Goal: Transaction & Acquisition: Purchase product/service

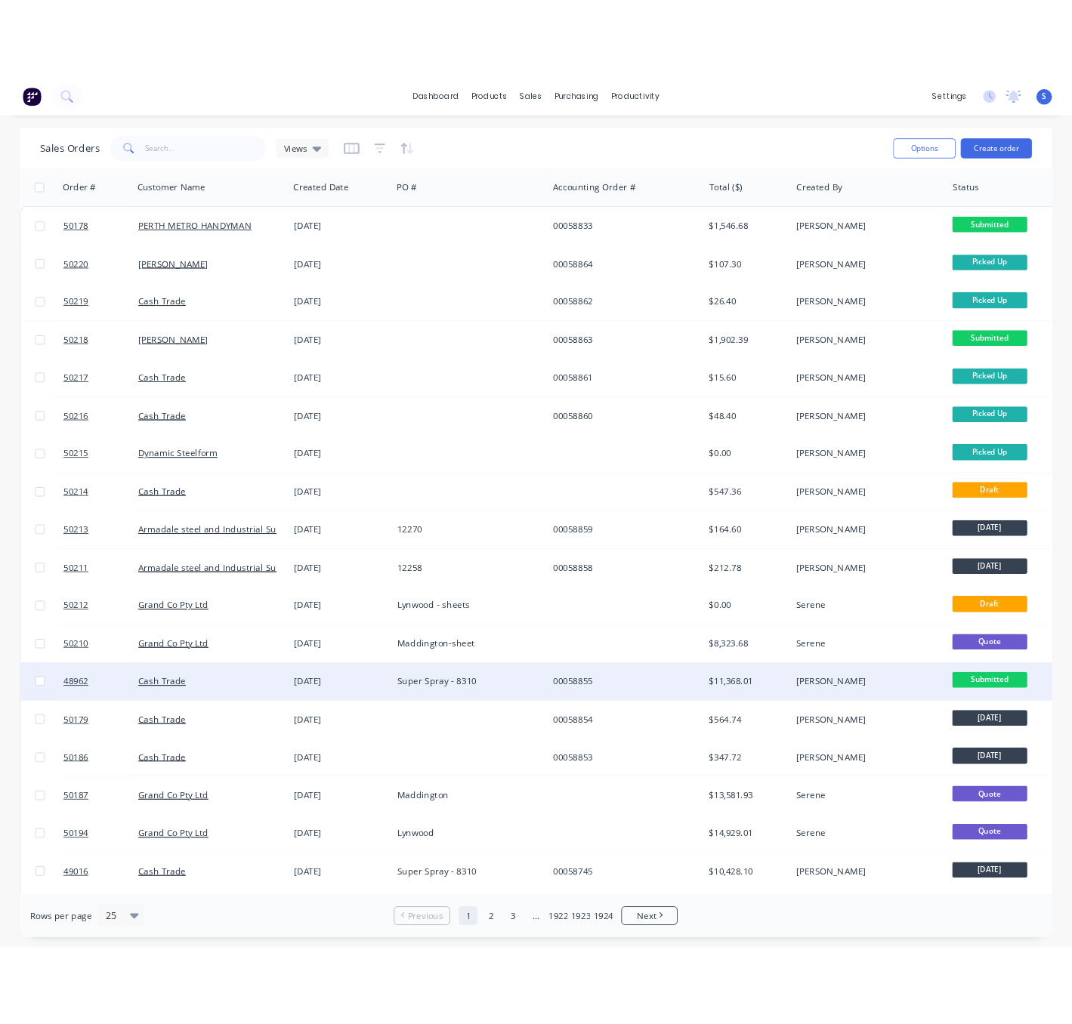
scroll to position [264, 0]
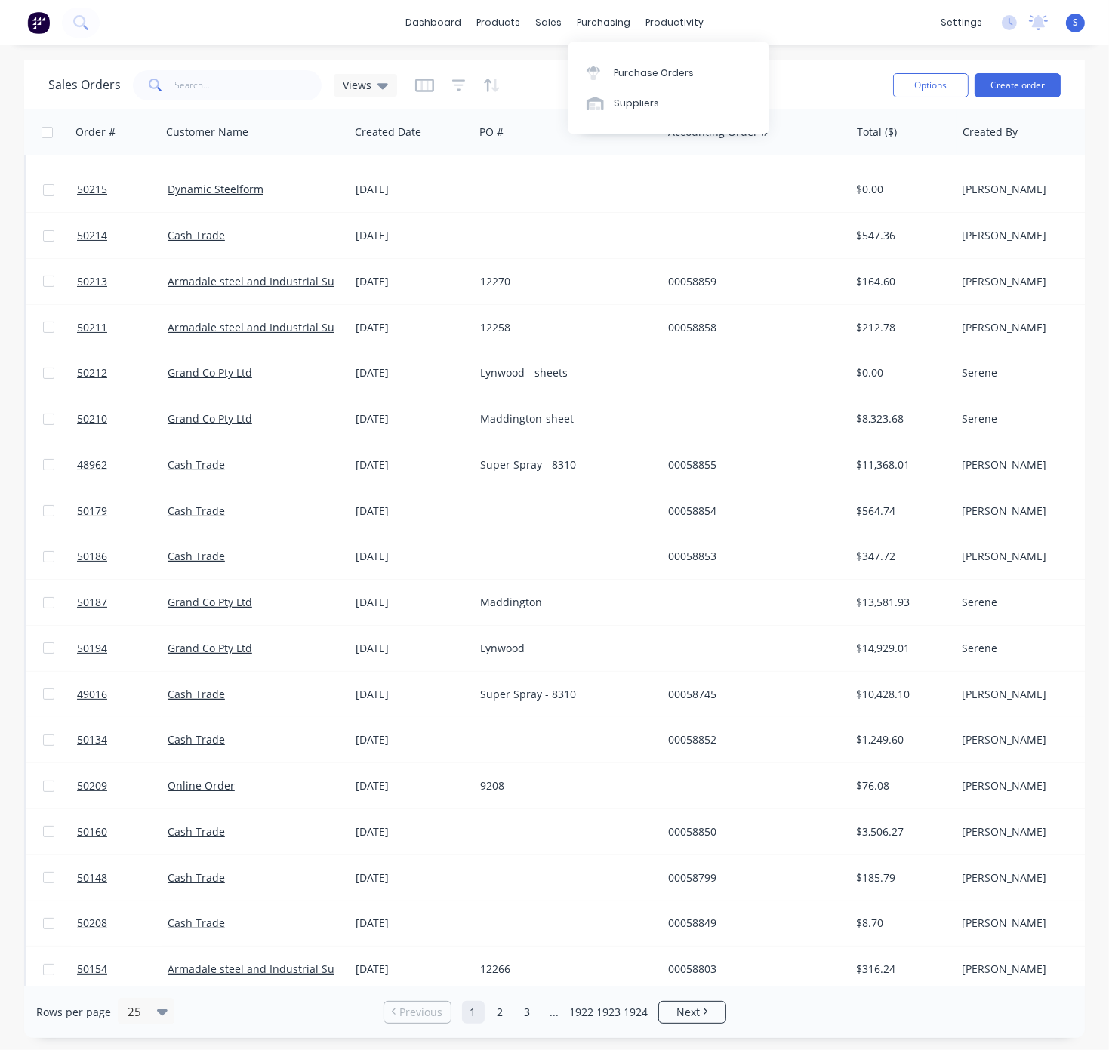
click at [532, 81] on div "Sales Orders Views" at bounding box center [464, 84] width 833 height 37
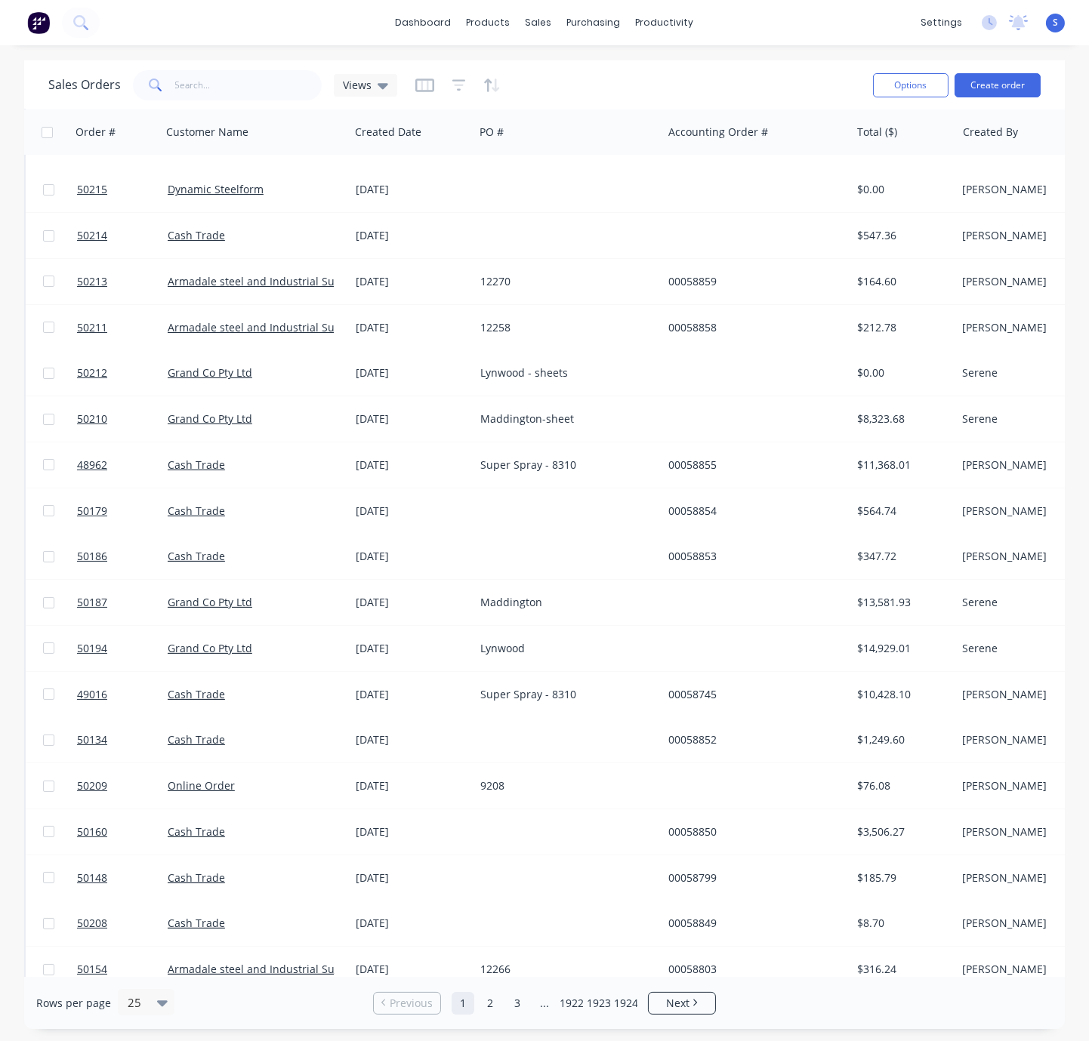
click at [612, 74] on div "Sales Orders Views" at bounding box center [454, 84] width 813 height 37
click at [574, 103] on div "Customers" at bounding box center [589, 104] width 54 height 14
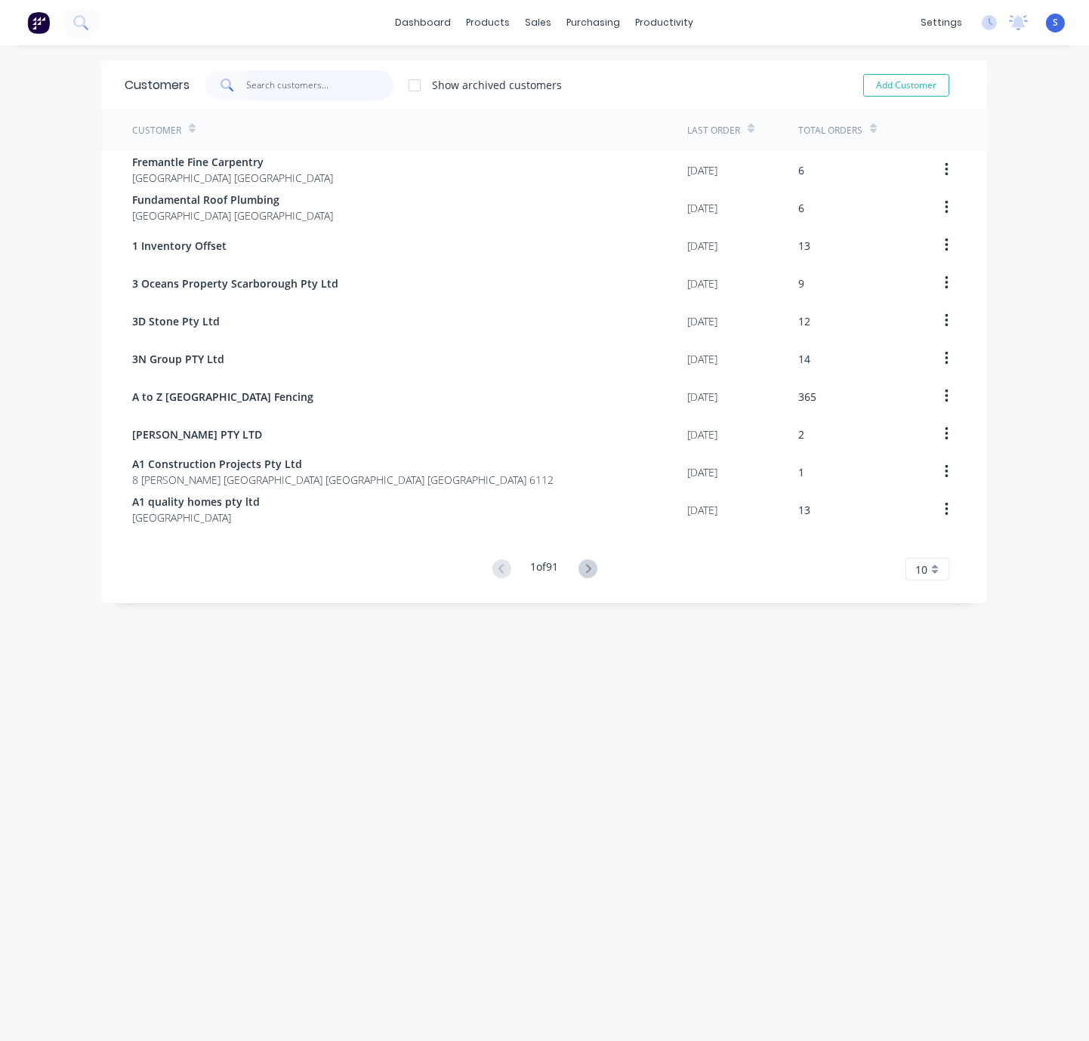
click at [320, 81] on input "text" at bounding box center [320, 85] width 147 height 30
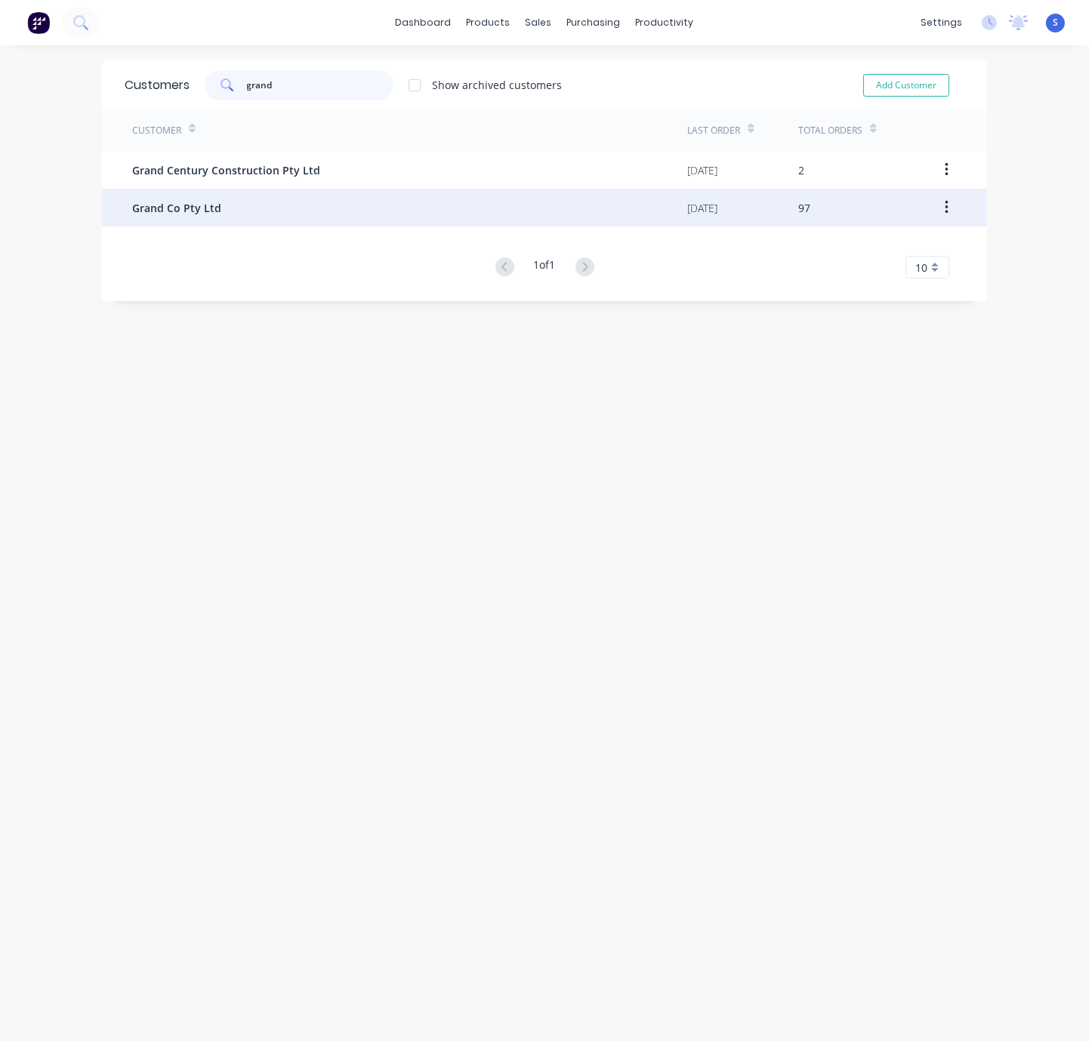
type input "grand"
click at [224, 205] on div "Grand Co Pty Ltd" at bounding box center [409, 208] width 555 height 38
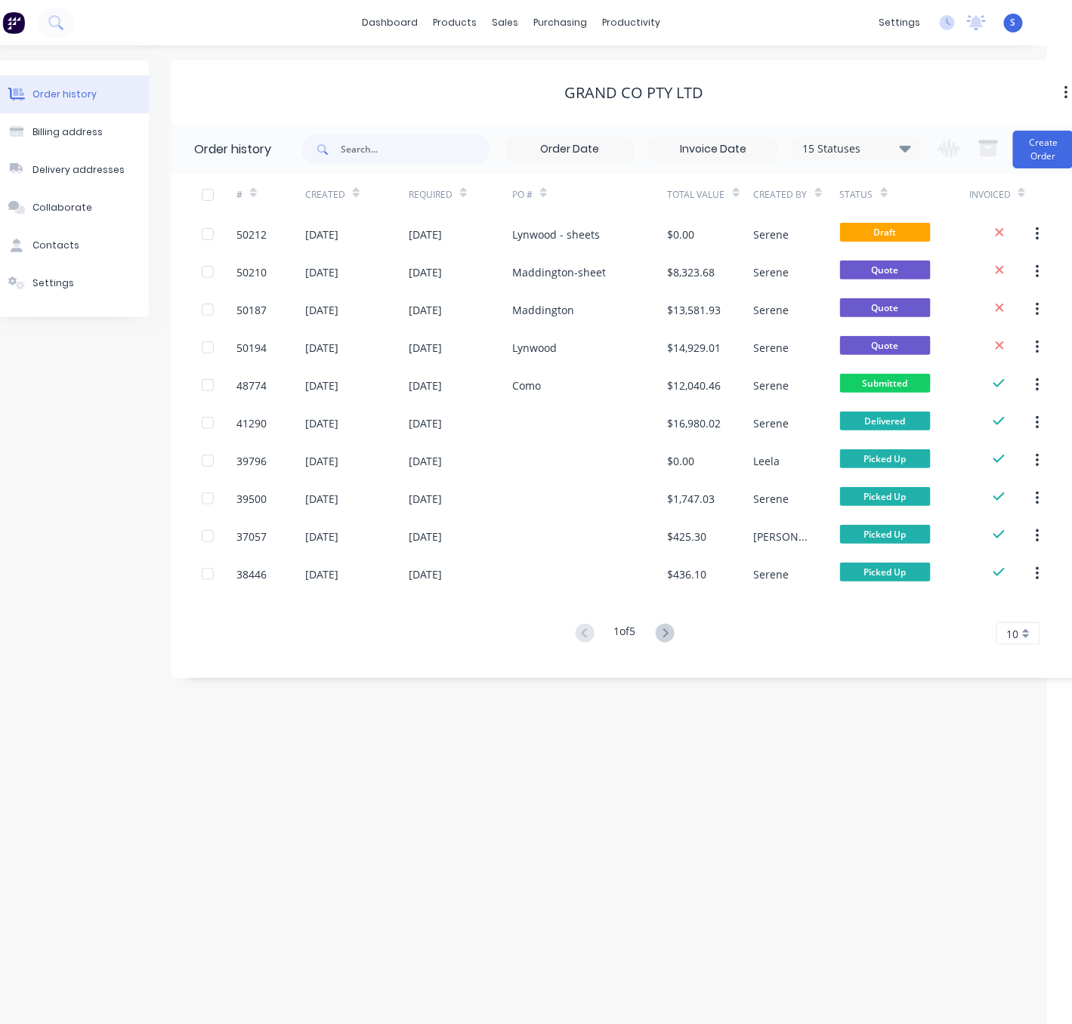
scroll to position [0, 52]
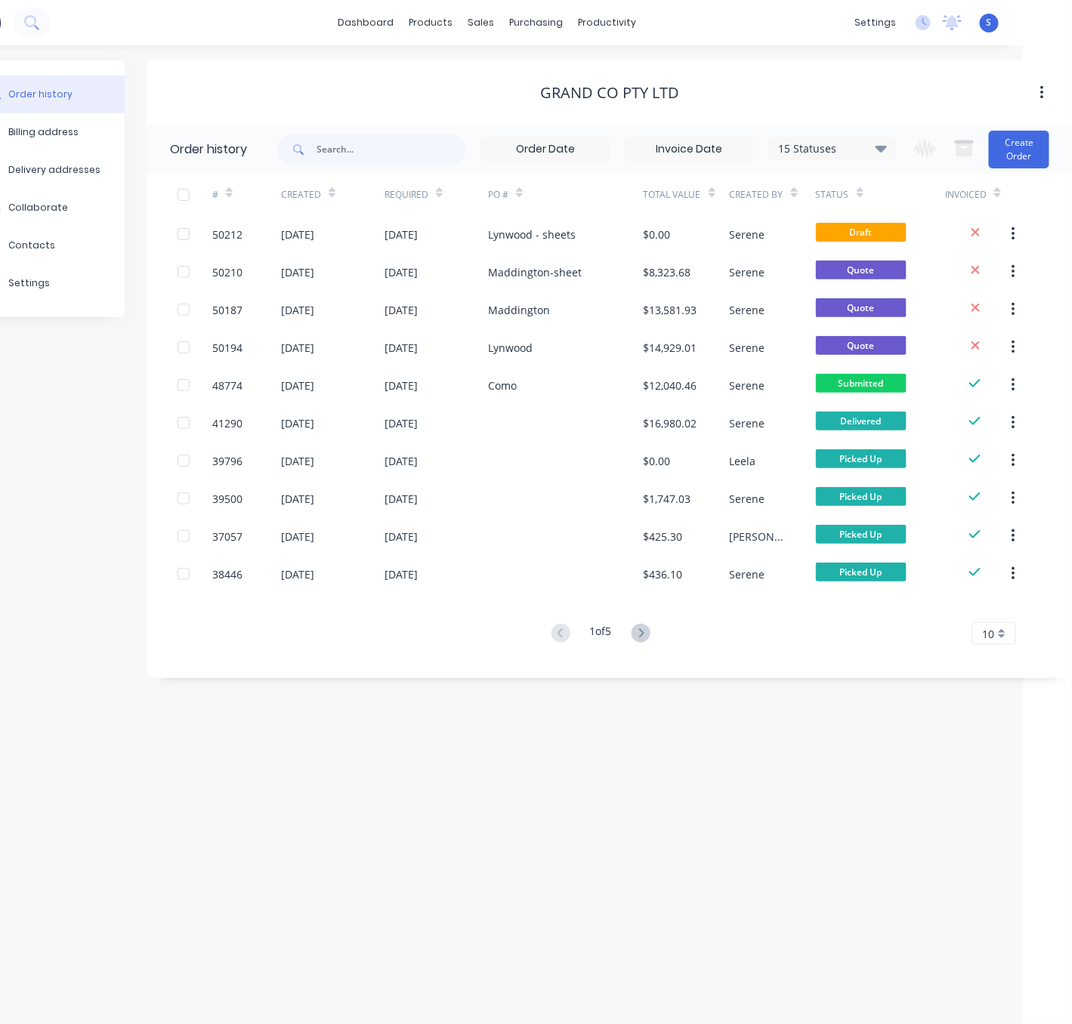
drag, startPoint x: 362, startPoint y: 73, endPoint x: 492, endPoint y: 72, distance: 129.1
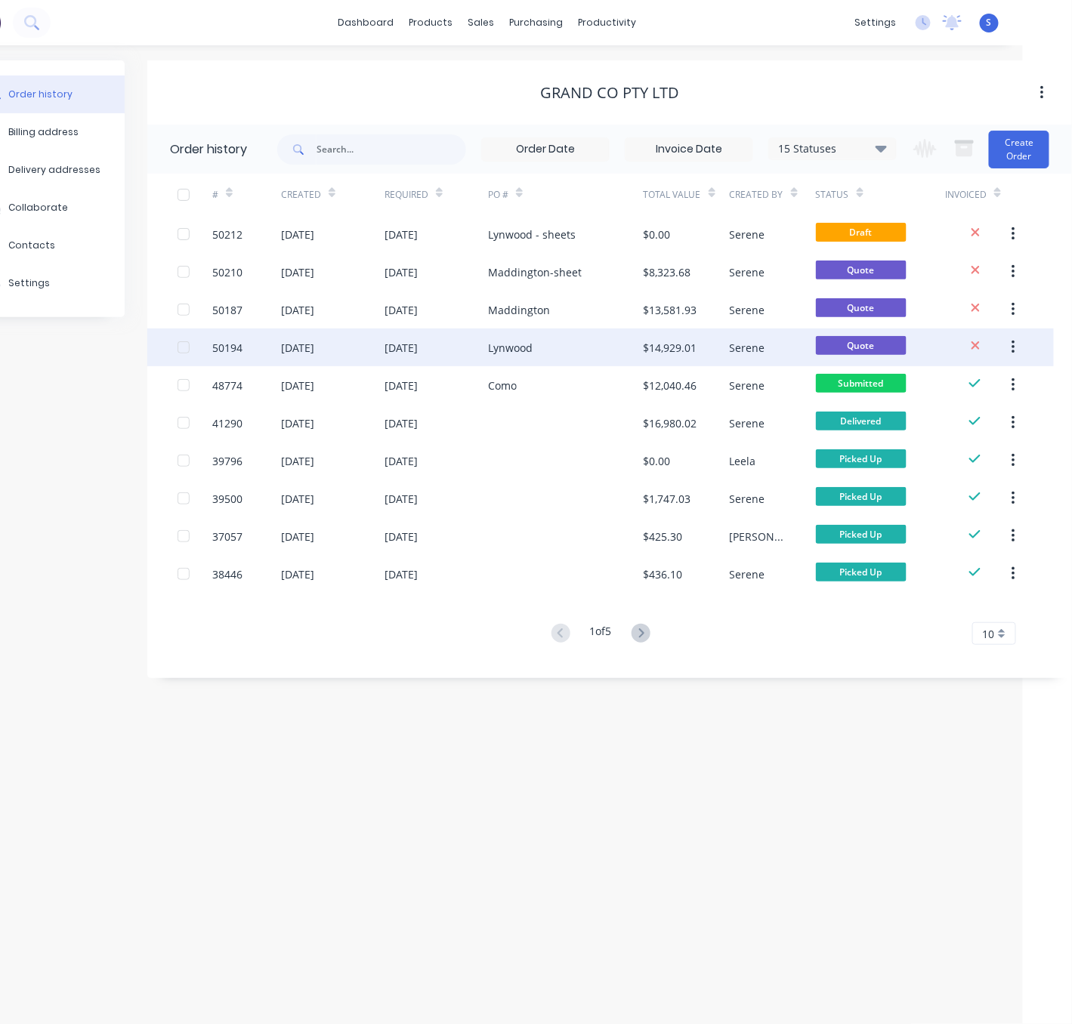
click at [453, 347] on div "[DATE]" at bounding box center [435, 347] width 103 height 38
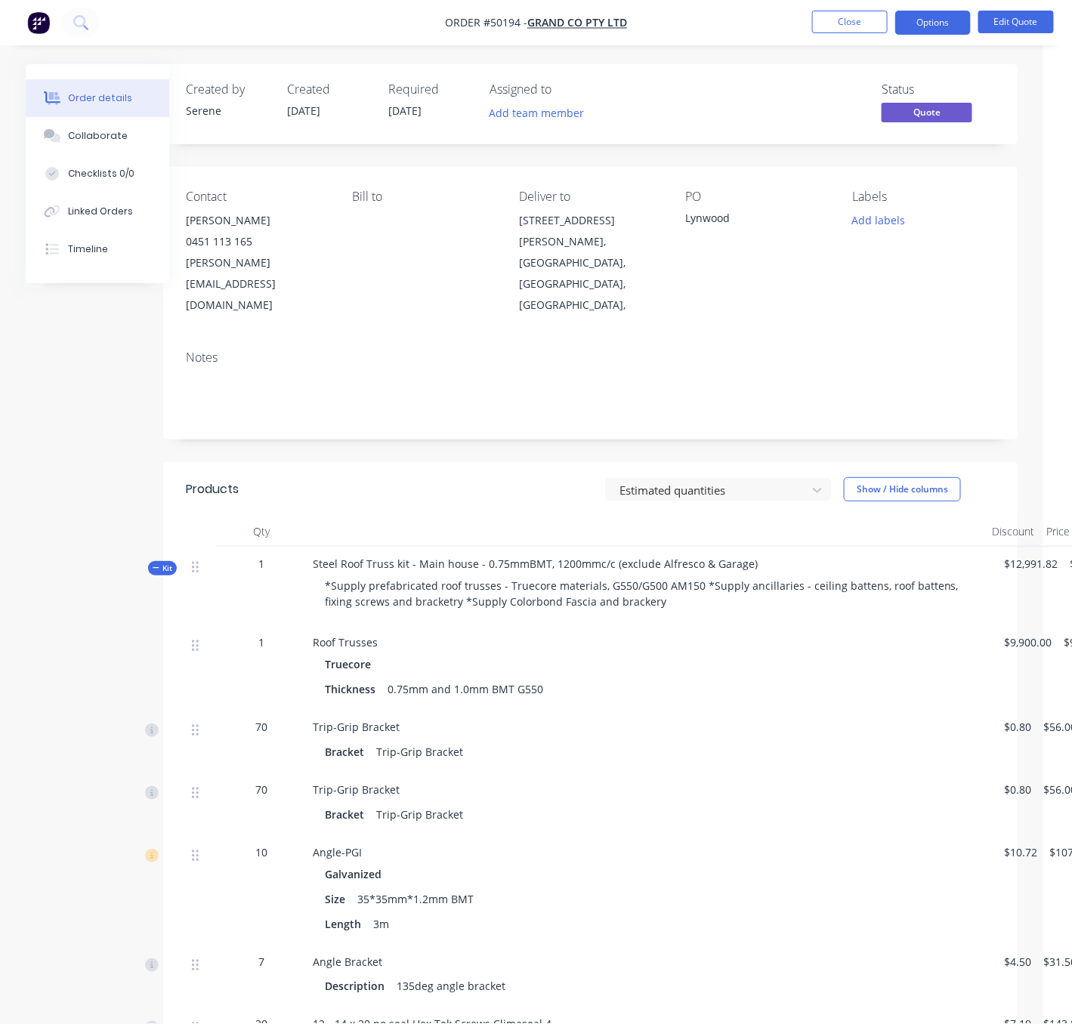
scroll to position [0, 97]
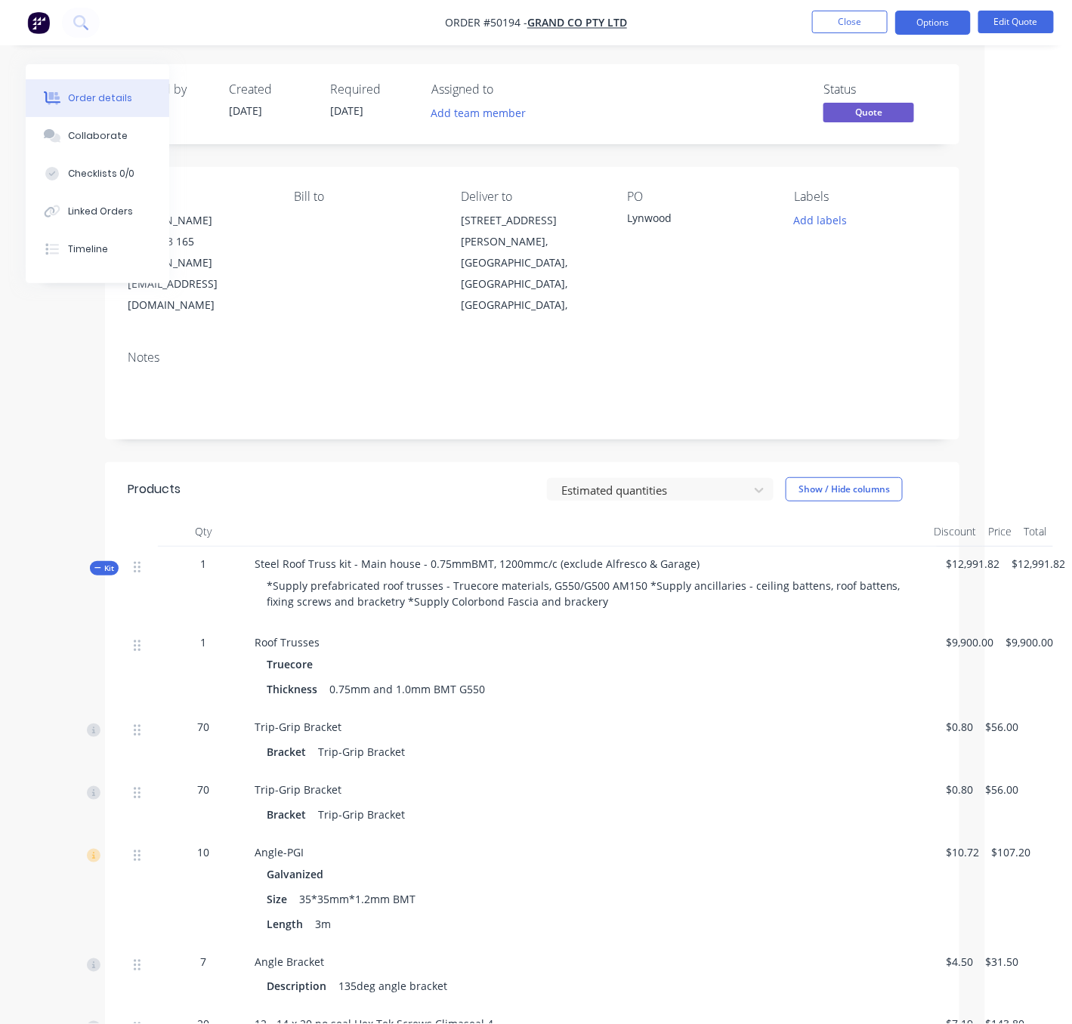
drag, startPoint x: 438, startPoint y: 452, endPoint x: 544, endPoint y: 455, distance: 106.5
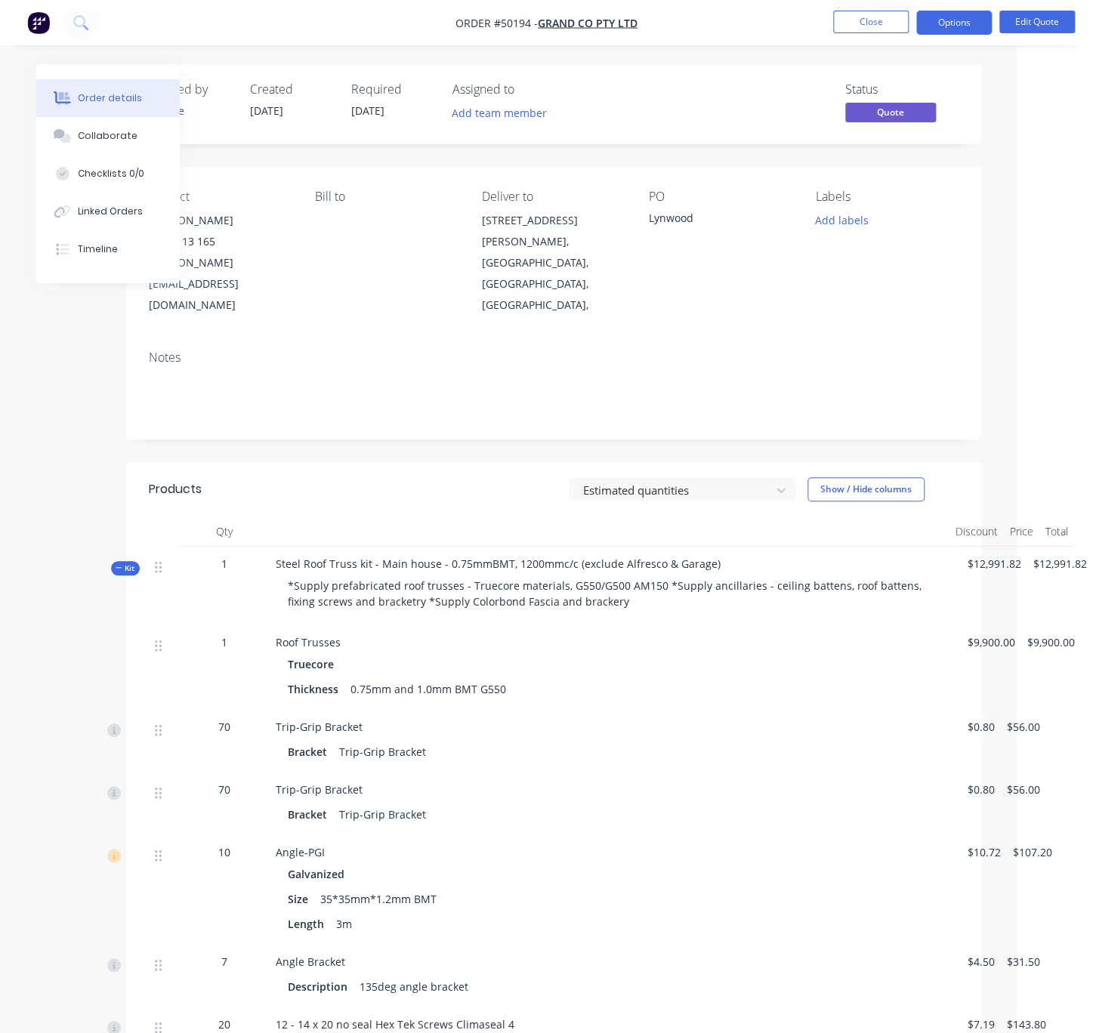
scroll to position [264, 87]
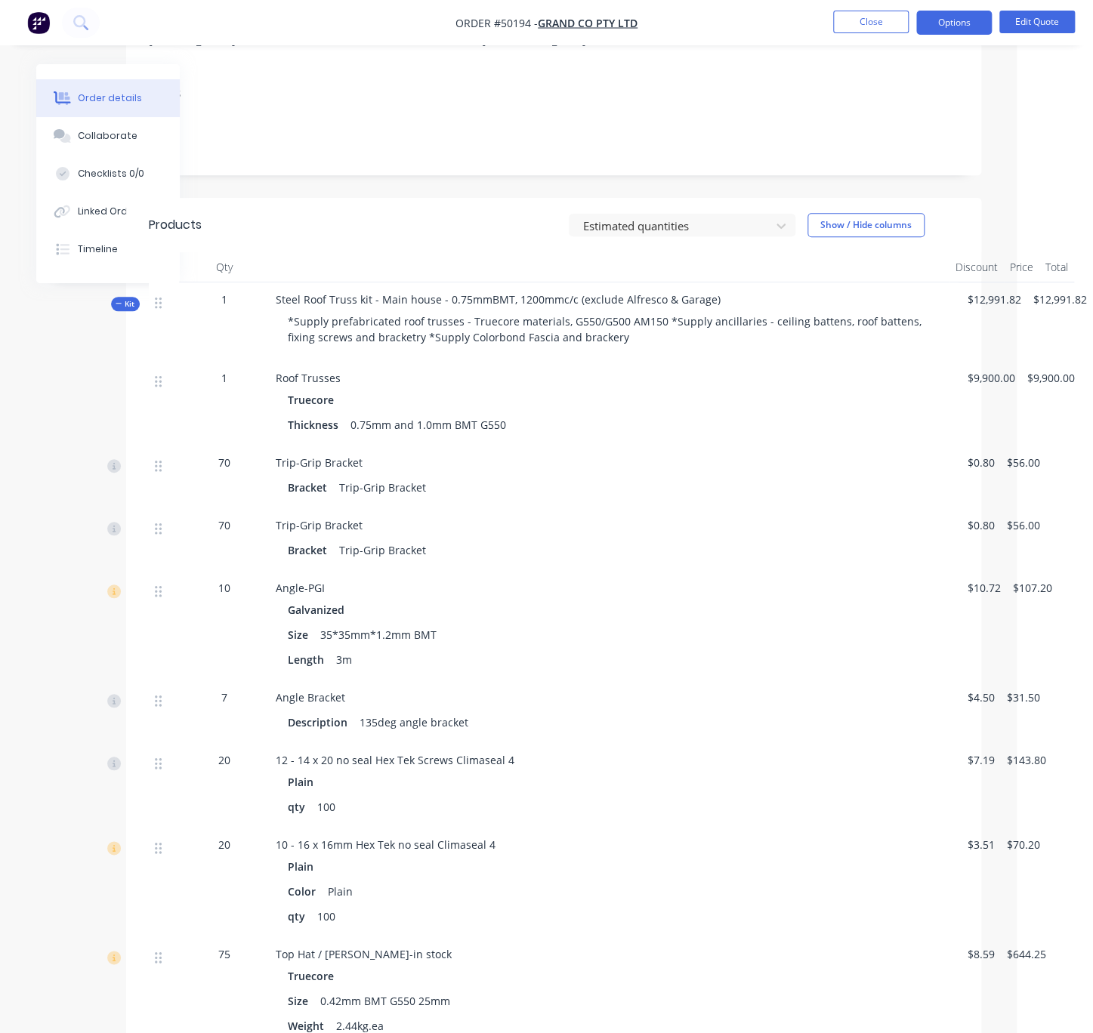
click at [658, 314] on span "*Supply prefabricated roof trusses - Truecore materials, G550/G500 AM150 *Suppl…" at bounding box center [606, 329] width 637 height 30
click at [653, 292] on span "Steel Roof Truss kit - Main house - 0.75mmBMT, 1200mmc/c (exclude Alfresco & Ga…" at bounding box center [498, 299] width 445 height 14
click at [1019, 29] on button "Edit Quote" at bounding box center [1037, 22] width 76 height 23
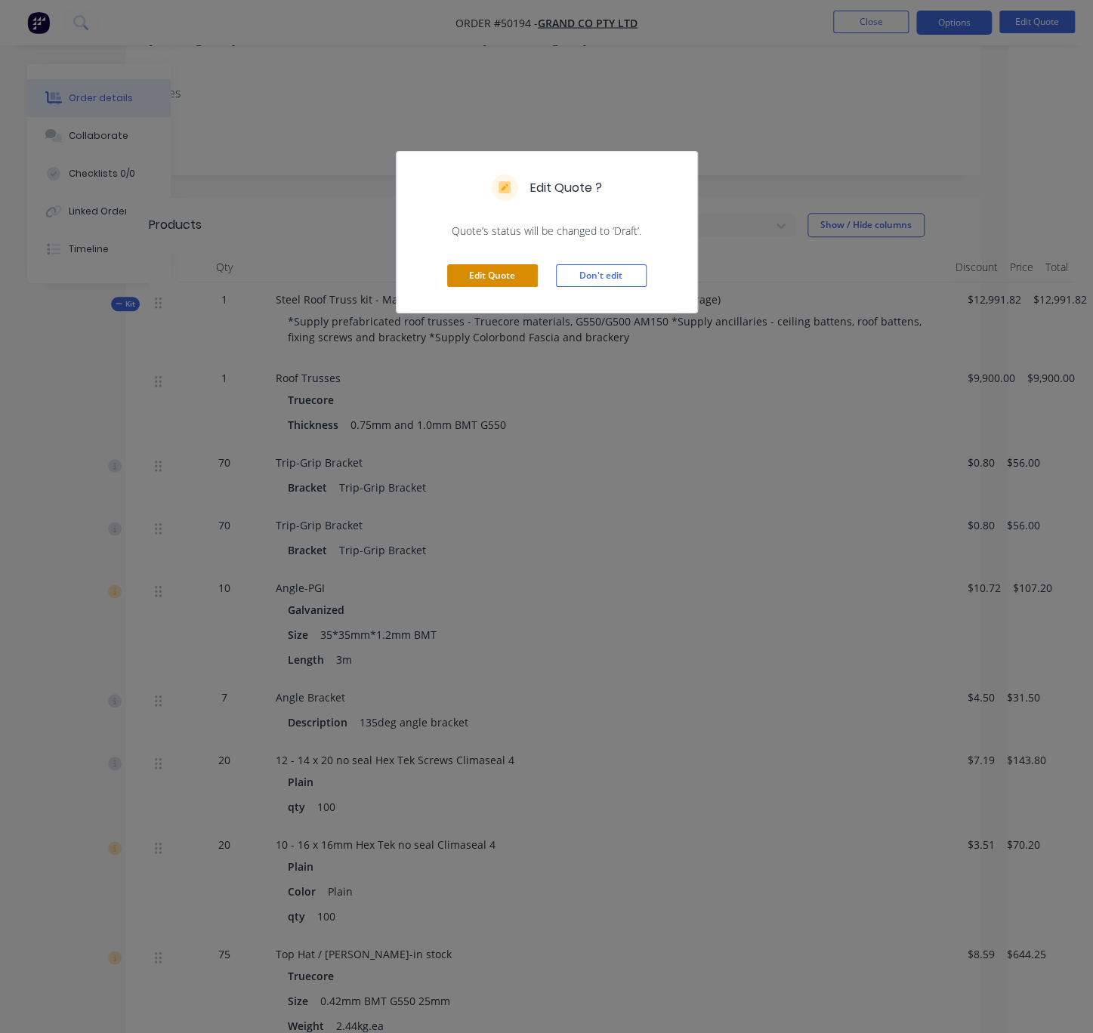
click at [497, 287] on button "Edit Quote" at bounding box center [492, 275] width 91 height 23
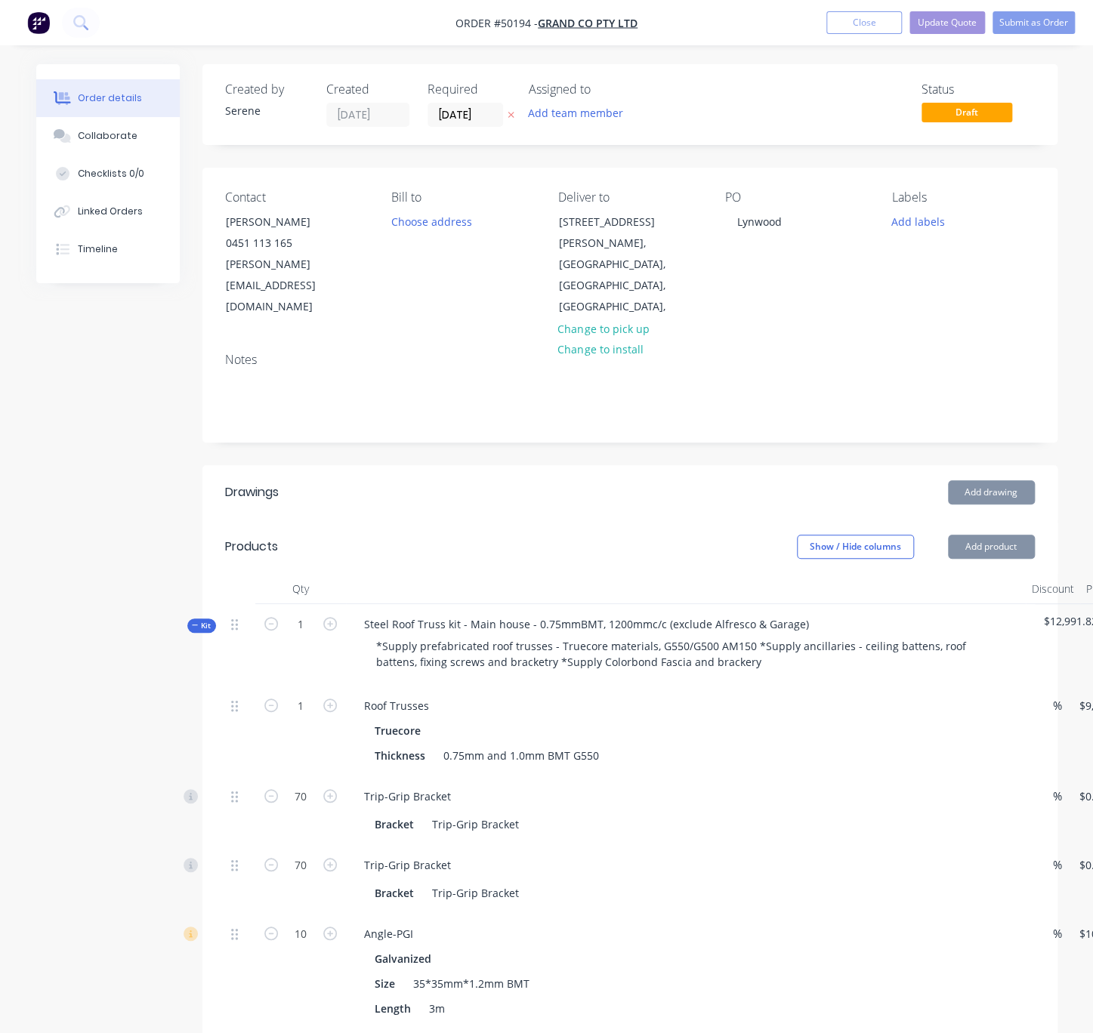
scroll to position [264, 0]
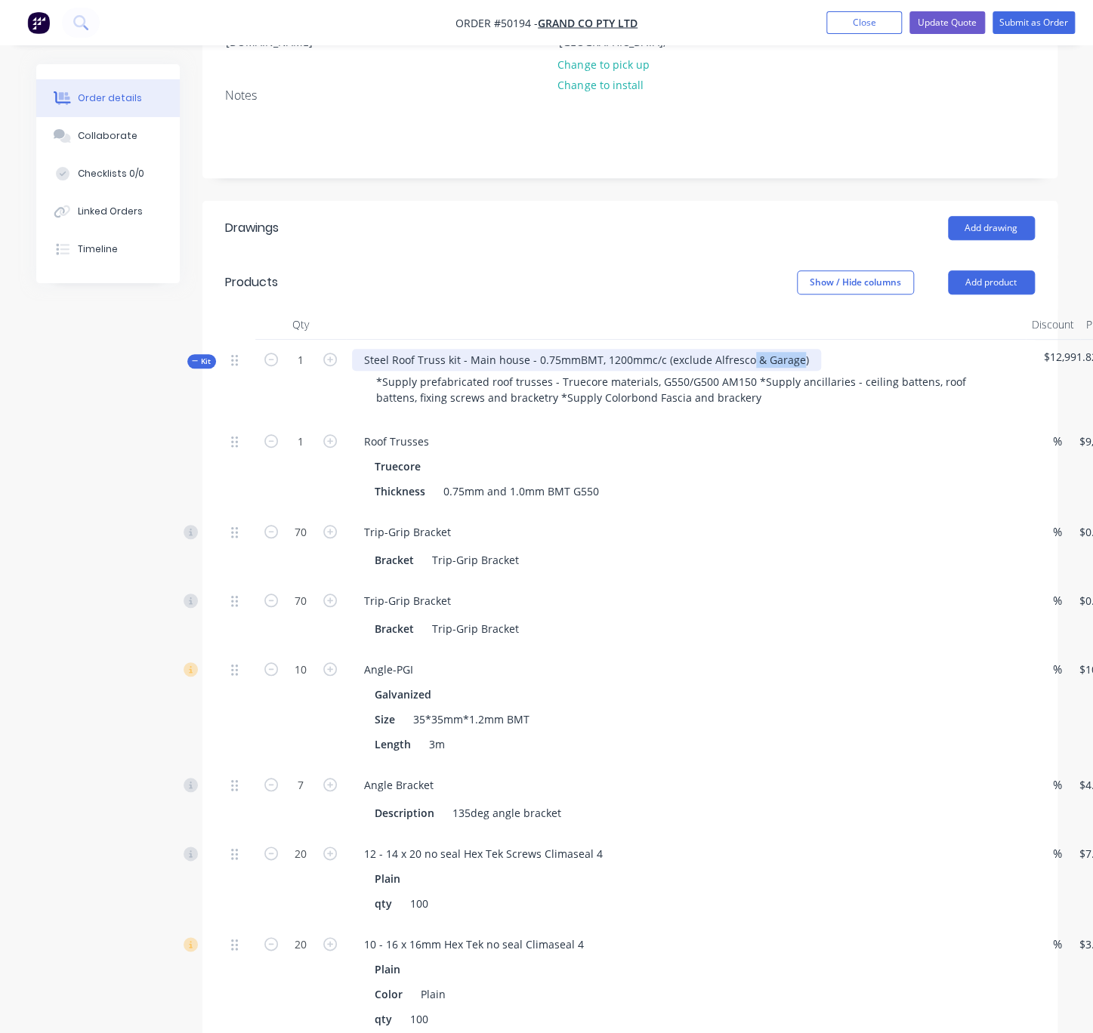
drag, startPoint x: 769, startPoint y: 340, endPoint x: 823, endPoint y: 341, distance: 53.6
click at [821, 349] on div "Steel Roof Truss kit - Main house - 0.75mmBMT, 1200mmc/c (exclude Alfresco & Ga…" at bounding box center [586, 360] width 469 height 22
click at [591, 277] on header "Products Show / Hide columns Add product" at bounding box center [629, 282] width 855 height 54
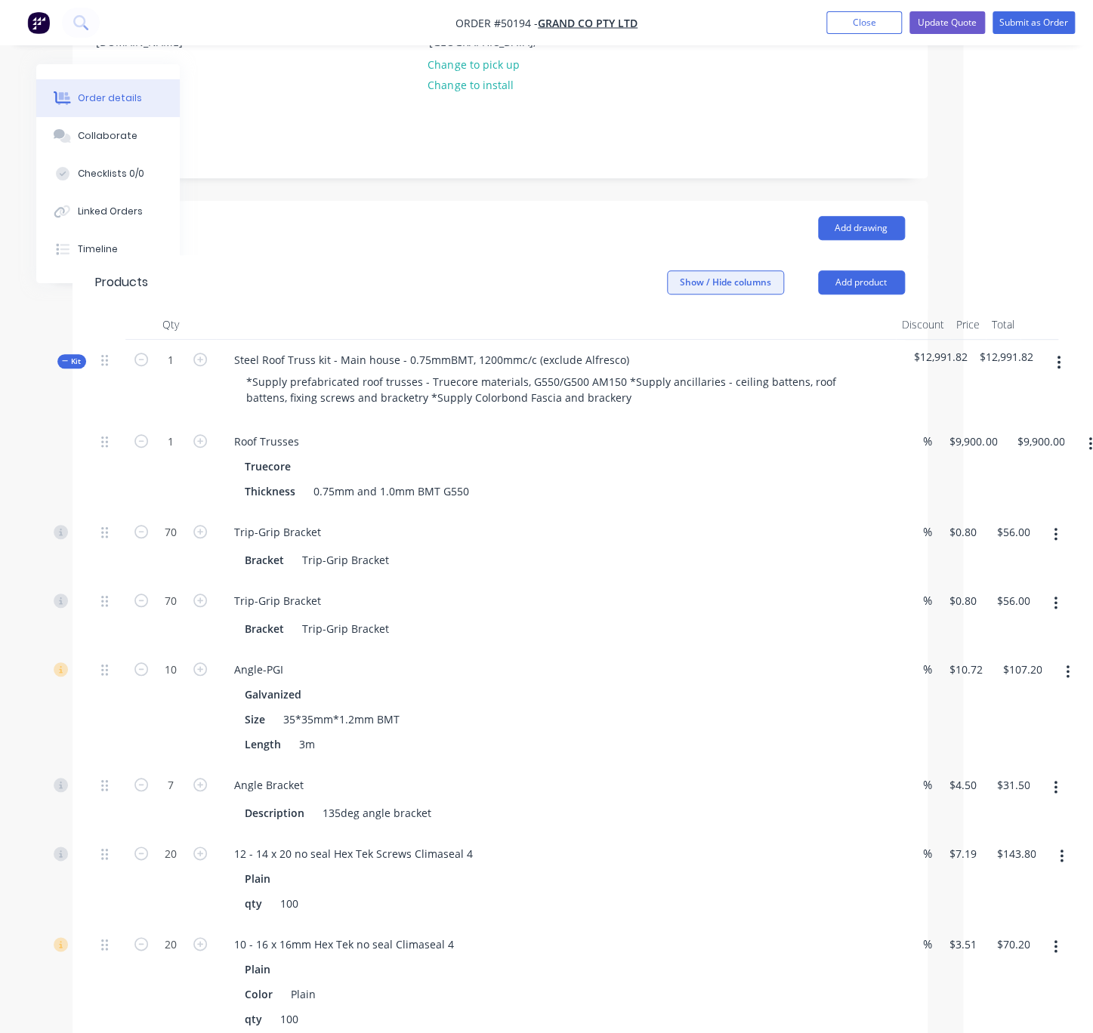
scroll to position [264, 151]
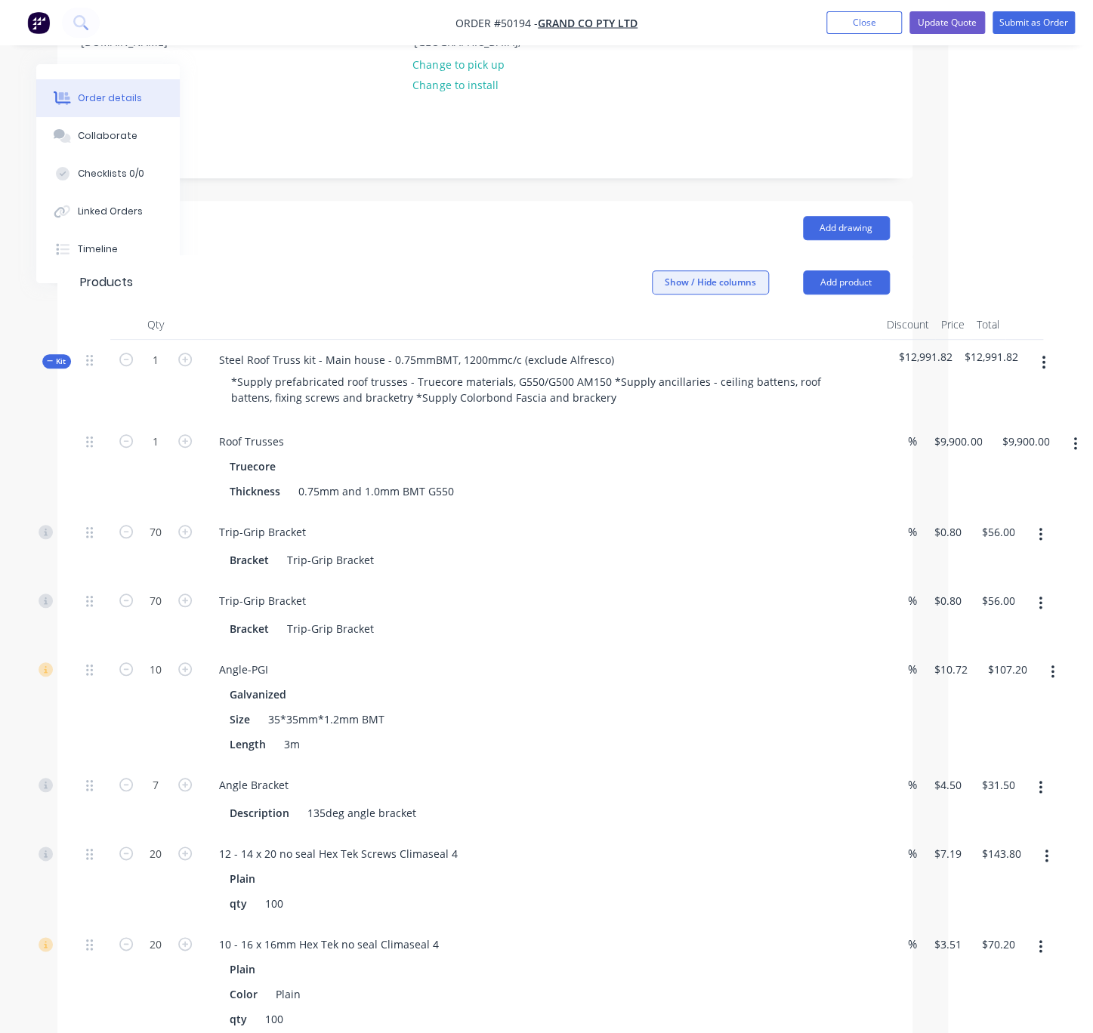
drag, startPoint x: 624, startPoint y: 272, endPoint x: 705, endPoint y: 265, distance: 81.1
click at [844, 270] on button "Add product" at bounding box center [846, 282] width 87 height 24
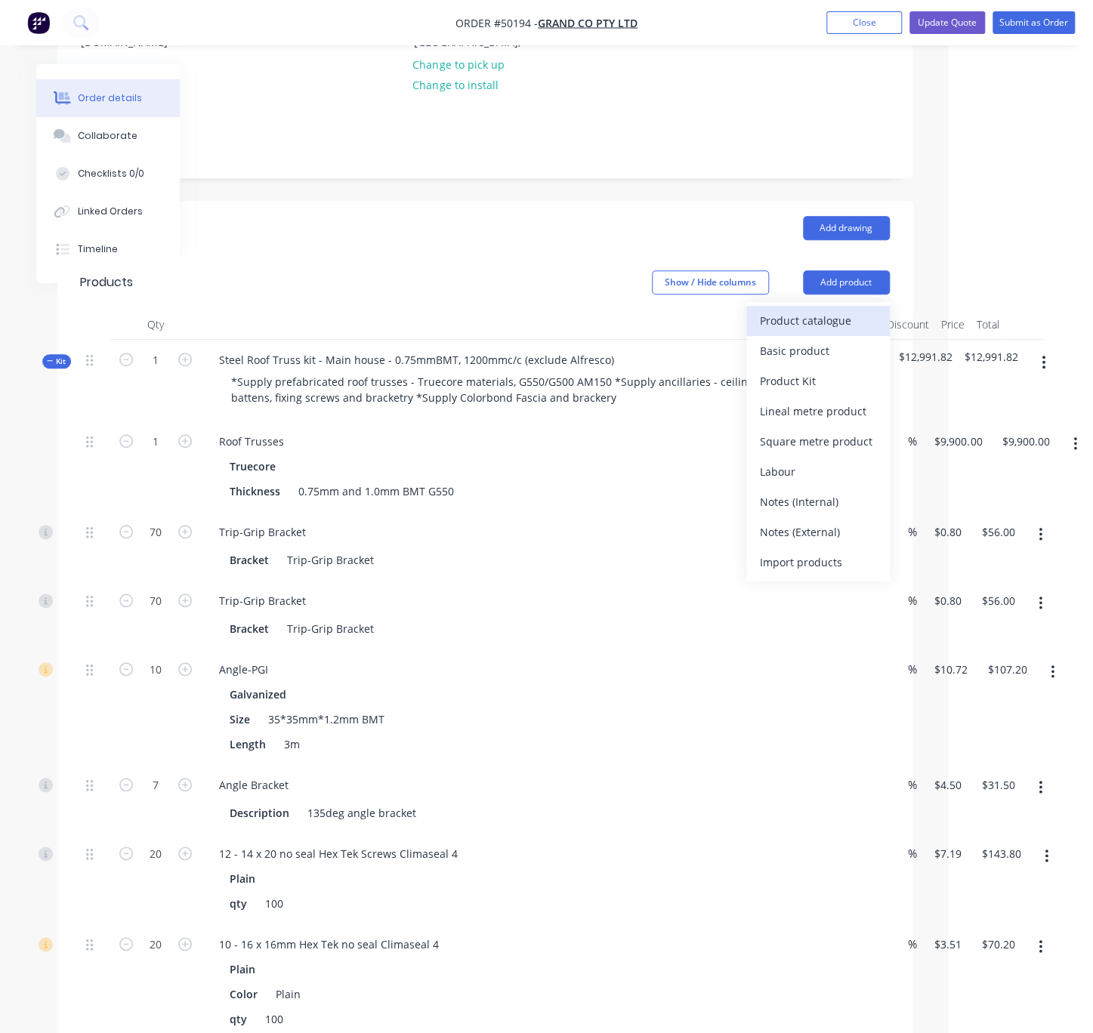
click at [822, 310] on div "Product catalogue" at bounding box center [818, 321] width 116 height 22
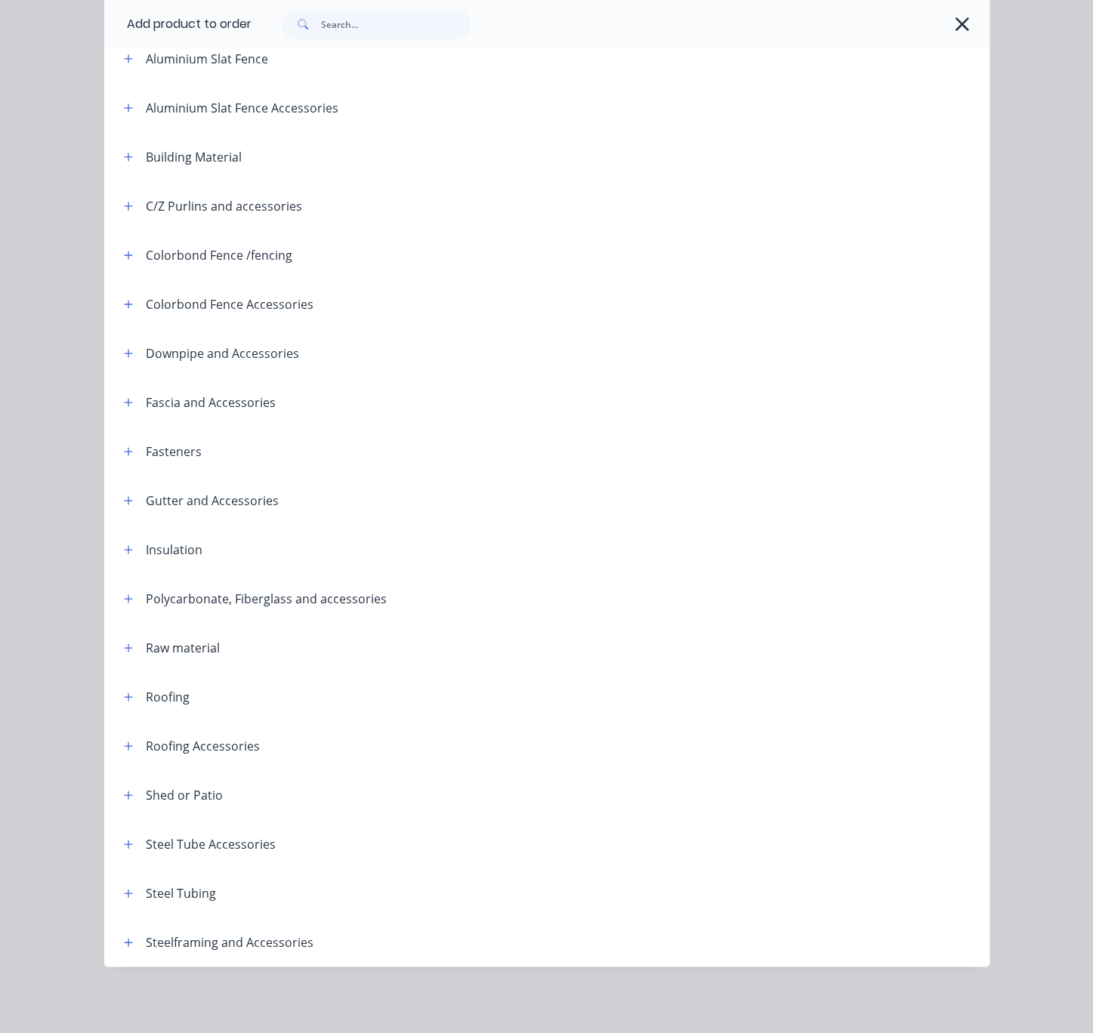
scroll to position [203, 0]
click at [119, 945] on button "button" at bounding box center [128, 942] width 19 height 19
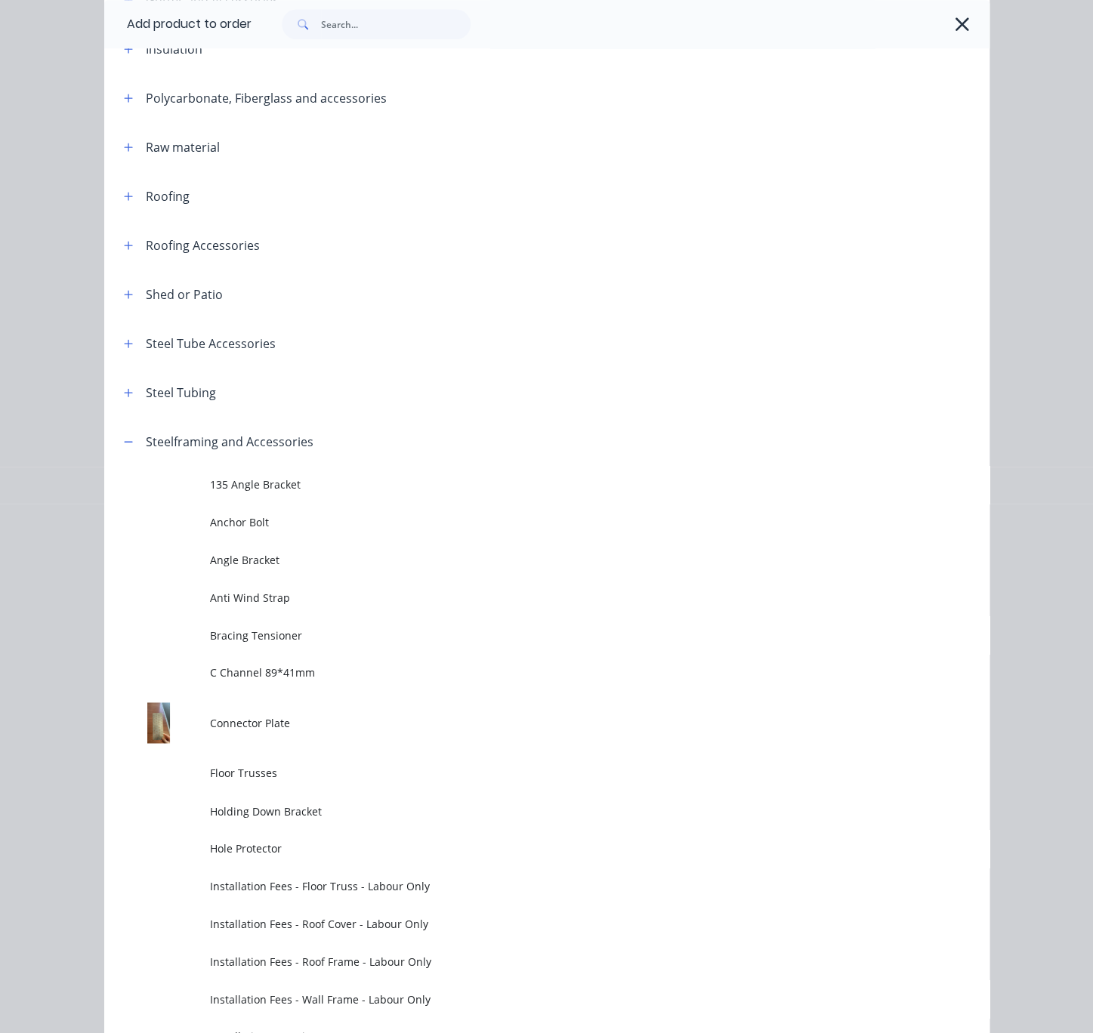
scroll to position [1260, 0]
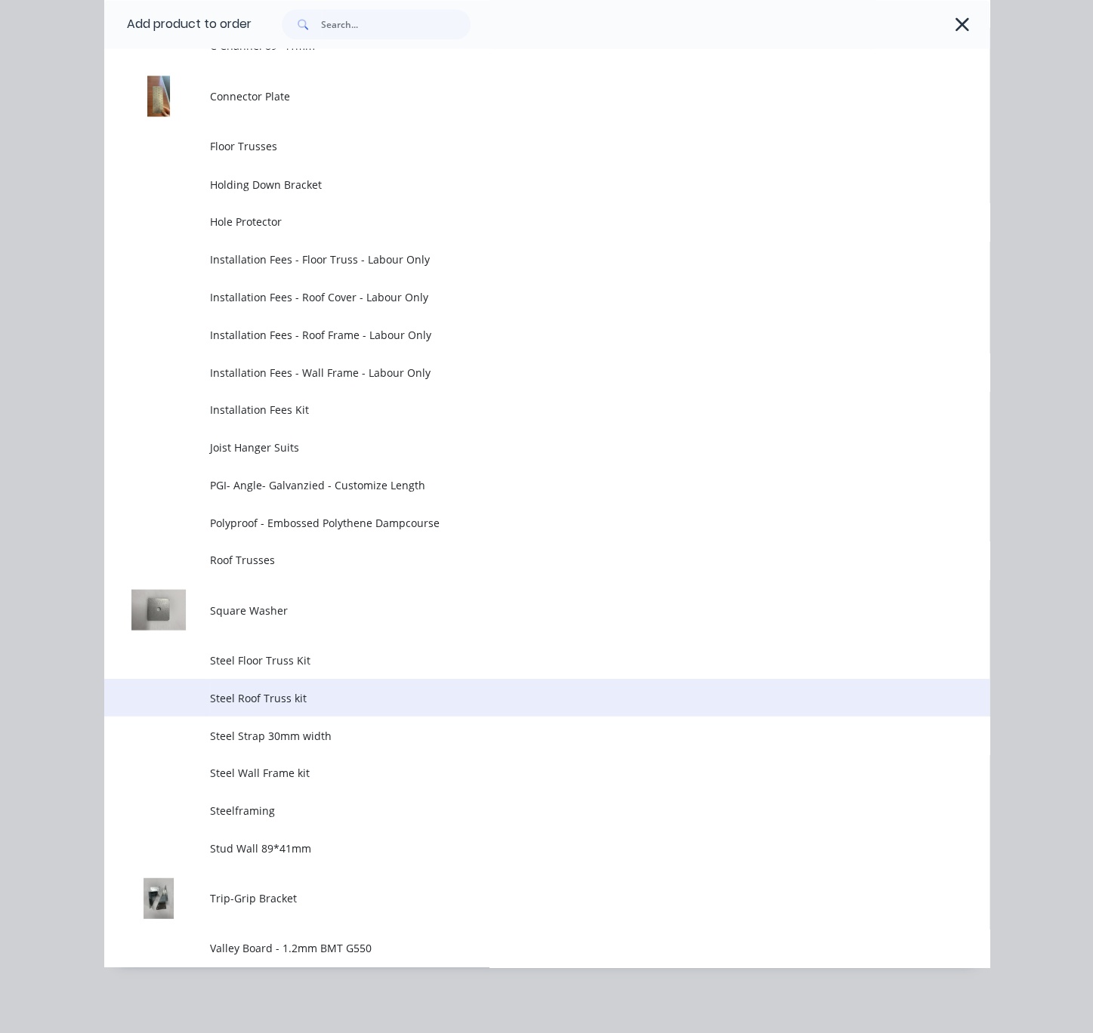
click at [342, 716] on td "Steel Roof Truss kit" at bounding box center [599, 697] width 779 height 38
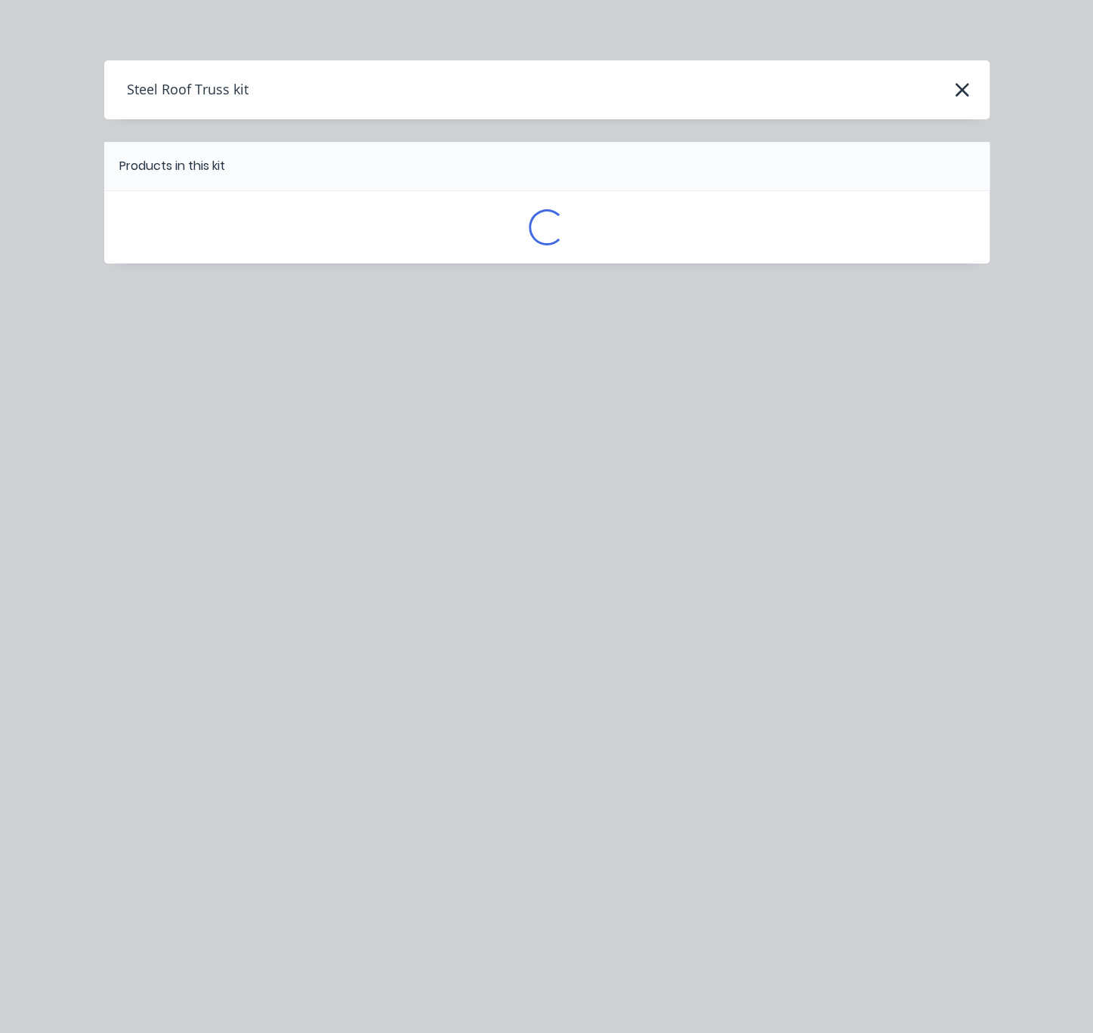
scroll to position [0, 0]
click at [963, 96] on icon "button" at bounding box center [962, 89] width 16 height 21
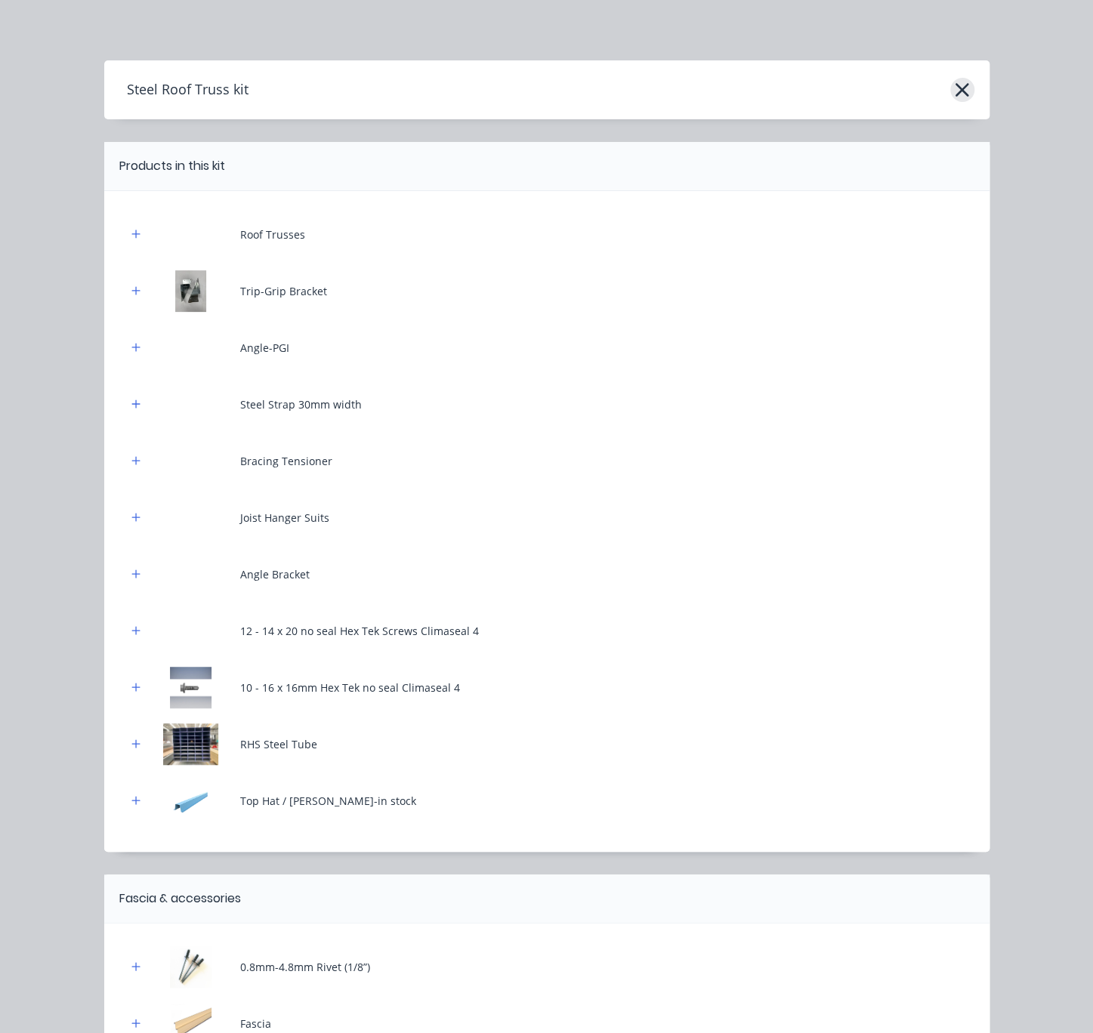
click at [954, 85] on icon "button" at bounding box center [962, 89] width 16 height 21
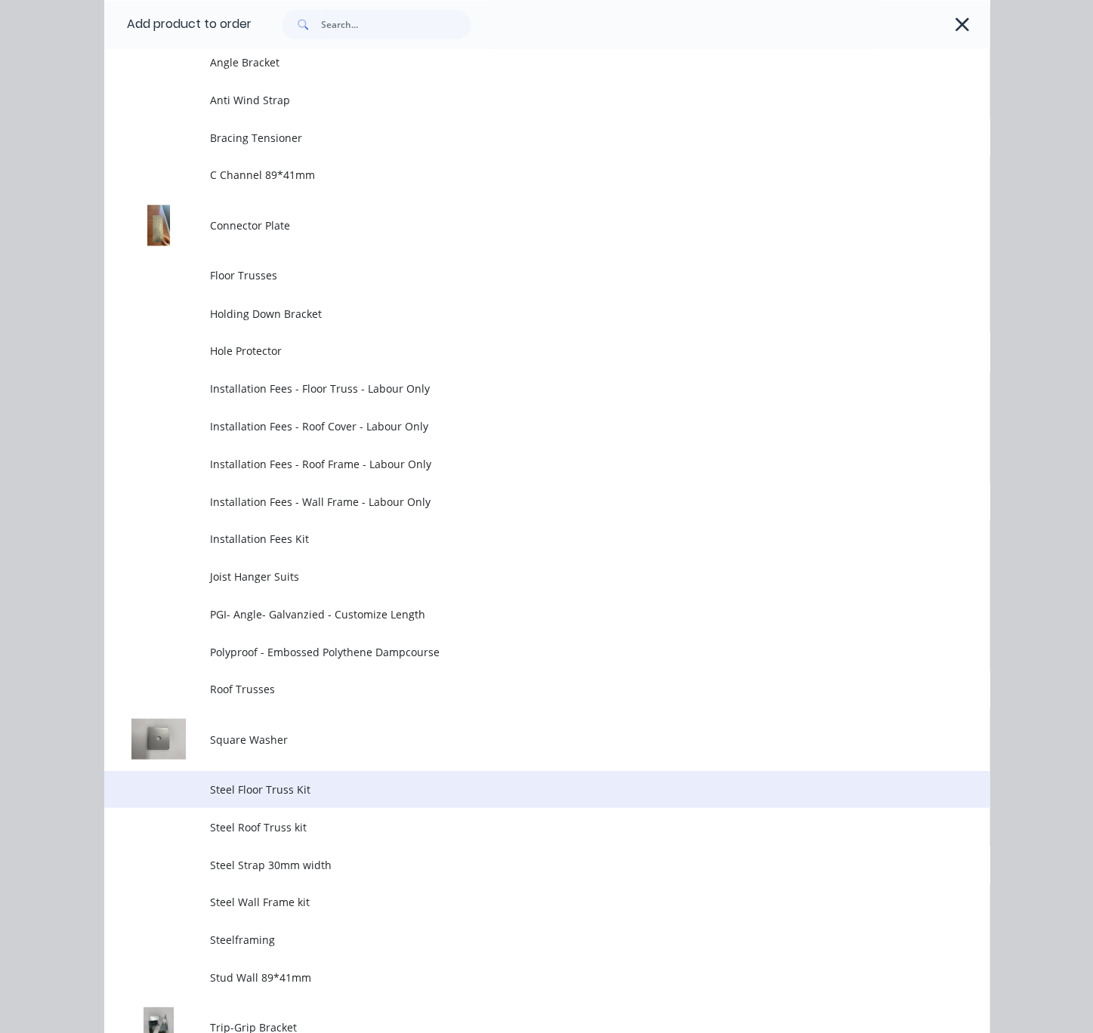
scroll to position [1393, 0]
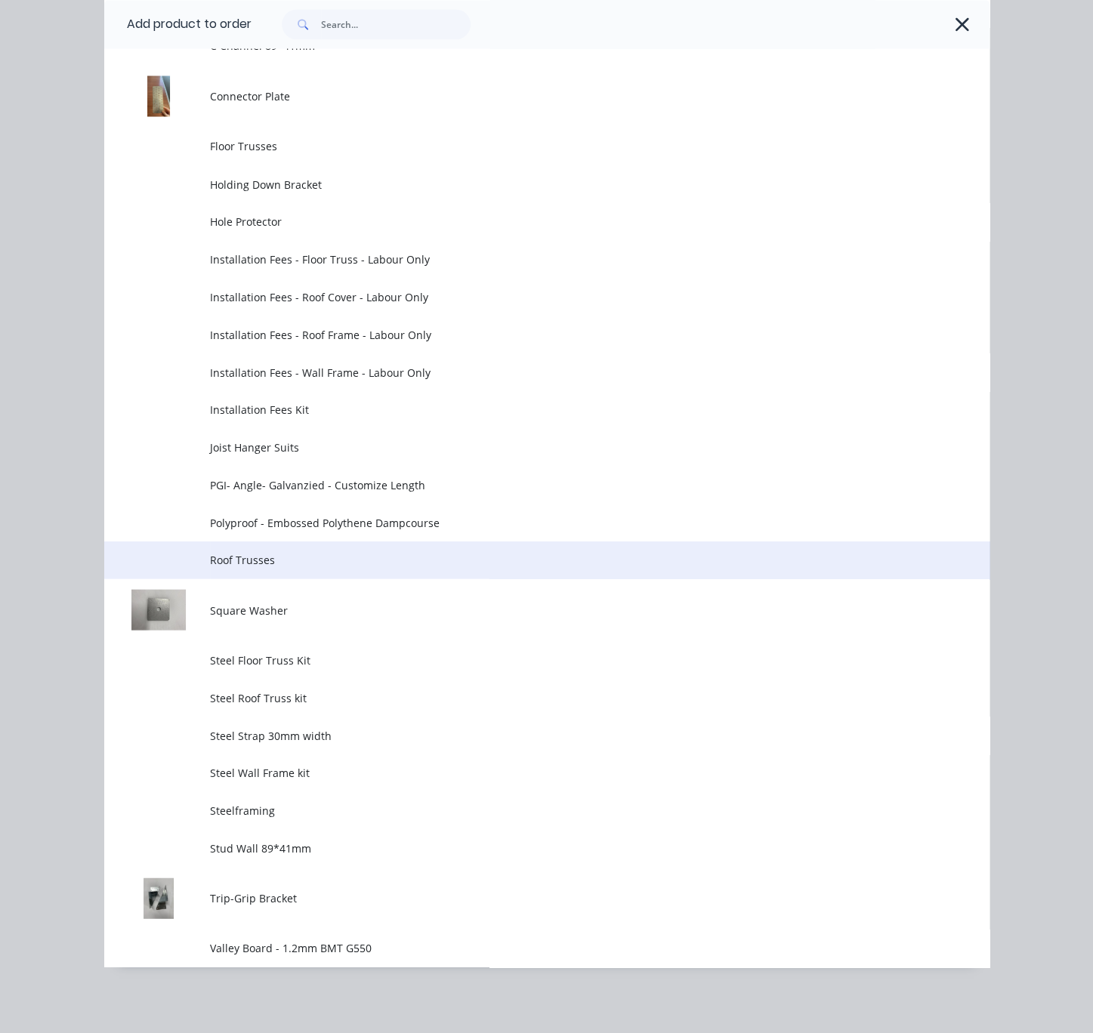
click at [337, 551] on span "Roof Trusses" at bounding box center [521, 559] width 623 height 16
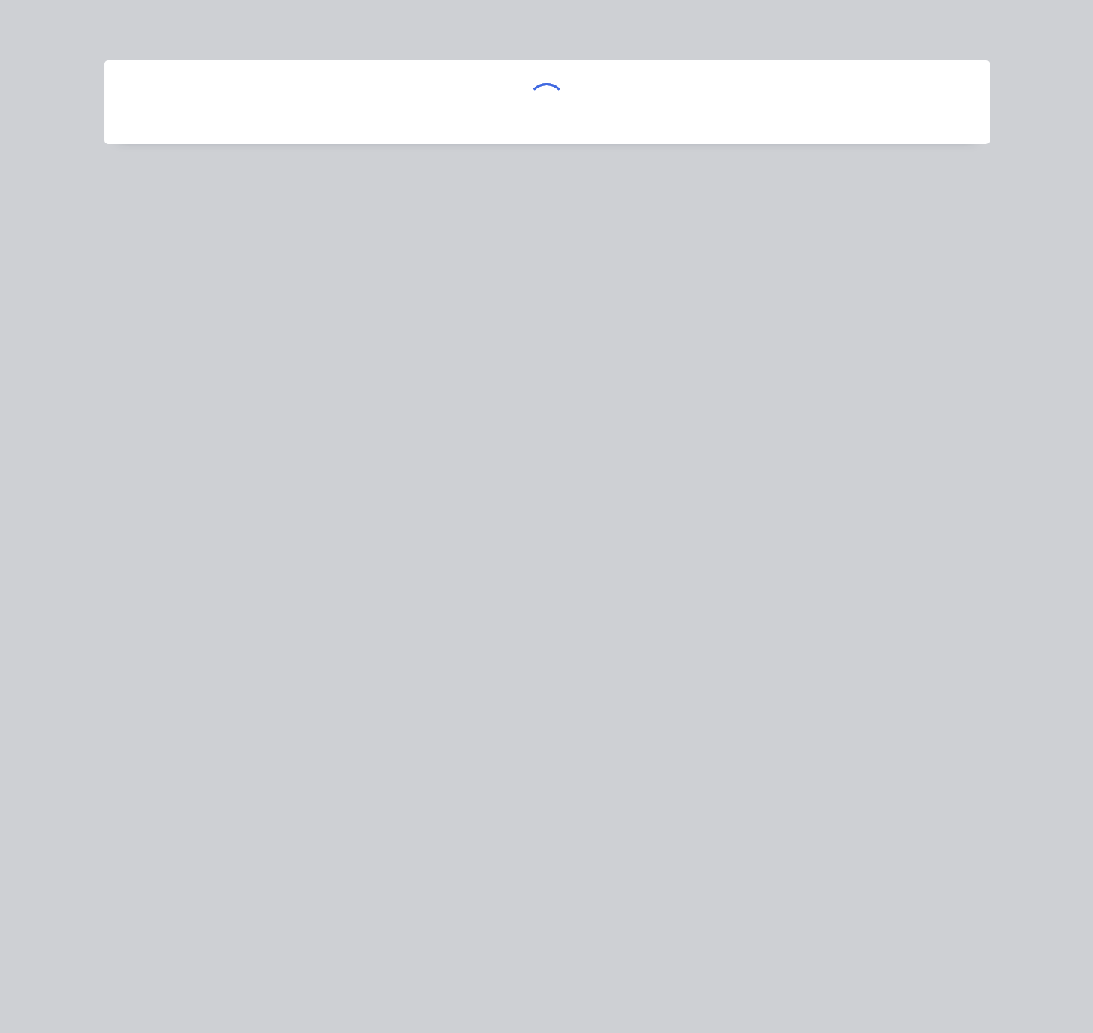
scroll to position [0, 0]
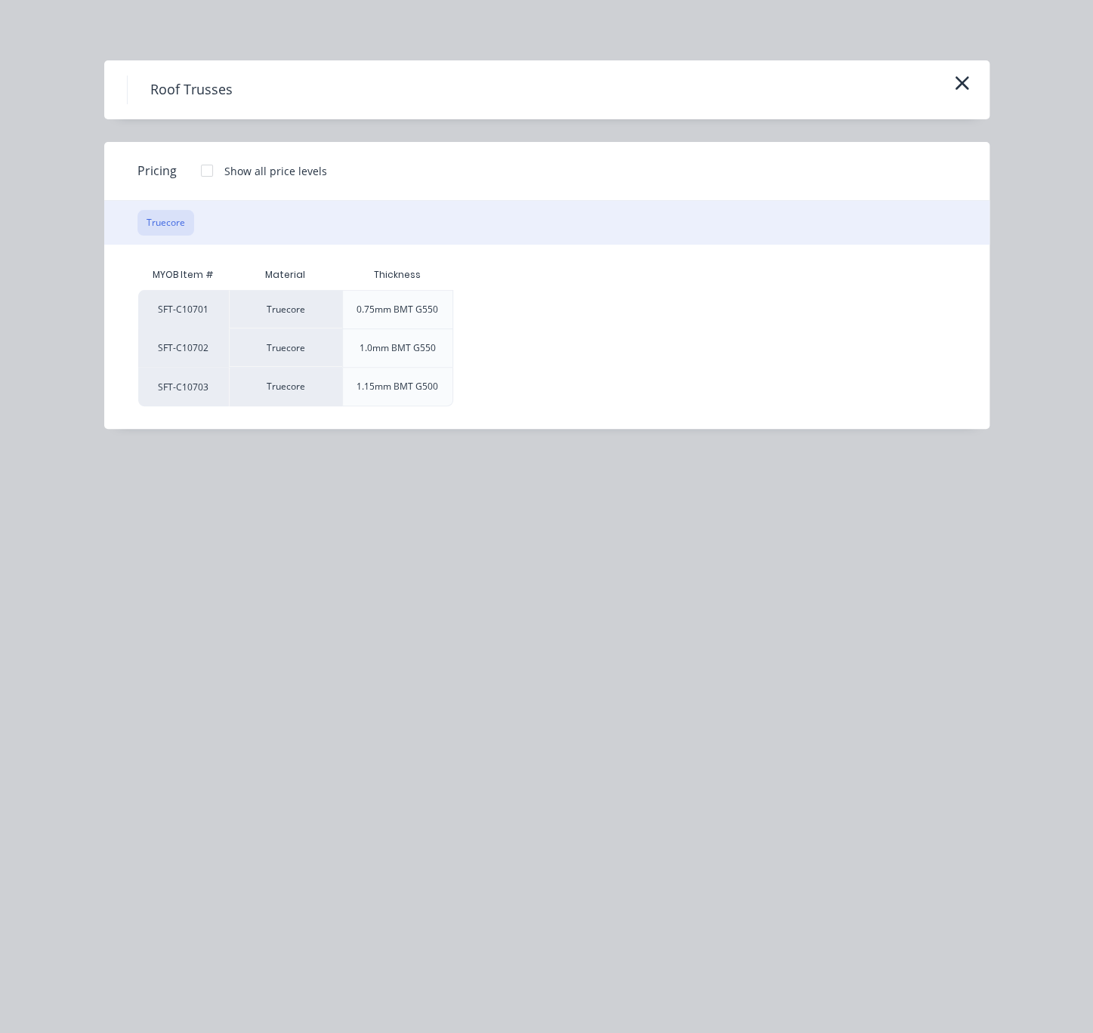
click at [210, 186] on div at bounding box center [207, 171] width 30 height 30
click at [517, 327] on div "$0.00" at bounding box center [494, 310] width 81 height 38
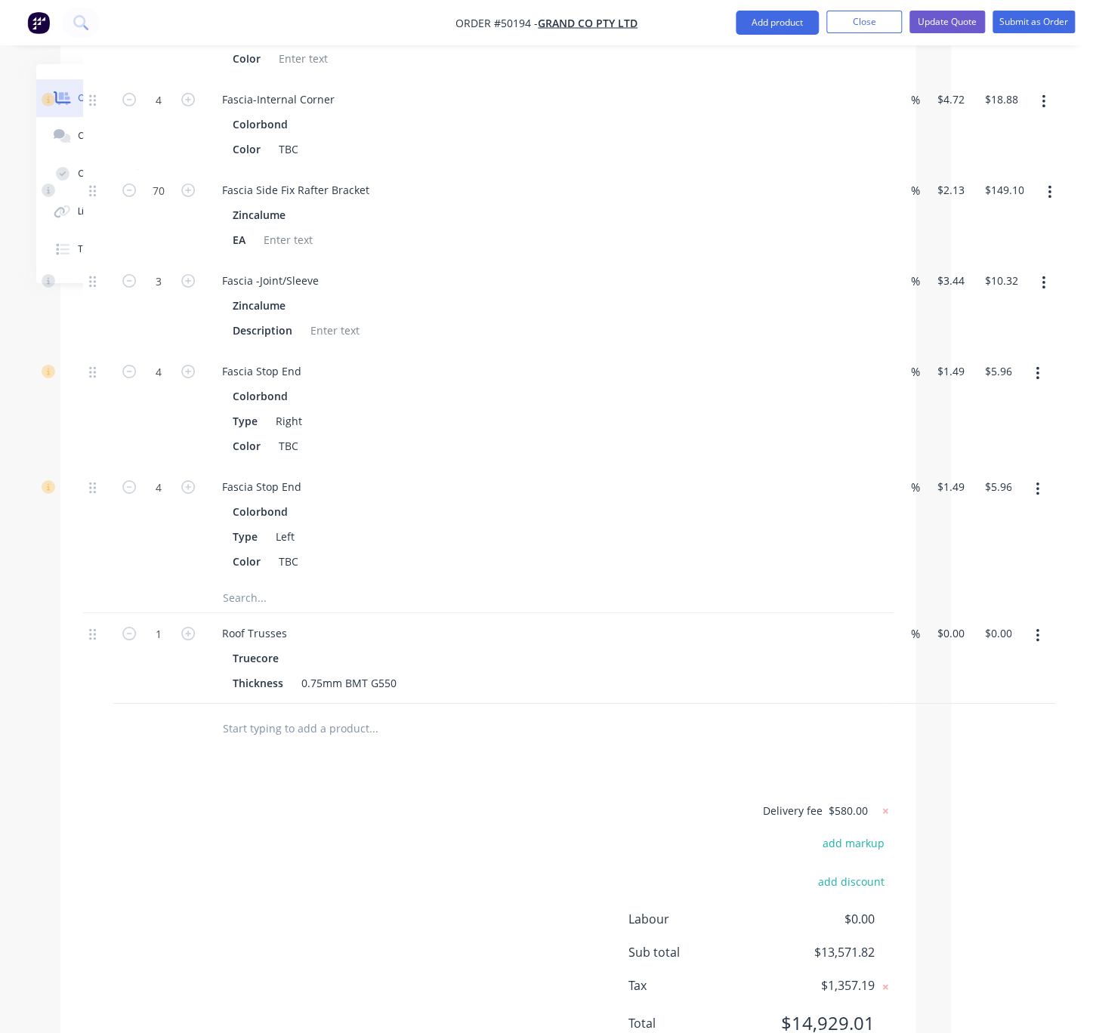
scroll to position [2549, 142]
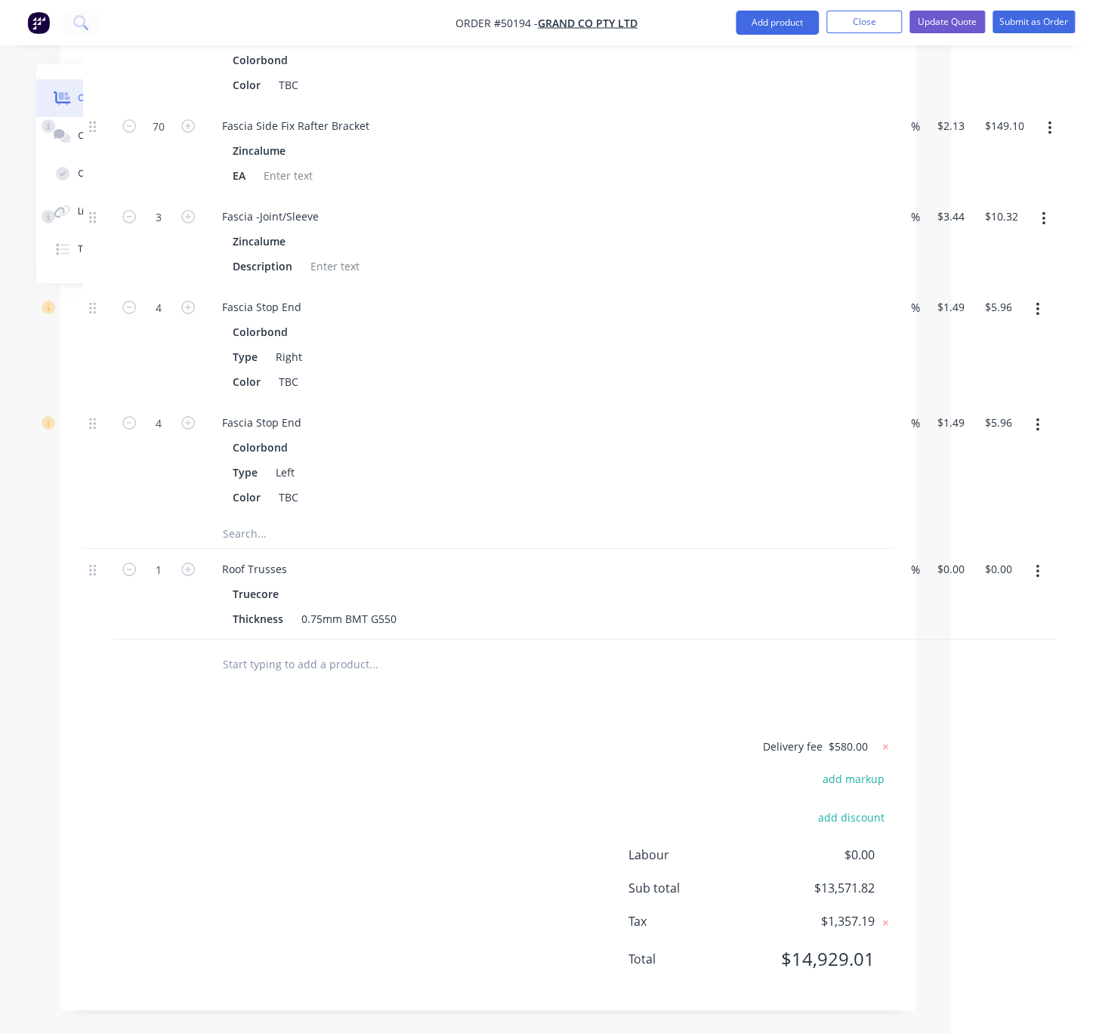
click at [1045, 558] on button "button" at bounding box center [1036, 571] width 35 height 27
click at [978, 691] on div "Delete" at bounding box center [983, 702] width 116 height 22
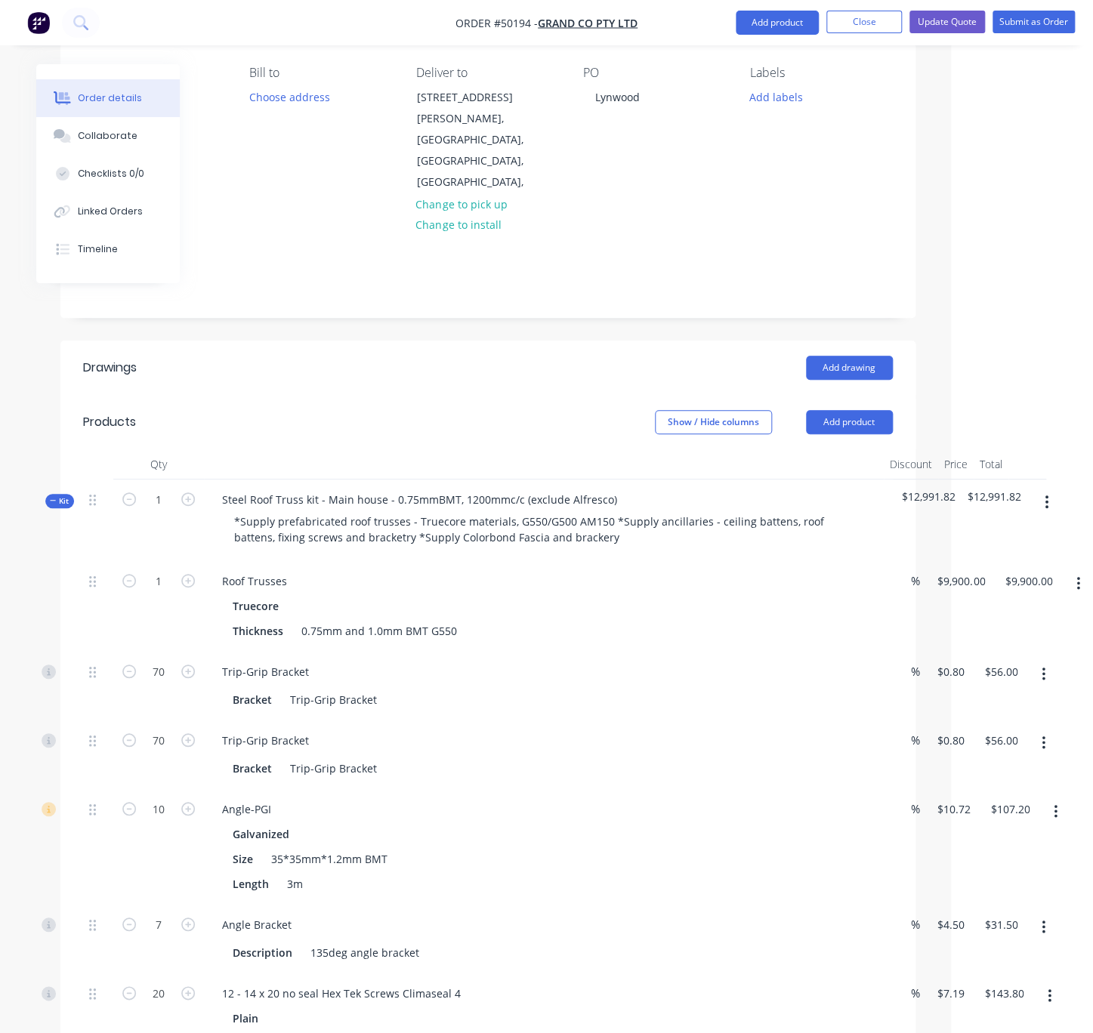
scroll to position [74, 142]
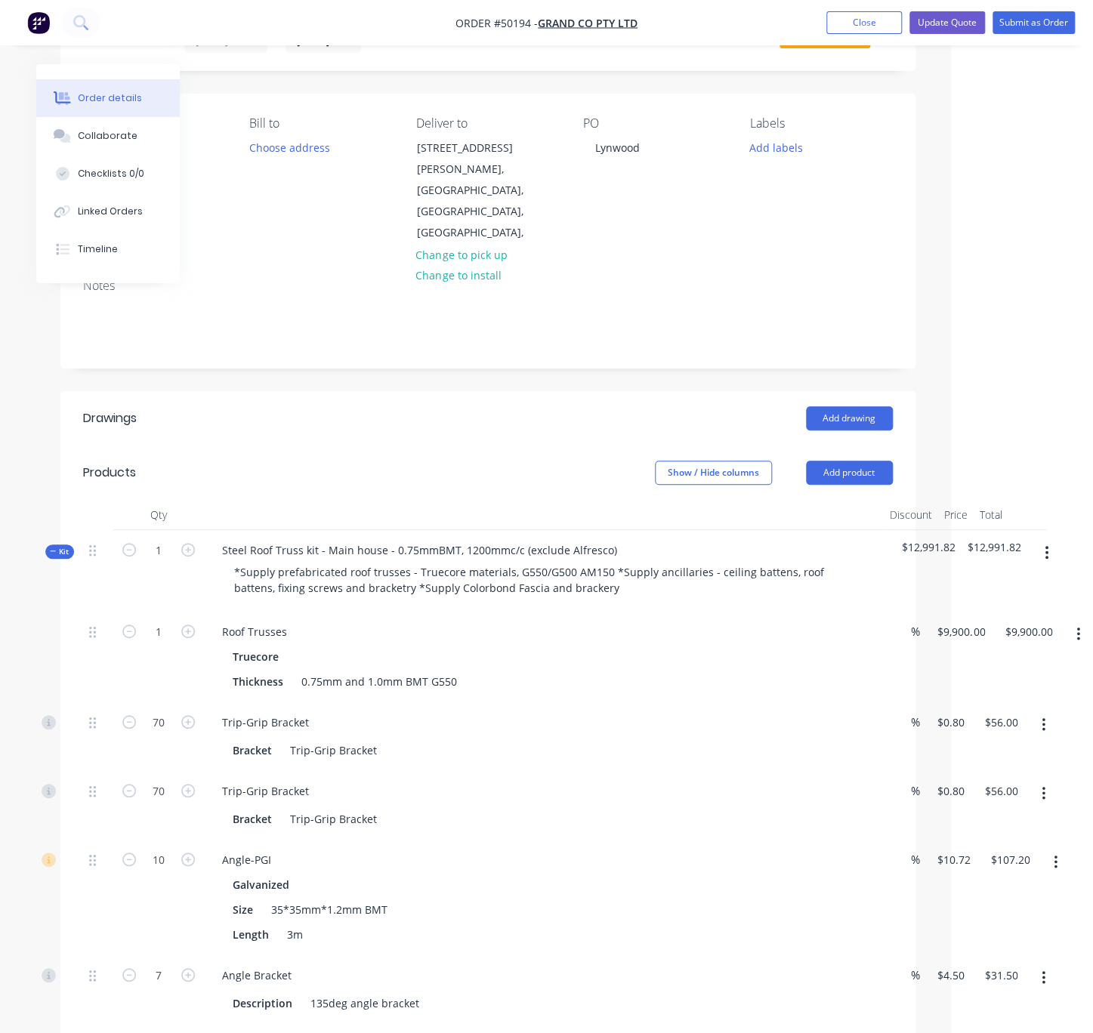
click at [1053, 539] on button "button" at bounding box center [1045, 552] width 35 height 27
click at [1011, 581] on div "Add product to kit" at bounding box center [993, 592] width 116 height 22
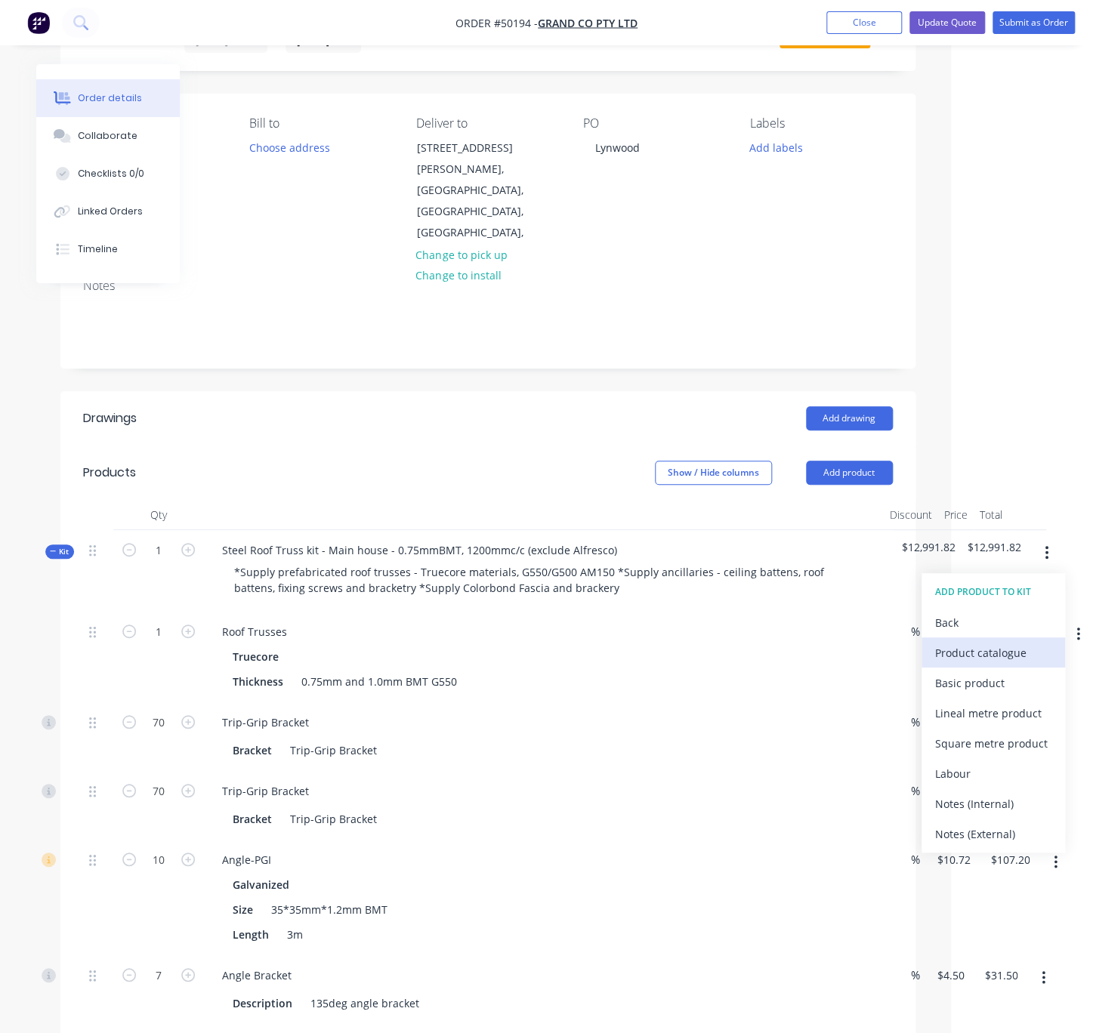
click at [974, 642] on div "Product catalogue" at bounding box center [993, 653] width 116 height 22
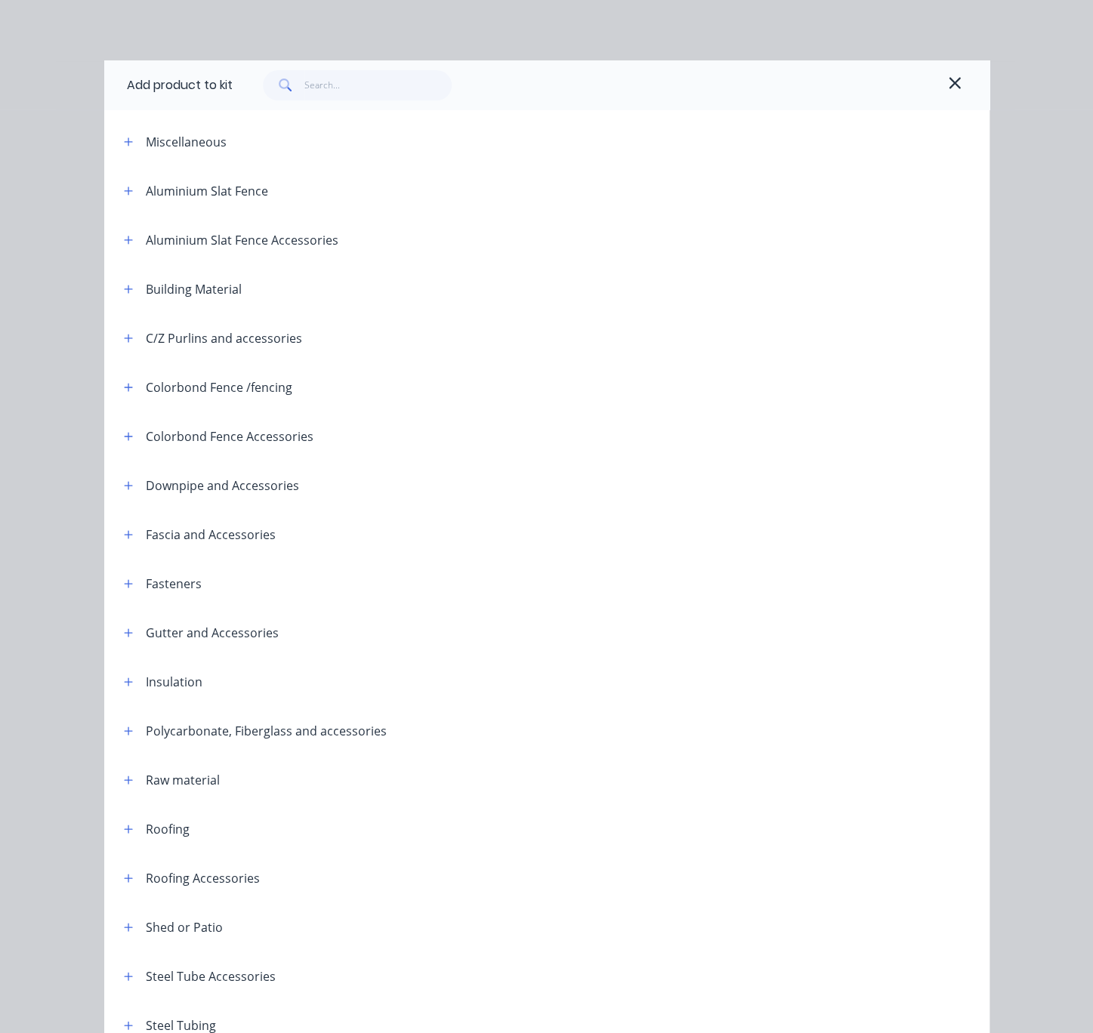
scroll to position [201, 0]
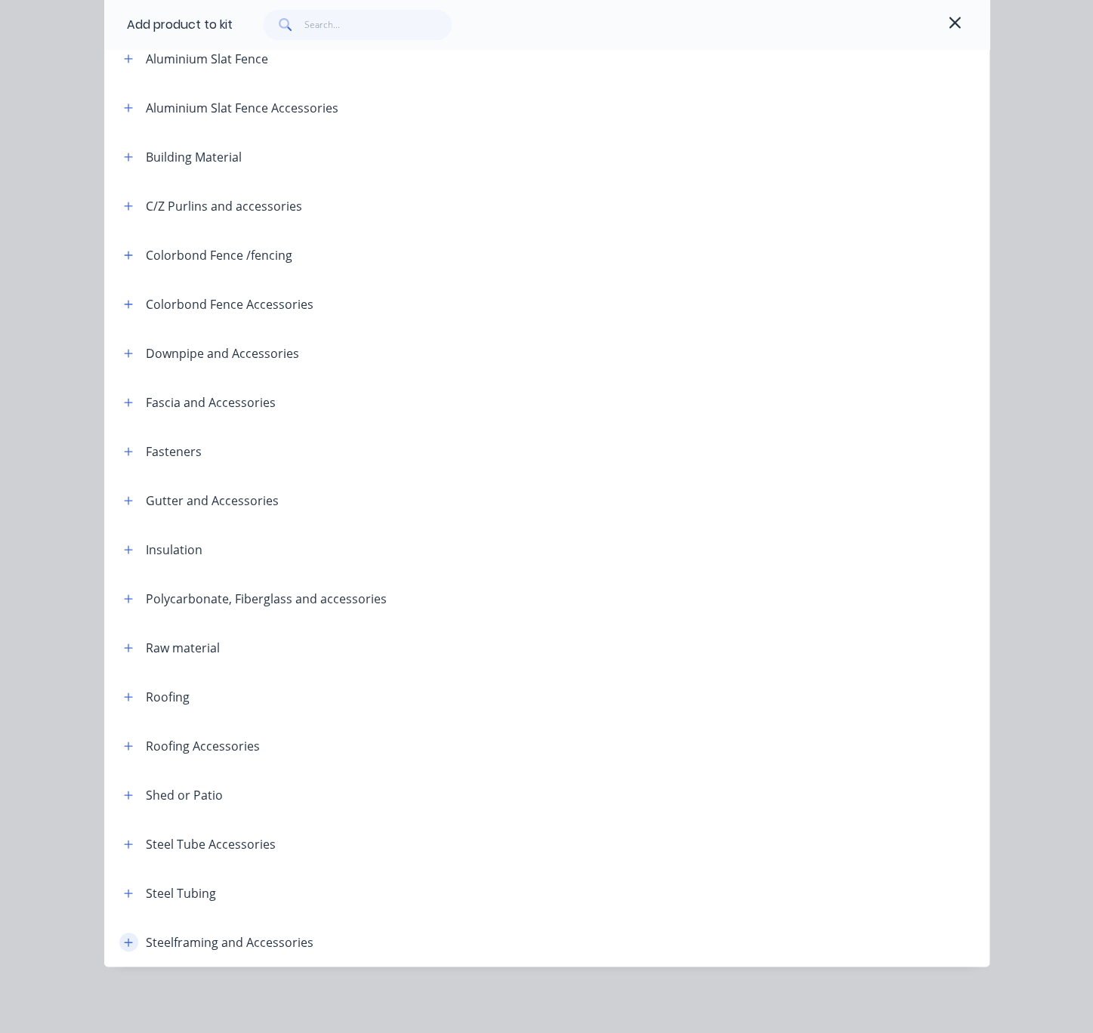
click at [124, 937] on icon "button" at bounding box center [128, 942] width 9 height 11
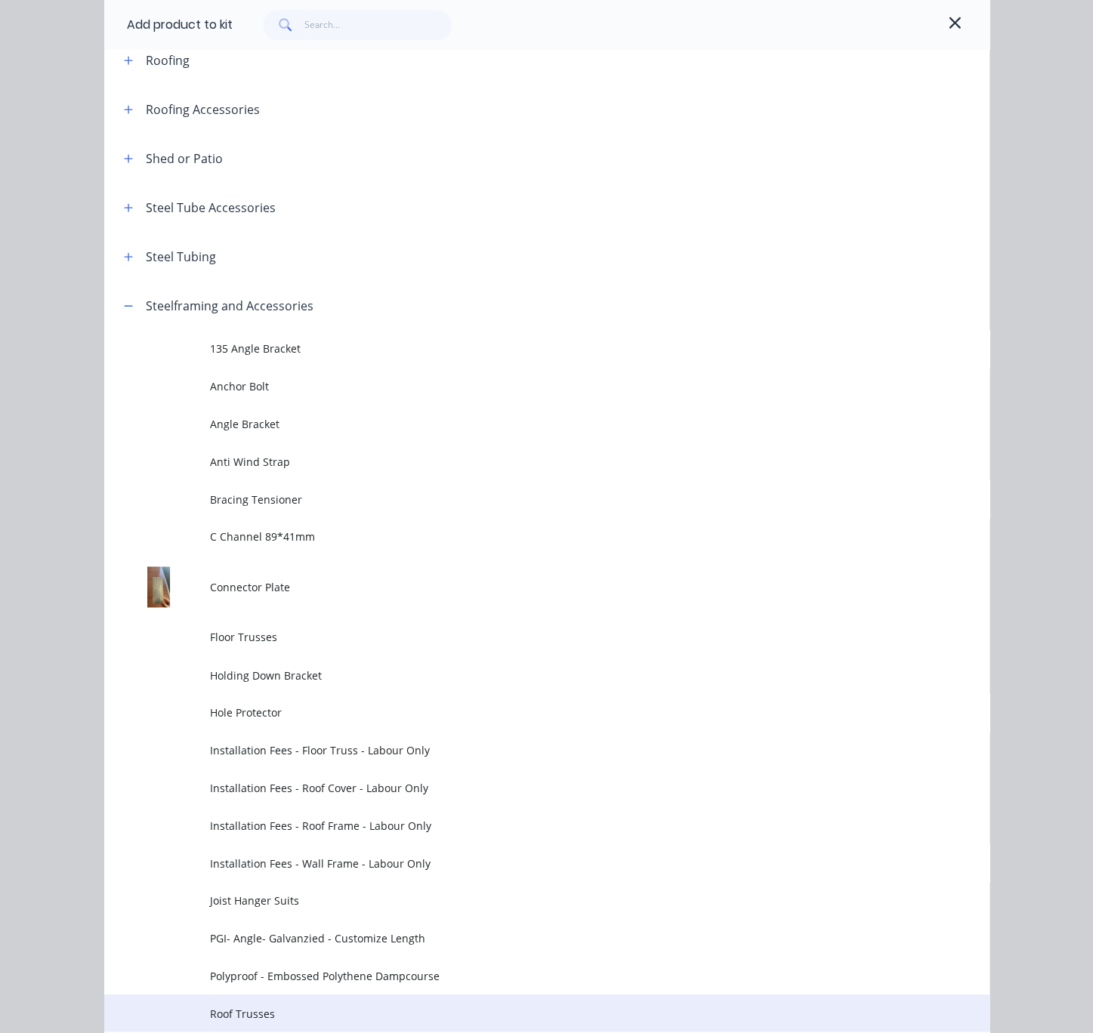
scroll to position [1192, 0]
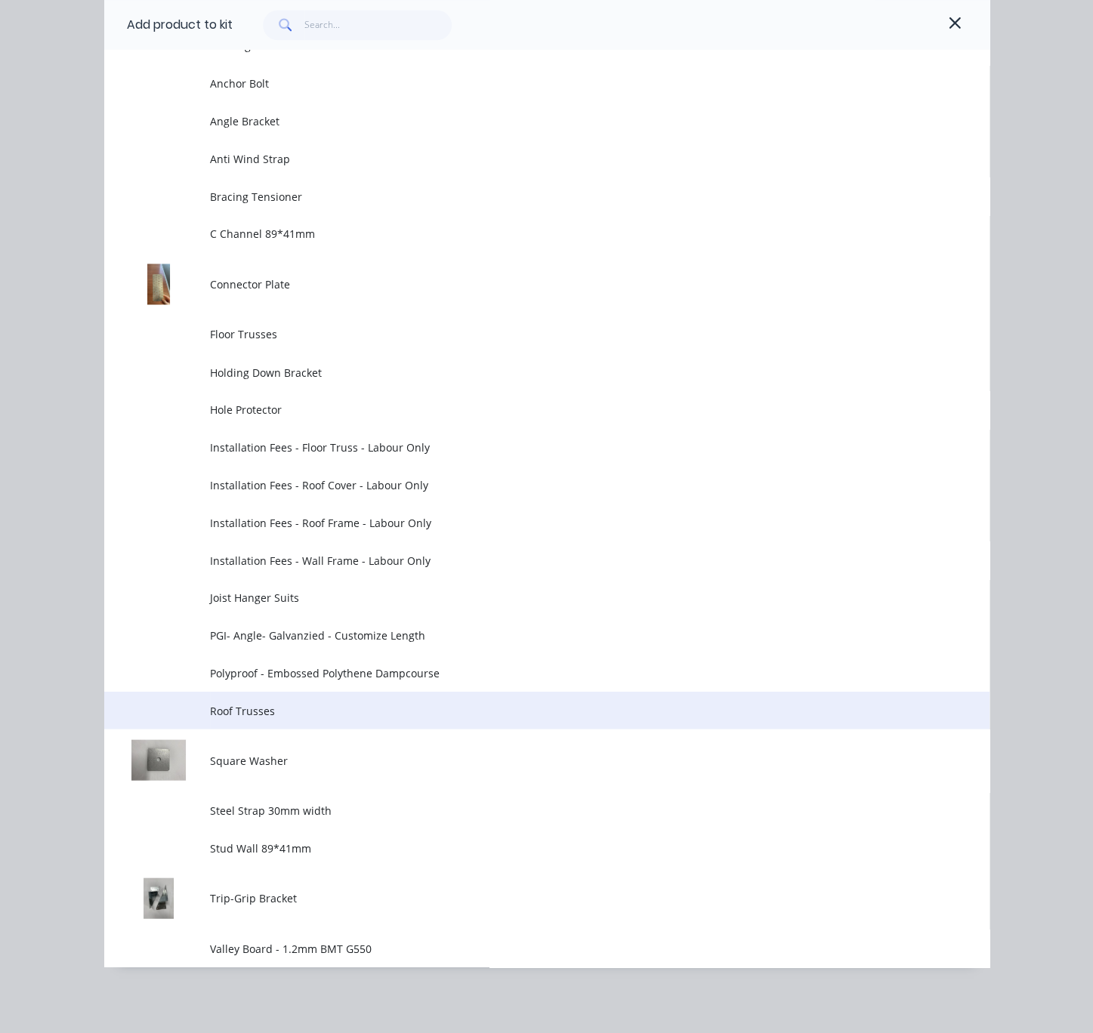
click at [322, 702] on span "Roof Trusses" at bounding box center [521, 710] width 623 height 16
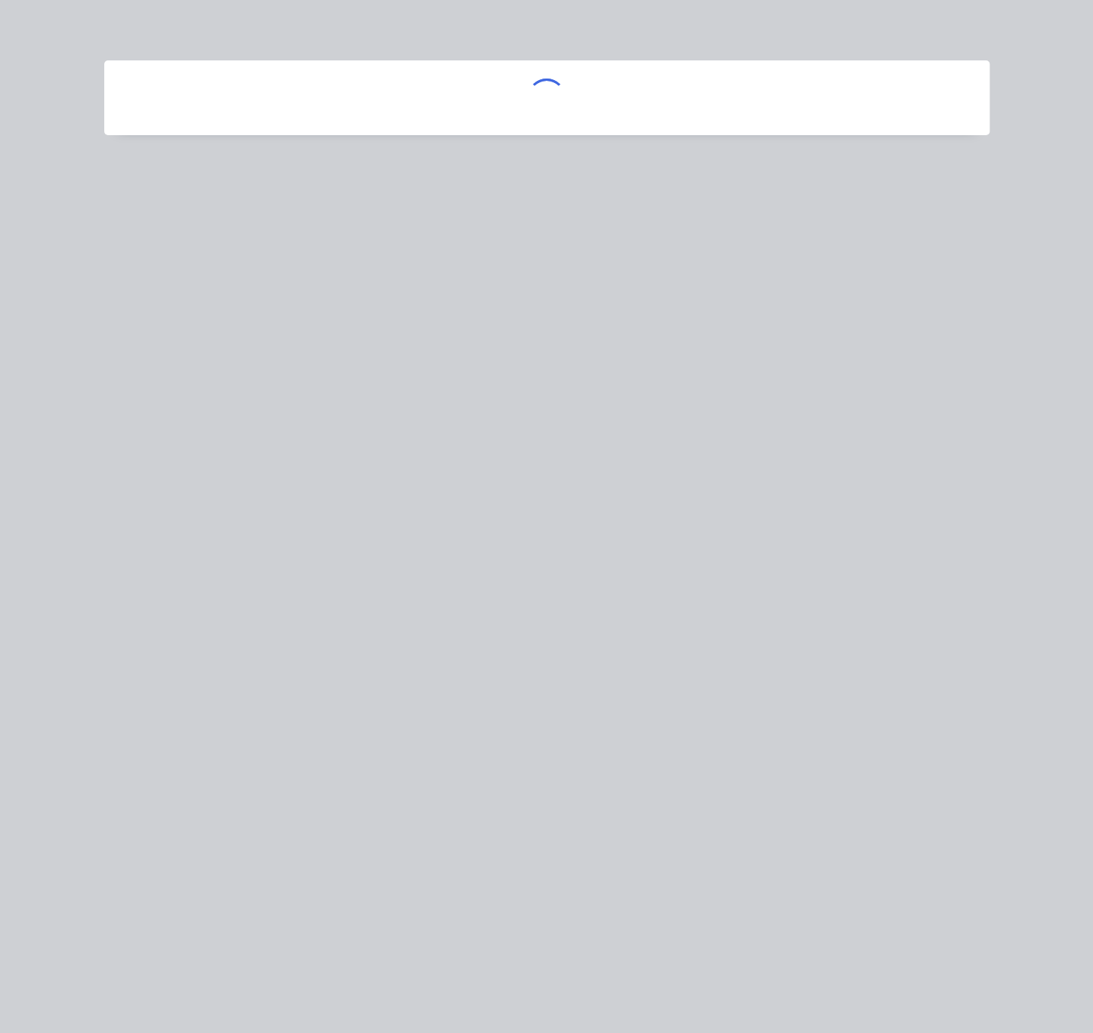
scroll to position [0, 0]
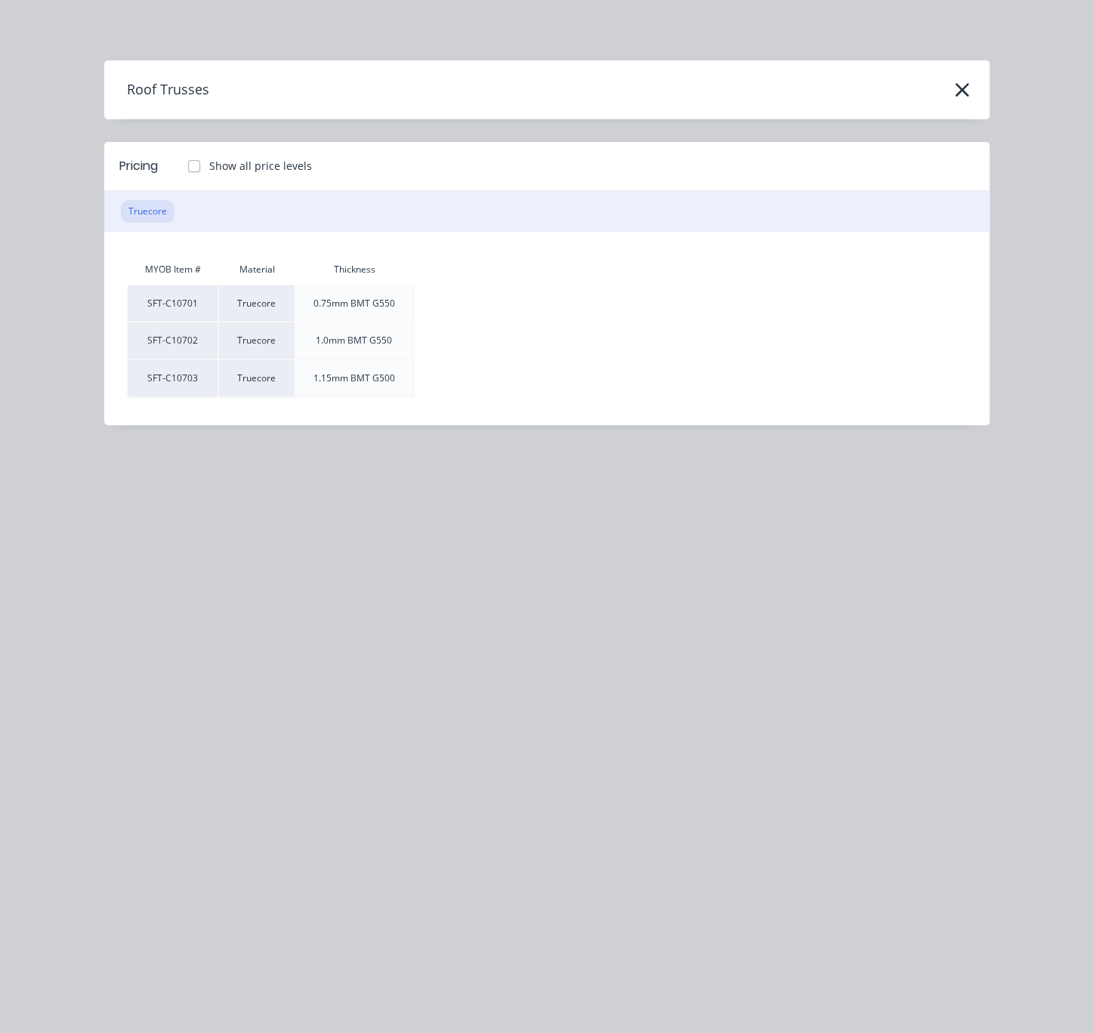
click at [209, 170] on label "Show all price levels" at bounding box center [260, 166] width 103 height 16
click at [185, 170] on input "Show all price levels" at bounding box center [179, 165] width 12 height 14
checkbox input "true"
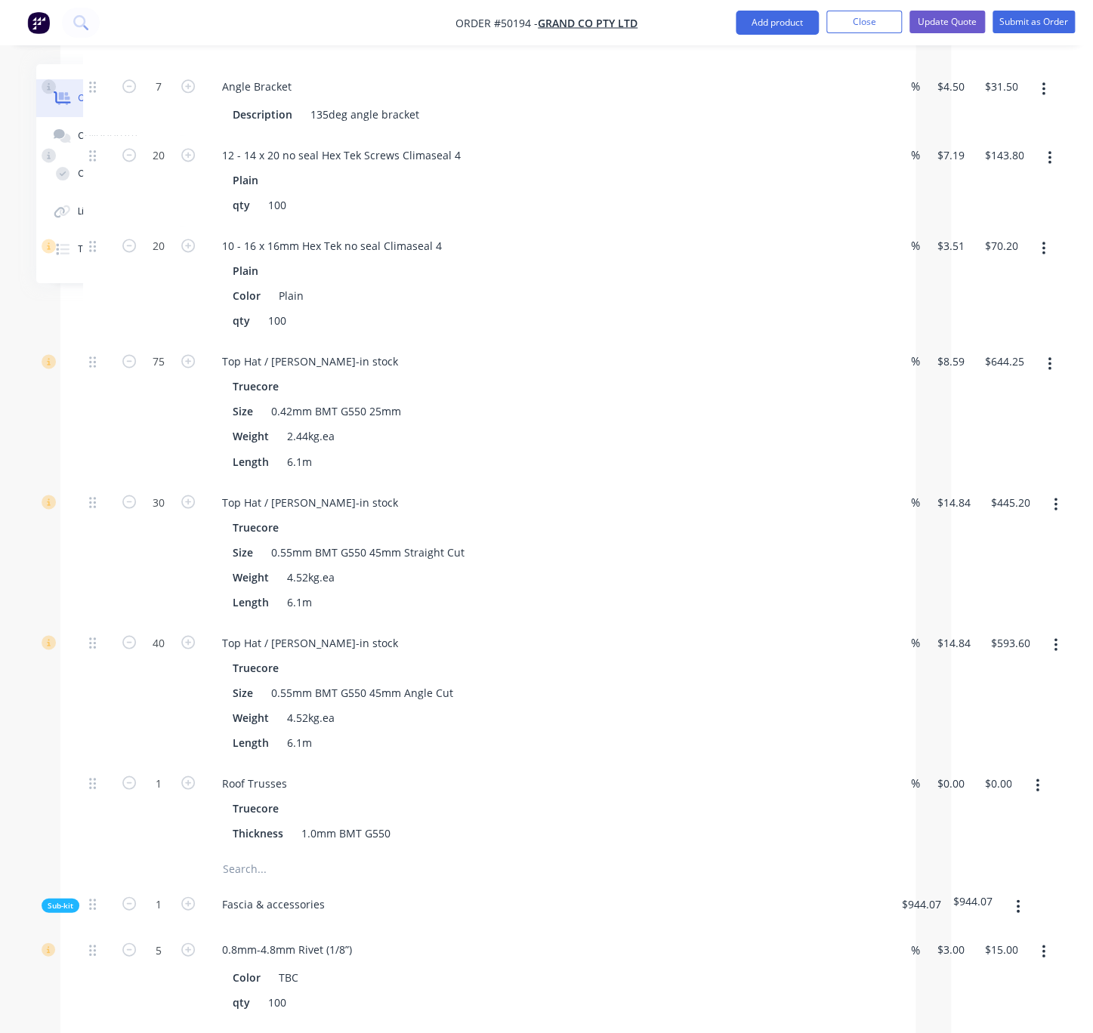
scroll to position [1227, 142]
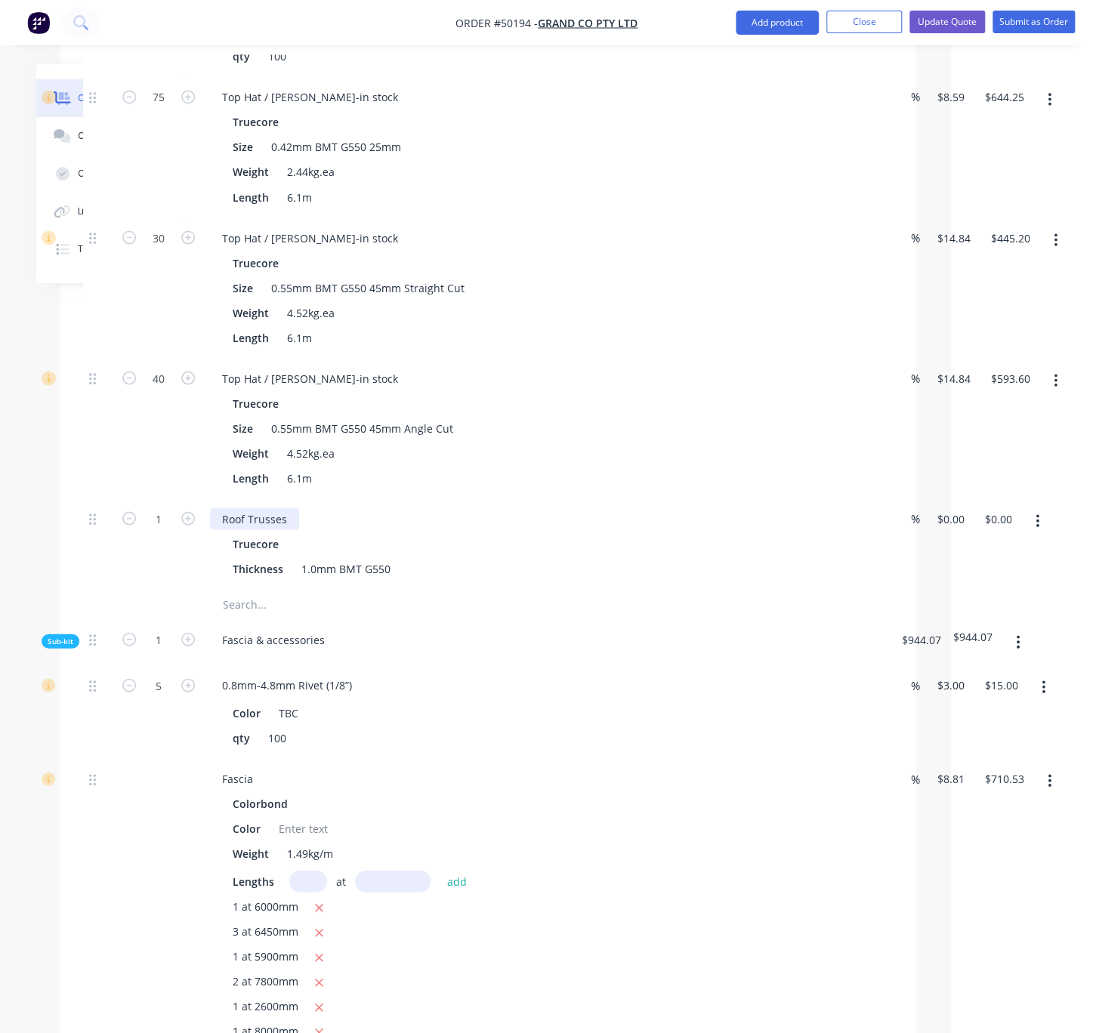
click at [298, 529] on div "Roof Trusses" at bounding box center [254, 518] width 89 height 22
click at [603, 529] on div "Roof Trusses （Carport)" at bounding box center [544, 518] width 668 height 22
click at [640, 529] on div "Roof Trusses （Carport)" at bounding box center [544, 518] width 668 height 22
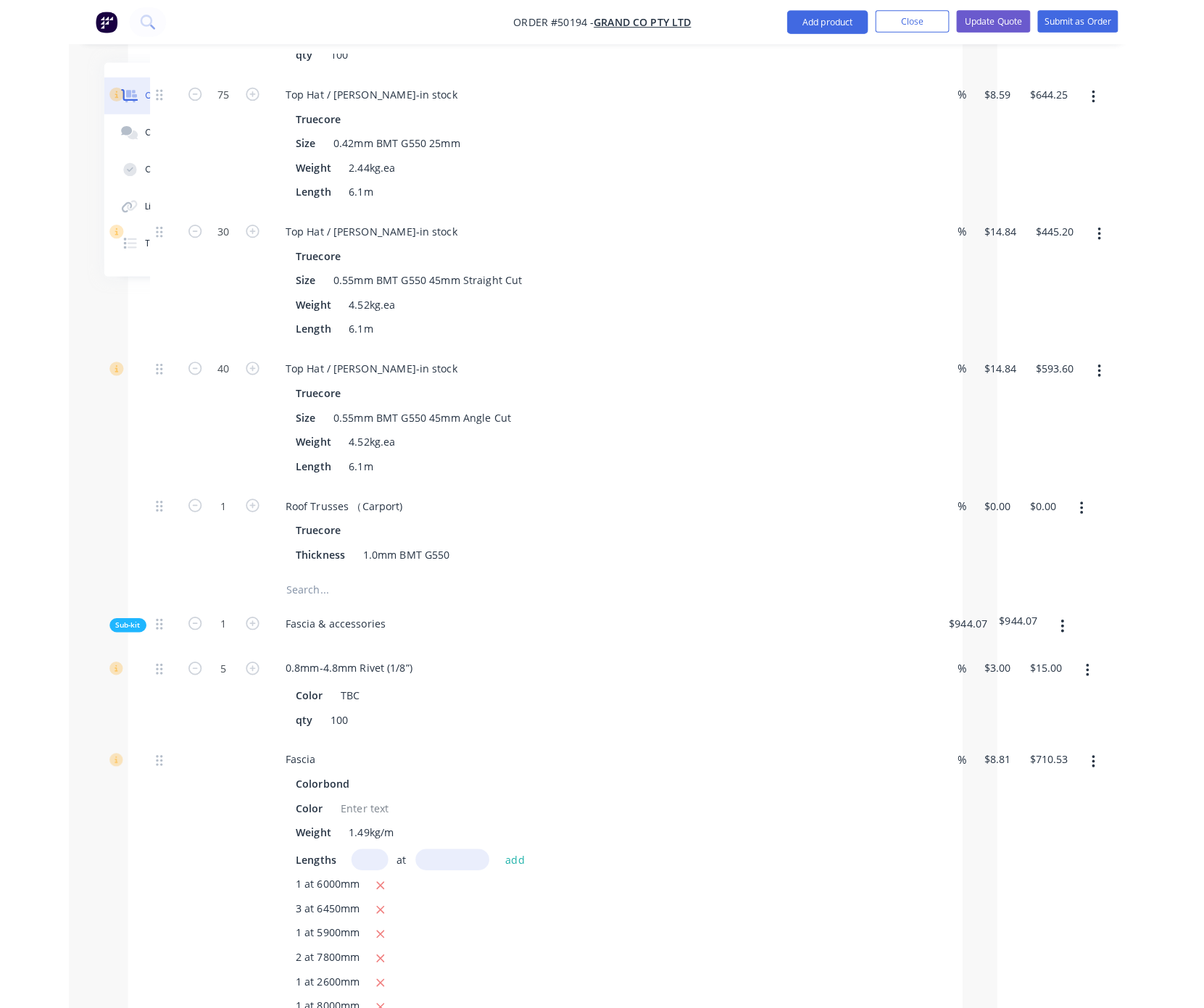
scroll to position [1178, 0]
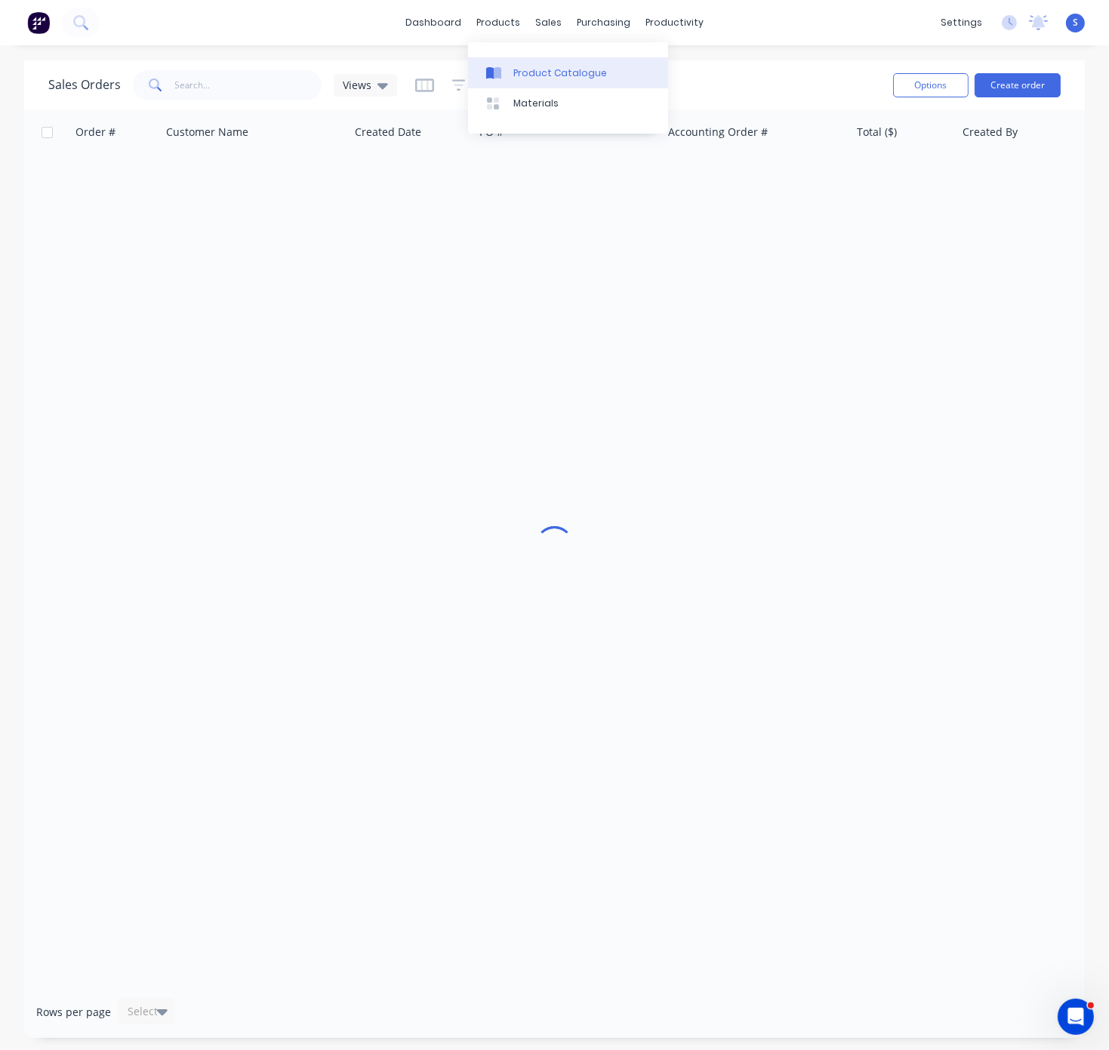
click at [526, 79] on div "Product Catalogue" at bounding box center [560, 73] width 94 height 14
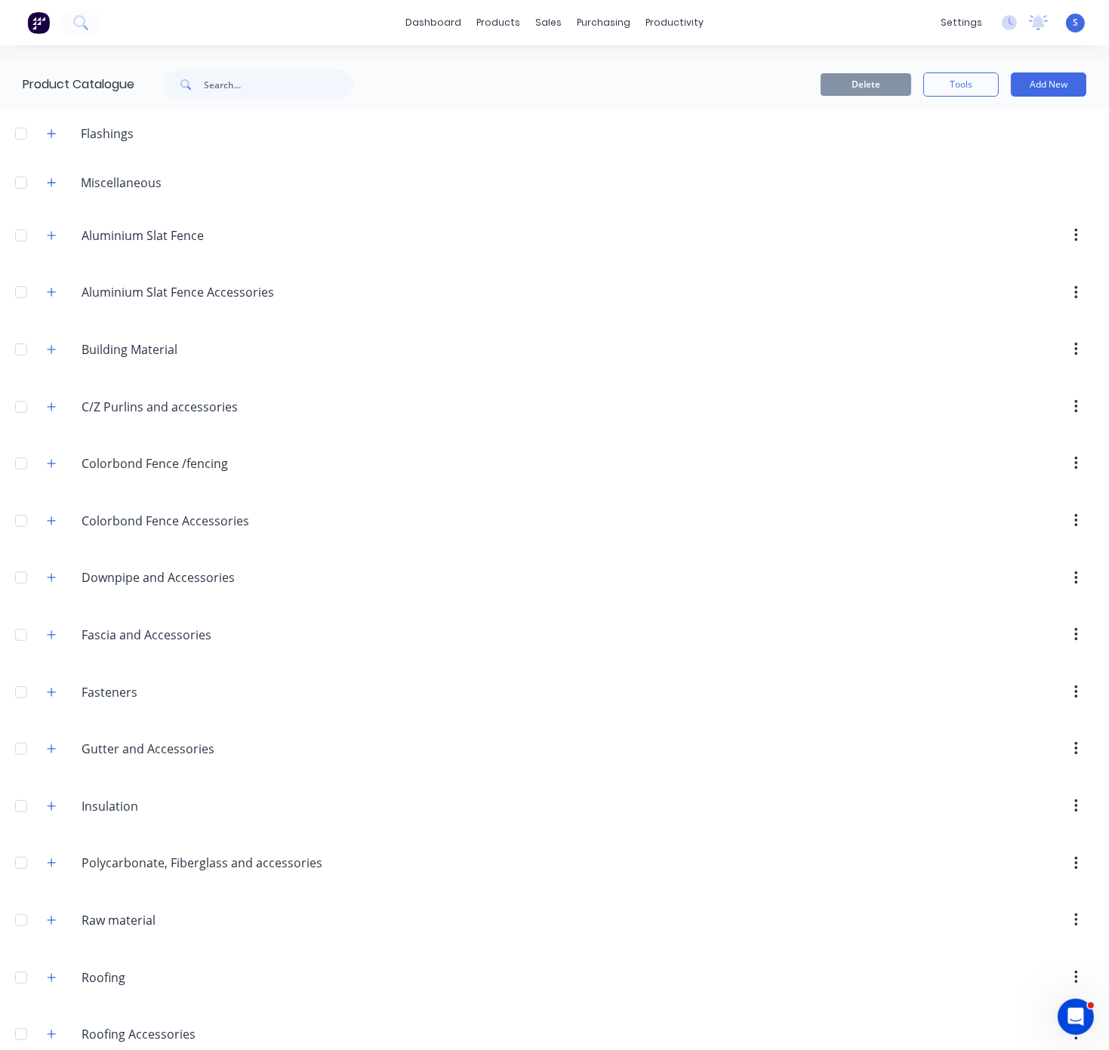
scroll to position [264, 0]
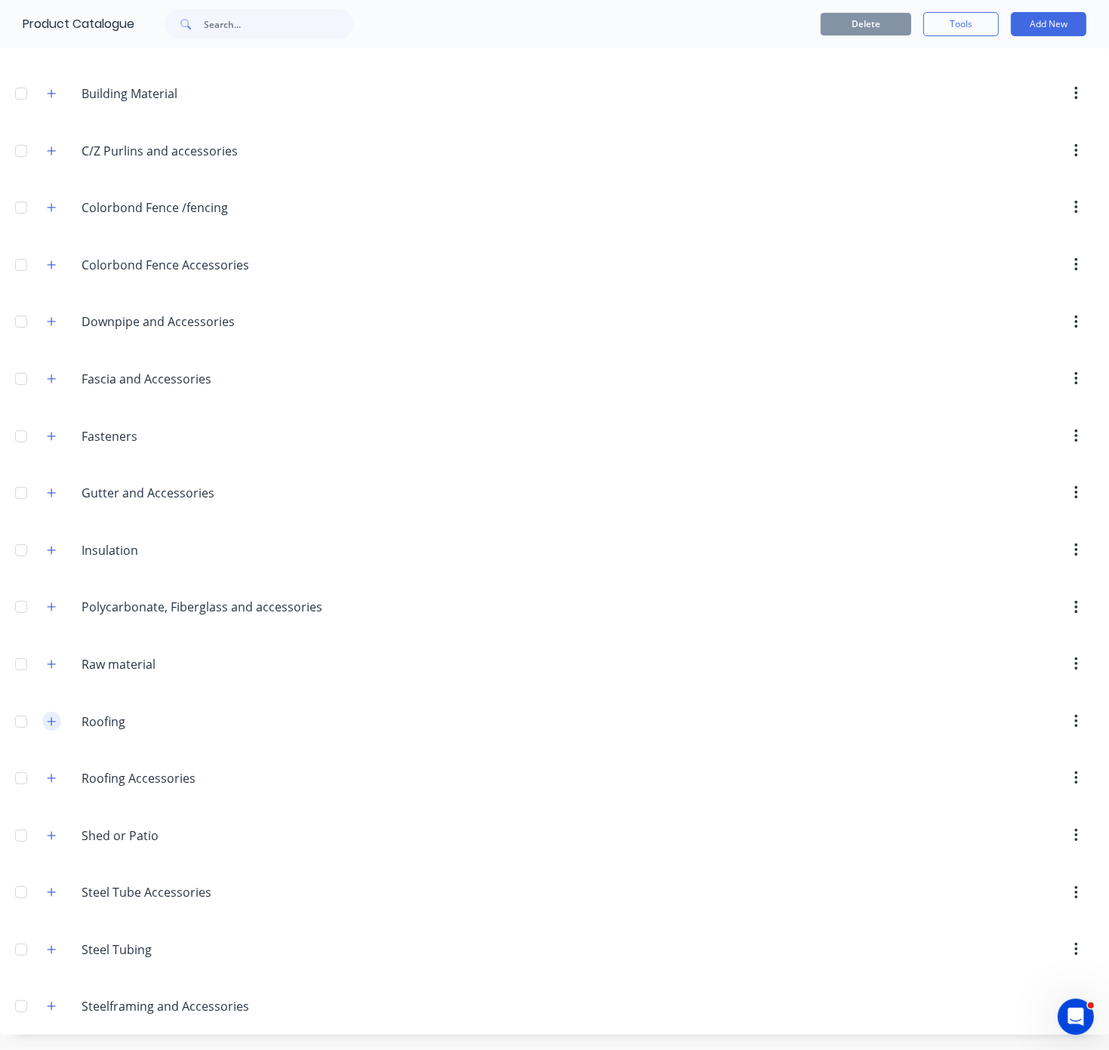
click at [56, 726] on icon "button" at bounding box center [52, 721] width 8 height 8
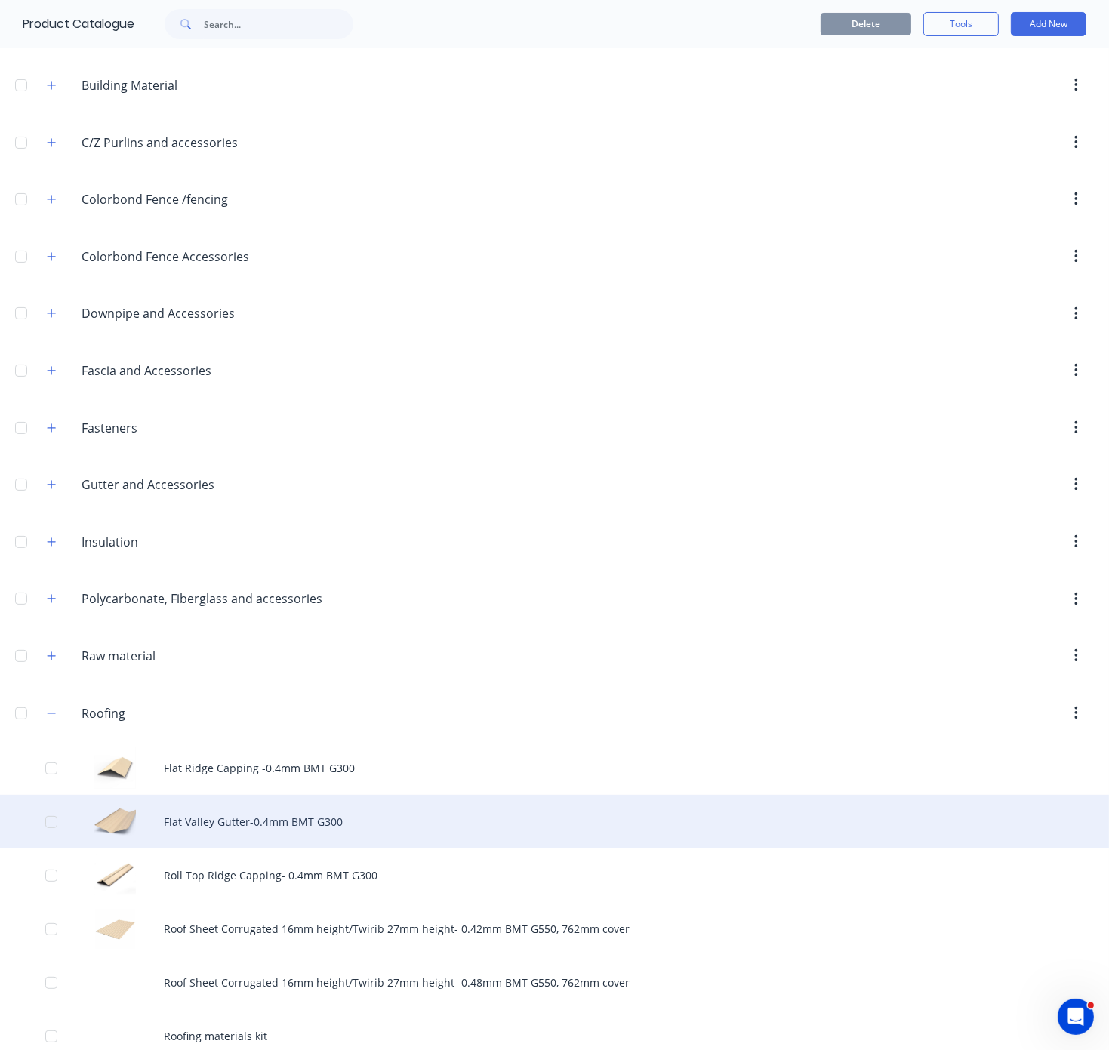
scroll to position [758, 0]
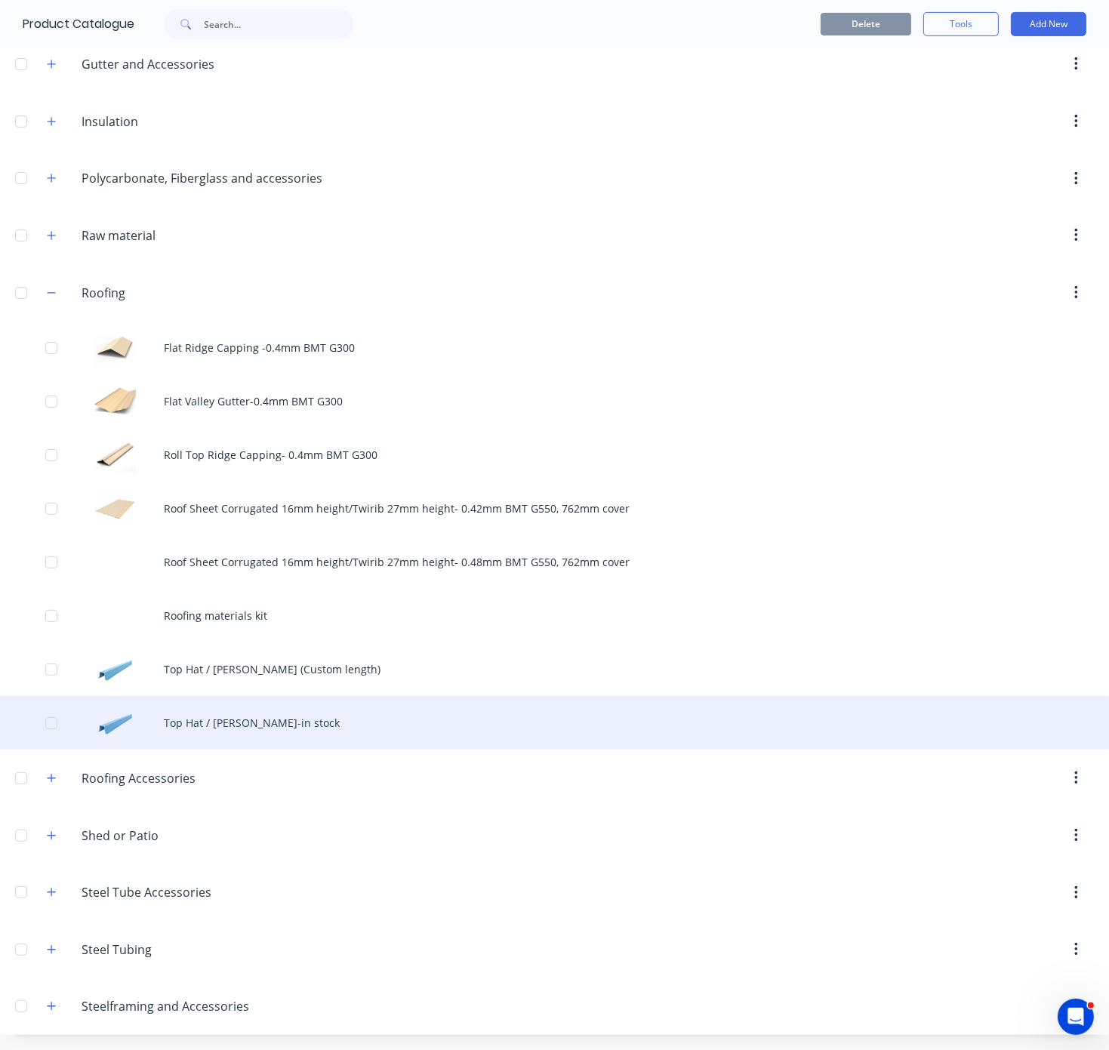
click at [297, 724] on div "Top Hat / [PERSON_NAME]-in stock" at bounding box center [554, 723] width 1109 height 54
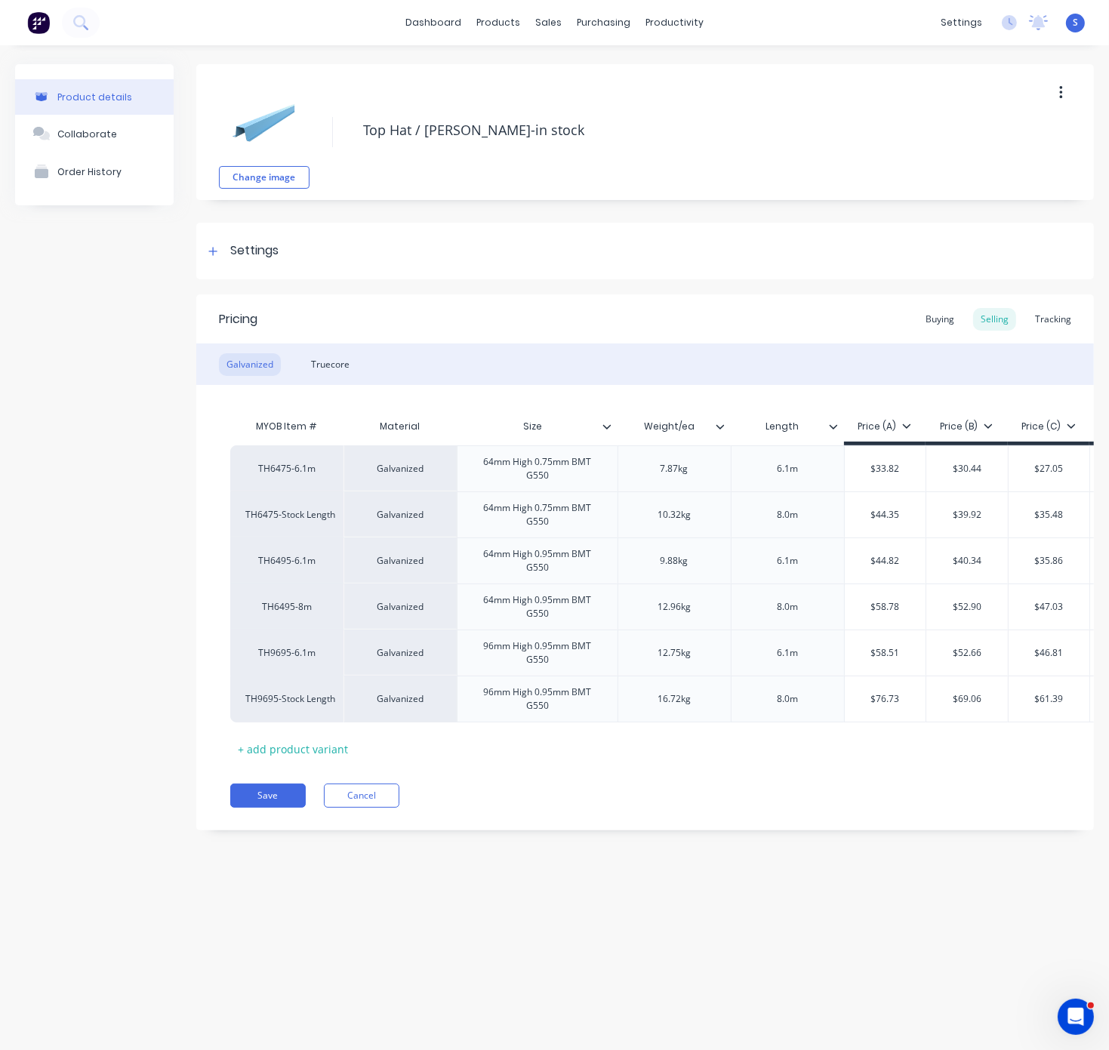
drag, startPoint x: 567, startPoint y: 303, endPoint x: 630, endPoint y: 302, distance: 62.7
type textarea "x"
click at [339, 370] on div "Truecore" at bounding box center [331, 364] width 54 height 23
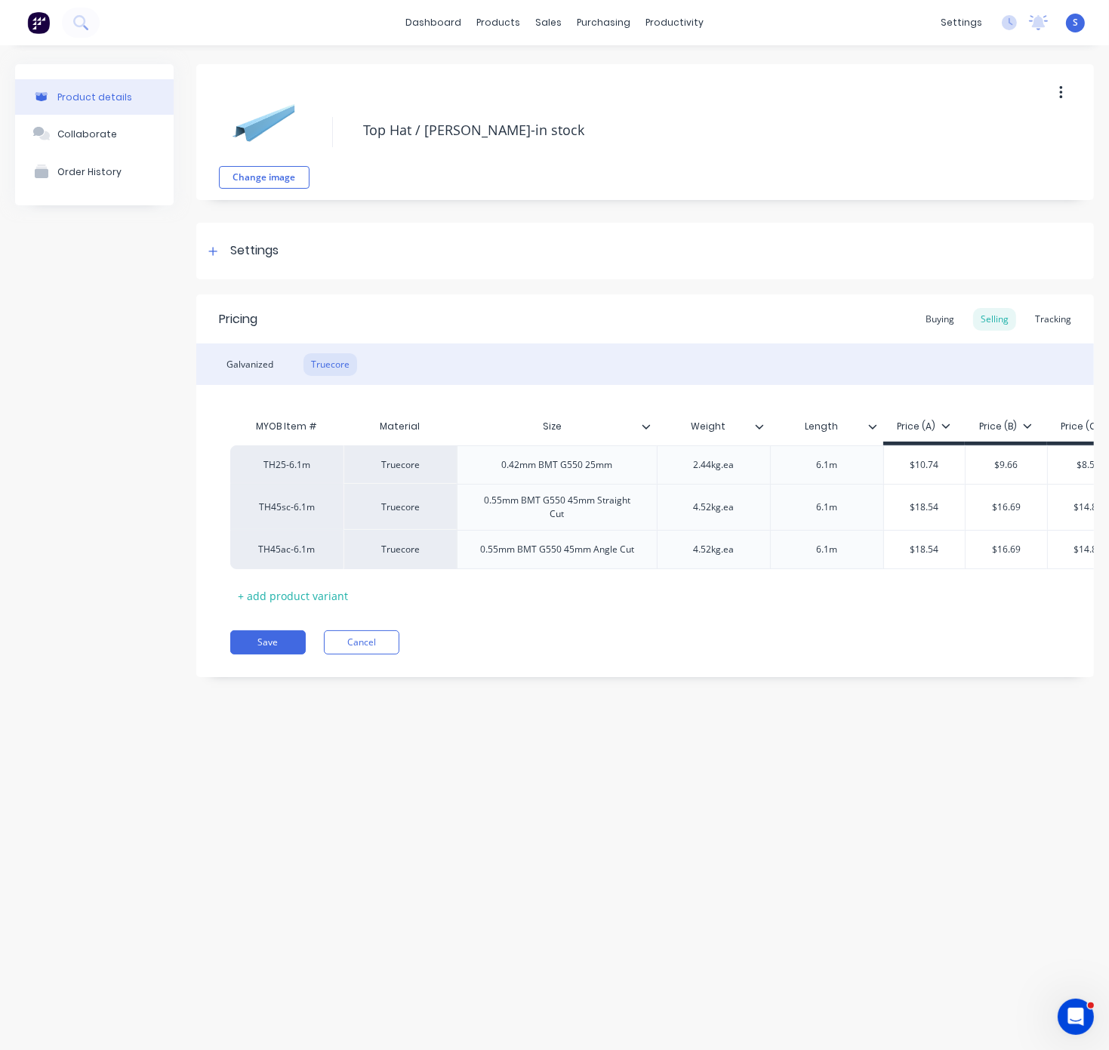
drag, startPoint x: 604, startPoint y: 751, endPoint x: 765, endPoint y: 662, distance: 183.9
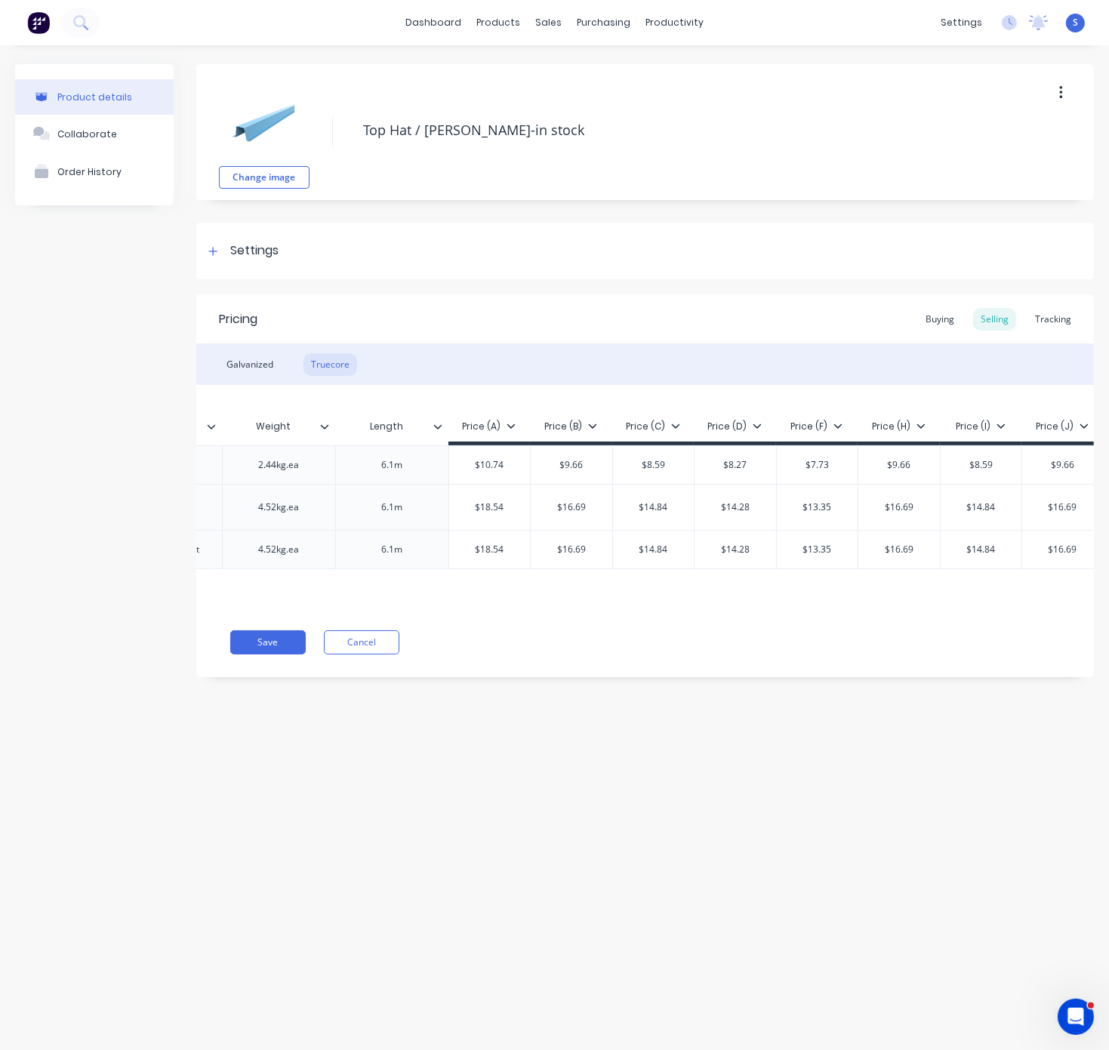
scroll to position [0, 443]
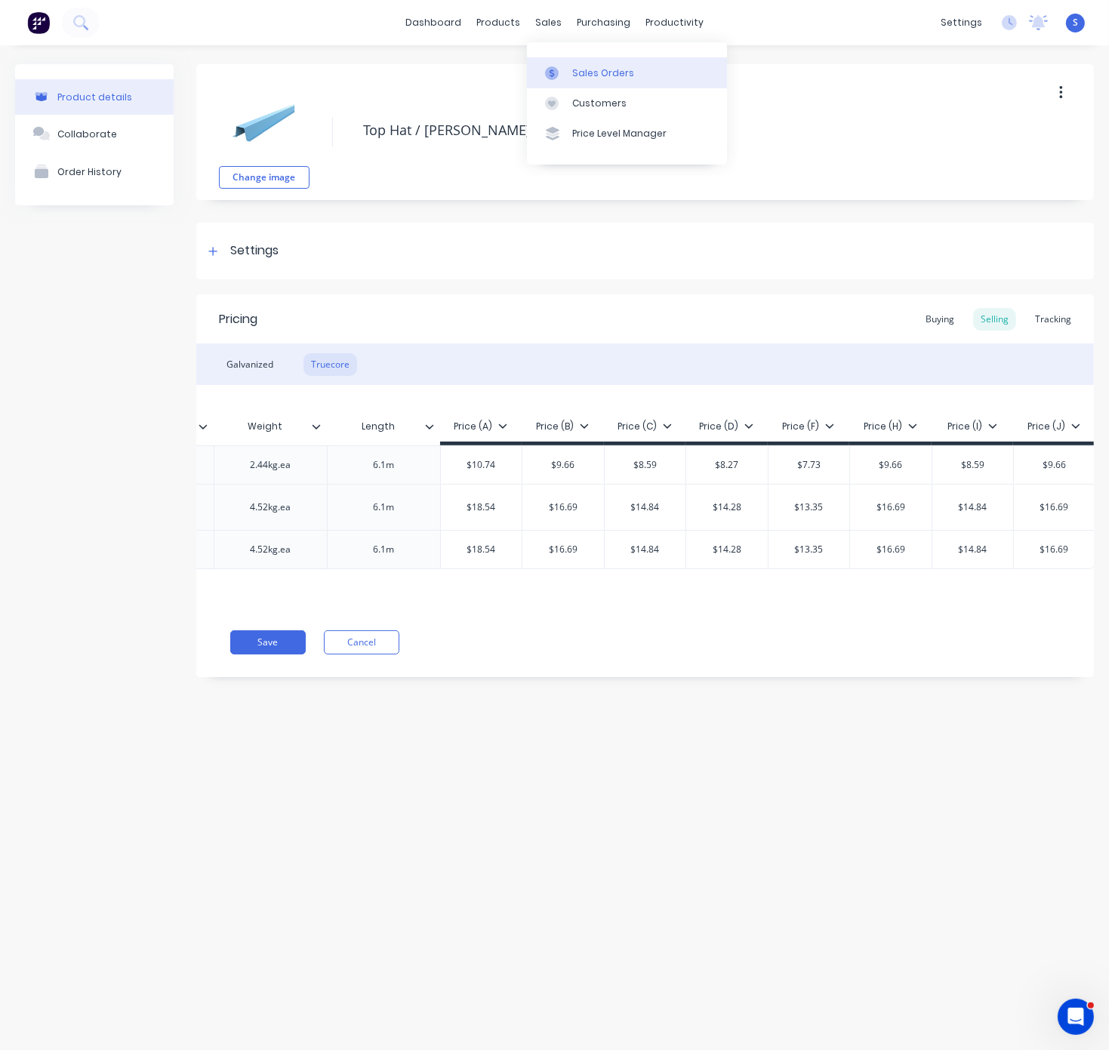
click at [597, 79] on div "Sales Orders" at bounding box center [603, 73] width 62 height 14
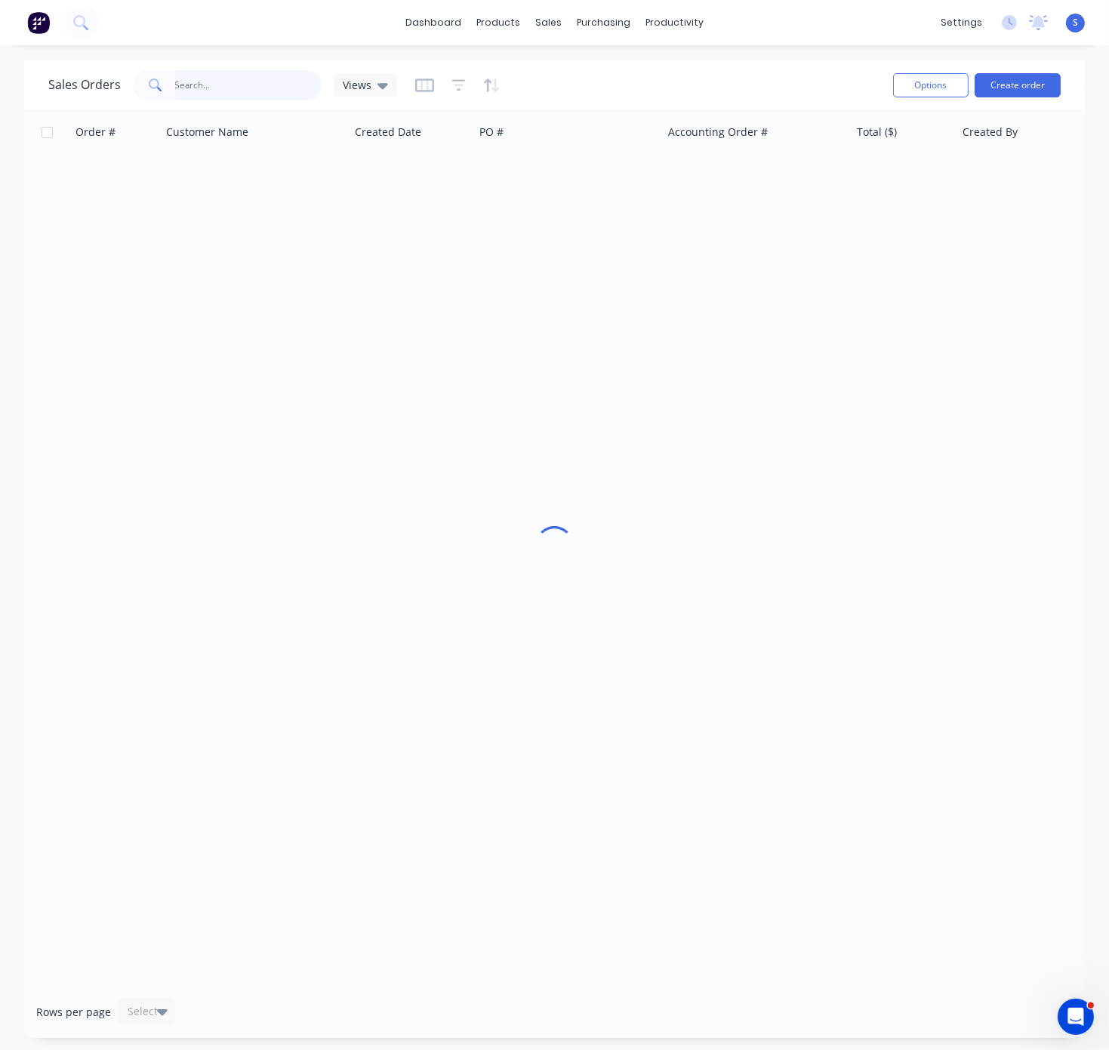
click at [227, 88] on input "text" at bounding box center [248, 85] width 147 height 30
type input "serene"
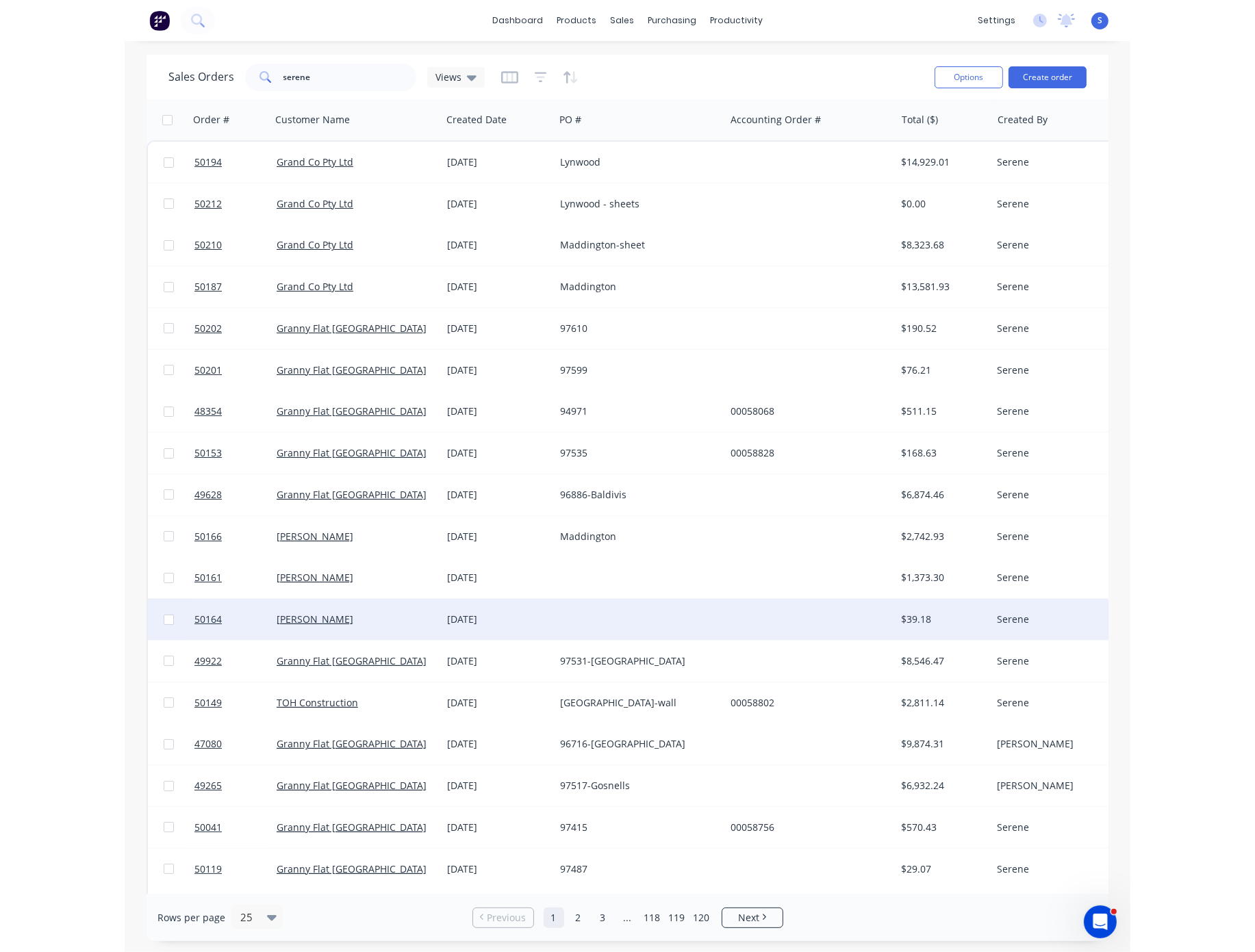
scroll to position [239, 0]
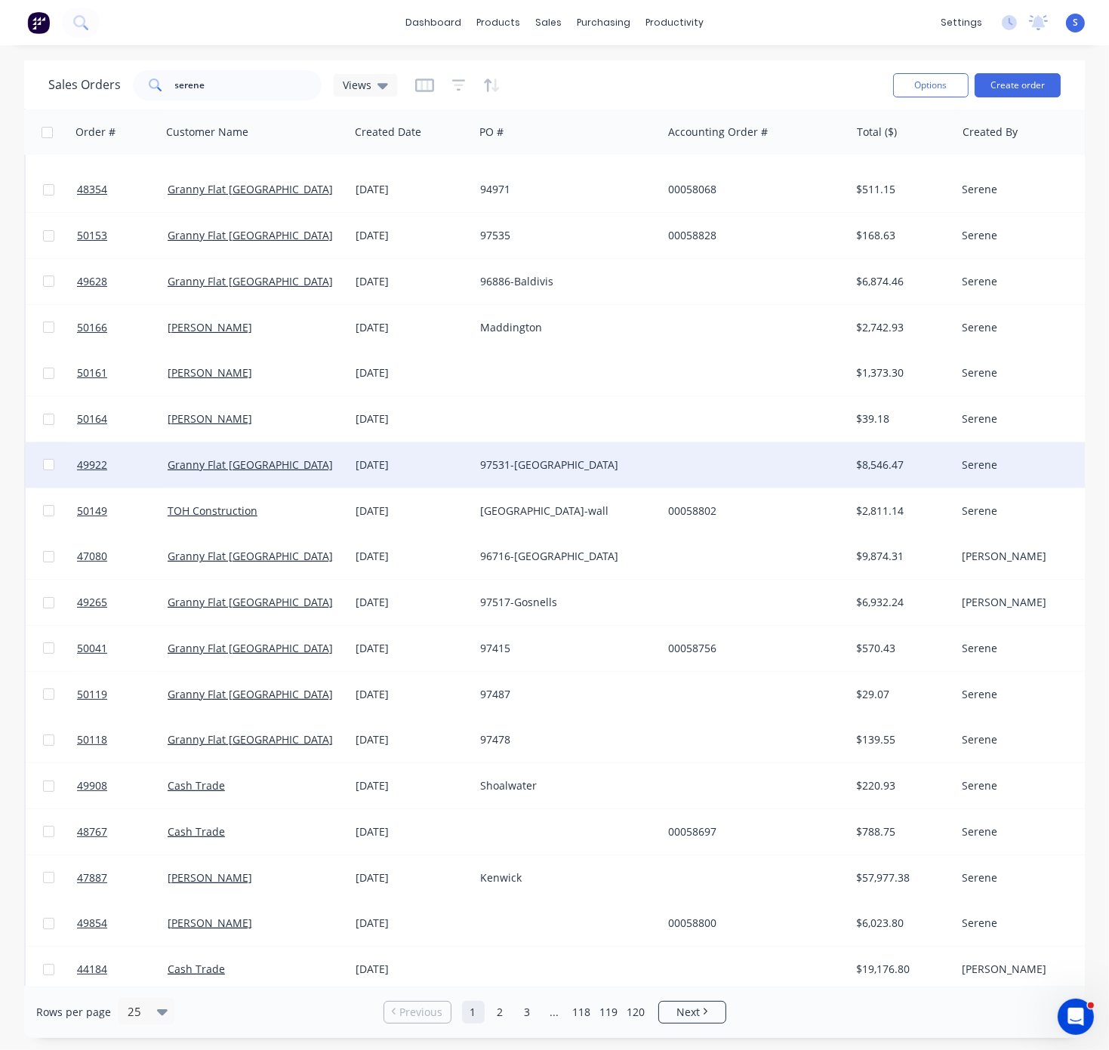
click at [560, 467] on div "97531-Ellenbrook" at bounding box center [564, 465] width 168 height 15
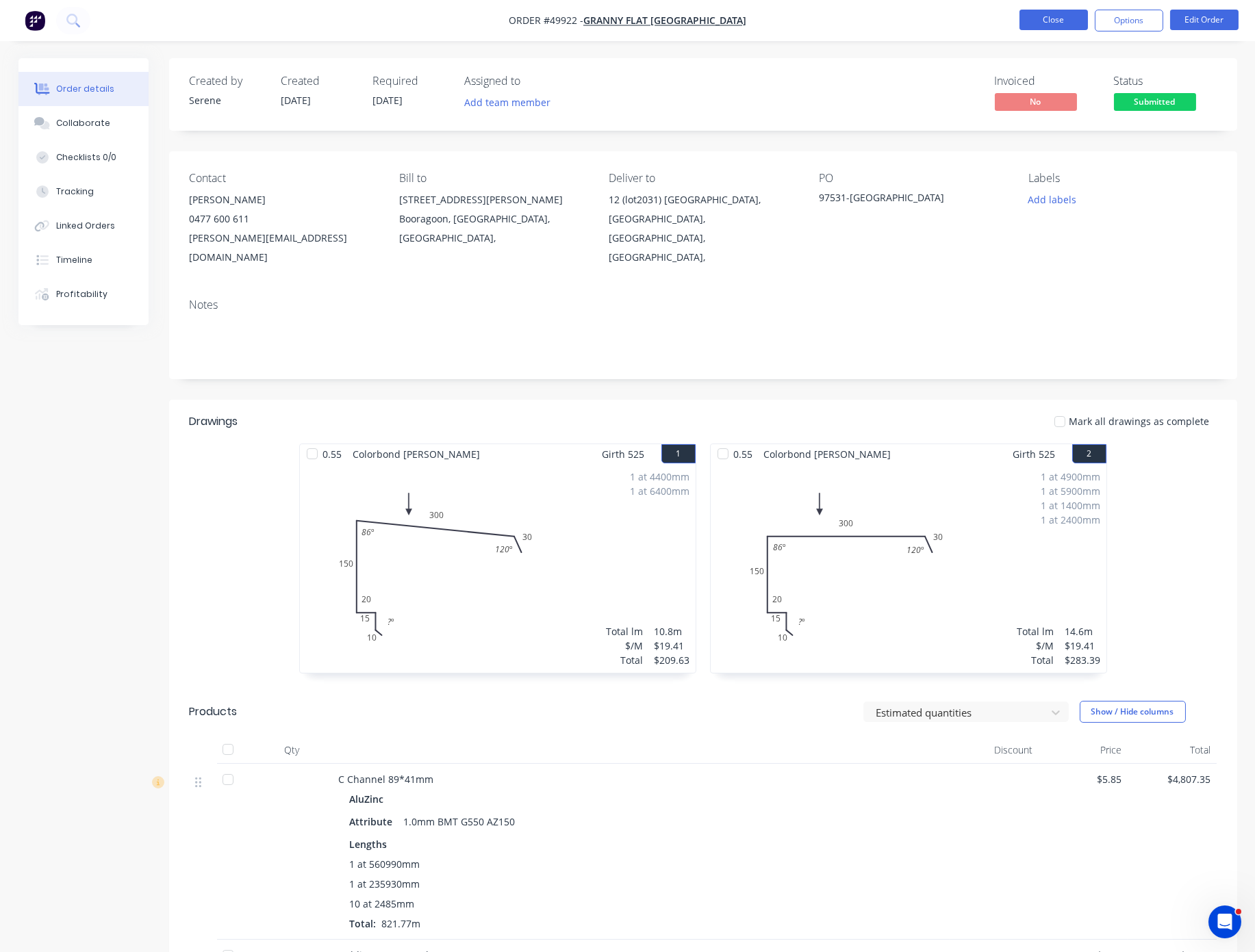
click at [1006, 25] on button "Close" at bounding box center [1054, 20] width 69 height 21
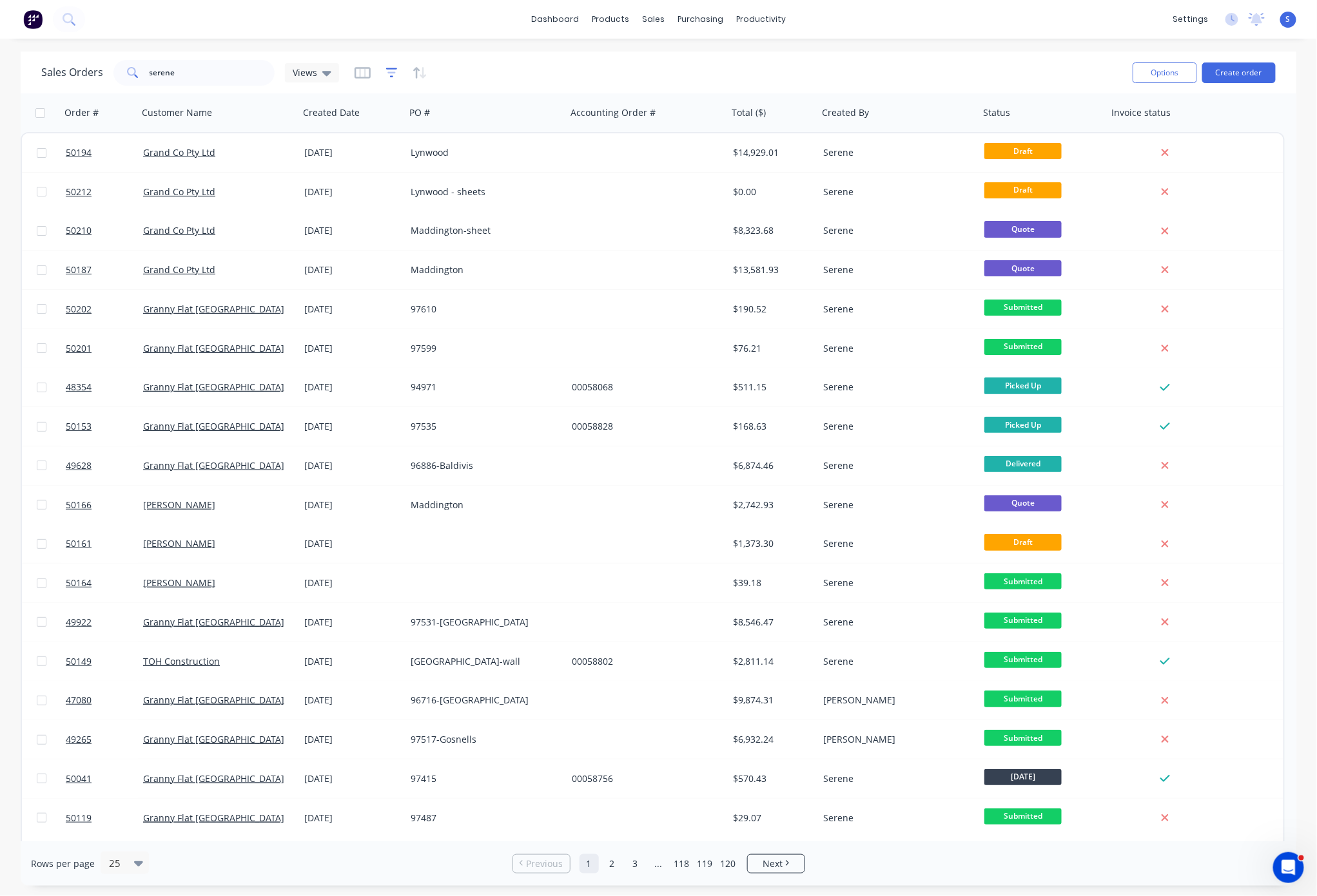
click at [388, 72] on icon "button" at bounding box center [392, 73] width 12 height 13
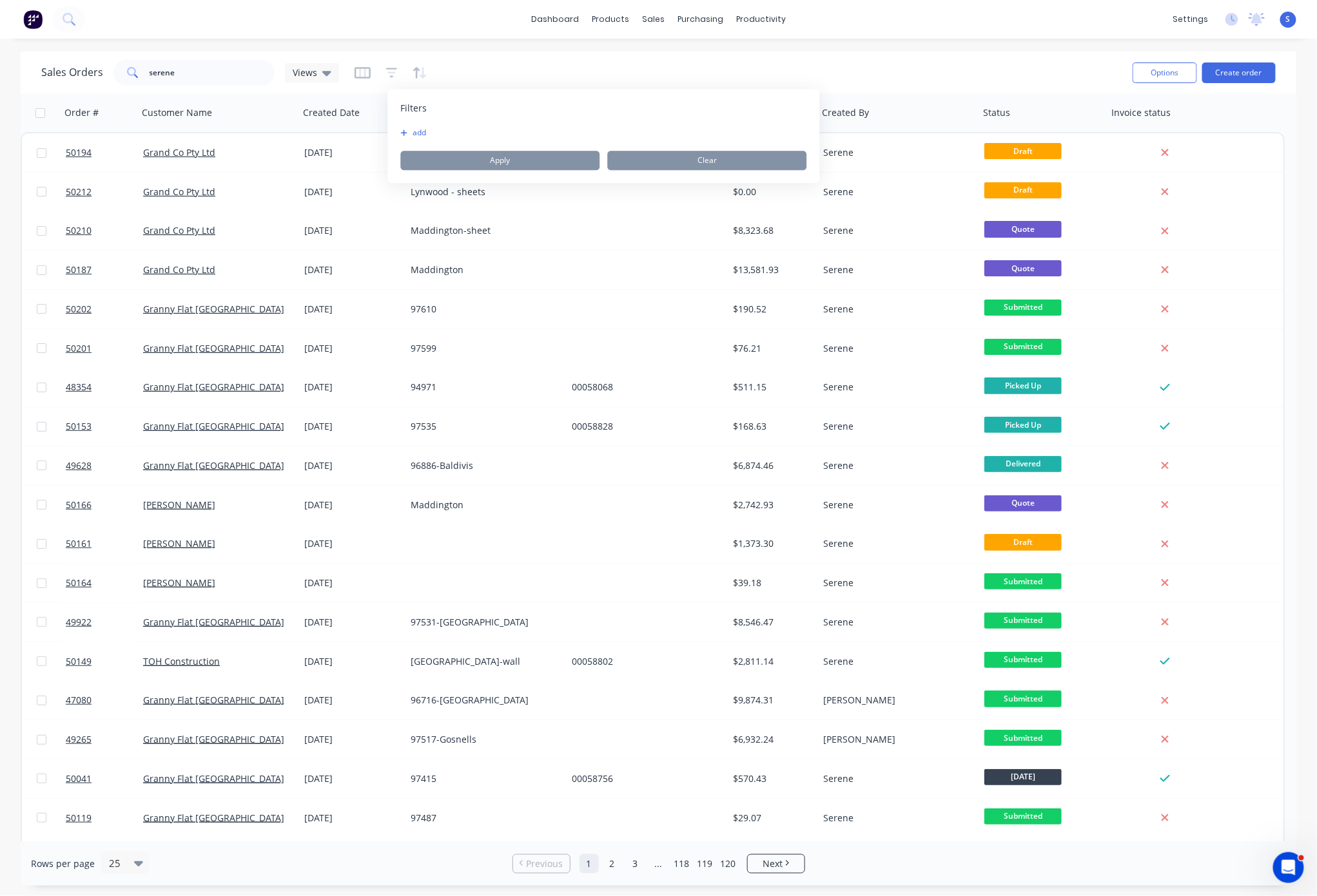
click at [407, 133] on button "add" at bounding box center [417, 133] width 32 height 10
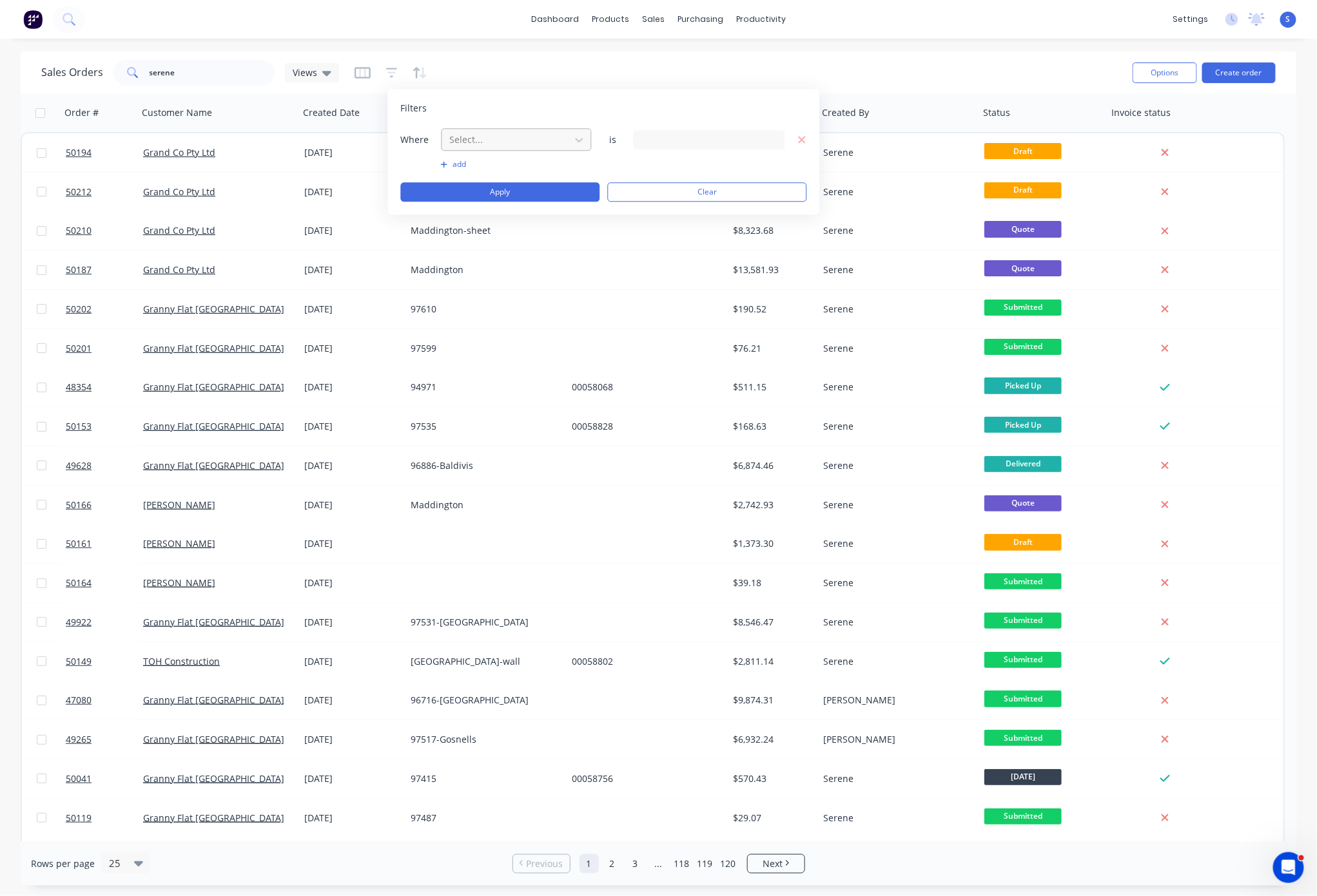
click at [499, 143] on div at bounding box center [506, 139] width 115 height 16
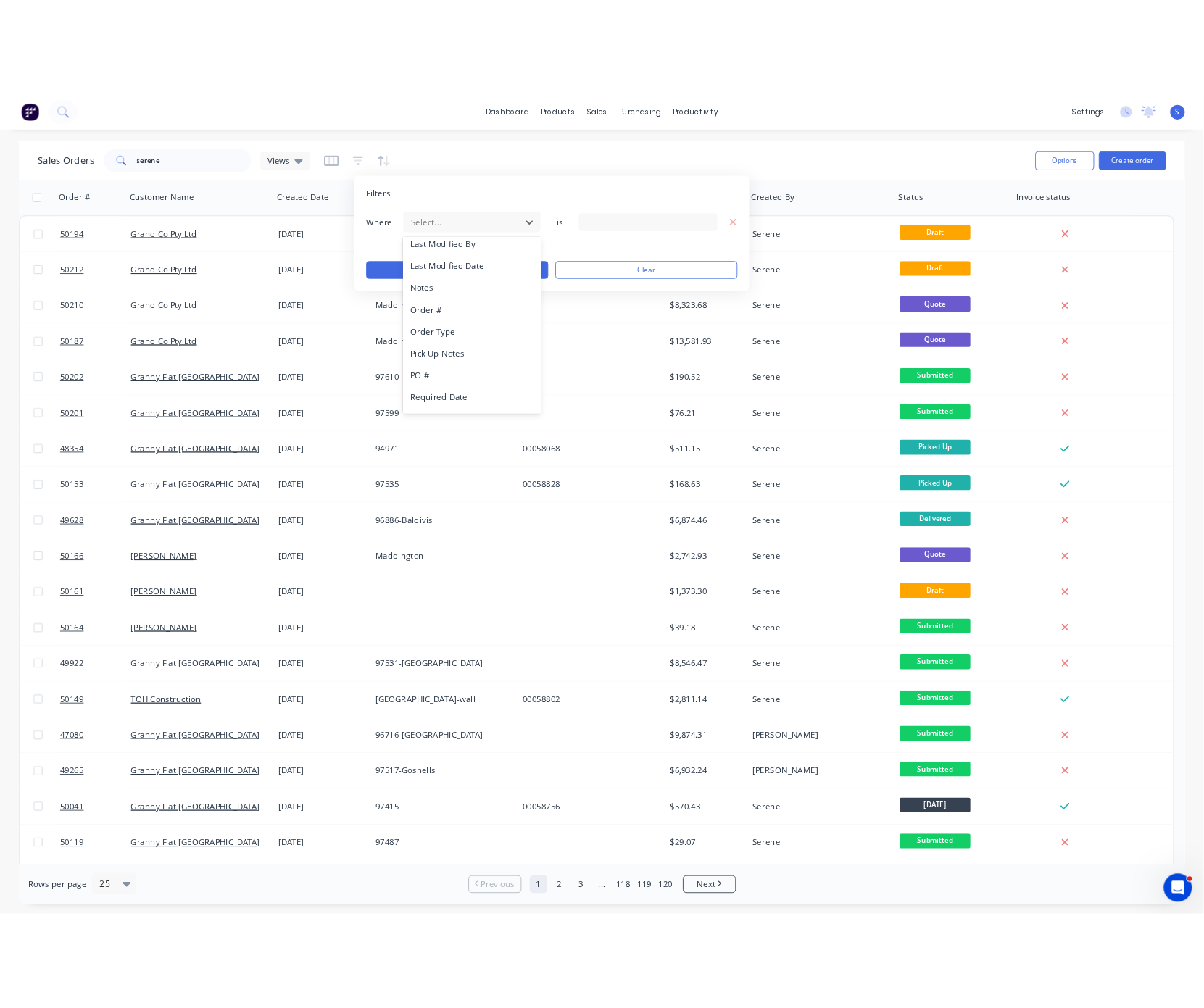
scroll to position [350, 0]
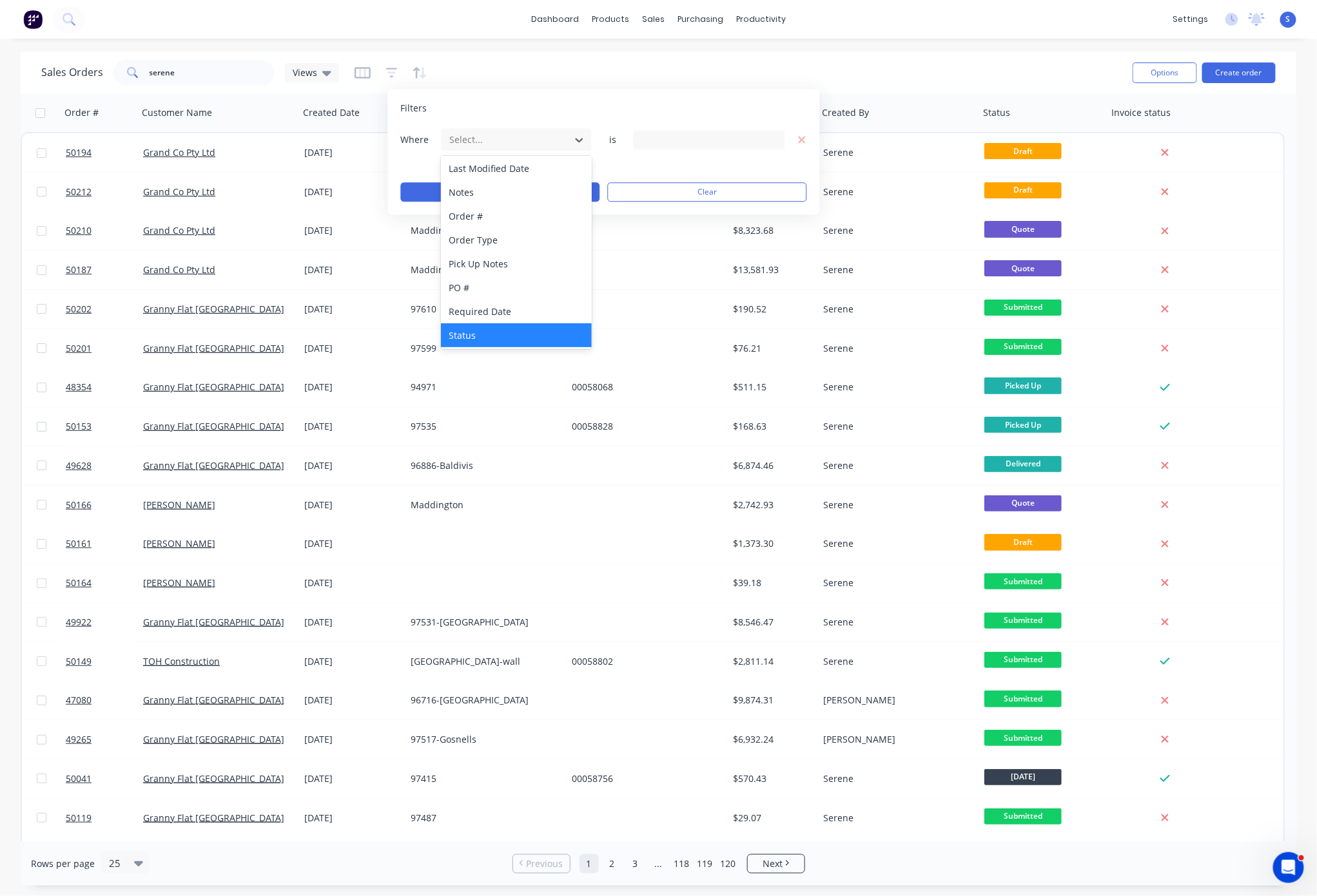
click at [504, 327] on div "Status" at bounding box center [516, 335] width 150 height 24
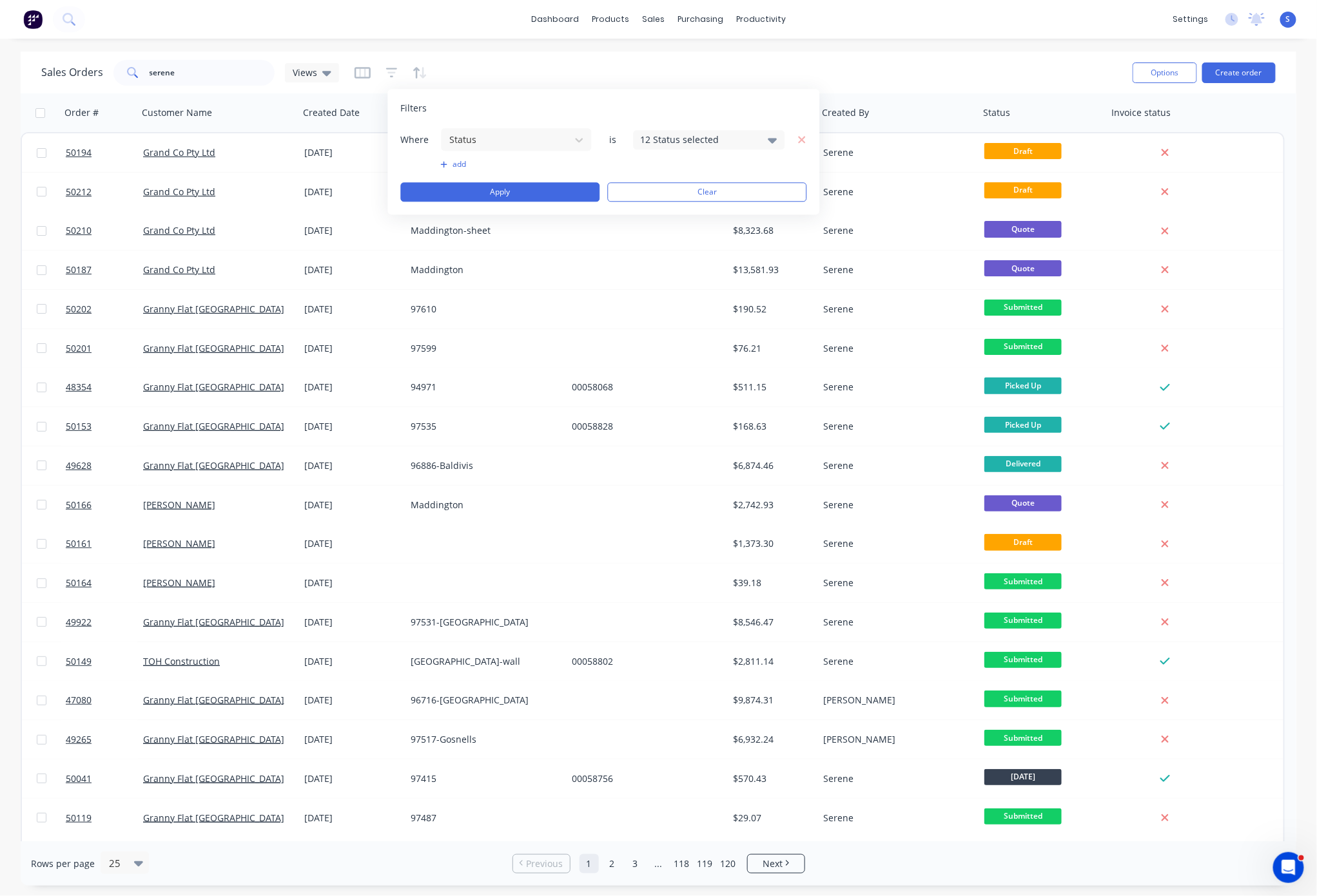
click at [685, 141] on div "12 Status selected" at bounding box center [699, 140] width 117 height 14
click at [656, 212] on div at bounding box center [655, 210] width 26 height 26
click at [656, 211] on div at bounding box center [655, 210] width 26 height 26
click at [654, 288] on div at bounding box center [655, 288] width 26 height 26
click at [936, 62] on div "Sales Orders serene Views" at bounding box center [581, 72] width 1081 height 32
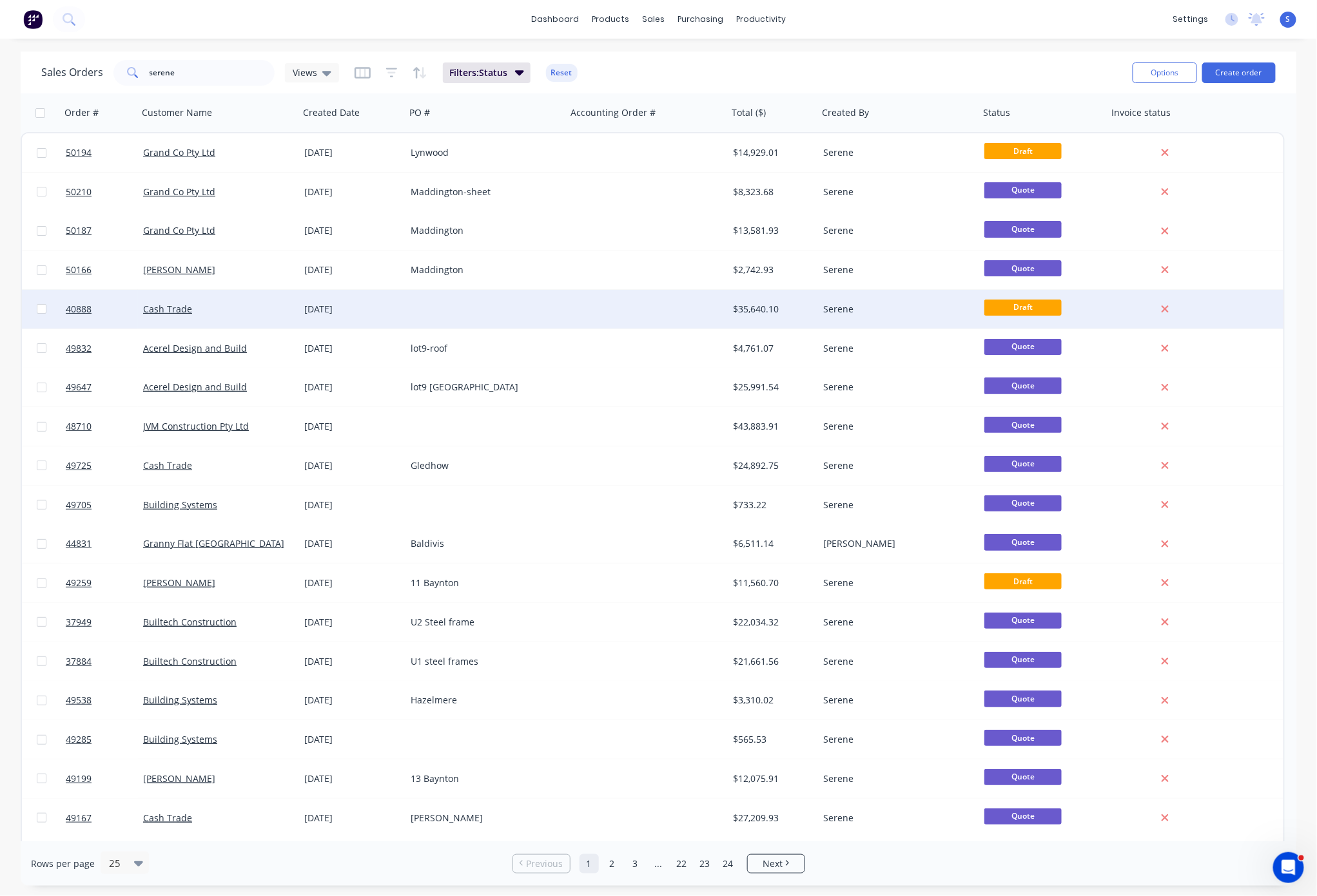
click at [755, 310] on div "$35,640.10" at bounding box center [771, 309] width 76 height 13
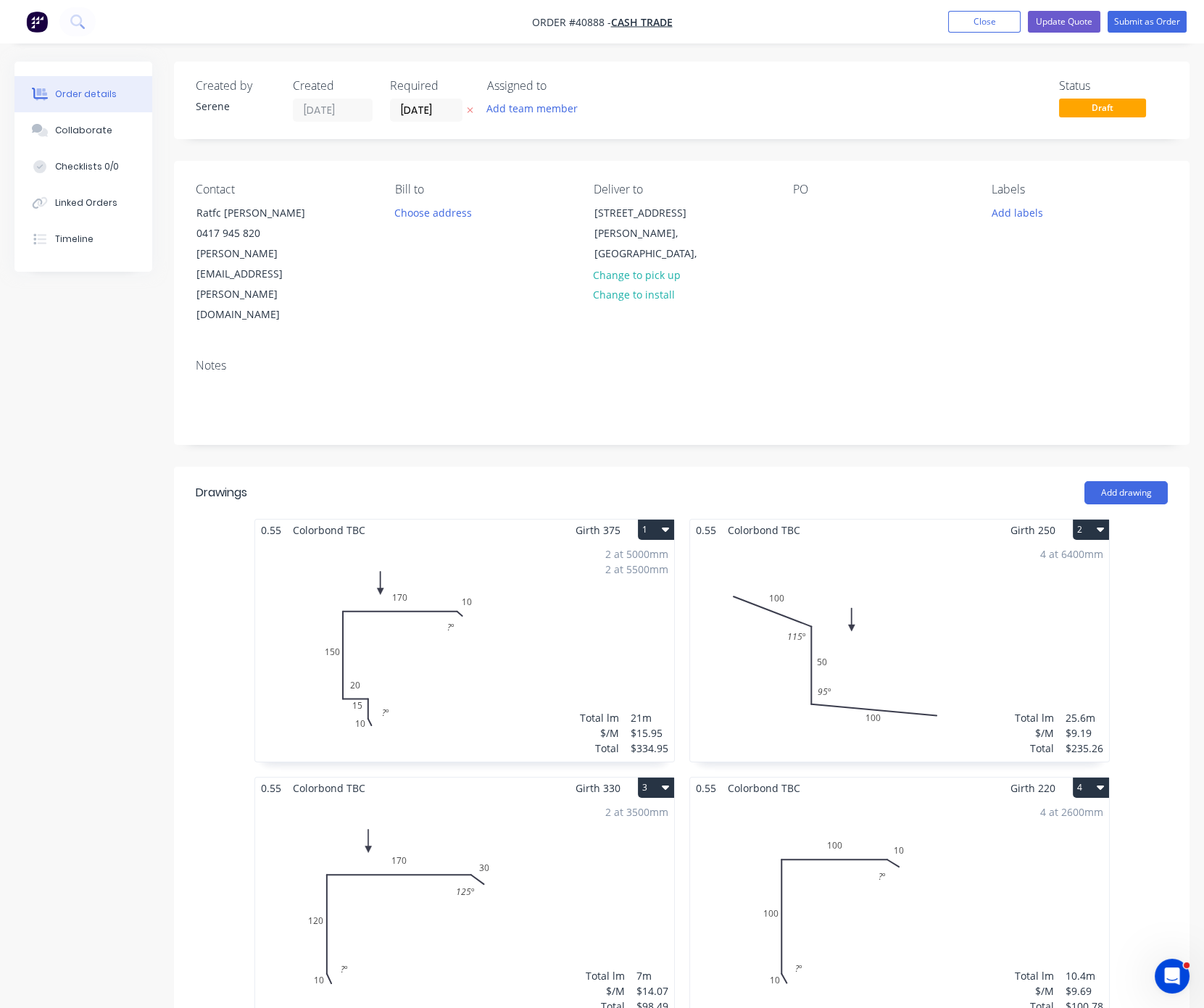
click at [795, 467] on header "Drawings Add drawing" at bounding box center [682, 492] width 1016 height 52
click at [1047, 17] on button "Update Quote" at bounding box center [1065, 21] width 73 height 22
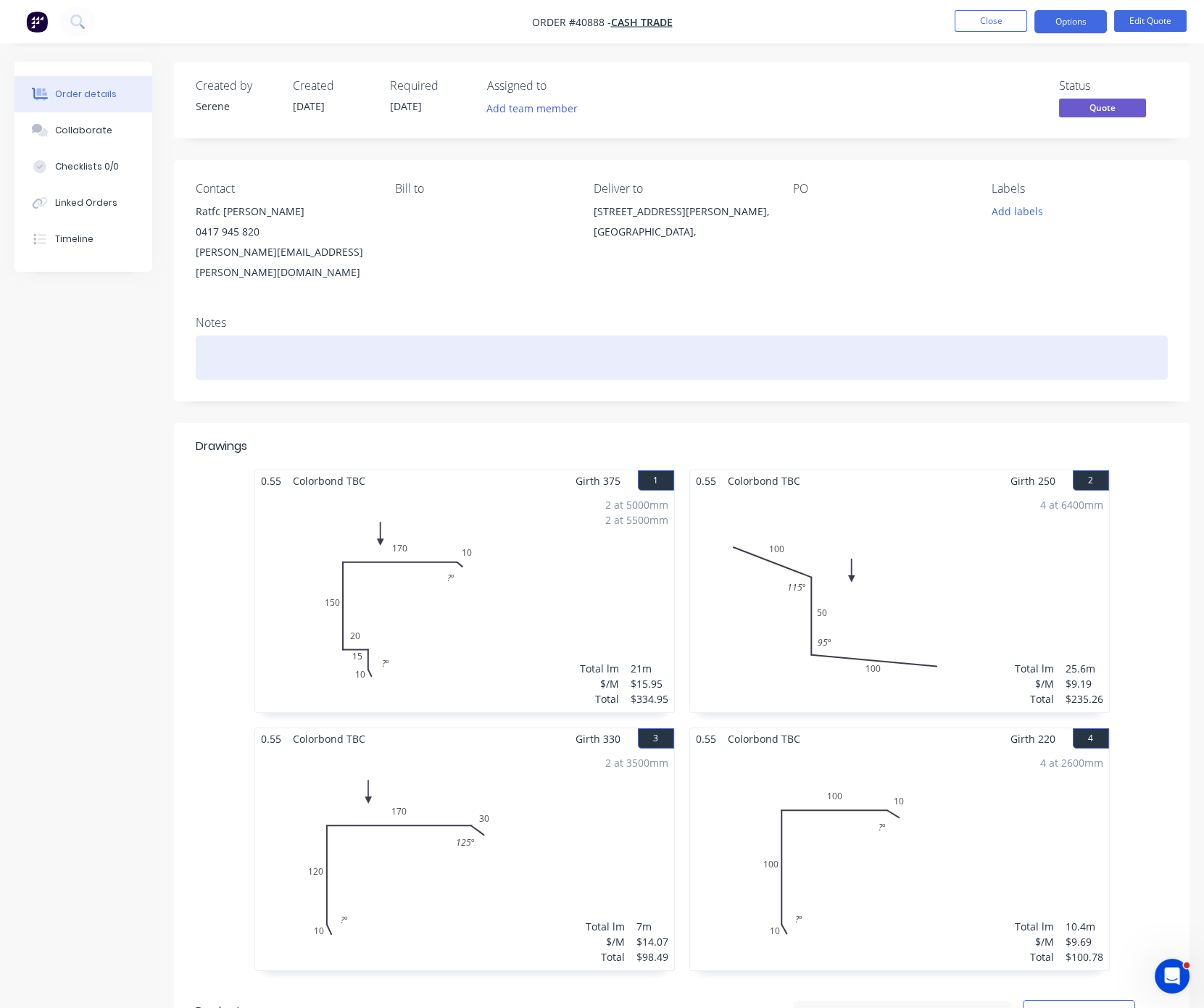
drag, startPoint x: 652, startPoint y: 413, endPoint x: 691, endPoint y: 359, distance: 66.6
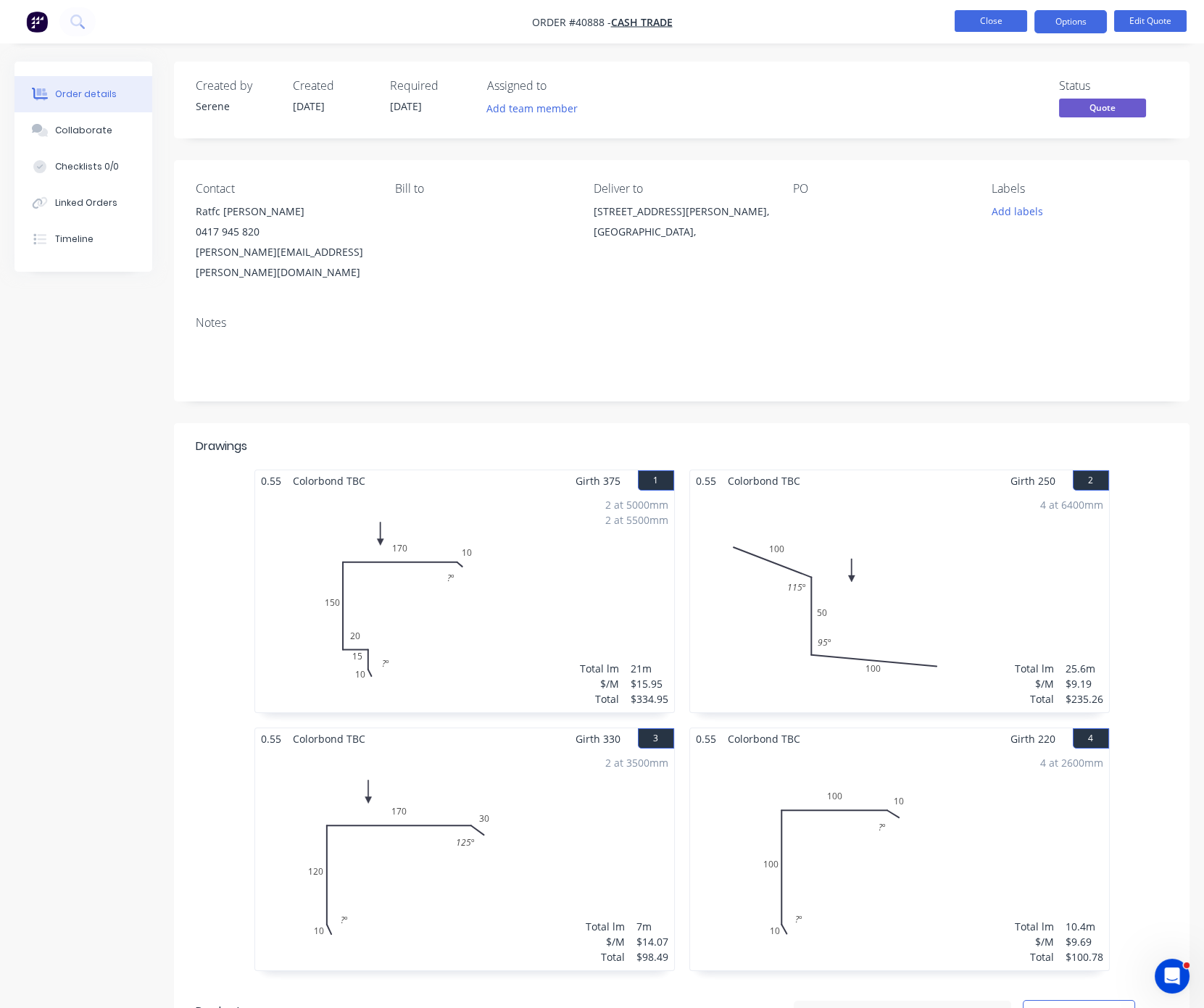
click at [983, 18] on button "Close" at bounding box center [992, 21] width 73 height 22
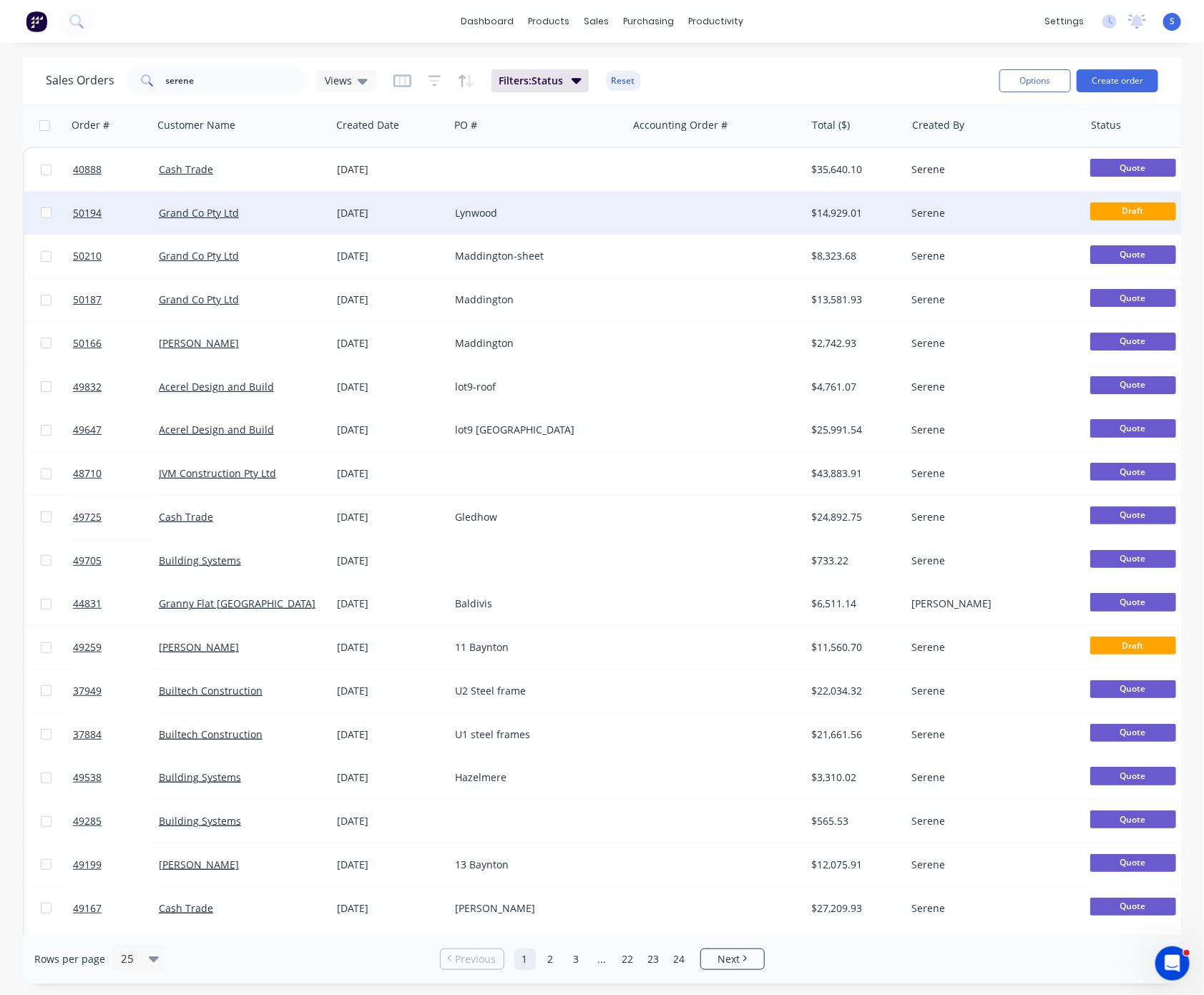
click at [530, 208] on div "Lynwood" at bounding box center [534, 212] width 159 height 14
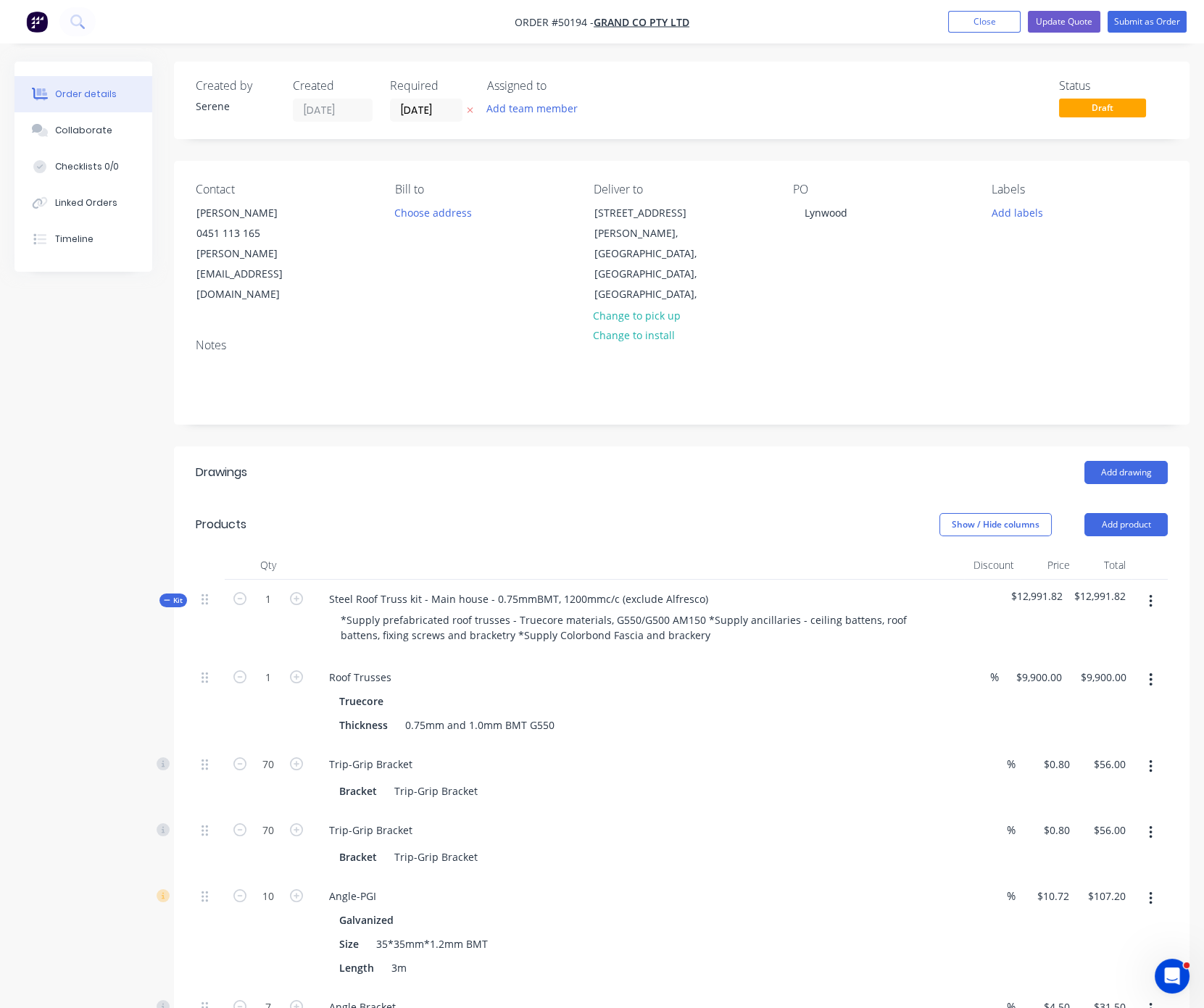
drag, startPoint x: 571, startPoint y: 468, endPoint x: 712, endPoint y: 465, distance: 141.0
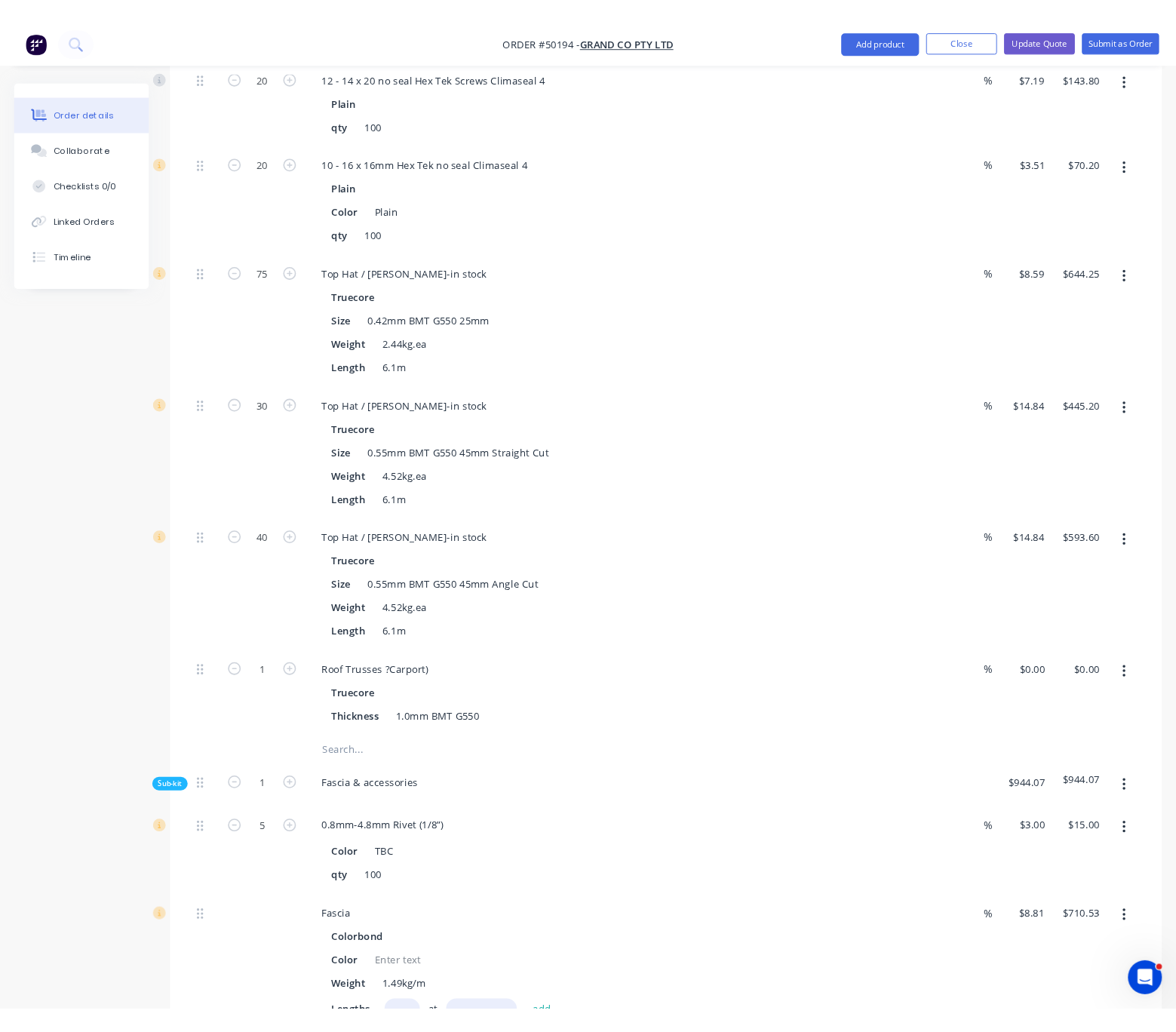
scroll to position [1320, 0]
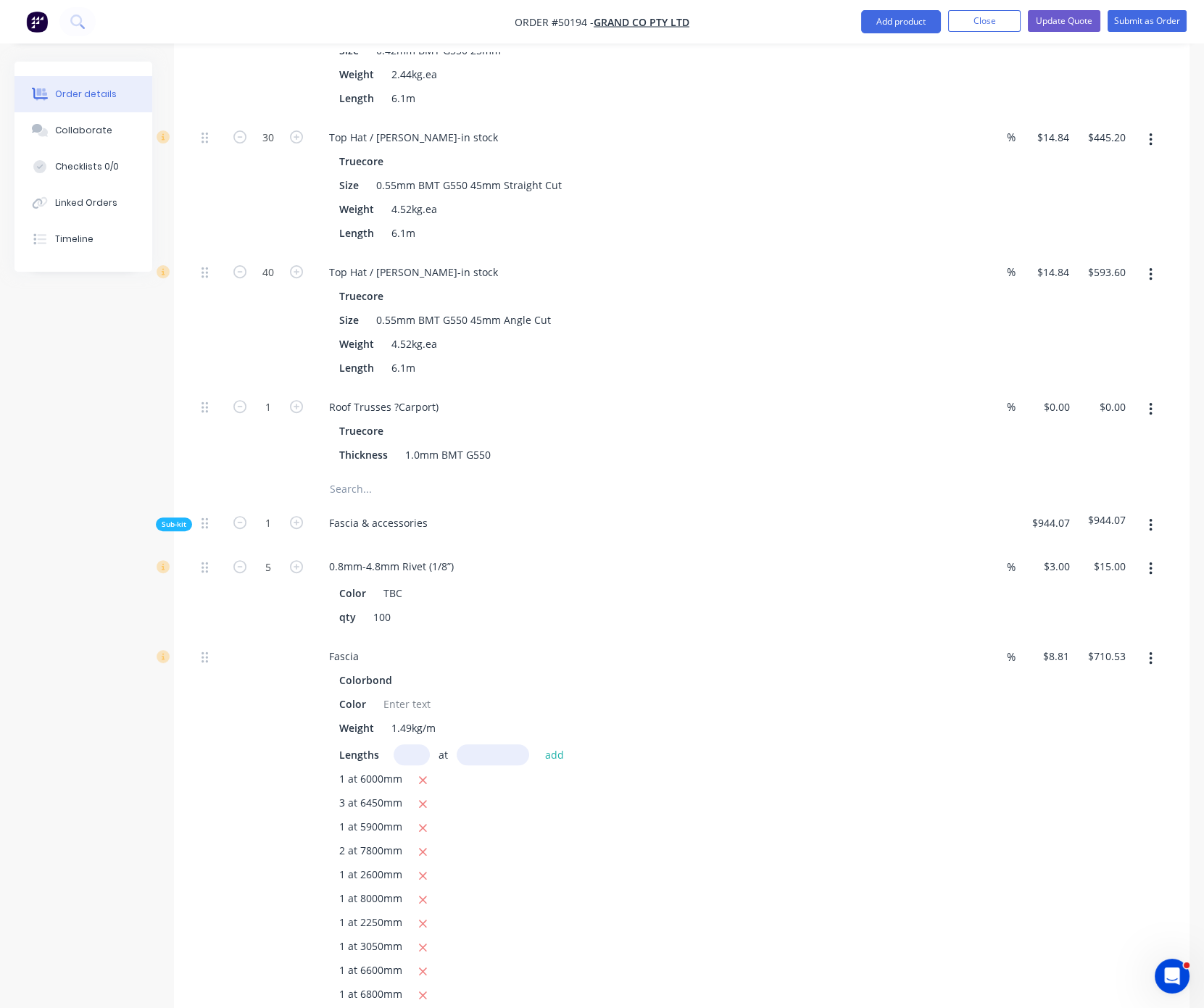
click at [259, 373] on div "40" at bounding box center [268, 321] width 87 height 134
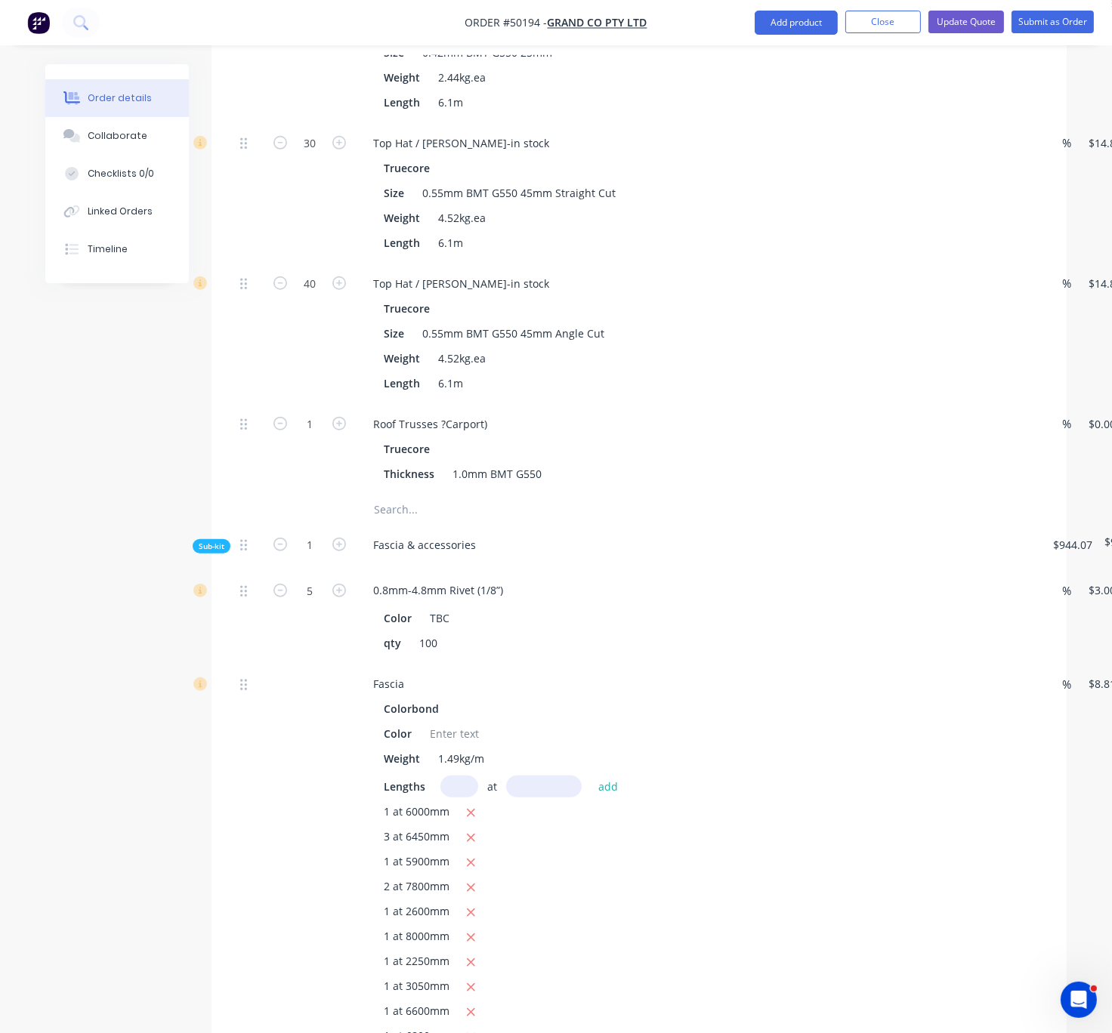
click at [48, 414] on div "Created by Serene Created 09/10/25 Required 09/10/25 Assigned to Add team membe…" at bounding box center [555, 432] width 1021 height 3378
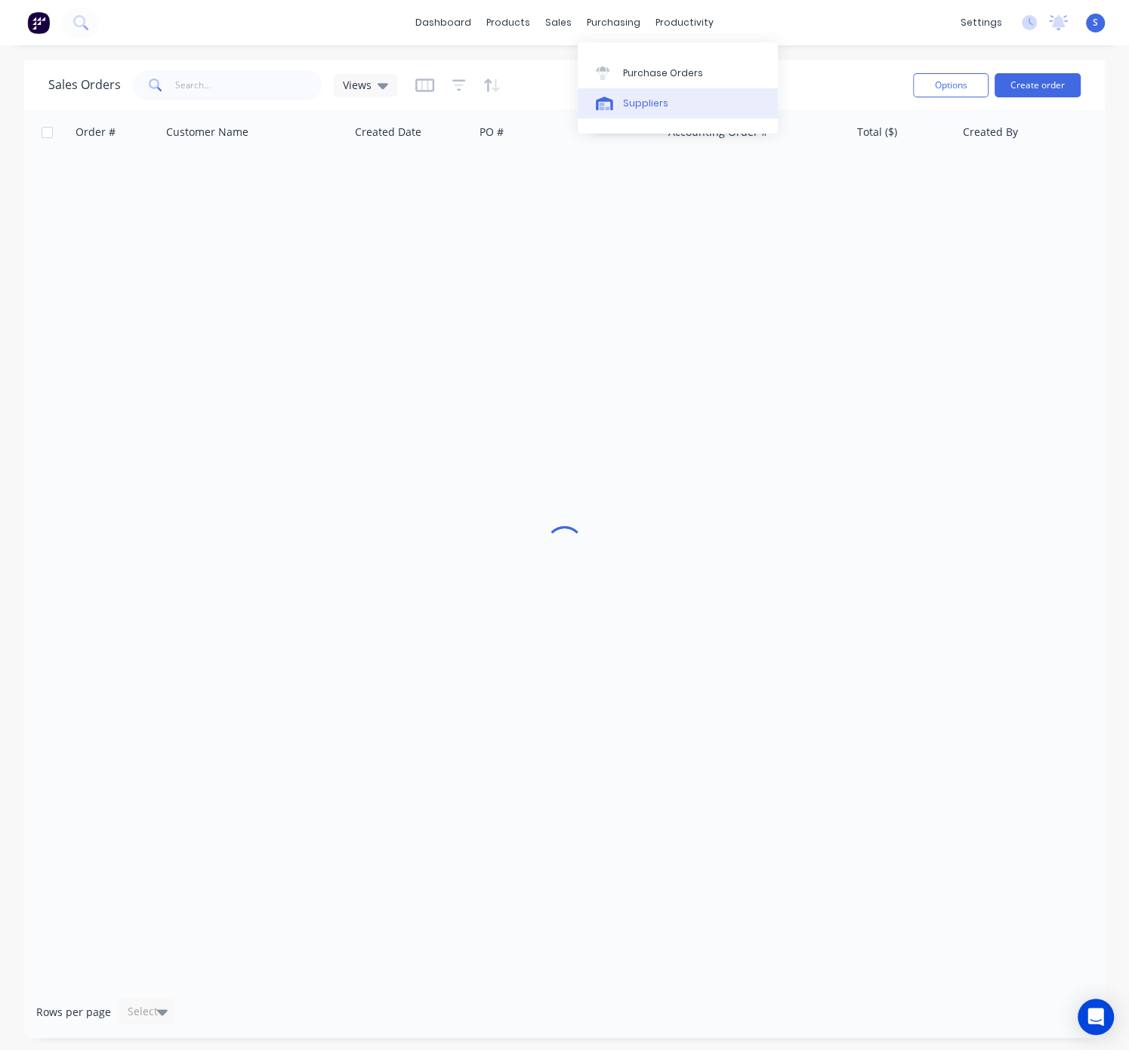
click at [656, 115] on link "Suppliers" at bounding box center [678, 103] width 200 height 30
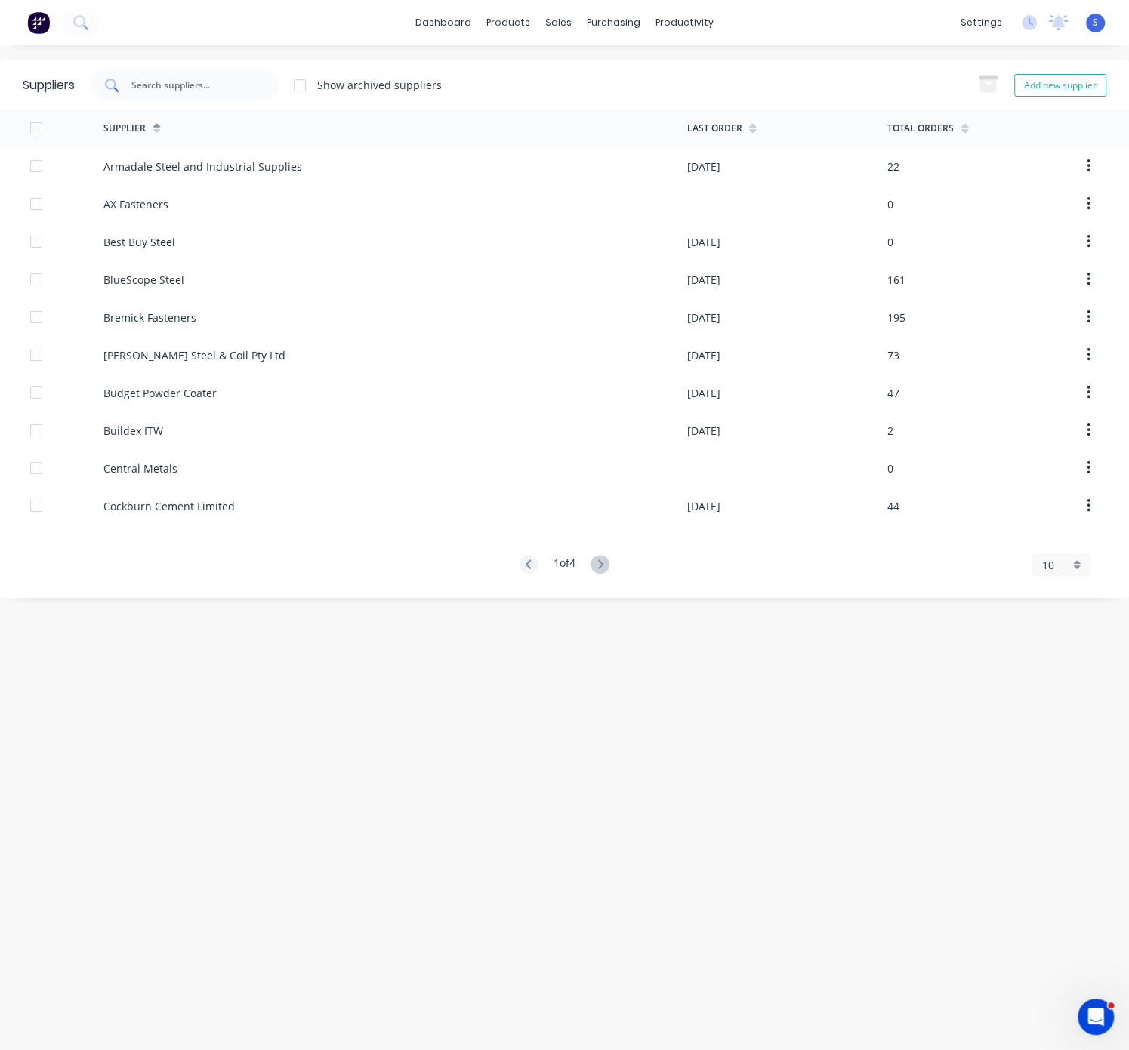
click at [204, 78] on input "text" at bounding box center [192, 85] width 125 height 15
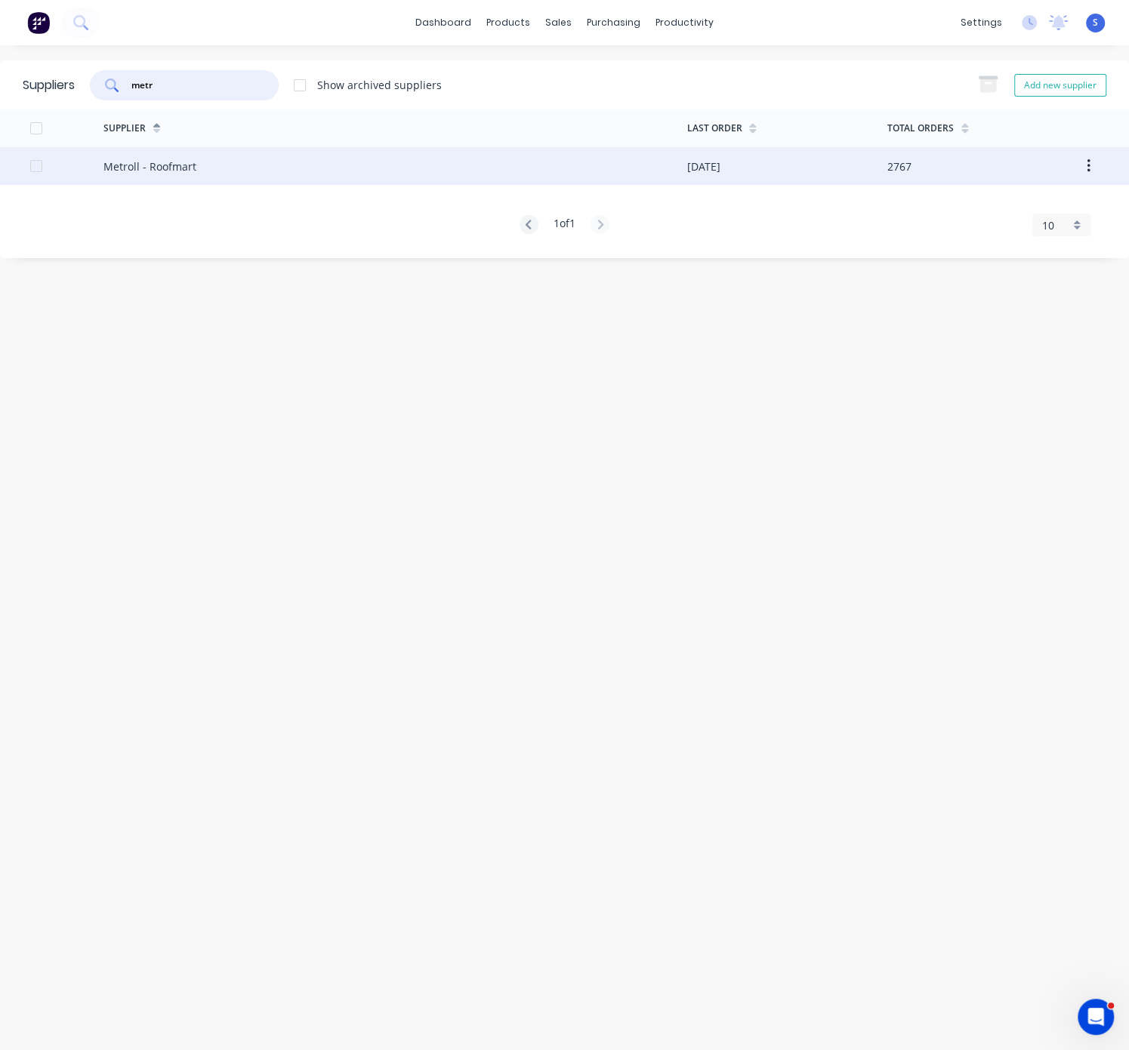
type input "metr"
click at [148, 168] on div "Metroll - Roofmart" at bounding box center [149, 167] width 93 height 16
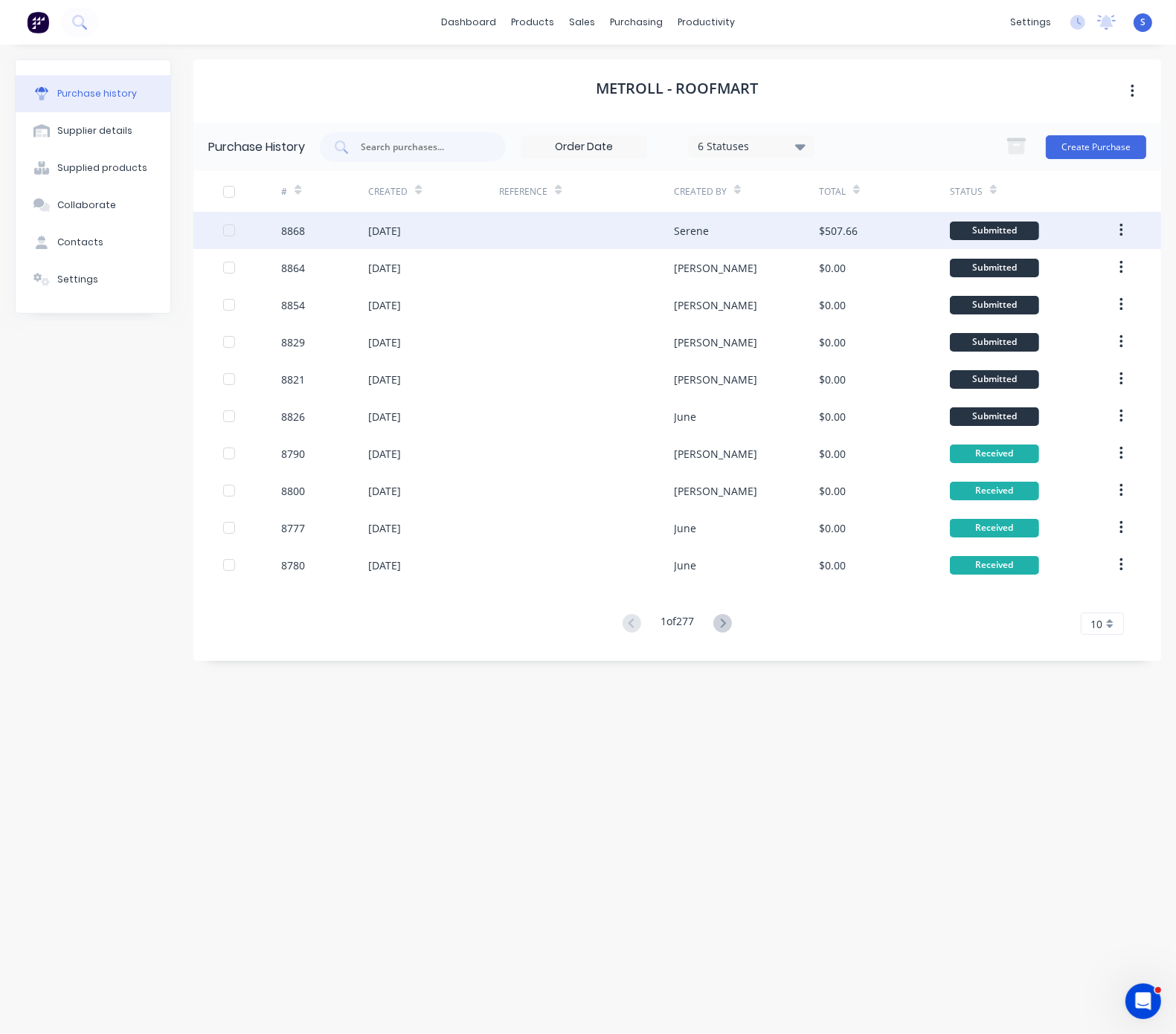
click at [588, 226] on div at bounding box center [586, 230] width 174 height 37
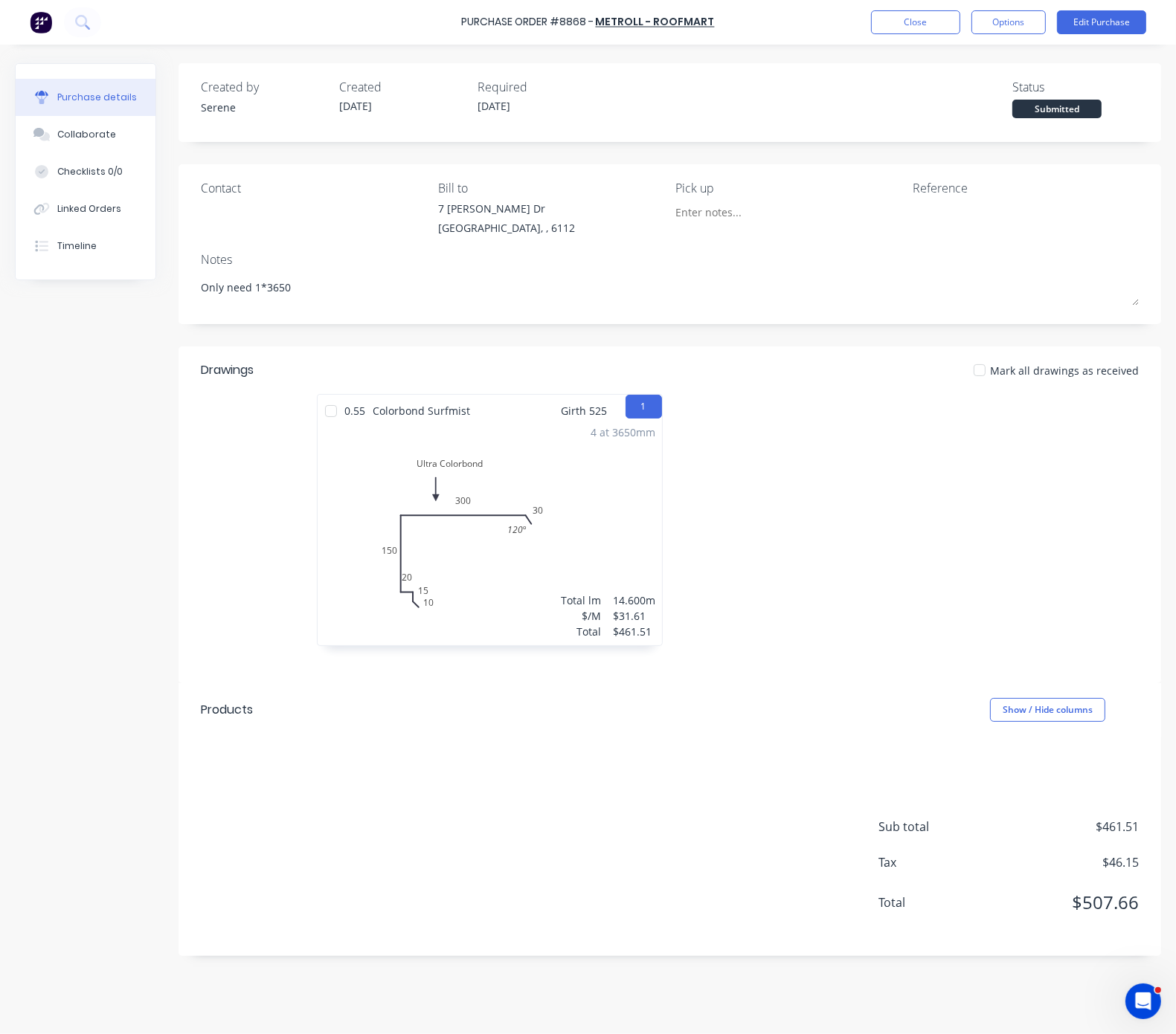
type textarea "x"
drag, startPoint x: 785, startPoint y: 484, endPoint x: 894, endPoint y: 484, distance: 109.0
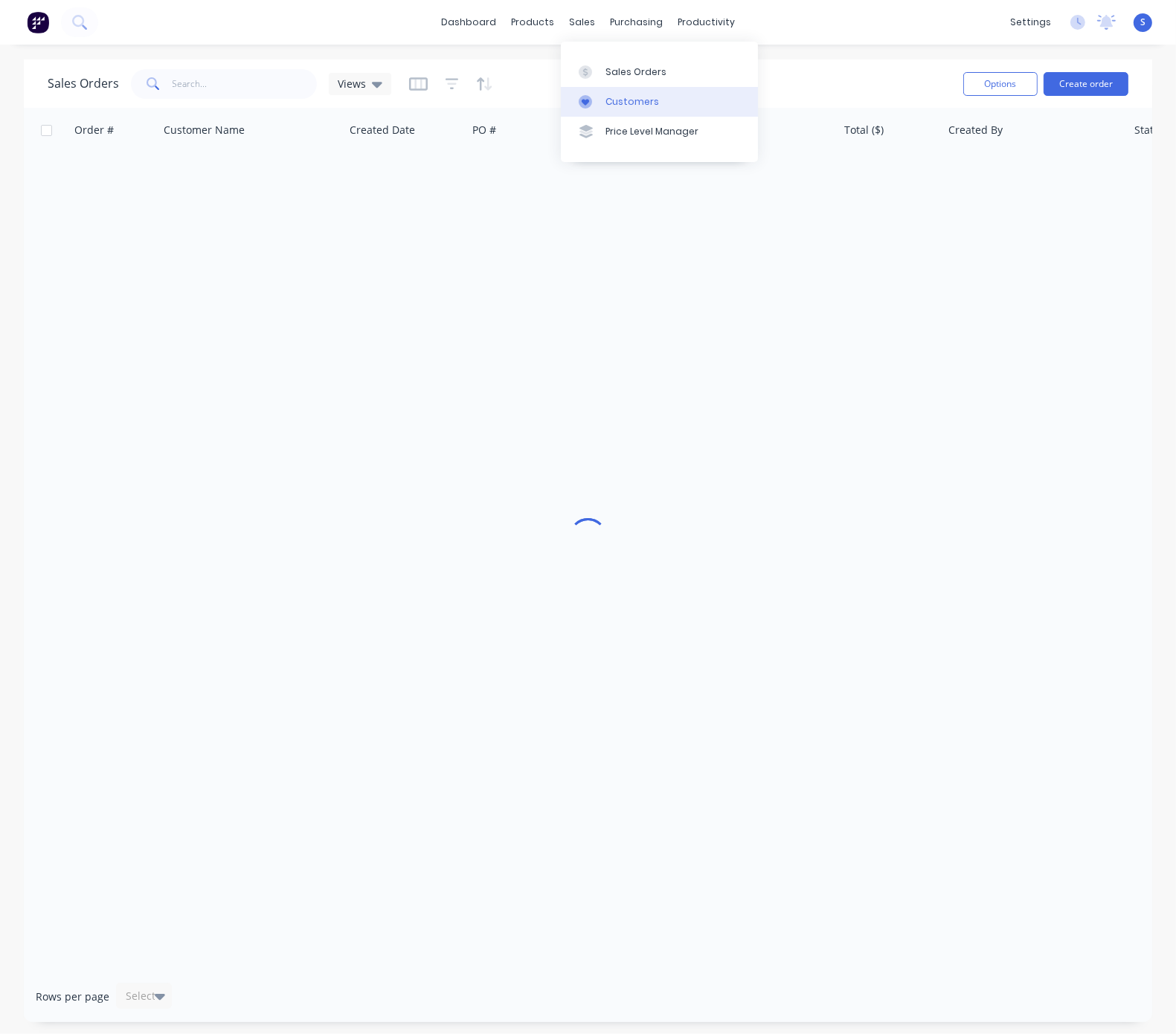
click at [621, 97] on link "Customers" at bounding box center [659, 101] width 197 height 30
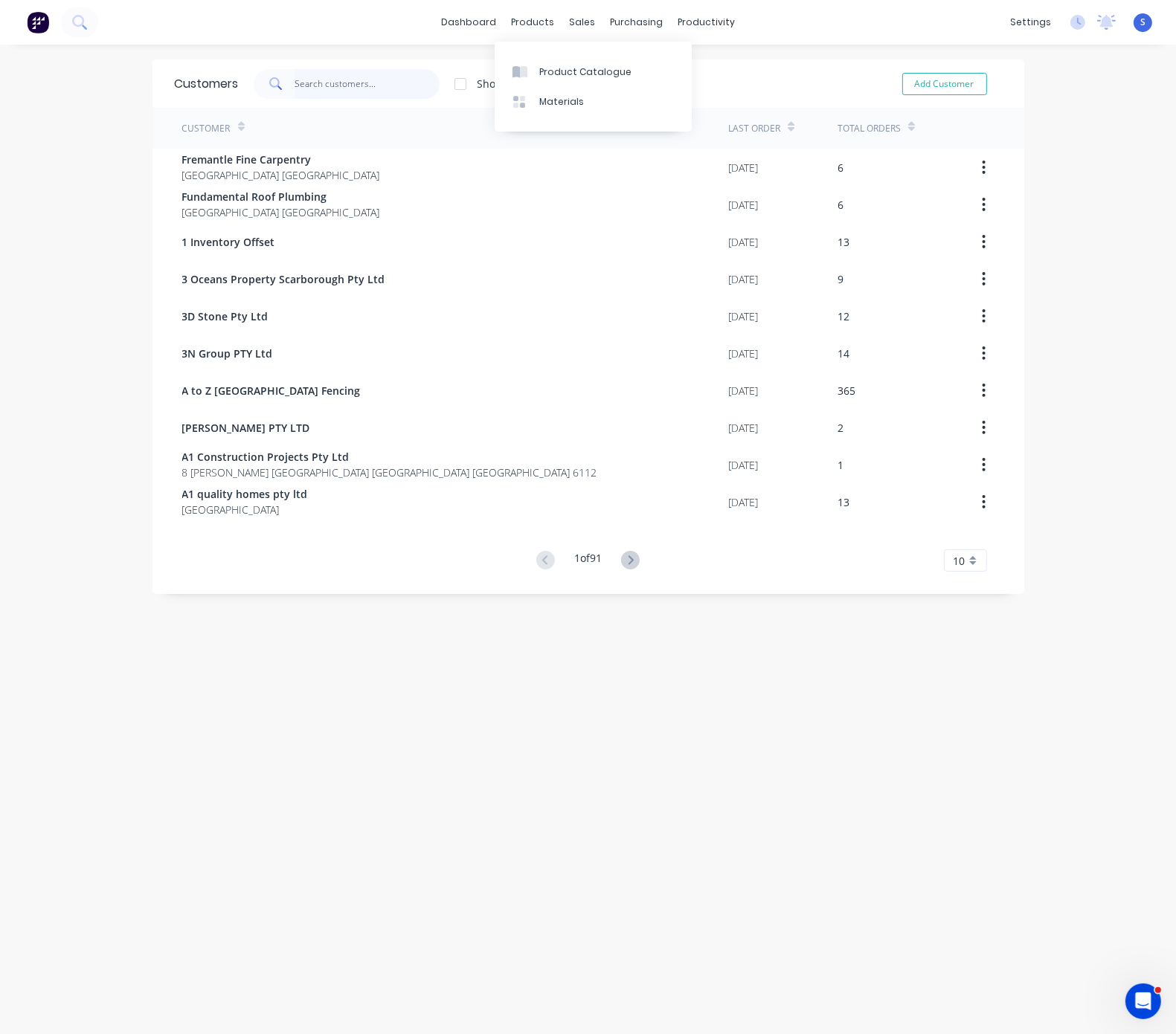
click at [324, 81] on input "text" at bounding box center [366, 84] width 145 height 30
click at [601, 65] on link "Sales Orders" at bounding box center [651, 71] width 197 height 30
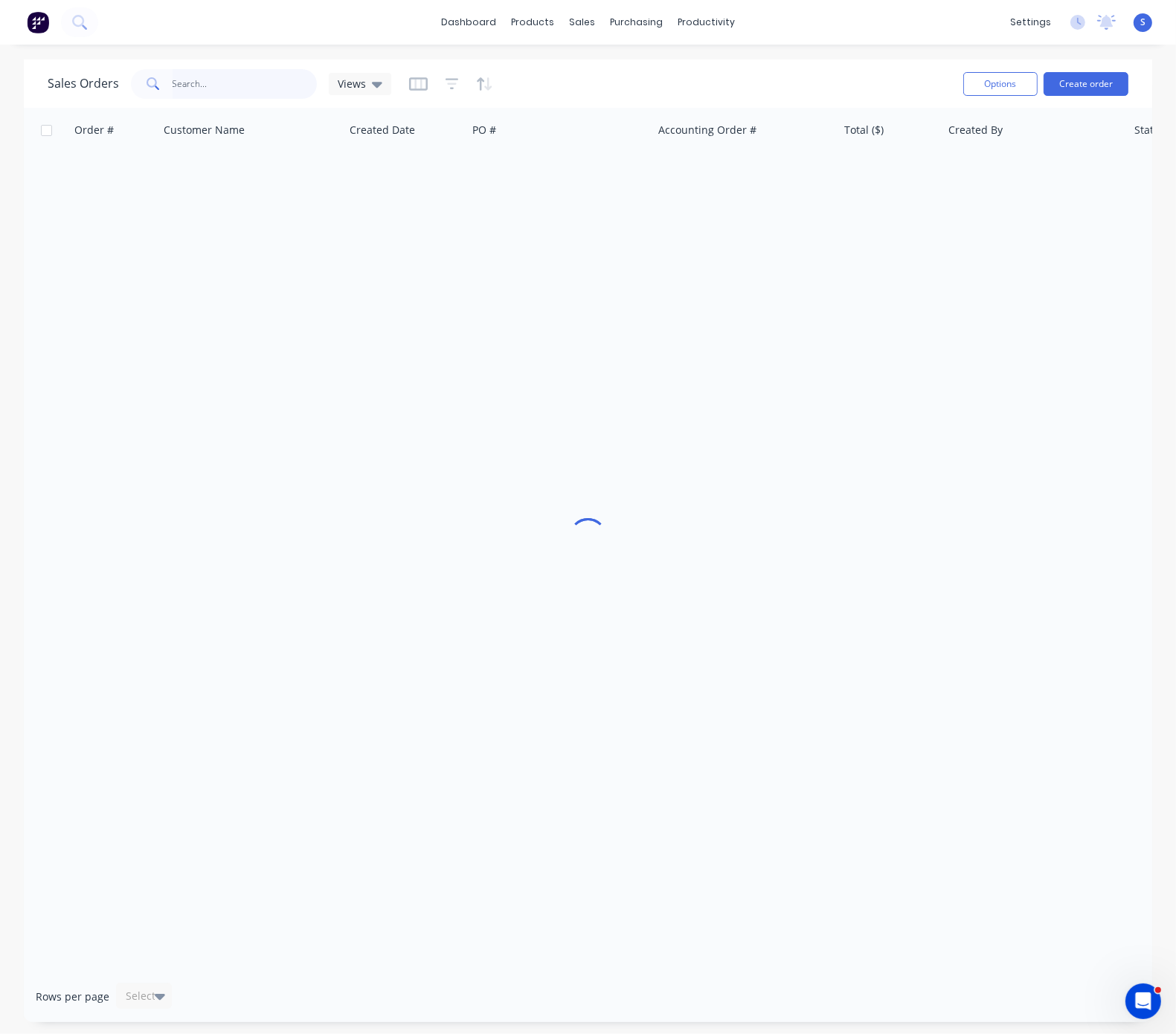
click at [236, 90] on input "text" at bounding box center [244, 84] width 145 height 30
type input "chri"
click at [221, 89] on input "chri" at bounding box center [244, 84] width 145 height 30
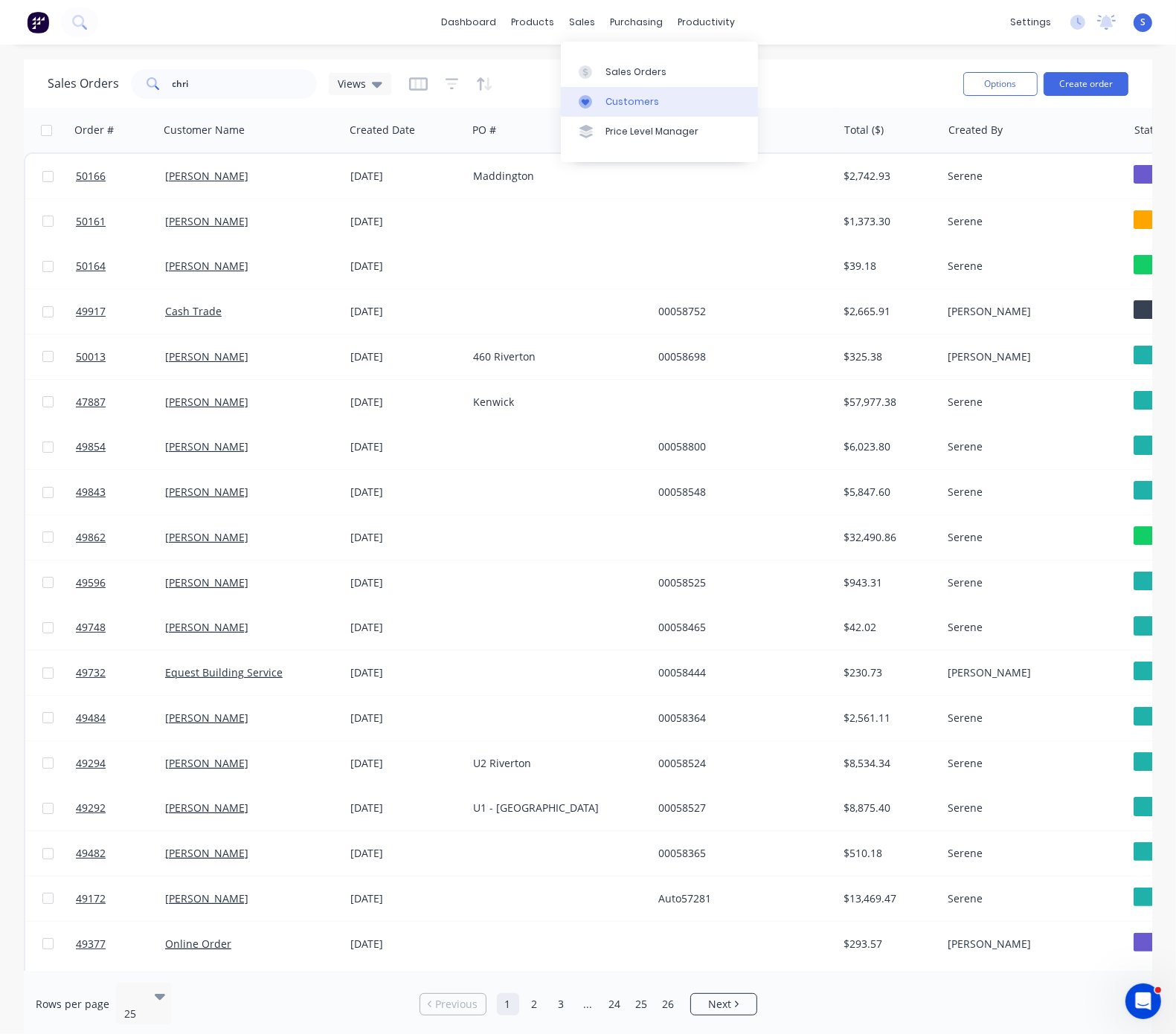
click at [625, 105] on div "Customers" at bounding box center [632, 102] width 53 height 14
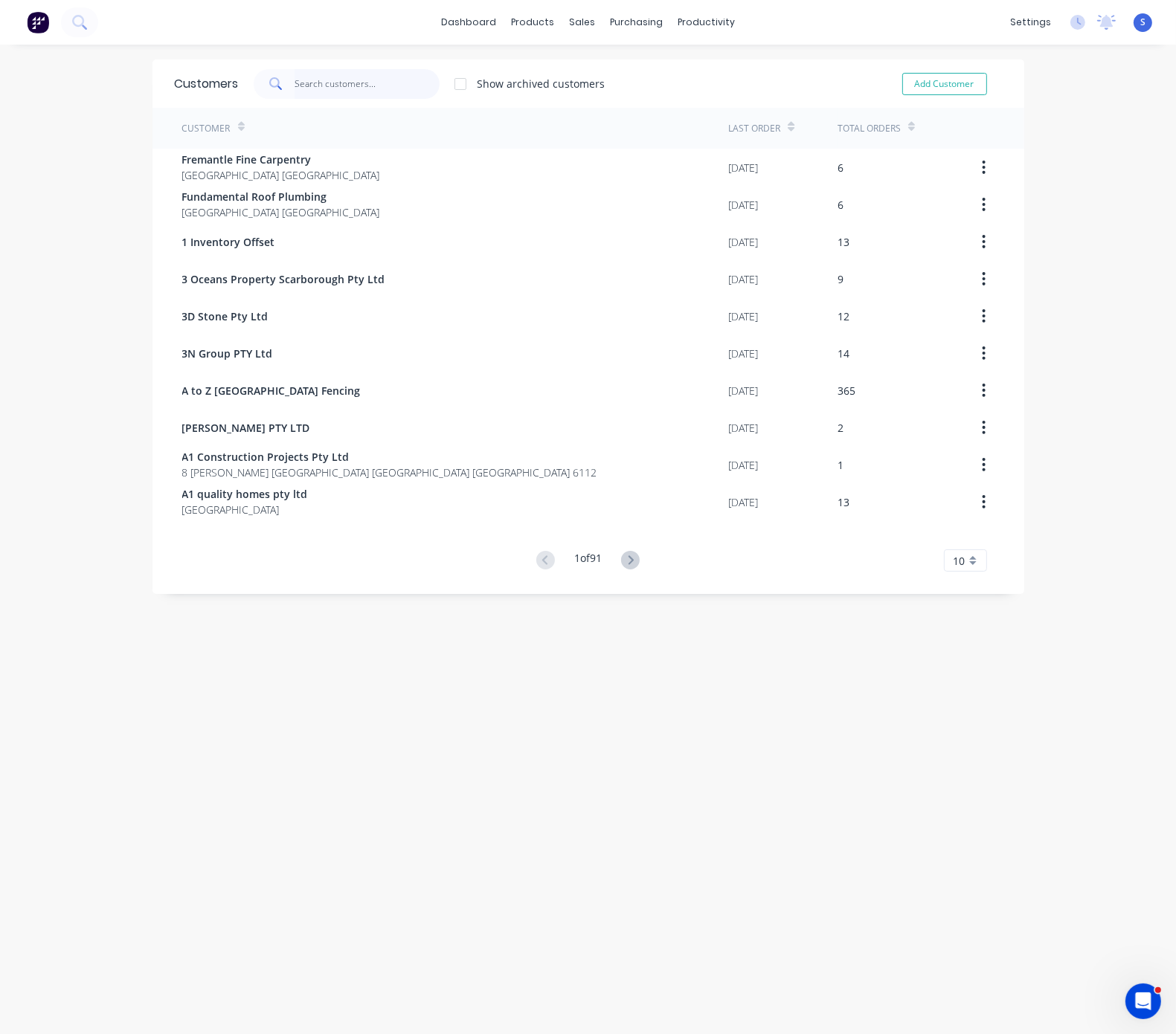
click at [364, 84] on input "text" at bounding box center [366, 84] width 145 height 30
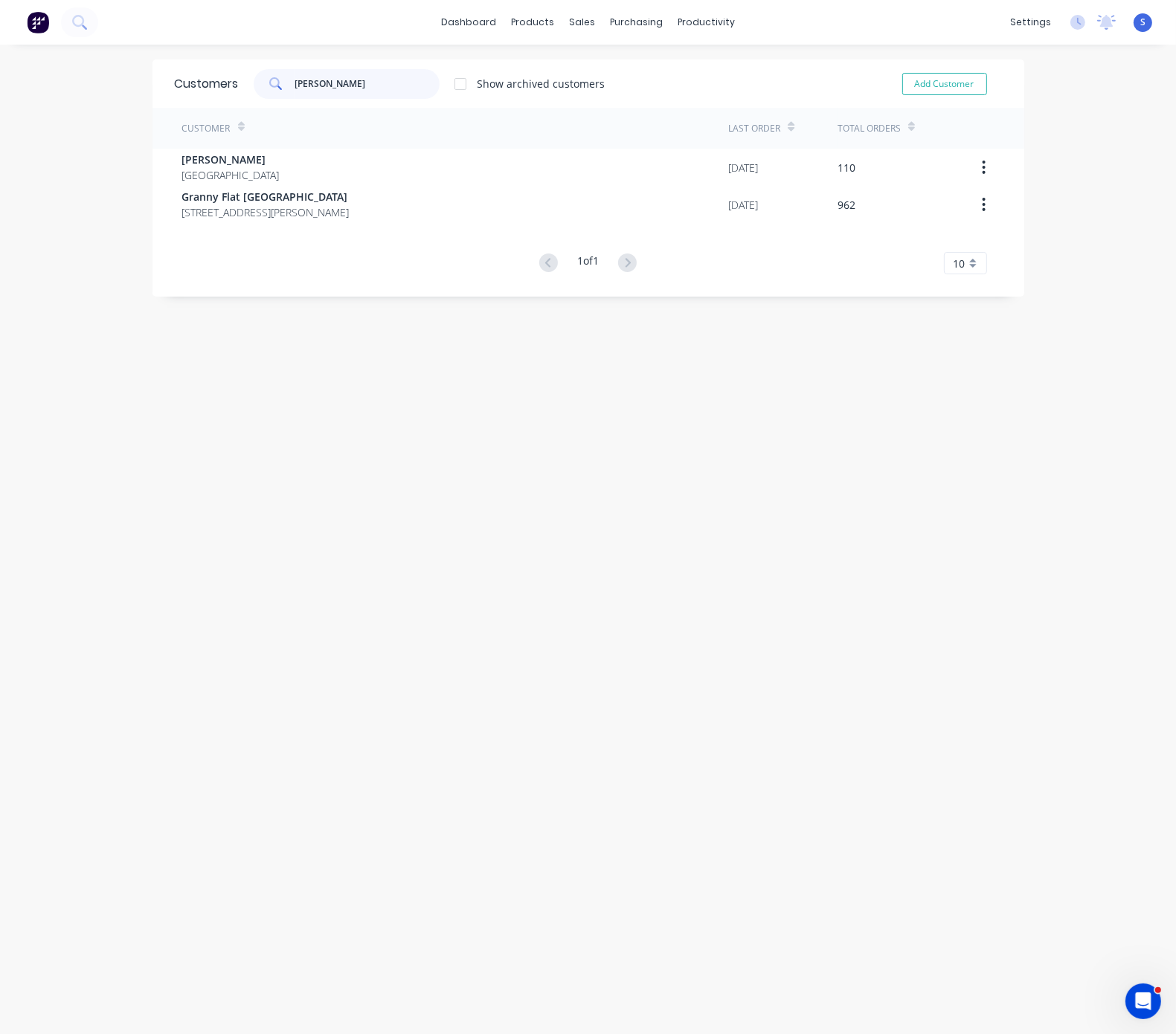
type input "chris"
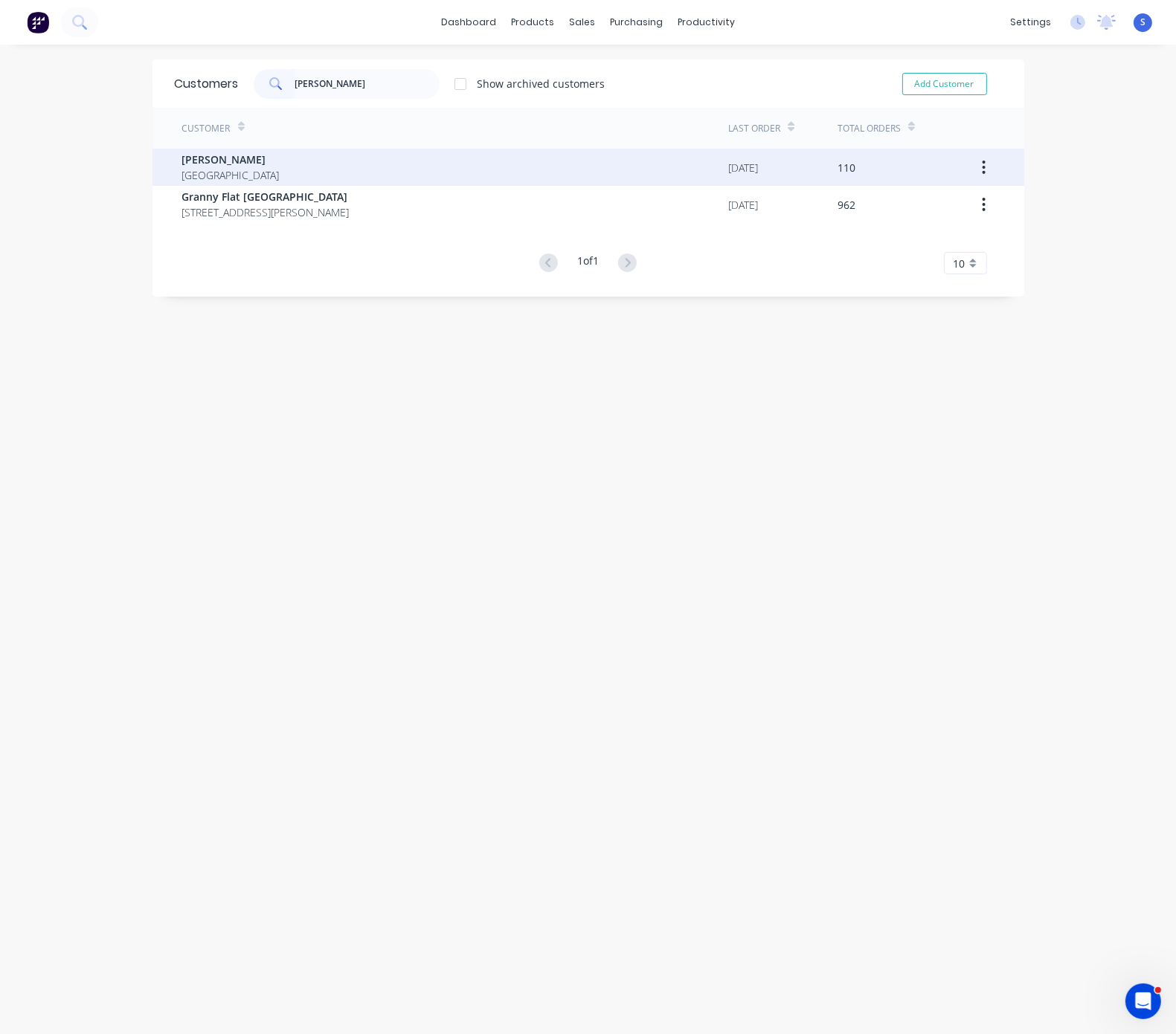
click at [286, 157] on div "Chris Gu Australia" at bounding box center [455, 167] width 547 height 37
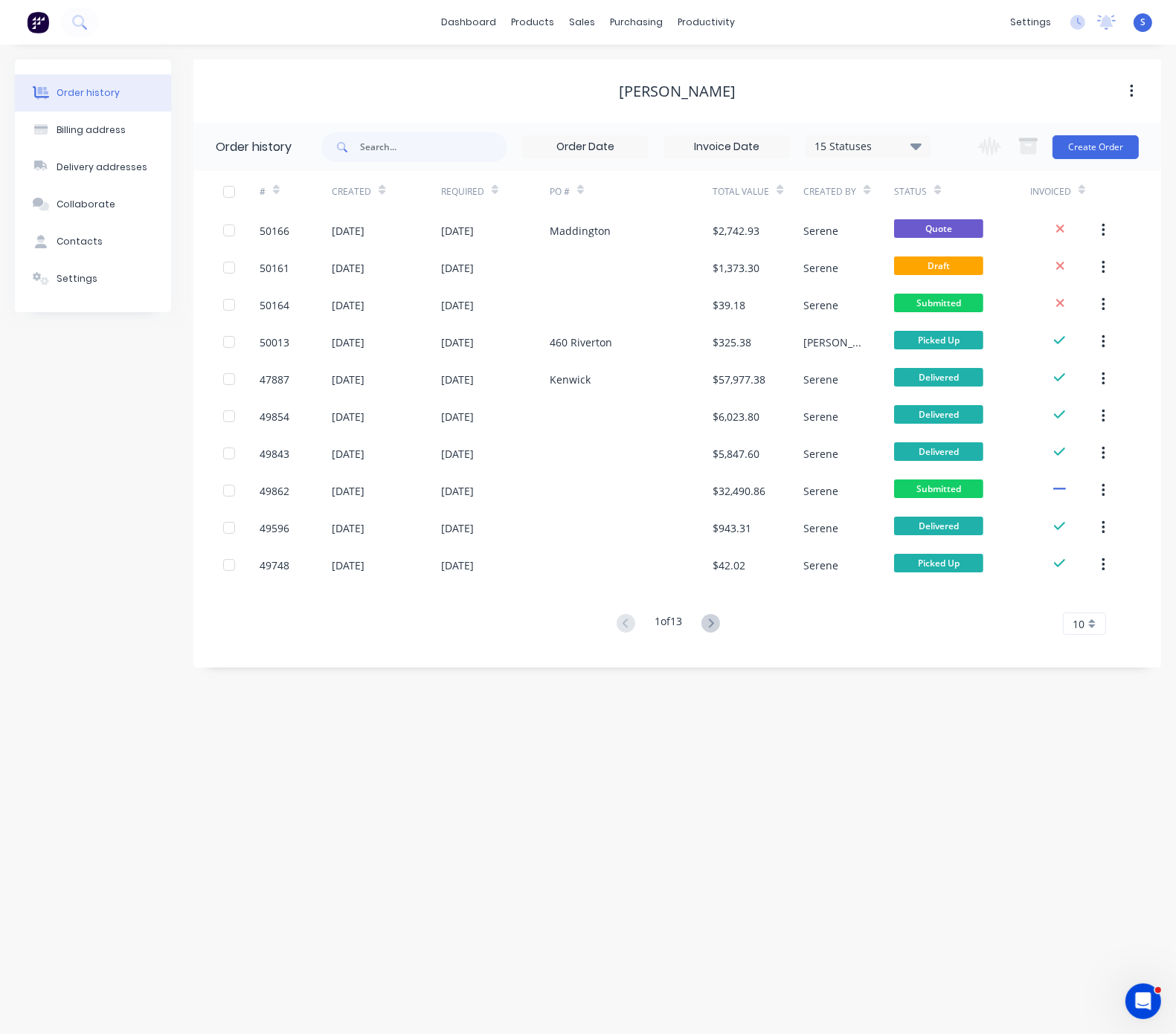
drag, startPoint x: 444, startPoint y: 106, endPoint x: 678, endPoint y: 103, distance: 234.0
click at [1084, 143] on button "Create Order" at bounding box center [1096, 147] width 87 height 24
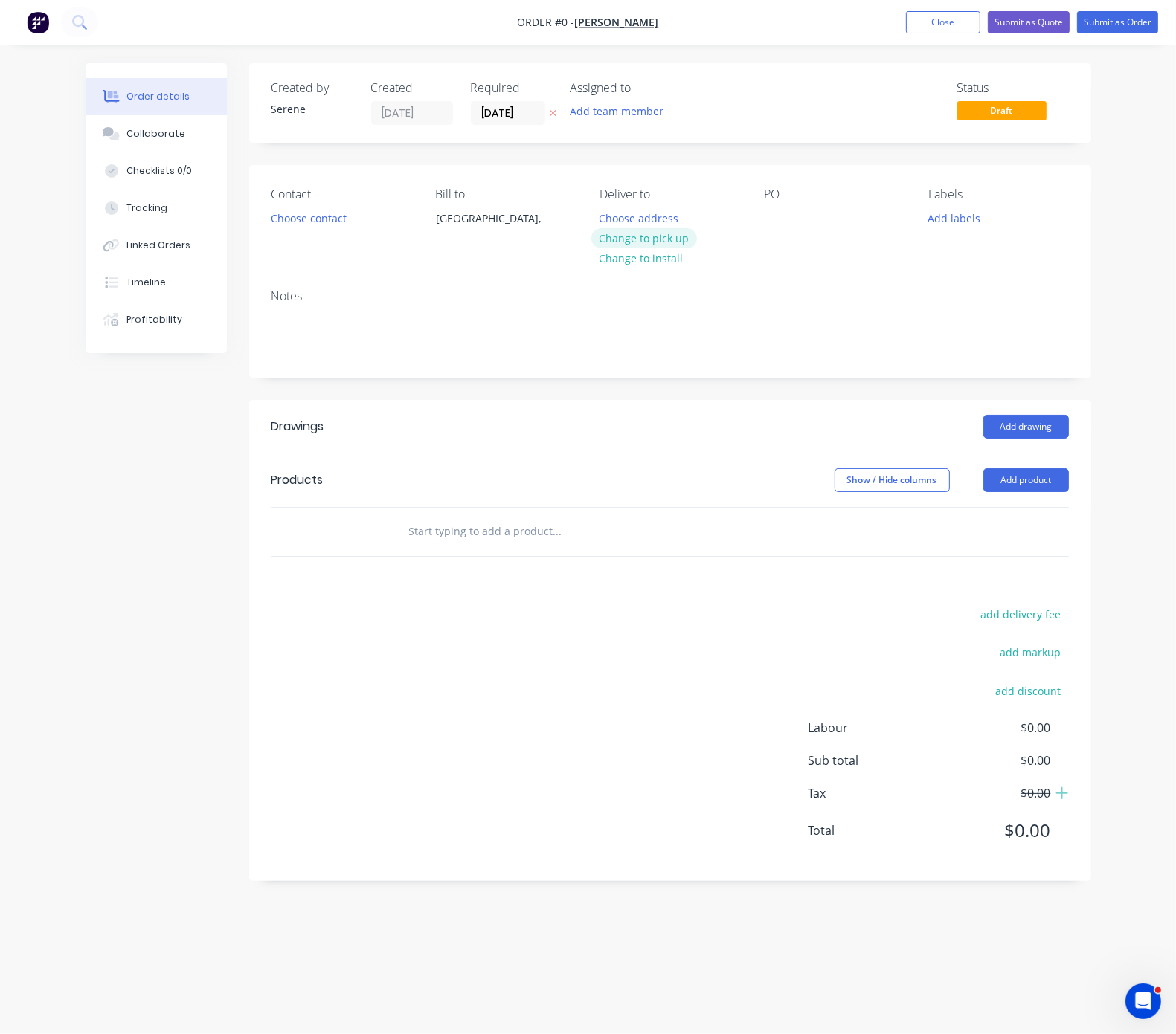
click at [642, 242] on button "Change to pick up" at bounding box center [643, 238] width 105 height 20
click at [317, 227] on button "Choose contact" at bounding box center [308, 218] width 92 height 20
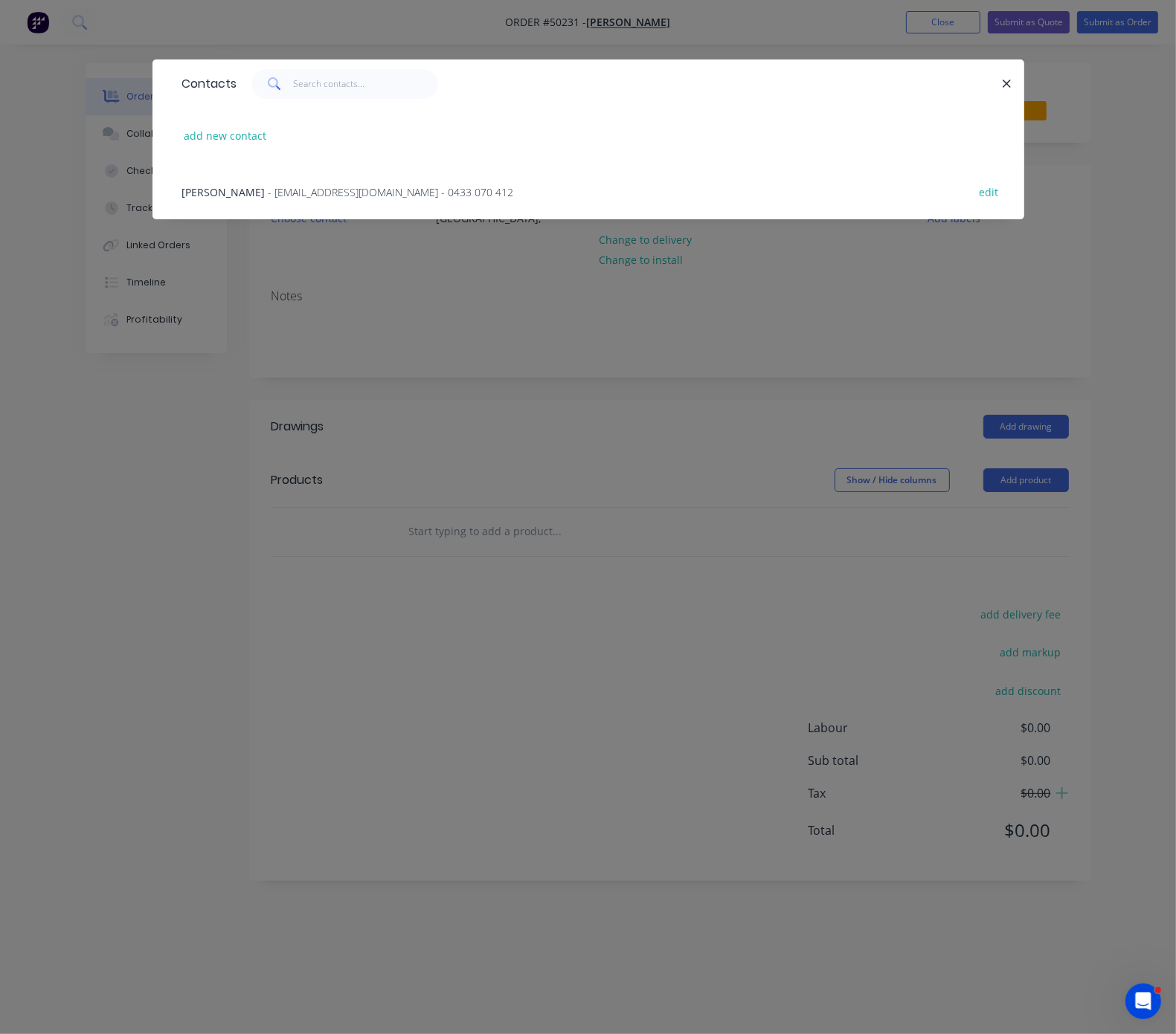
click at [247, 200] on div "Chris Gu - account@speedframewa.com.au - 0433 070 412" at bounding box center [348, 192] width 332 height 16
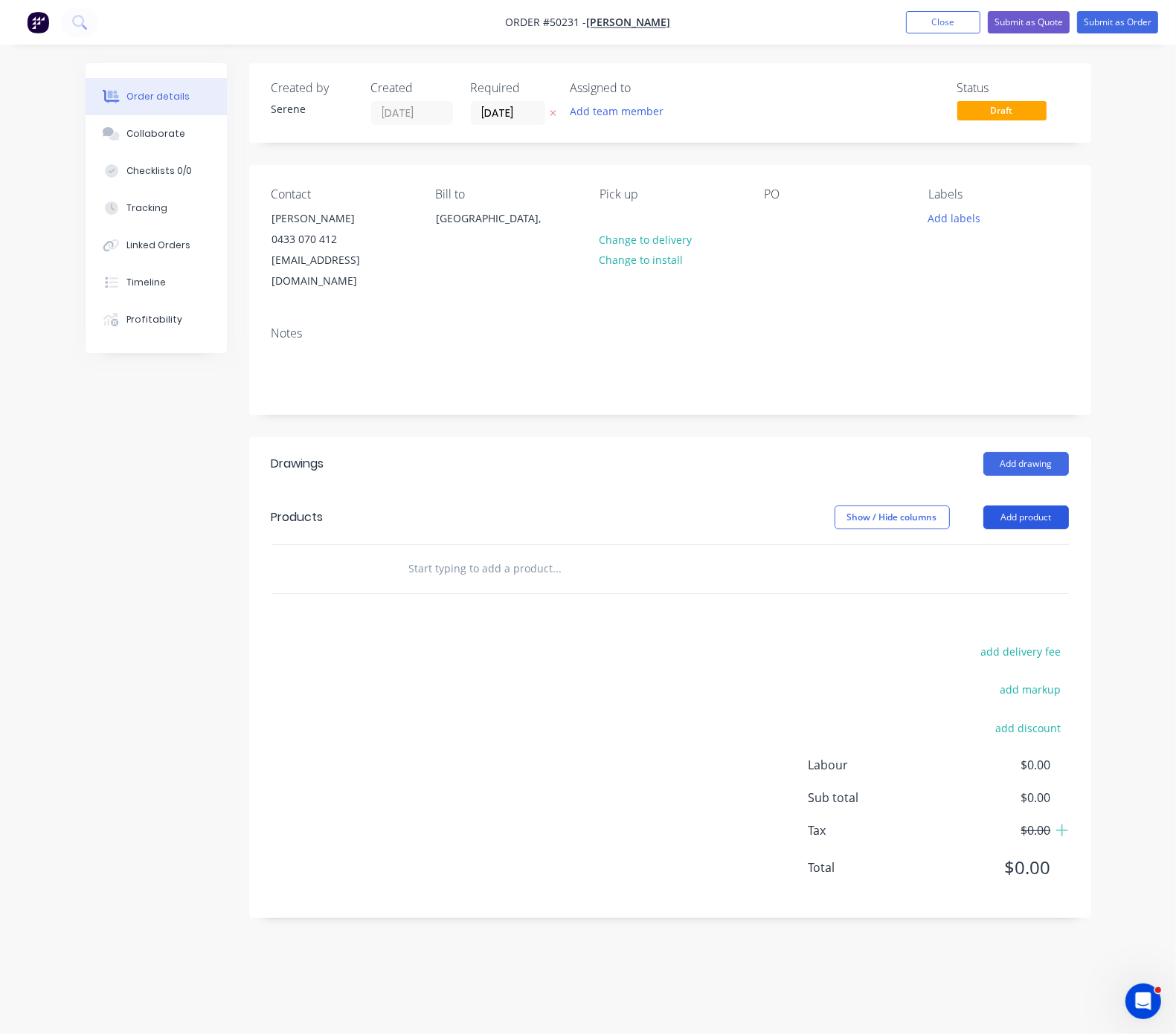
click at [1022, 517] on button "Add product" at bounding box center [1025, 517] width 86 height 24
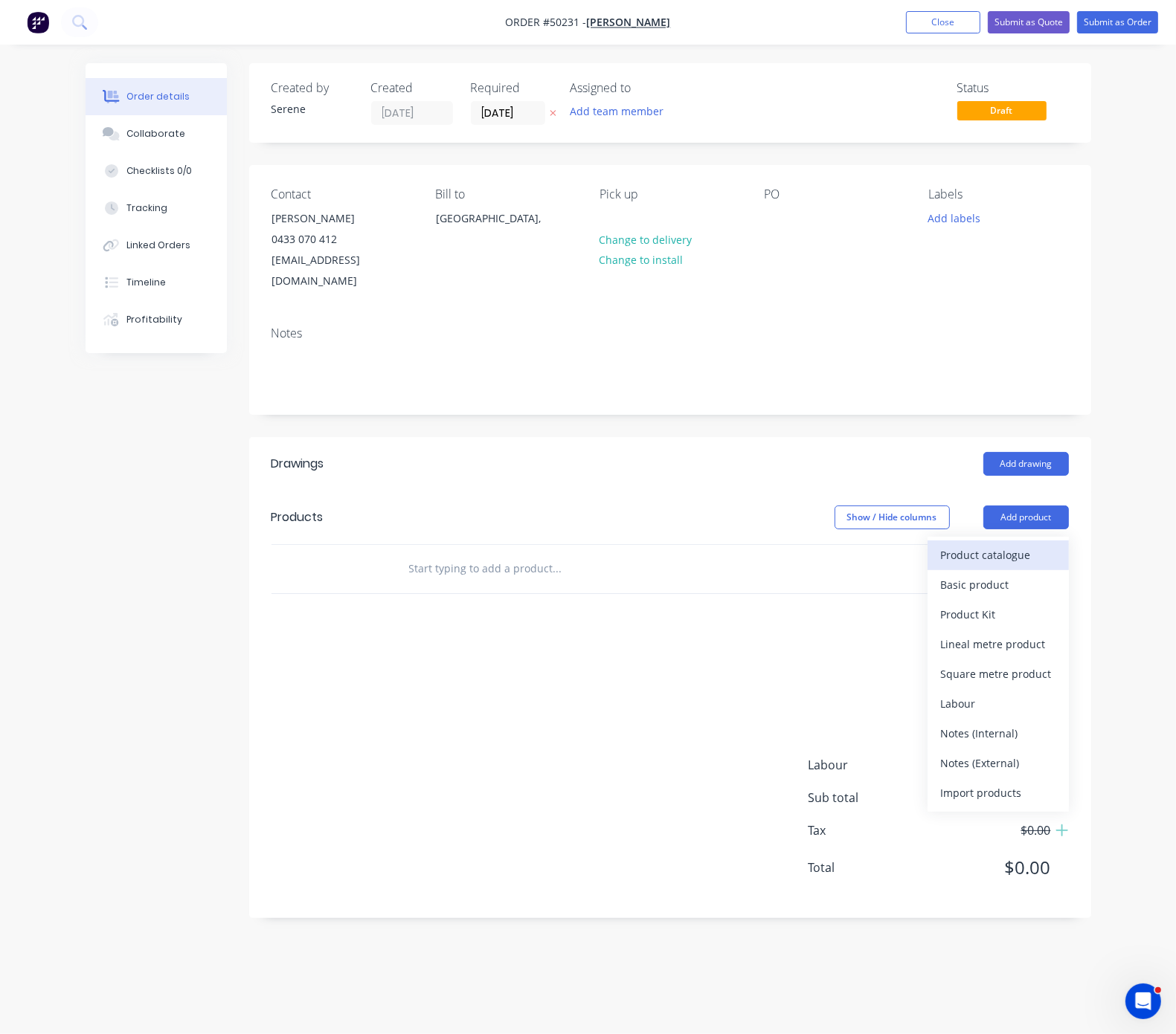
click at [989, 563] on div "Product catalogue" at bounding box center [998, 555] width 114 height 22
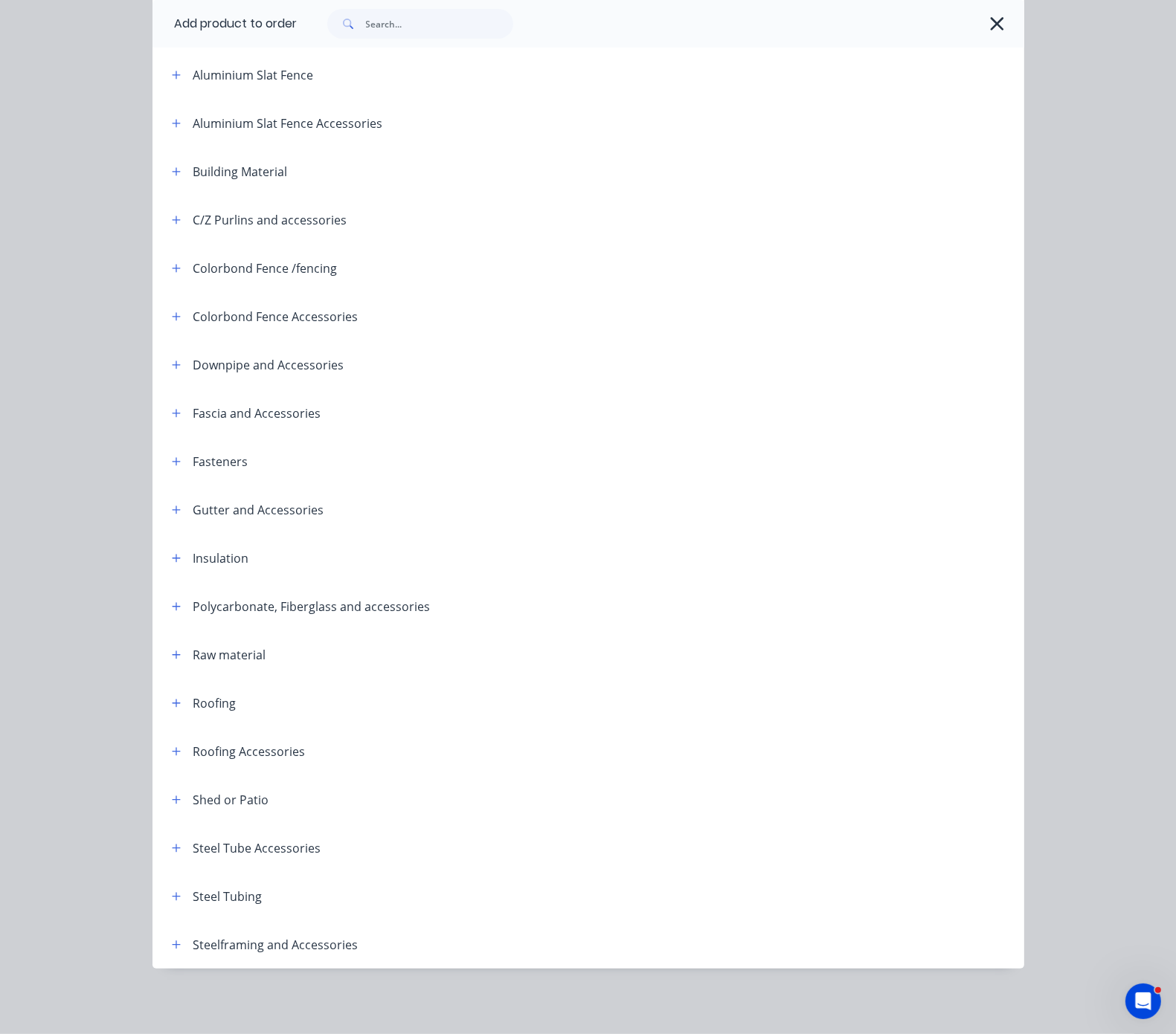
scroll to position [183, 0]
click at [171, 359] on icon "button" at bounding box center [175, 364] width 9 height 11
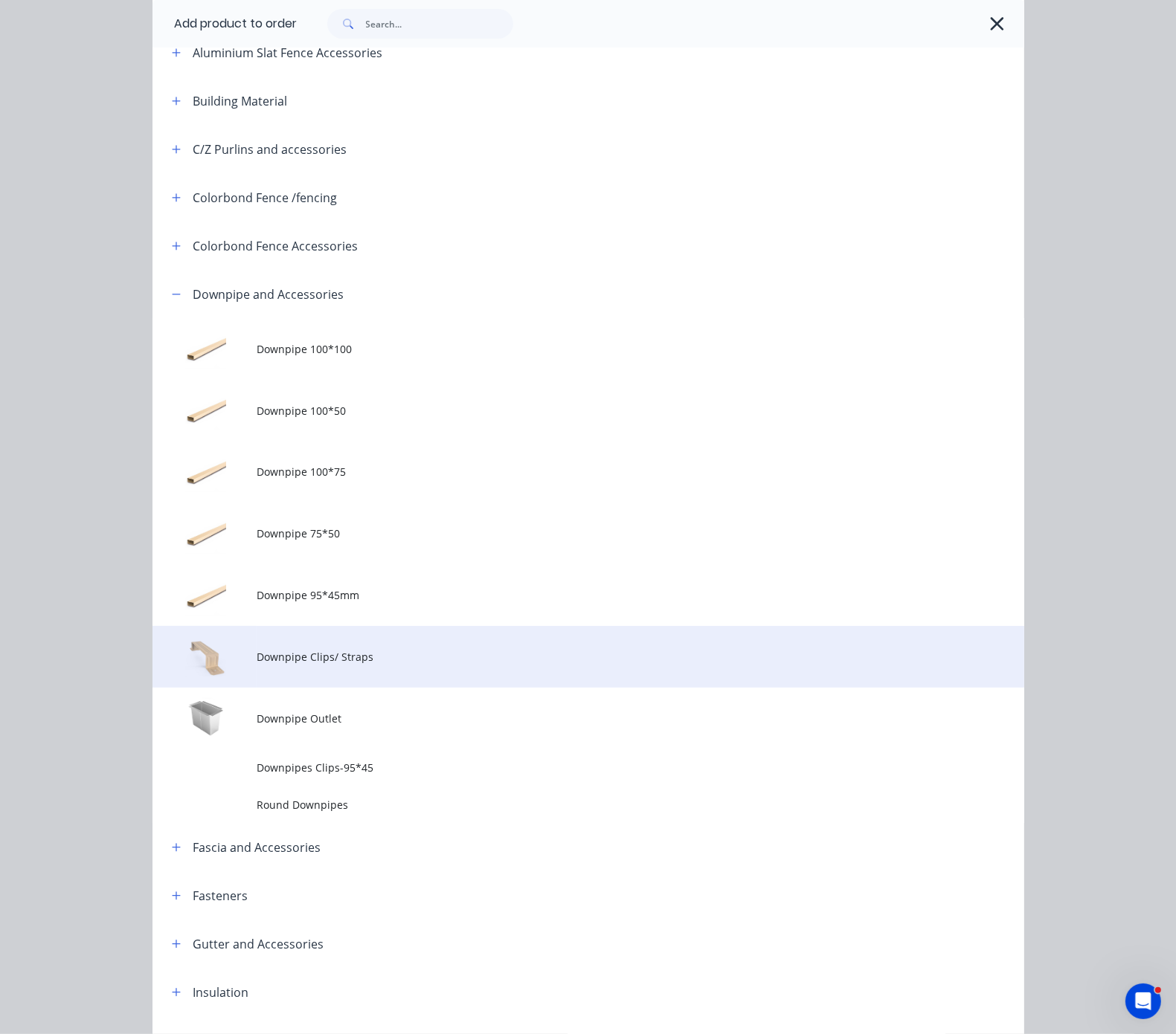
scroll to position [443, 0]
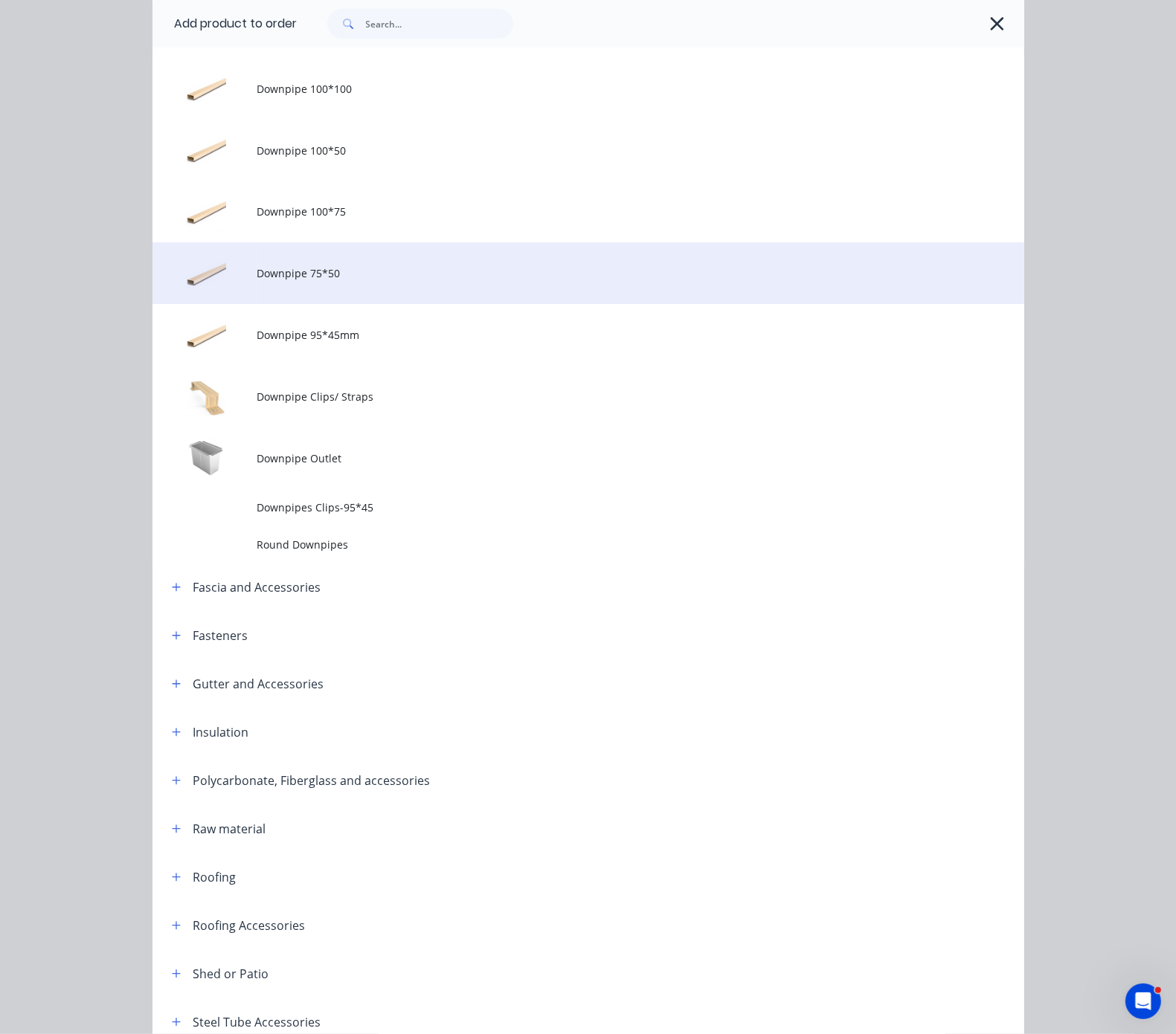
click at [378, 304] on td "Downpipe 75*50" at bounding box center [640, 273] width 767 height 62
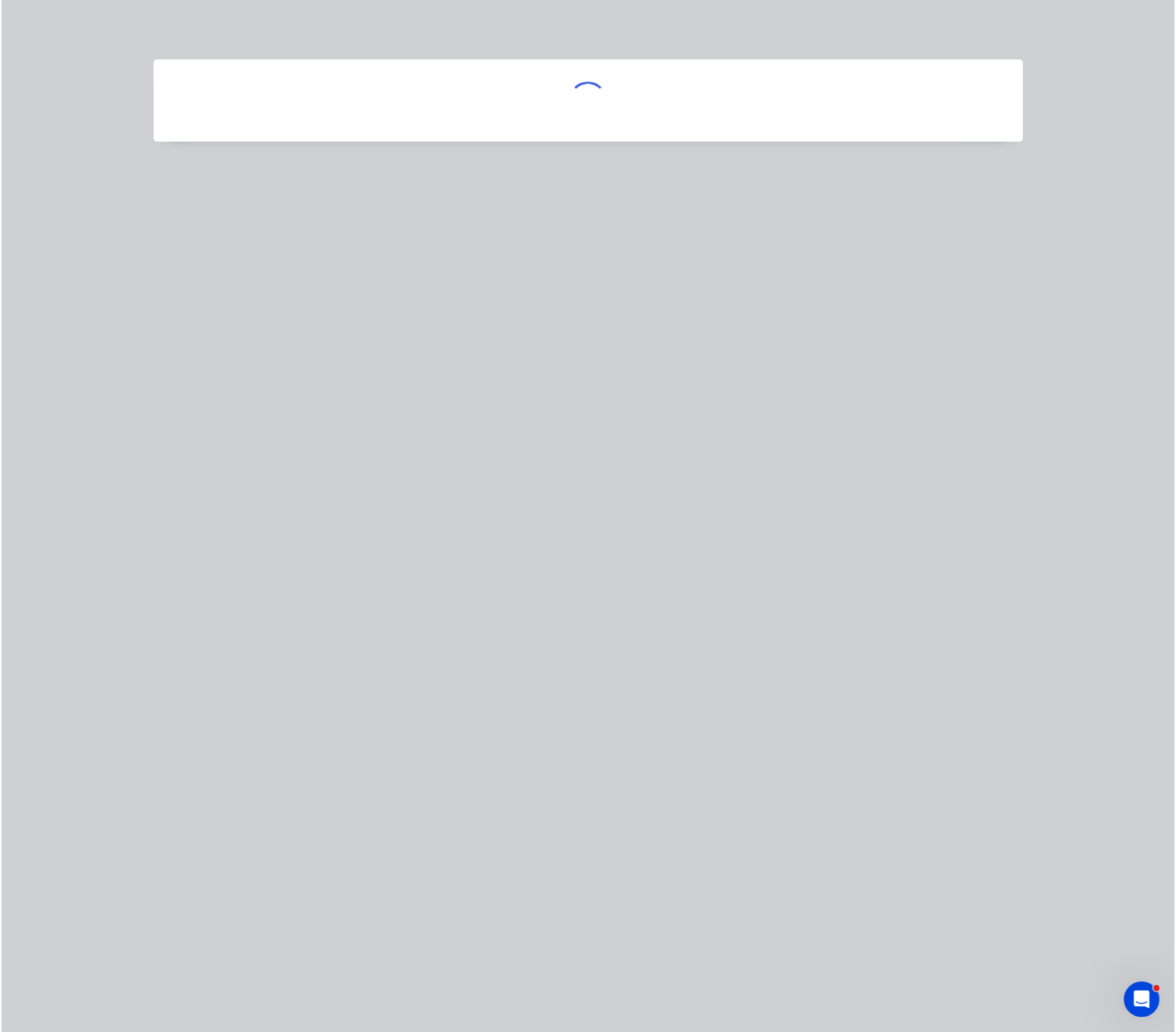
scroll to position [0, 0]
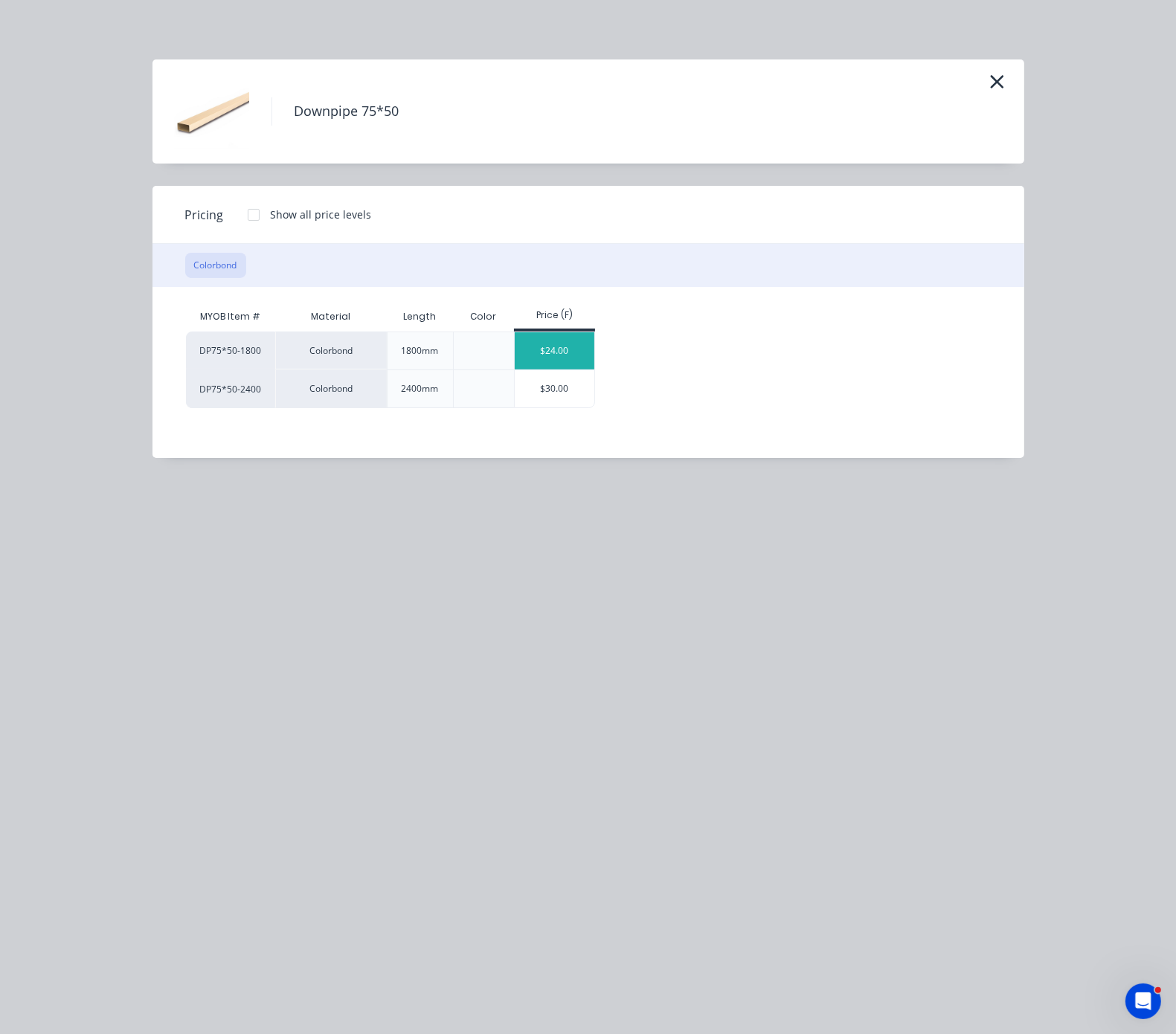
click at [553, 369] on div "$24.00" at bounding box center [555, 352] width 80 height 37
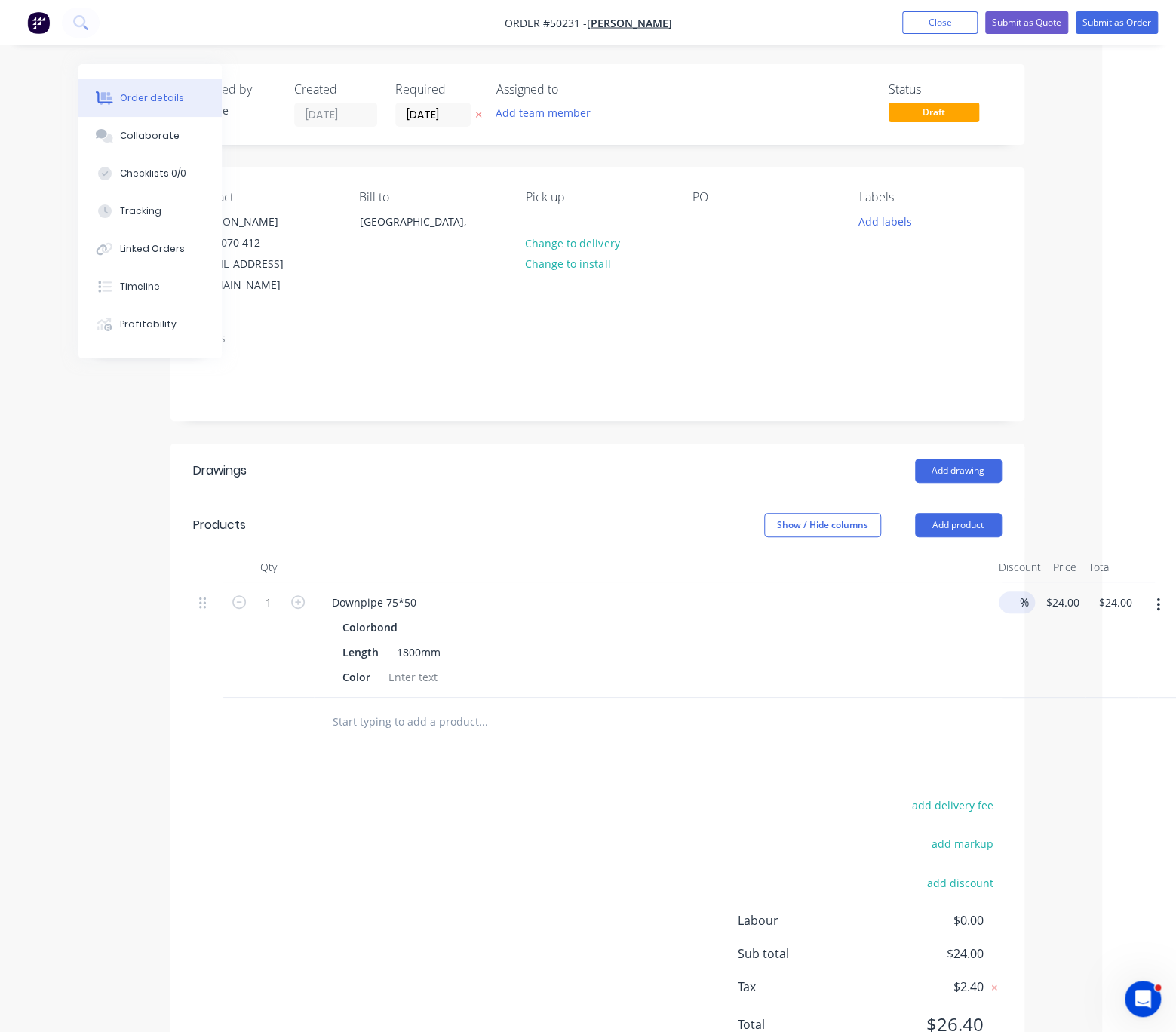
drag, startPoint x: 811, startPoint y: 605, endPoint x: 1016, endPoint y: 606, distance: 205.0
click at [968, 521] on button "Add product" at bounding box center [958, 524] width 87 height 24
click at [932, 569] on div "Product catalogue" at bounding box center [930, 563] width 116 height 22
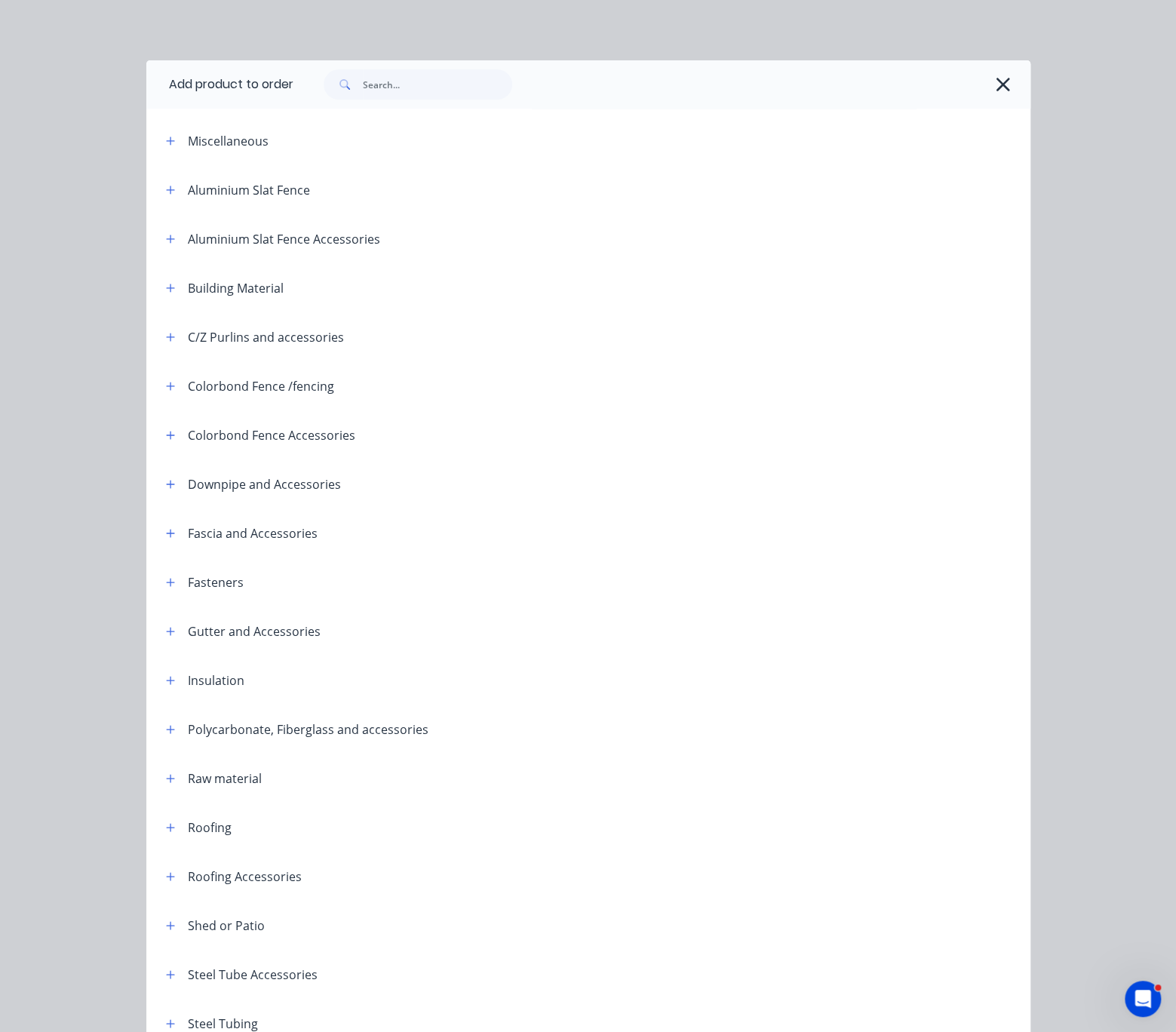
scroll to position [0, 71]
click at [168, 509] on header "Downpipe and Accessories" at bounding box center [588, 484] width 884 height 49
click at [166, 490] on icon "button" at bounding box center [170, 485] width 9 height 11
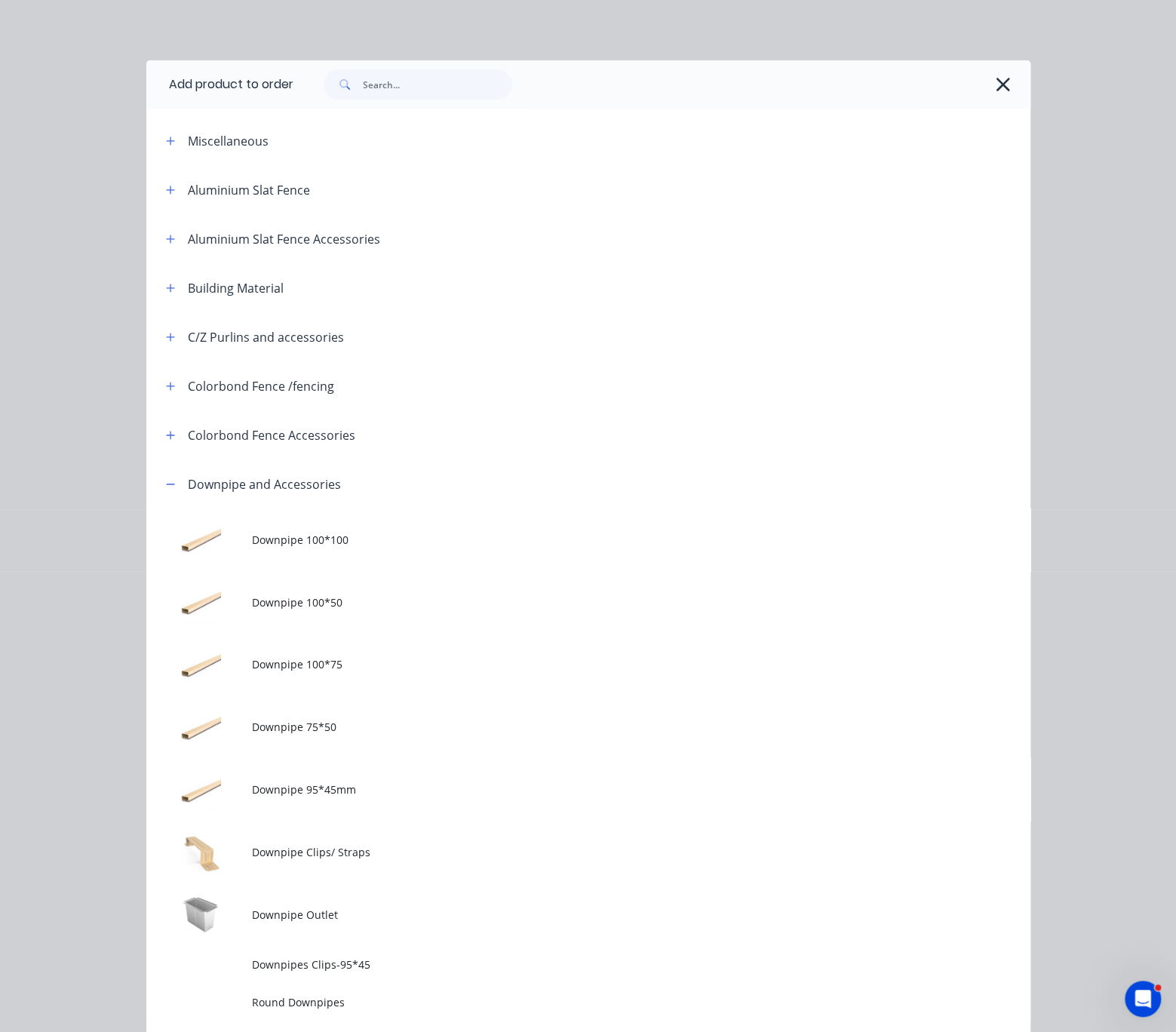
scroll to position [264, 0]
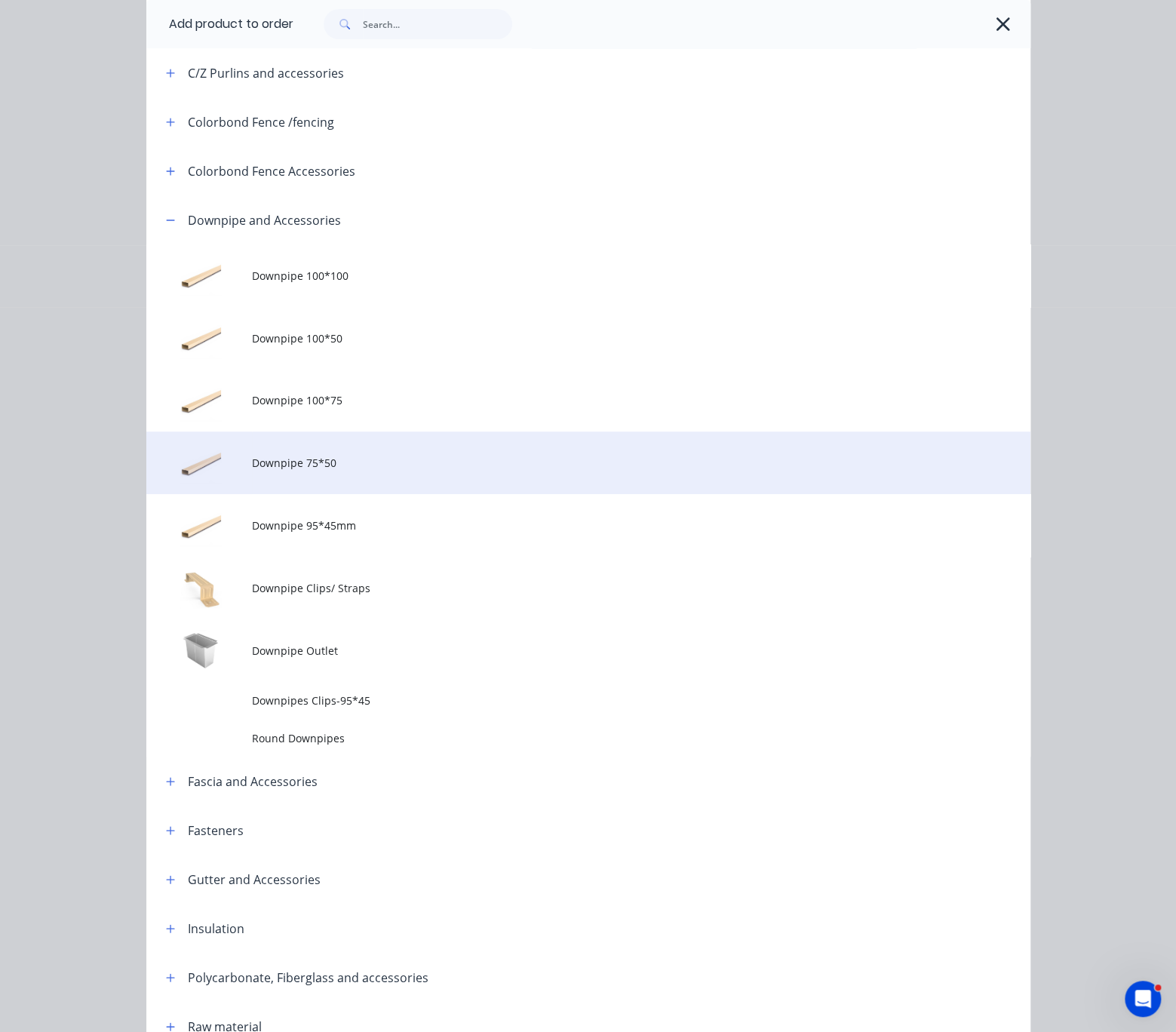
click at [338, 471] on span "Downpipe 75*50" at bounding box center [563, 463] width 622 height 16
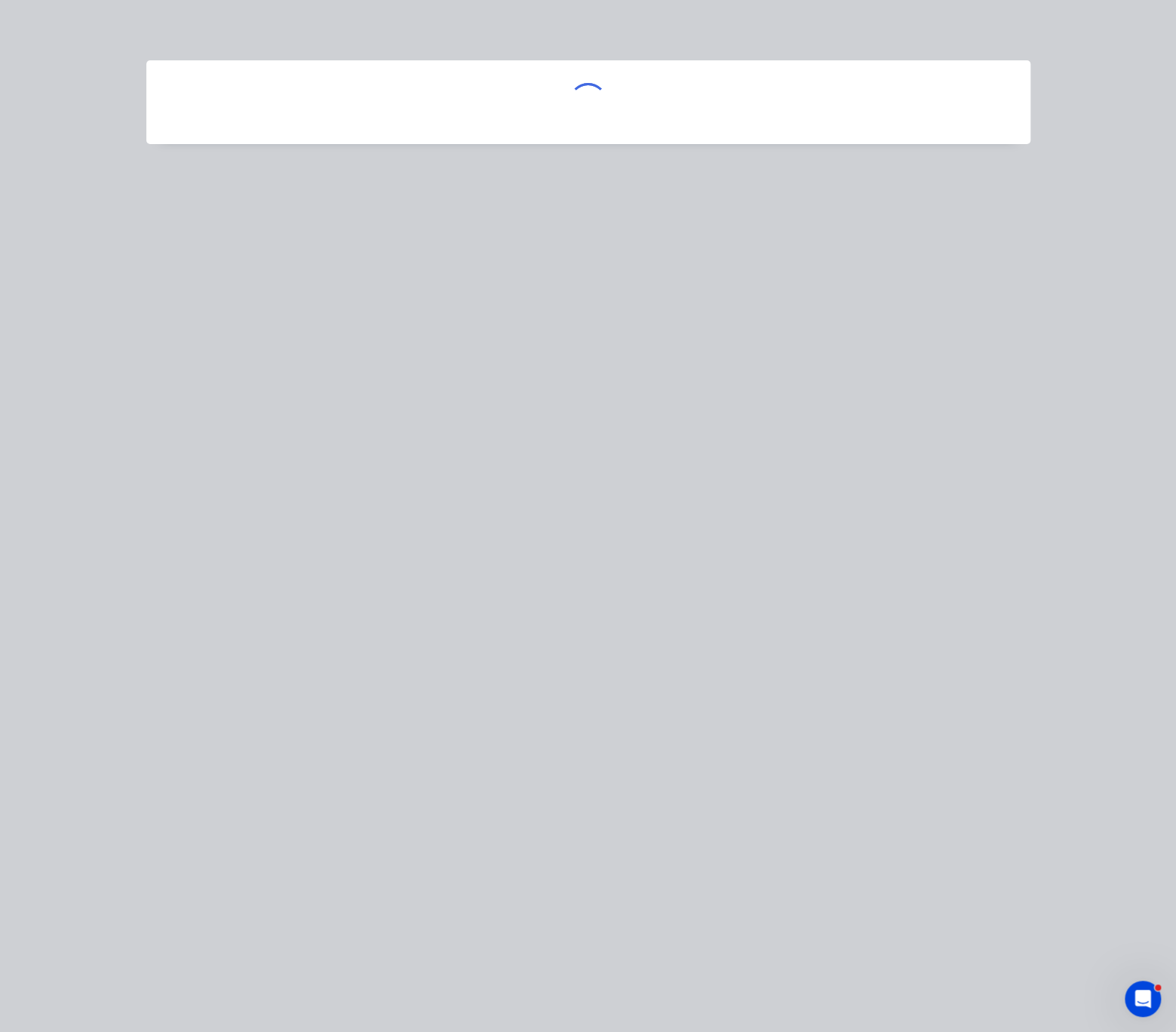
scroll to position [0, 0]
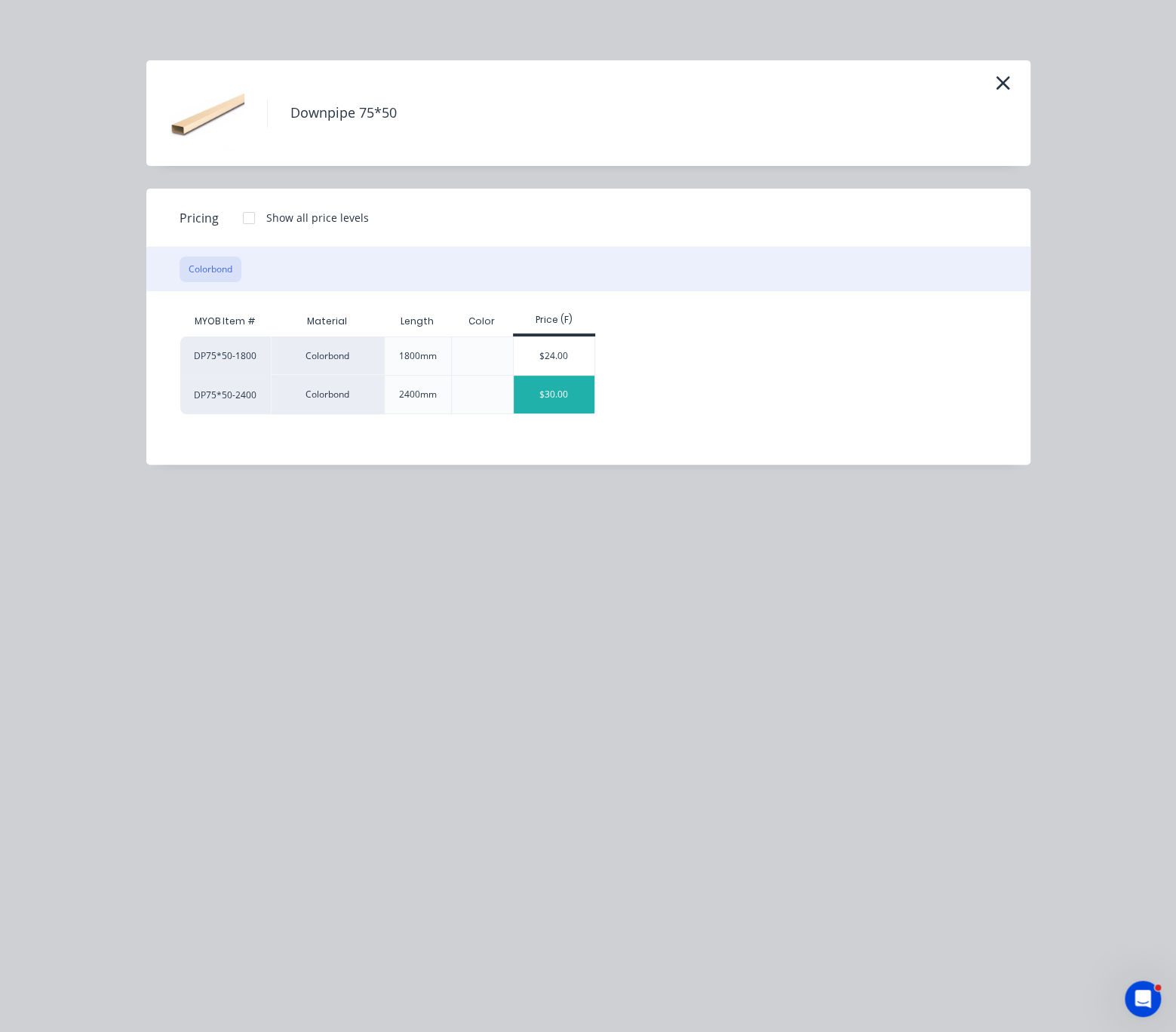
click at [557, 414] on div "$30.00" at bounding box center [554, 395] width 81 height 38
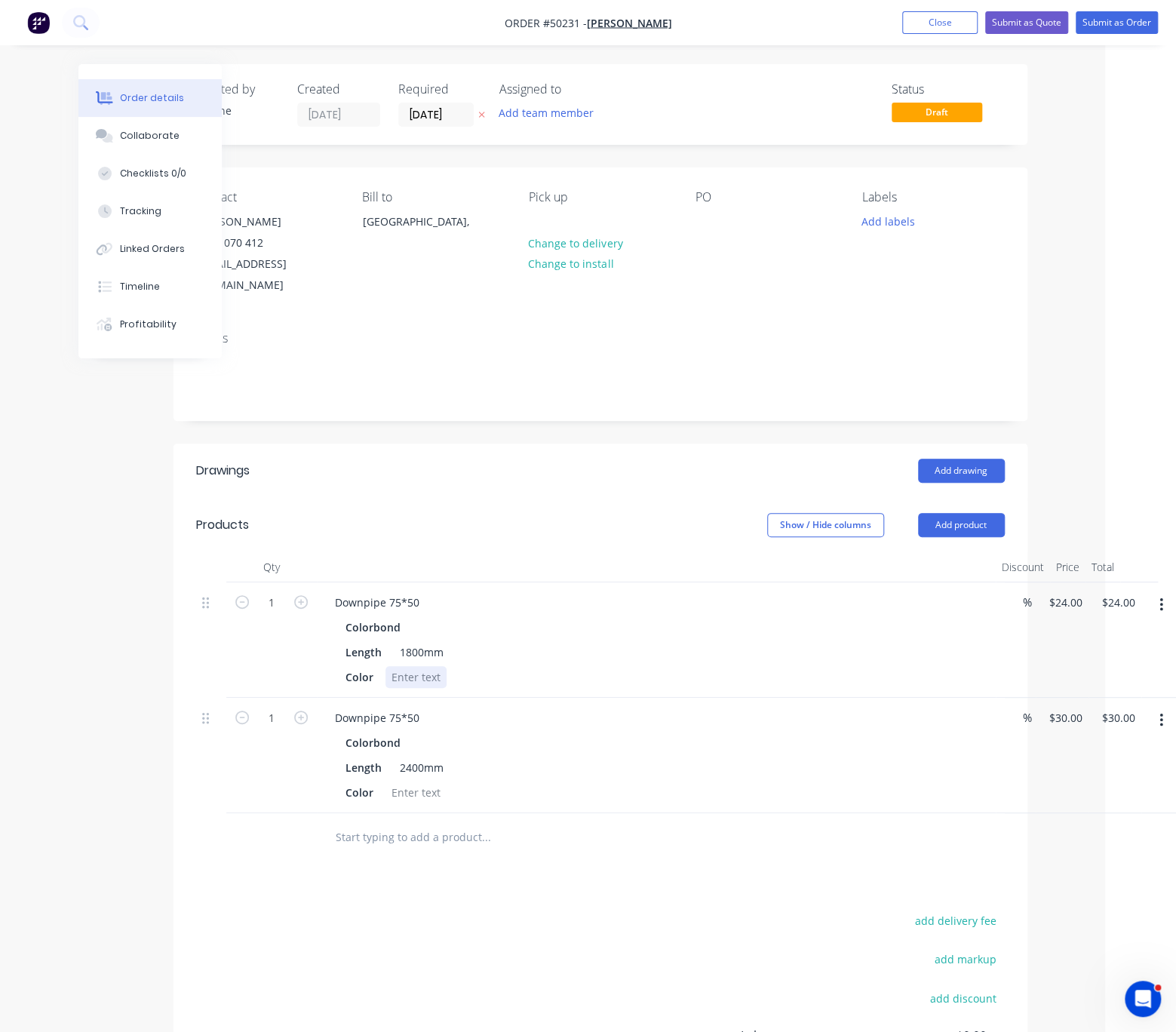
click at [409, 680] on div at bounding box center [416, 677] width 61 height 22
click at [275, 608] on input "1" at bounding box center [271, 602] width 39 height 23
type input "4"
type input "$96.00"
click at [581, 578] on div at bounding box center [656, 567] width 679 height 30
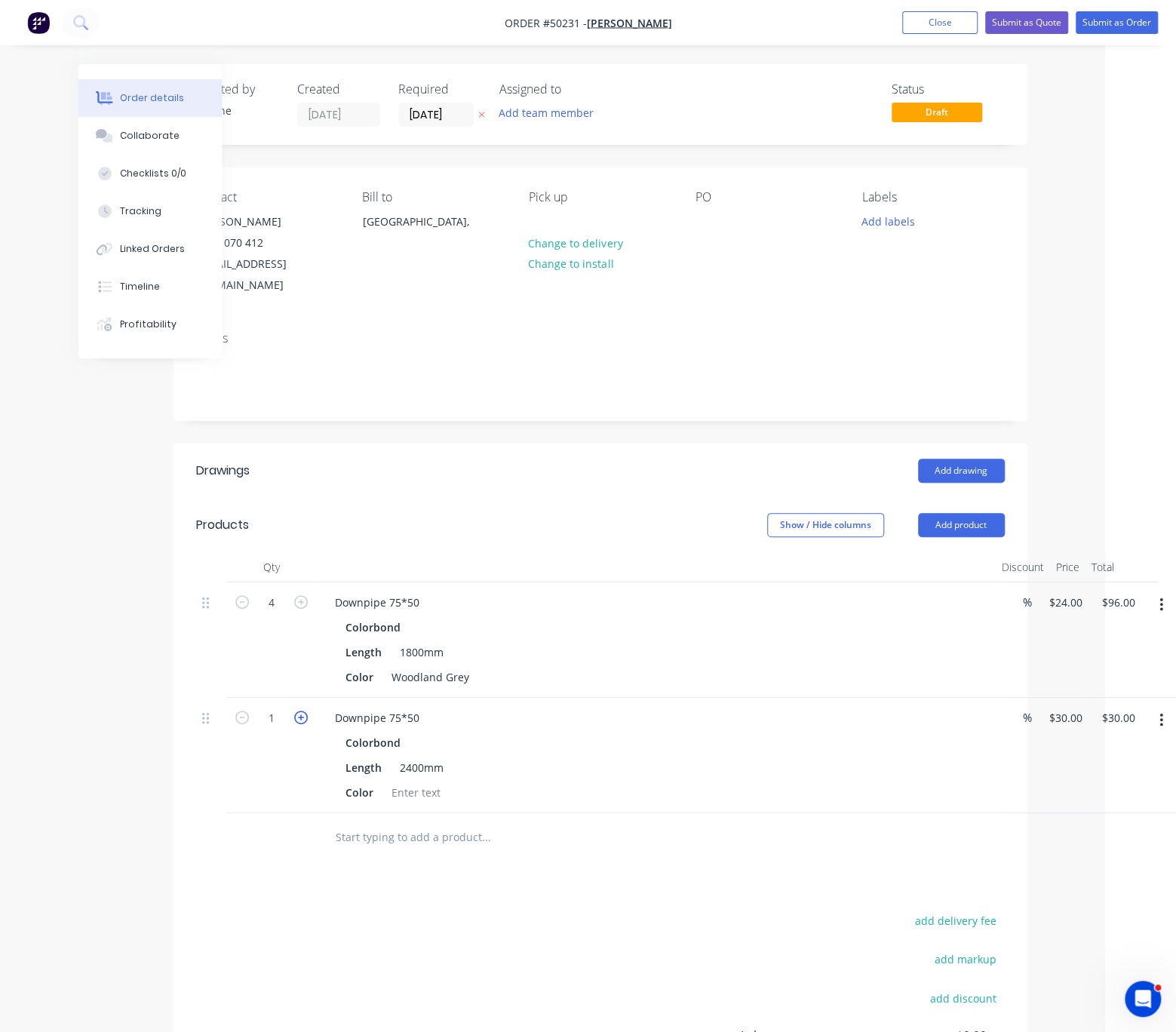
click at [295, 724] on icon "button" at bounding box center [302, 717] width 14 height 14
type input "2"
type input "$60.00"
click at [295, 724] on icon "button" at bounding box center [302, 717] width 14 height 14
type input "3"
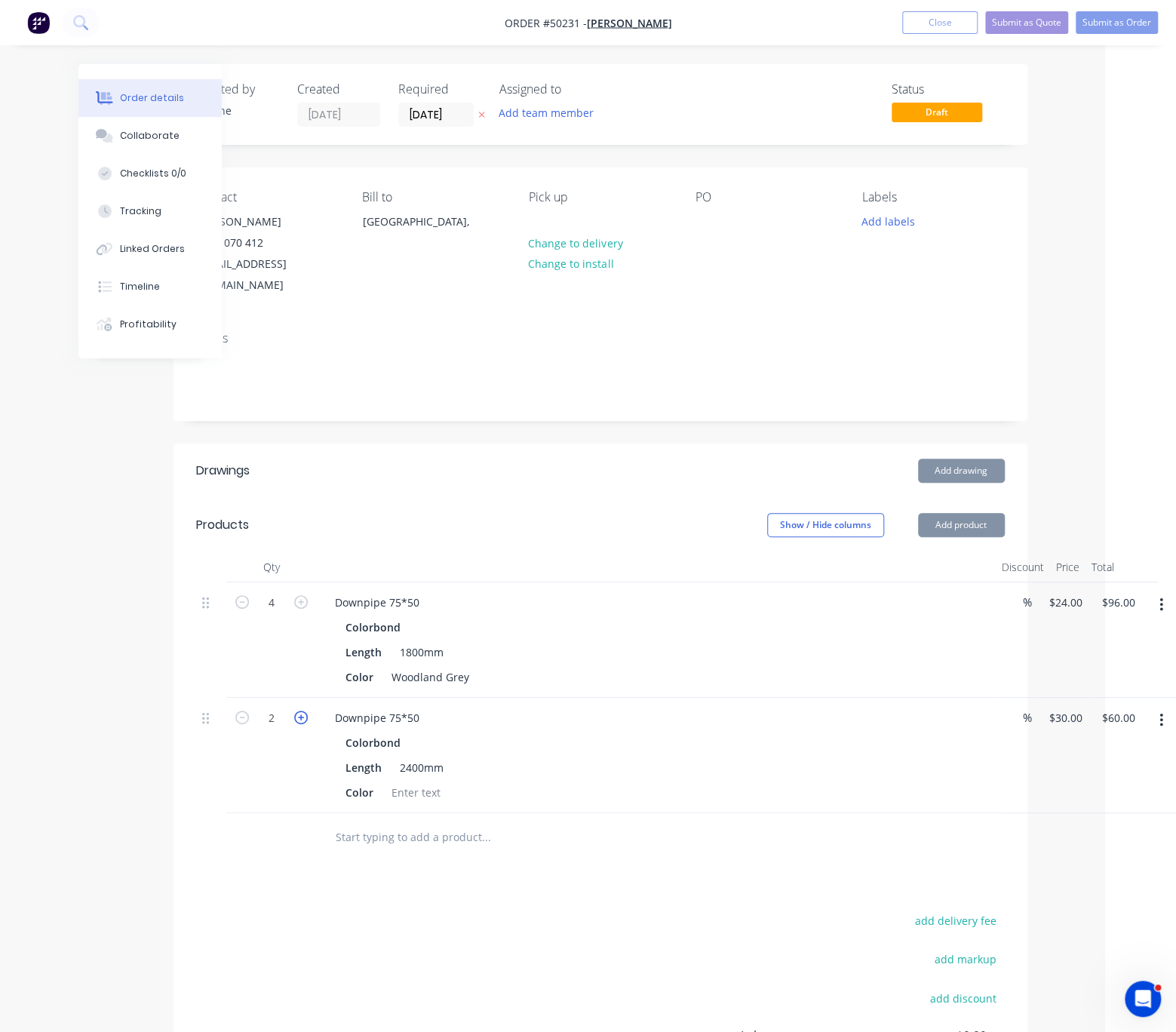
type input "$90.00"
click at [295, 724] on icon "button" at bounding box center [302, 717] width 14 height 14
type input "4"
type input "$120.00"
click at [401, 800] on div at bounding box center [416, 792] width 61 height 22
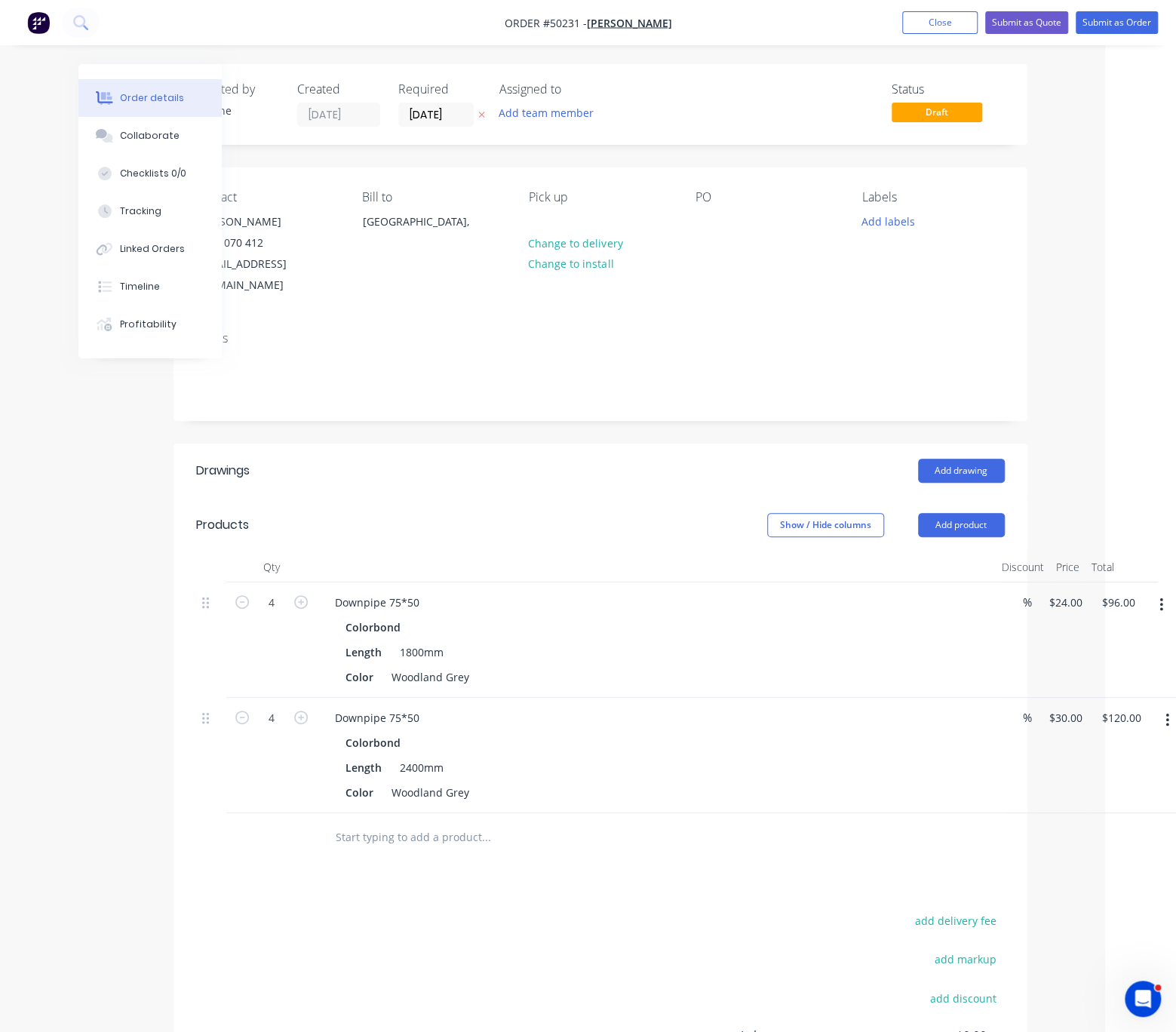
click at [489, 888] on div "Drawings Add drawing Products Show / Hide columns Add product Qty Discount Pric…" at bounding box center [600, 817] width 854 height 747
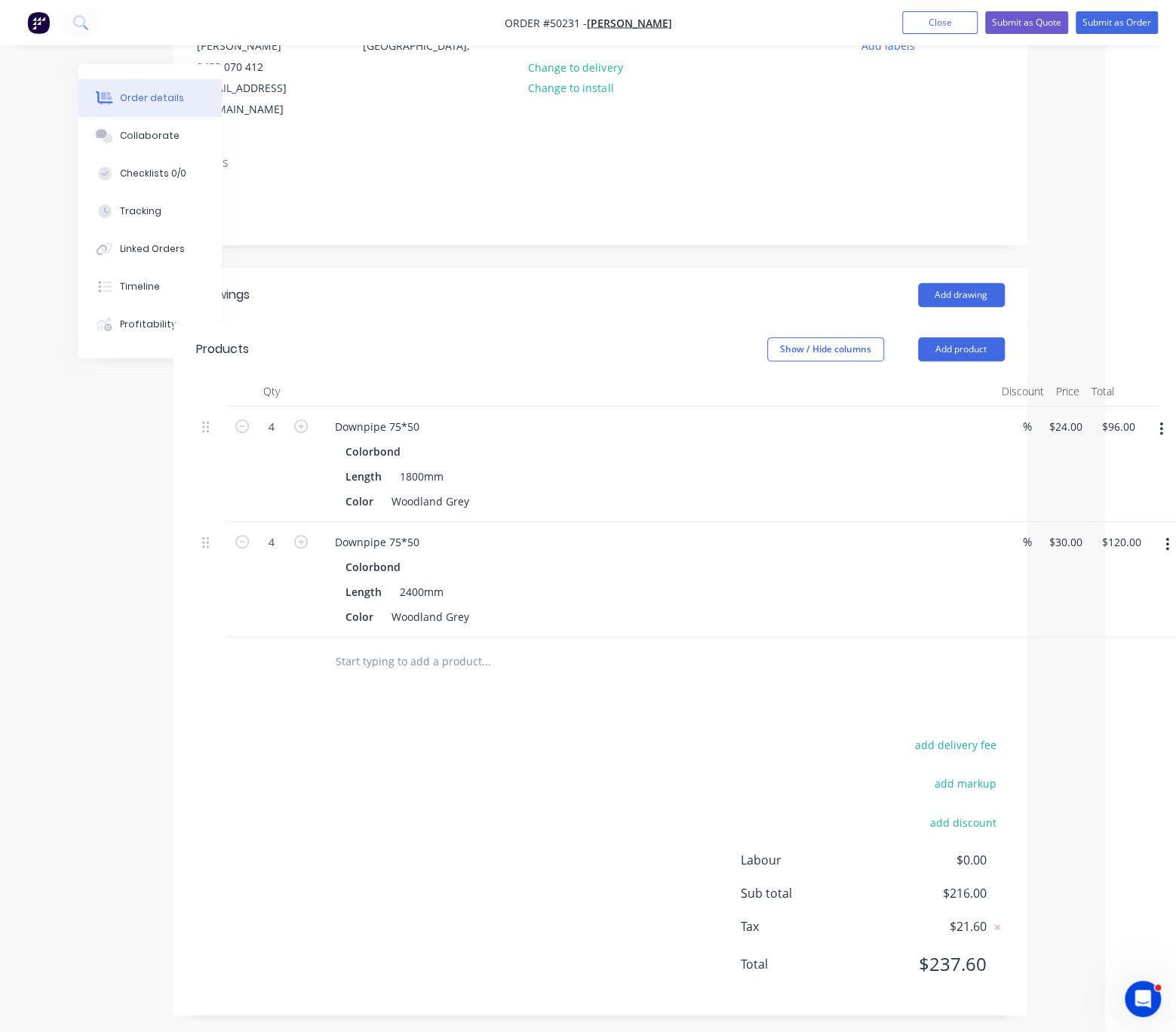
scroll to position [214, 71]
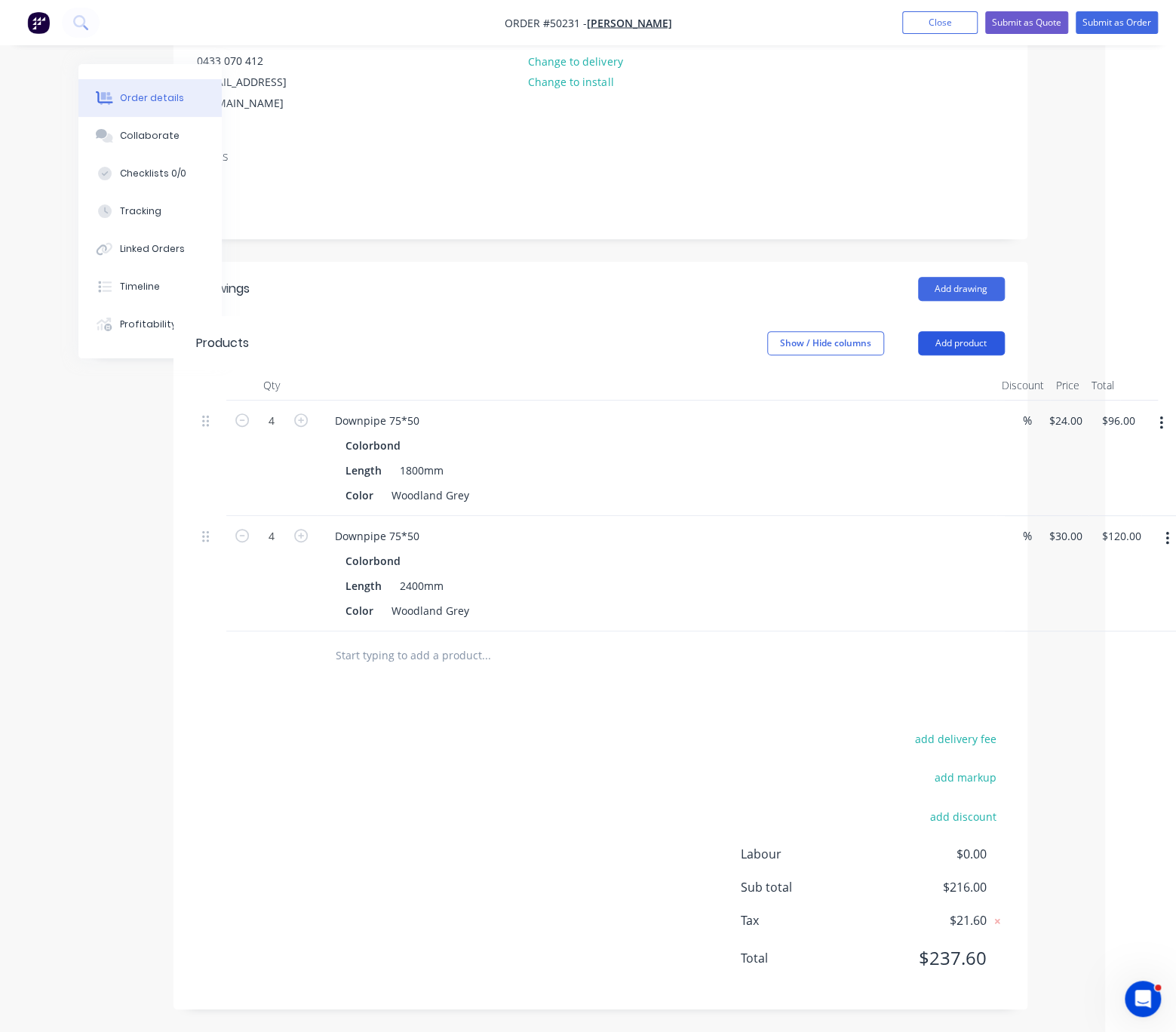
click at [977, 332] on button "Add product" at bounding box center [961, 344] width 87 height 24
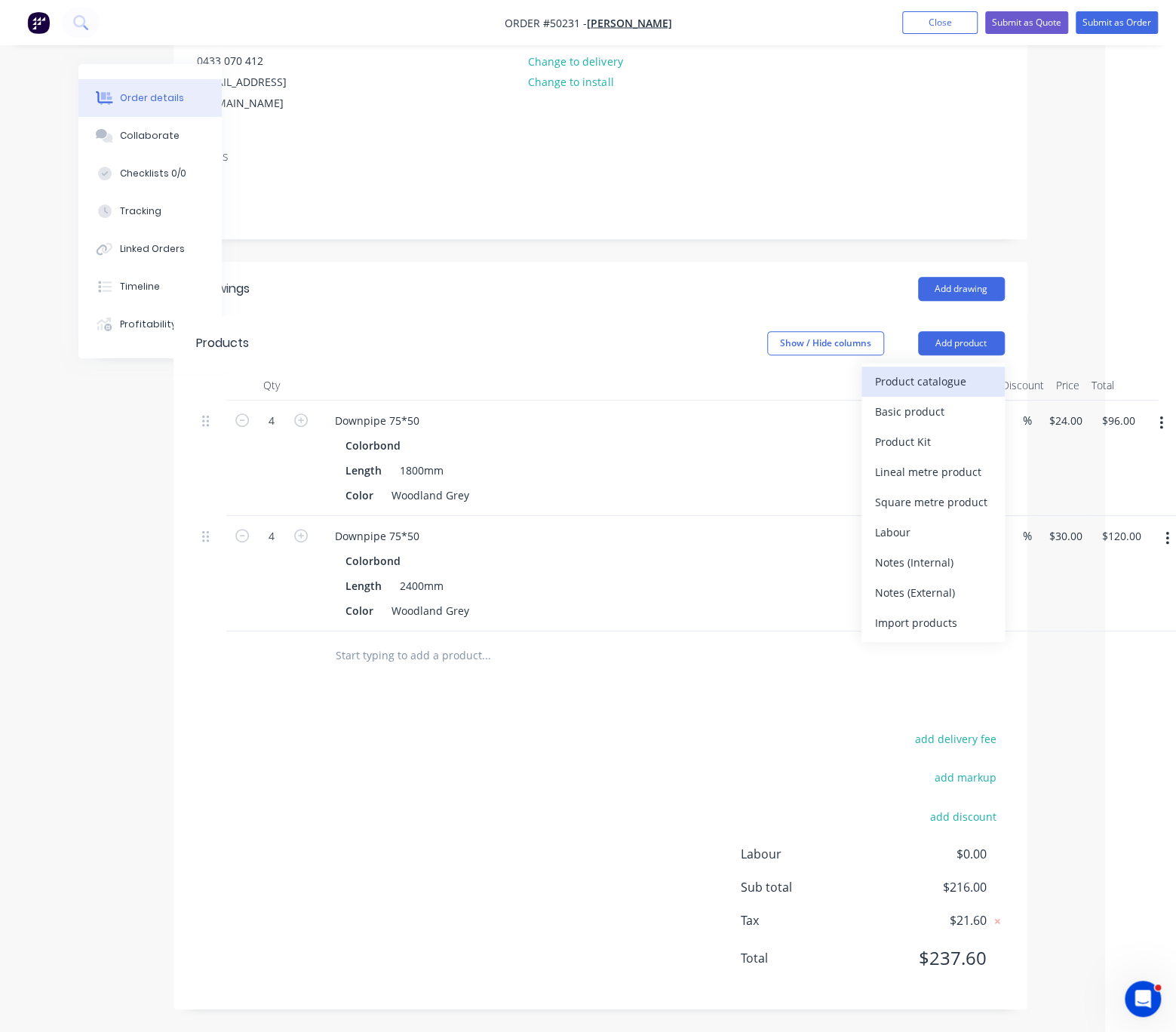
click at [967, 367] on button "Product catalogue" at bounding box center [932, 382] width 143 height 30
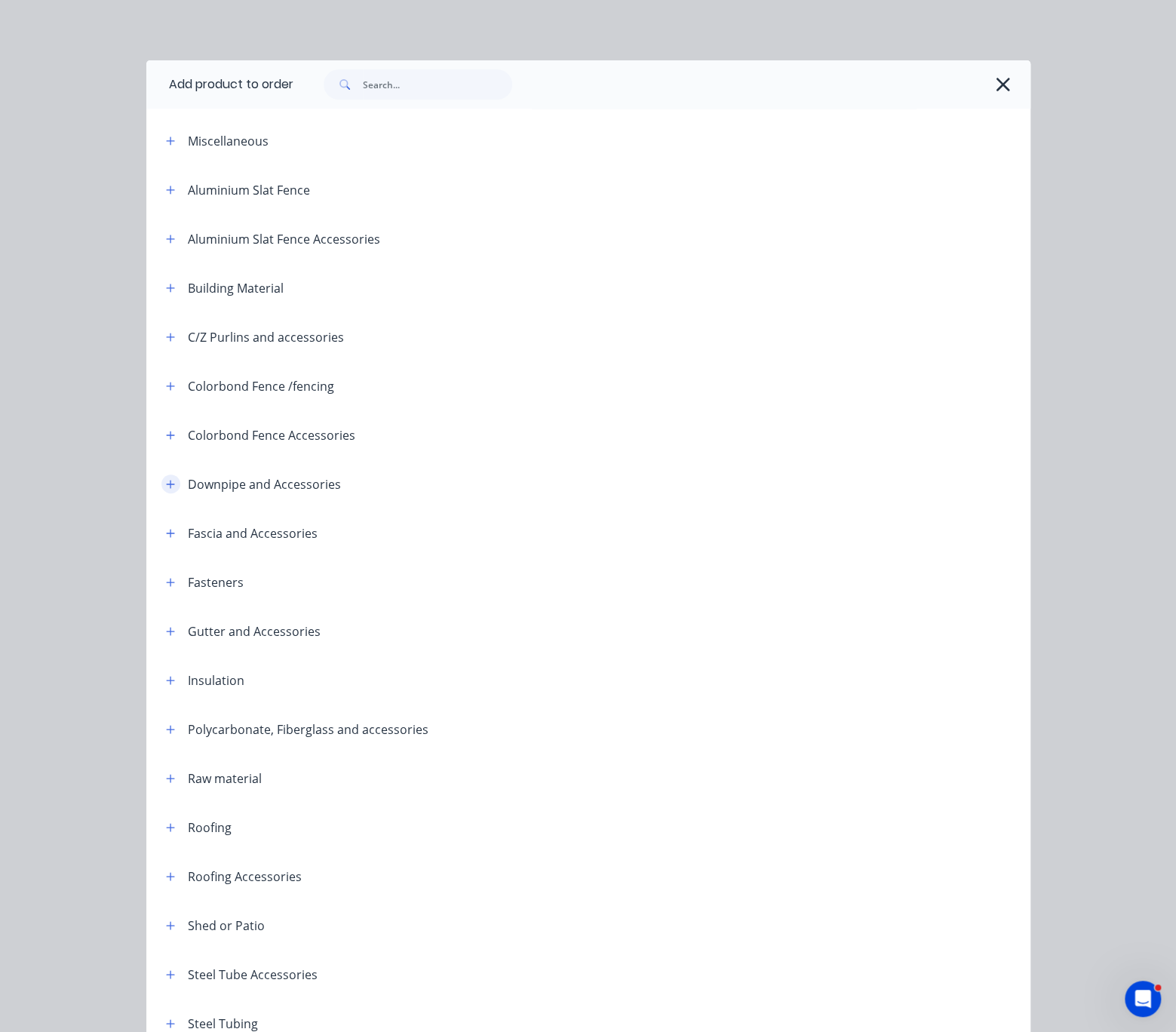
click at [171, 494] on button "button" at bounding box center [171, 484] width 19 height 19
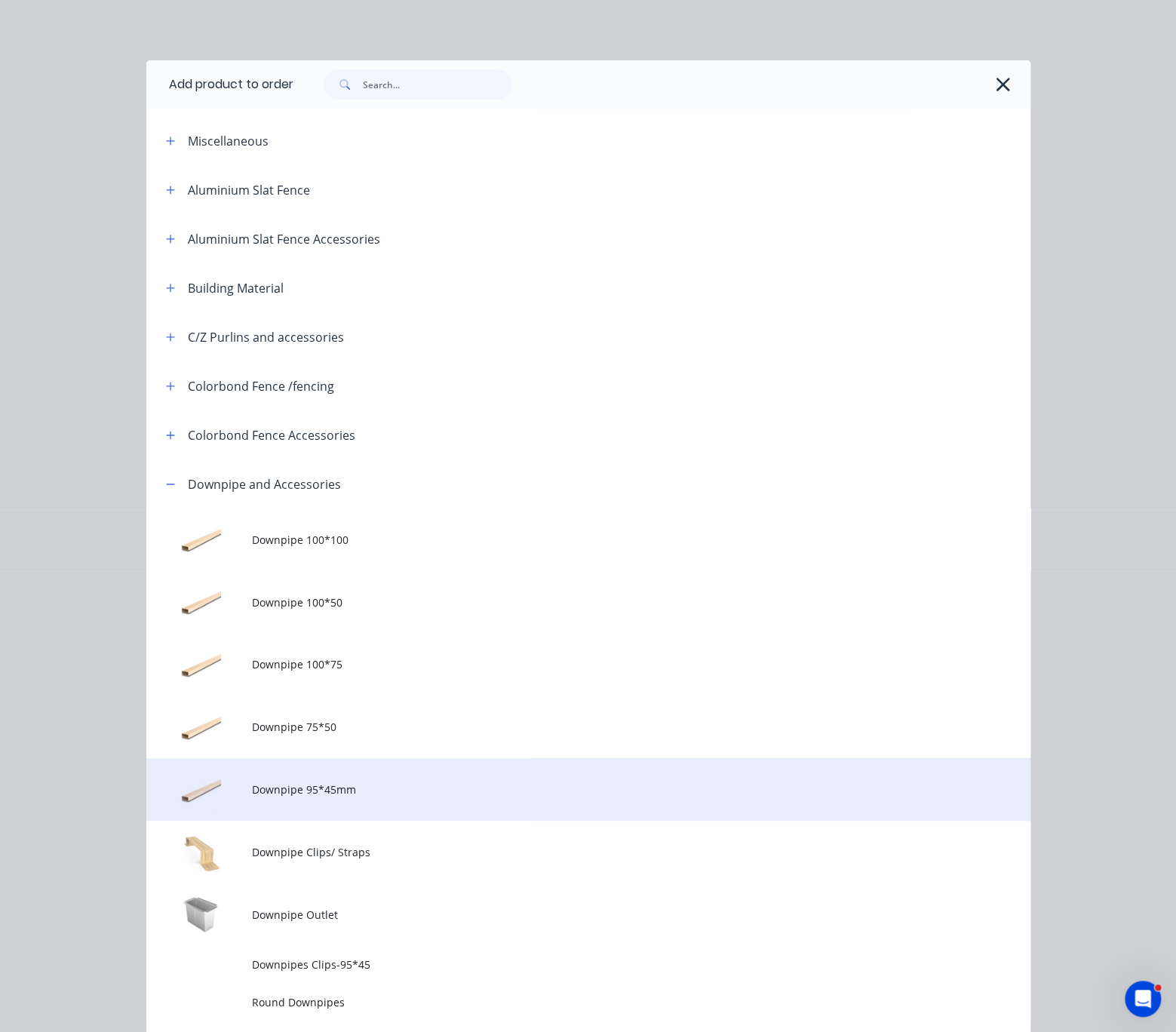
scroll to position [264, 0]
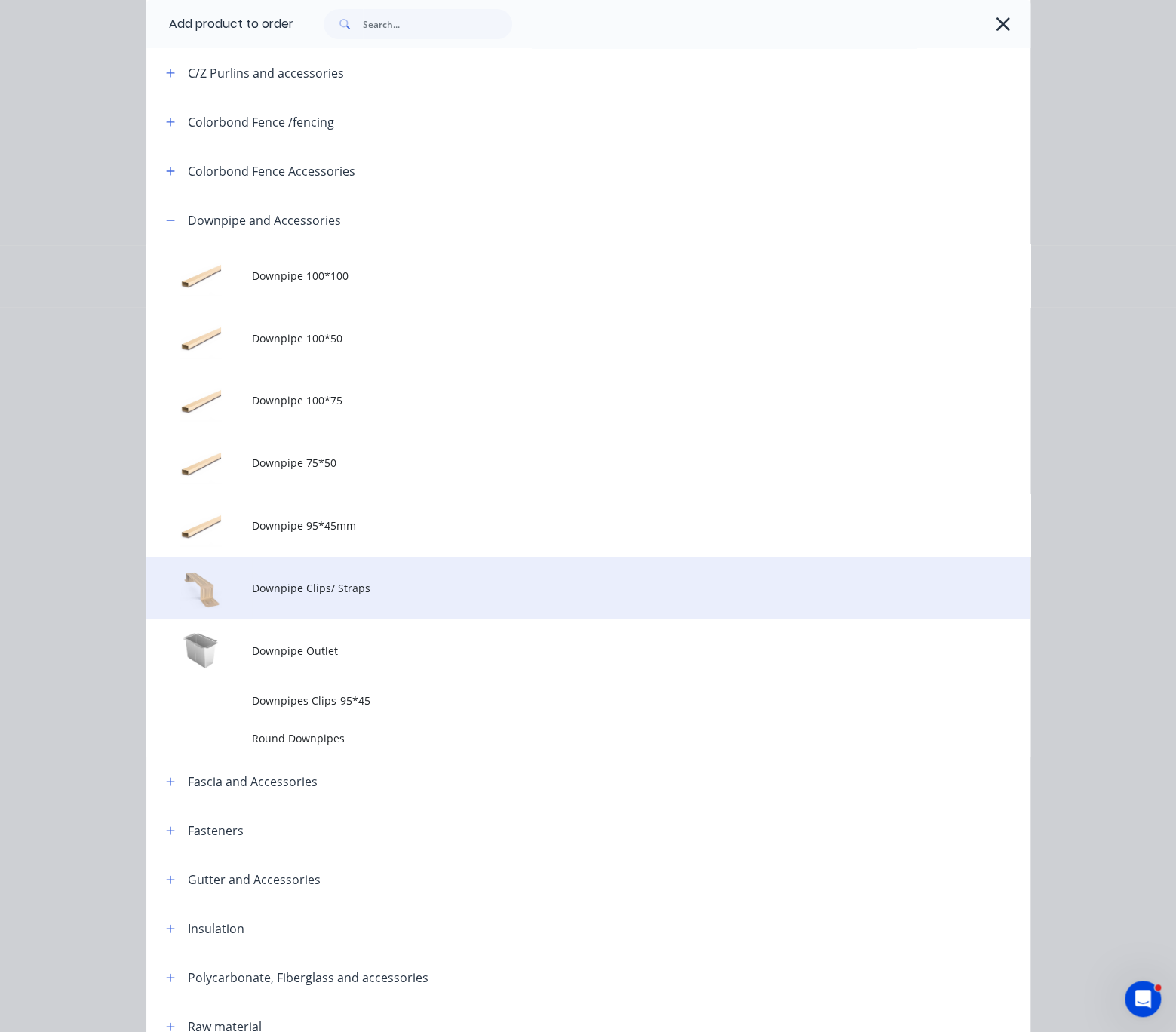
click at [371, 619] on td "Downpipe Clips/ Straps" at bounding box center [640, 587] width 778 height 63
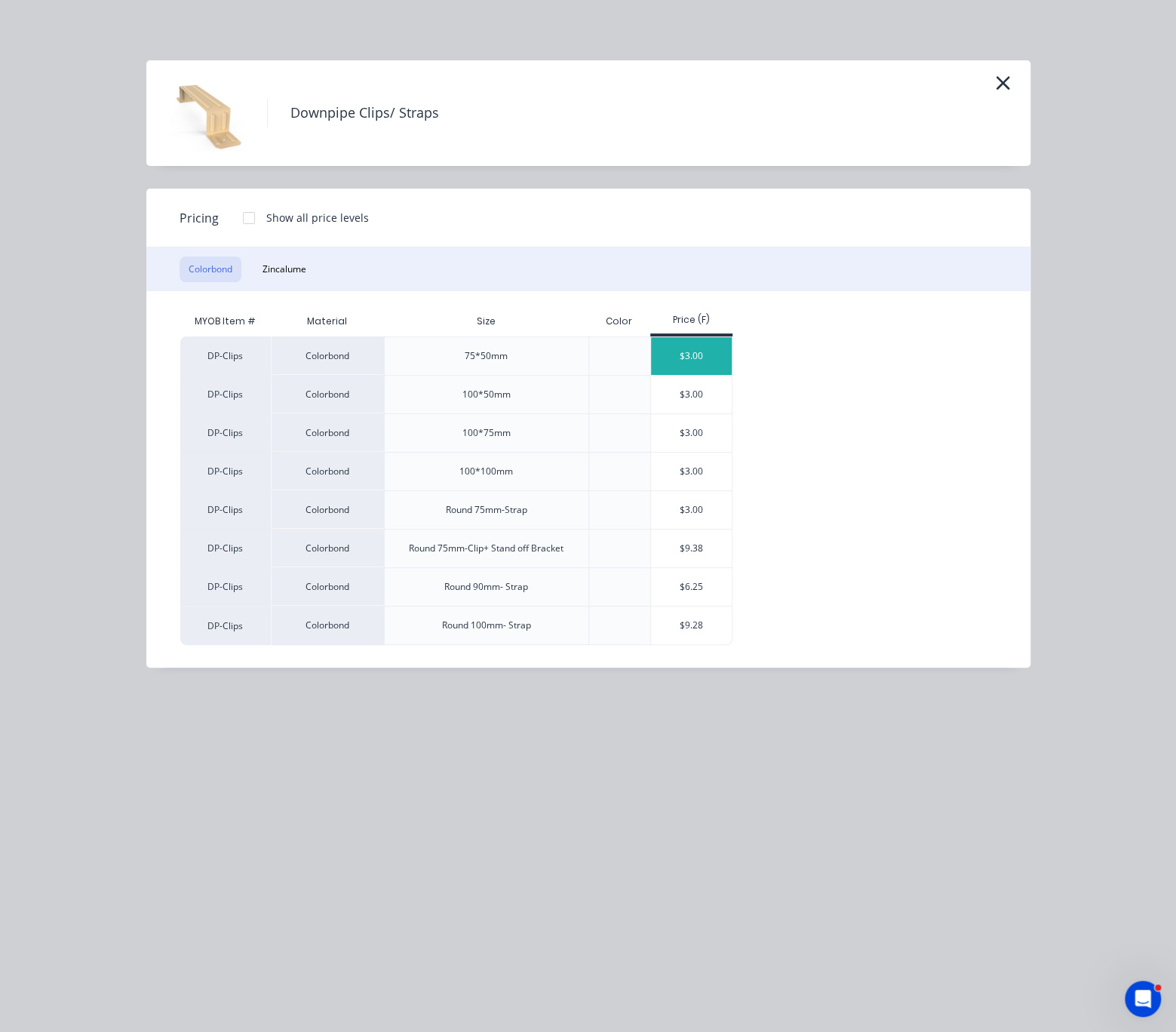
click at [706, 372] on div "$3.00" at bounding box center [691, 357] width 81 height 38
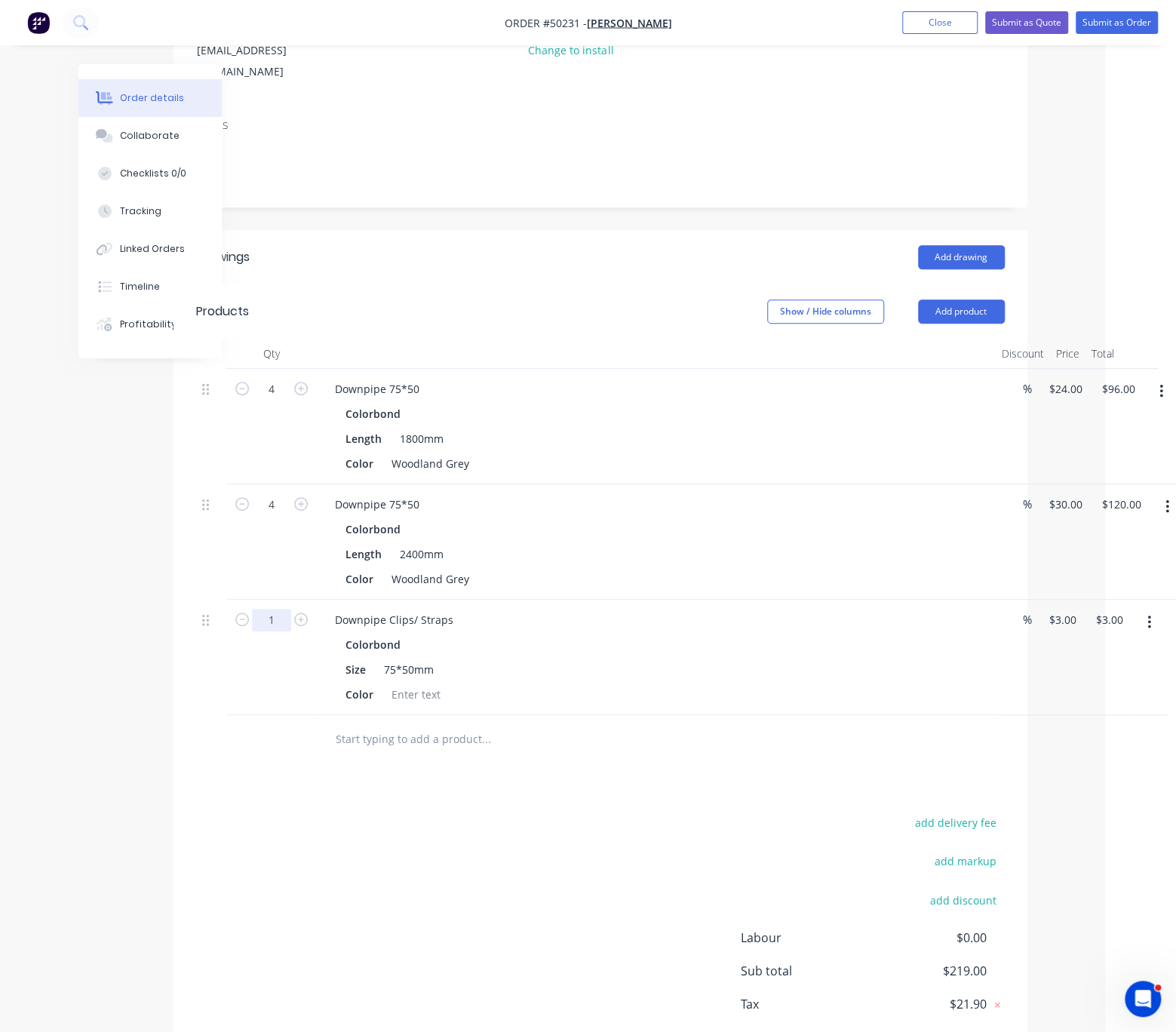
click at [279, 631] on input "1" at bounding box center [271, 619] width 39 height 23
type input "4"
type input "$12.00"
click at [192, 742] on div "Qty Discount Price Total 4 Downpipe 75*50 Colorbond Length 1800mm Color Woodlan…" at bounding box center [600, 551] width 854 height 426
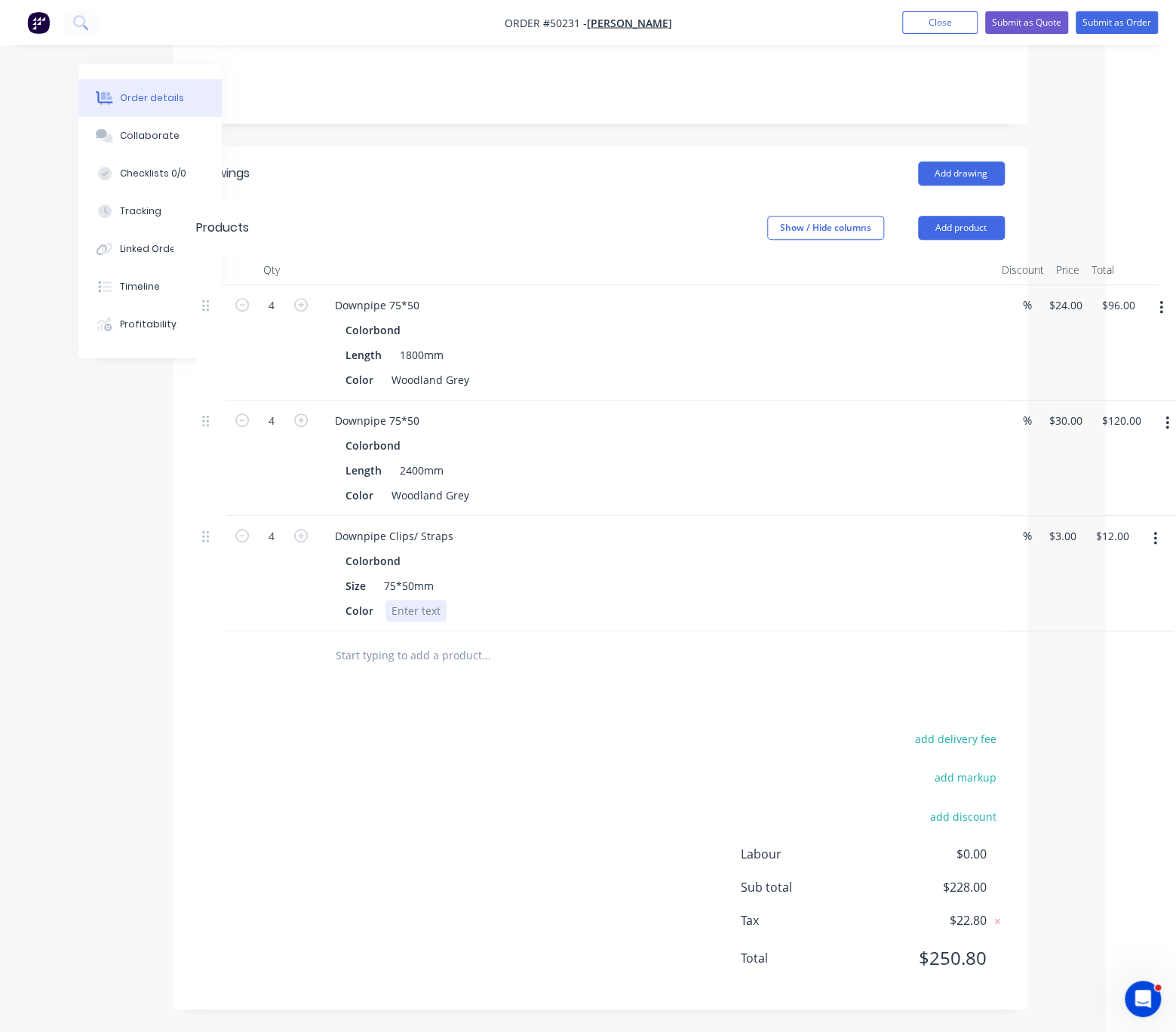
scroll to position [336, 71]
click at [960, 216] on button "Add product" at bounding box center [961, 228] width 87 height 24
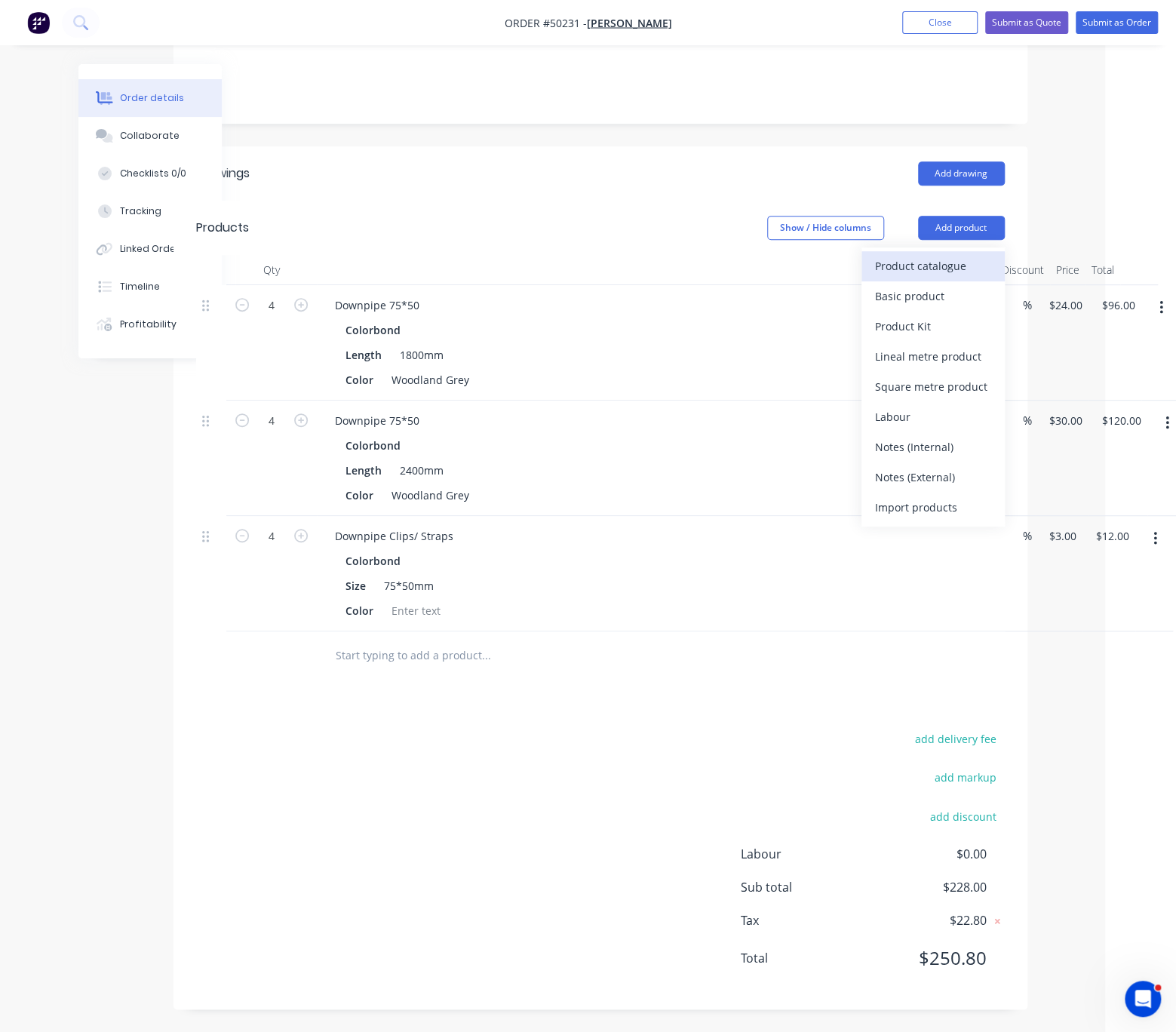
click at [954, 255] on div "Product catalogue" at bounding box center [933, 266] width 116 height 22
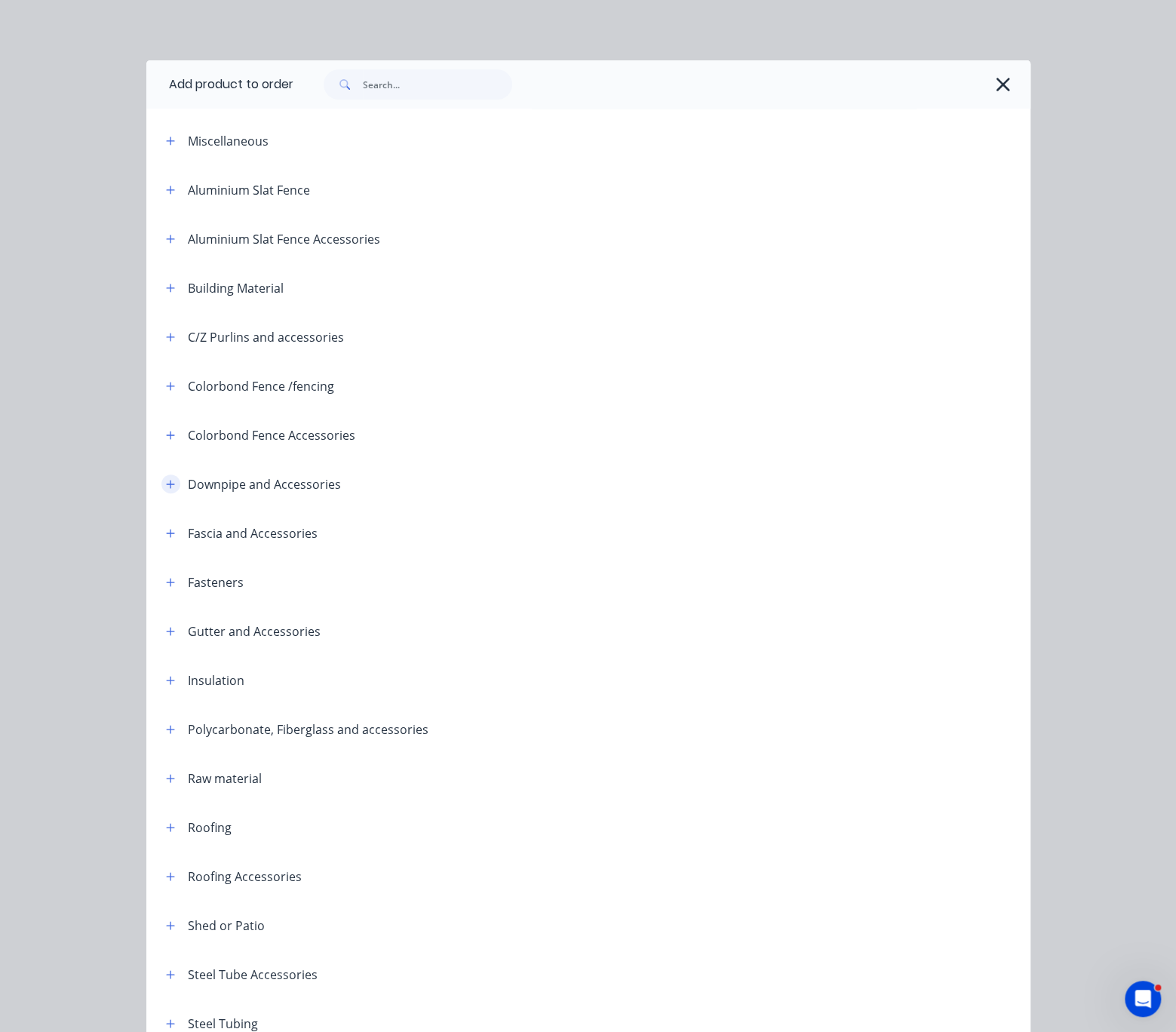
click at [169, 494] on button "button" at bounding box center [171, 484] width 19 height 19
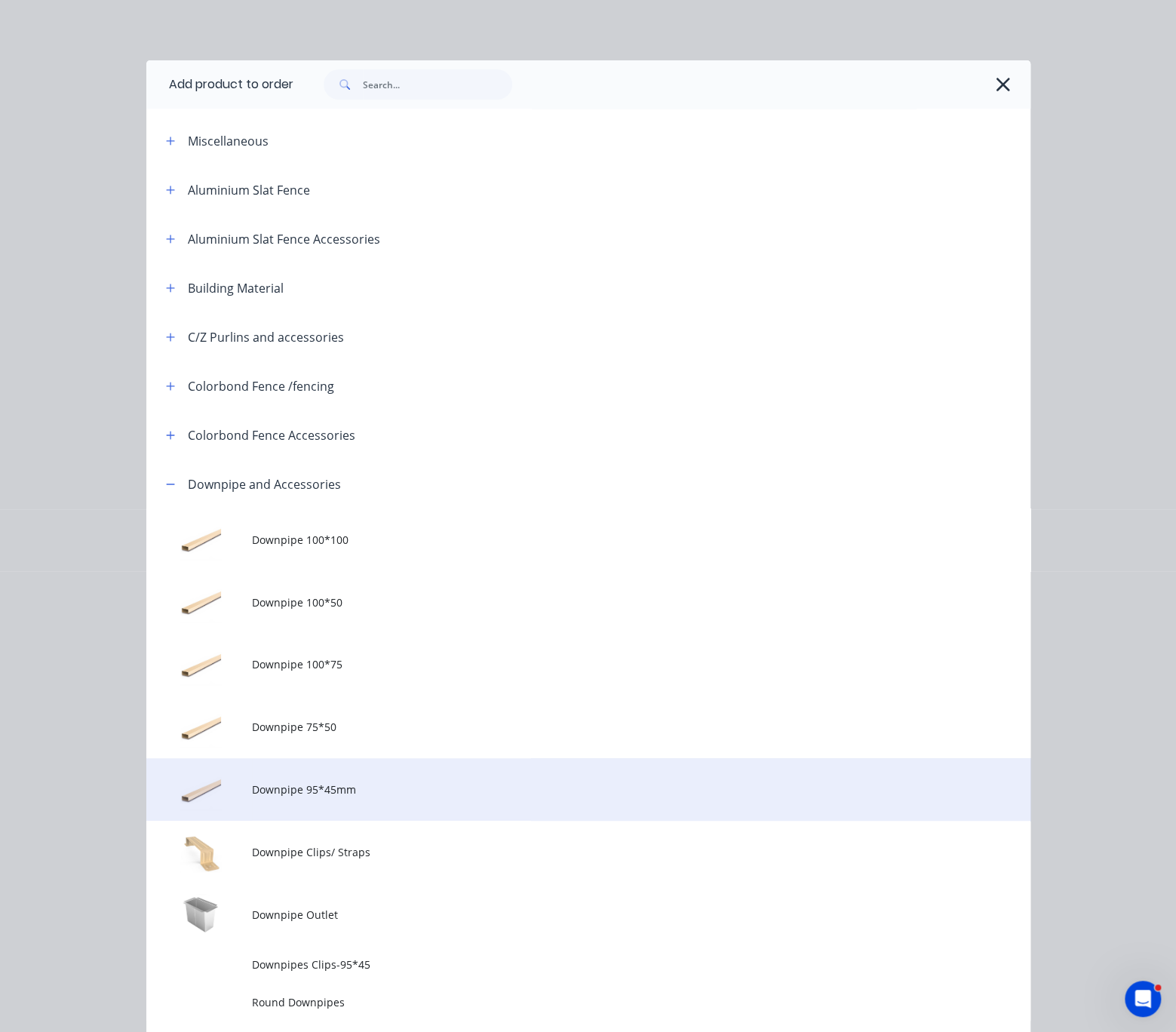
scroll to position [264, 0]
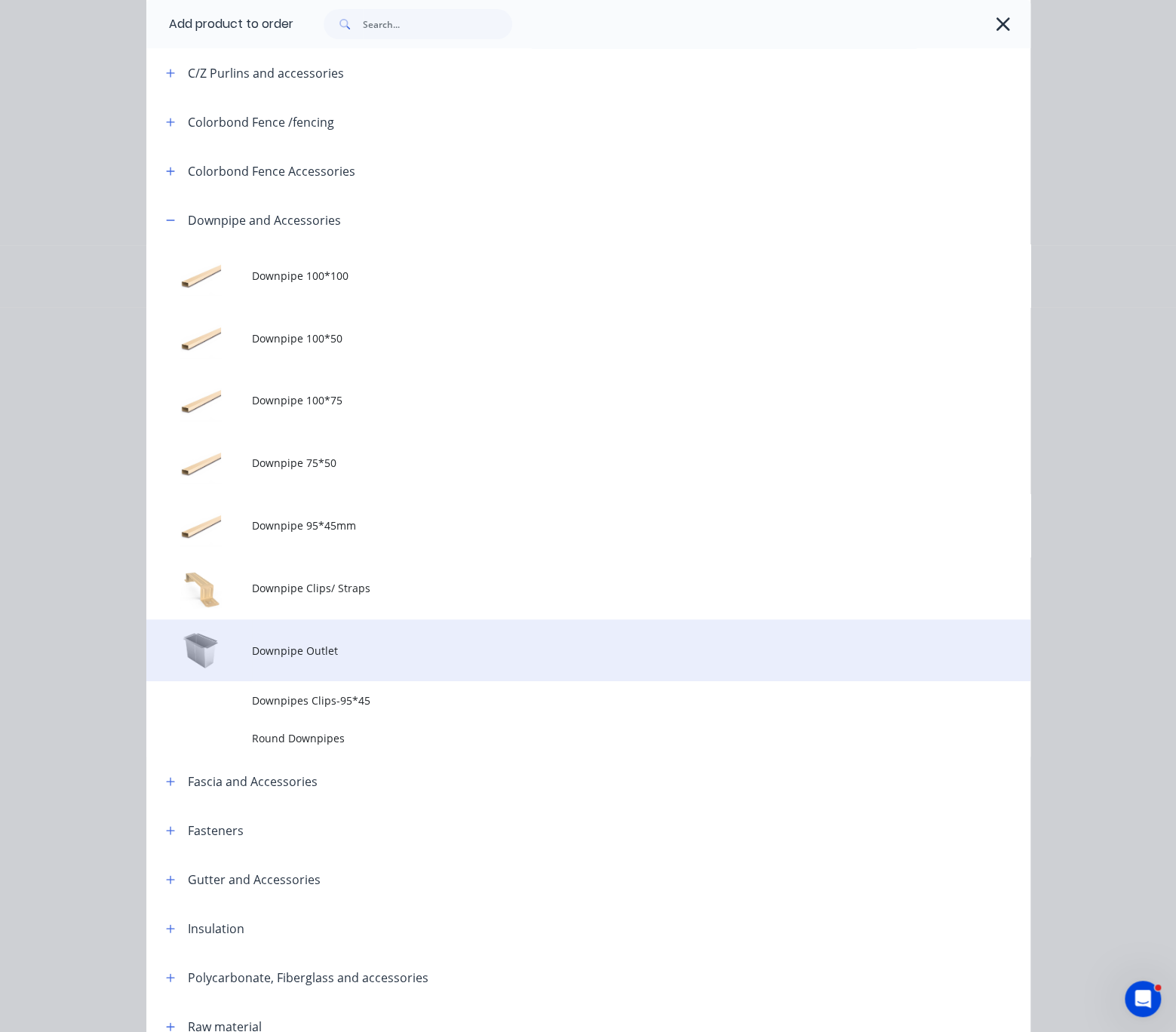
click at [359, 682] on td "Downpipe Outlet" at bounding box center [640, 650] width 778 height 63
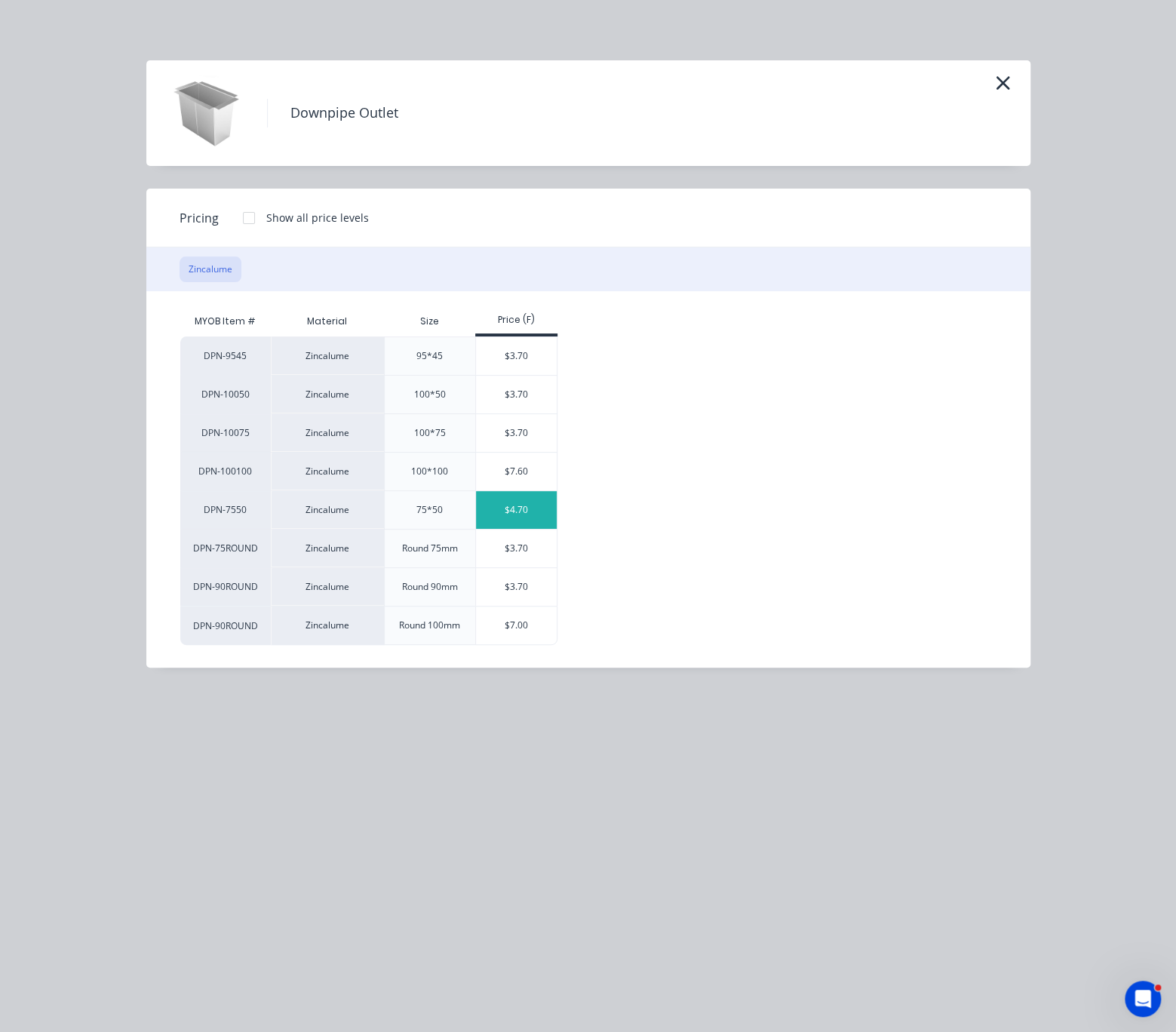
click at [526, 528] on div "$4.70" at bounding box center [516, 511] width 81 height 38
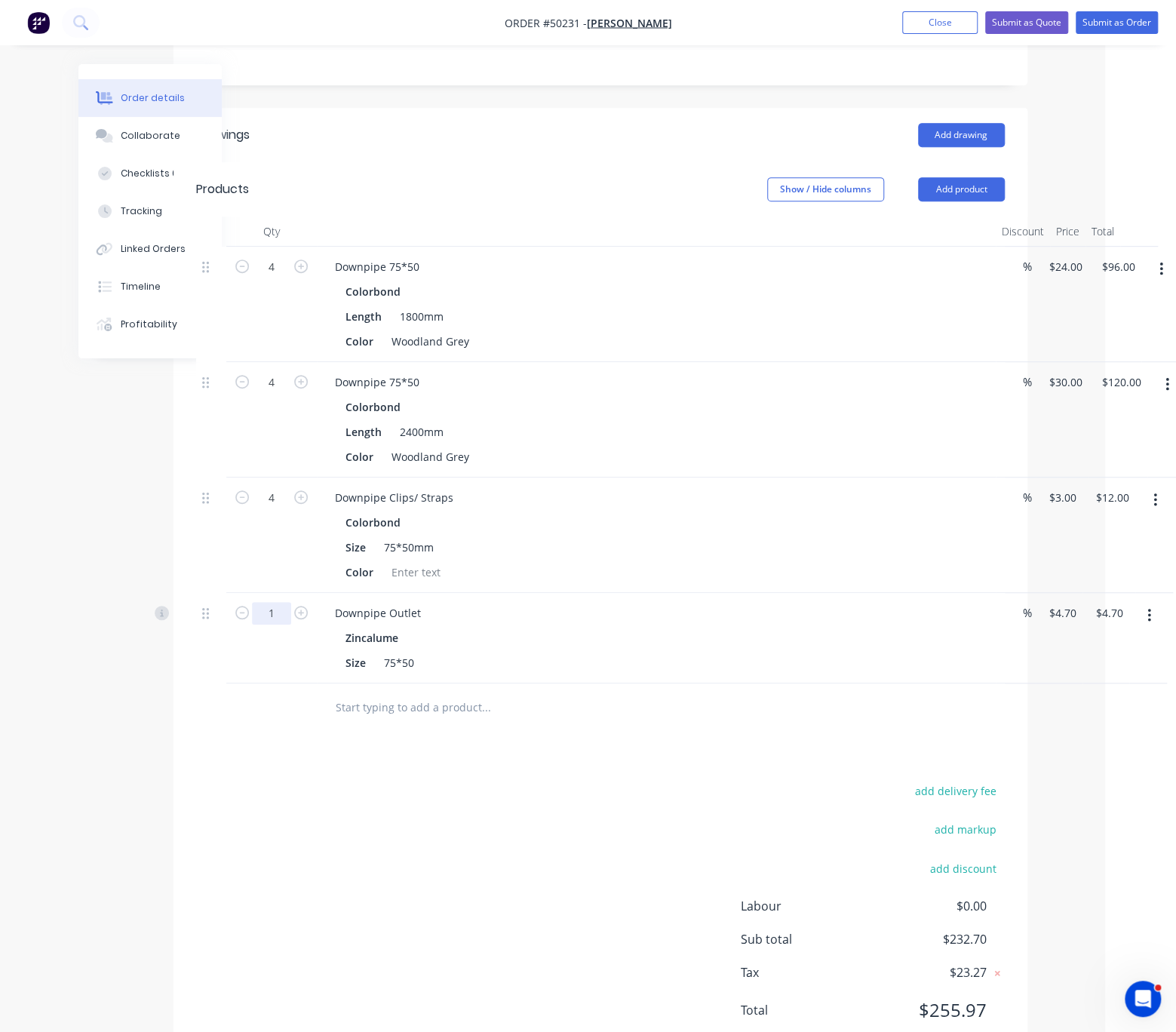
click at [270, 624] on input "1" at bounding box center [271, 613] width 39 height 23
type input "4"
type input "$18.80"
click at [281, 510] on input "4" at bounding box center [271, 498] width 39 height 23
type input "8"
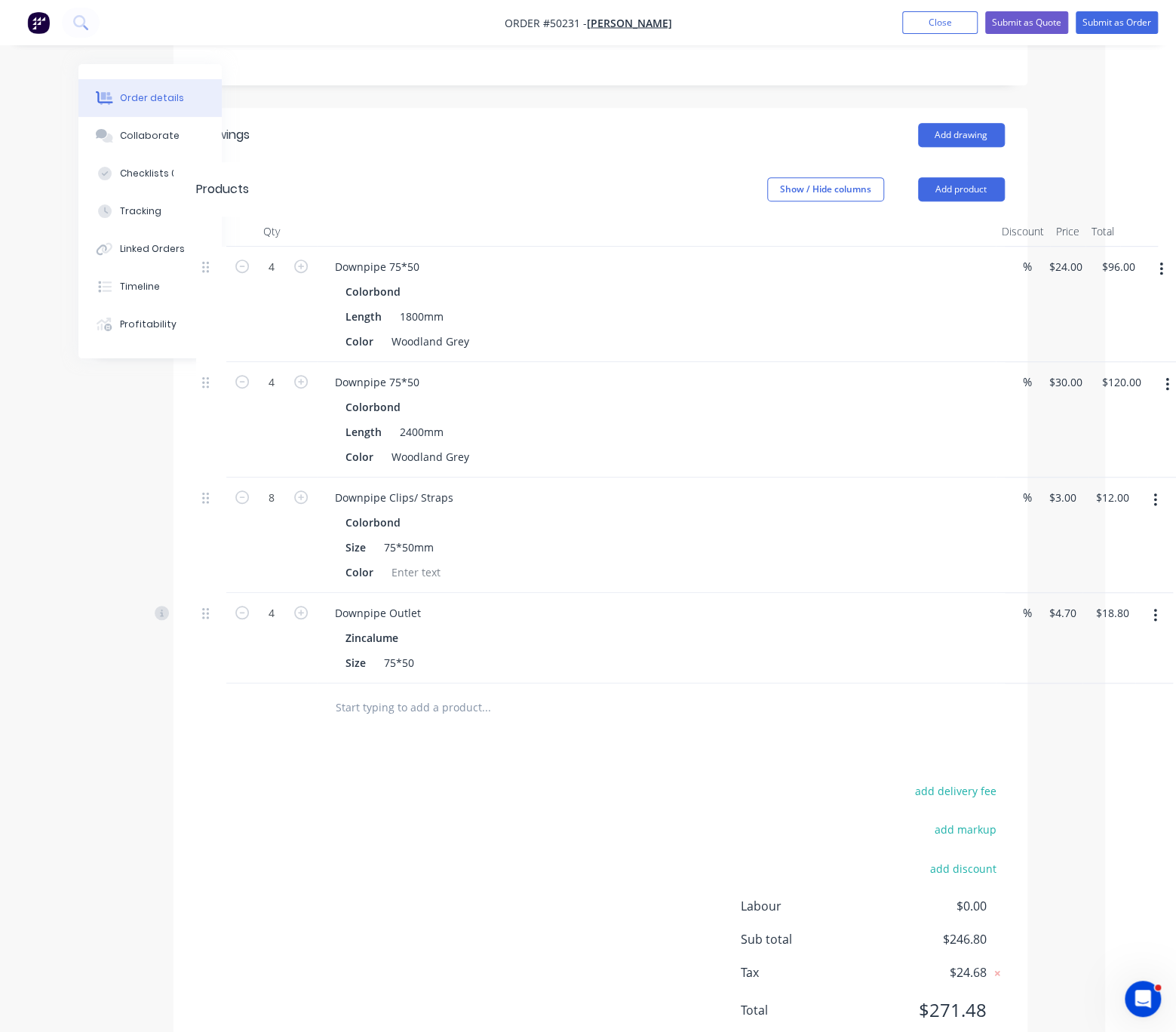
type input "$24.00"
click at [168, 570] on div "Created by Serene Created 10/10/25 Required 10/10/25 Assigned to Add team membe…" at bounding box center [518, 406] width 1020 height 1356
click at [976, 198] on button "Add product" at bounding box center [961, 189] width 87 height 24
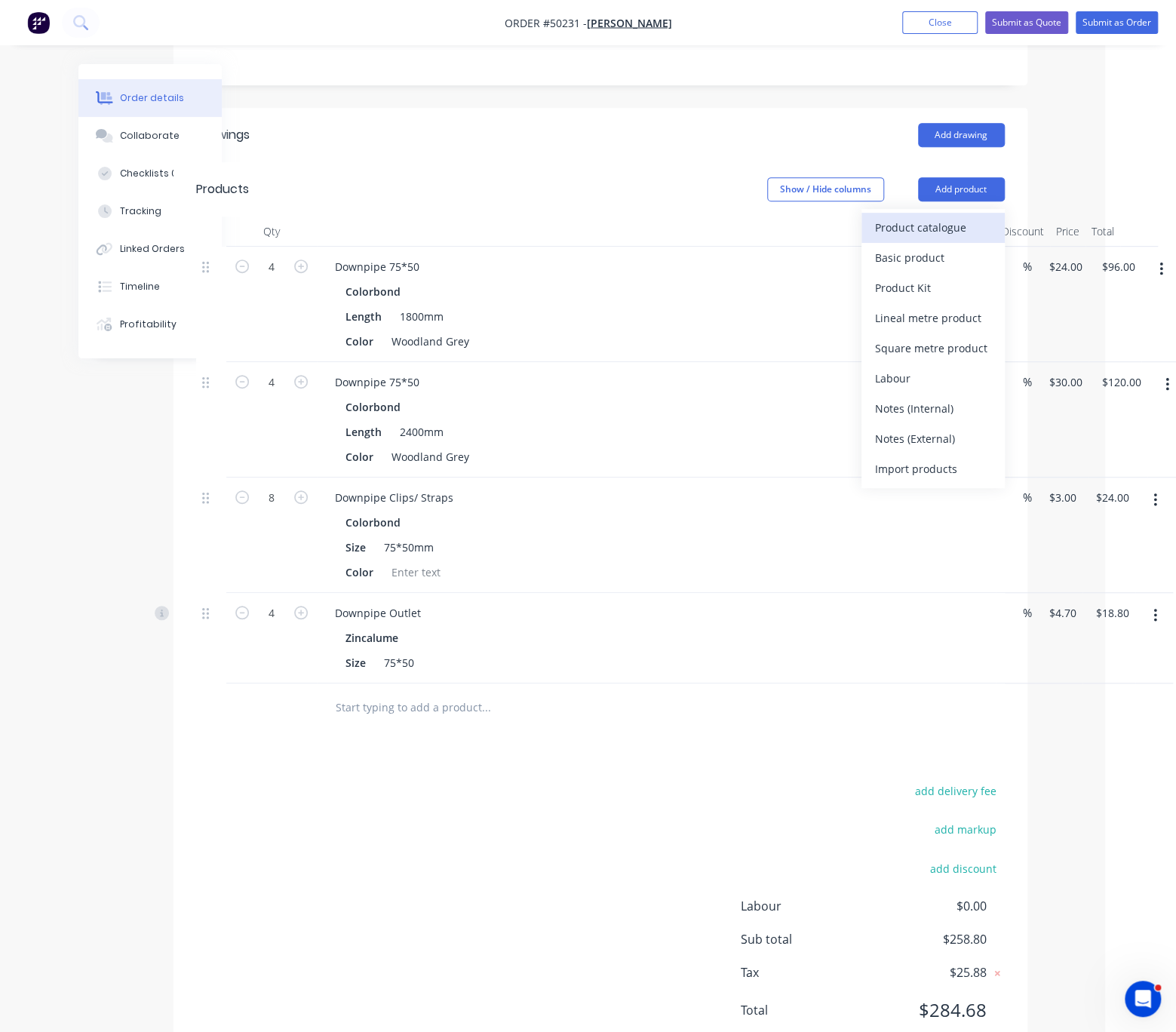
click at [949, 230] on div "Product catalogue" at bounding box center [933, 228] width 116 height 22
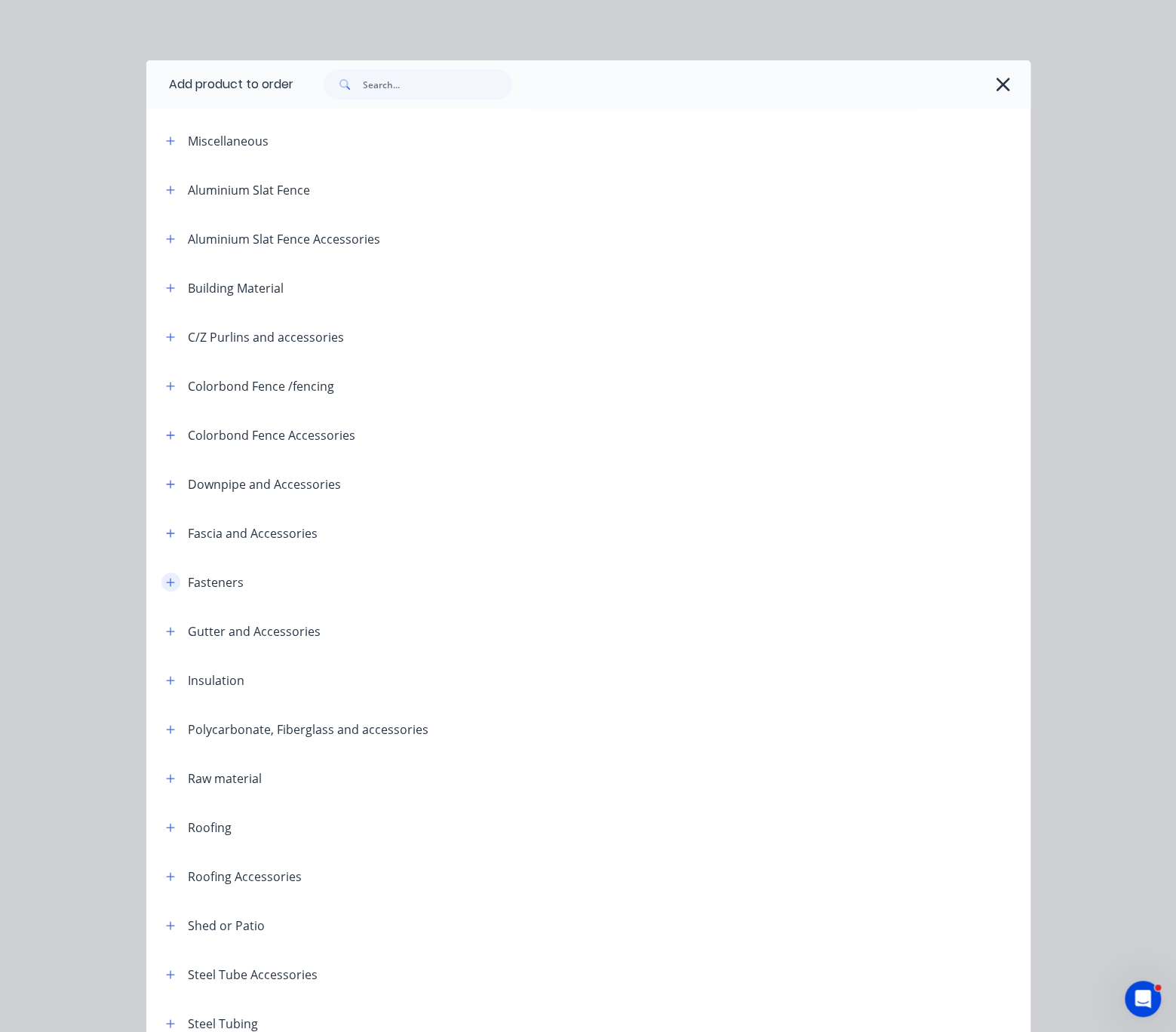
click at [165, 591] on button "button" at bounding box center [171, 581] width 19 height 19
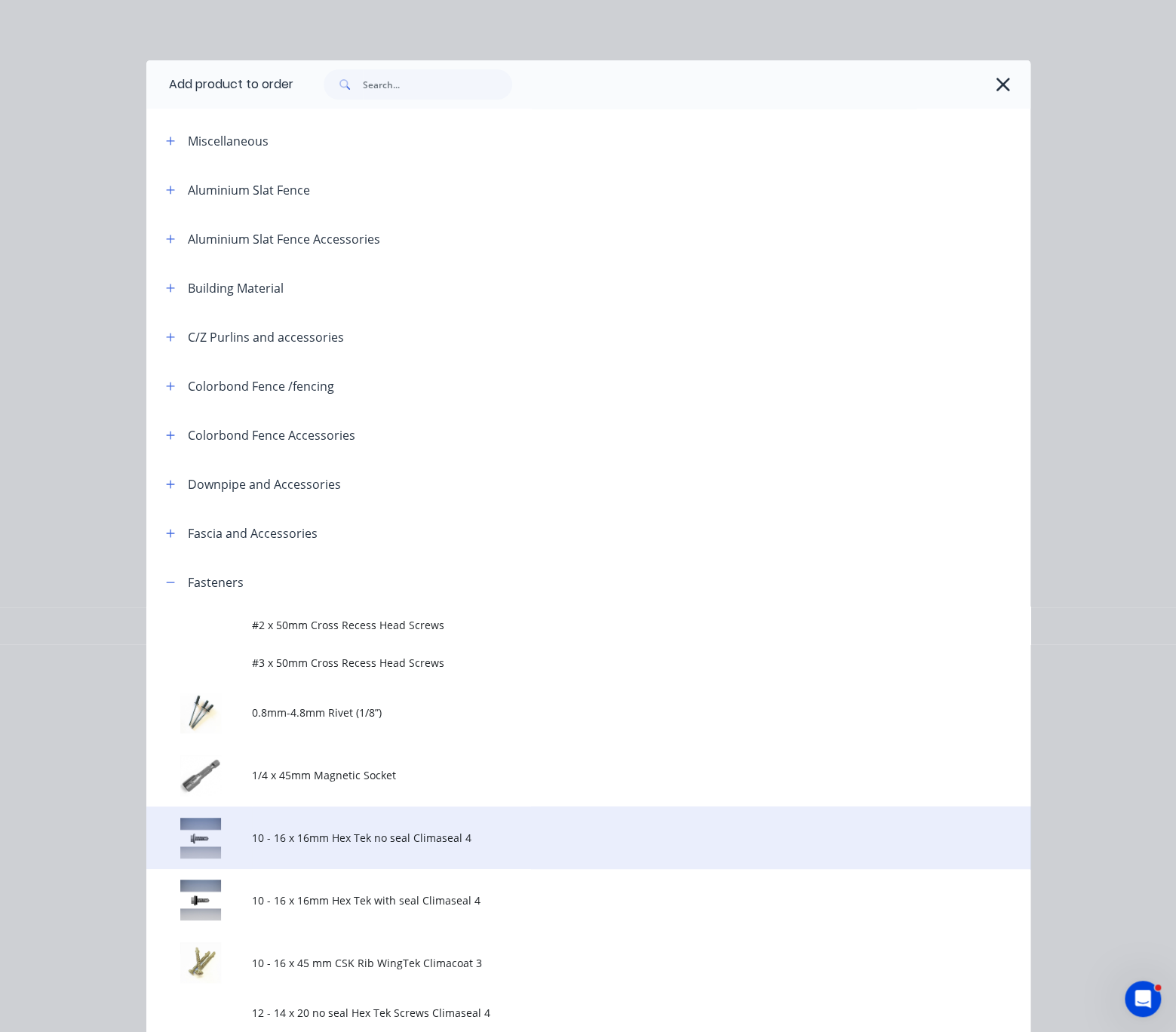
scroll to position [264, 0]
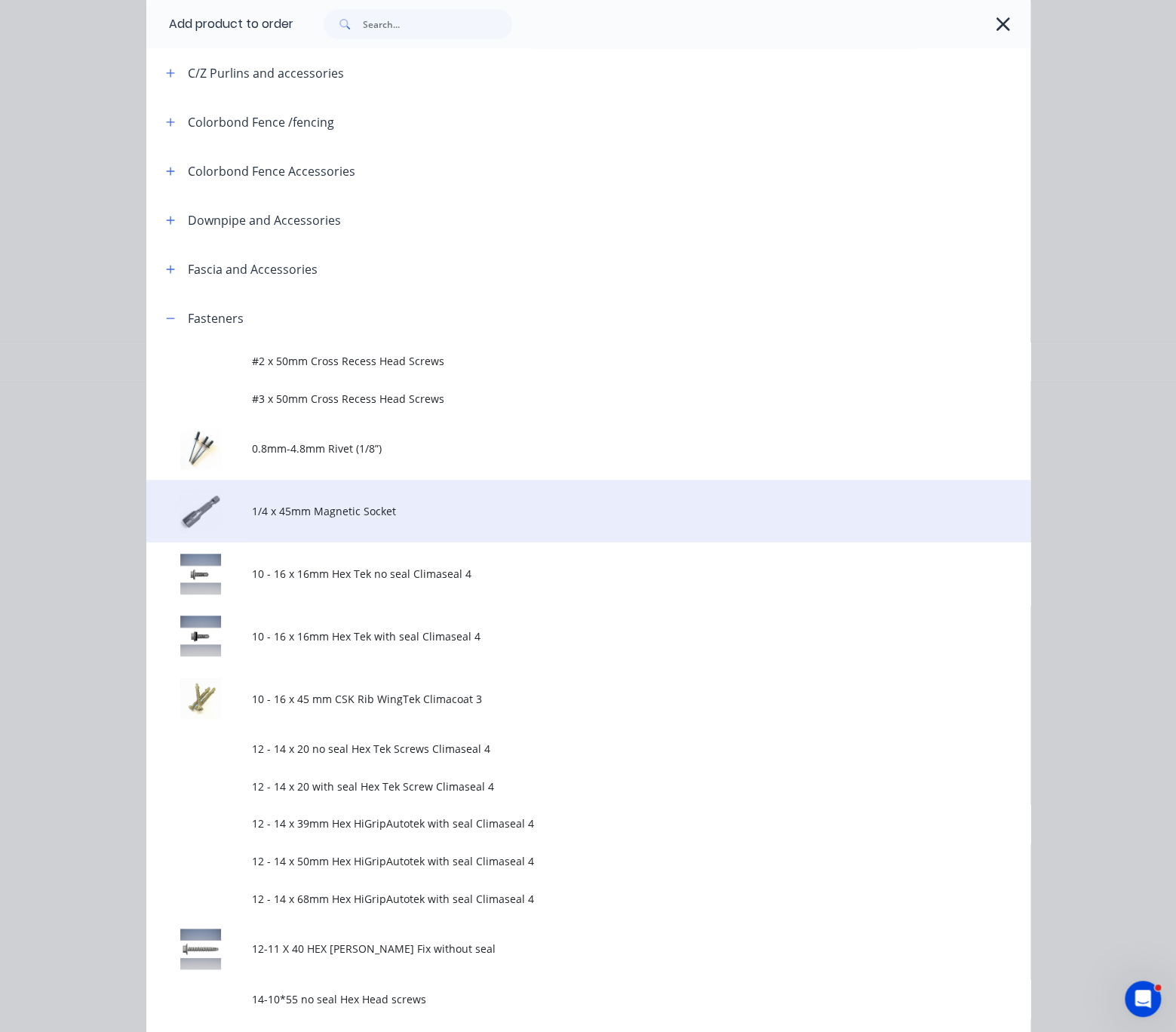
click at [369, 524] on td "1/4 x 45mm Magnetic Socket" at bounding box center [640, 511] width 778 height 63
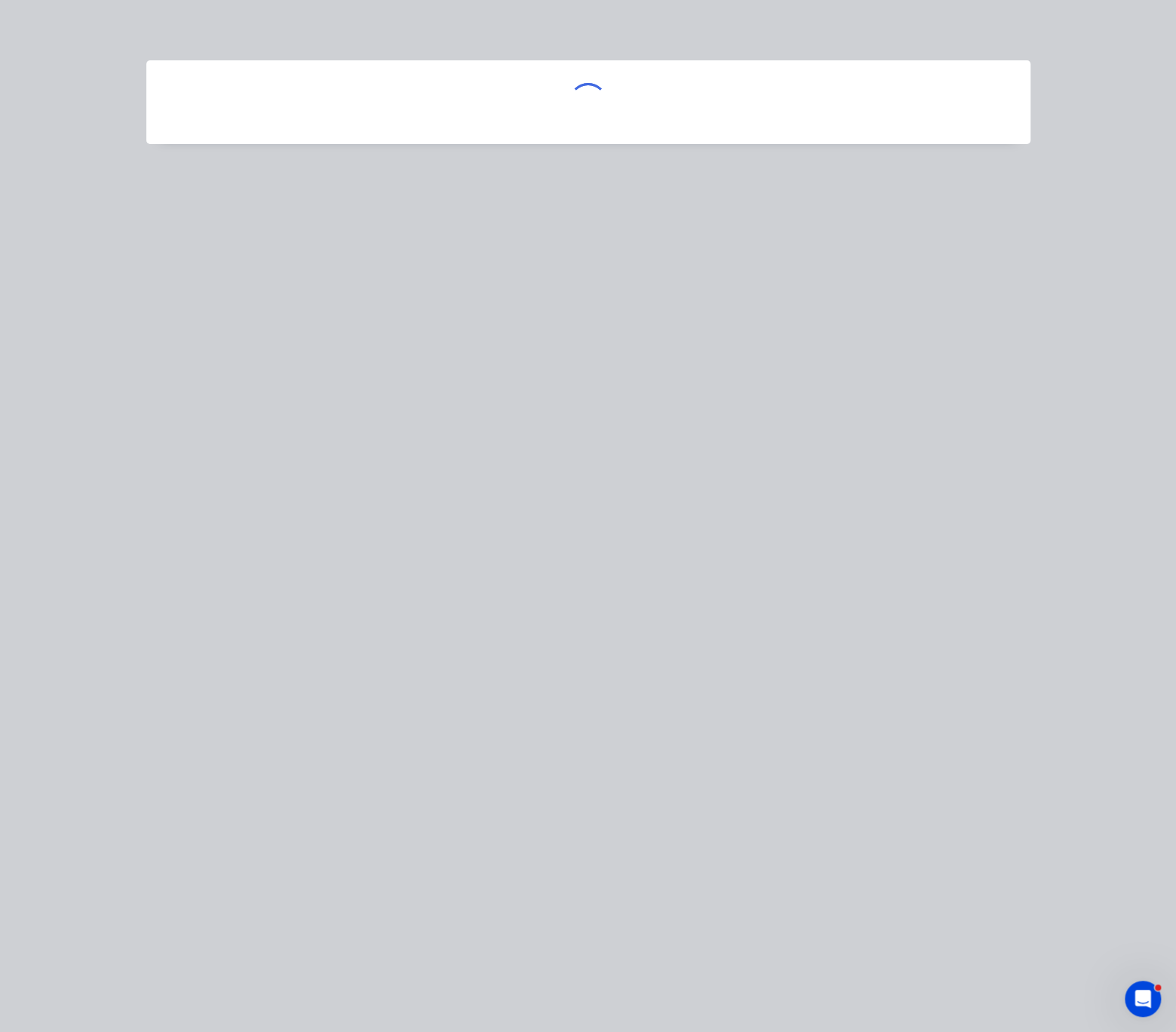
scroll to position [0, 0]
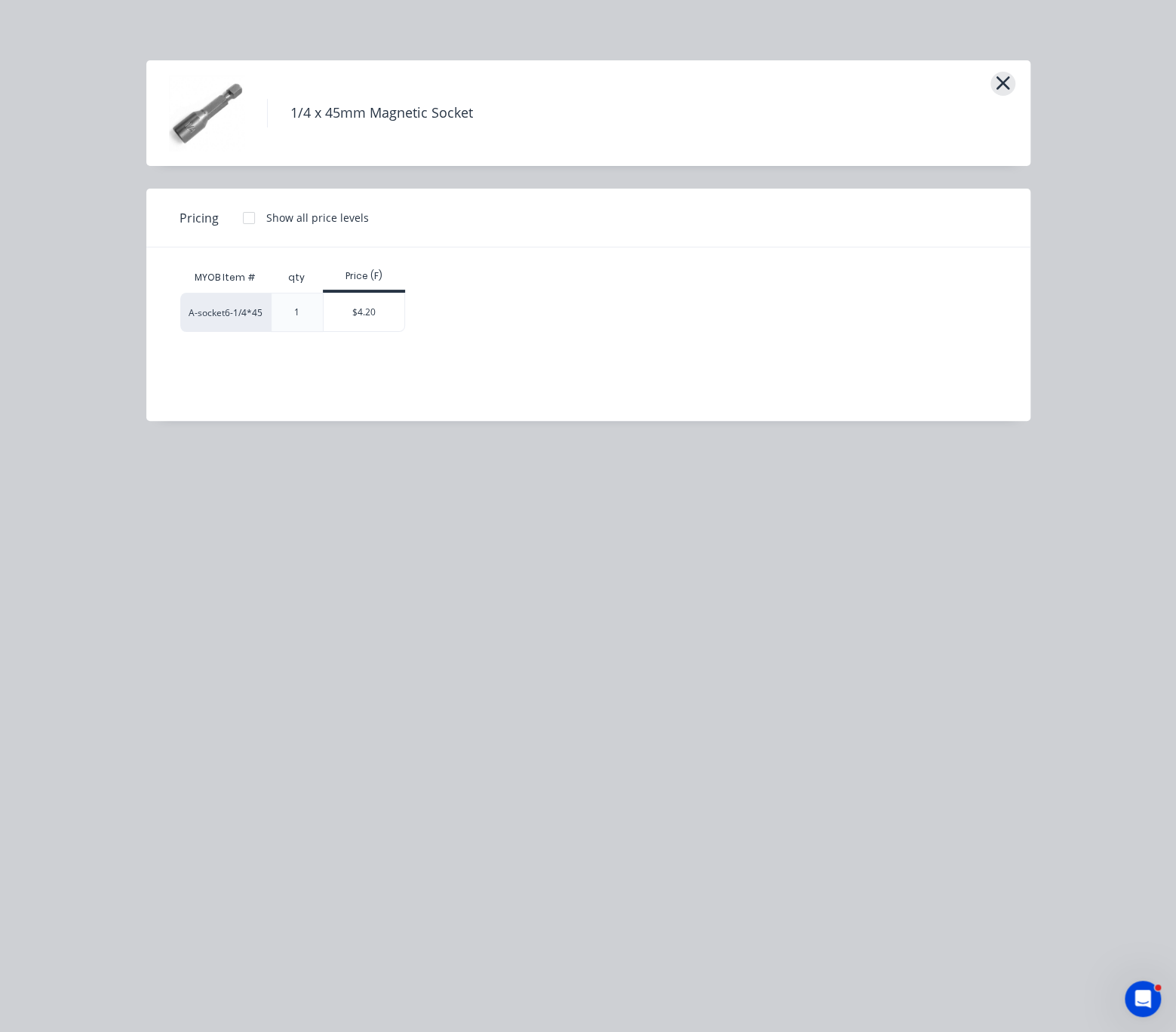
click at [1009, 86] on icon "button" at bounding box center [1003, 82] width 16 height 21
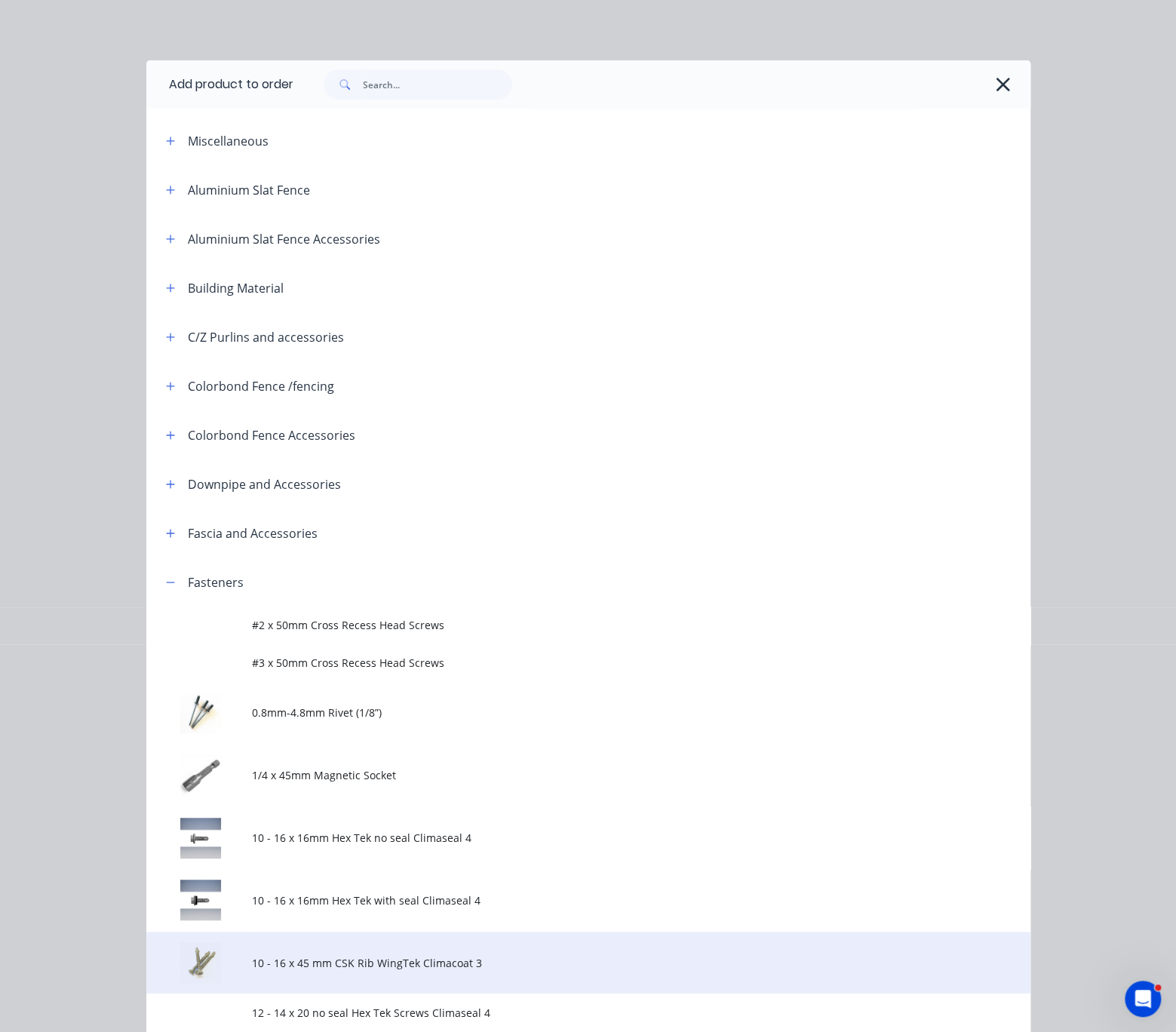
scroll to position [591, 0]
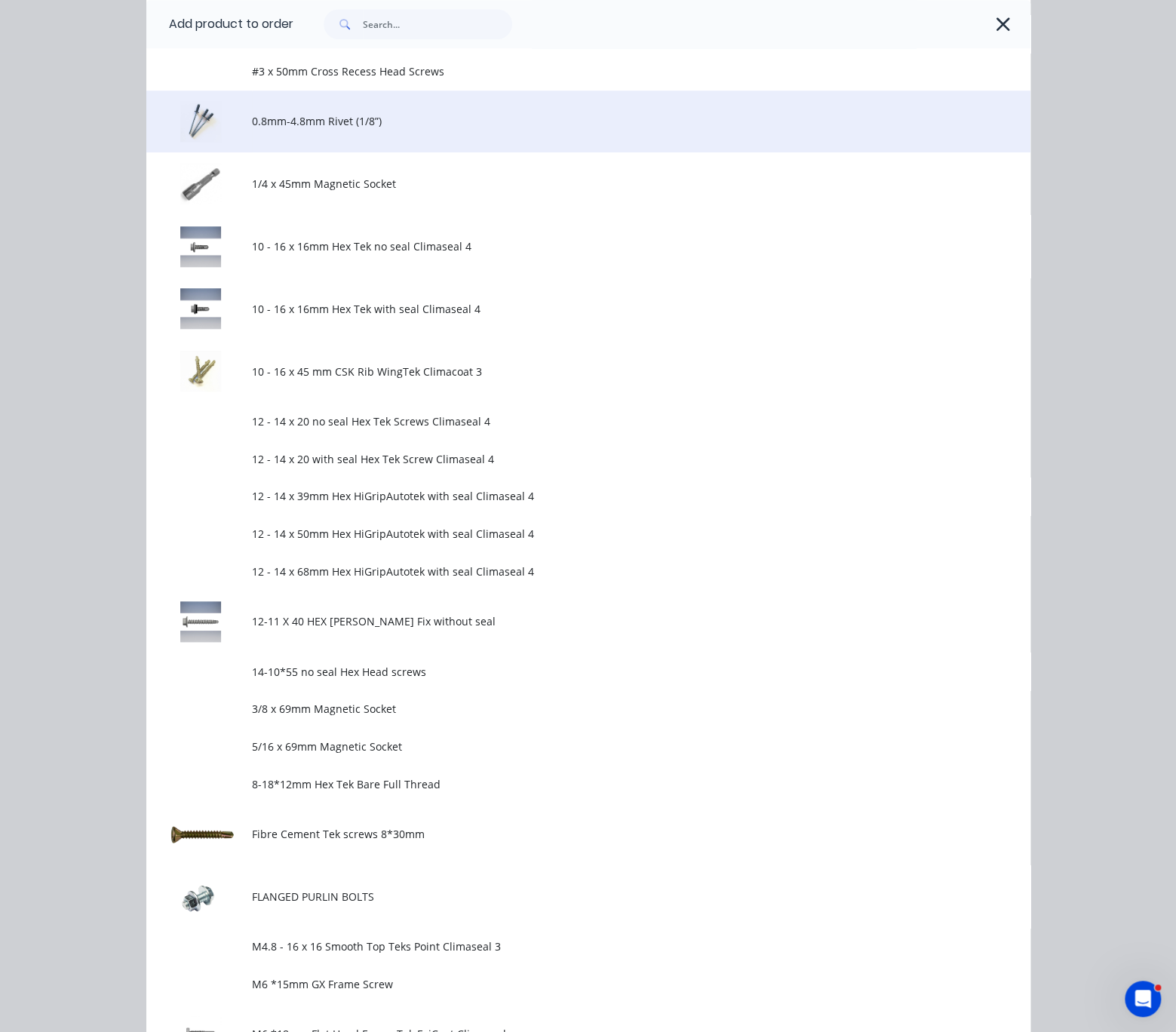
click at [398, 129] on span "0.8mm-4.8mm Rivet (1/8”)" at bounding box center [563, 121] width 622 height 16
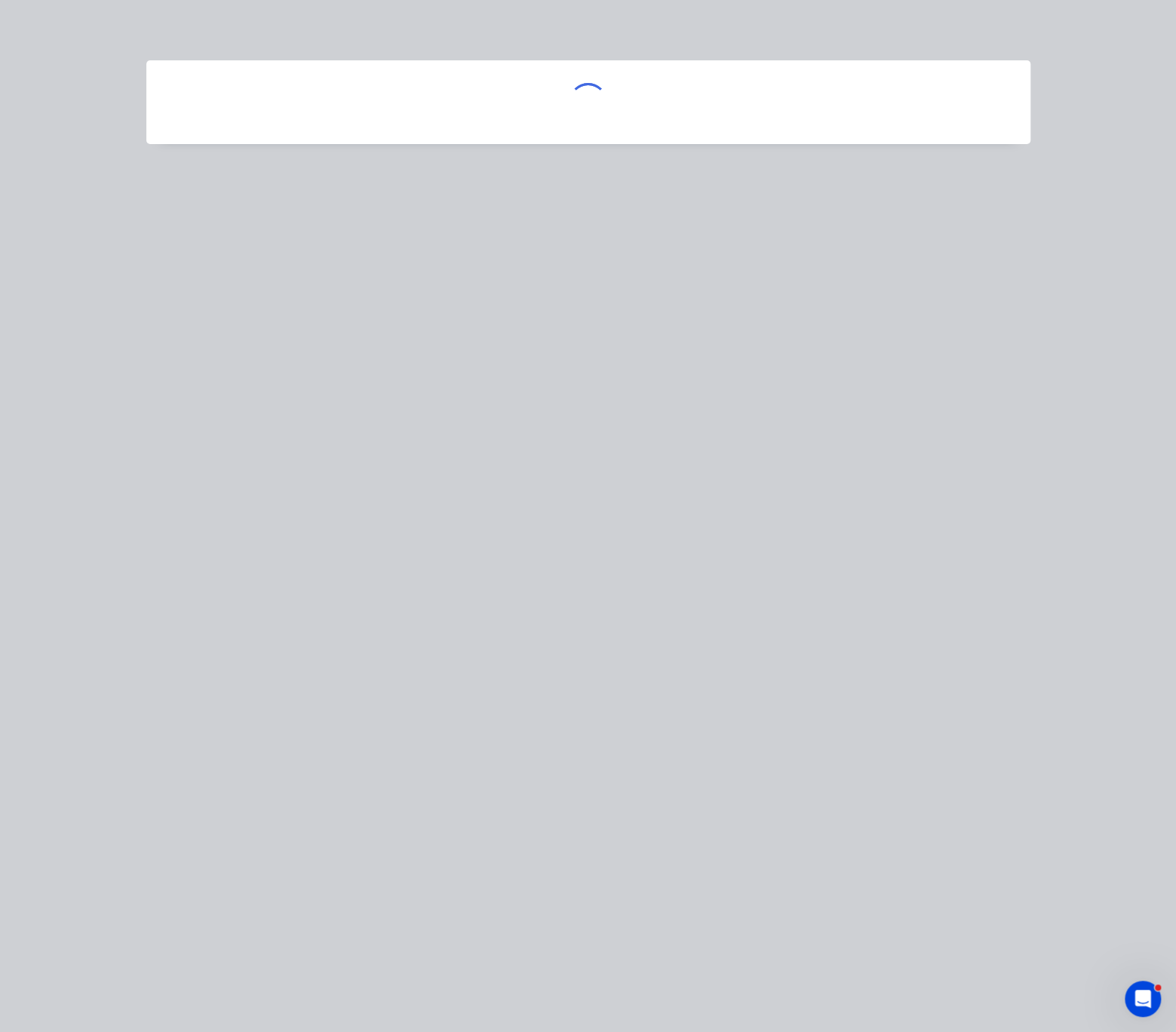
scroll to position [0, 0]
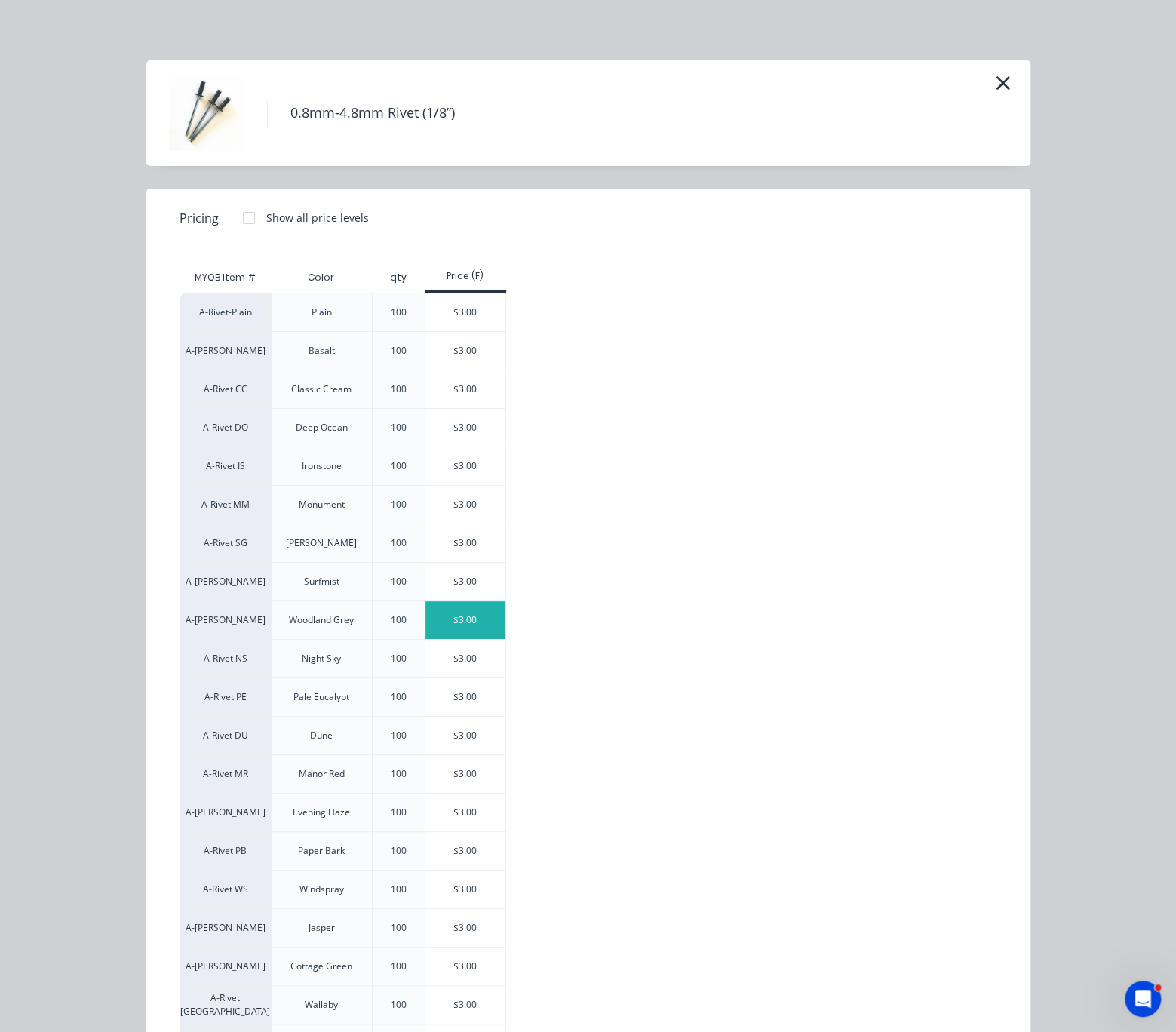
click at [466, 639] on div "$3.00" at bounding box center [466, 620] width 81 height 38
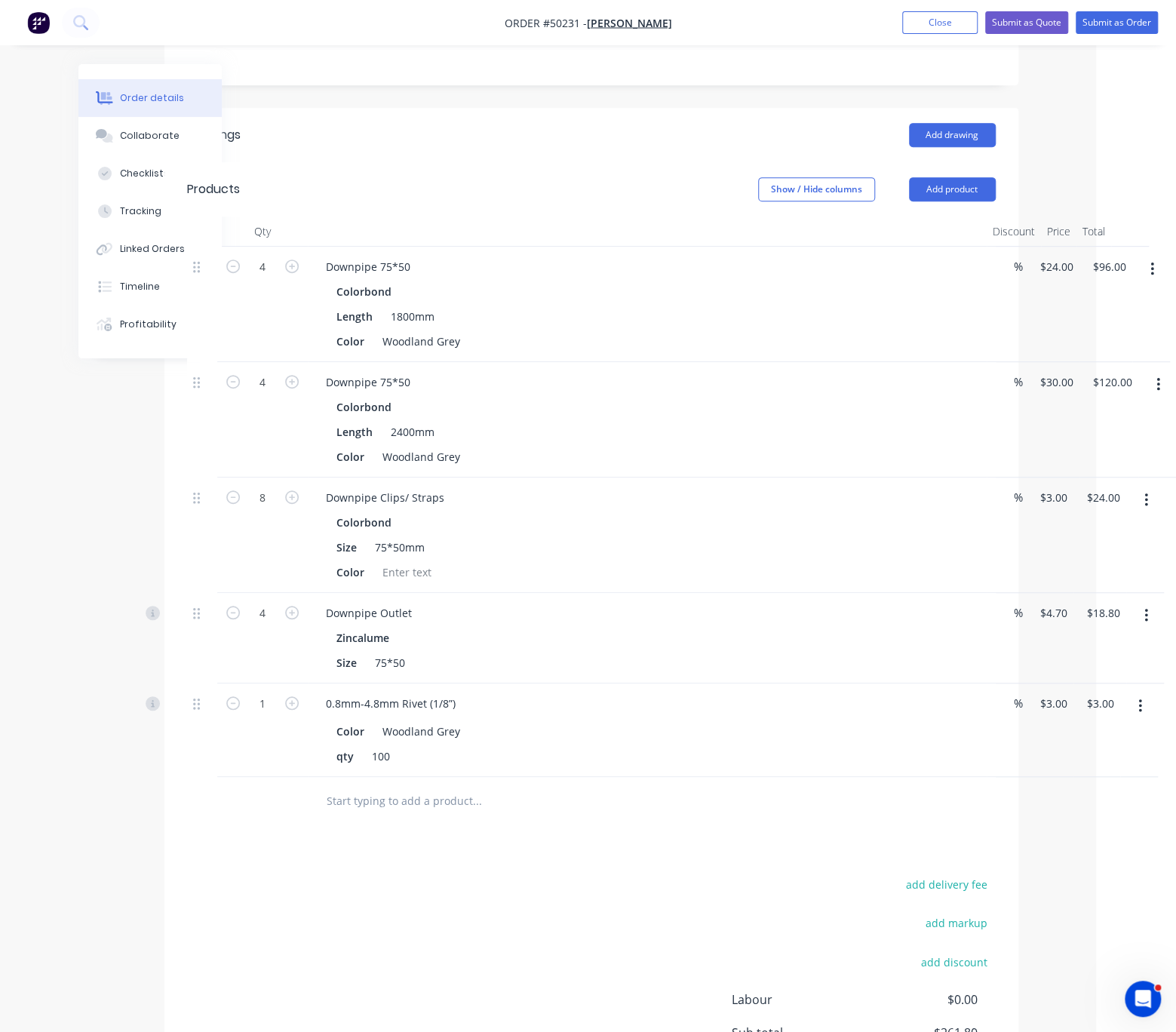
drag, startPoint x: 567, startPoint y: 902, endPoint x: 761, endPoint y: 900, distance: 194.0
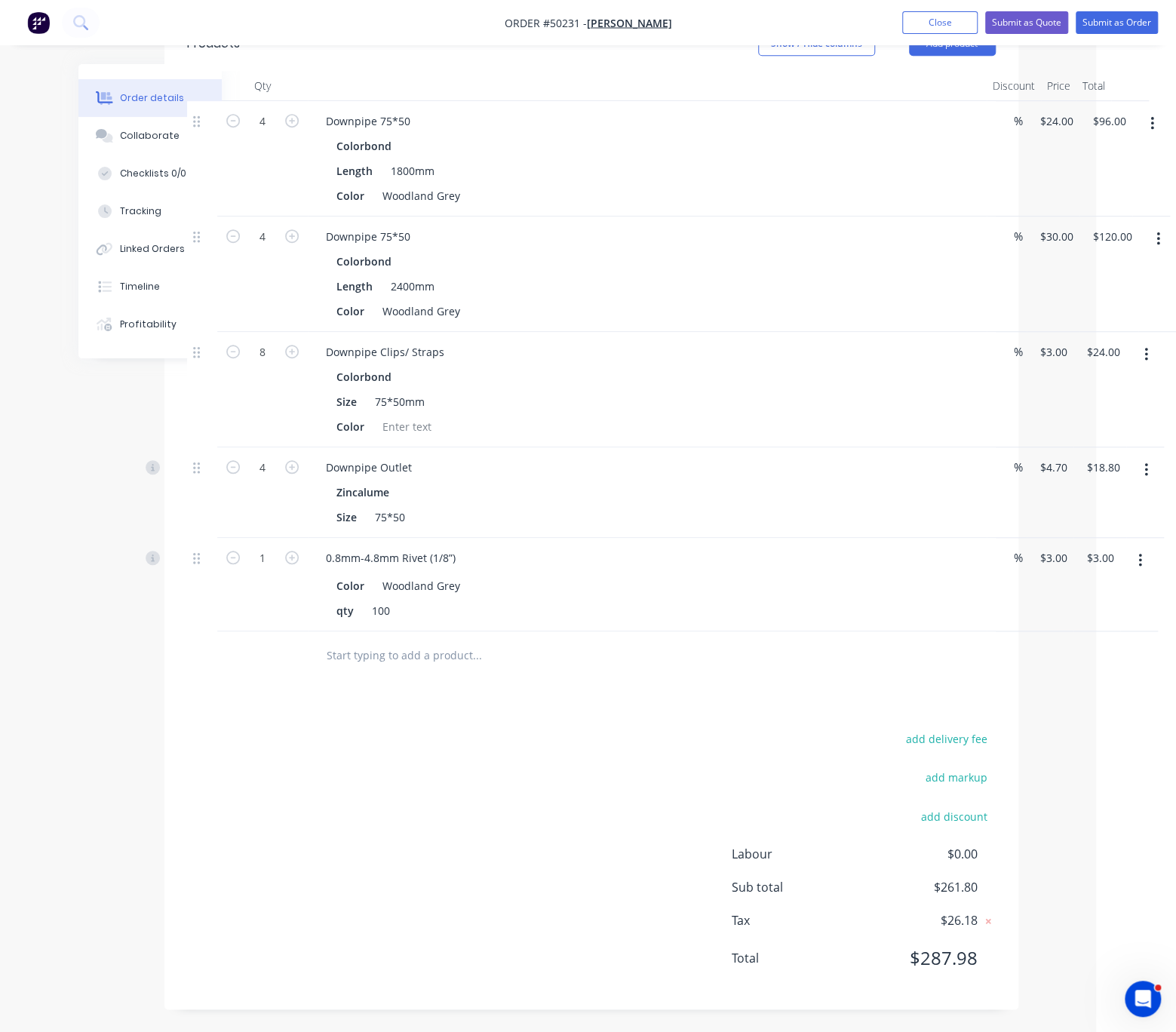
scroll to position [530, 86]
click at [529, 778] on div "add delivery fee add markup add discount Labour $0.00 Sub total $261.80 Tax $26…" at bounding box center [590, 857] width 808 height 258
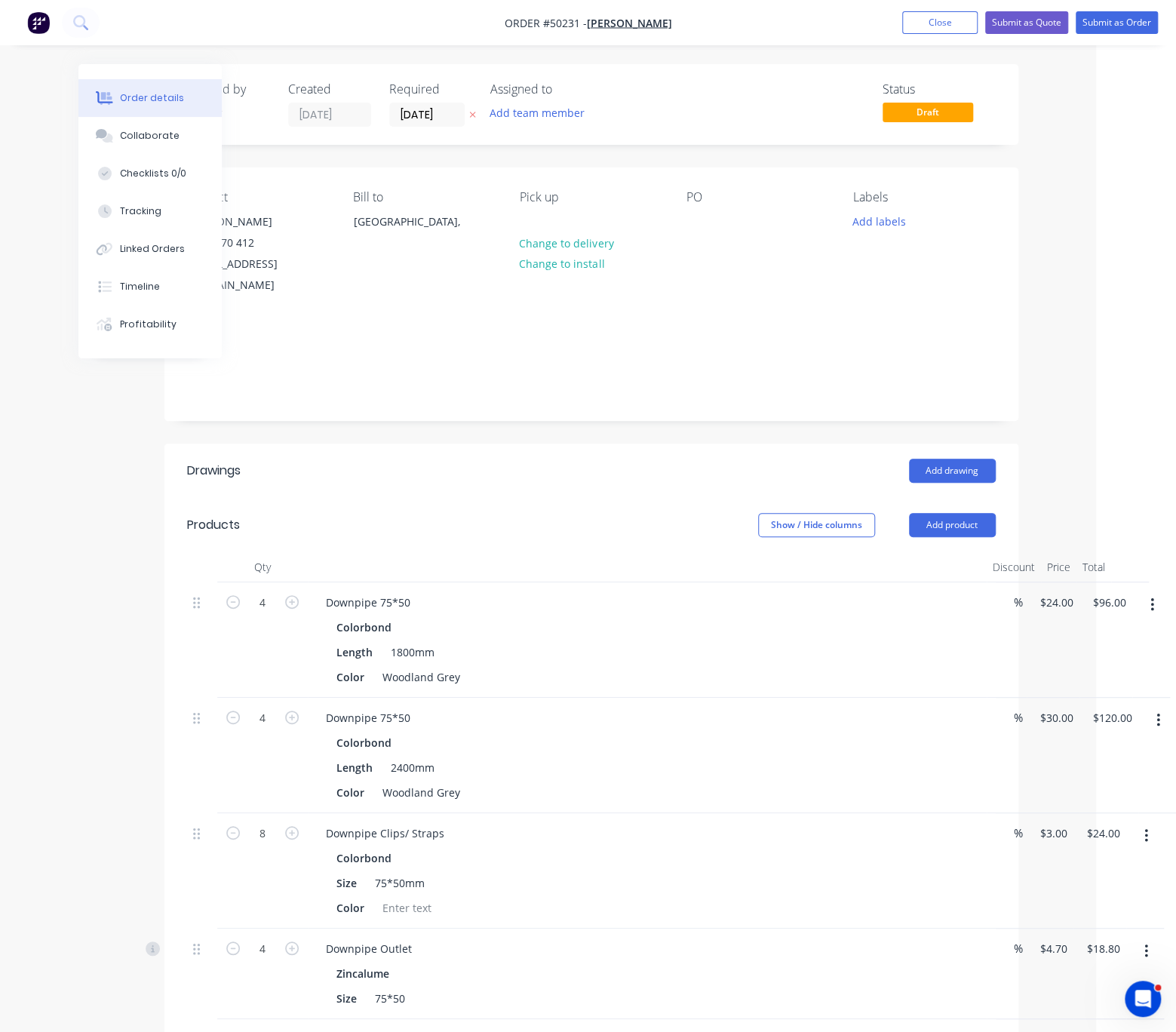
click at [577, 511] on header "Products Show / Hide columns Add product" at bounding box center [591, 524] width 854 height 54
click at [449, 111] on input "10/10/25" at bounding box center [427, 114] width 74 height 23
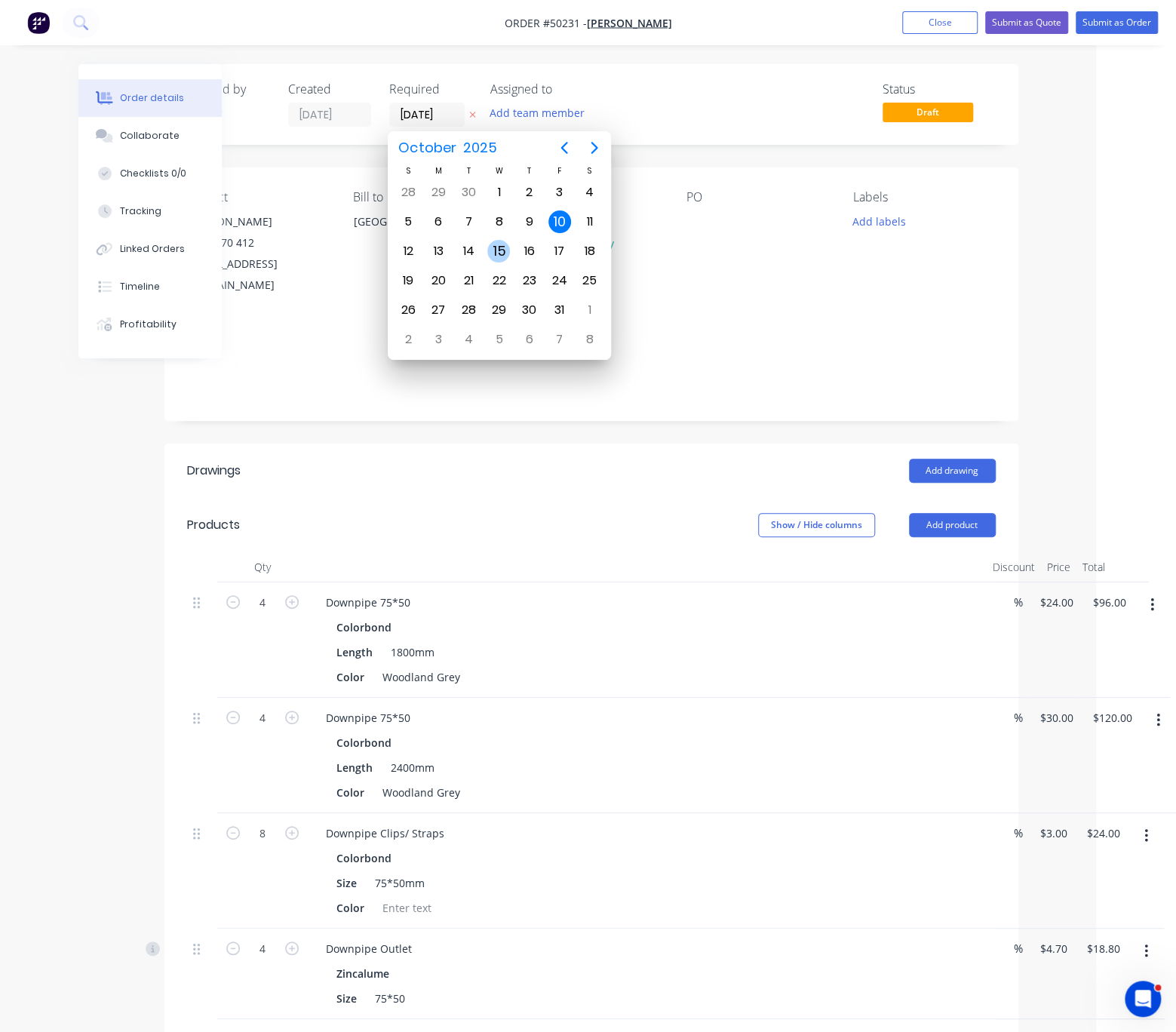
click at [498, 243] on div "15" at bounding box center [499, 251] width 23 height 23
type input "15/10/25"
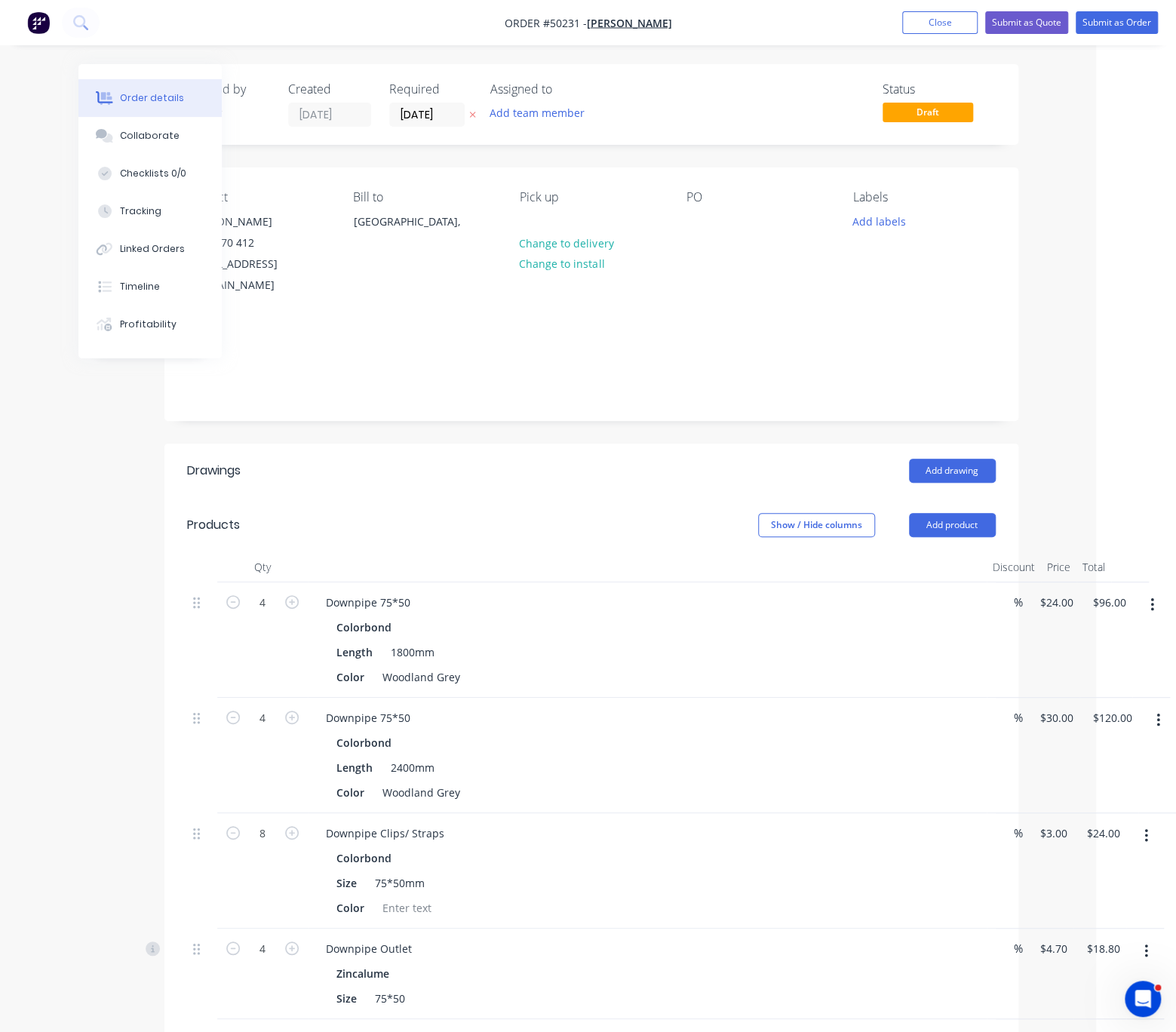
click at [590, 494] on header "Drawings Add drawing" at bounding box center [591, 471] width 854 height 54
click at [1037, 31] on button "Submit as Quote" at bounding box center [1026, 22] width 83 height 23
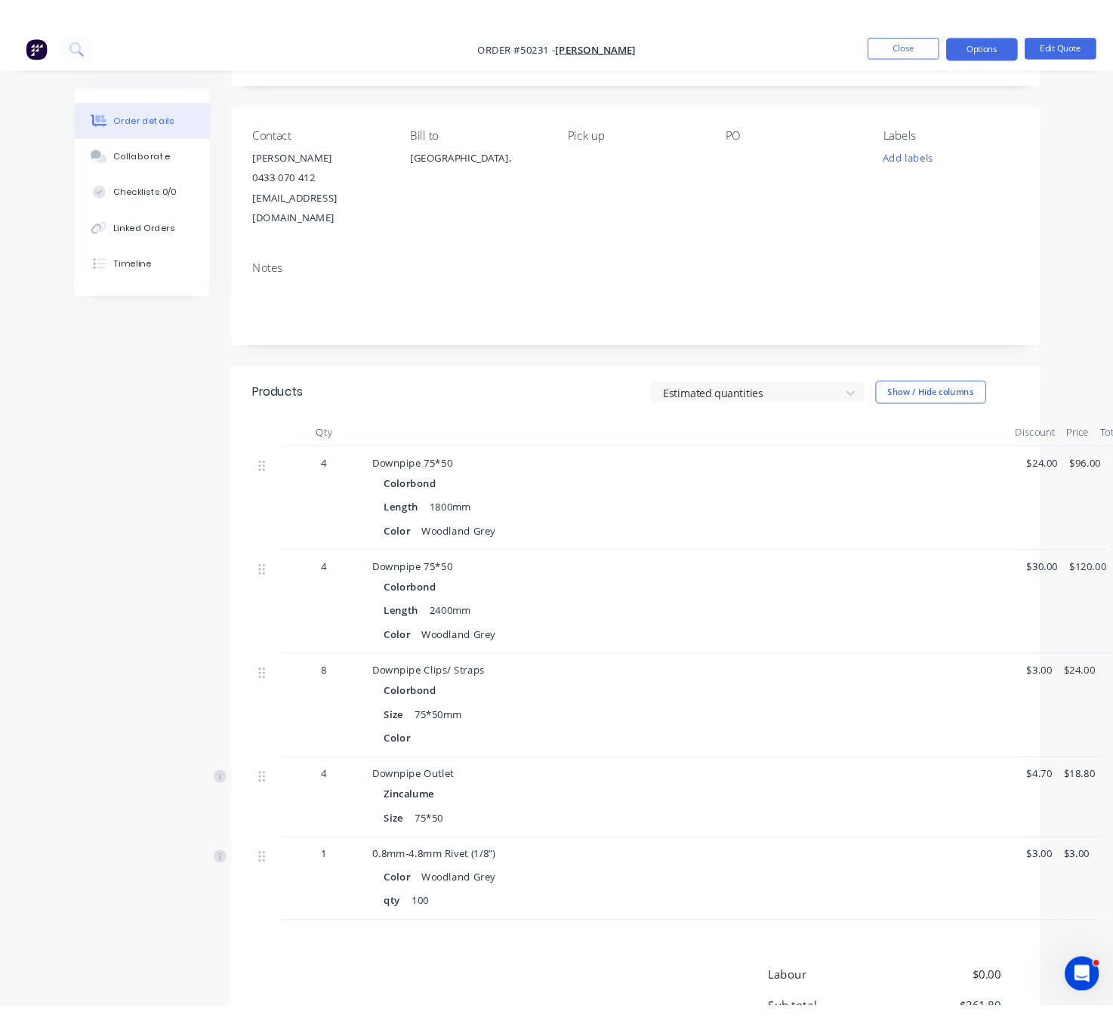
scroll to position [0, 0]
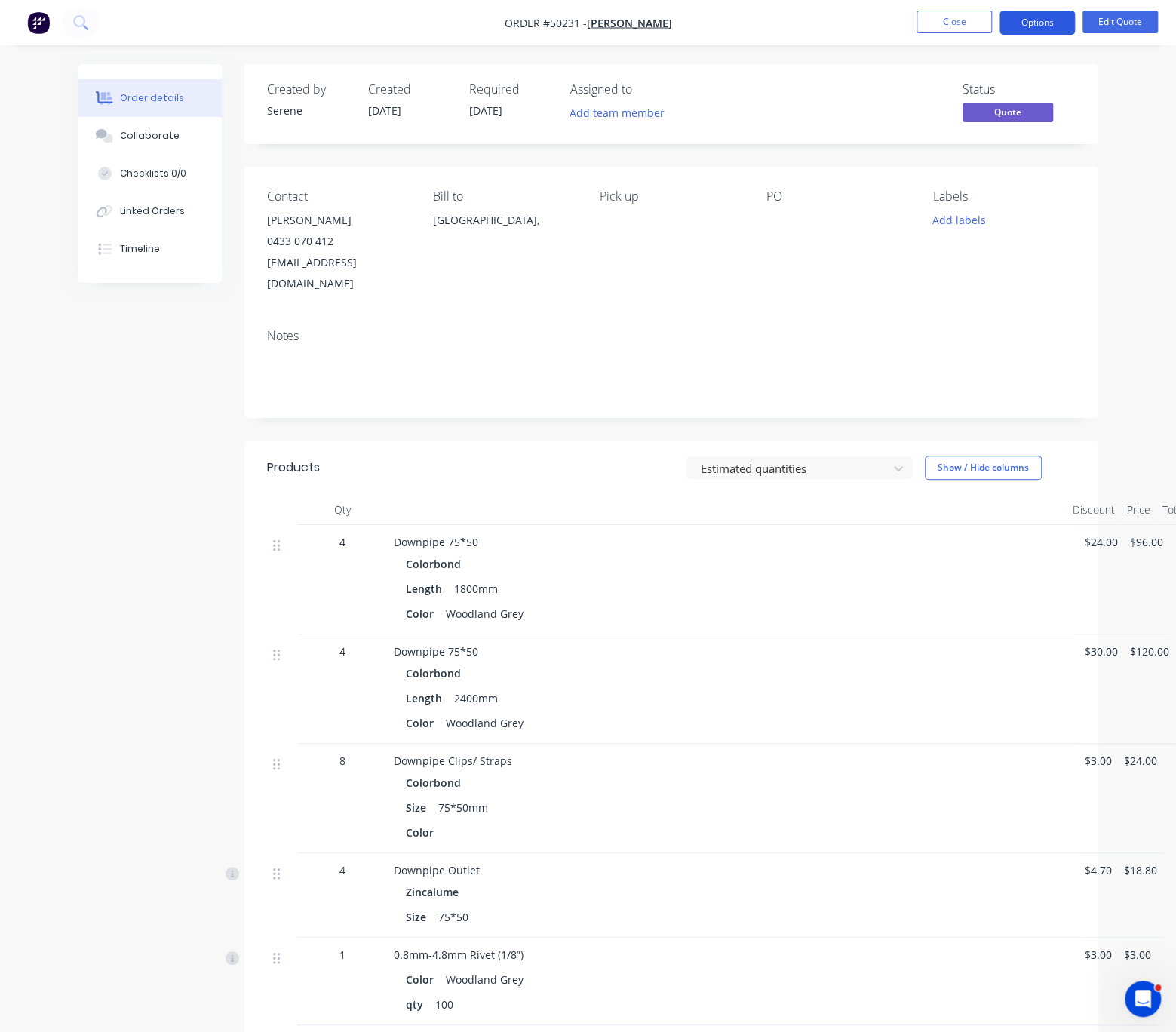
click at [1033, 28] on button "Options" at bounding box center [1038, 23] width 76 height 24
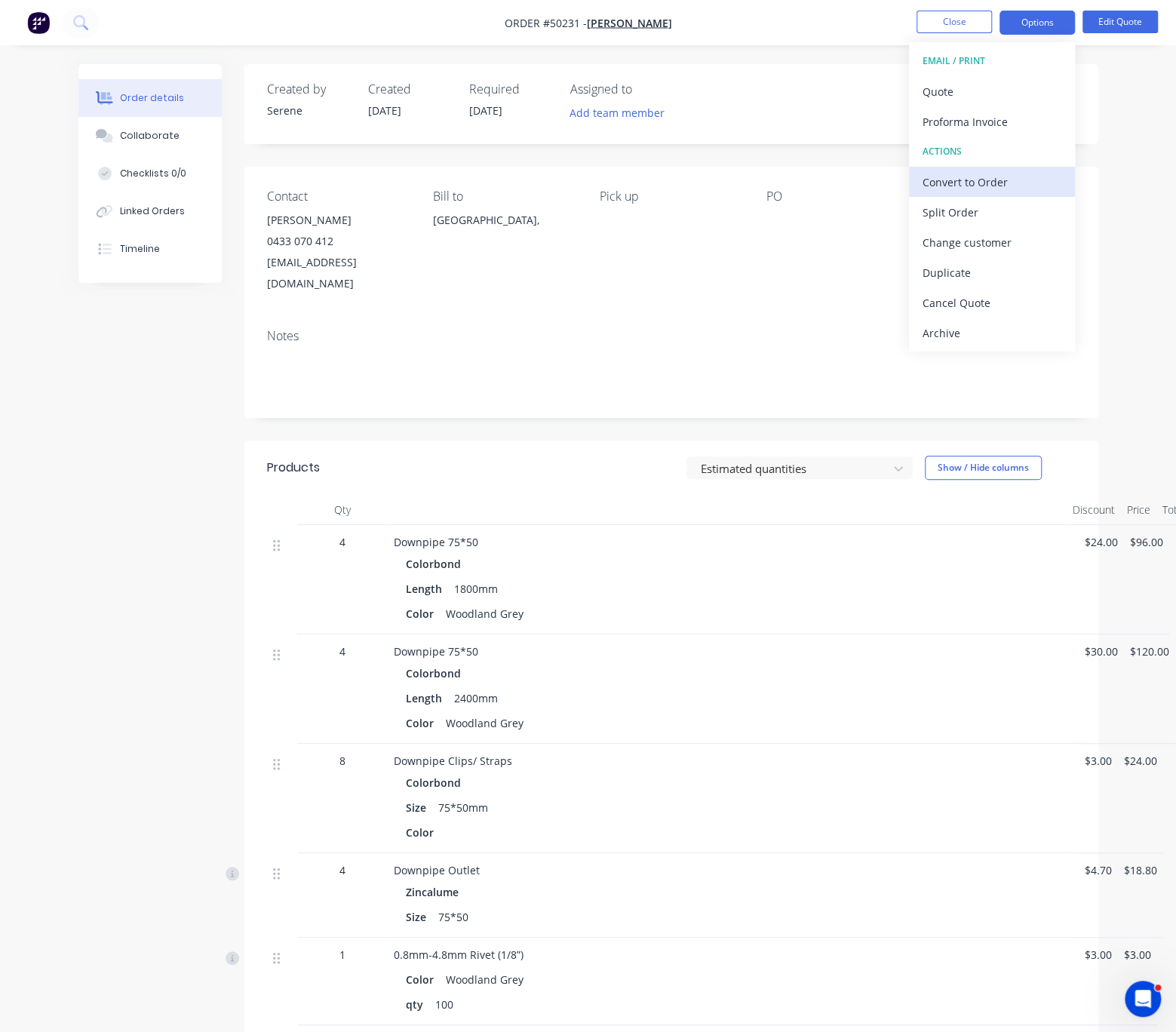
click at [999, 177] on div "Convert to Order" at bounding box center [992, 182] width 139 height 22
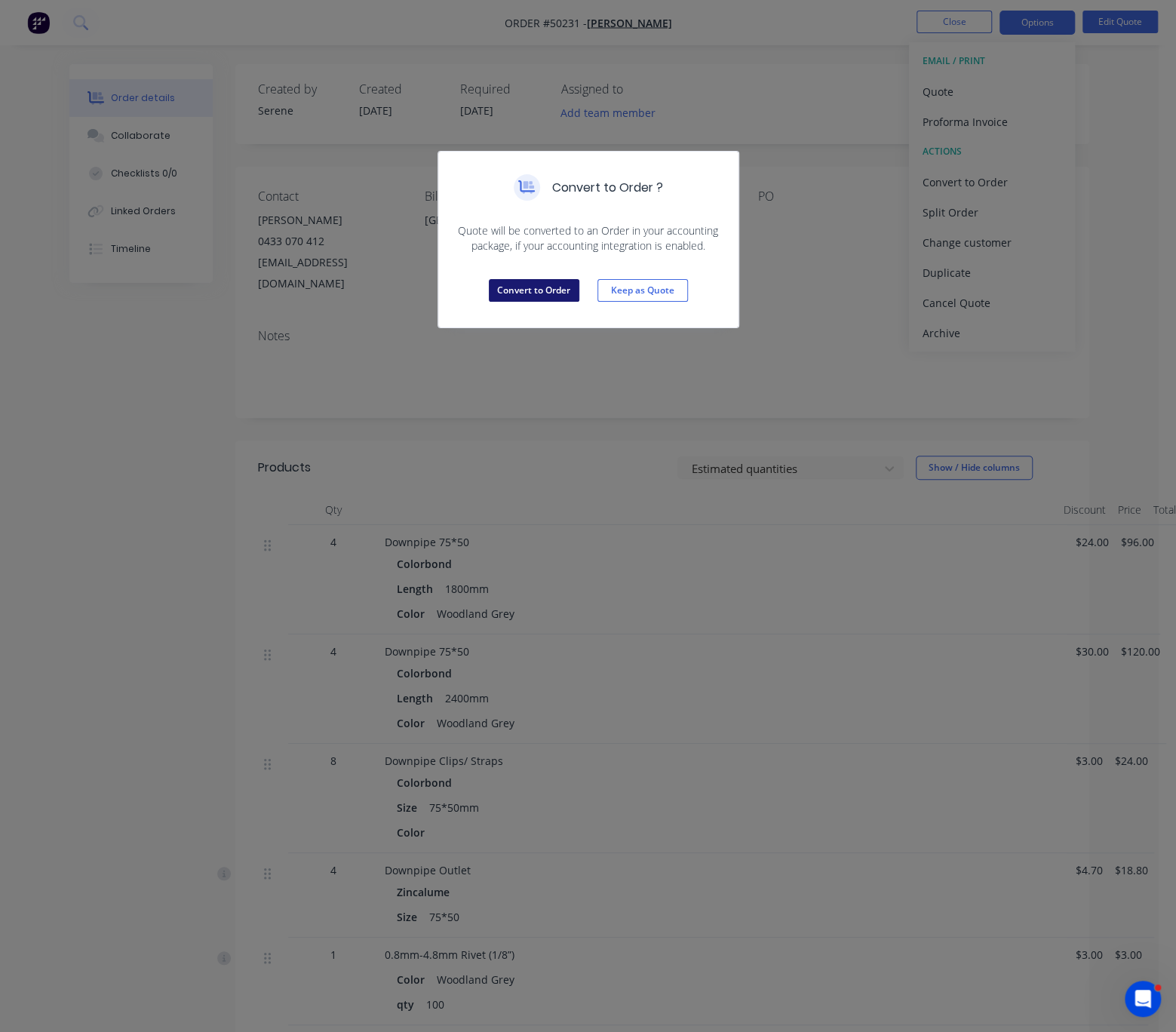
click at [535, 302] on button "Convert to Order" at bounding box center [534, 290] width 91 height 23
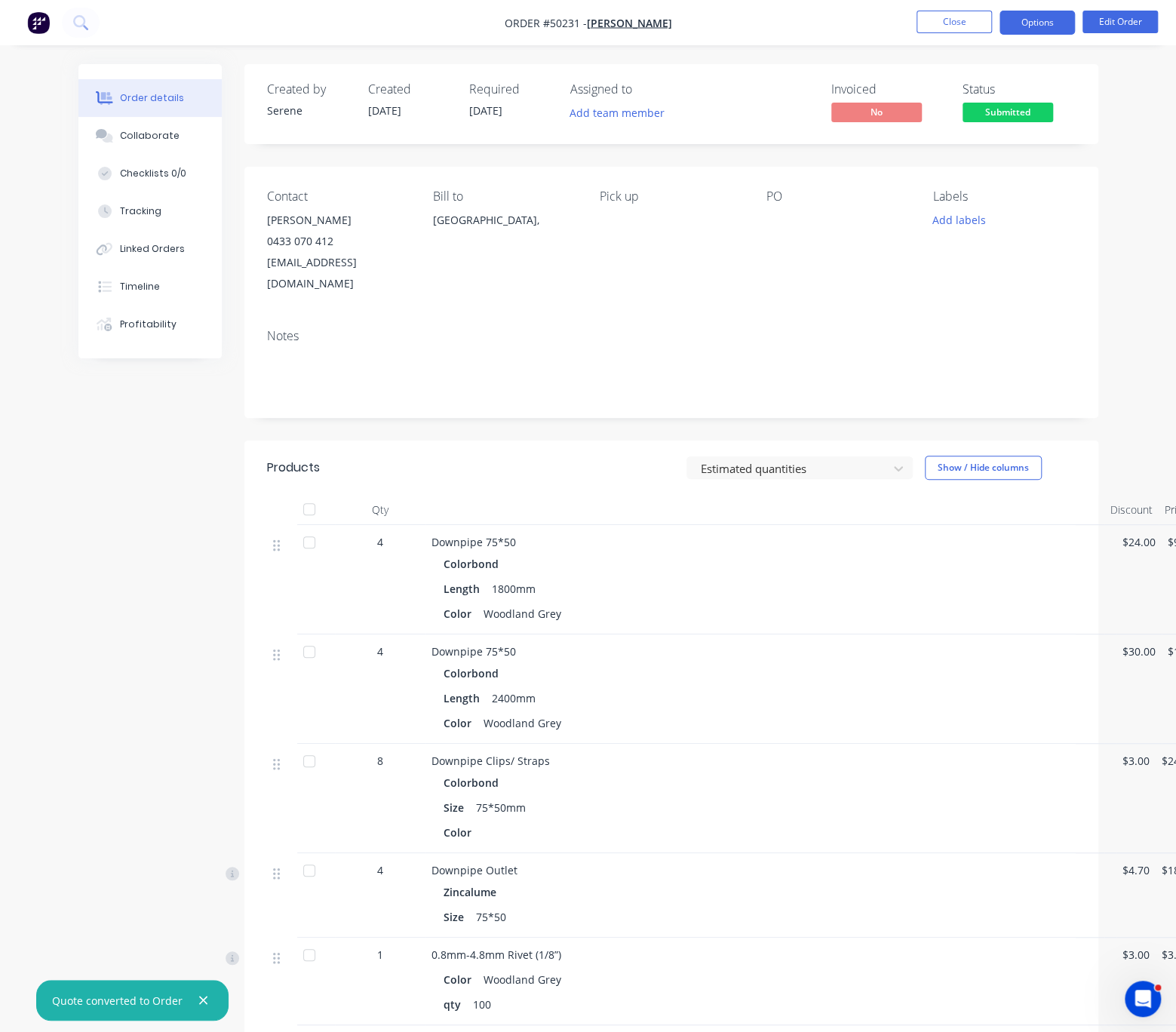
click at [1053, 24] on button "Options" at bounding box center [1038, 23] width 76 height 24
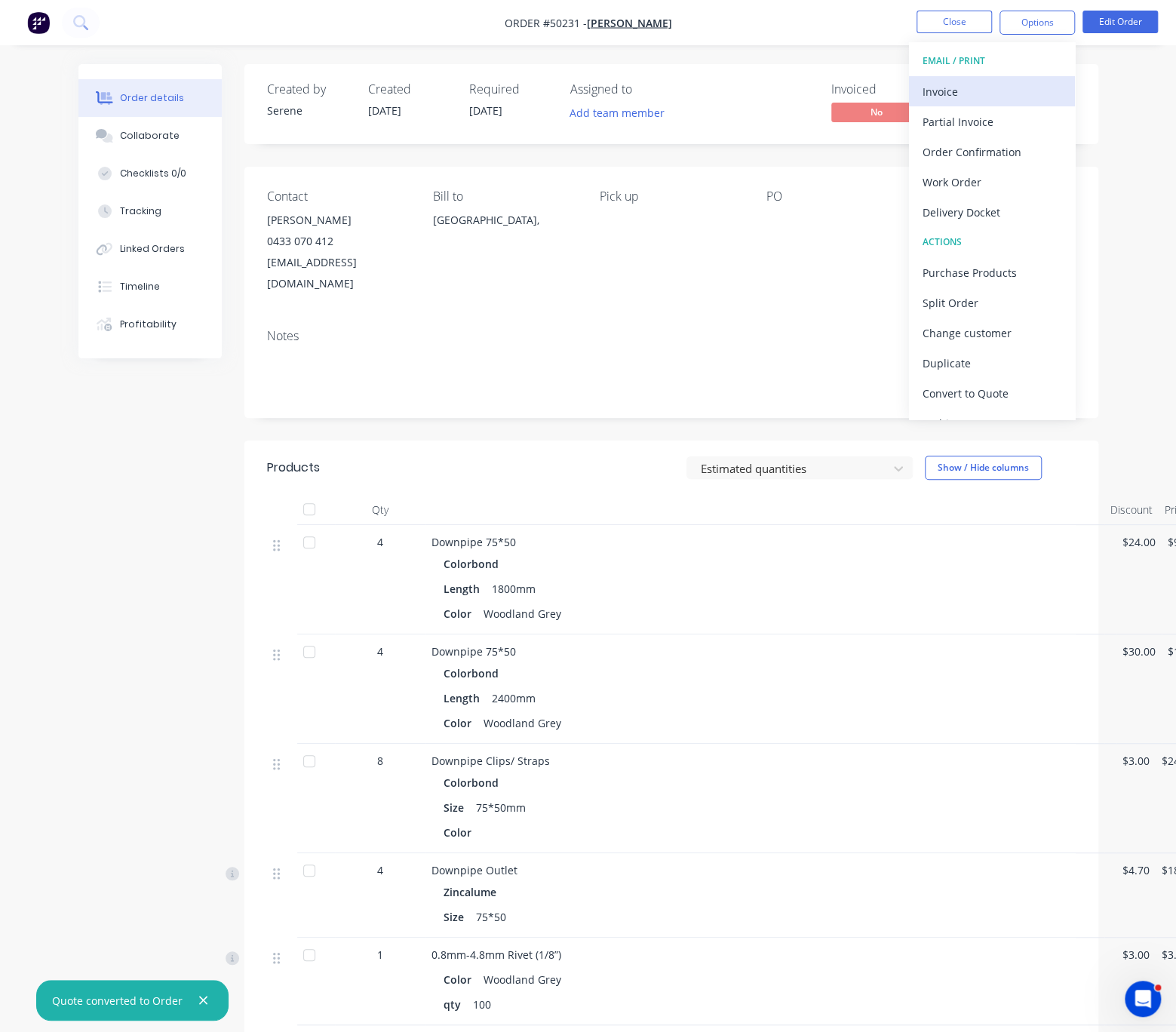
click at [988, 96] on div "Invoice" at bounding box center [992, 92] width 139 height 22
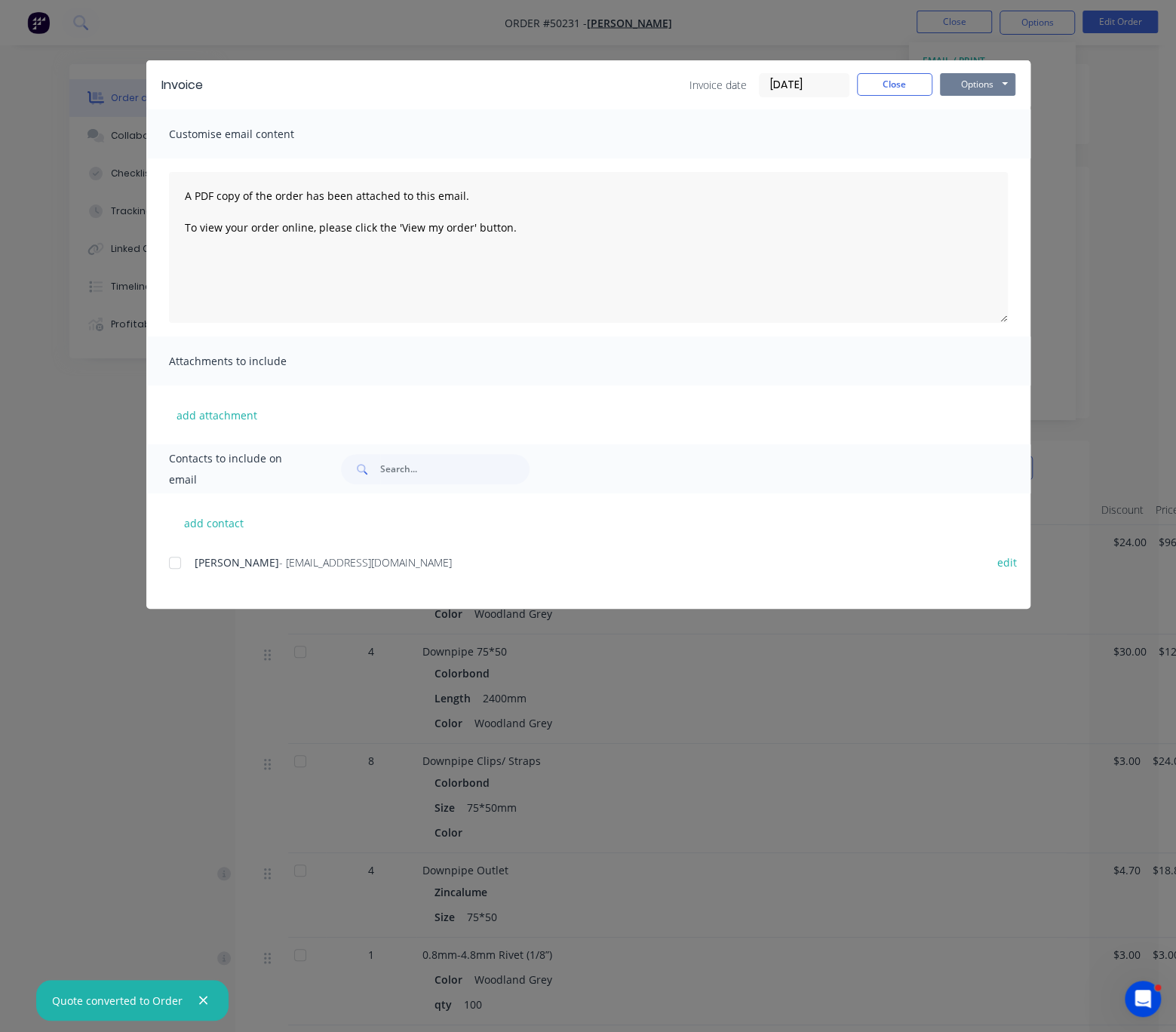
click at [988, 88] on button "Options" at bounding box center [978, 84] width 76 height 23
click at [984, 137] on button "Print" at bounding box center [988, 135] width 97 height 25
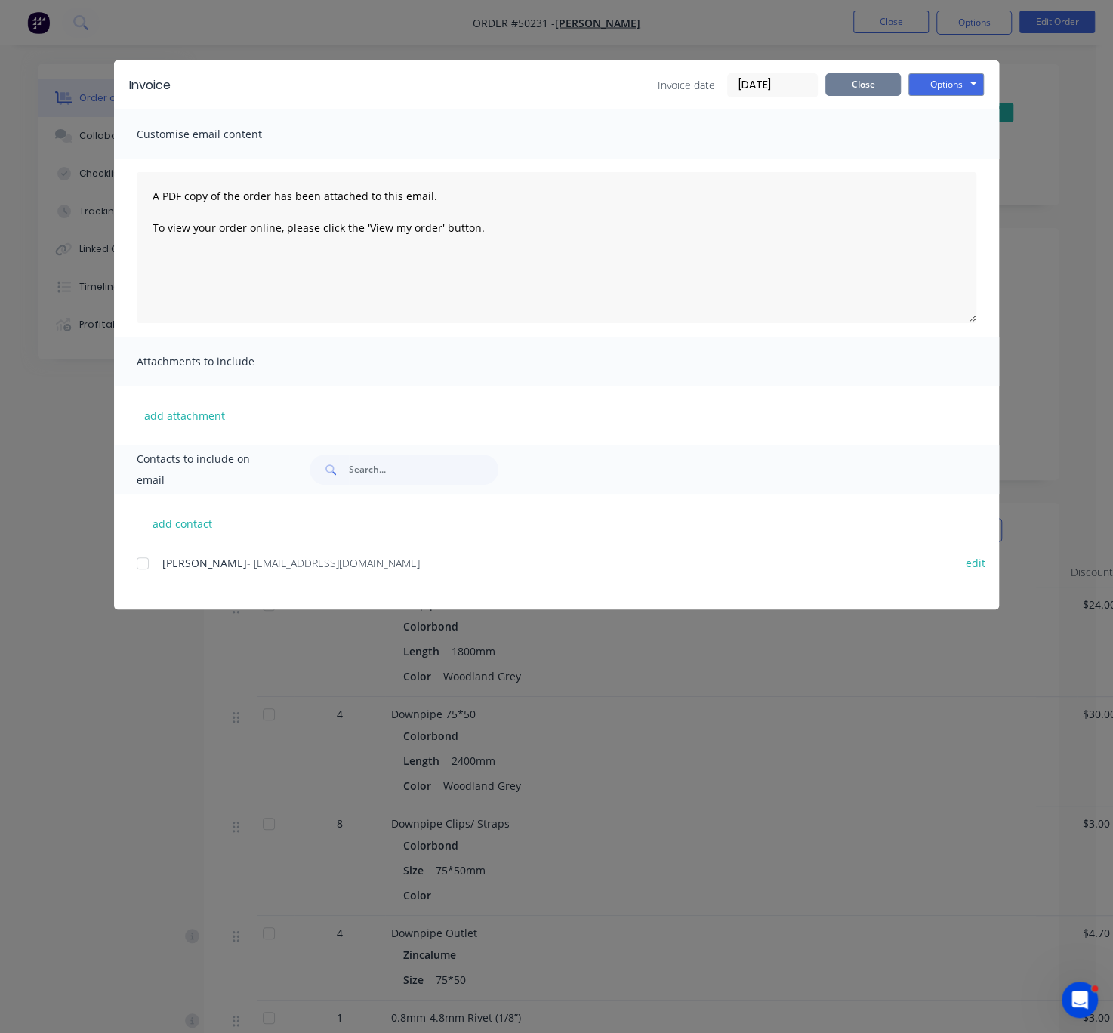
click at [874, 86] on button "Close" at bounding box center [863, 84] width 76 height 23
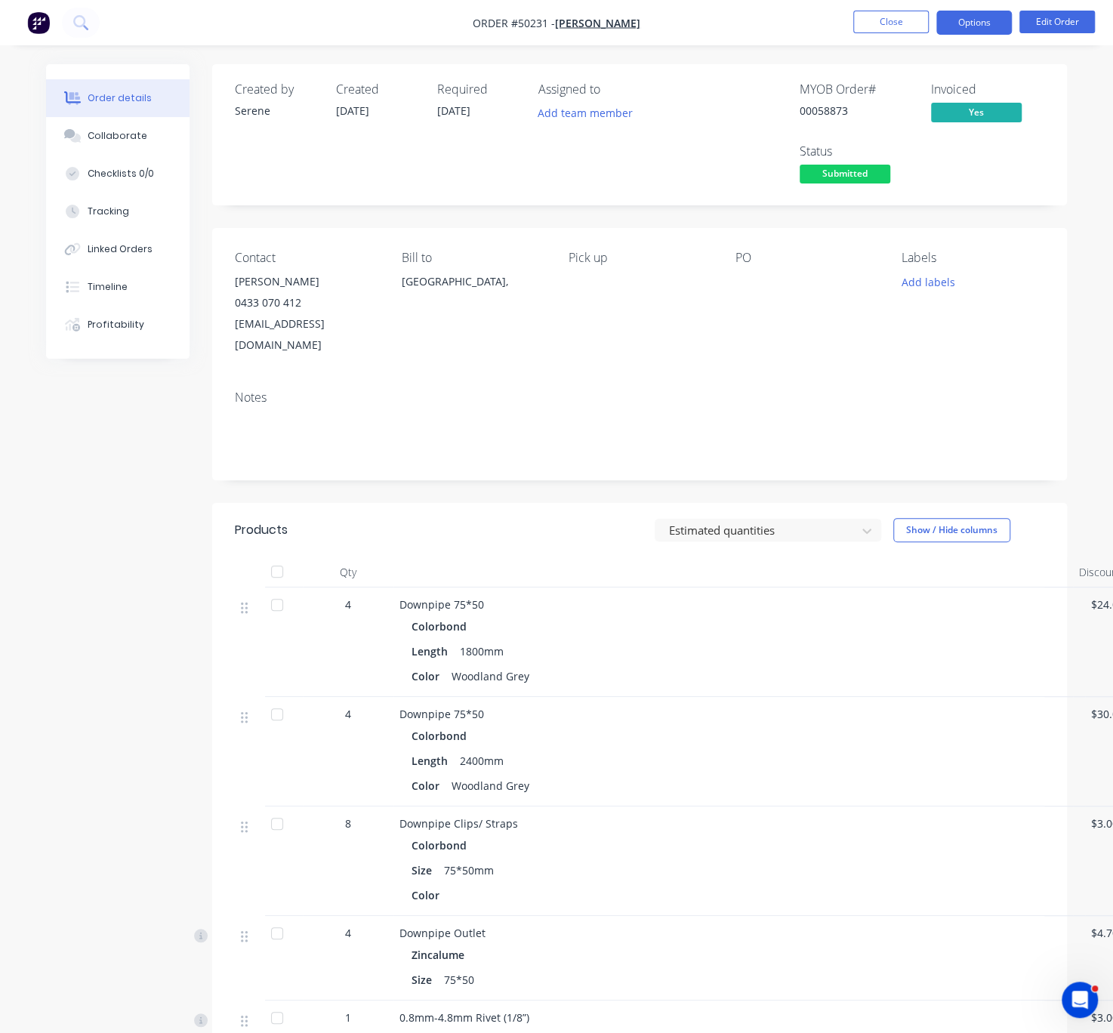
click at [986, 21] on button "Options" at bounding box center [974, 23] width 76 height 24
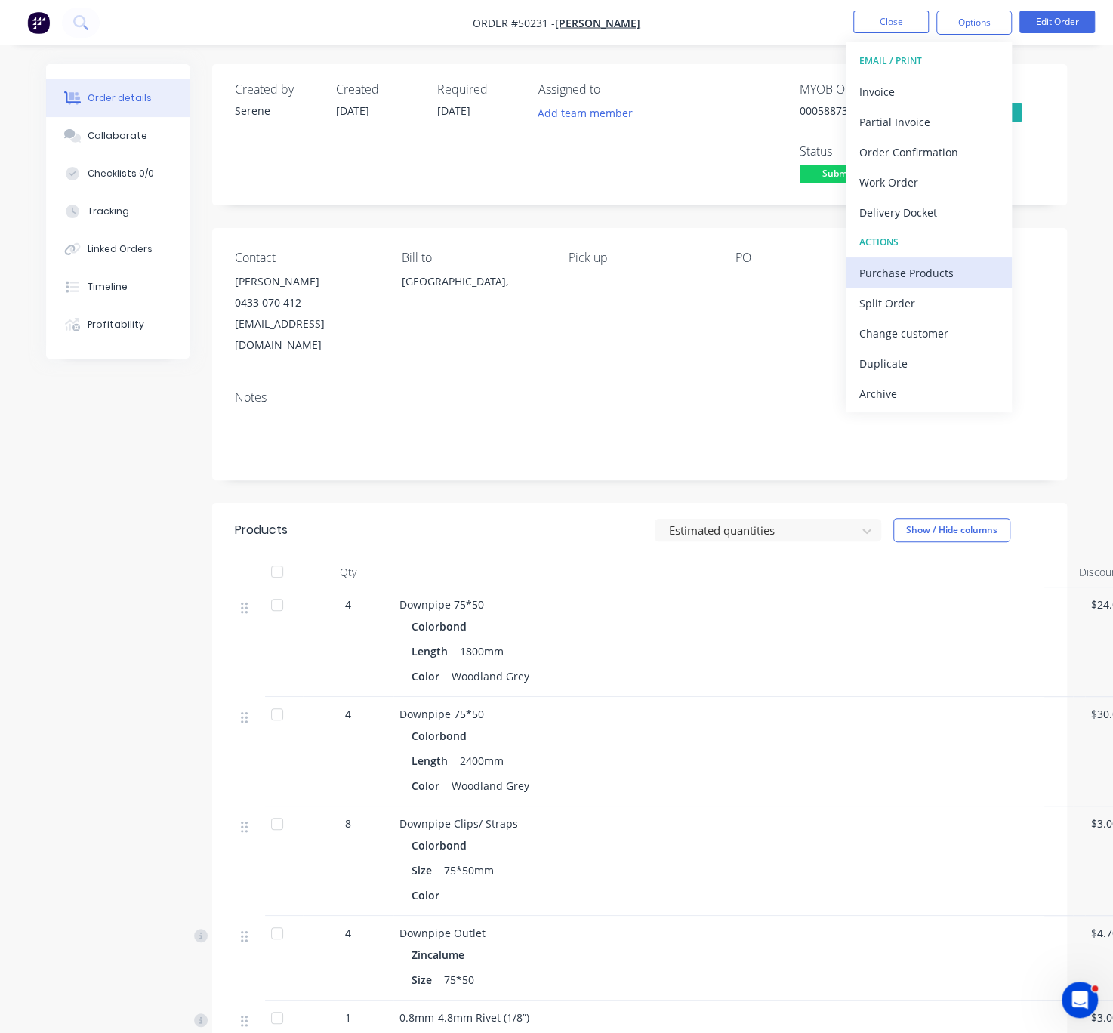
click at [935, 264] on div "Purchase Products" at bounding box center [928, 273] width 139 height 22
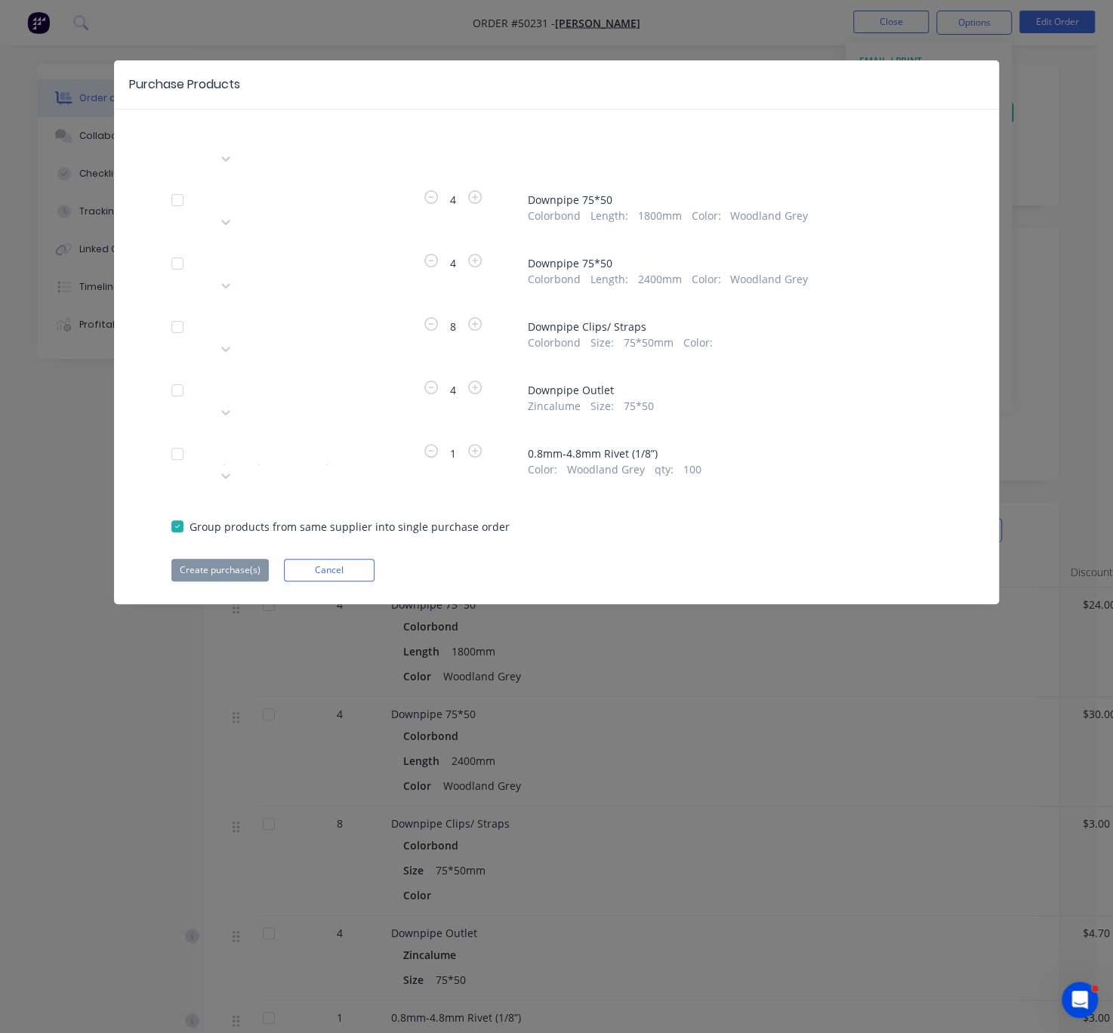
click at [267, 138] on div at bounding box center [325, 134] width 217 height 19
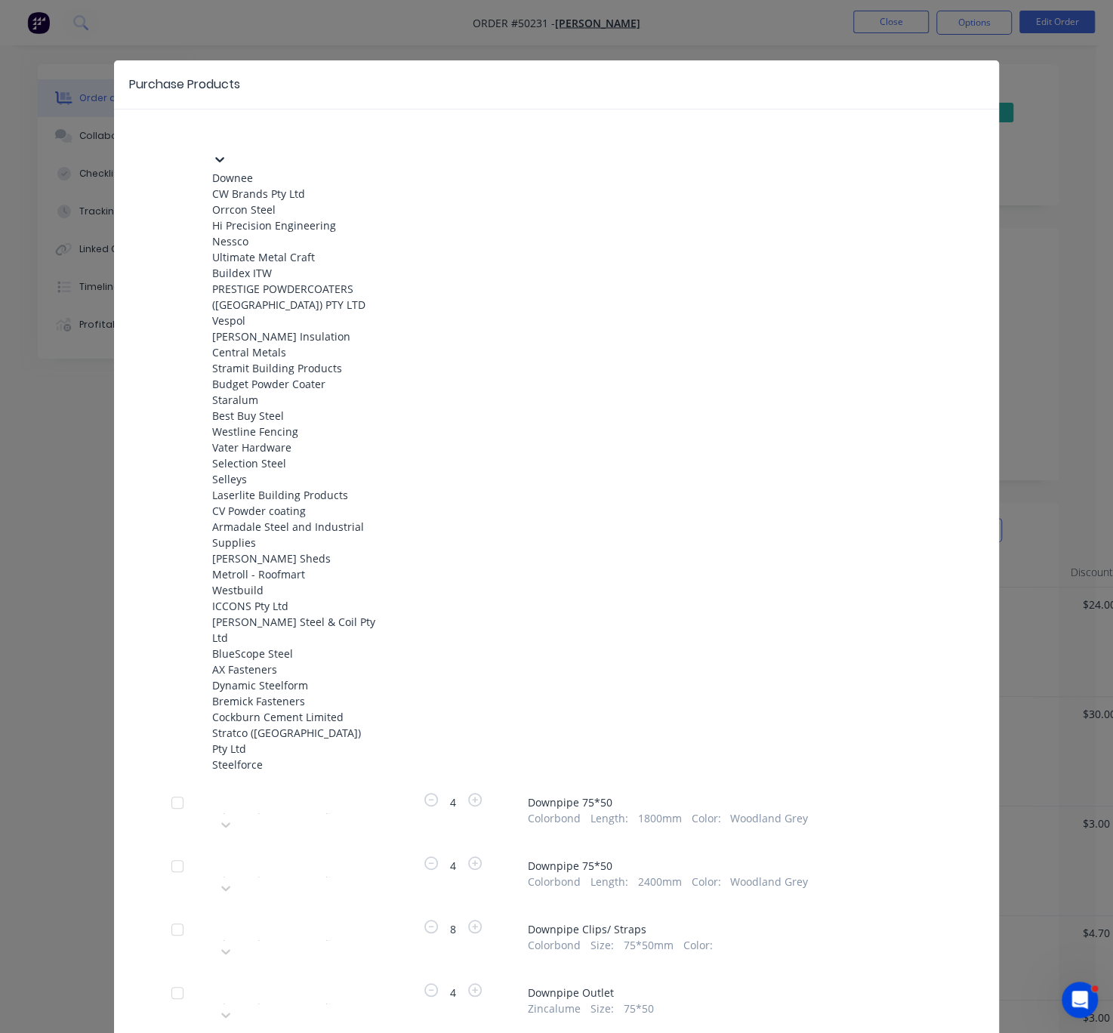
click at [275, 233] on div "Hi Precision Engineering" at bounding box center [295, 225] width 166 height 16
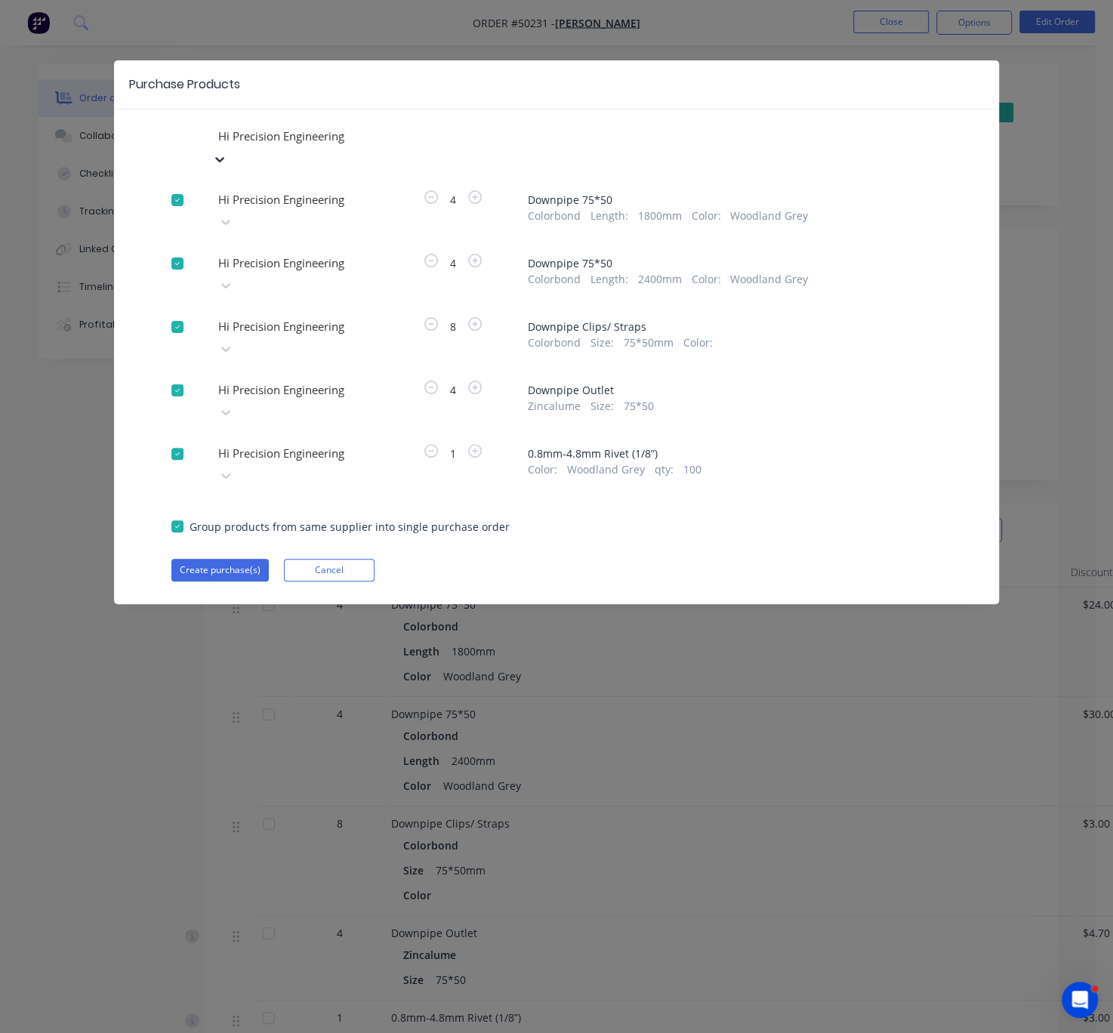
click at [183, 439] on div at bounding box center [177, 454] width 30 height 30
click at [304, 444] on div at bounding box center [325, 453] width 217 height 19
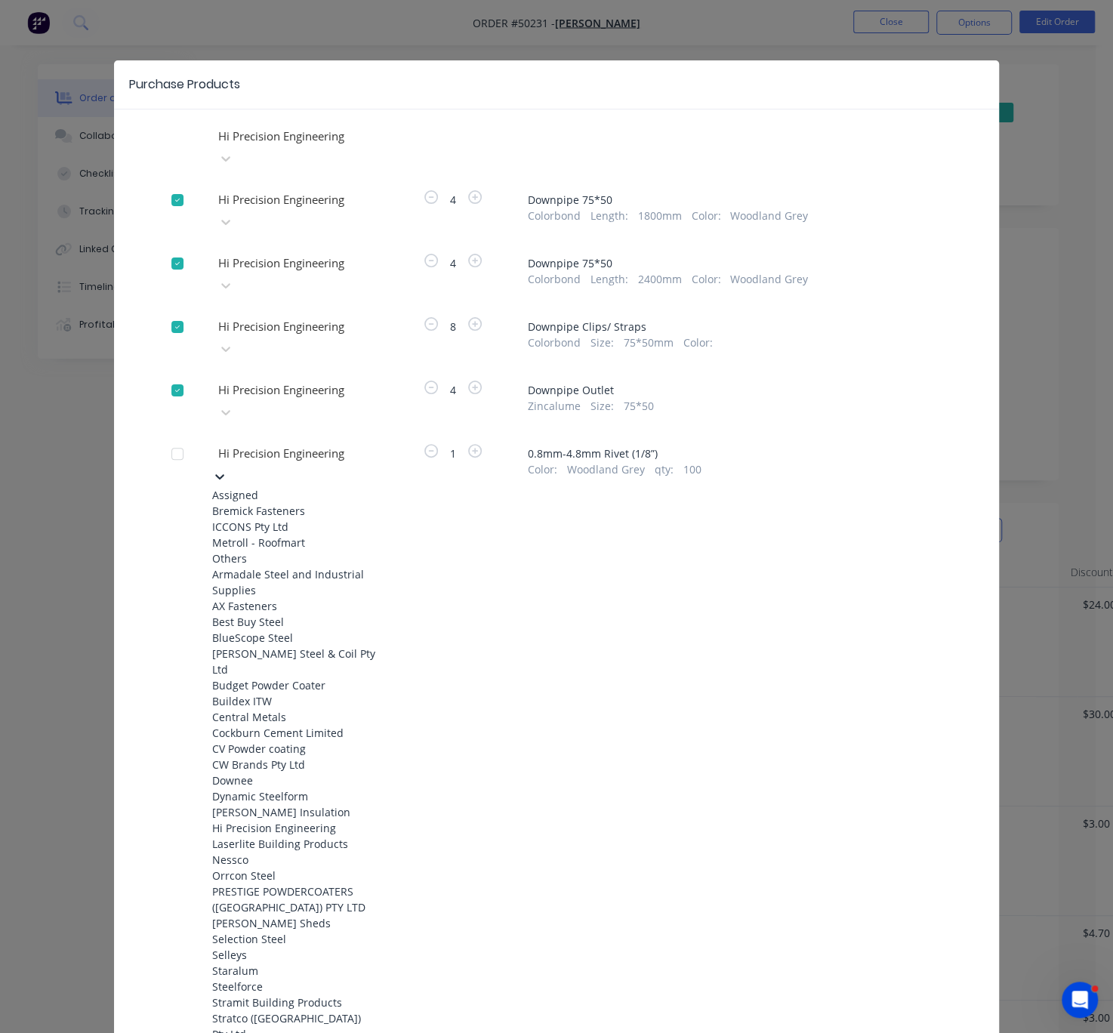
click at [970, 427] on div "Hi Precision Engineering Hi Precision Engineering 4 Downpipe 75*50 Colorbond Le…" at bounding box center [556, 670] width 885 height 1091
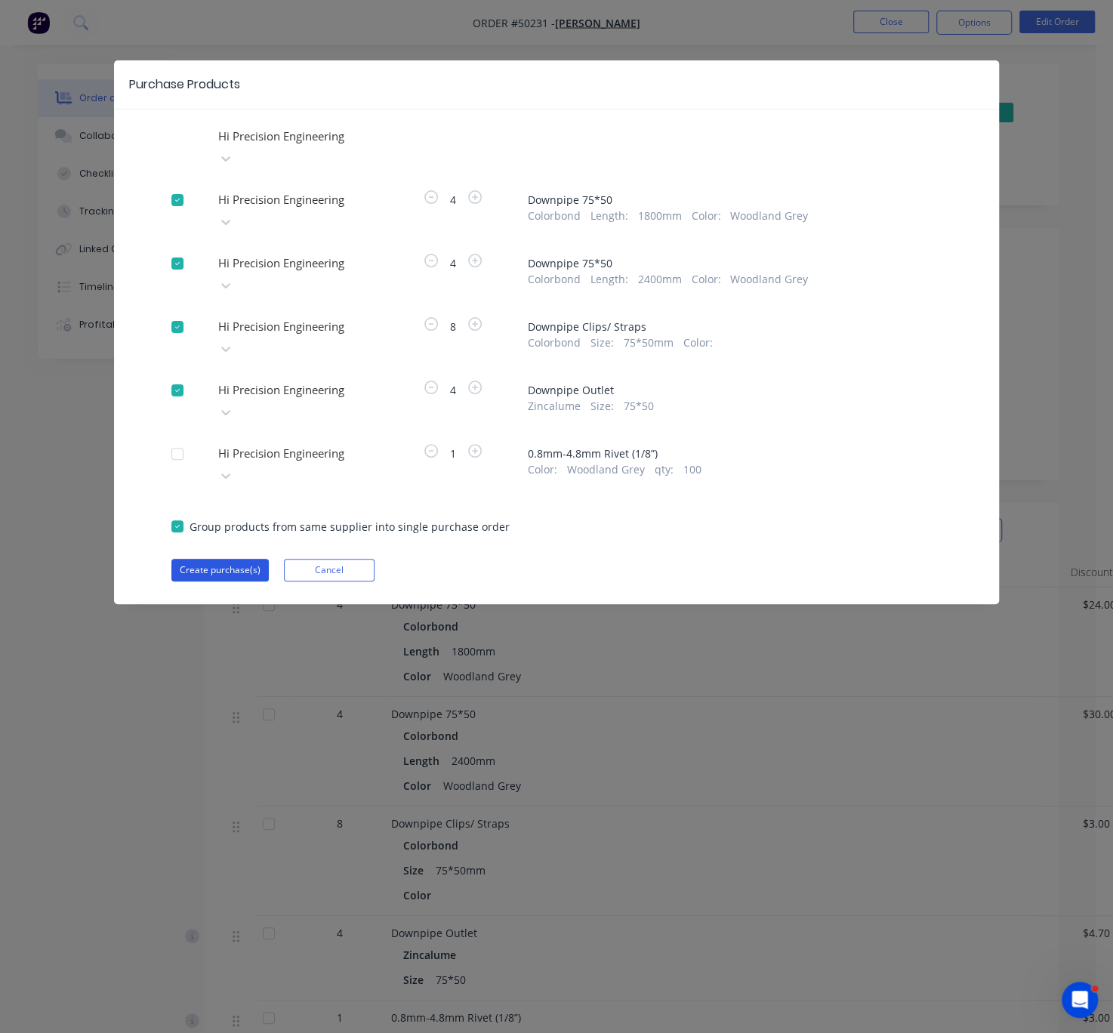
click at [209, 559] on button "Create purchase(s)" at bounding box center [219, 570] width 97 height 23
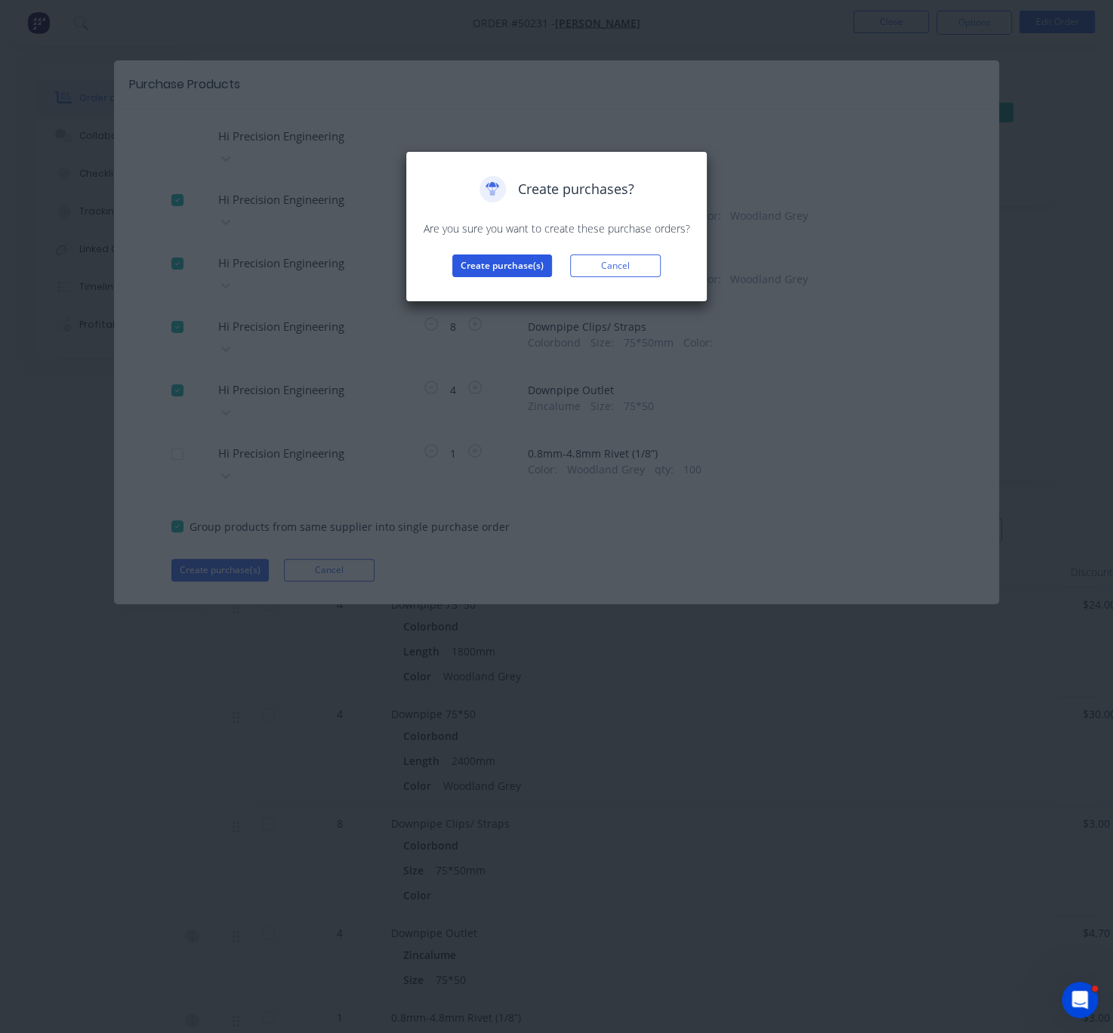
click at [523, 277] on button "Create purchase(s)" at bounding box center [502, 265] width 100 height 23
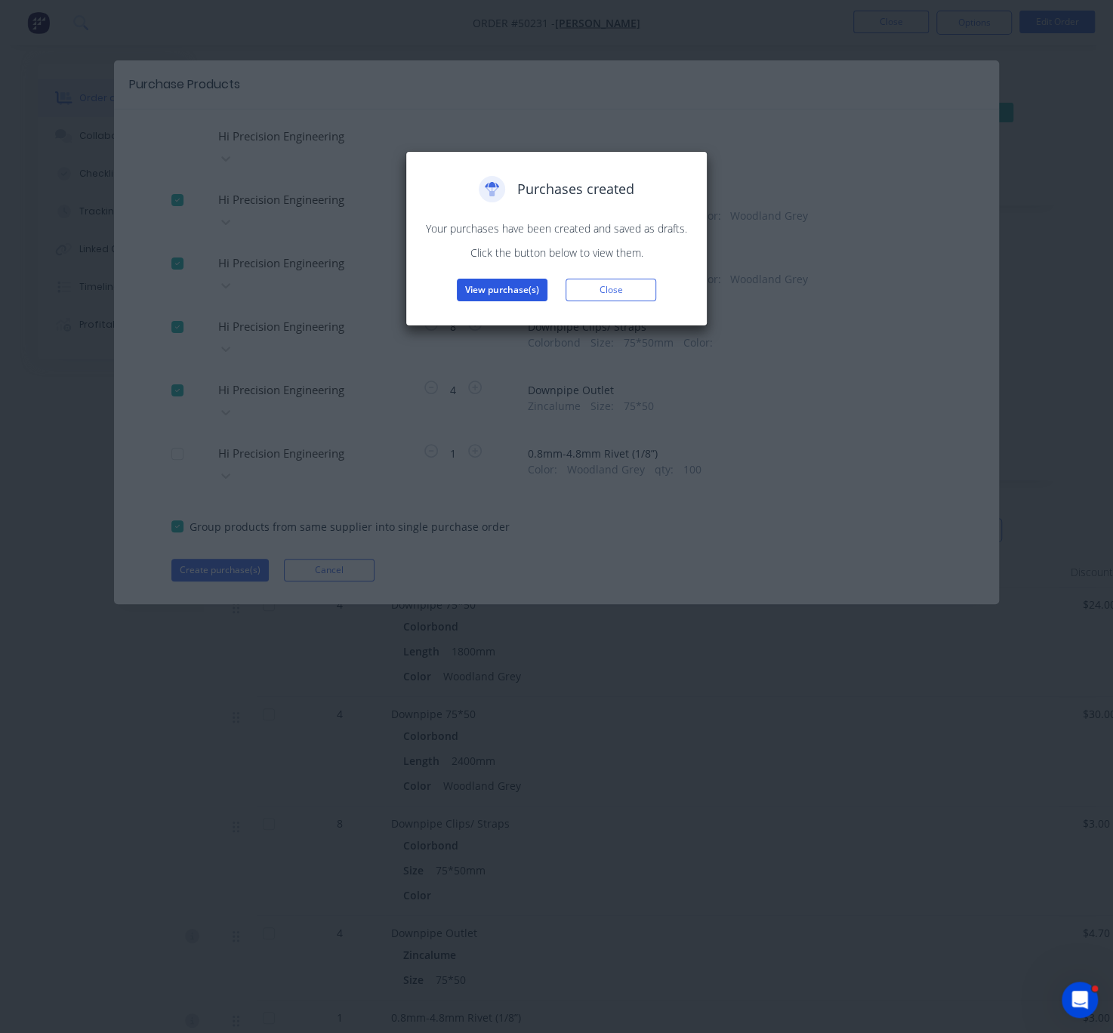
click at [517, 301] on button "View purchase(s)" at bounding box center [502, 290] width 91 height 23
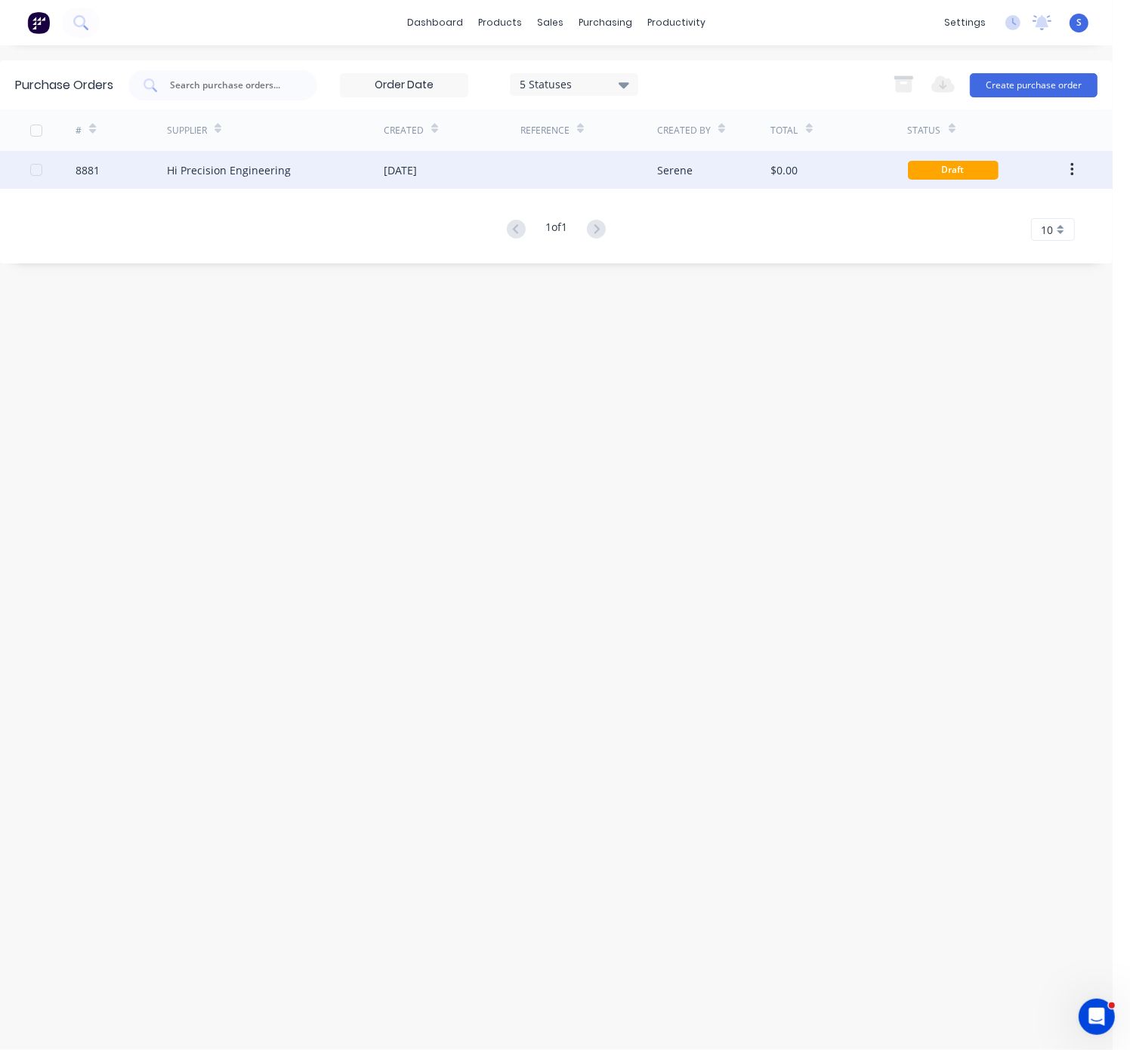
click at [417, 170] on div "[DATE]" at bounding box center [400, 170] width 33 height 16
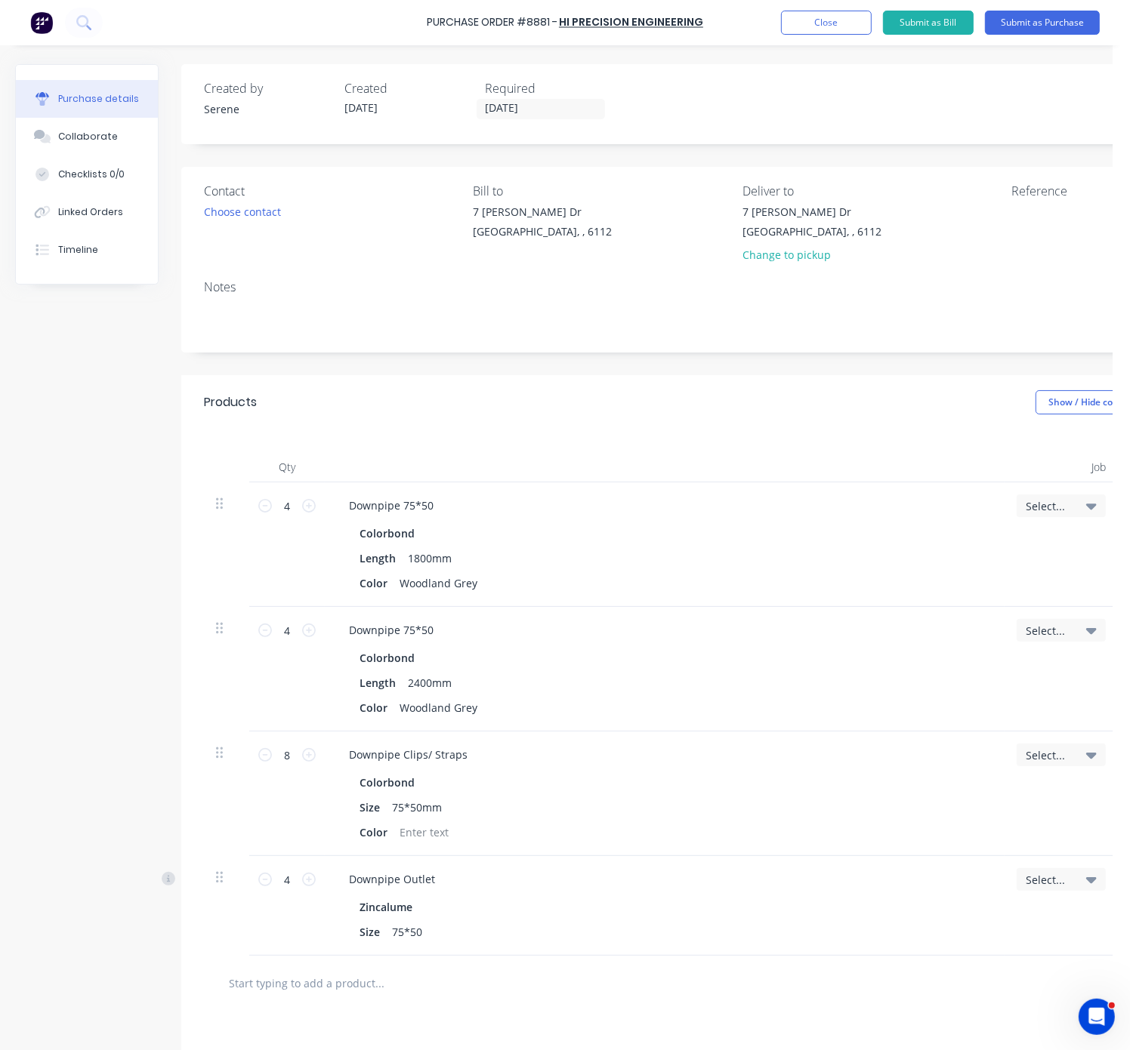
drag, startPoint x: 821, startPoint y: 258, endPoint x: 817, endPoint y: 268, distance: 10.5
click at [821, 258] on div "Change to pickup" at bounding box center [811, 255] width 139 height 16
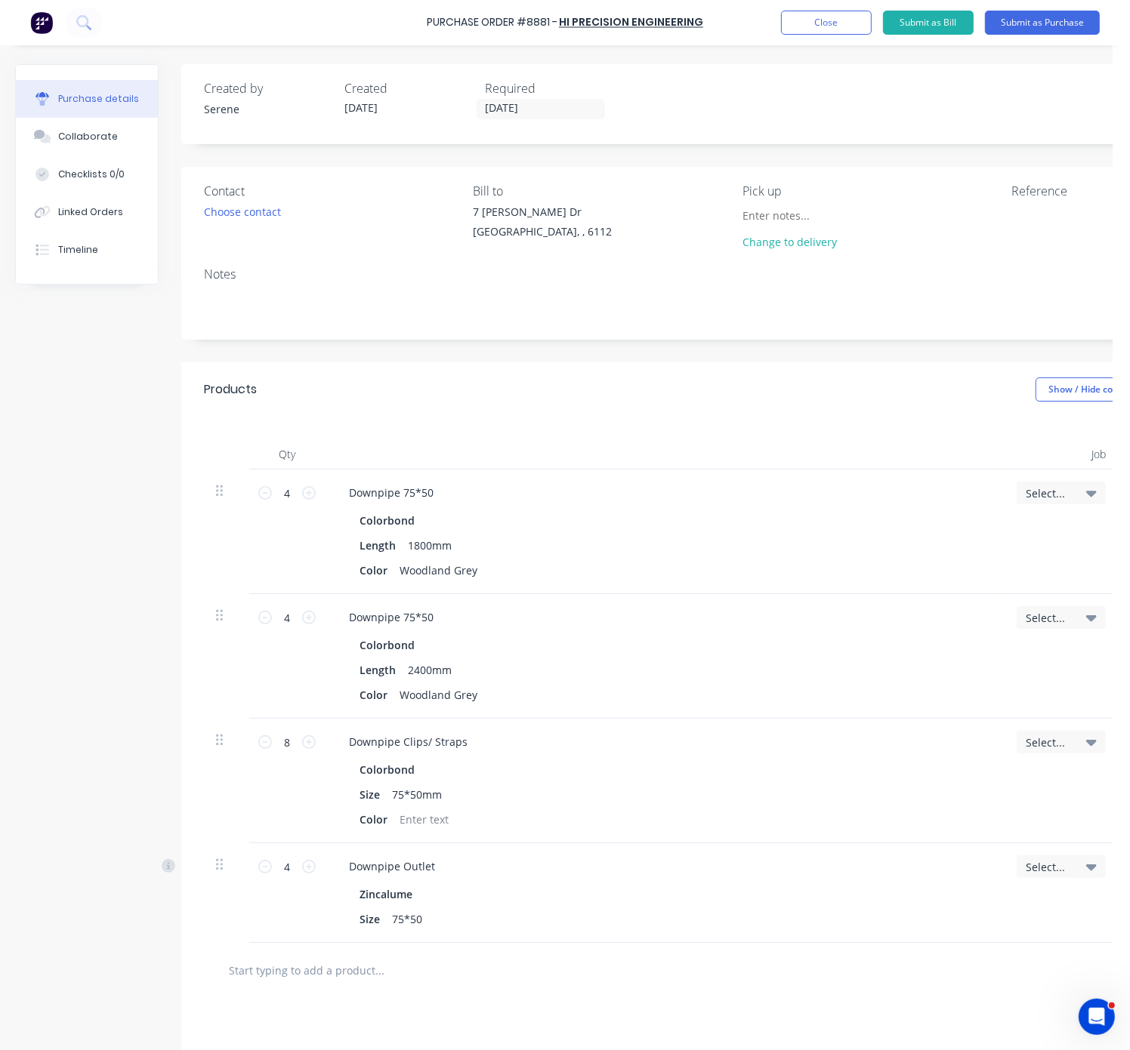
click at [739, 427] on div "Qty Job Price Total 4 4 Downpipe 75*50 Colorbond Length 1800mm Color Woodland G…" at bounding box center [736, 680] width 1111 height 526
click at [1009, 21] on button "Submit as Purchase" at bounding box center [1042, 23] width 115 height 24
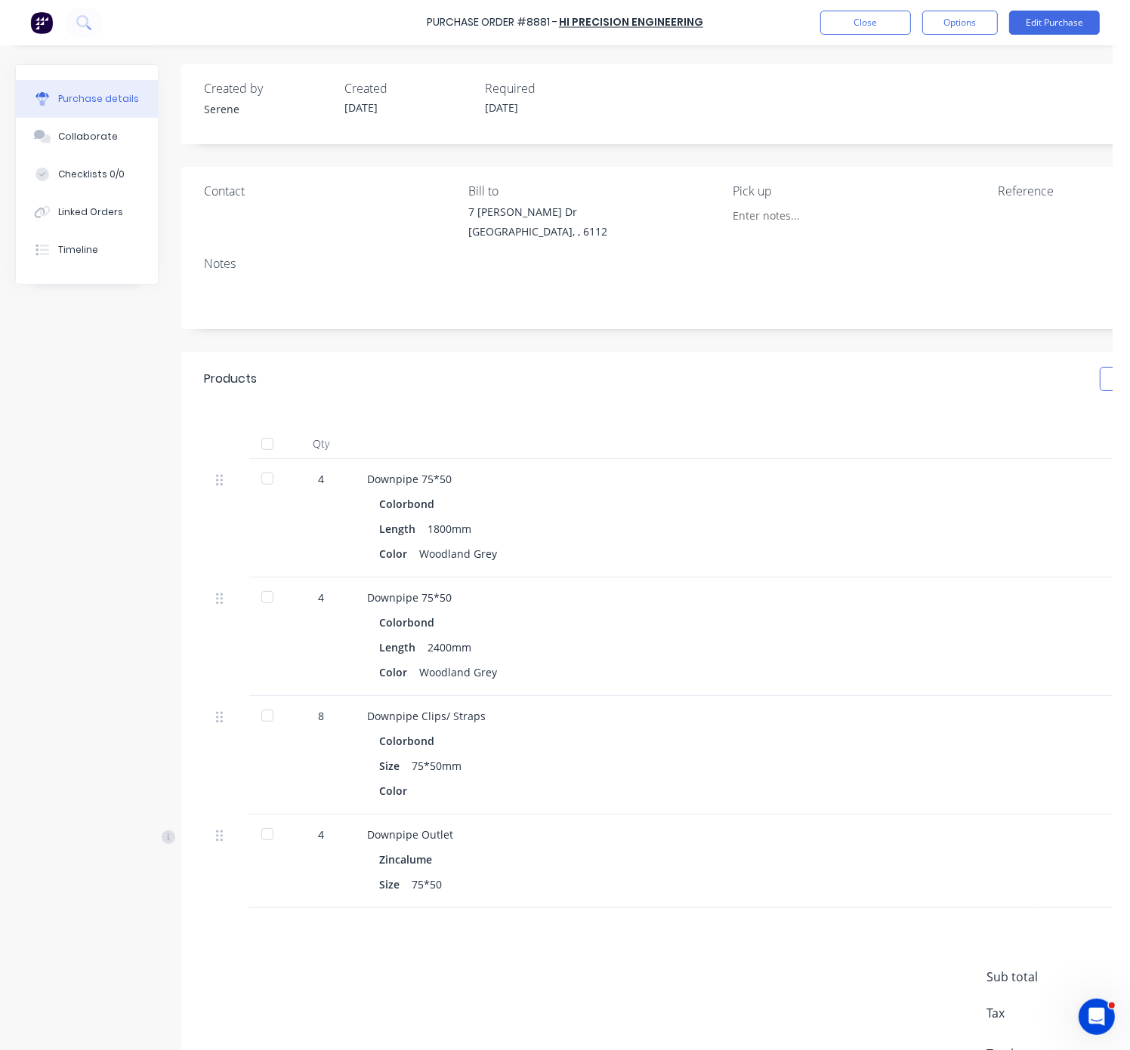
click at [628, 399] on div "Products Show / Hide columns" at bounding box center [727, 379] width 1092 height 54
click at [965, 26] on button "Options" at bounding box center [960, 23] width 76 height 24
click at [917, 66] on div "Print / Email" at bounding box center [926, 62] width 116 height 22
click at [915, 125] on div "Without pricing" at bounding box center [926, 122] width 116 height 22
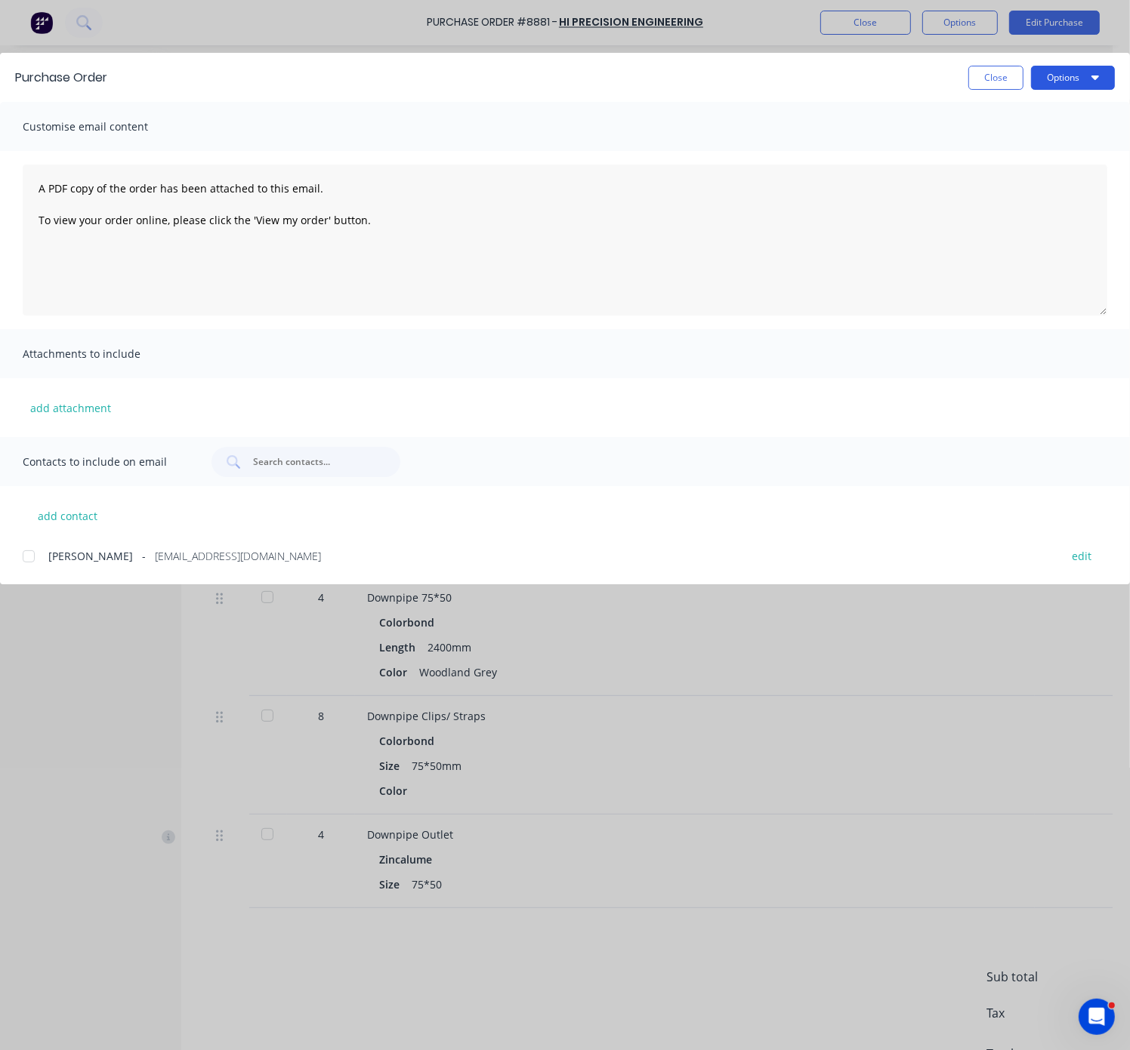
click at [1087, 79] on button "Options" at bounding box center [1073, 78] width 84 height 24
click at [1022, 150] on div "Print" at bounding box center [1043, 146] width 116 height 22
click at [33, 558] on div at bounding box center [29, 556] width 30 height 30
click at [1066, 80] on button "Options" at bounding box center [1073, 78] width 84 height 24
click at [1023, 182] on div "Email" at bounding box center [1043, 176] width 116 height 22
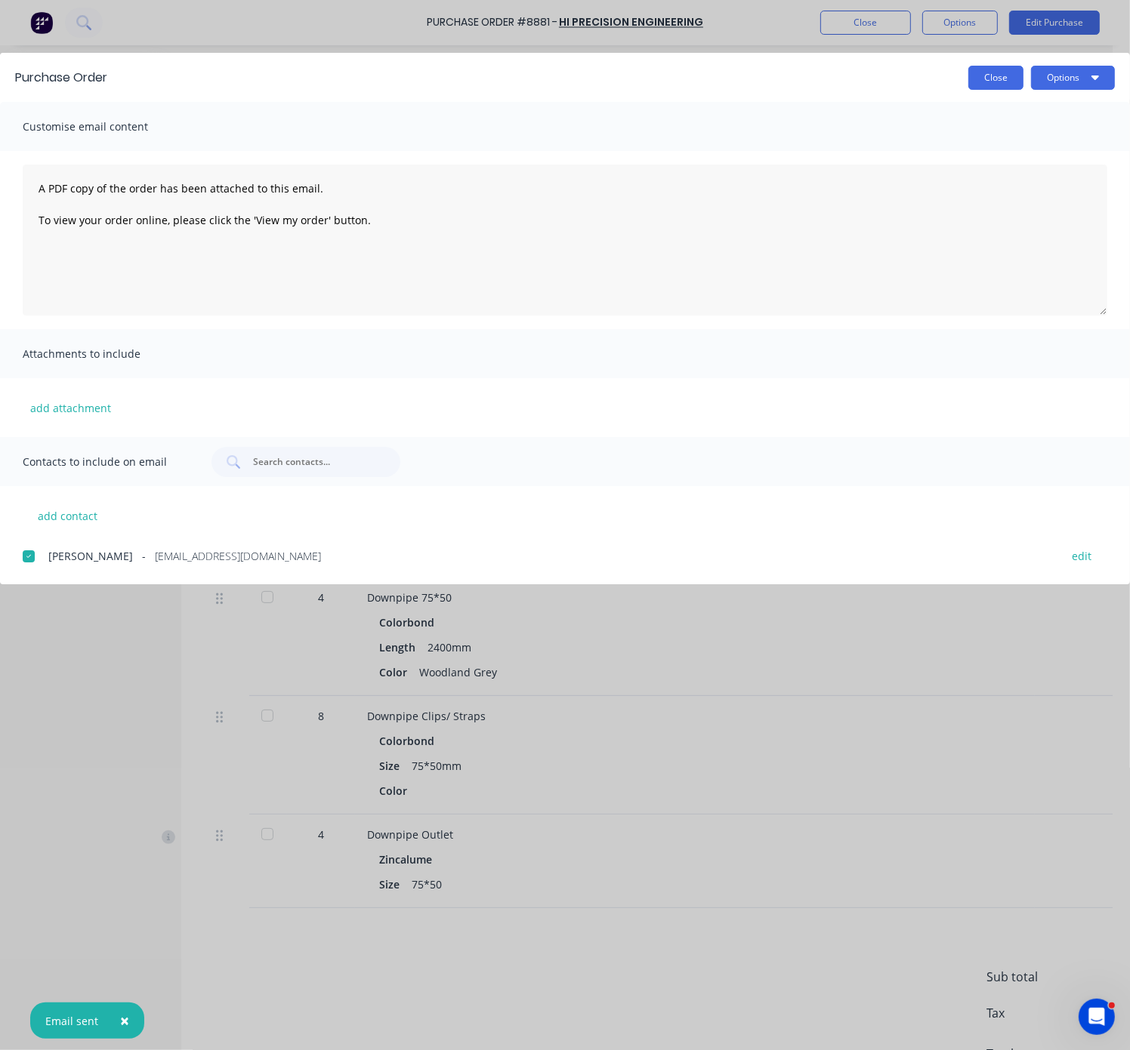
click at [983, 88] on button "Close" at bounding box center [995, 78] width 55 height 24
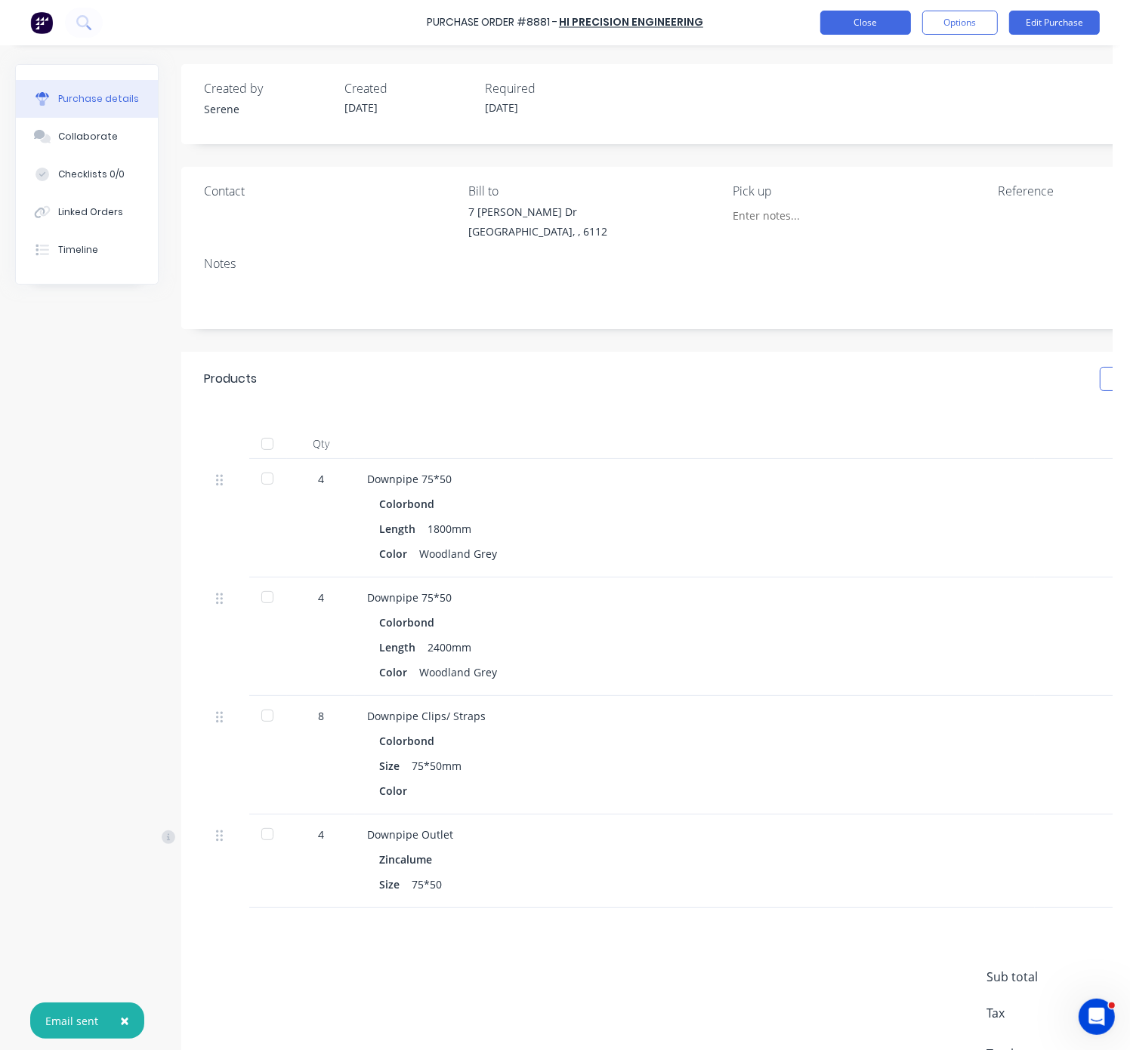
click at [847, 21] on button "Close" at bounding box center [865, 23] width 91 height 24
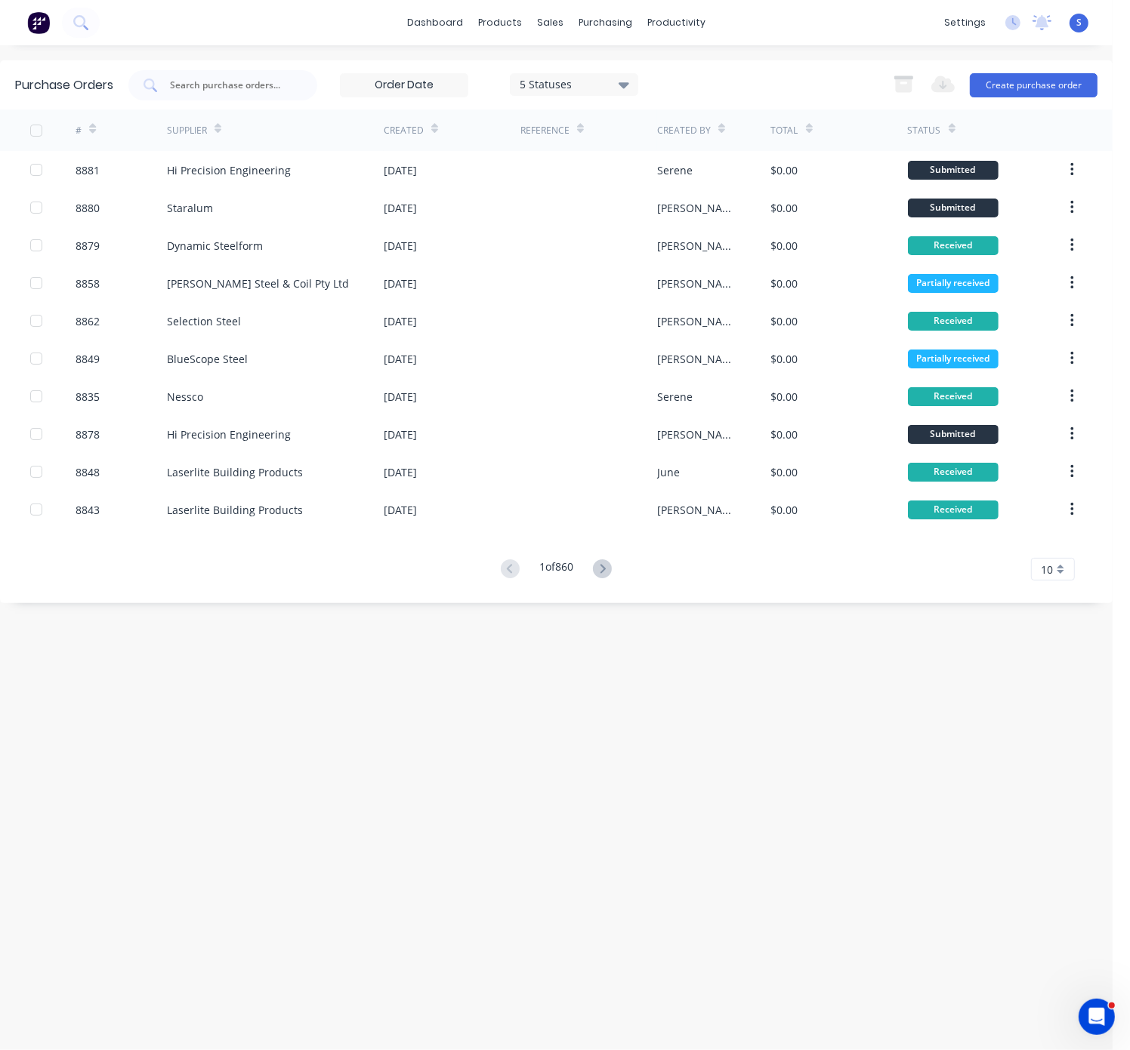
click at [637, 634] on div "Purchase Orders 5 Statuses 5 Statuses Export to Excel (XLSX) Create purchase or…" at bounding box center [556, 547] width 1112 height 975
click at [588, 109] on div "Customers" at bounding box center [601, 104] width 54 height 14
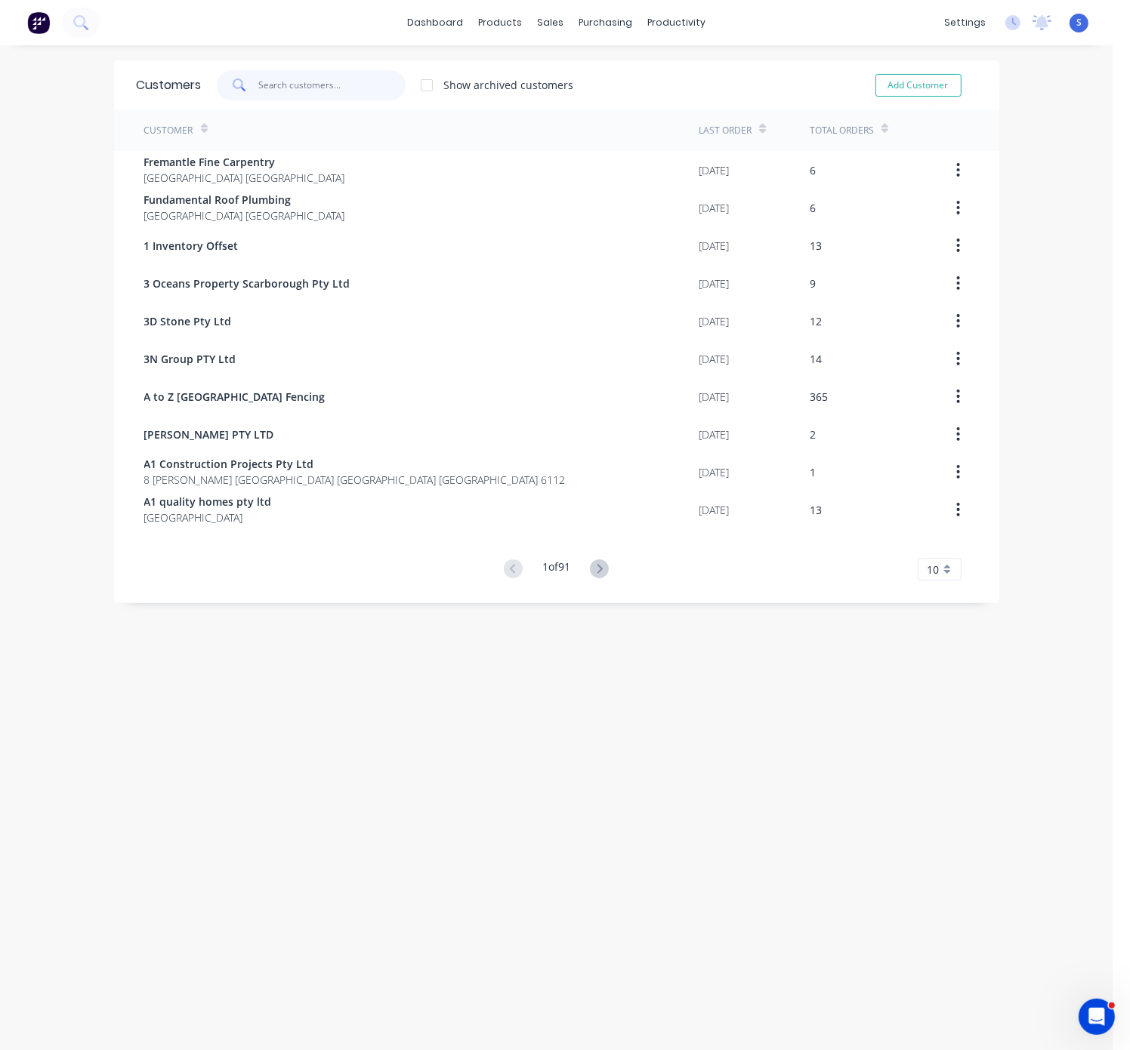
click at [322, 91] on input "text" at bounding box center [331, 85] width 147 height 30
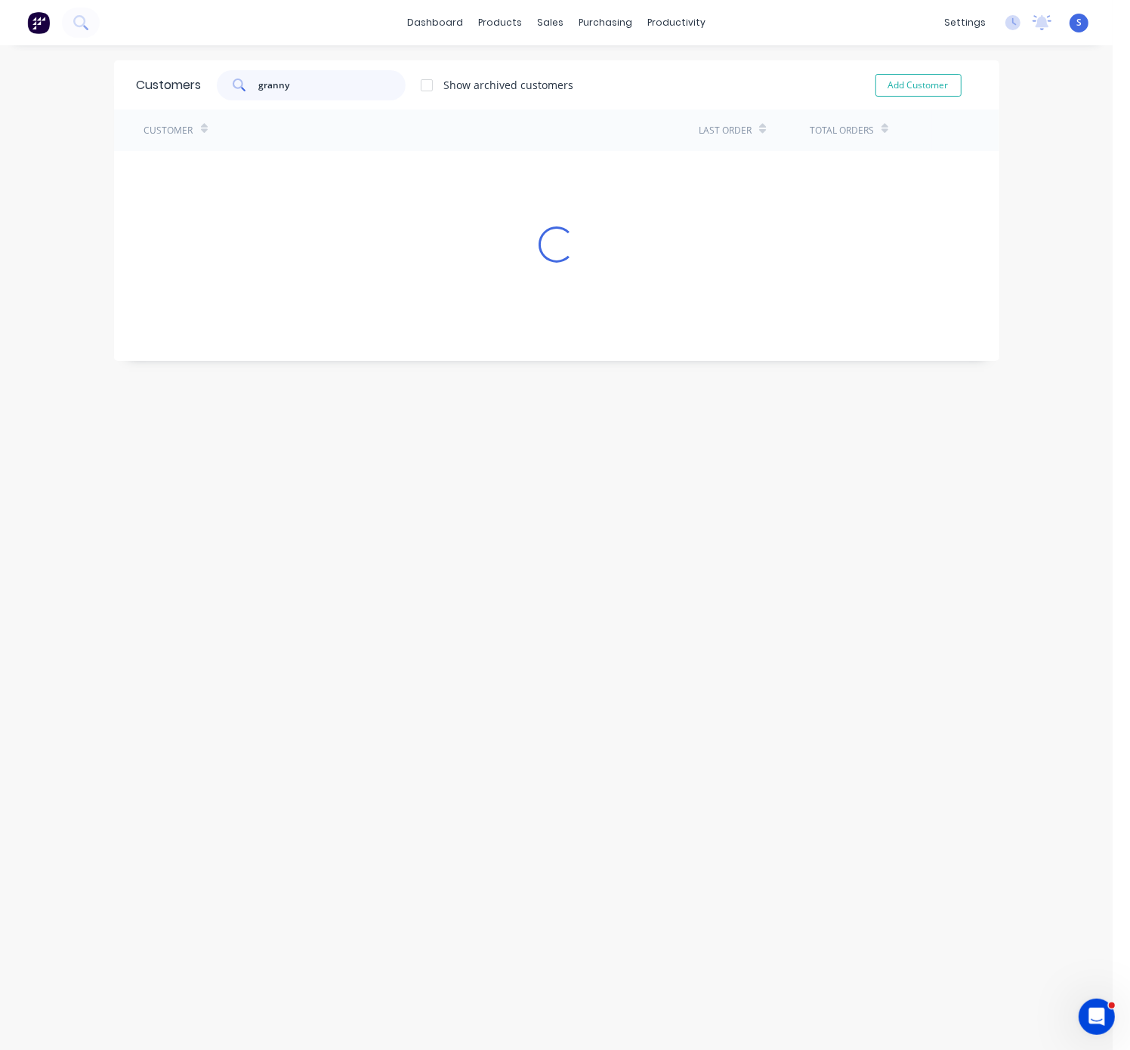
type input "granny"
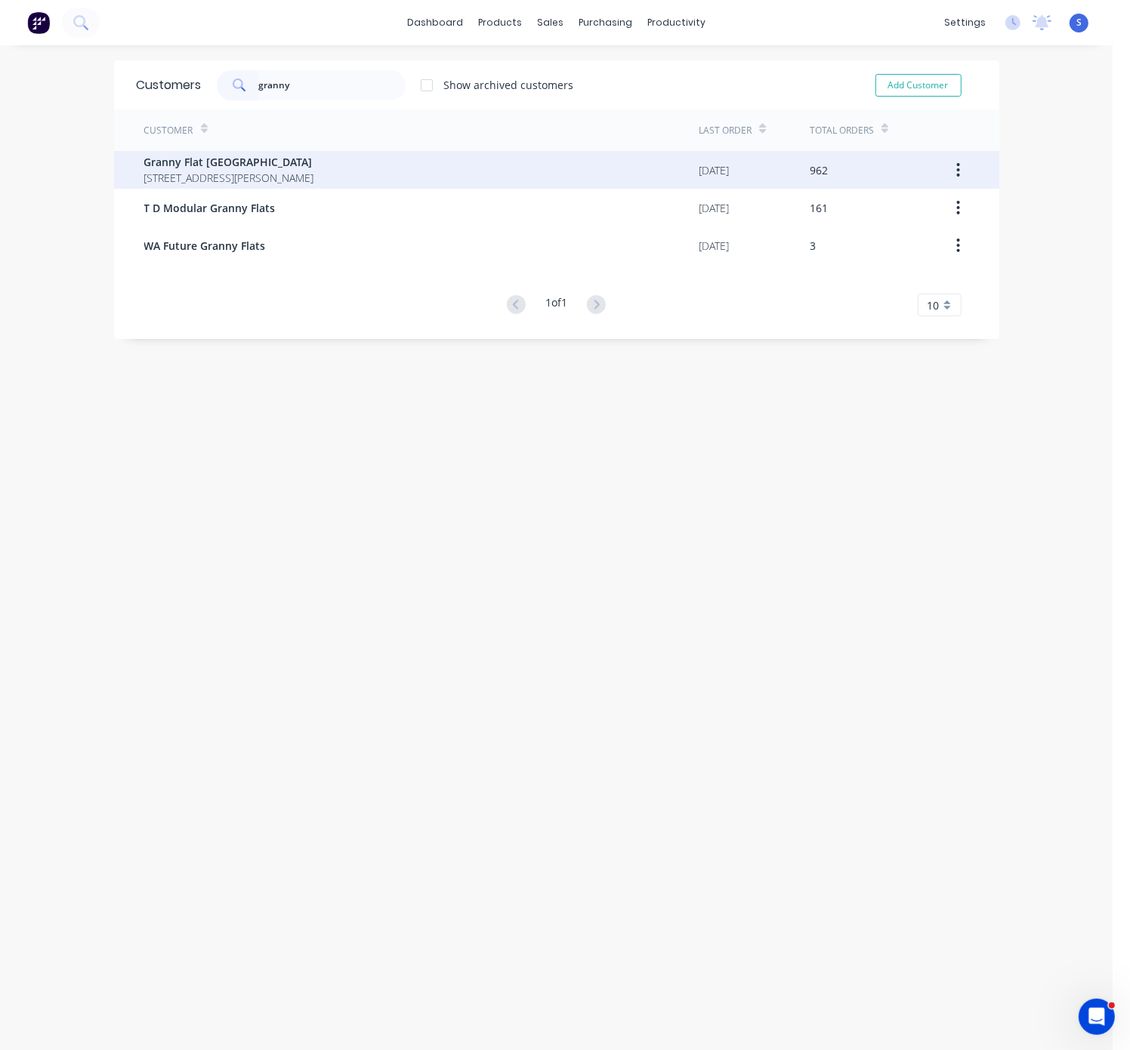
click at [314, 184] on span "92 McCoy st Booragoon Western Australia Australia" at bounding box center [229, 178] width 170 height 16
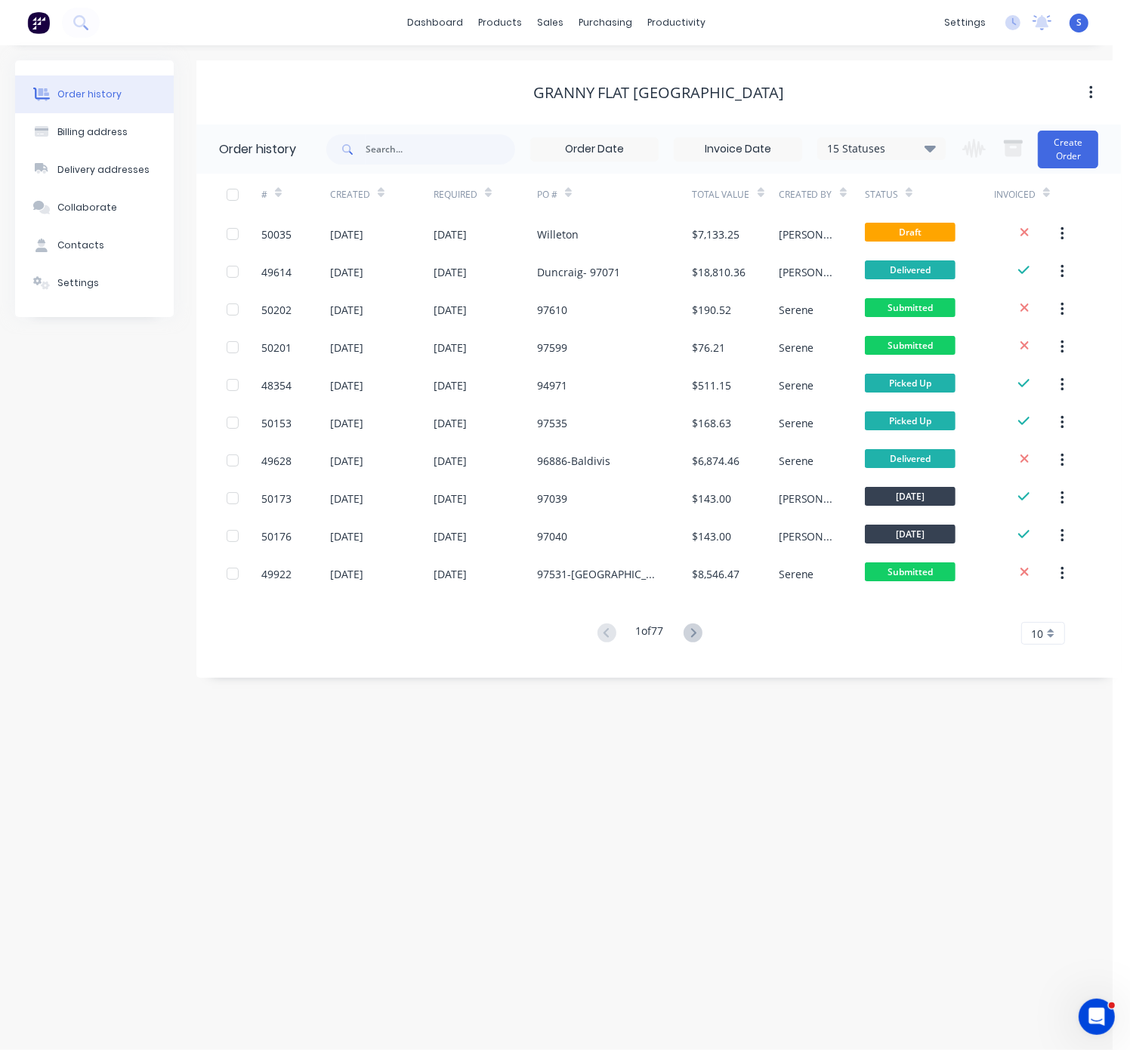
drag, startPoint x: 529, startPoint y: 88, endPoint x: 717, endPoint y: 95, distance: 188.9
click at [1057, 146] on button "Create Order" at bounding box center [1068, 150] width 60 height 38
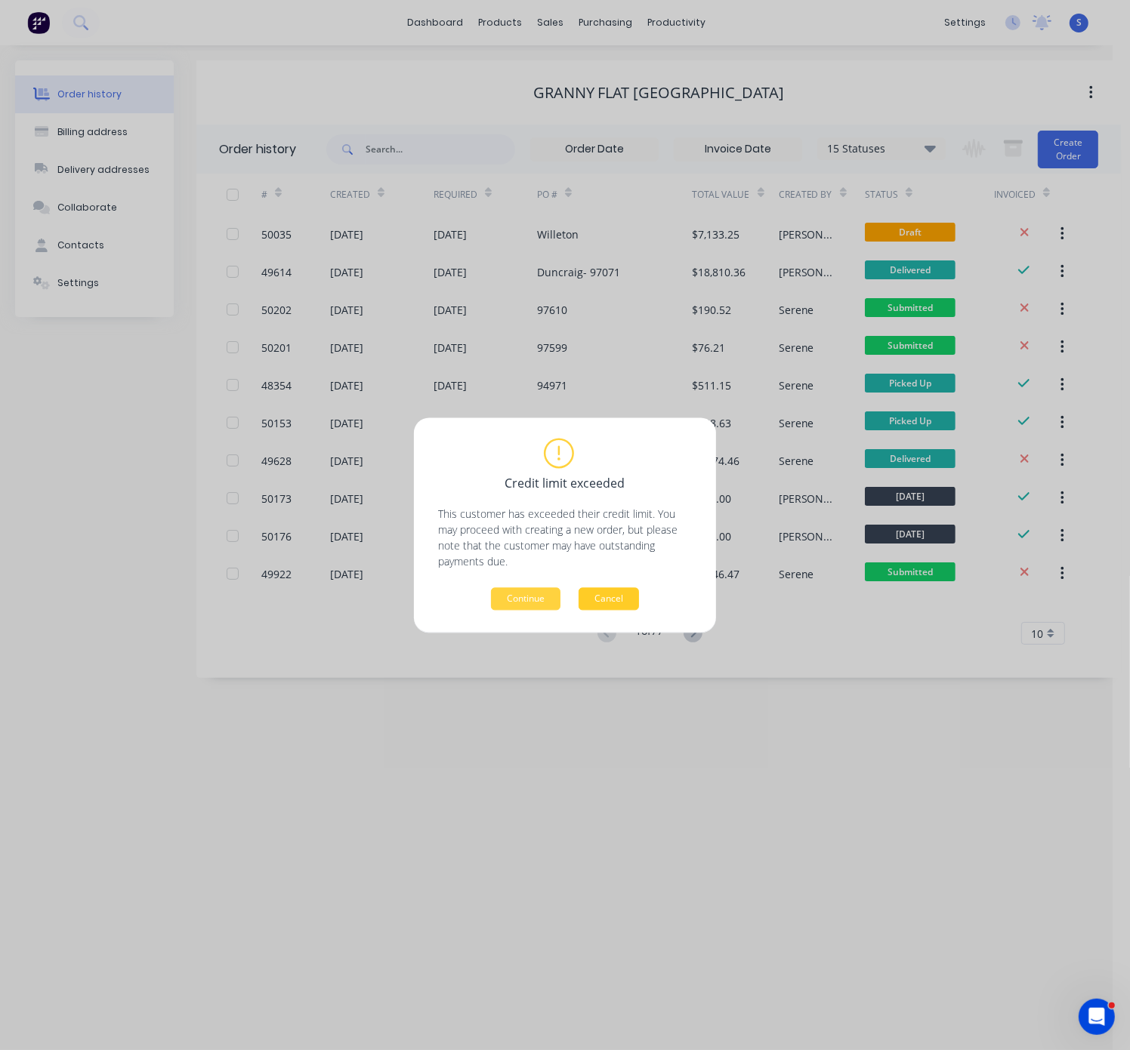
click at [627, 603] on button "Cancel" at bounding box center [608, 598] width 60 height 23
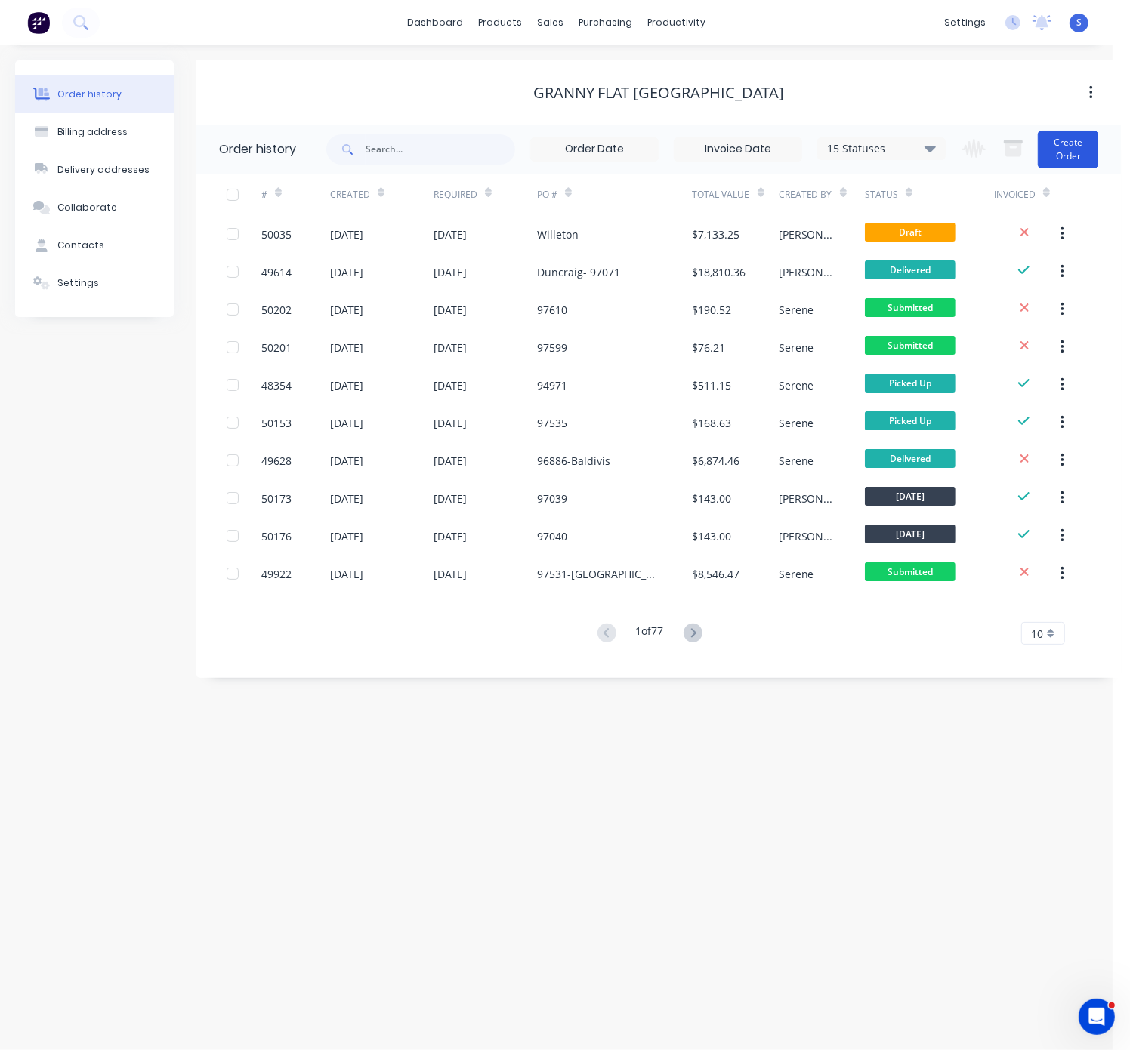
click at [1075, 147] on button "Create Order" at bounding box center [1068, 150] width 60 height 38
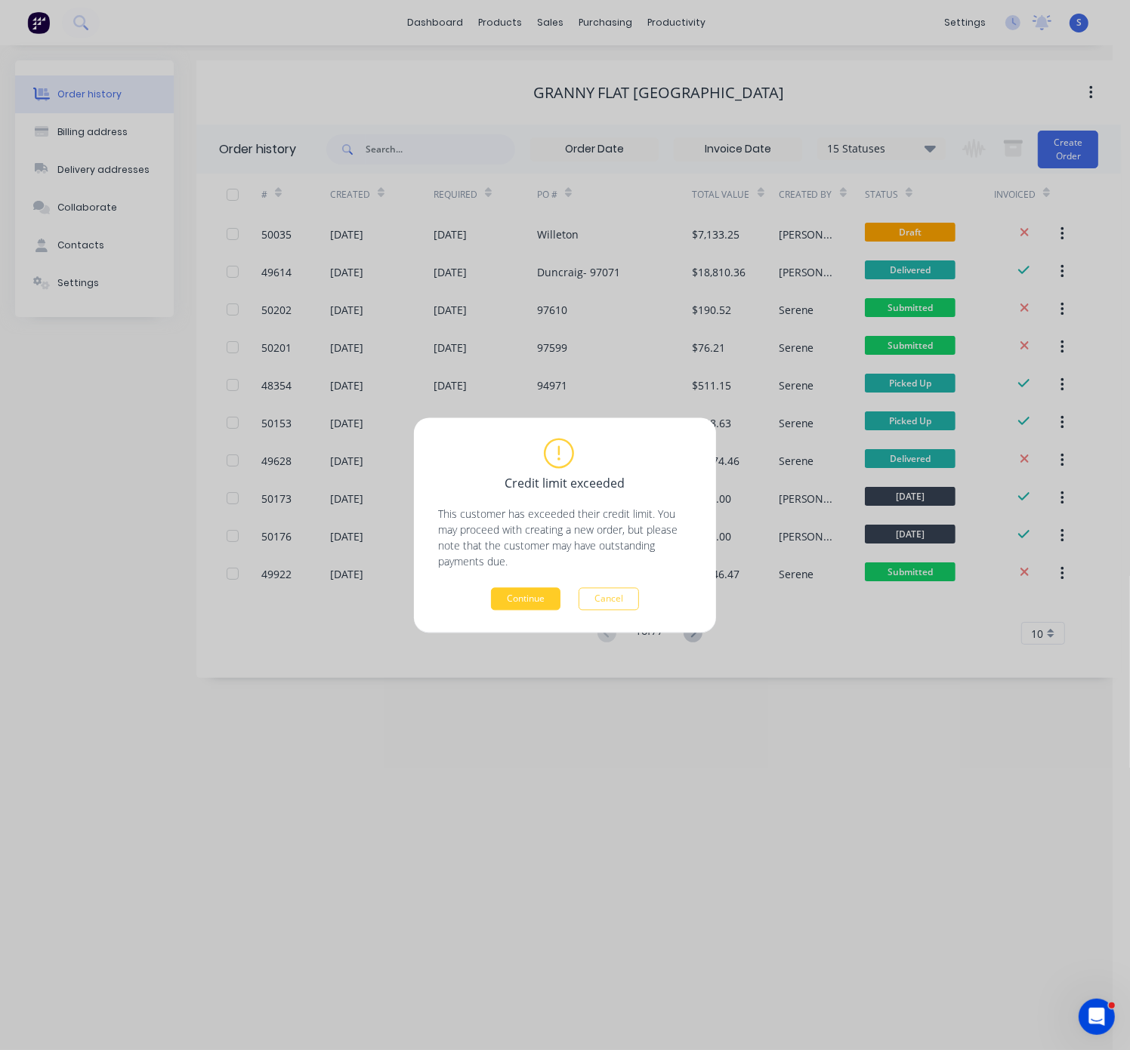
click at [536, 598] on button "Continue" at bounding box center [525, 598] width 69 height 23
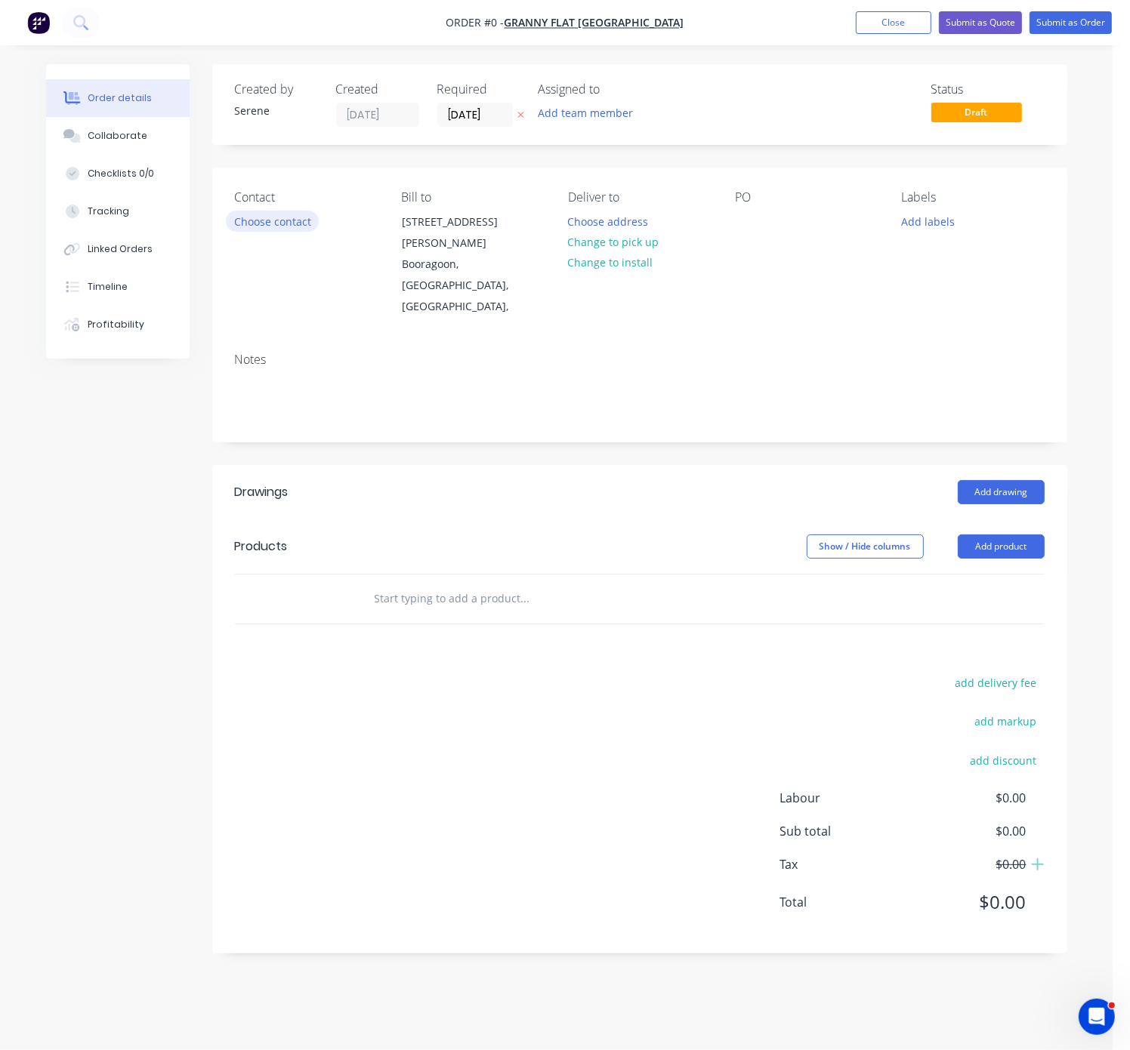
click at [276, 224] on button "Choose contact" at bounding box center [272, 221] width 93 height 20
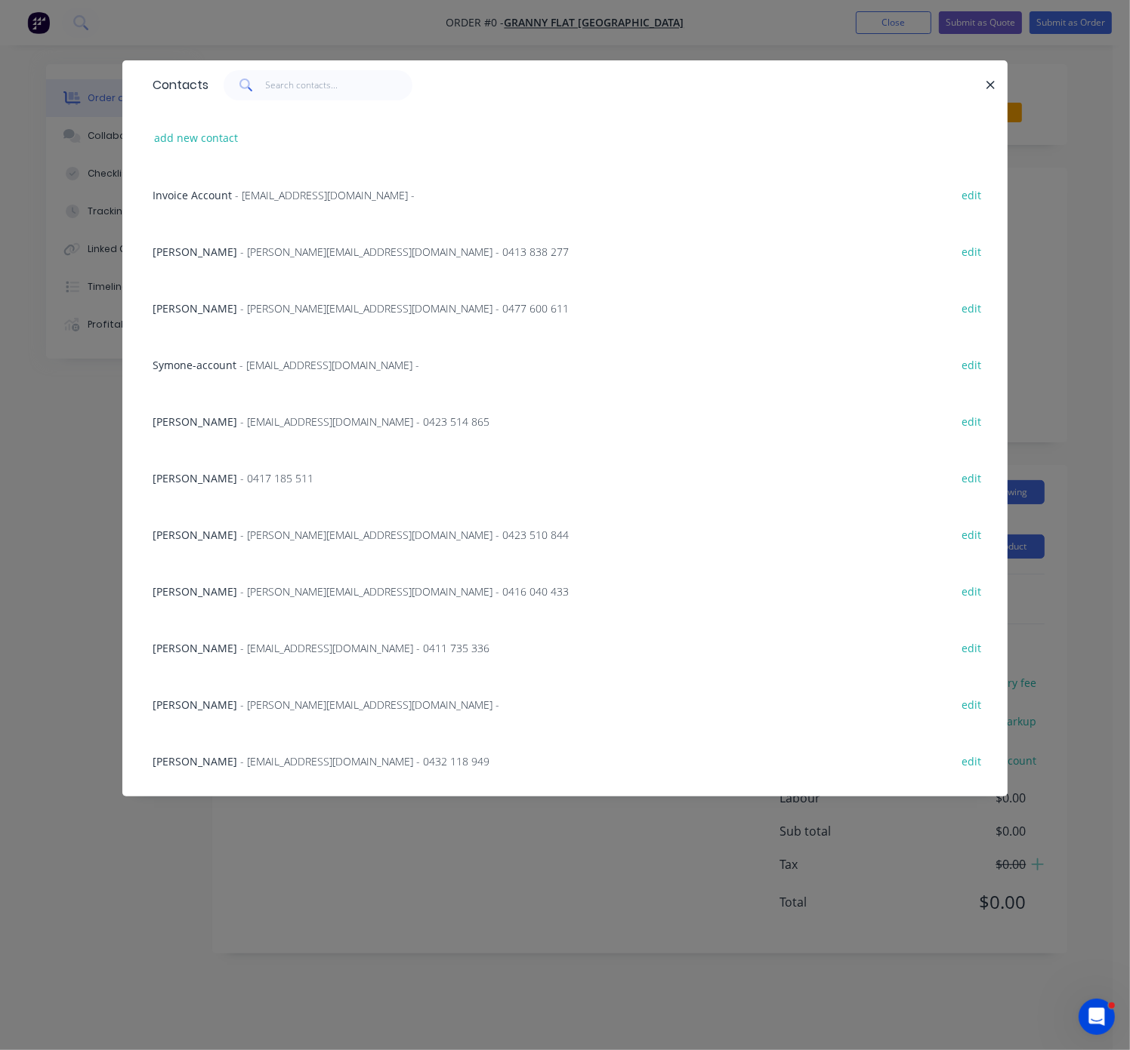
click at [227, 316] on div "Karl Chandler - karl@grannyflatswa.com - 0477 600 611" at bounding box center [361, 309] width 416 height 16
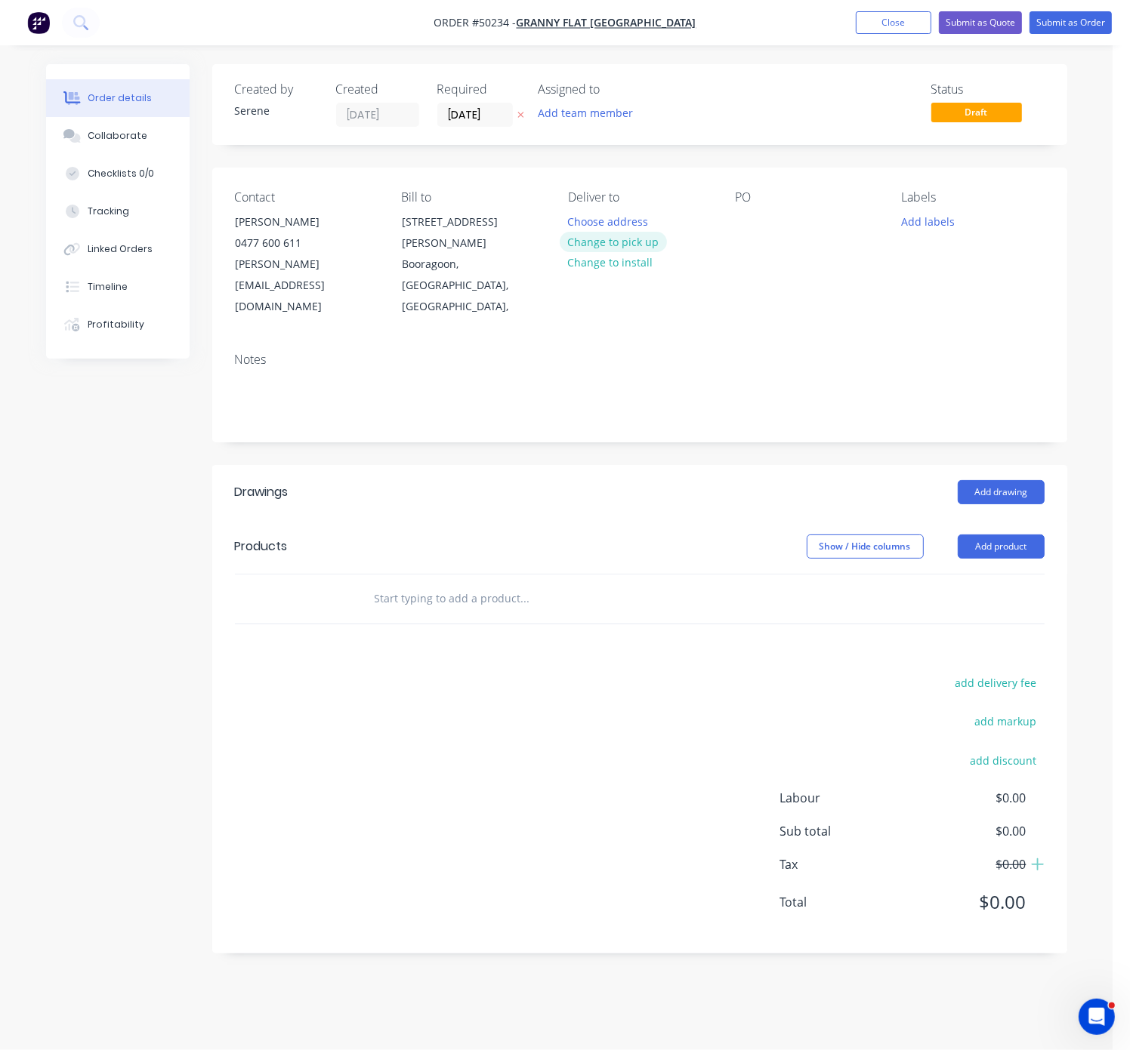
click at [622, 248] on button "Change to pick up" at bounding box center [613, 242] width 107 height 20
click at [750, 228] on div at bounding box center [747, 222] width 24 height 22
click at [636, 494] on header "Drawings Add drawing" at bounding box center [639, 492] width 855 height 54
click at [1002, 482] on header "Drawings Add drawing" at bounding box center [639, 492] width 855 height 54
click at [1000, 480] on button "Add drawing" at bounding box center [1001, 492] width 87 height 24
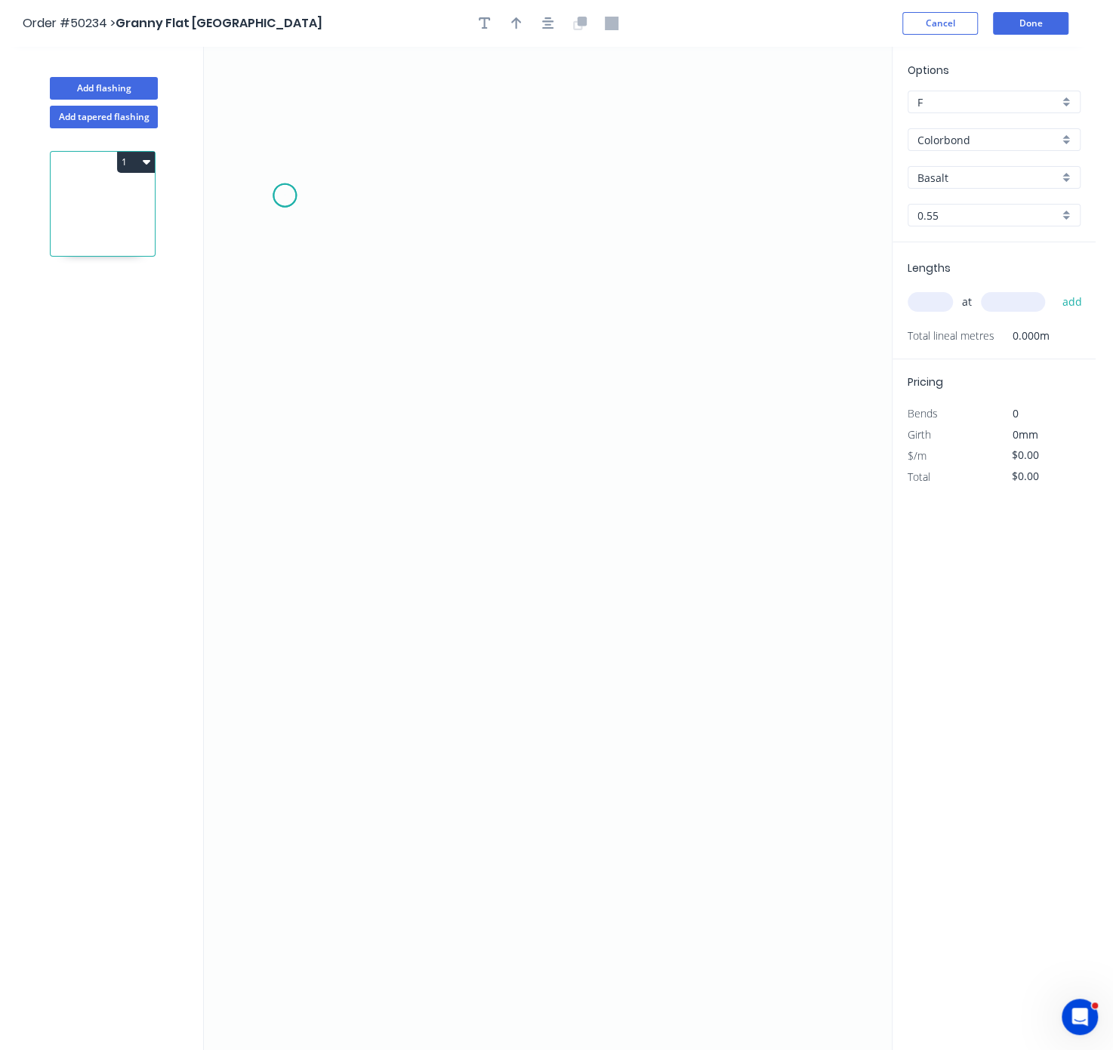
click at [285, 198] on icon "0" at bounding box center [548, 549] width 688 height 1004
click at [328, 196] on icon "0" at bounding box center [548, 549] width 688 height 1004
click at [329, 476] on icon "0 ?" at bounding box center [548, 549] width 688 height 1004
click at [759, 517] on icon "0 ? ?" at bounding box center [548, 549] width 688 height 1004
drag, startPoint x: 674, startPoint y: 509, endPoint x: 474, endPoint y: 497, distance: 200.5
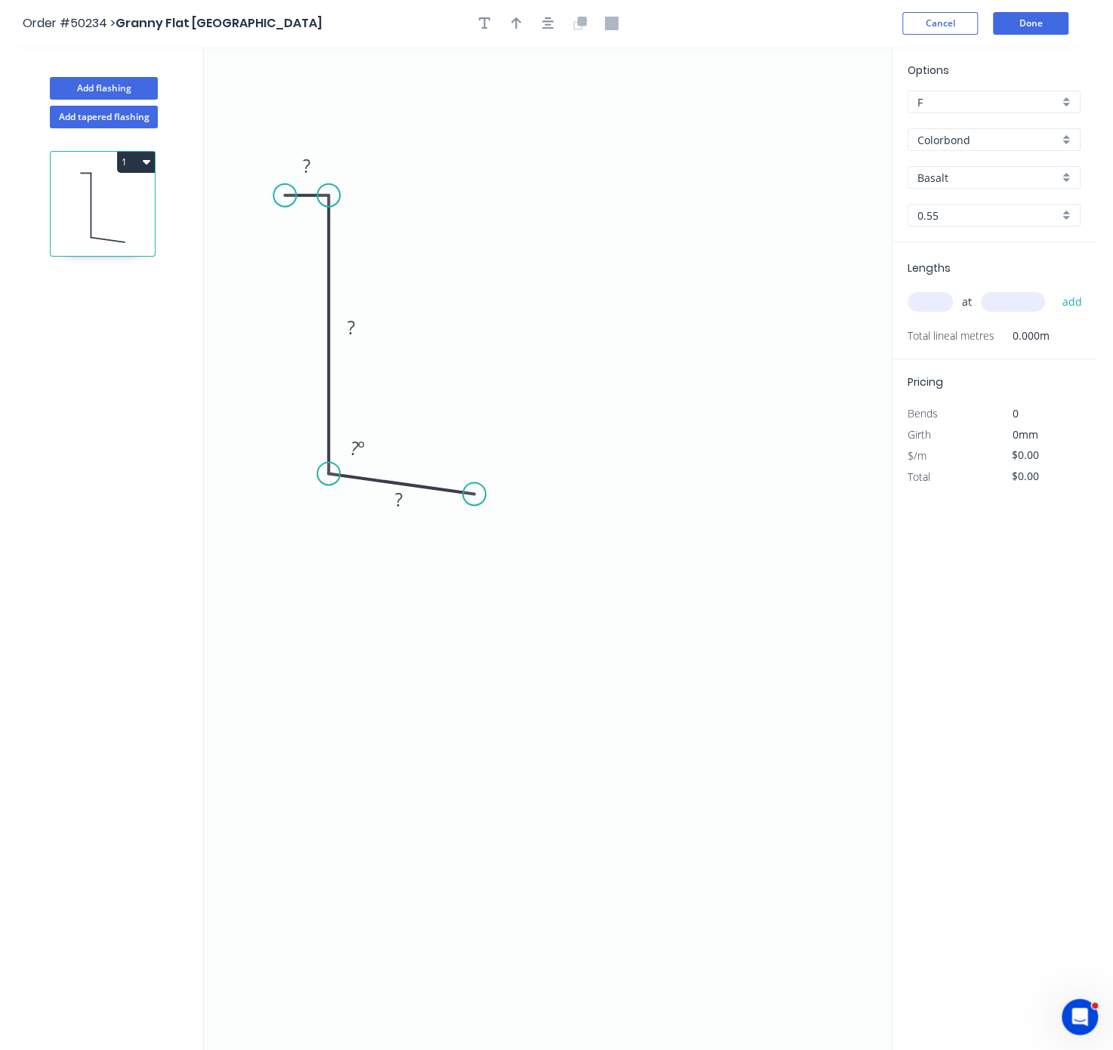
click at [474, 497] on circle at bounding box center [474, 494] width 23 height 23
click at [476, 499] on circle at bounding box center [474, 494] width 23 height 23
click at [547, 624] on icon "0 ? ? ? ? º" at bounding box center [548, 549] width 688 height 1004
drag, startPoint x: 551, startPoint y: 624, endPoint x: 532, endPoint y: 603, distance: 27.8
click at [532, 603] on circle at bounding box center [532, 600] width 23 height 23
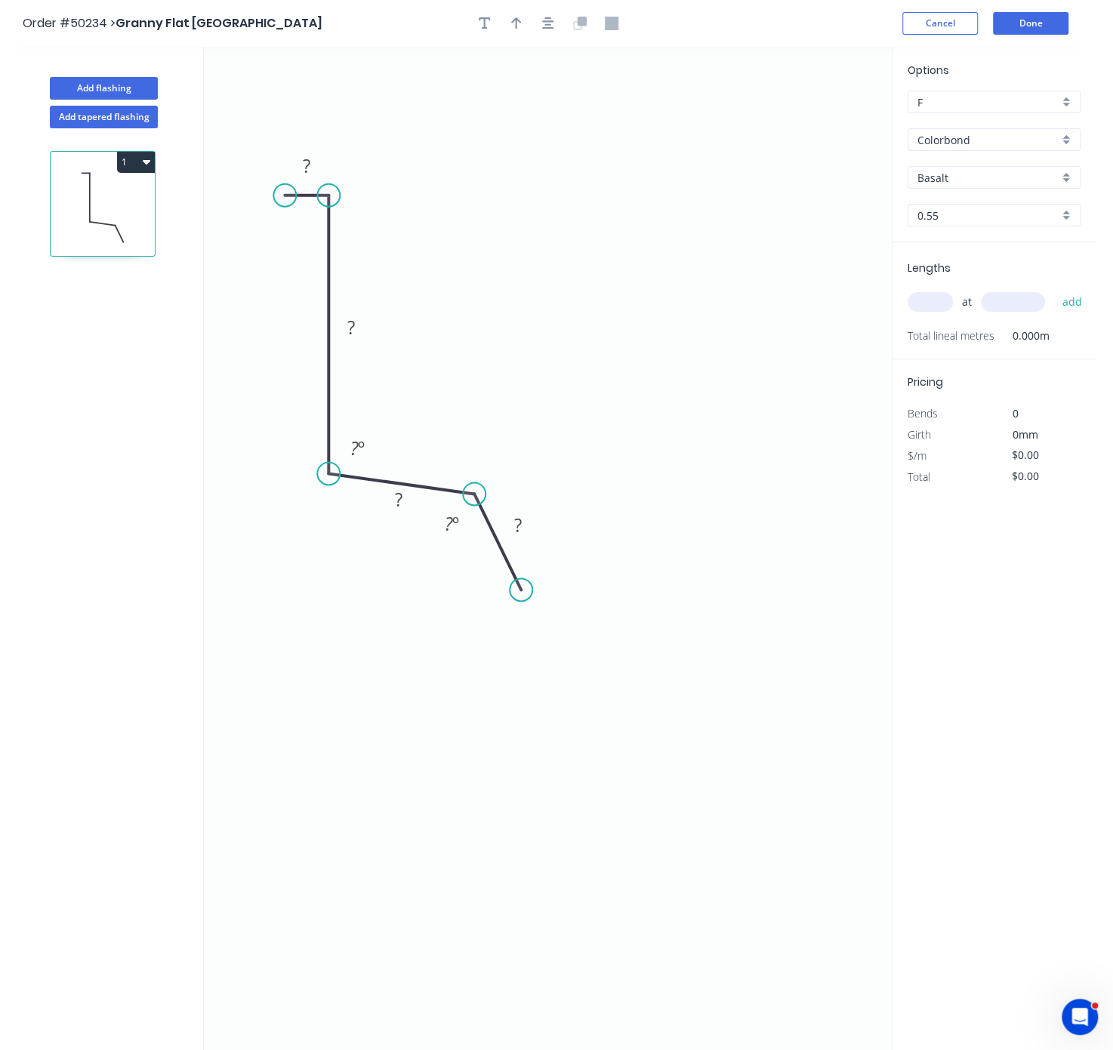
drag, startPoint x: 532, startPoint y: 600, endPoint x: 521, endPoint y: 593, distance: 13.0
click at [521, 593] on circle at bounding box center [521, 589] width 23 height 23
click at [525, 530] on rect at bounding box center [518, 526] width 30 height 21
click at [448, 523] on tspan "?" at bounding box center [449, 523] width 8 height 25
click at [399, 495] on tspan "?" at bounding box center [398, 499] width 8 height 25
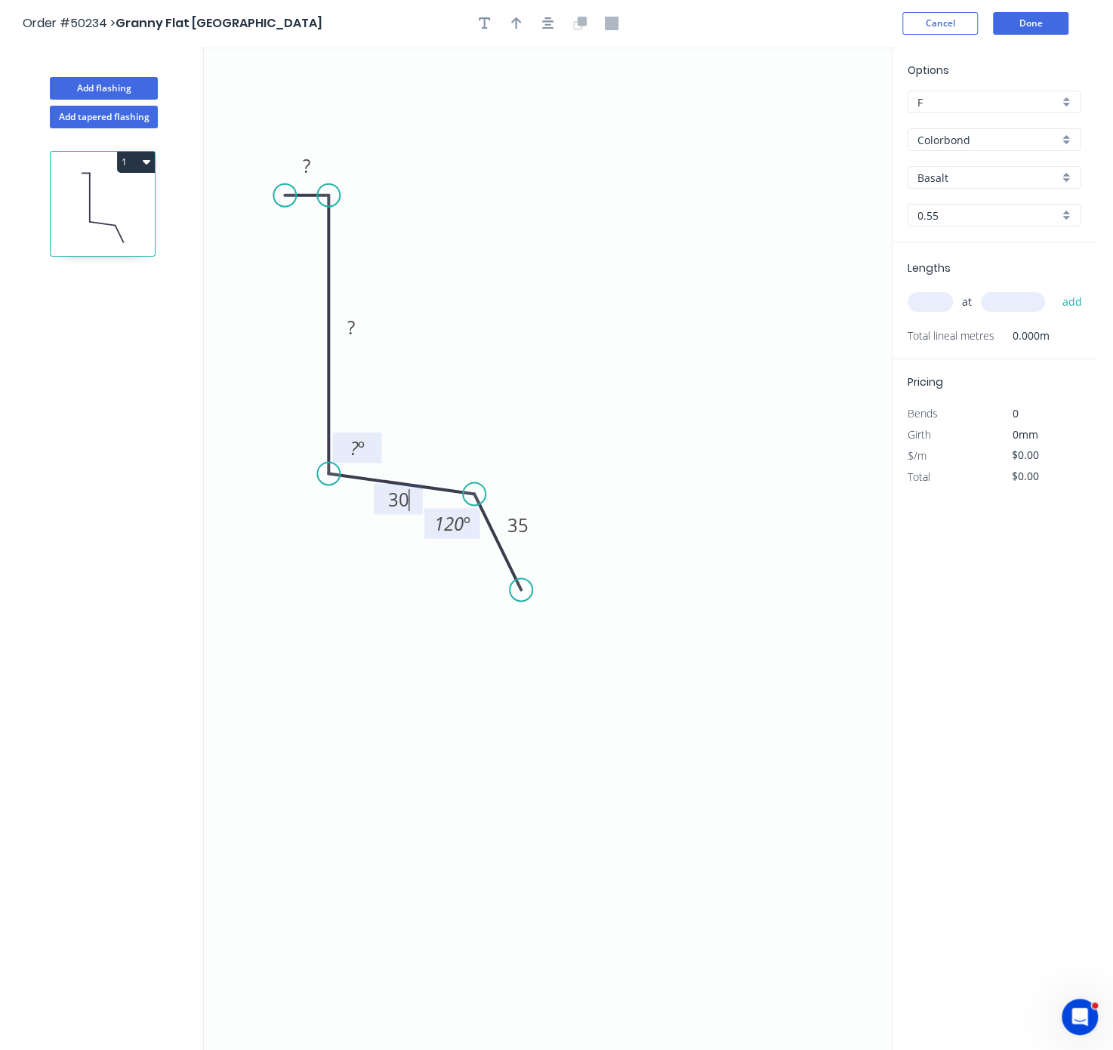
click at [353, 444] on tspan "?" at bounding box center [354, 448] width 8 height 25
click at [356, 331] on rect at bounding box center [351, 328] width 30 height 21
click at [307, 170] on tspan "?" at bounding box center [307, 165] width 8 height 25
click at [528, 270] on icon "0 10 90 30 35 93 º 120 º" at bounding box center [548, 549] width 688 height 1004
type input "$8.41"
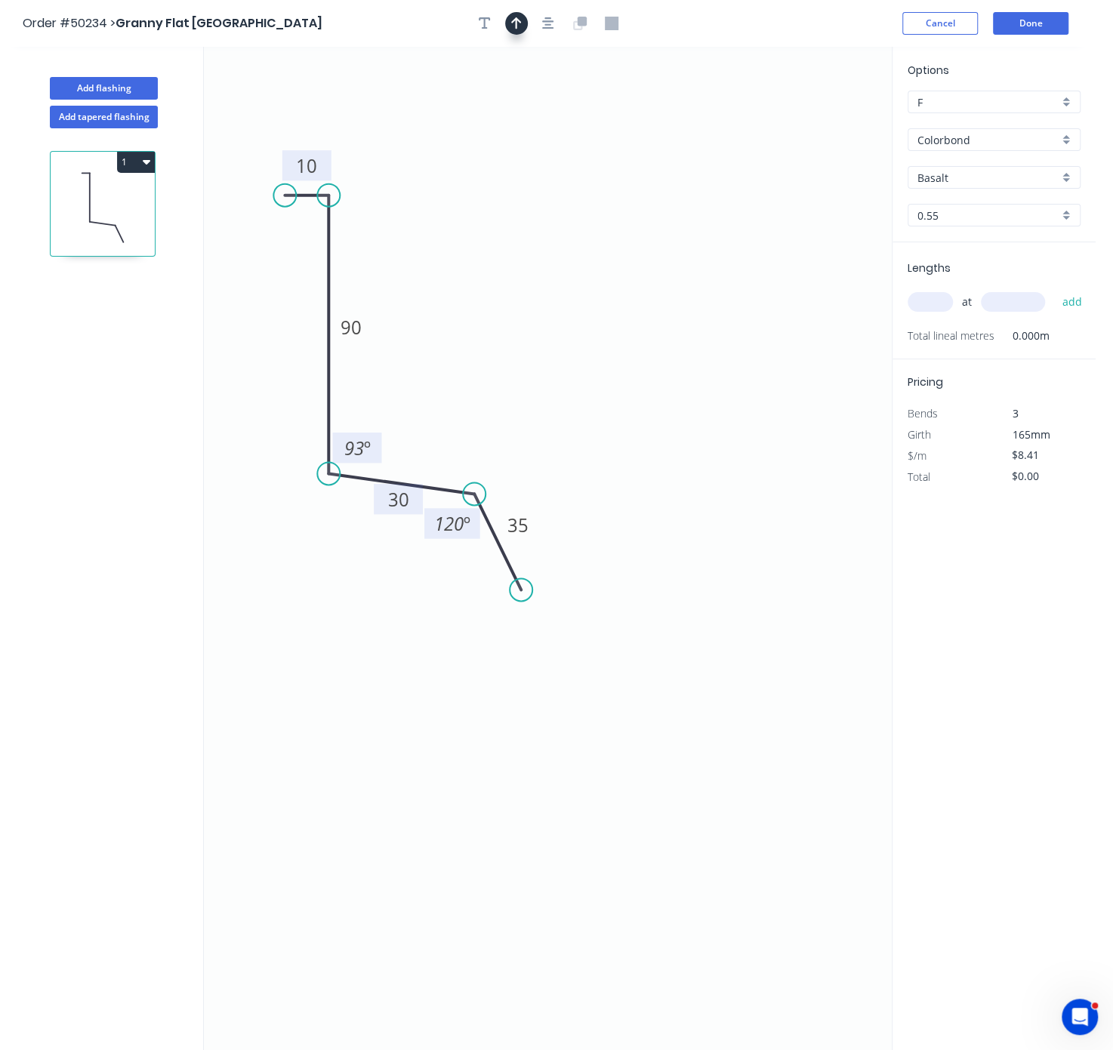
click at [522, 29] on button "button" at bounding box center [516, 23] width 23 height 23
click at [819, 117] on icon at bounding box center [816, 105] width 14 height 48
click at [819, 115] on icon at bounding box center [819, 97] width 14 height 48
click at [819, 115] on icon at bounding box center [831, 102] width 44 height 44
drag, startPoint x: 819, startPoint y: 115, endPoint x: 448, endPoint y: 326, distance: 426.8
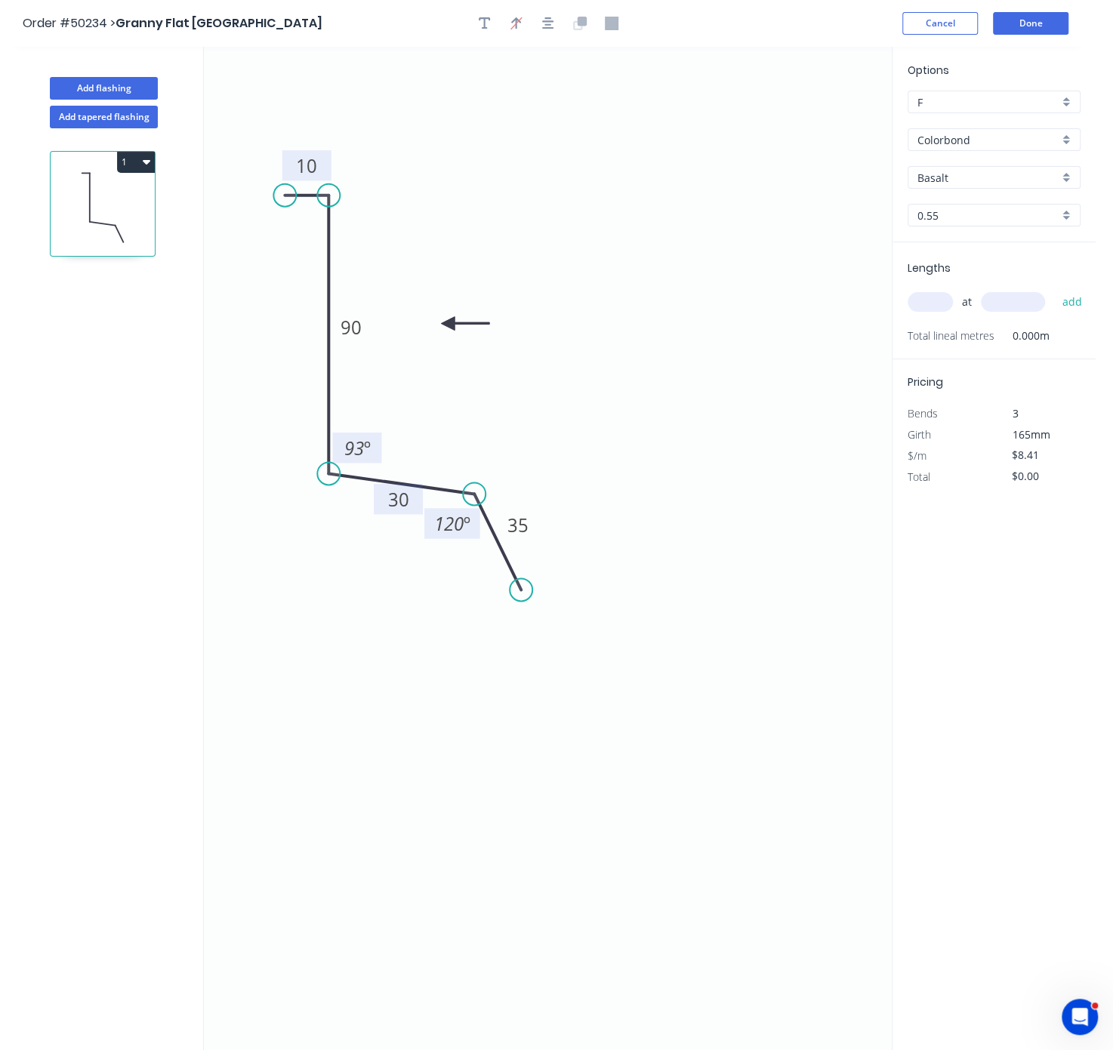
click at [448, 326] on icon at bounding box center [465, 323] width 48 height 14
click at [951, 186] on input "Basalt" at bounding box center [987, 178] width 141 height 16
click at [961, 213] on div "Monument" at bounding box center [993, 207] width 171 height 26
type input "Monument"
click at [939, 312] on input "text" at bounding box center [930, 302] width 45 height 20
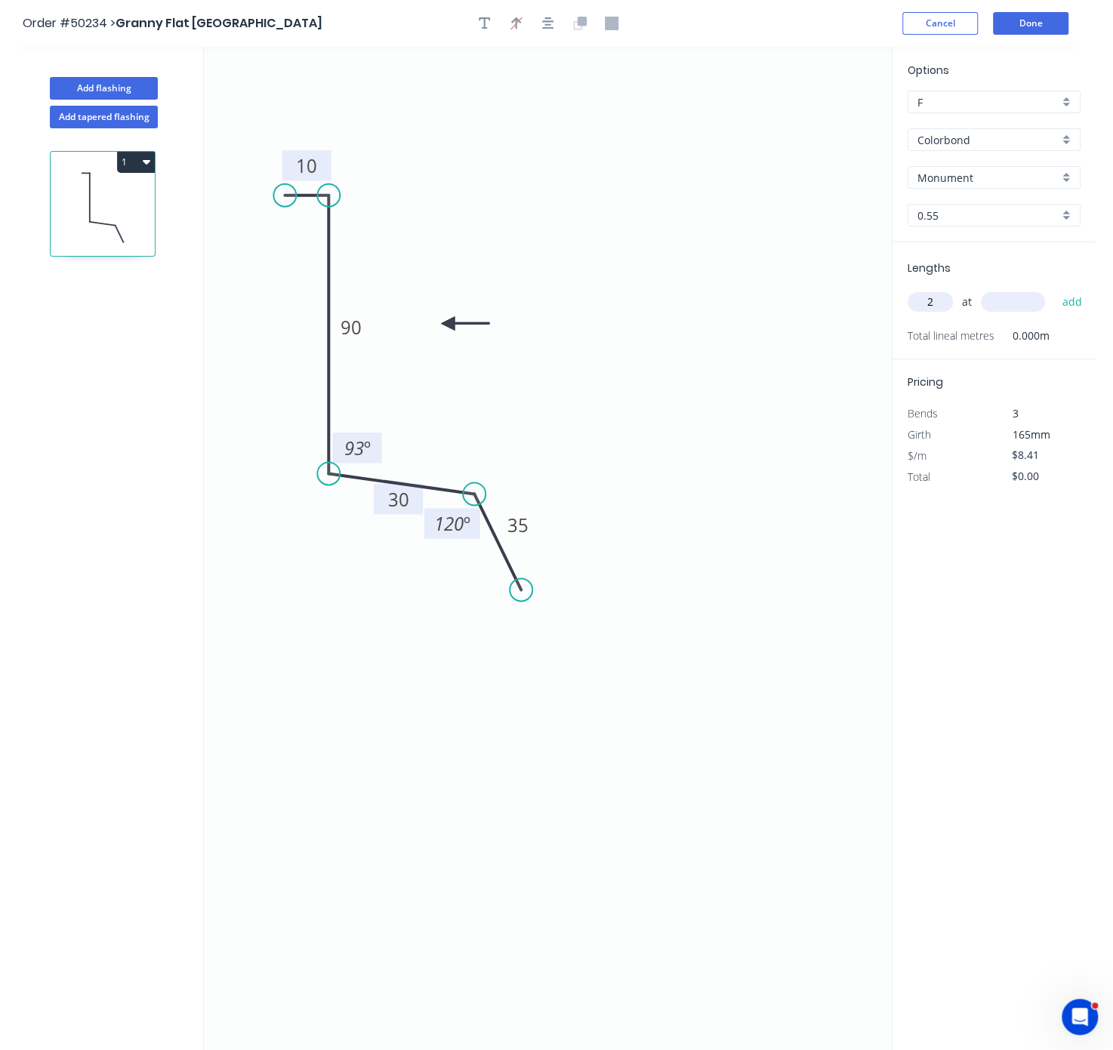
type input "2"
type input "4200"
click at [1054, 289] on button "add" at bounding box center [1071, 302] width 35 height 26
type input "$70.64"
click at [99, 97] on button "Add flashing" at bounding box center [104, 88] width 108 height 23
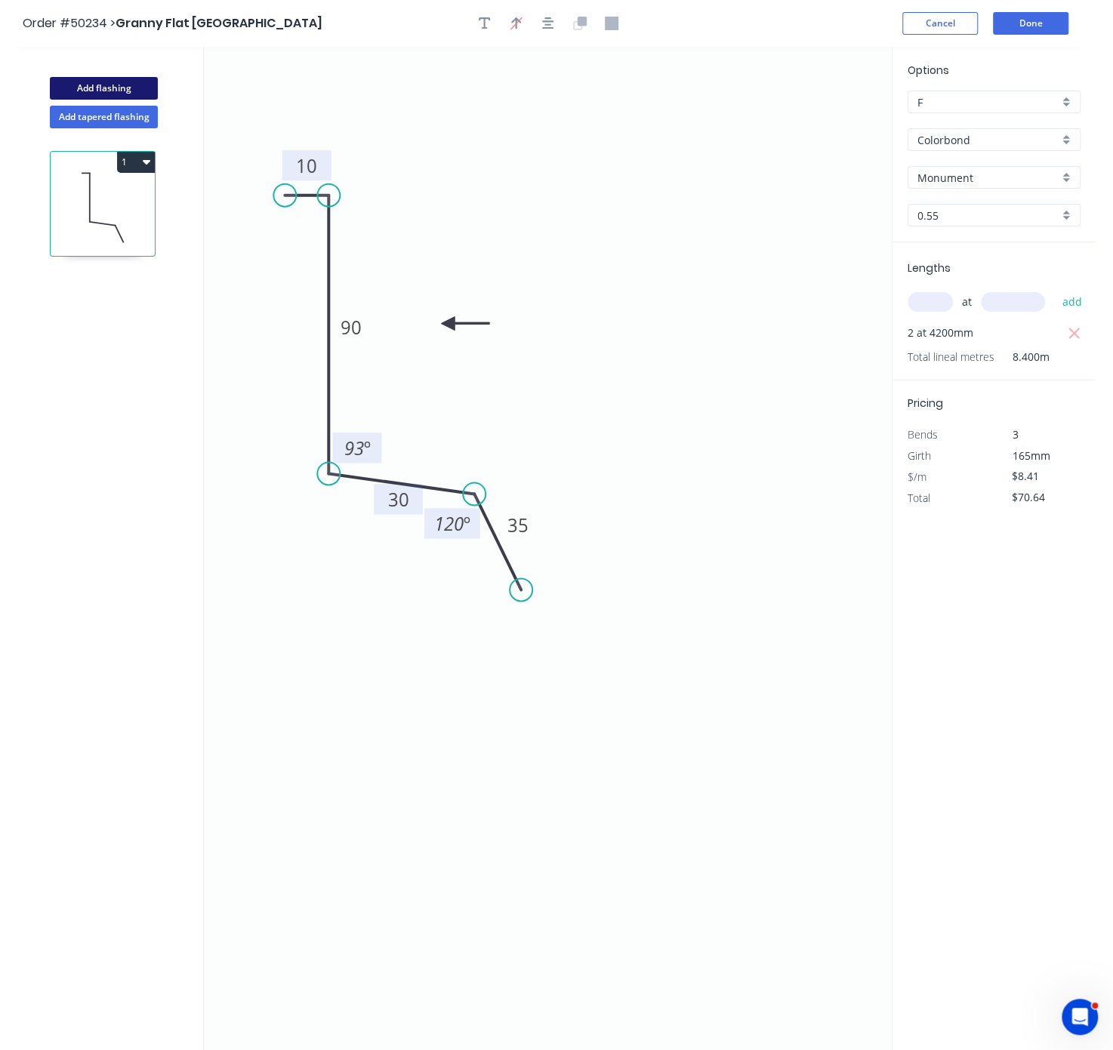
type input "$0.00"
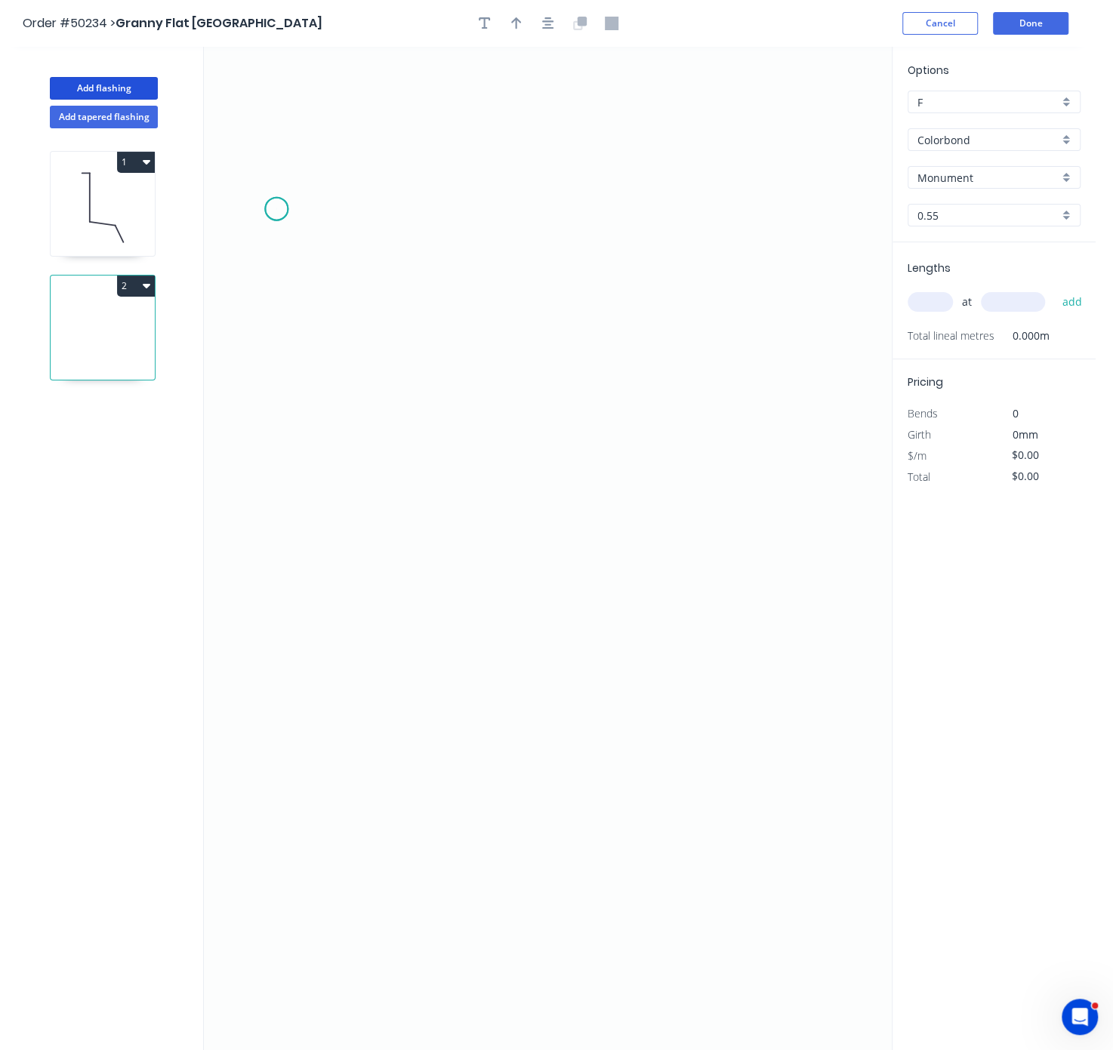
click at [276, 211] on icon "0" at bounding box center [548, 549] width 688 height 1004
click at [301, 223] on icon "0" at bounding box center [548, 549] width 688 height 1004
click at [621, 225] on icon "0 ?" at bounding box center [548, 549] width 688 height 1004
click at [624, 374] on icon "0 ? ? ? º" at bounding box center [548, 549] width 688 height 1004
click at [638, 398] on icon "0 ? ? ? ? º" at bounding box center [548, 549] width 688 height 1004
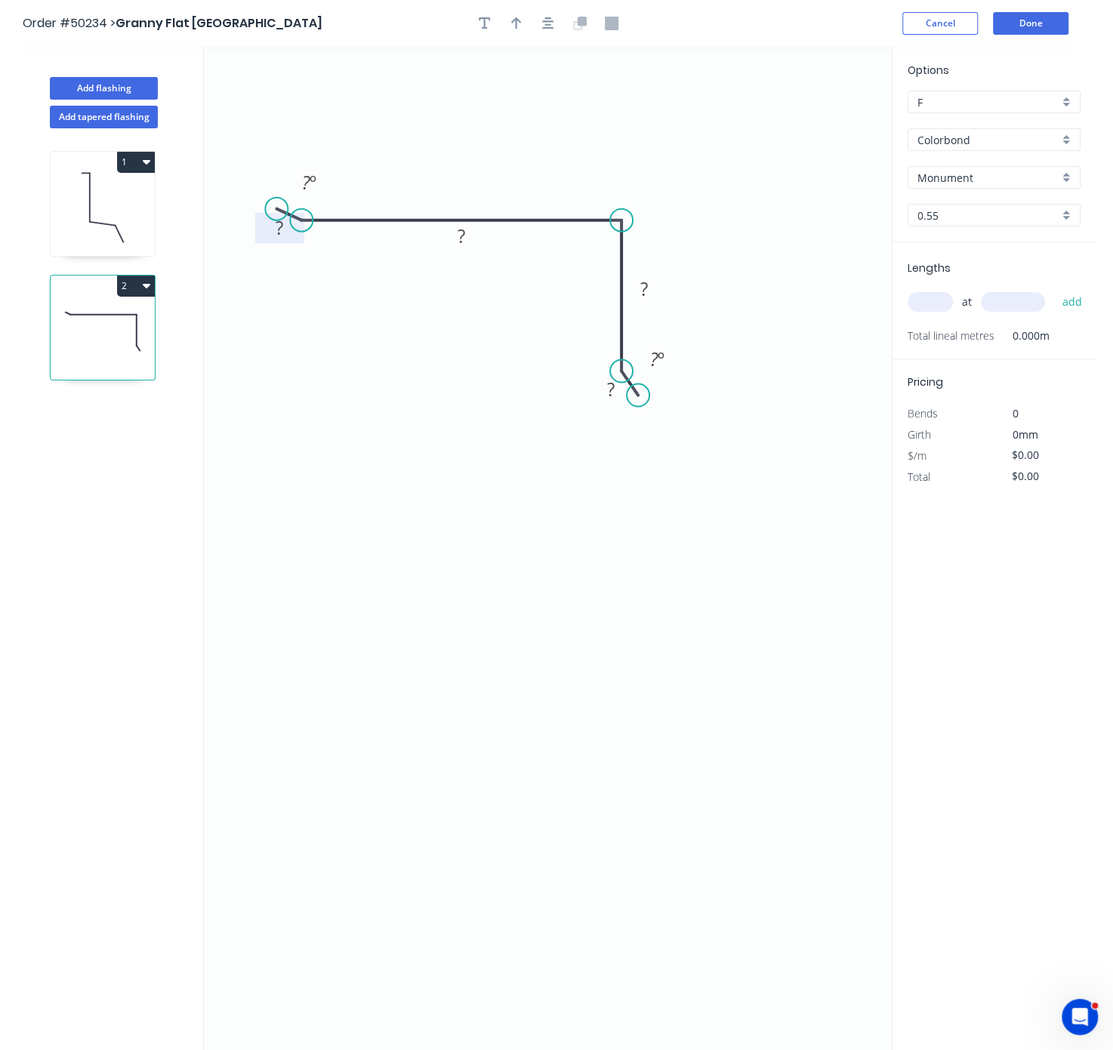
click at [278, 234] on tspan "?" at bounding box center [280, 227] width 8 height 25
click at [462, 238] on tspan "?" at bounding box center [462, 236] width 8 height 25
click at [653, 290] on rect at bounding box center [644, 289] width 30 height 21
click at [613, 396] on tspan "?" at bounding box center [611, 388] width 8 height 25
click at [588, 525] on icon "0 10 70 30 10 ? º ? º" at bounding box center [548, 549] width 688 height 1004
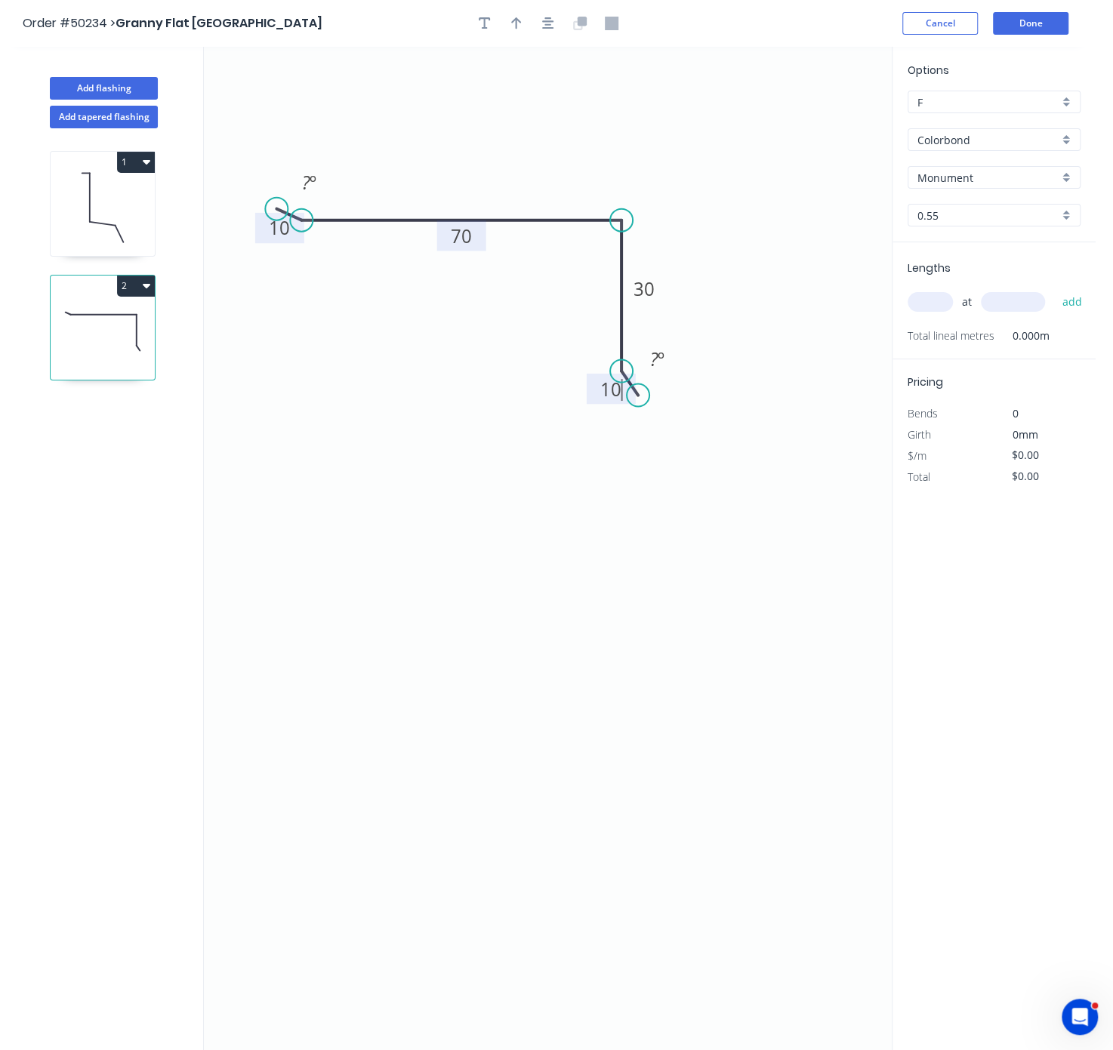
type input "$7.46"
click at [517, 30] on icon "button" at bounding box center [516, 24] width 11 height 14
drag, startPoint x: 814, startPoint y: 118, endPoint x: 455, endPoint y: 162, distance: 362.1
click at [455, 162] on icon at bounding box center [453, 140] width 14 height 48
click at [932, 312] on input "text" at bounding box center [930, 302] width 45 height 20
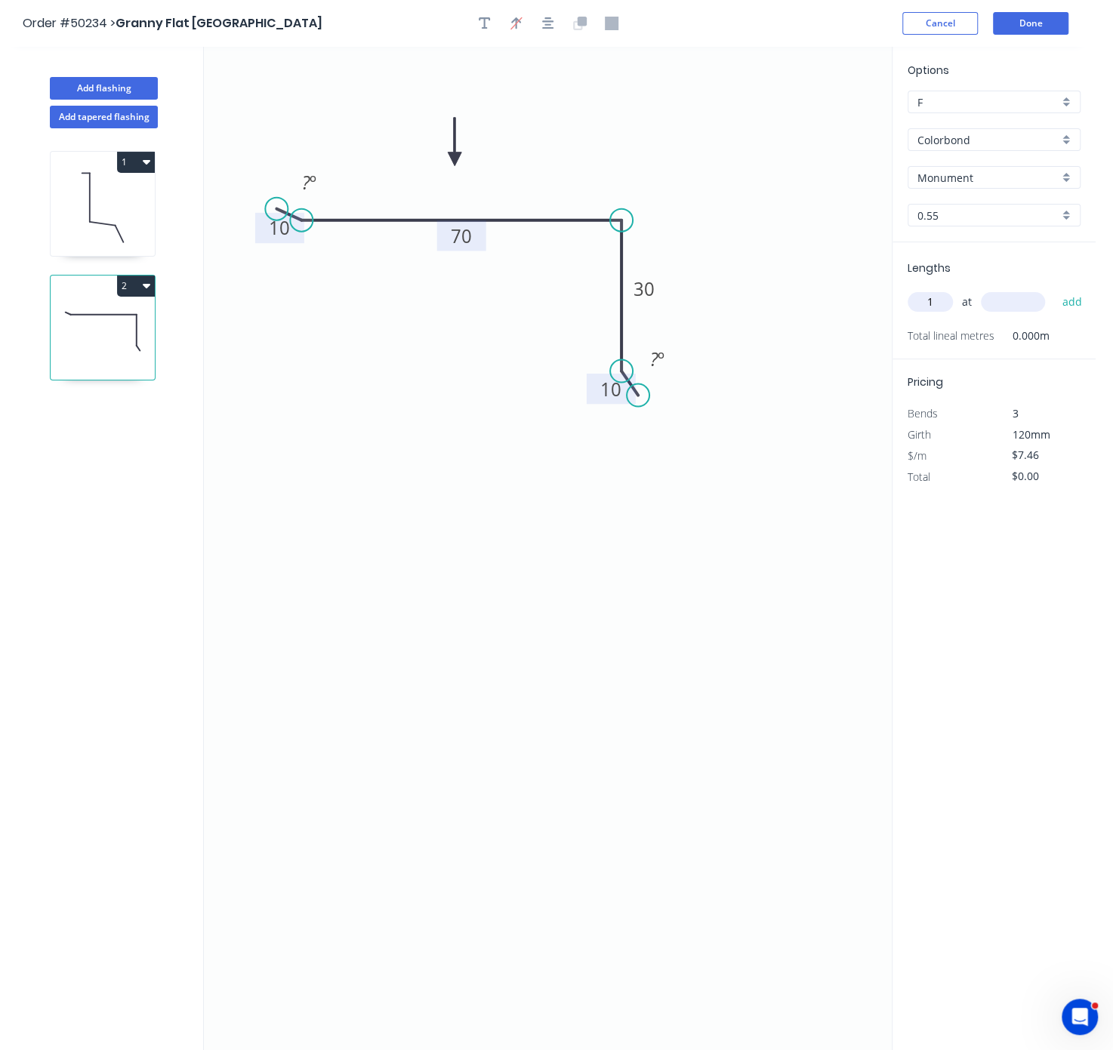
type input "1"
type input "2400"
click at [1054, 289] on button "add" at bounding box center [1071, 302] width 35 height 26
type input "$17.90"
click at [1035, 28] on button "Done" at bounding box center [1031, 23] width 76 height 23
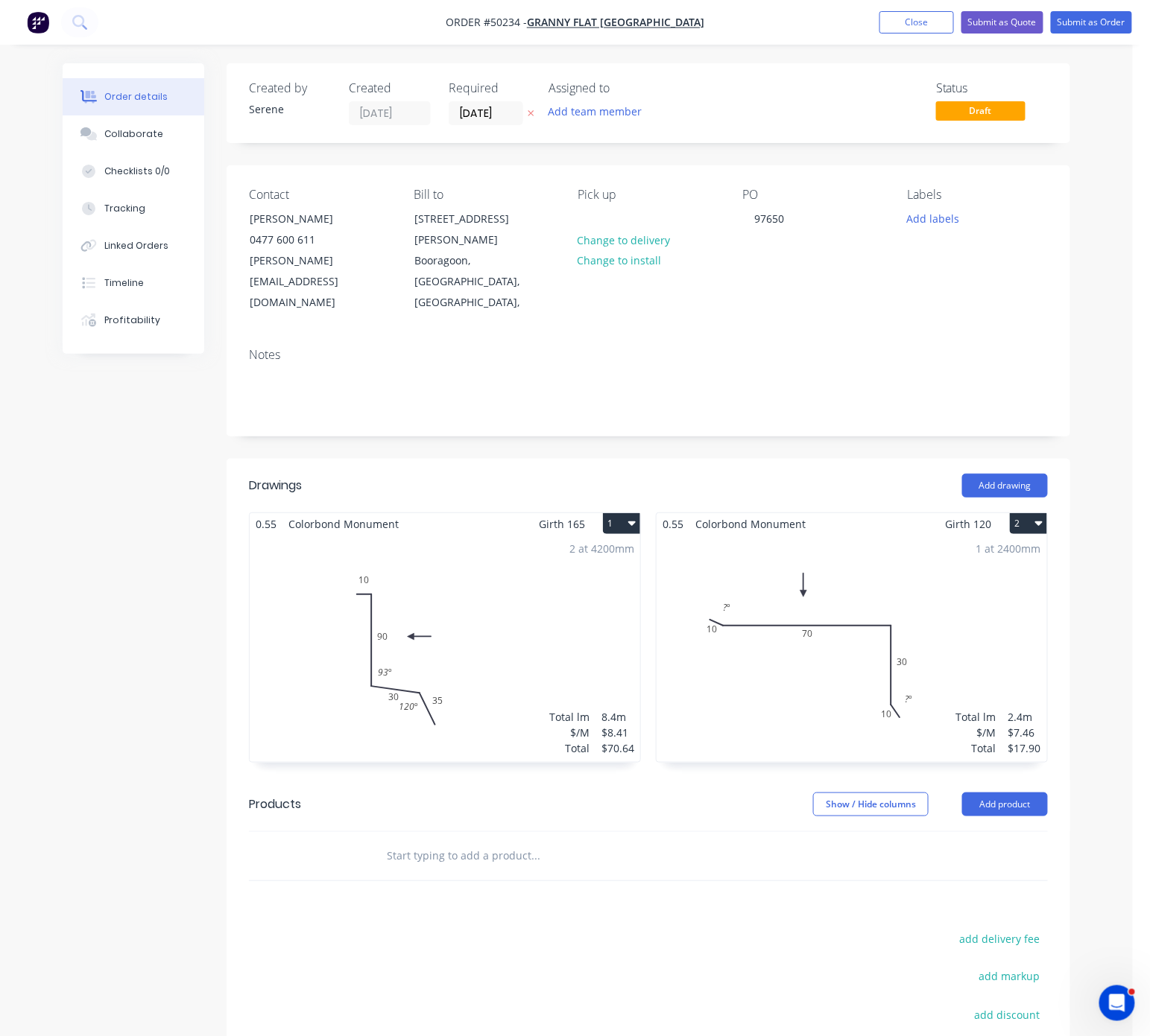
drag, startPoint x: 531, startPoint y: 411, endPoint x: 778, endPoint y: 417, distance: 247.1
click at [498, 105] on input "10/10/25" at bounding box center [486, 112] width 73 height 23
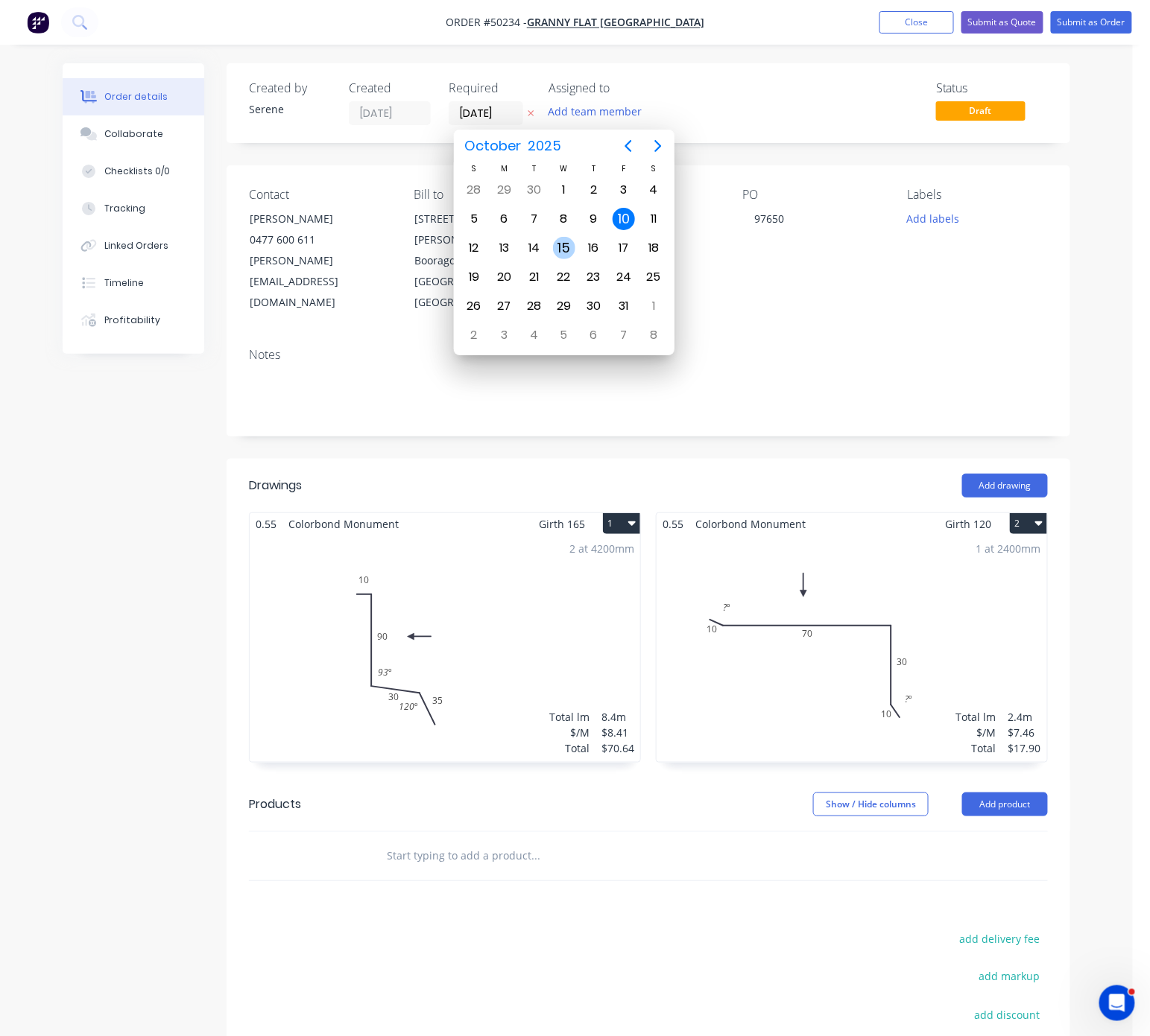
click at [562, 243] on div "15" at bounding box center [564, 248] width 23 height 23
type input "15/10/25"
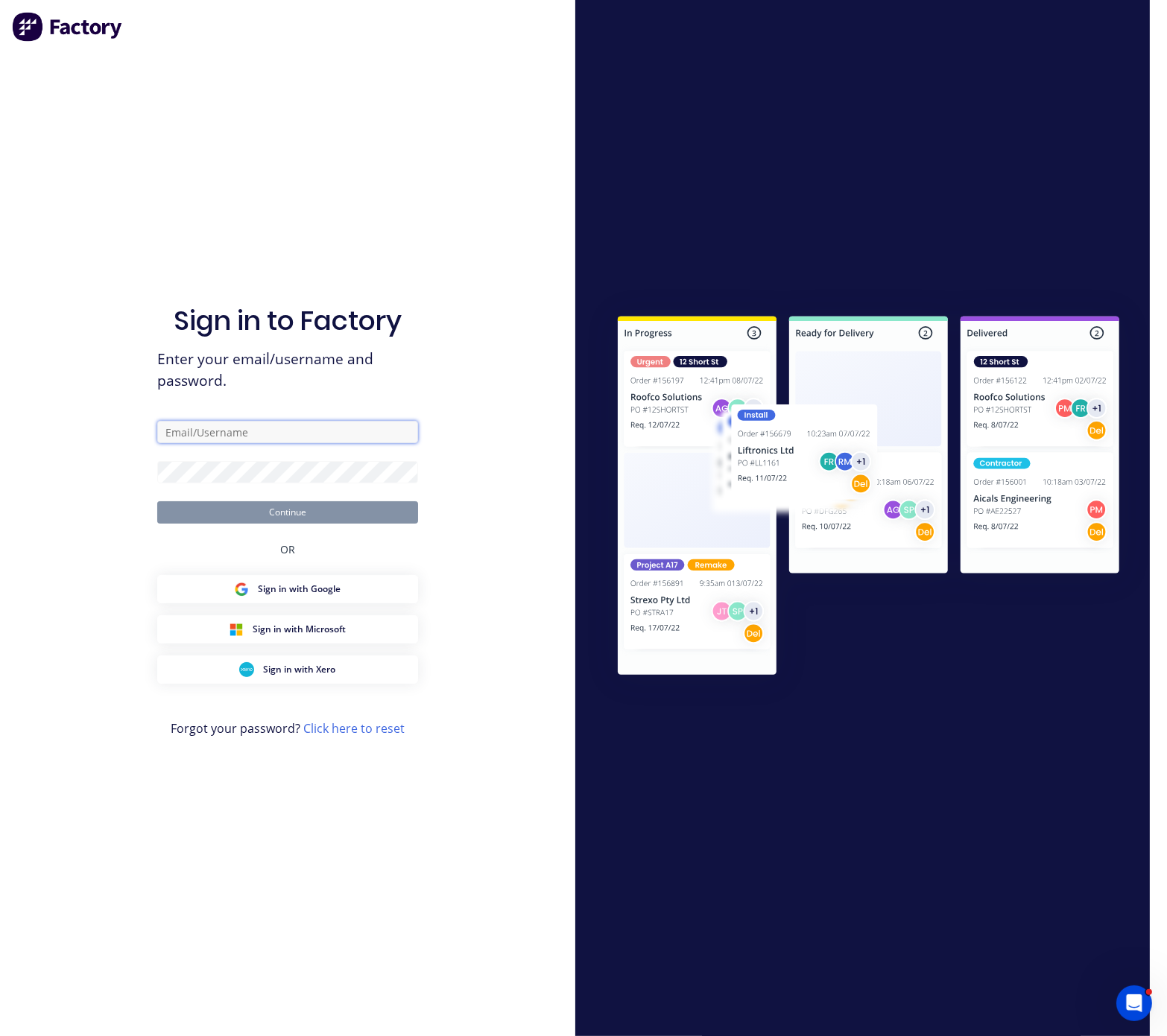
type input "serene@dynamicsteelform.com.au"
click at [321, 525] on div "Sign in to Factory Enter your email/username and password. serene@dynamicsteelf…" at bounding box center [287, 533] width 260 height 983
click at [309, 518] on button "Continue" at bounding box center [287, 512] width 260 height 23
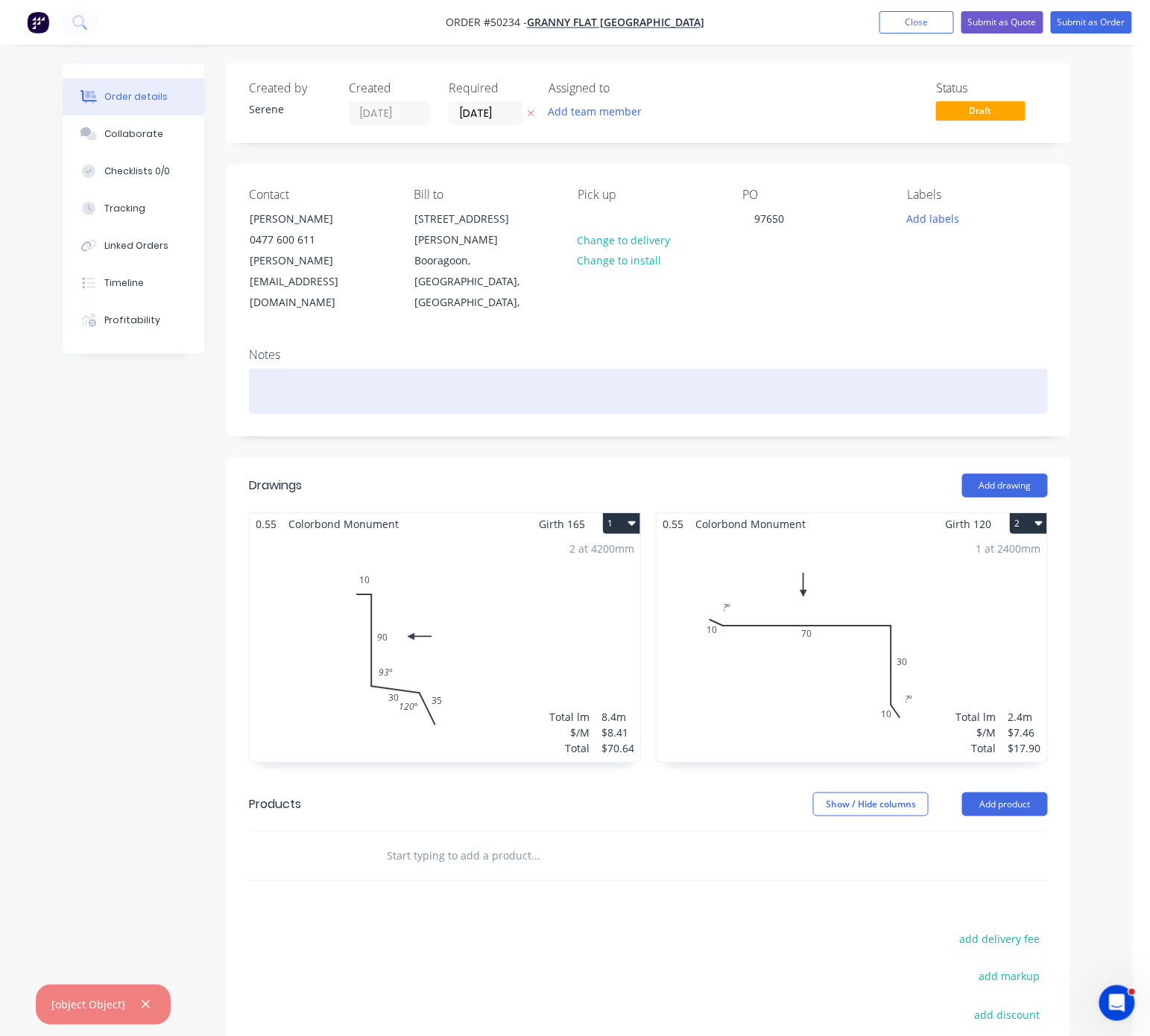
drag, startPoint x: 506, startPoint y: 436, endPoint x: 626, endPoint y: 376, distance: 134.2
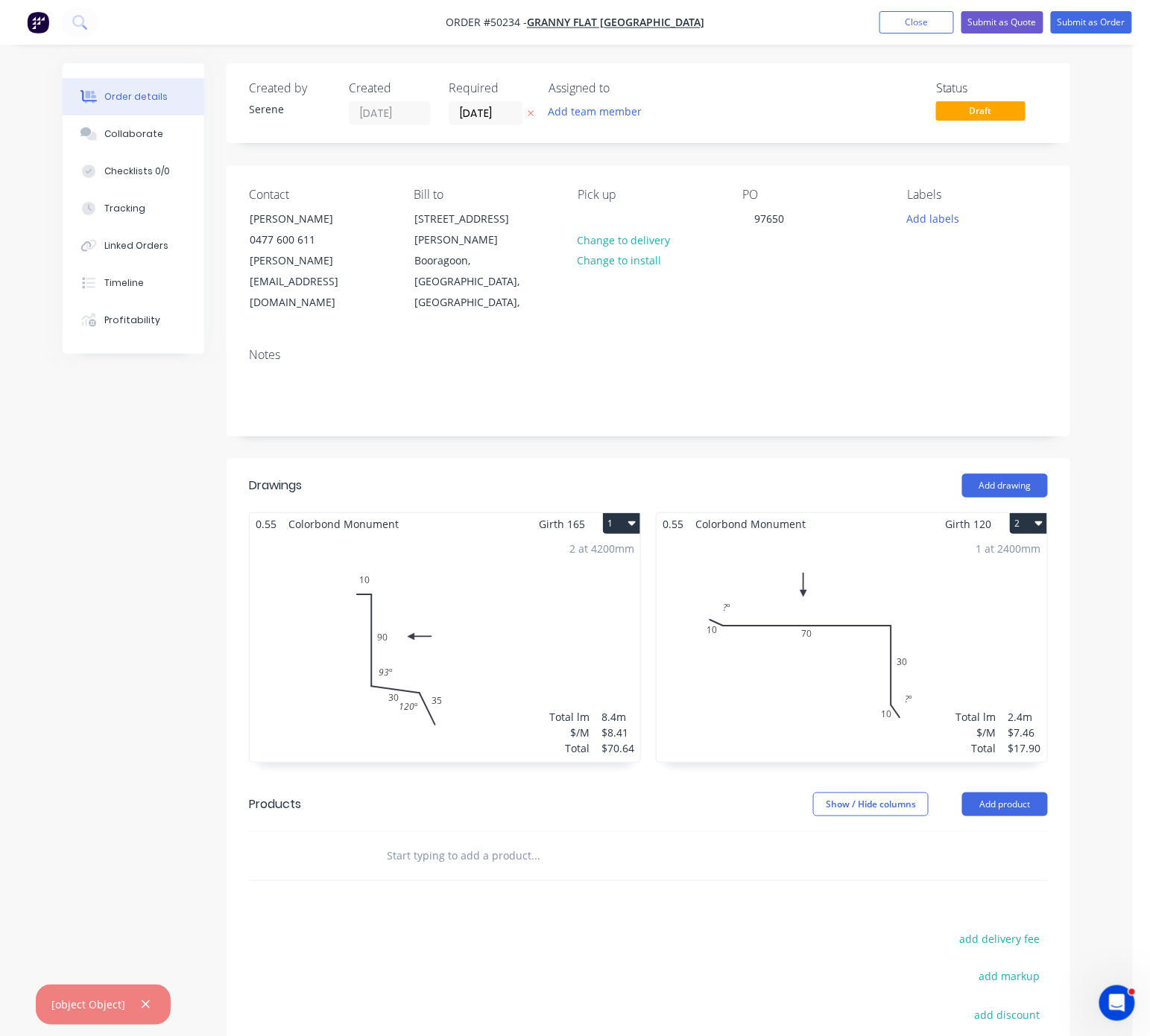
click at [486, 103] on div "Required 10/10/25" at bounding box center [490, 103] width 82 height 44
click at [486, 106] on input "10/10/25" at bounding box center [486, 112] width 73 height 23
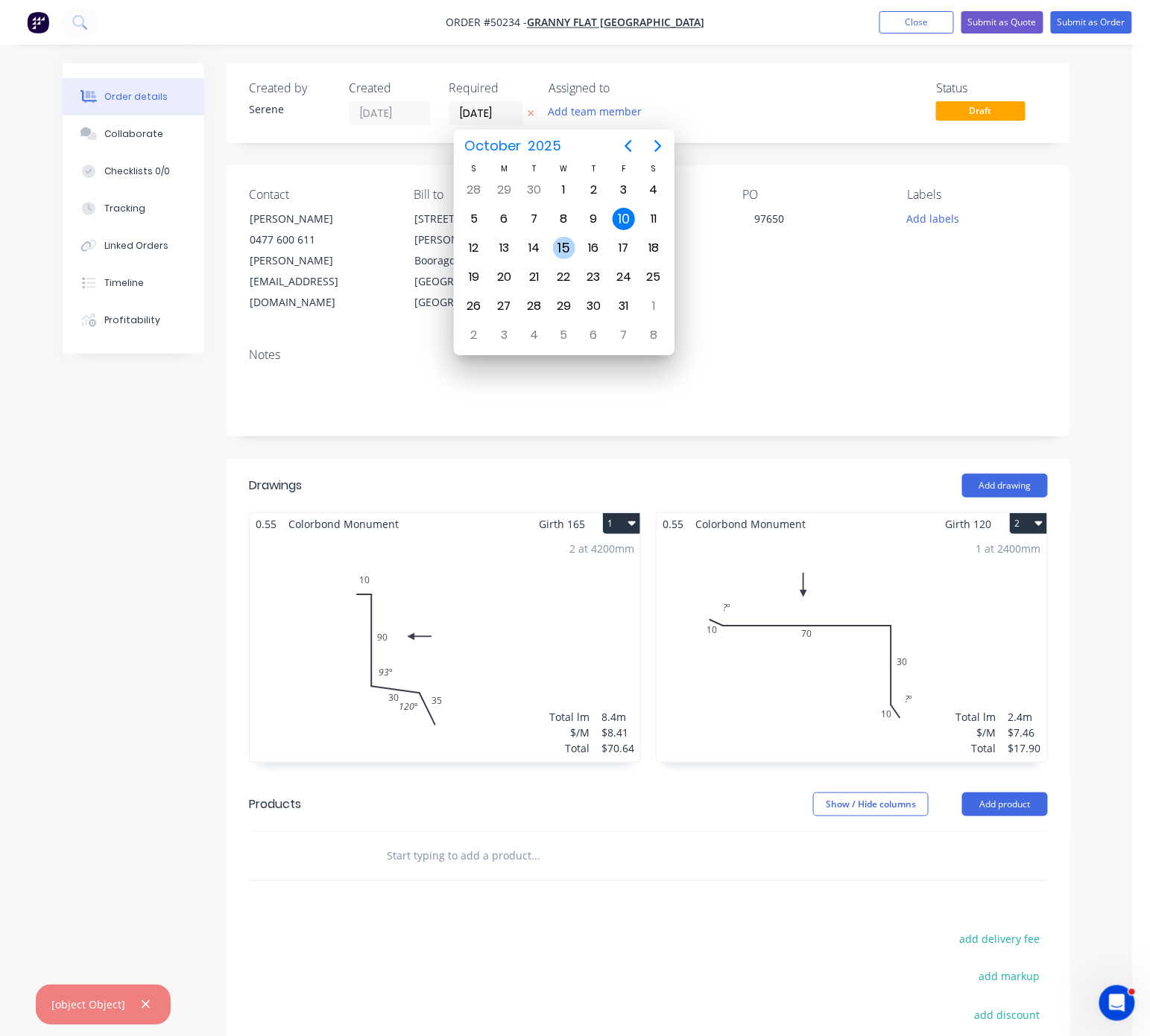
click at [559, 254] on div "15" at bounding box center [564, 248] width 23 height 23
type input "15/10/25"
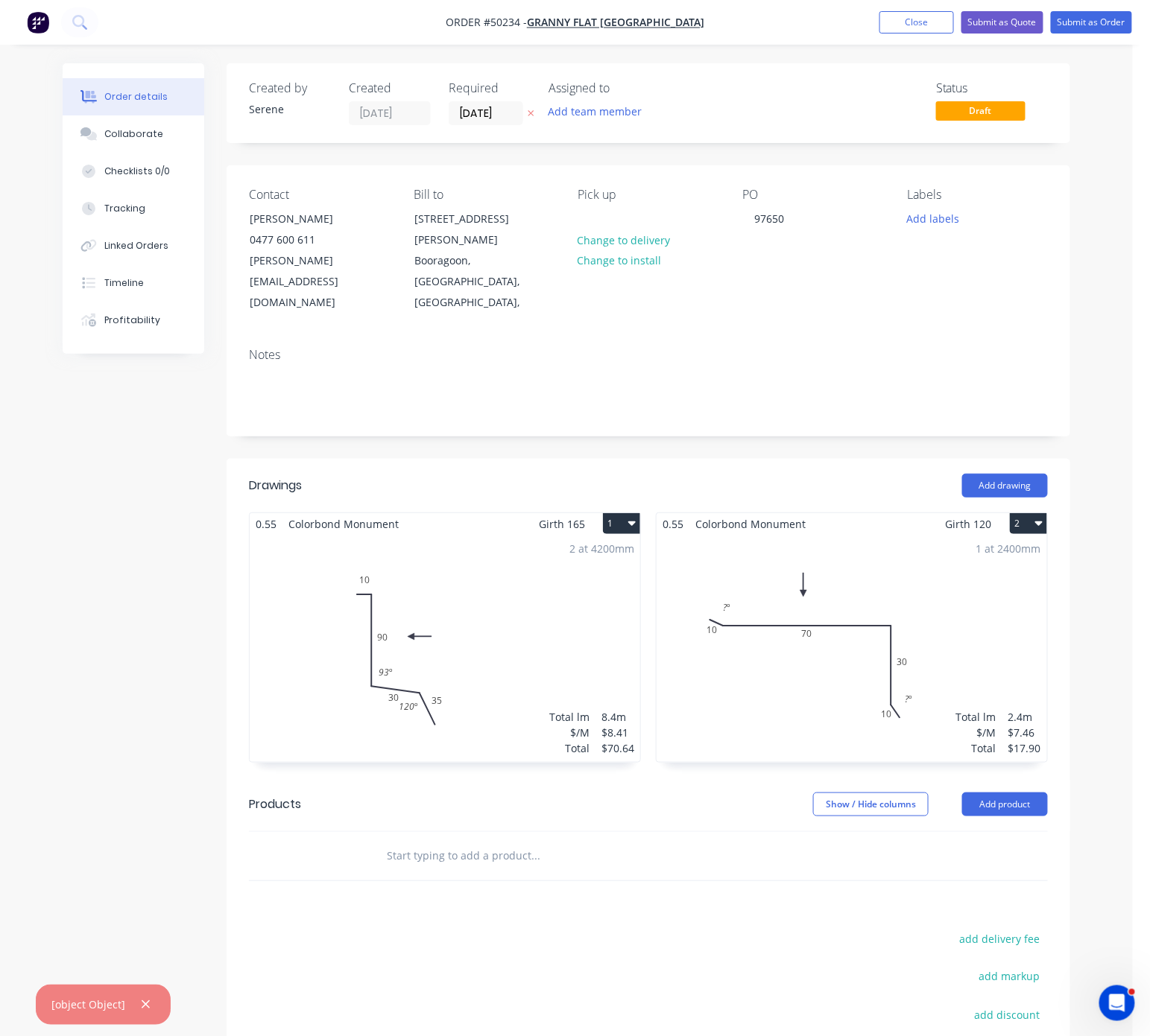
drag, startPoint x: 149, startPoint y: 999, endPoint x: 156, endPoint y: 1003, distance: 8.1
click at [149, 999] on icon "button" at bounding box center [146, 1005] width 10 height 14
click at [1090, 22] on button "Submit as Order" at bounding box center [1092, 22] width 81 height 23
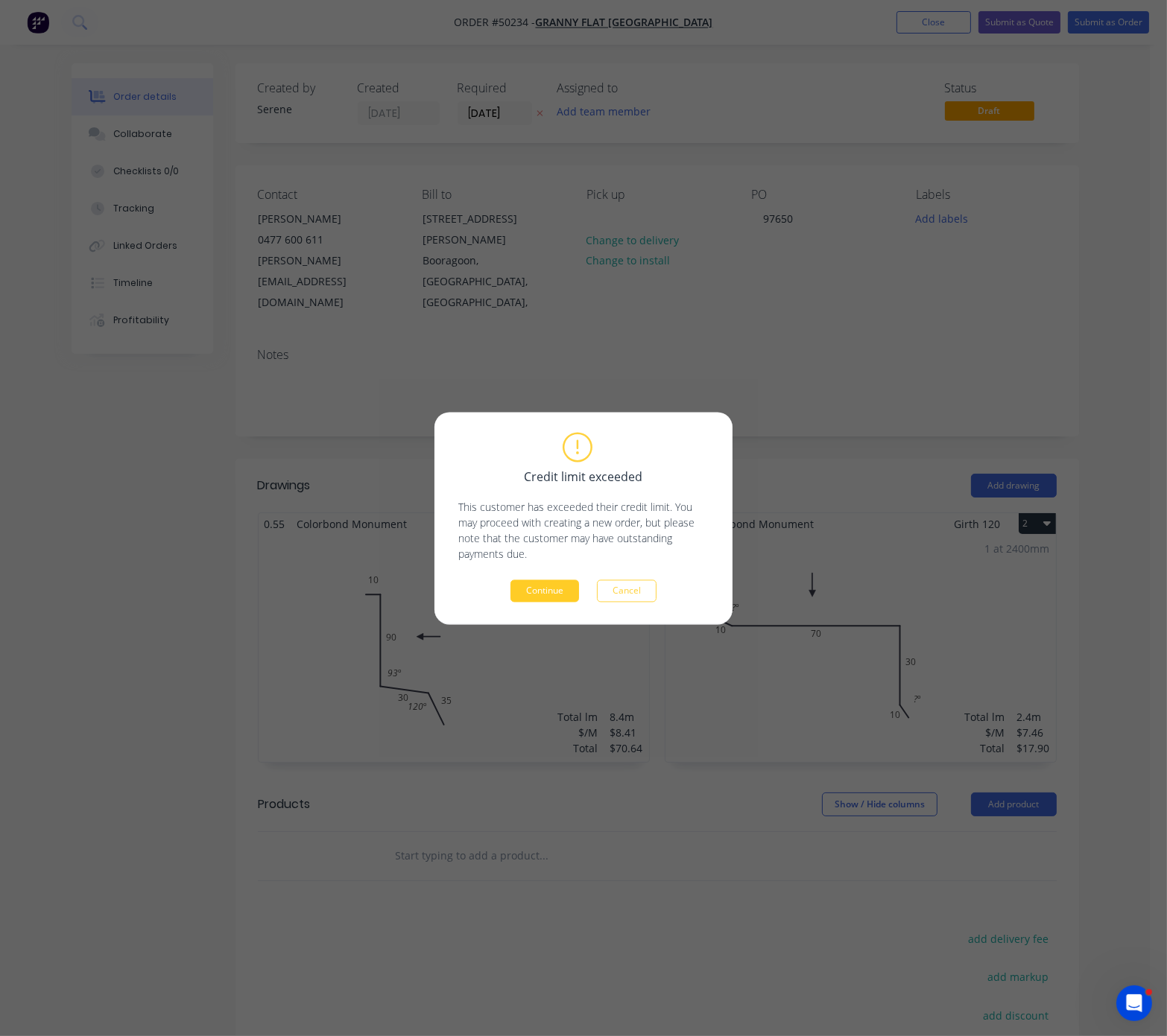
click at [515, 593] on button "Continue" at bounding box center [544, 590] width 68 height 23
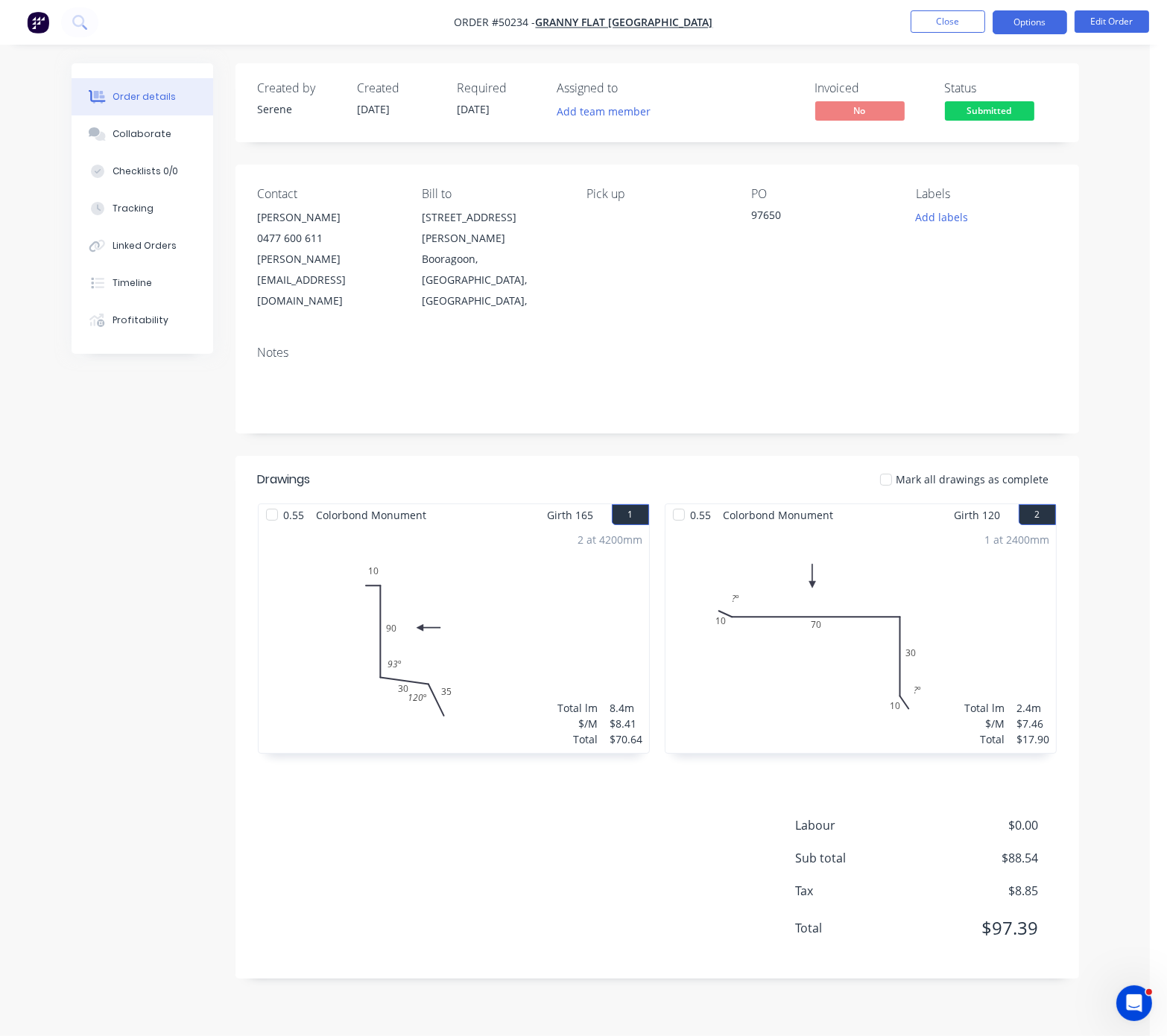
click at [1047, 14] on button "Options" at bounding box center [1030, 23] width 75 height 24
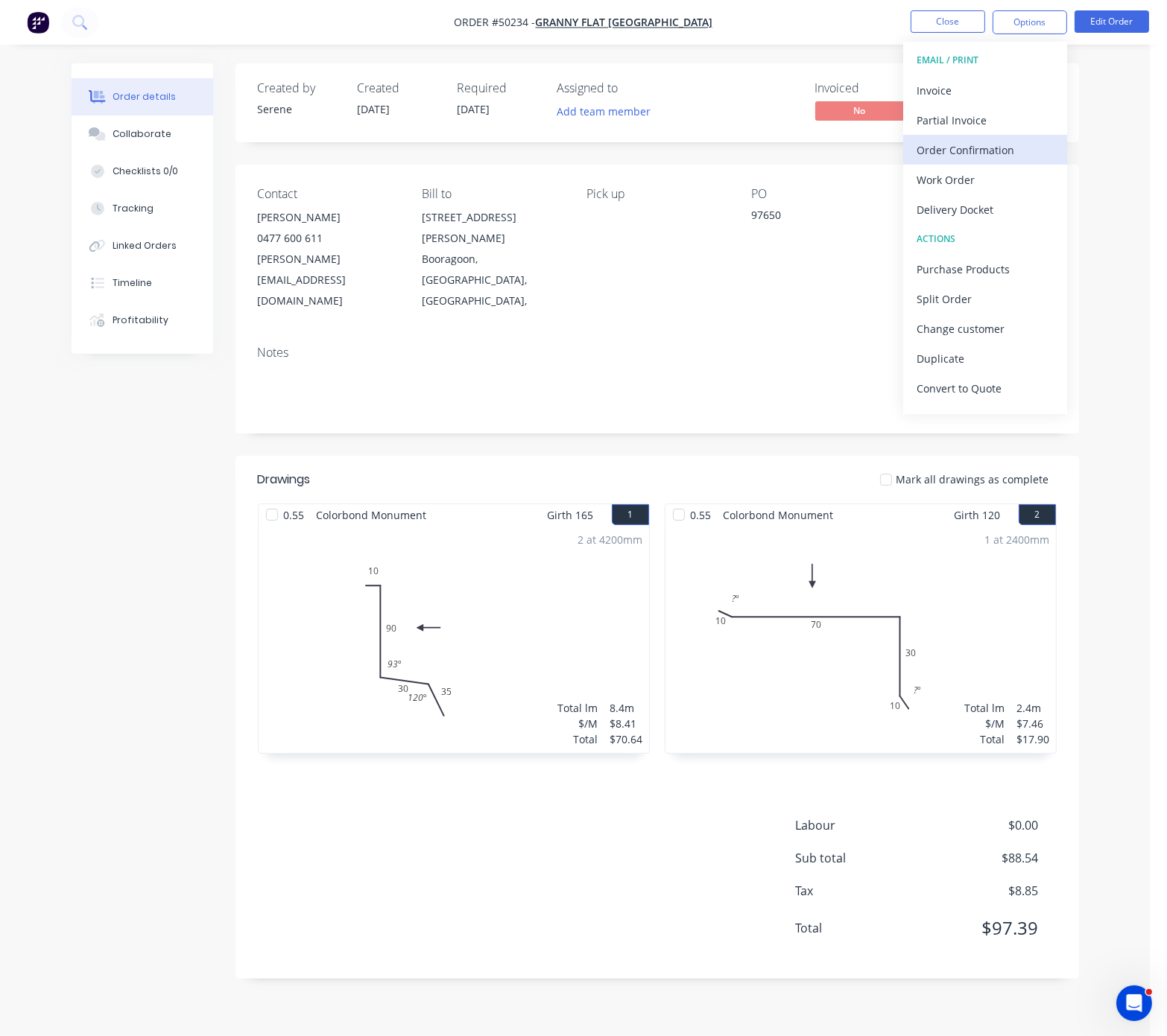
click at [997, 143] on div "Order Confirmation" at bounding box center [985, 150] width 137 height 22
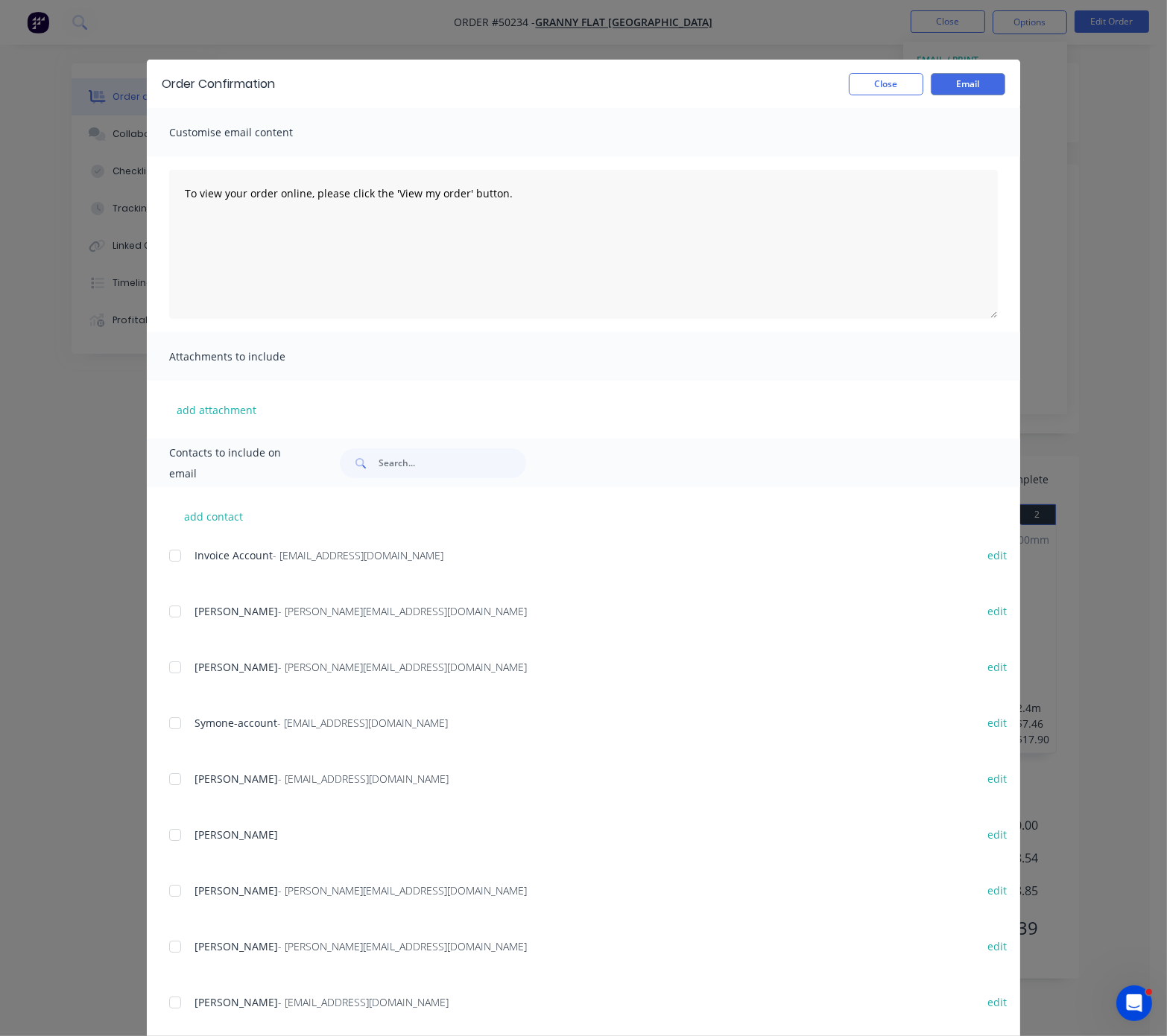
click at [172, 683] on div at bounding box center [175, 667] width 30 height 30
click at [960, 84] on button "Email" at bounding box center [968, 84] width 75 height 23
click at [889, 90] on button "Close" at bounding box center [886, 84] width 75 height 23
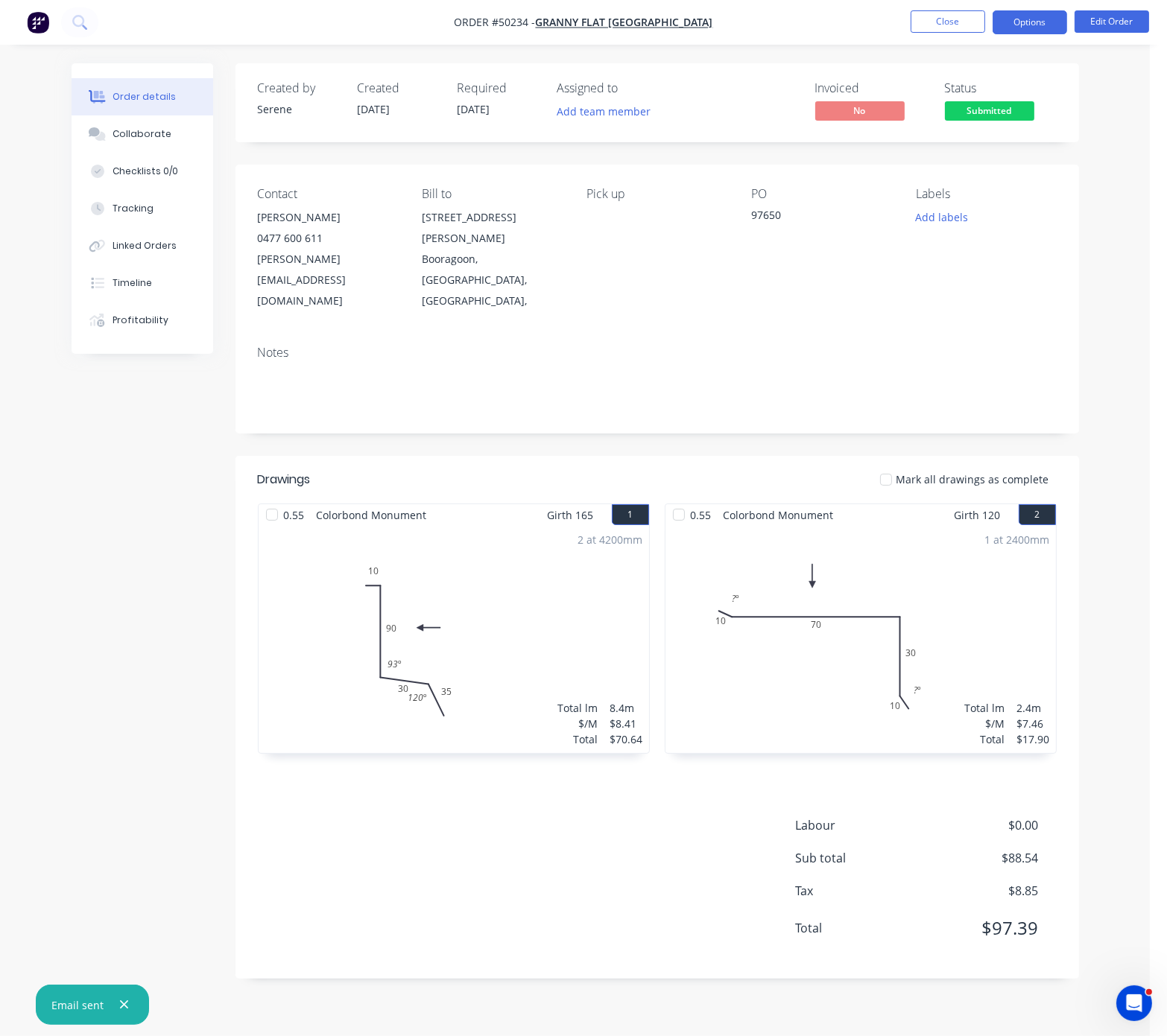
click at [1051, 23] on button "Options" at bounding box center [1030, 23] width 75 height 24
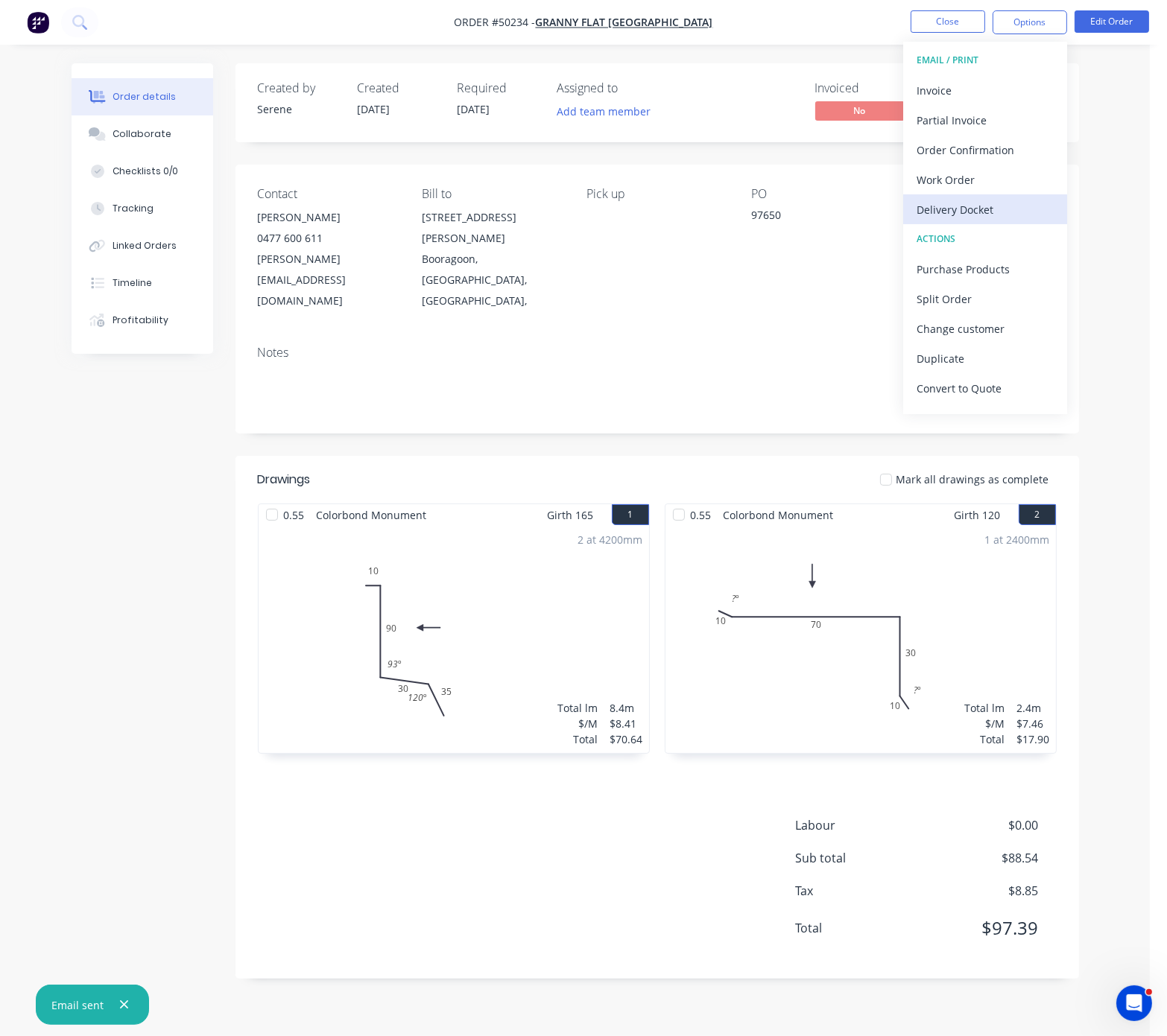
click at [1006, 194] on button "Delivery Docket" at bounding box center [985, 209] width 164 height 30
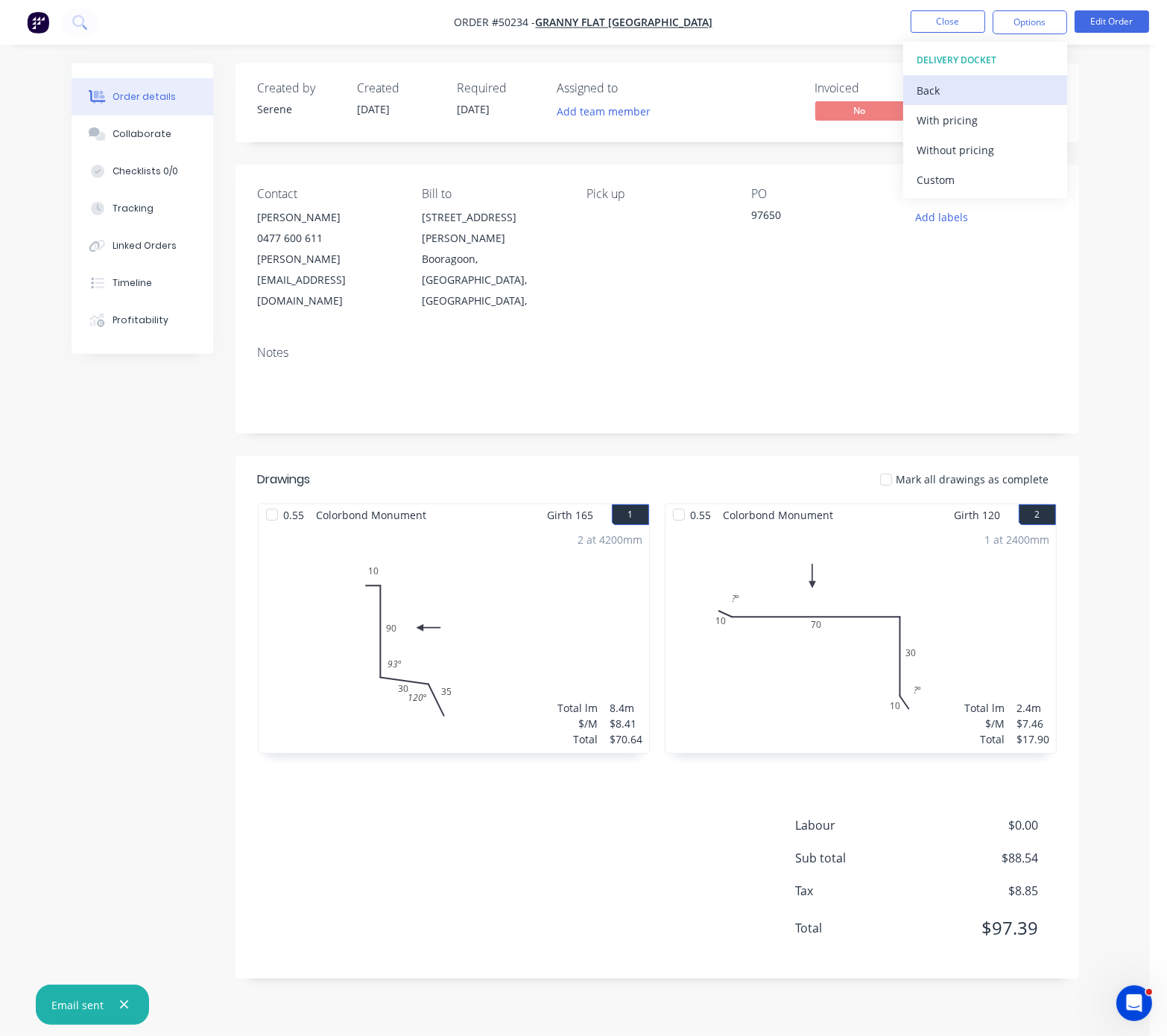
click at [973, 89] on div "Back" at bounding box center [985, 91] width 137 height 22
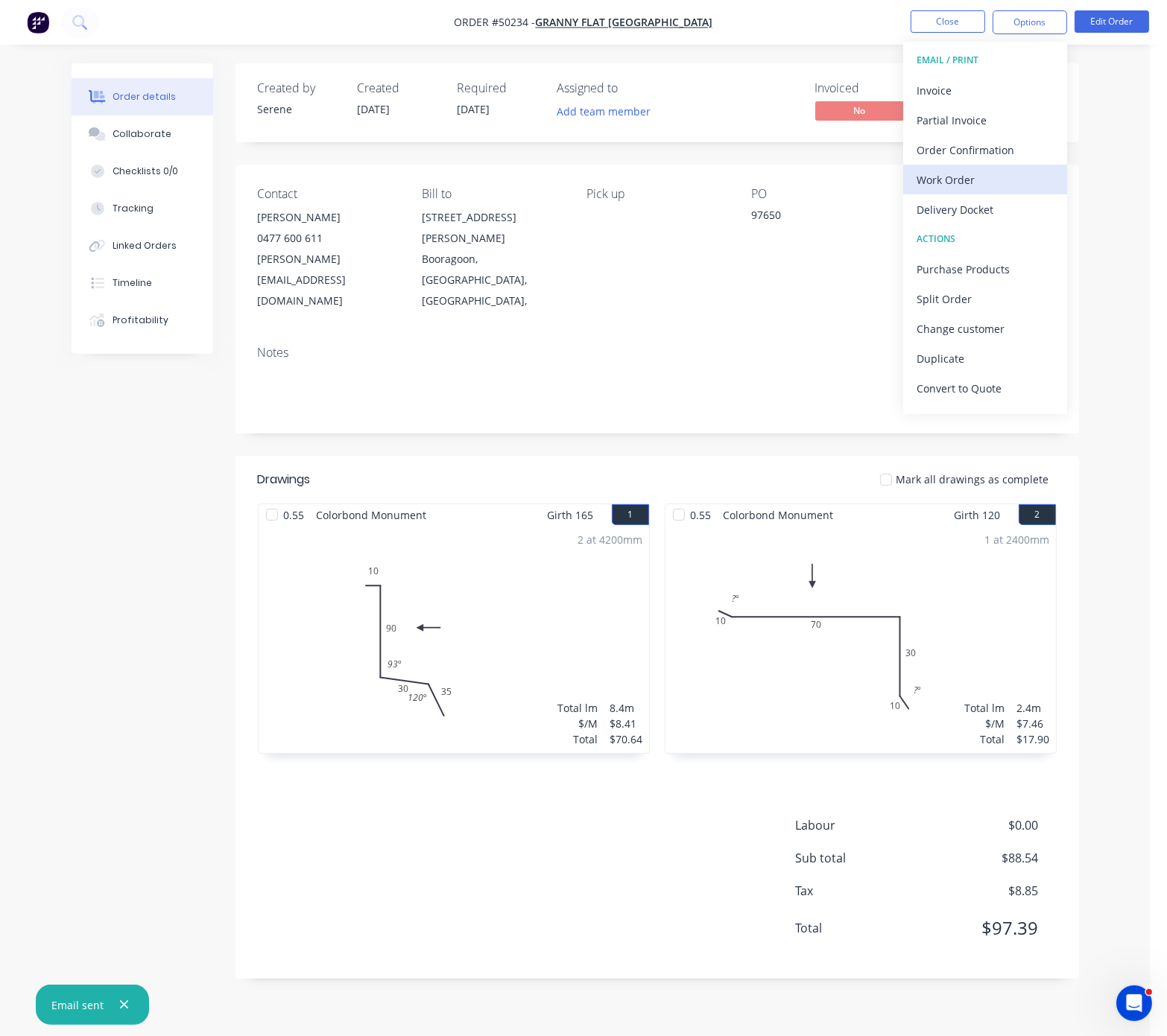
click at [982, 185] on div "Work Order" at bounding box center [985, 180] width 137 height 22
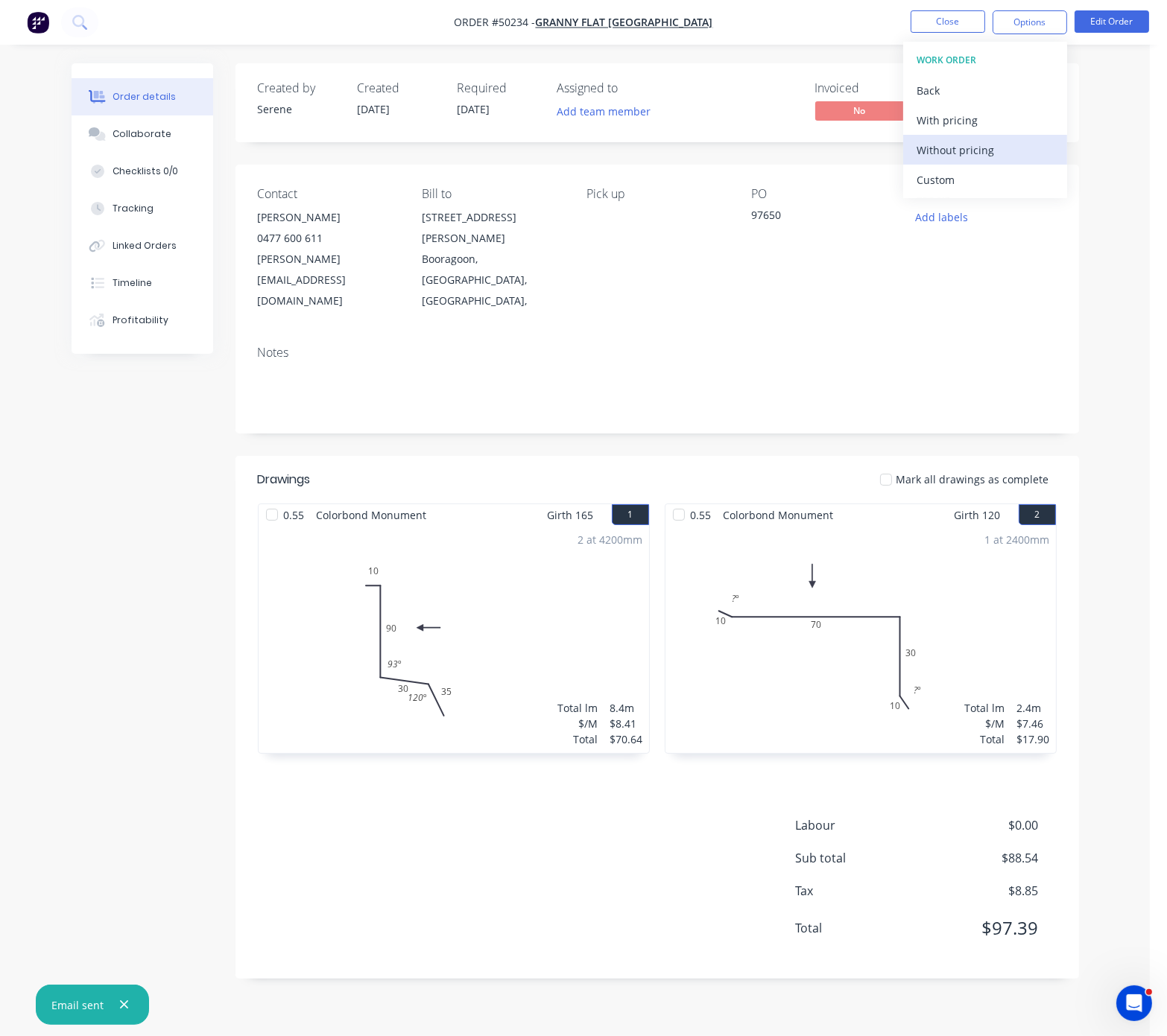
click at [969, 148] on div "Without pricing" at bounding box center [985, 150] width 137 height 22
drag, startPoint x: 449, startPoint y: 411, endPoint x: 693, endPoint y: 417, distance: 244.1
drag, startPoint x: 769, startPoint y: 423, endPoint x: 935, endPoint y: 429, distance: 166.1
click at [1033, 21] on button "Options" at bounding box center [1030, 23] width 75 height 24
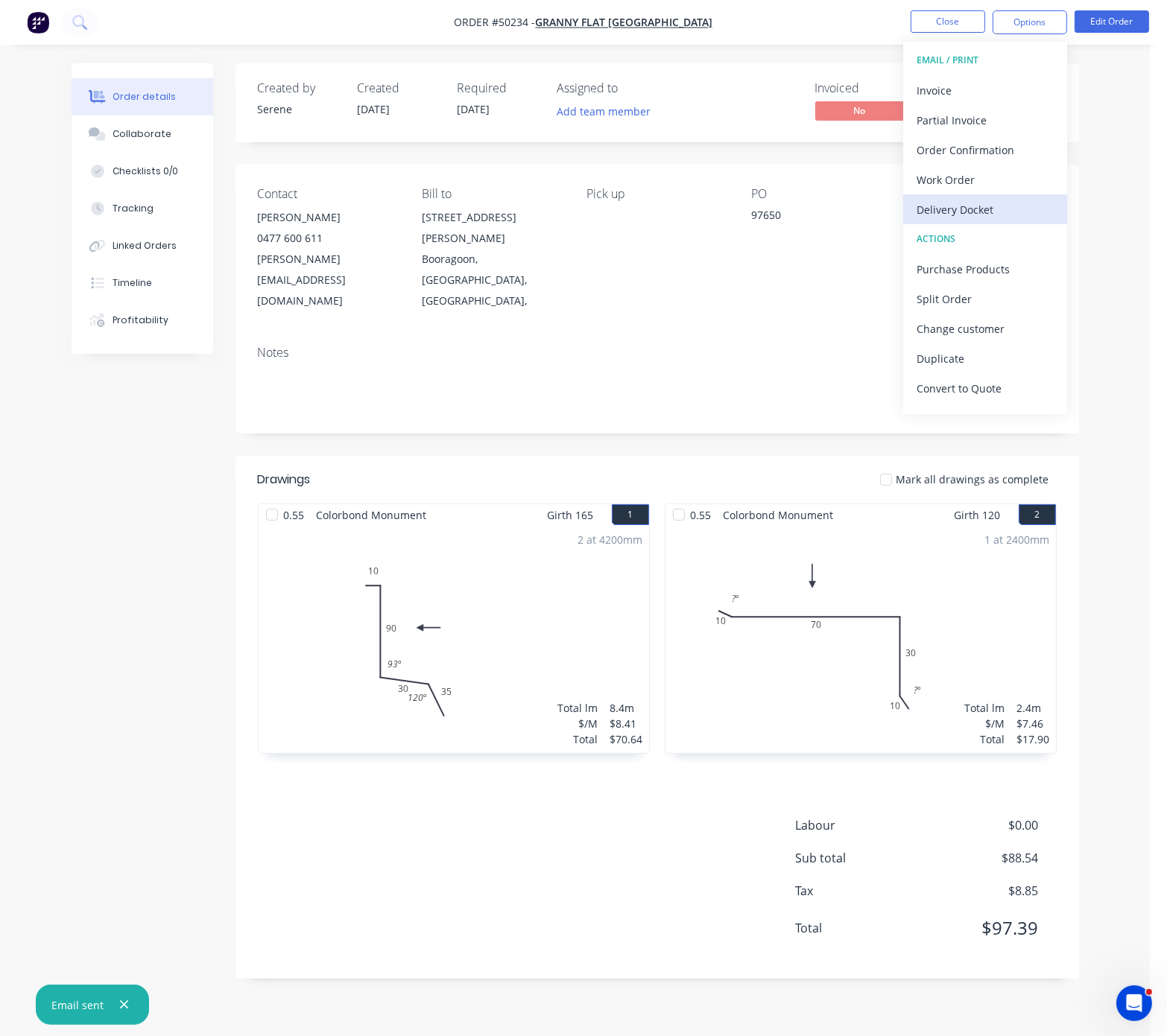
click at [1004, 214] on div "Delivery Docket" at bounding box center [985, 210] width 137 height 22
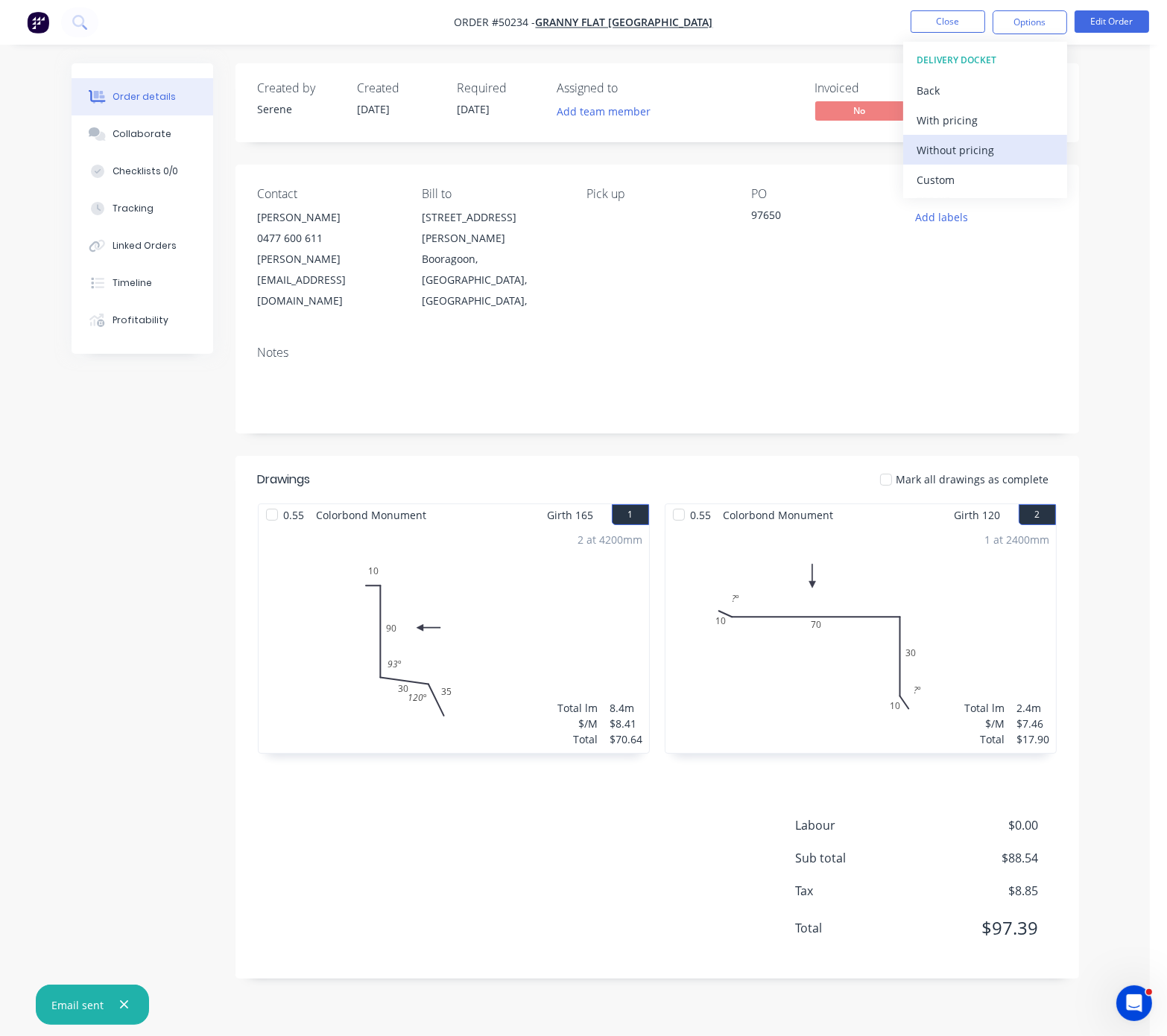
click at [983, 137] on button "Without pricing" at bounding box center [985, 150] width 164 height 30
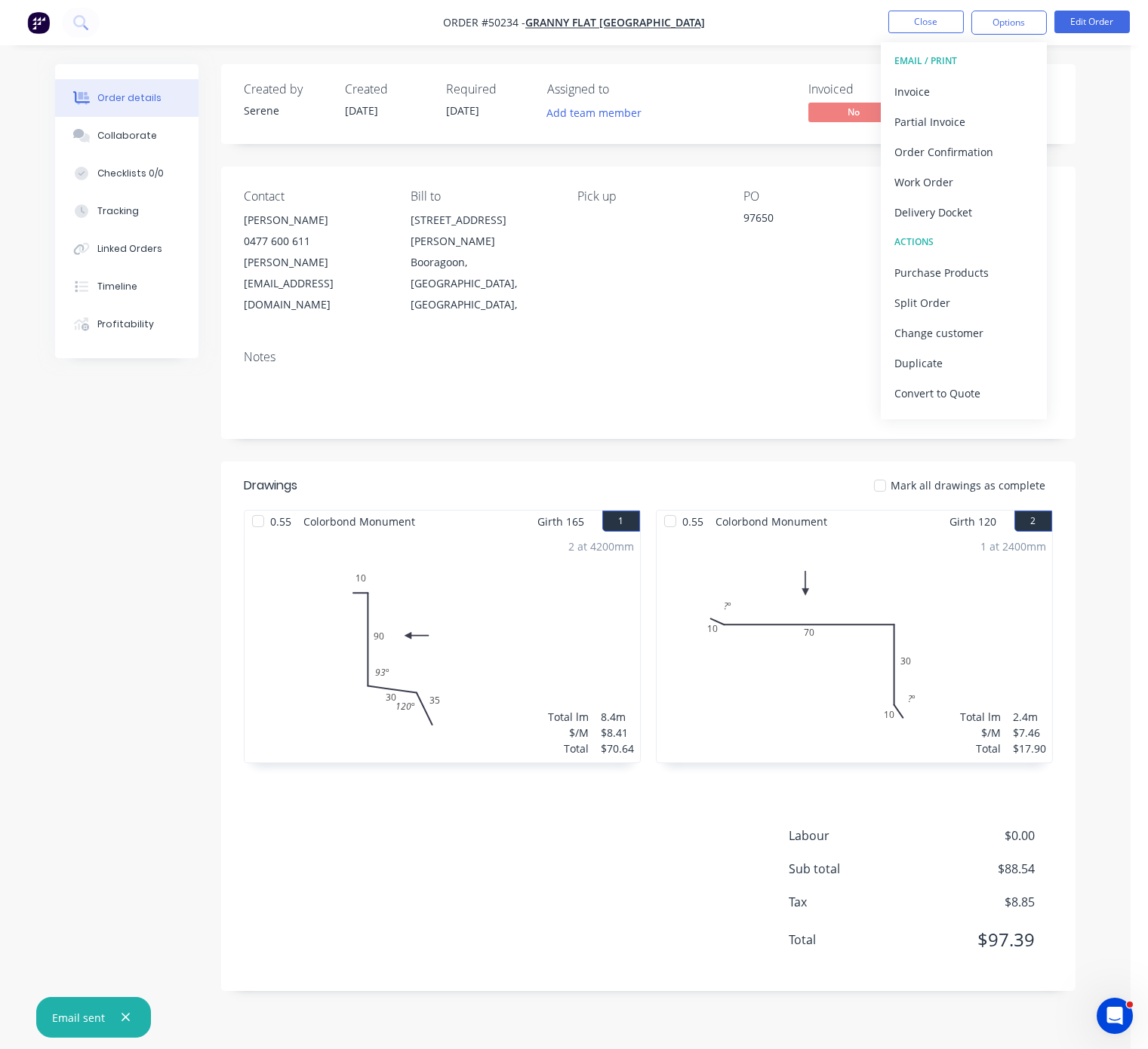
click at [690, 428] on div "Created by Serene Created 10/10/25 Required 15/10/25 Assigned to Add team membe…" at bounding box center [647, 527] width 854 height 927
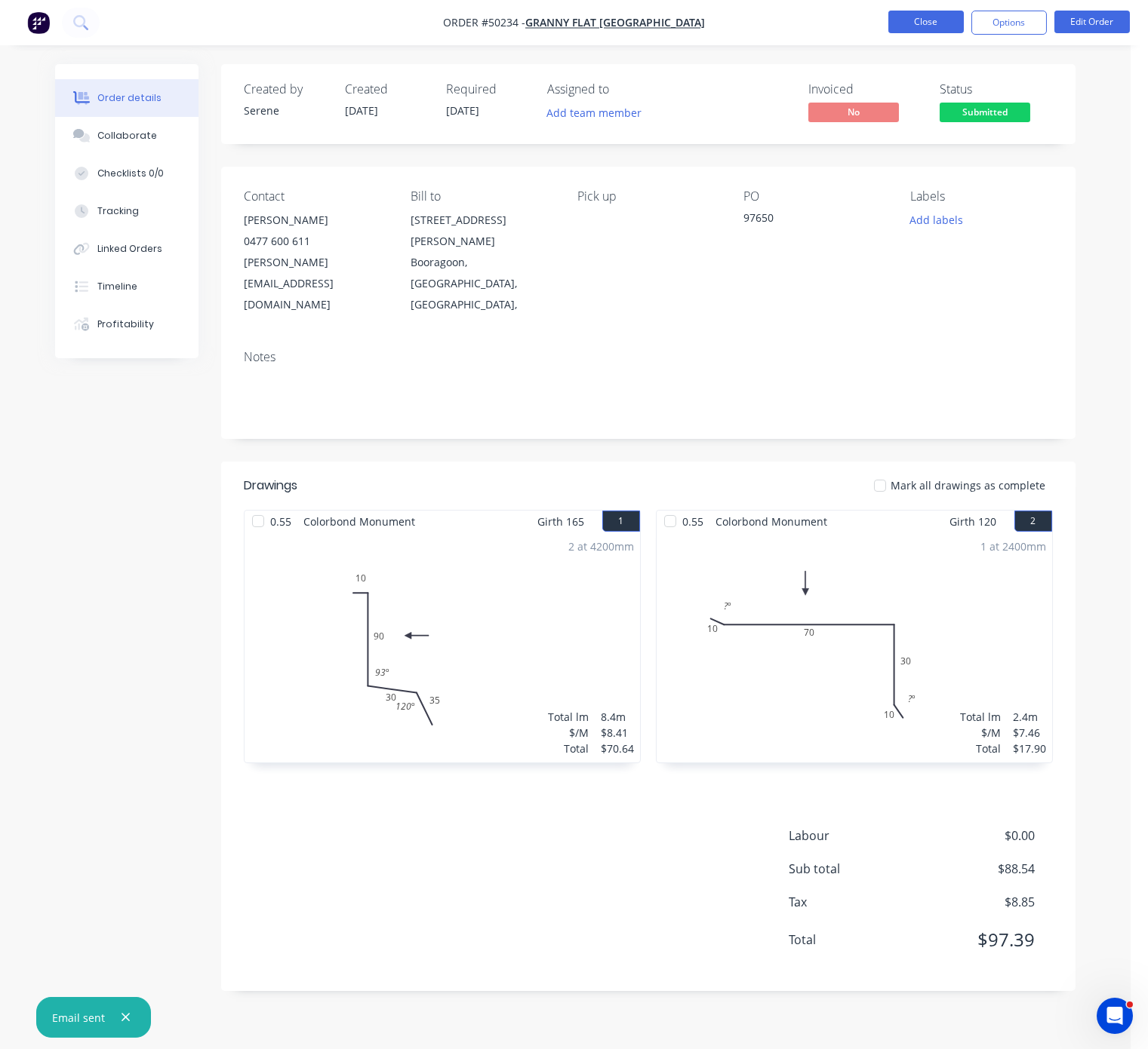
click at [907, 26] on button "Close" at bounding box center [926, 22] width 76 height 23
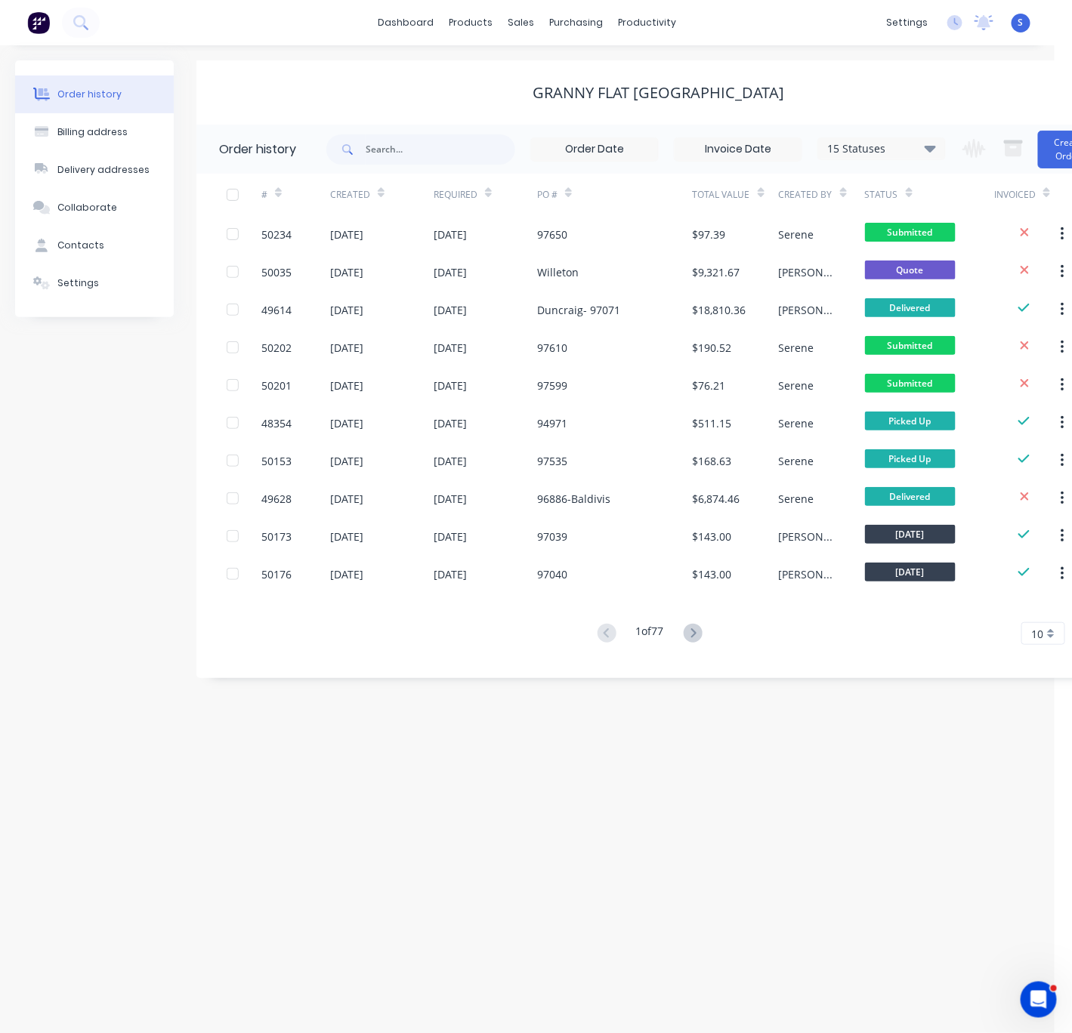
click at [358, 68] on div "Granny Flat [GEOGRAPHIC_DATA]" at bounding box center [658, 92] width 924 height 64
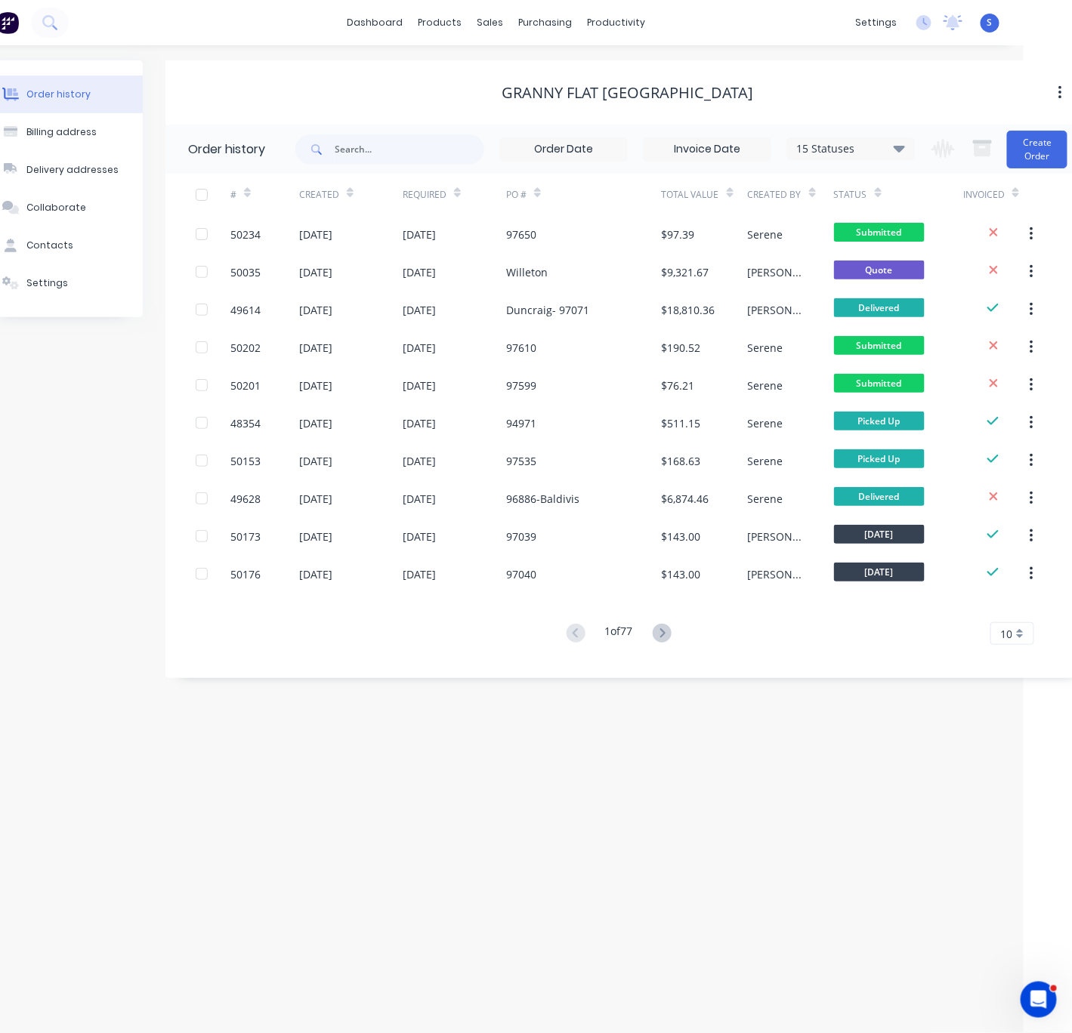
drag, startPoint x: 341, startPoint y: 79, endPoint x: 529, endPoint y: 93, distance: 188.5
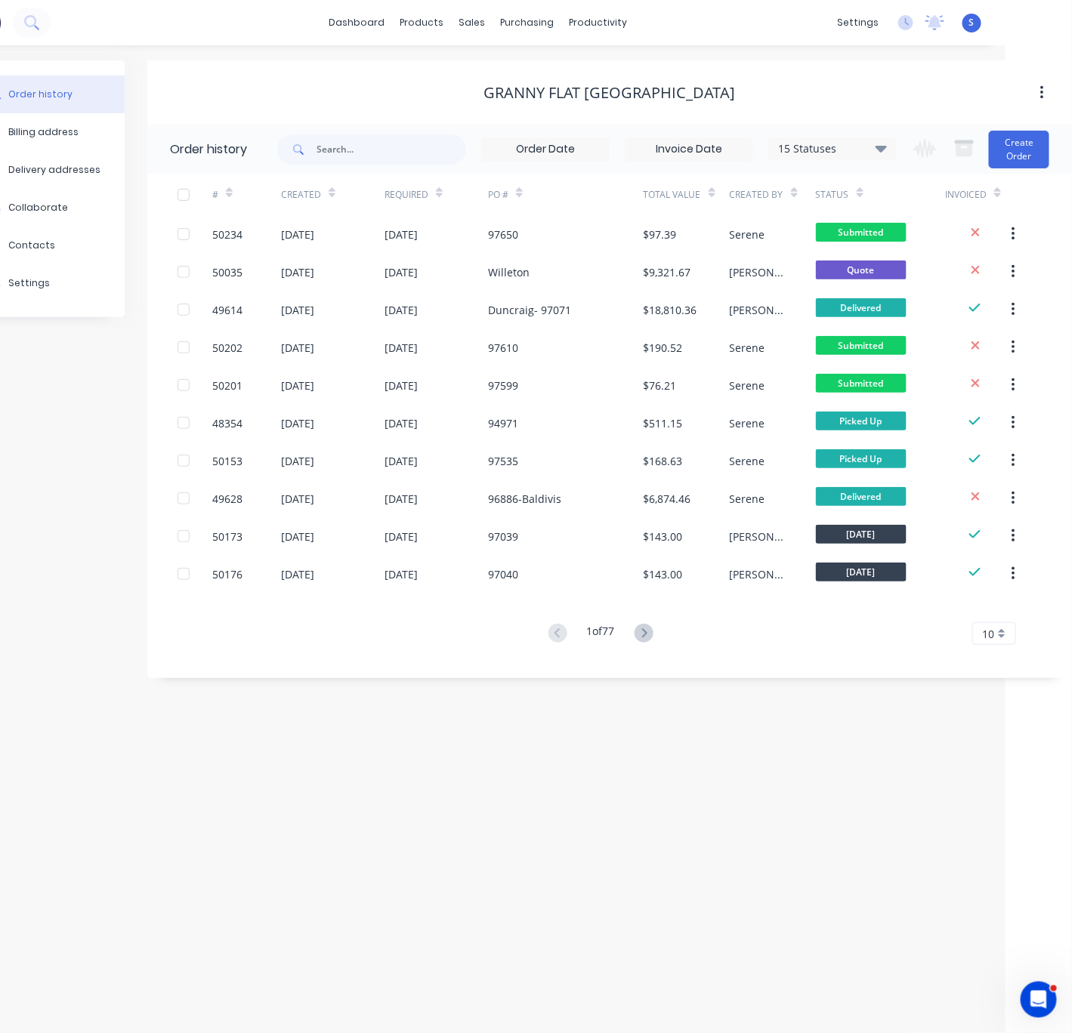
drag, startPoint x: 304, startPoint y: 739, endPoint x: 510, endPoint y: 746, distance: 205.5
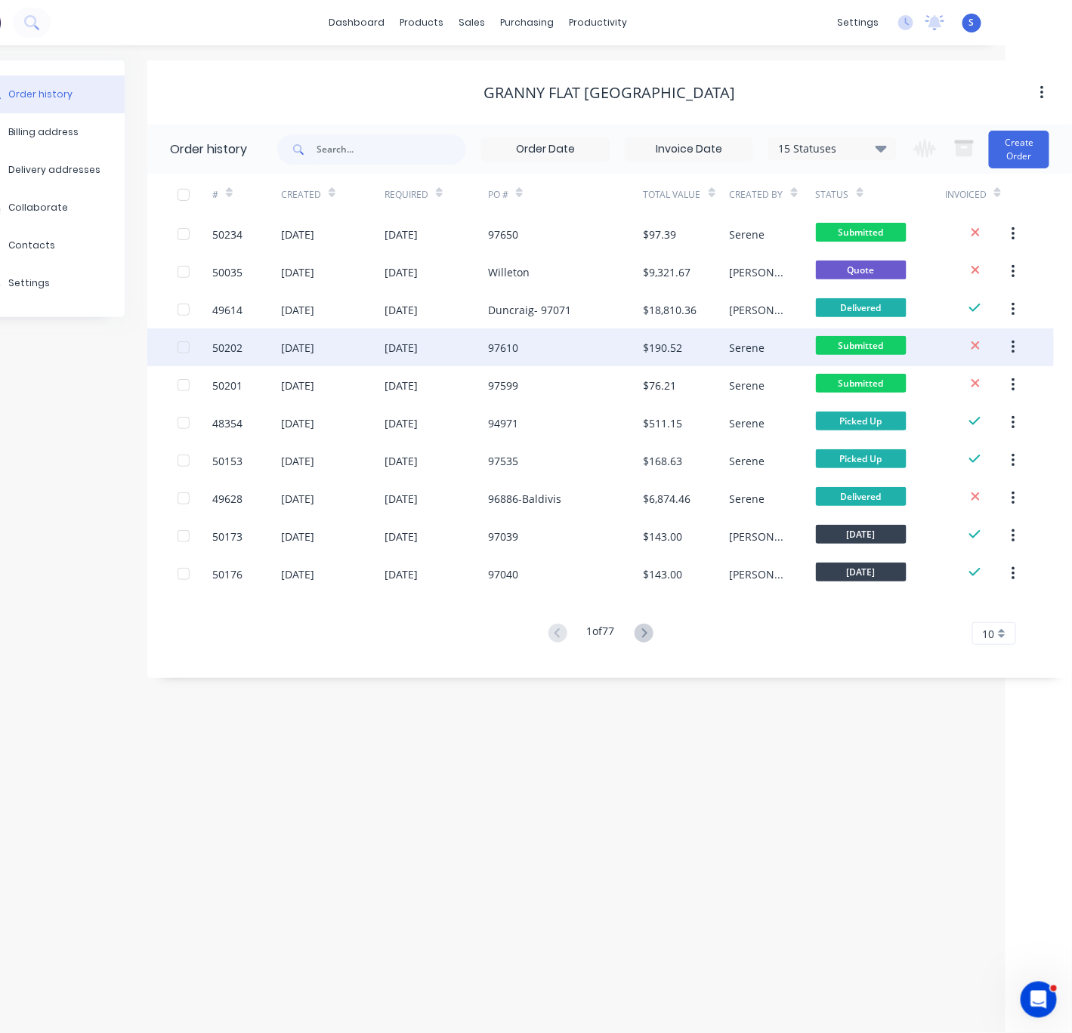
click at [535, 342] on div "97610" at bounding box center [566, 347] width 156 height 38
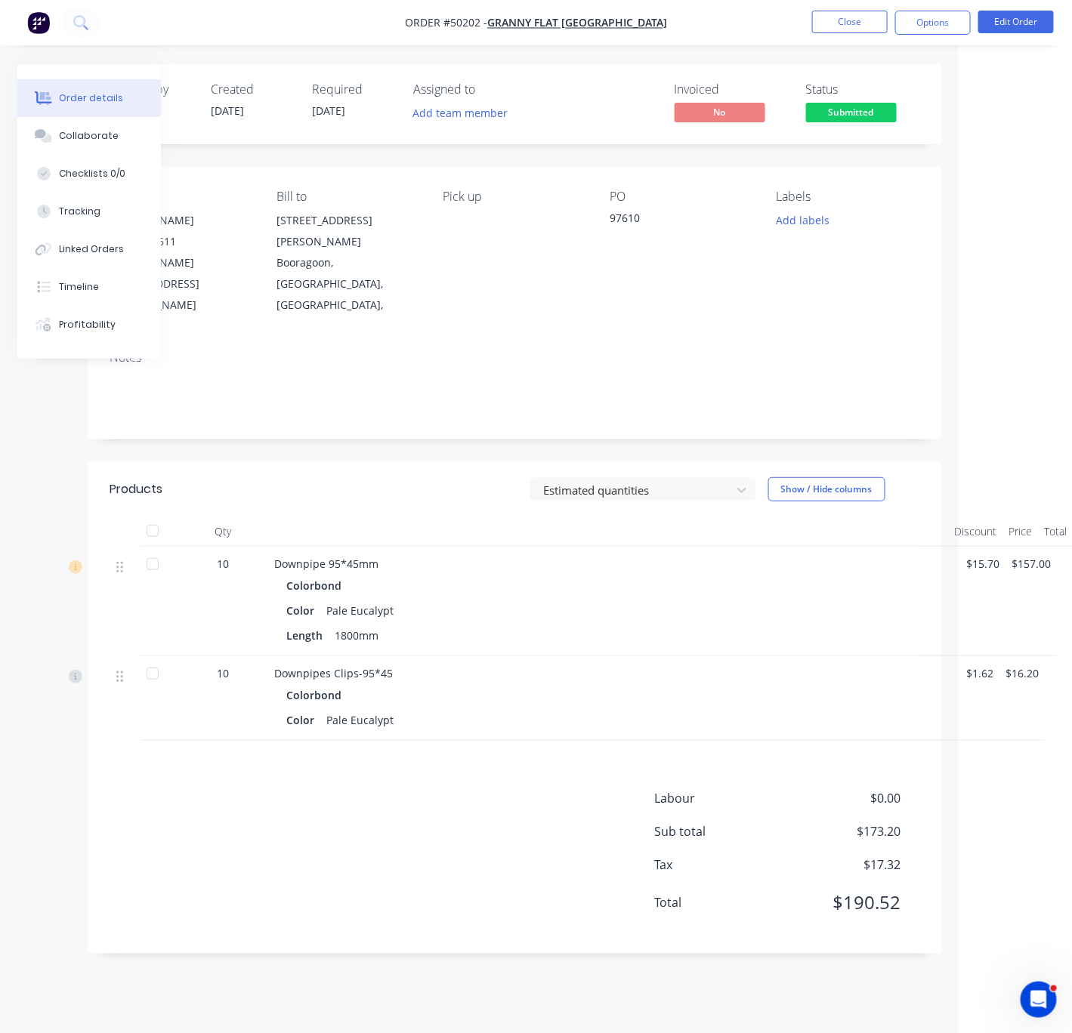
drag, startPoint x: 439, startPoint y: 475, endPoint x: 578, endPoint y: 454, distance: 141.3
click at [397, 462] on header "Products Estimated quantities Show / Hide columns" at bounding box center [513, 489] width 854 height 54
click at [1016, 21] on button "Edit Order" at bounding box center [1016, 22] width 76 height 23
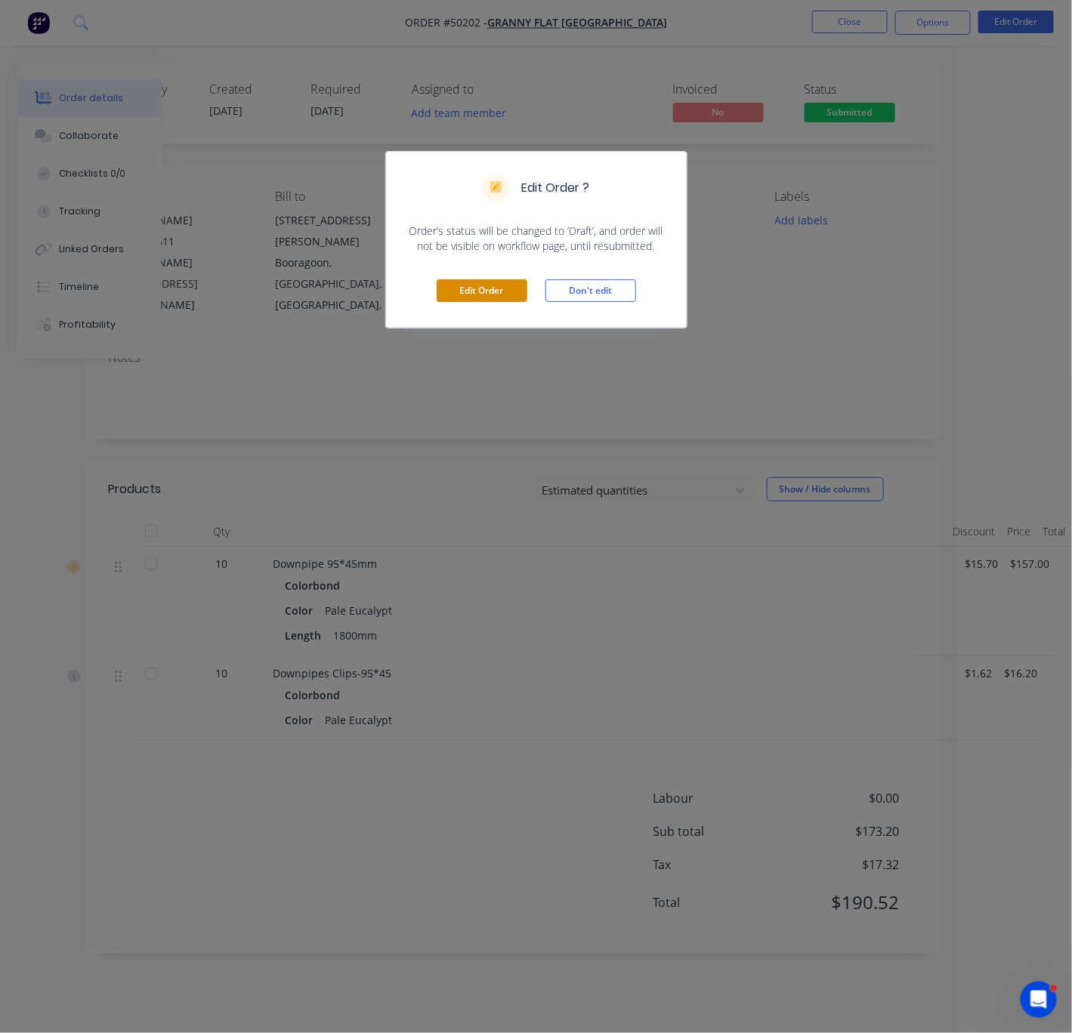
click at [479, 302] on button "Edit Order" at bounding box center [481, 290] width 91 height 23
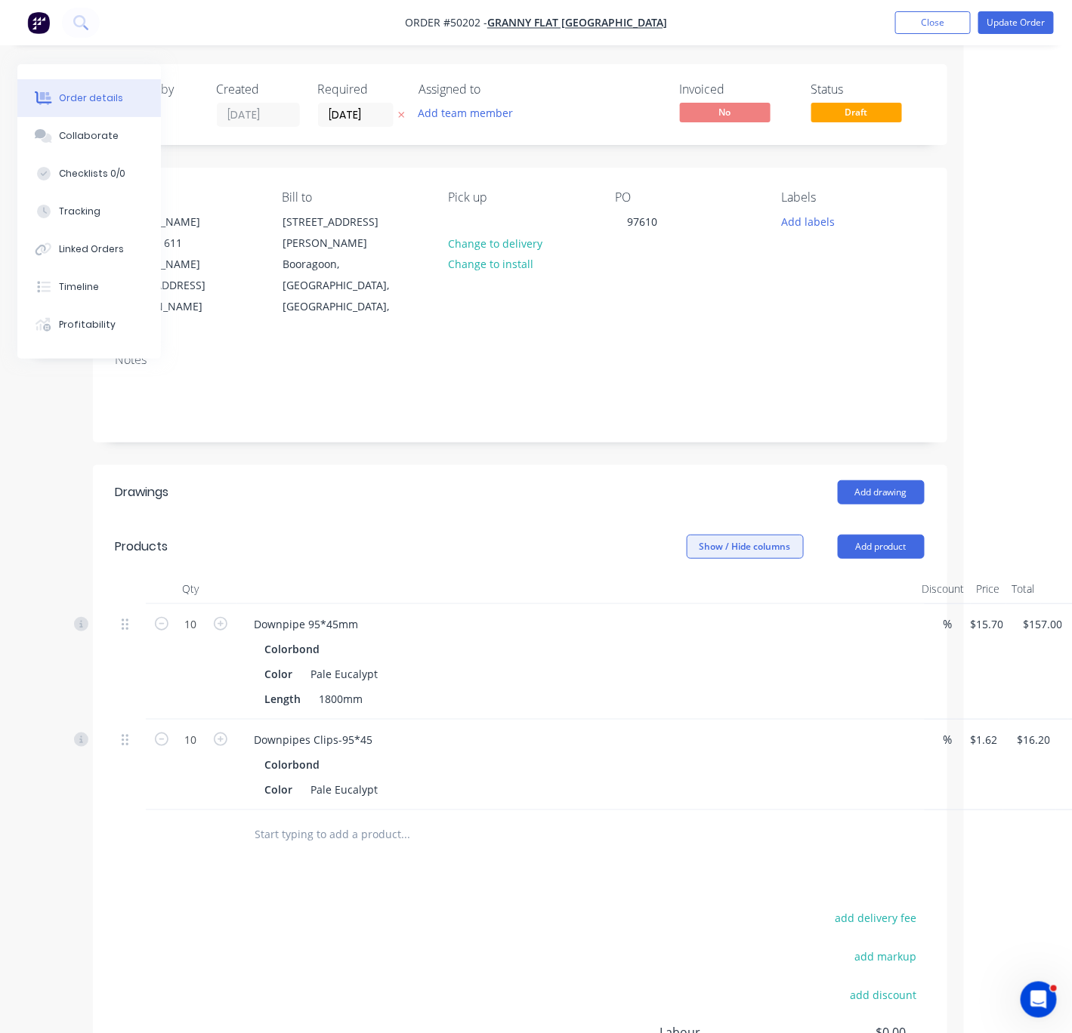
scroll to position [0, 130]
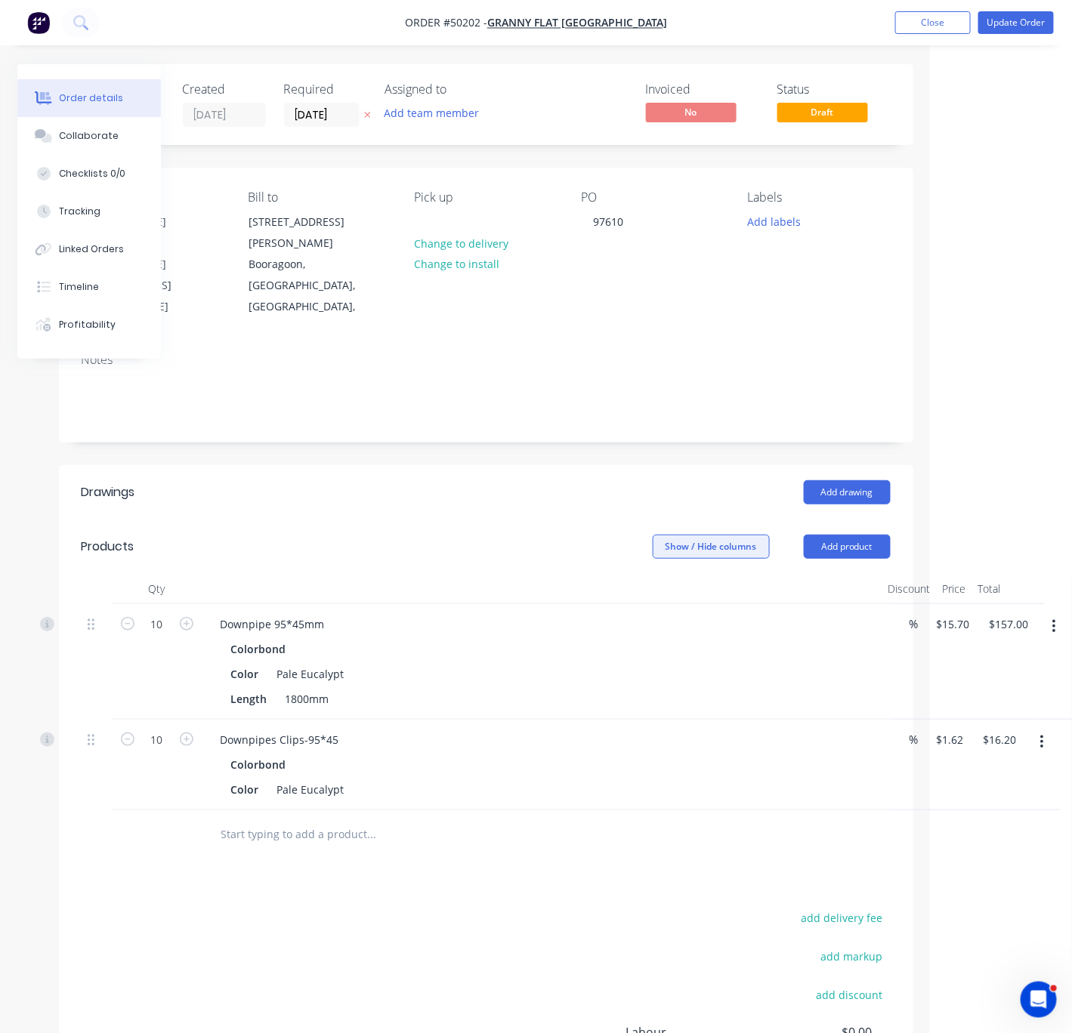
drag, startPoint x: 578, startPoint y: 547, endPoint x: 674, endPoint y: 532, distance: 97.8
click at [1059, 613] on button "button" at bounding box center [1053, 626] width 35 height 27
click at [1004, 746] on div "Delete" at bounding box center [1000, 757] width 116 height 22
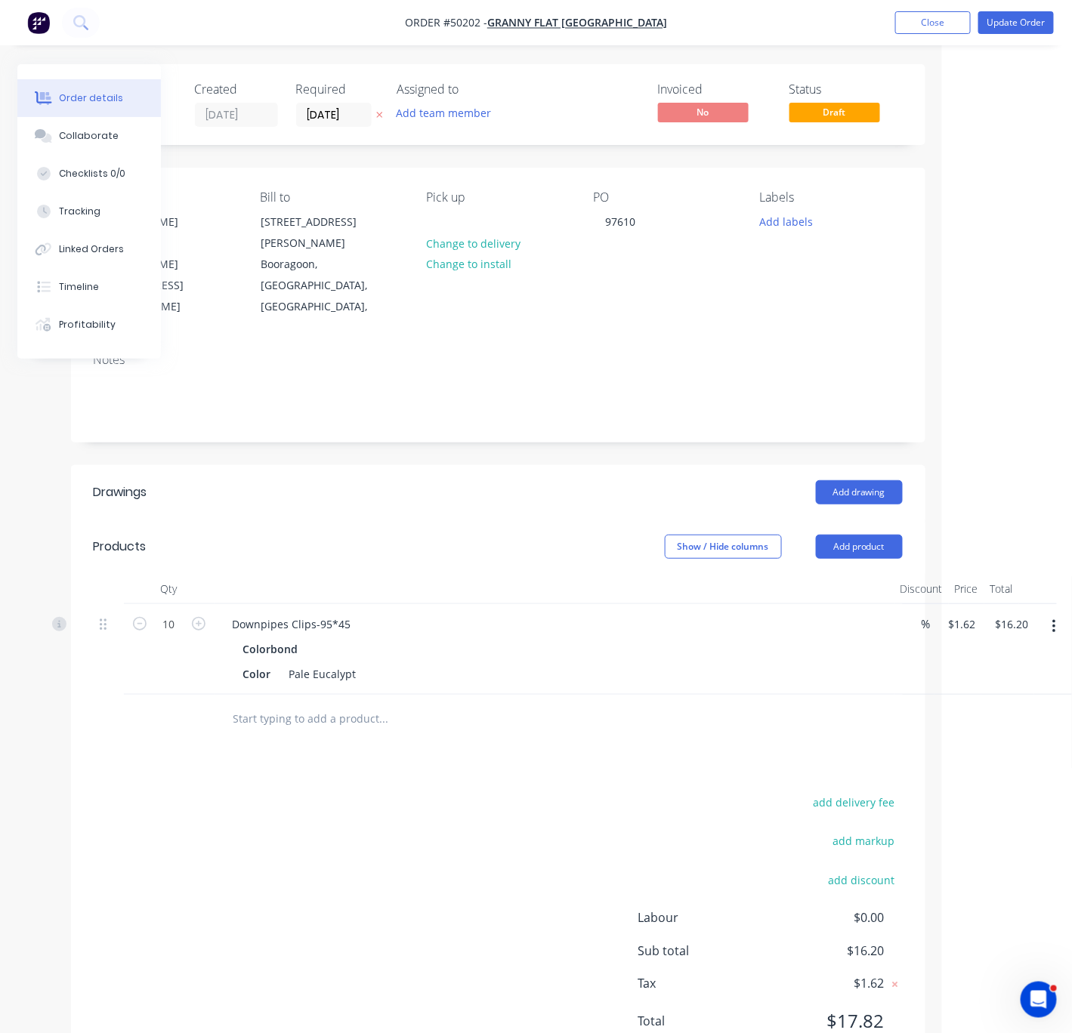
click at [345, 492] on header "Drawings Add drawing" at bounding box center [498, 492] width 854 height 54
click at [475, 540] on header "Products Show / Hide columns Add product" at bounding box center [498, 547] width 854 height 54
click at [1009, 25] on button "Update Order" at bounding box center [1016, 22] width 76 height 23
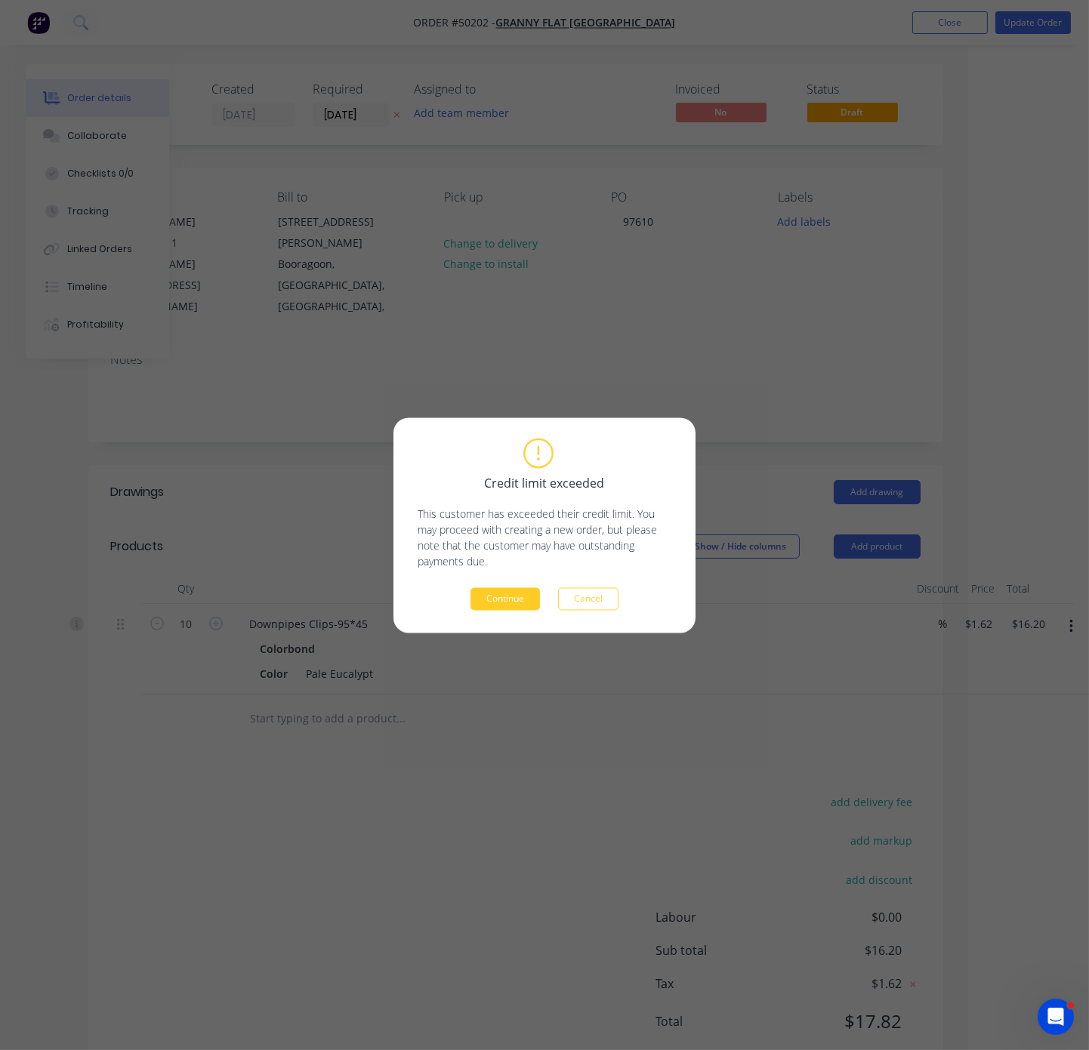
click at [501, 609] on button "Continue" at bounding box center [504, 598] width 69 height 23
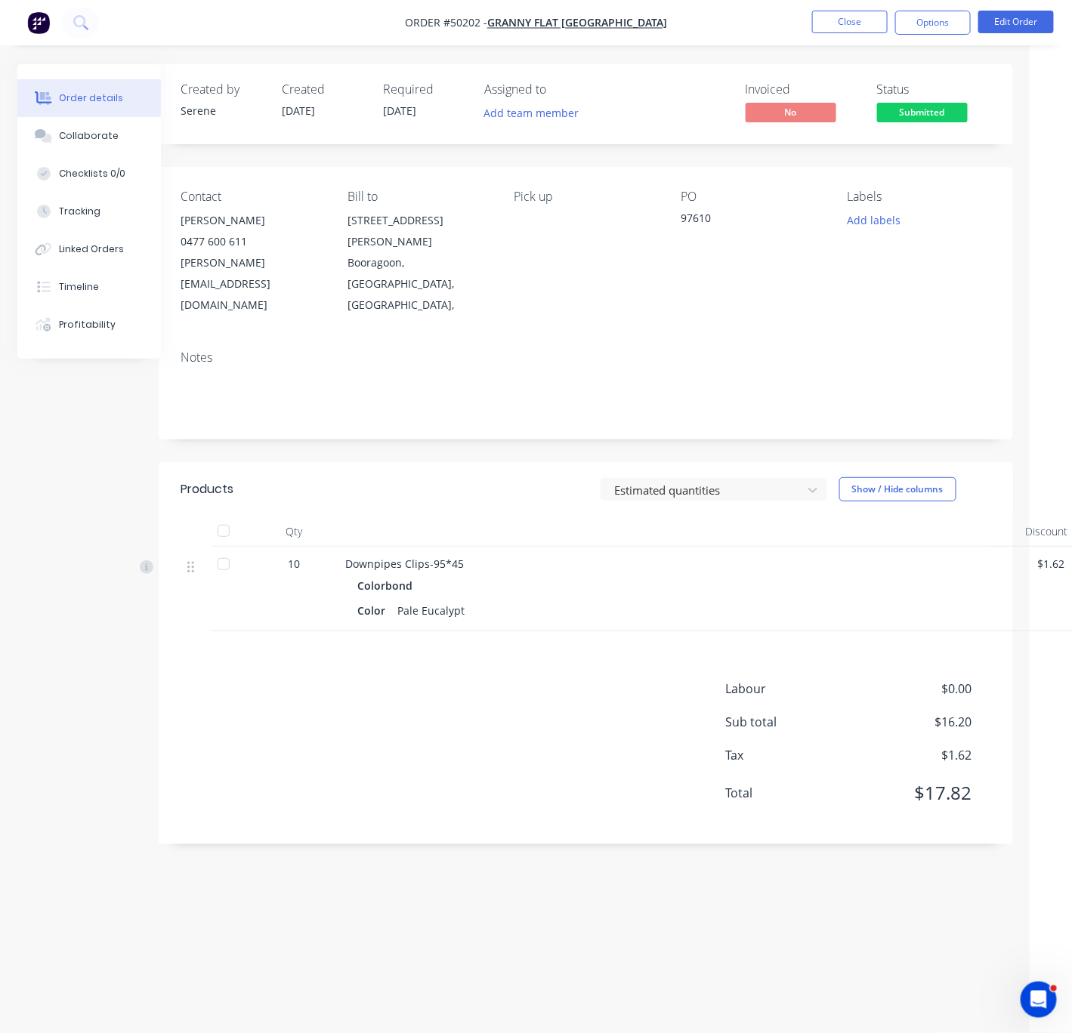
drag, startPoint x: 470, startPoint y: 452, endPoint x: 569, endPoint y: 443, distance: 99.3
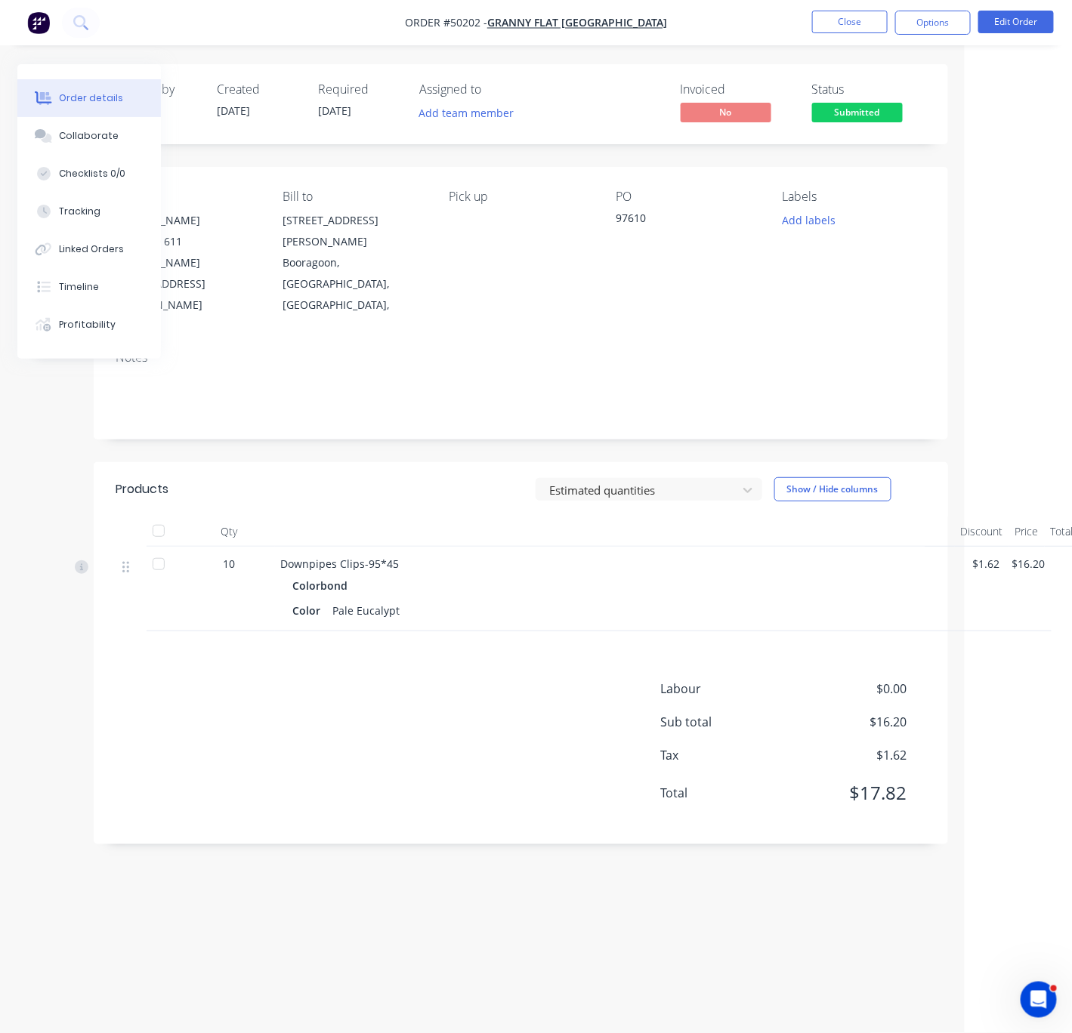
drag, startPoint x: 298, startPoint y: 481, endPoint x: 398, endPoint y: 476, distance: 100.5
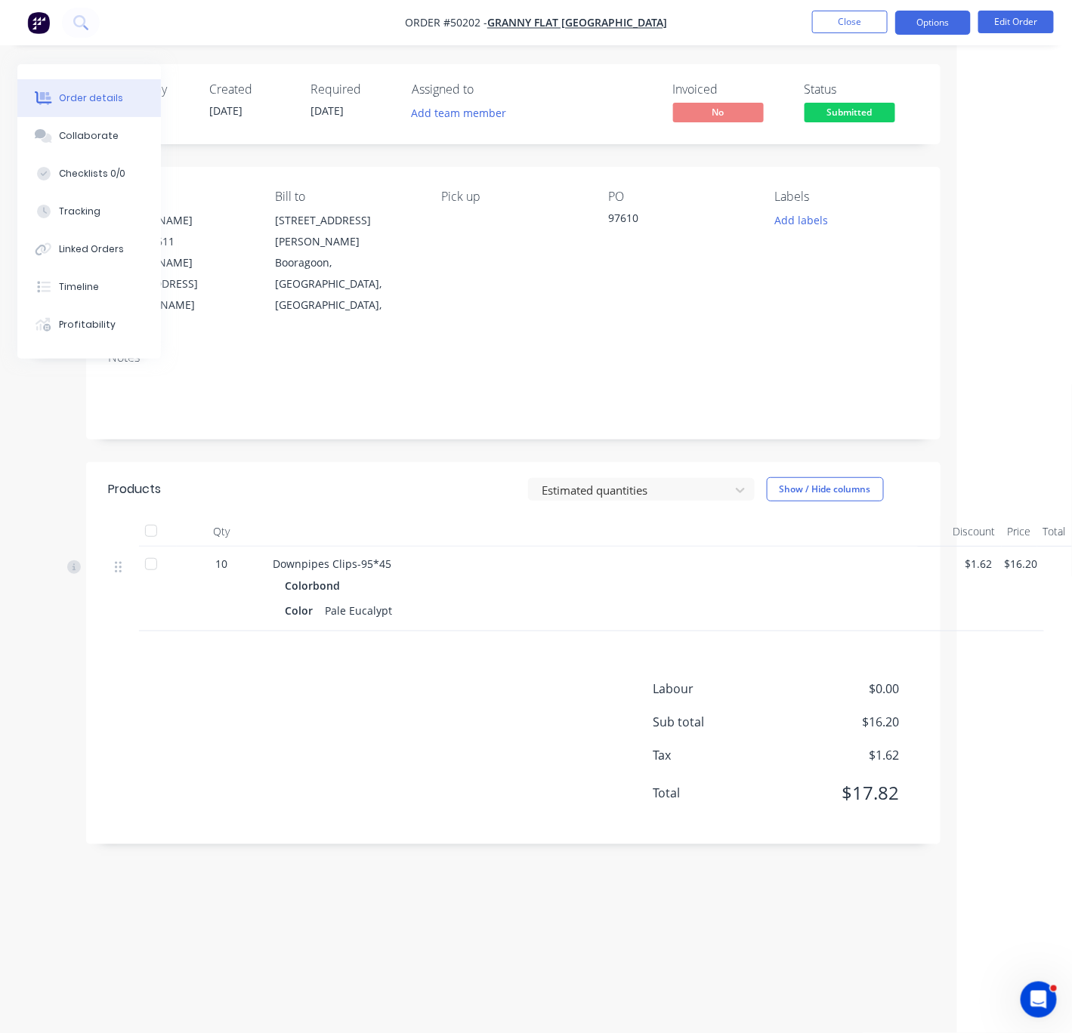
click at [939, 17] on button "Options" at bounding box center [933, 23] width 76 height 24
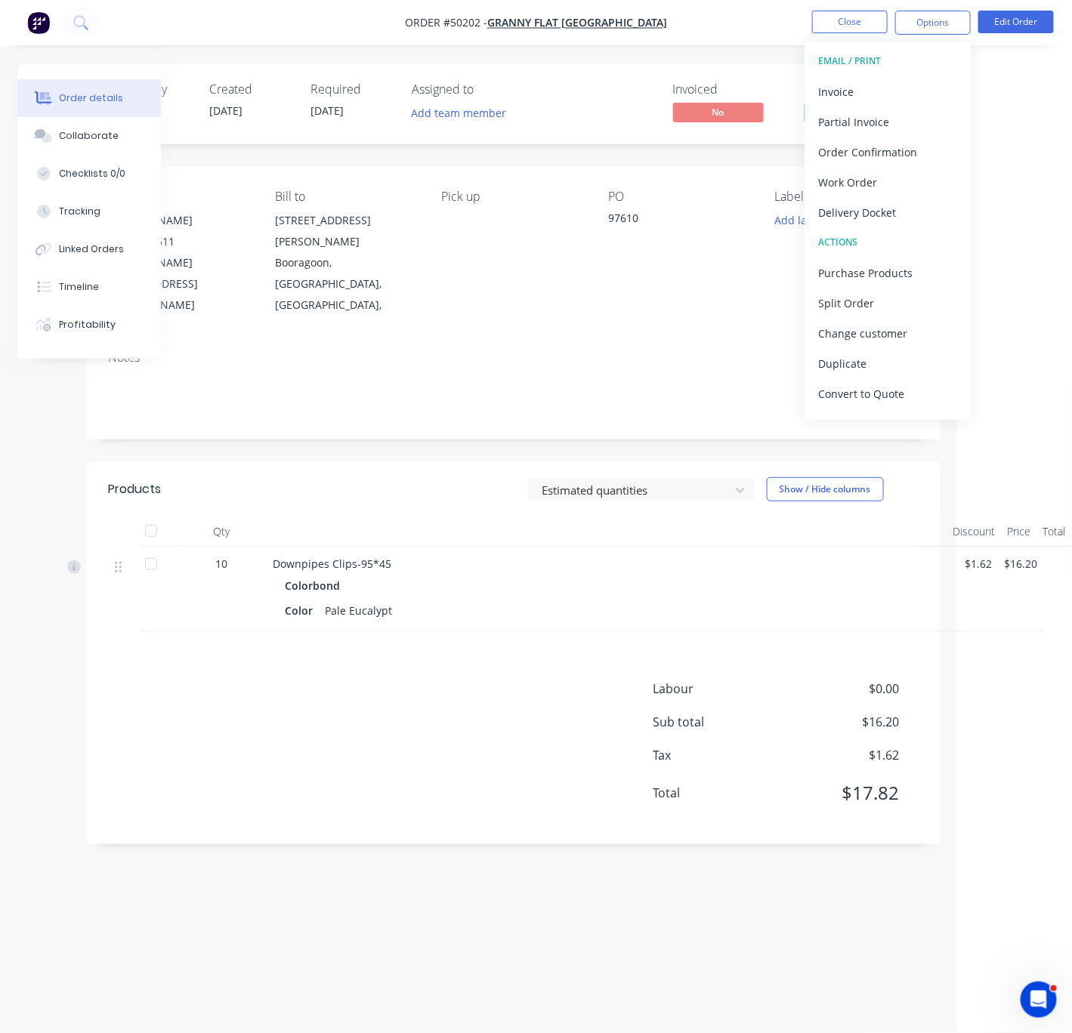
click at [395, 477] on div "Estimated quantities Show / Hide columns" at bounding box center [598, 489] width 637 height 24
click at [404, 477] on div "Estimated quantities Show / Hide columns" at bounding box center [598, 489] width 637 height 24
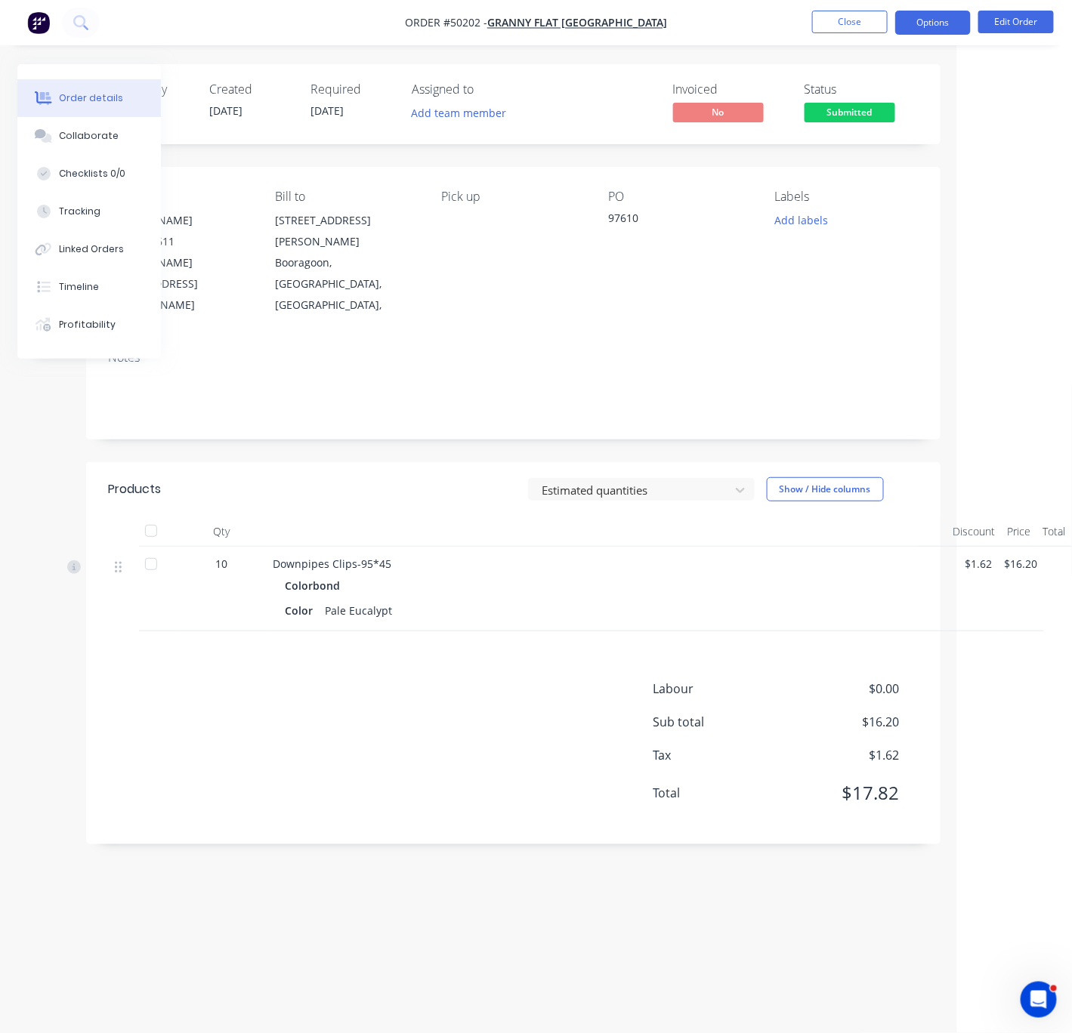
click at [941, 16] on button "Options" at bounding box center [933, 23] width 76 height 24
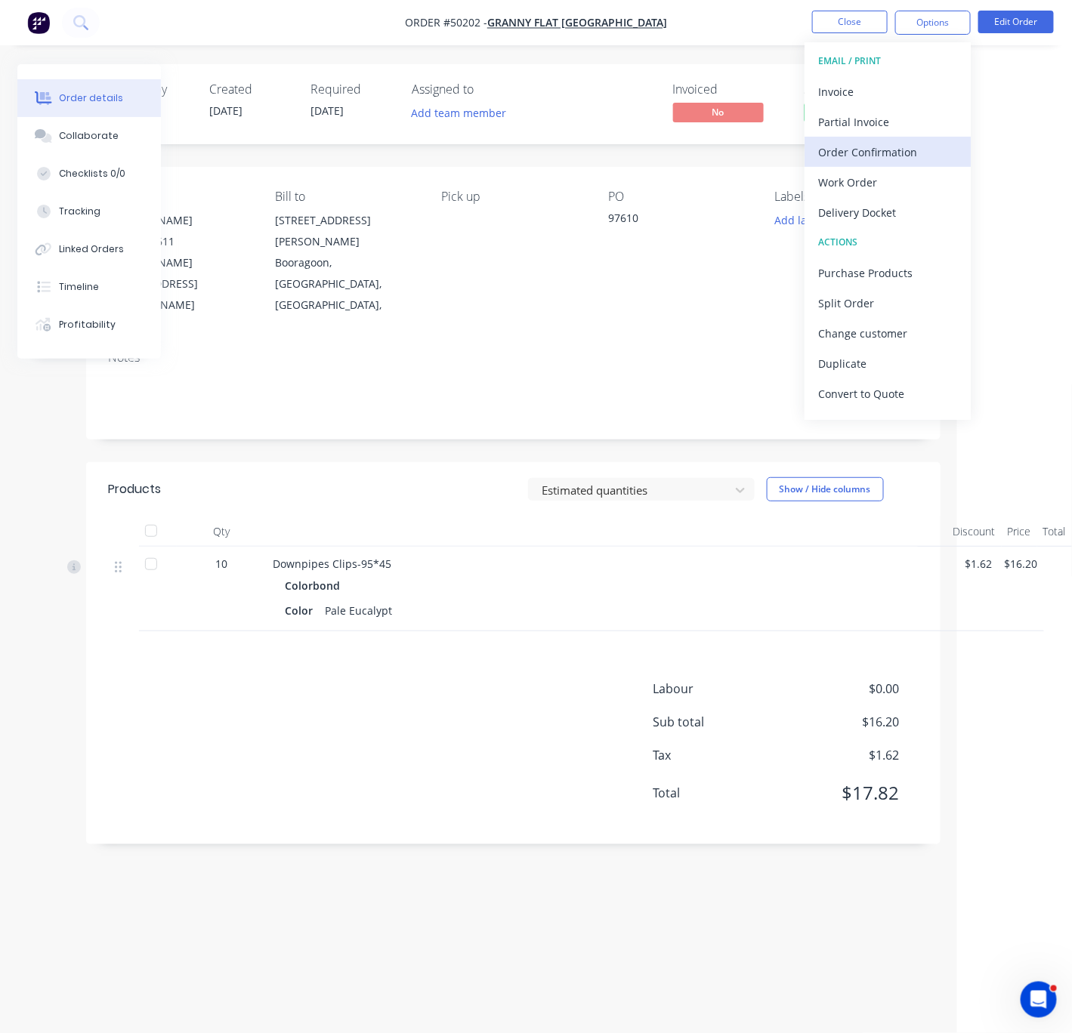
click at [891, 158] on div "Order Confirmation" at bounding box center [887, 152] width 139 height 22
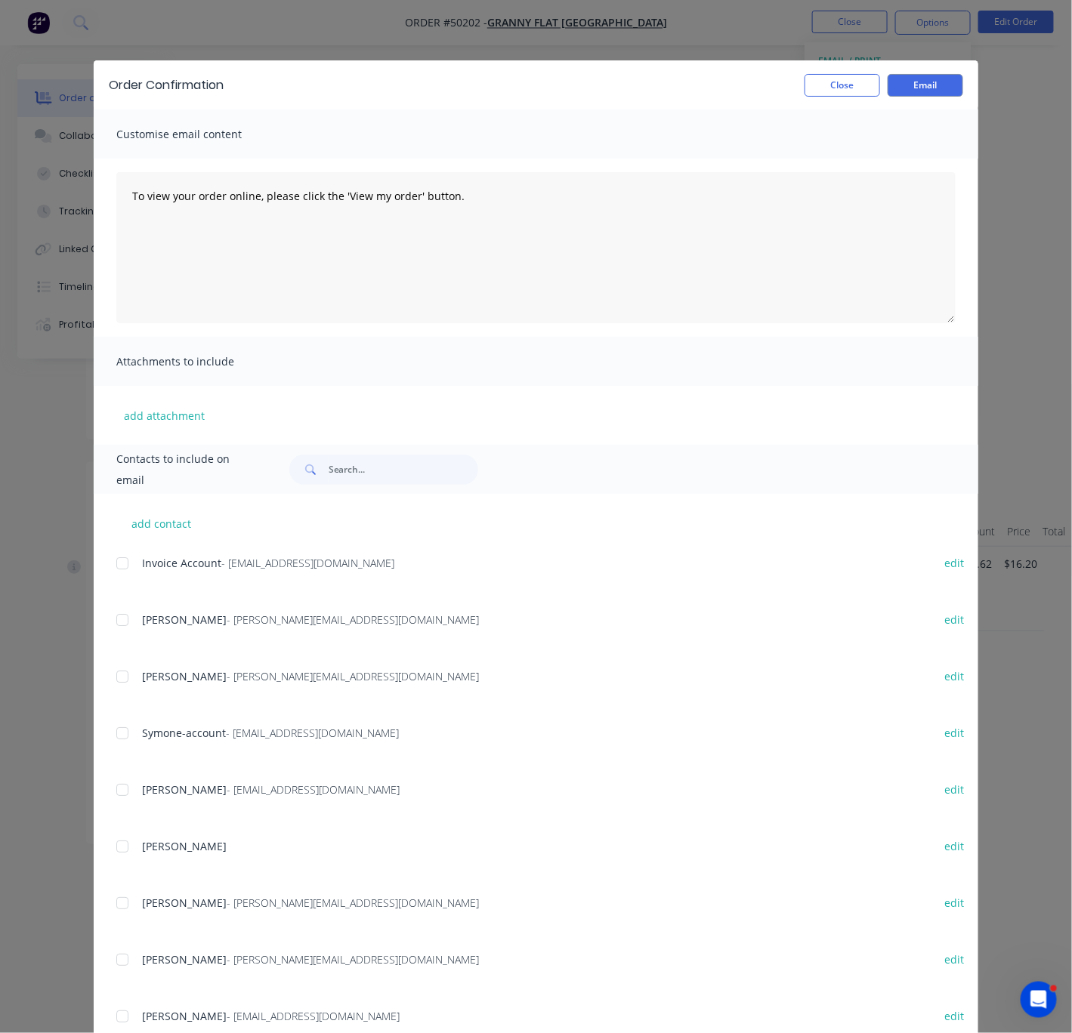
click at [116, 683] on div at bounding box center [122, 676] width 30 height 30
click at [951, 89] on button "Email" at bounding box center [925, 85] width 76 height 23
click at [839, 90] on button "Close" at bounding box center [842, 85] width 76 height 23
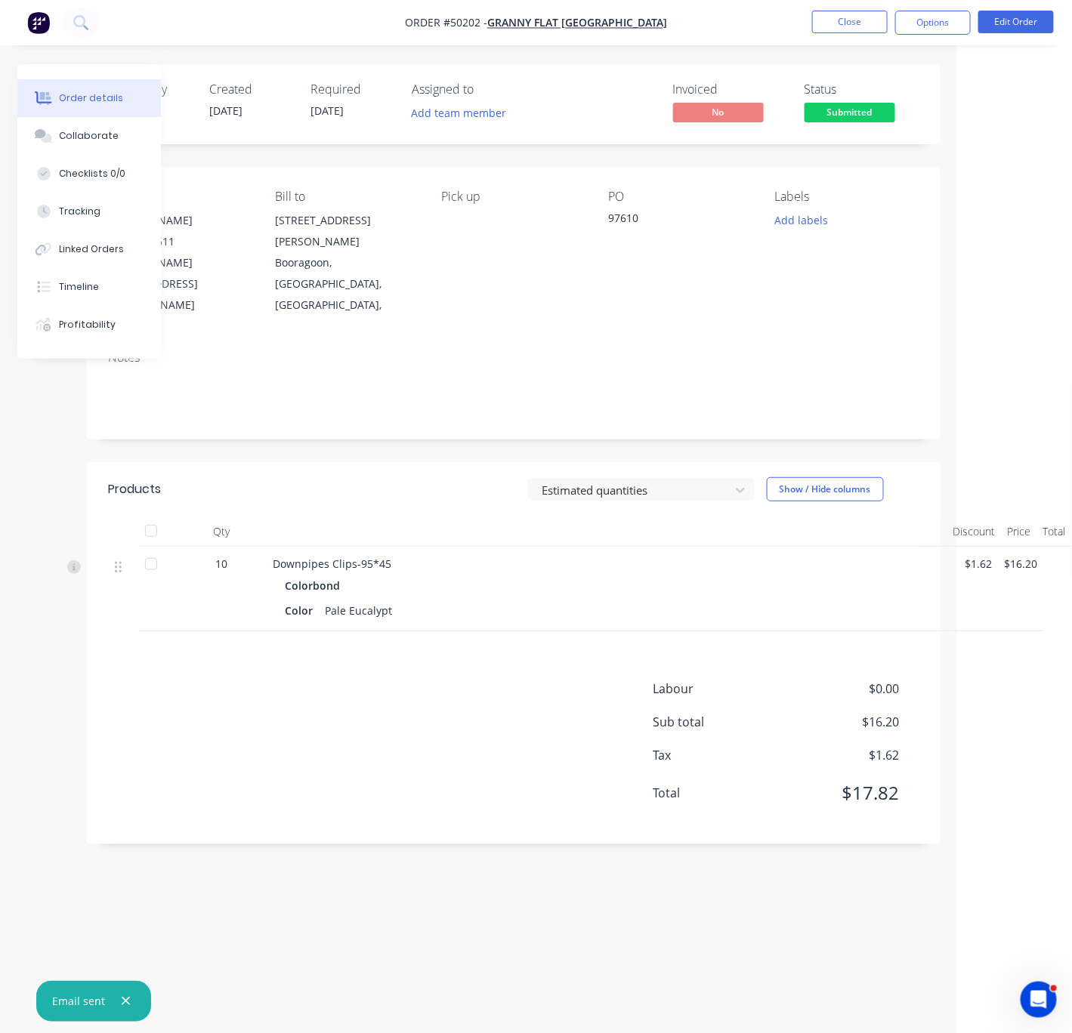
drag, startPoint x: 467, startPoint y: 445, endPoint x: 757, endPoint y: 161, distance: 405.3
click at [853, 24] on button "Close" at bounding box center [850, 22] width 76 height 23
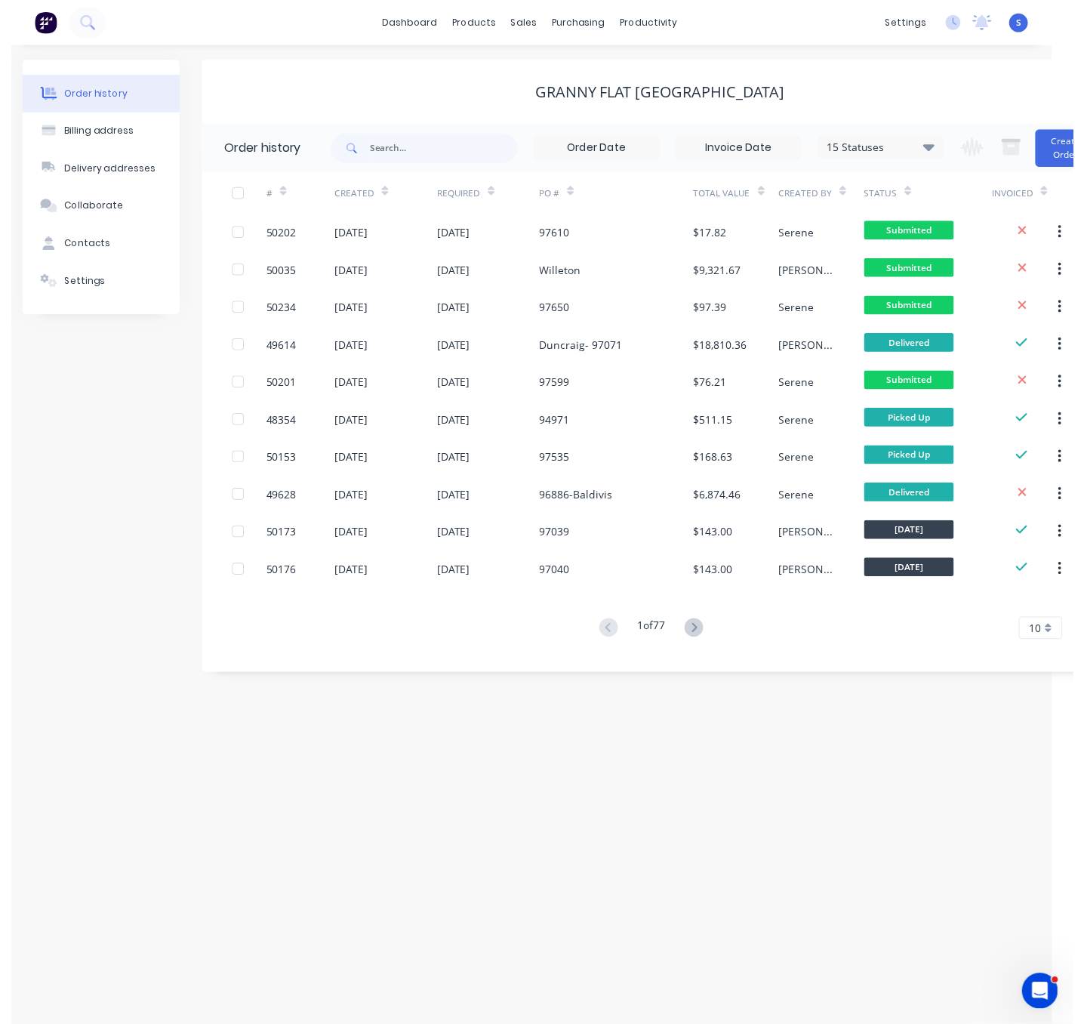
scroll to position [0, 20]
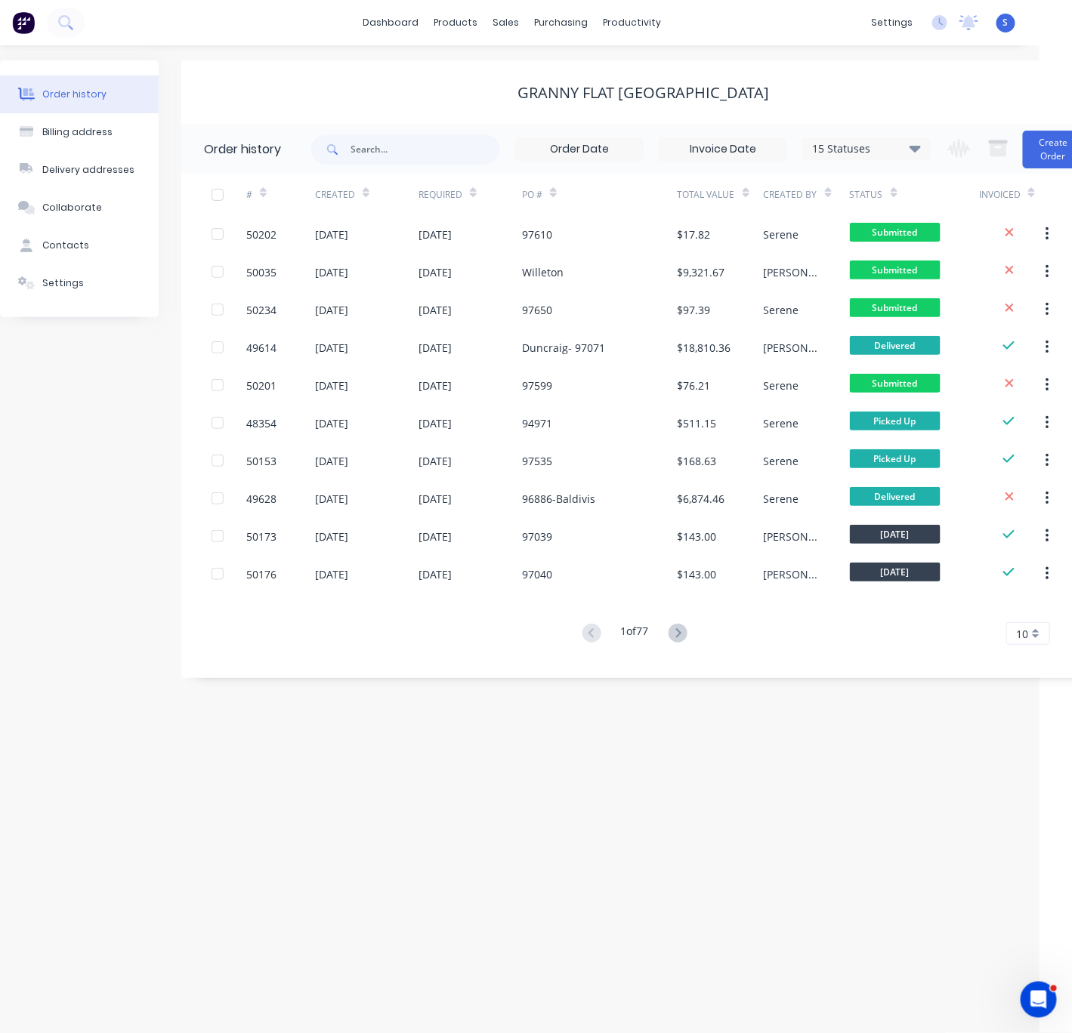
drag, startPoint x: 269, startPoint y: 97, endPoint x: 339, endPoint y: 100, distance: 70.3
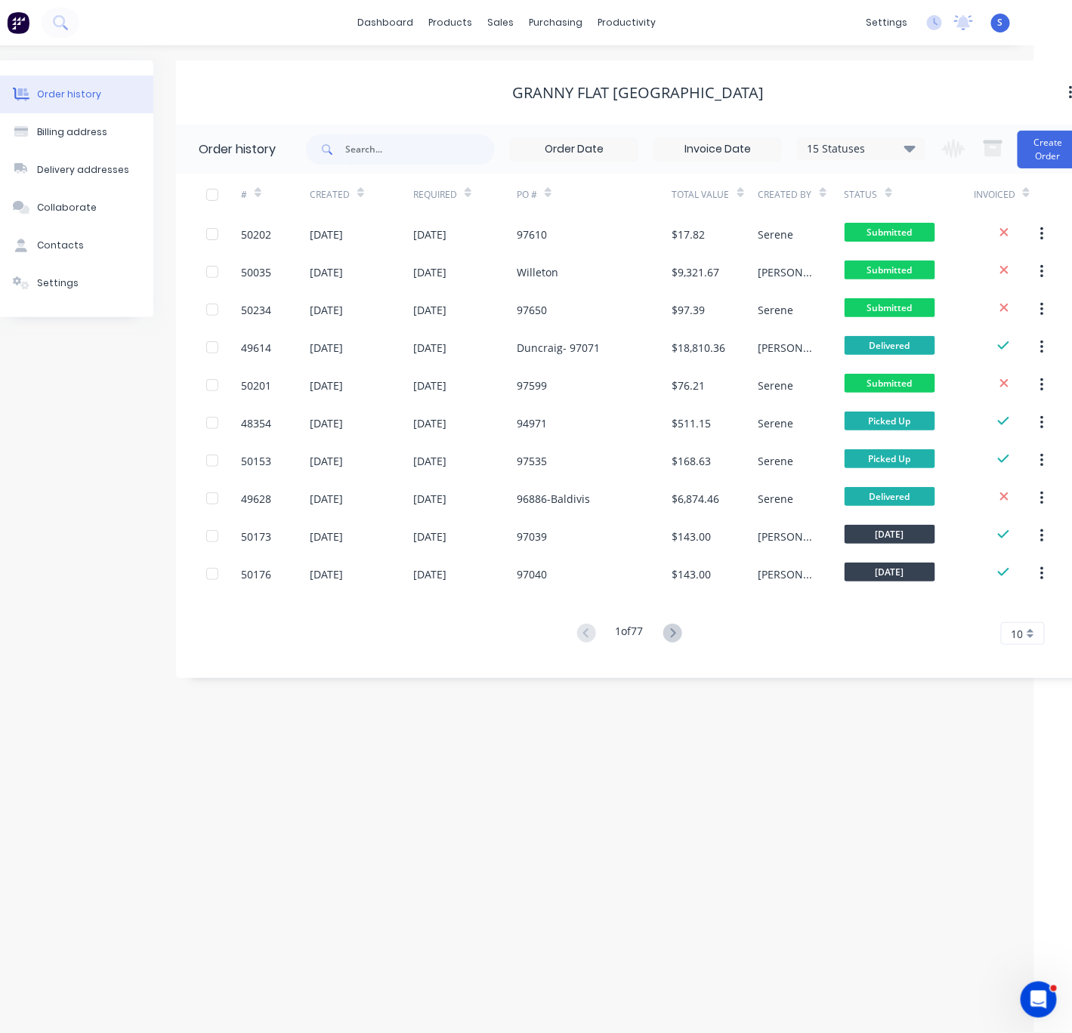
drag, startPoint x: 31, startPoint y: 389, endPoint x: 5, endPoint y: 381, distance: 27.5
click at [31, 389] on div "Order history Billing address Delivery addresses Collaborate Contacts Settings" at bounding box center [74, 369] width 159 height 618
click at [0, 381] on div "Order history Billing address Delivery addresses Collaborate Contacts Settings" at bounding box center [74, 369] width 159 height 618
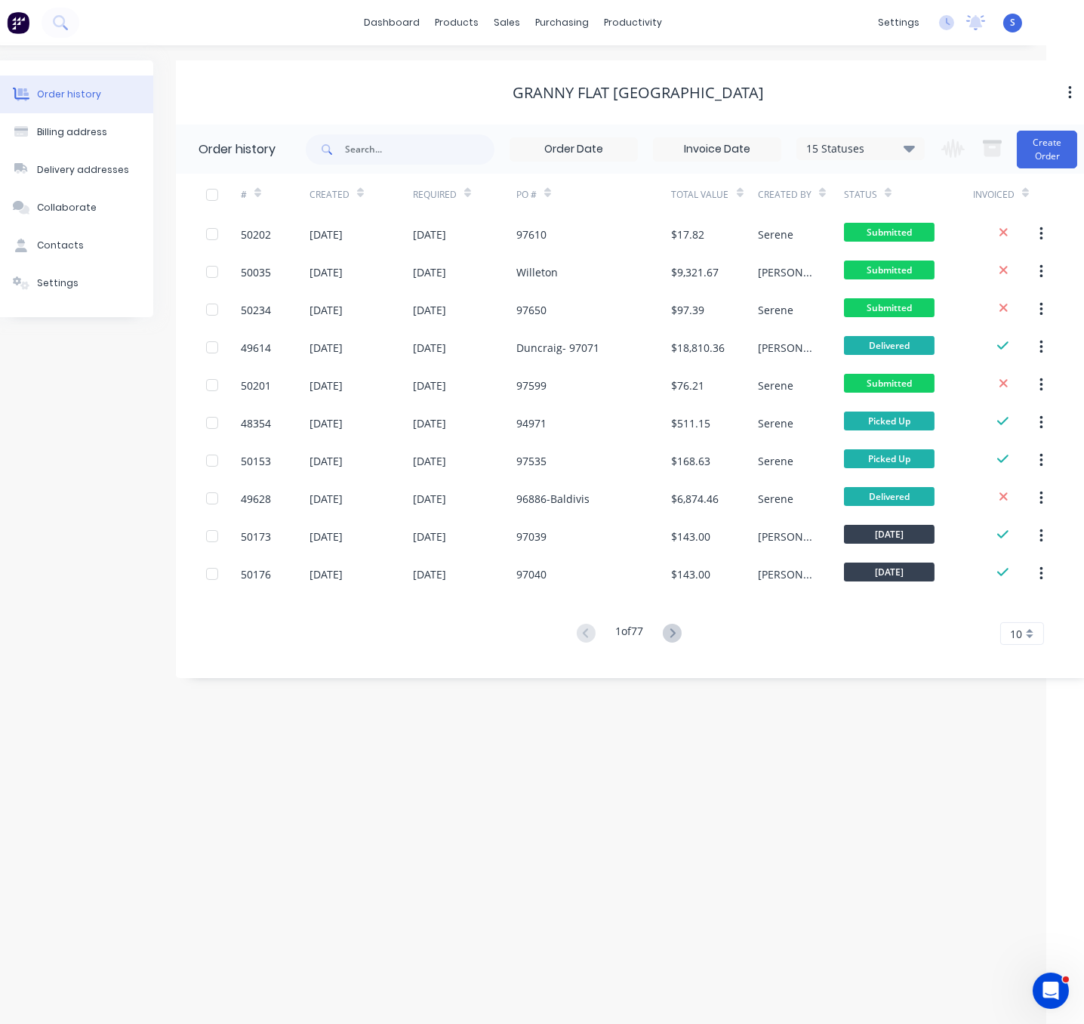
click at [88, 527] on div "Order history Billing address Delivery addresses Collaborate Contacts Settings" at bounding box center [74, 369] width 159 height 618
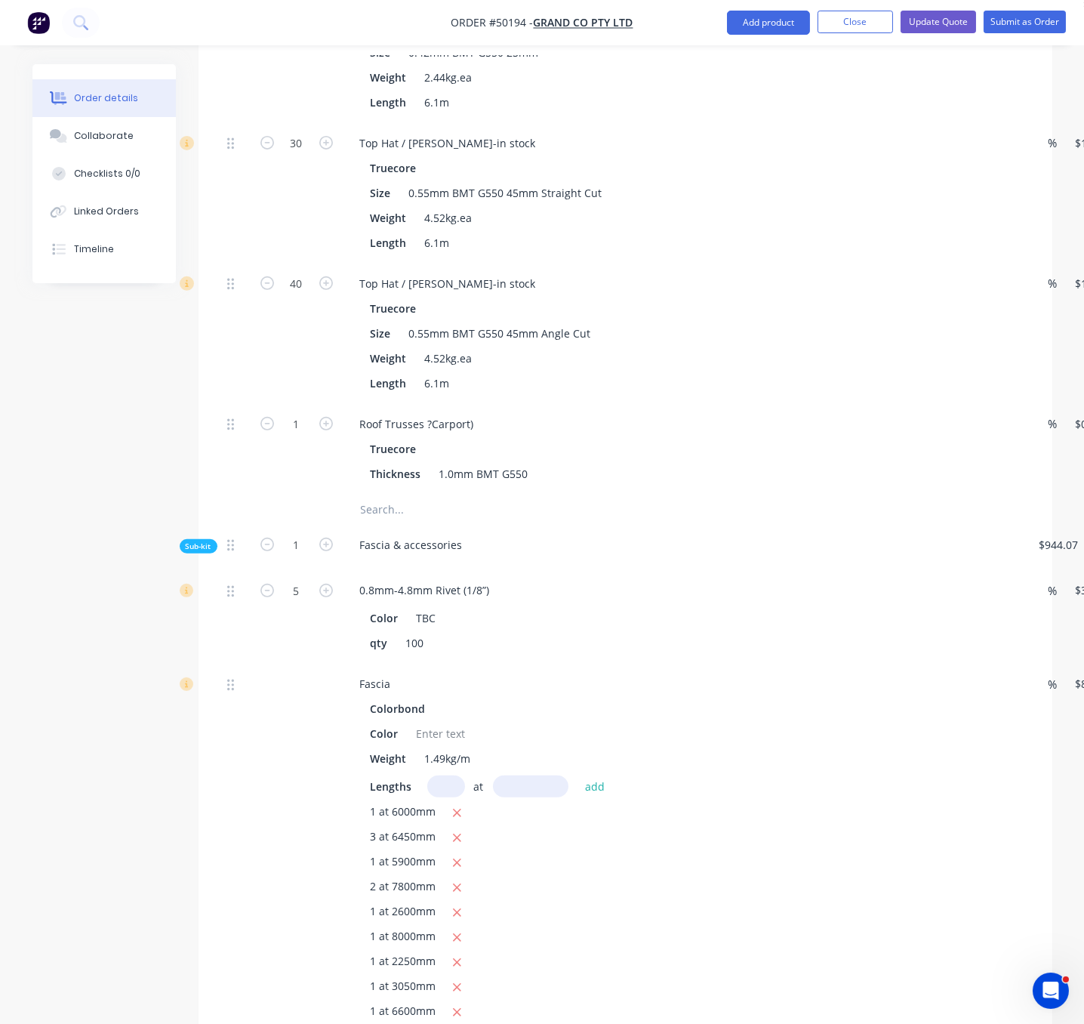
scroll to position [1586, 0]
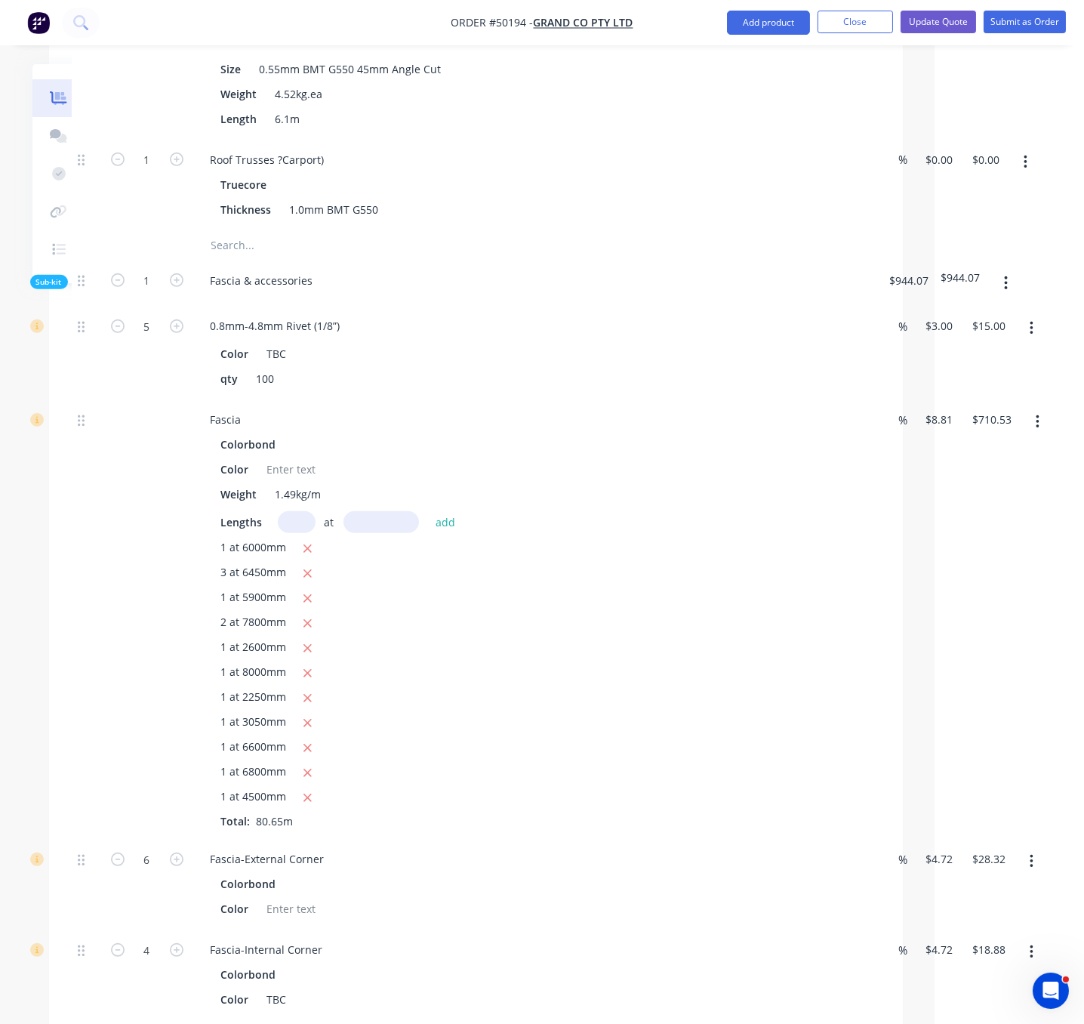
drag, startPoint x: 214, startPoint y: 284, endPoint x: 473, endPoint y: 301, distance: 258.8
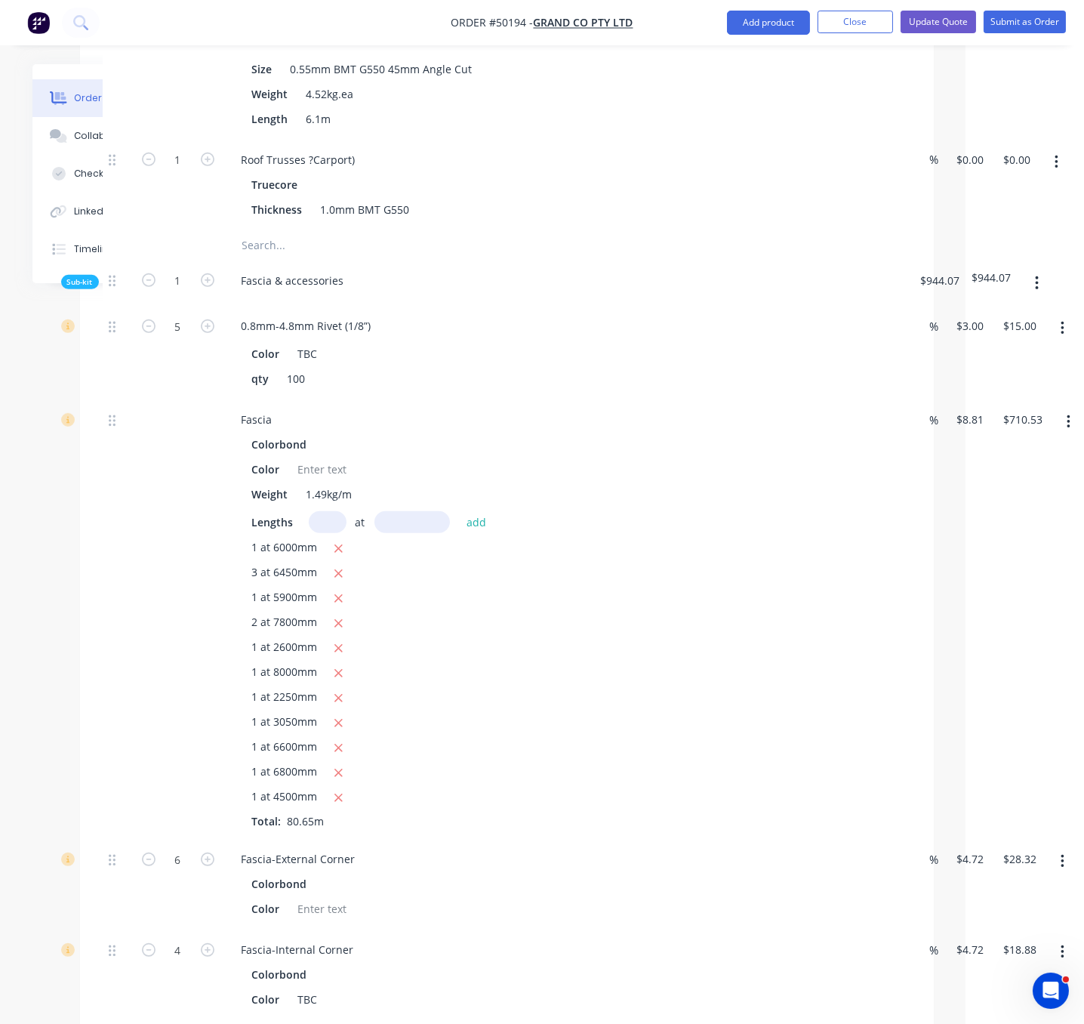
drag, startPoint x: 530, startPoint y: 310, endPoint x: 467, endPoint y: 312, distance: 62.7
click at [322, 171] on div "Roof Trusses ?Carport)" at bounding box center [302, 160] width 138 height 22
click at [603, 220] on div "Truecore Thickness 1.0mm BMT G550" at bounding box center [567, 197] width 668 height 47
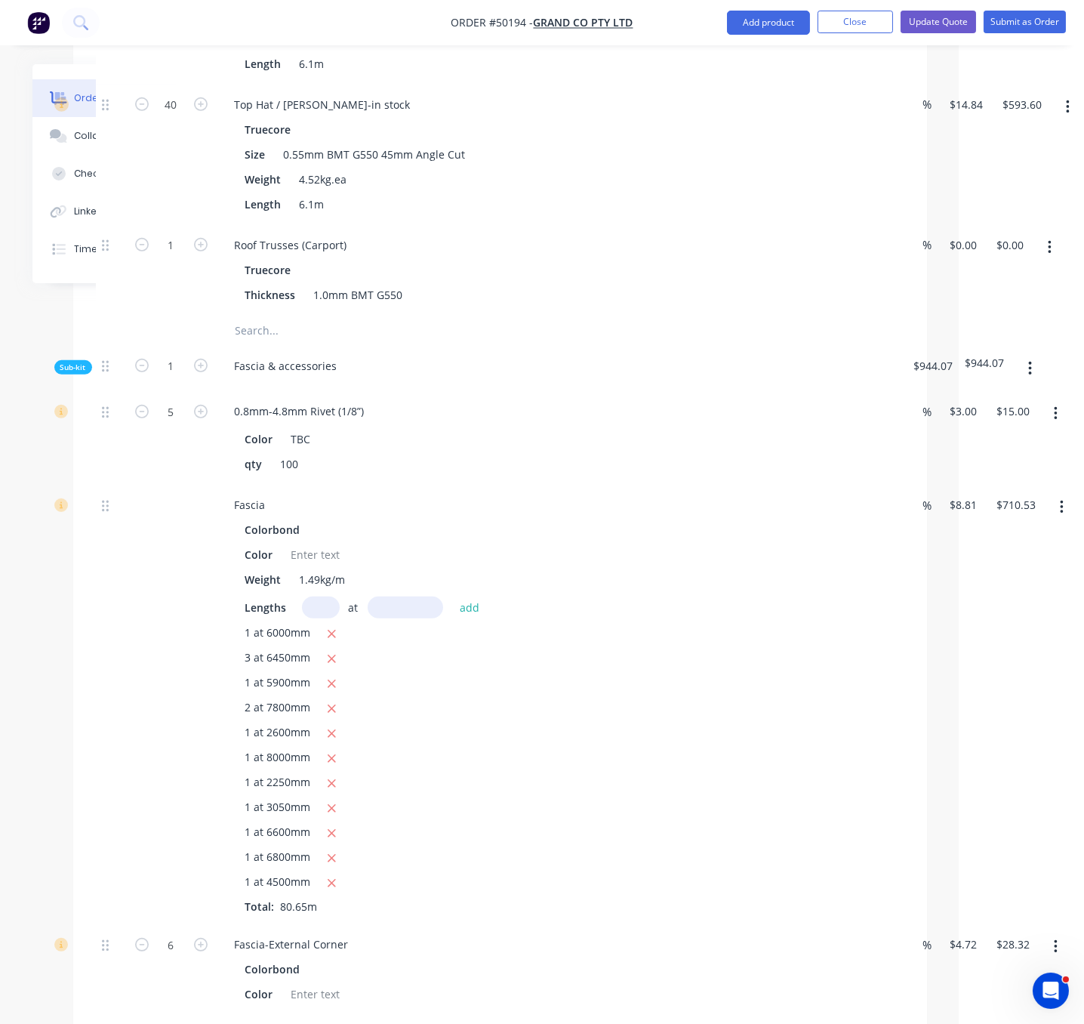
scroll to position [1500, 155]
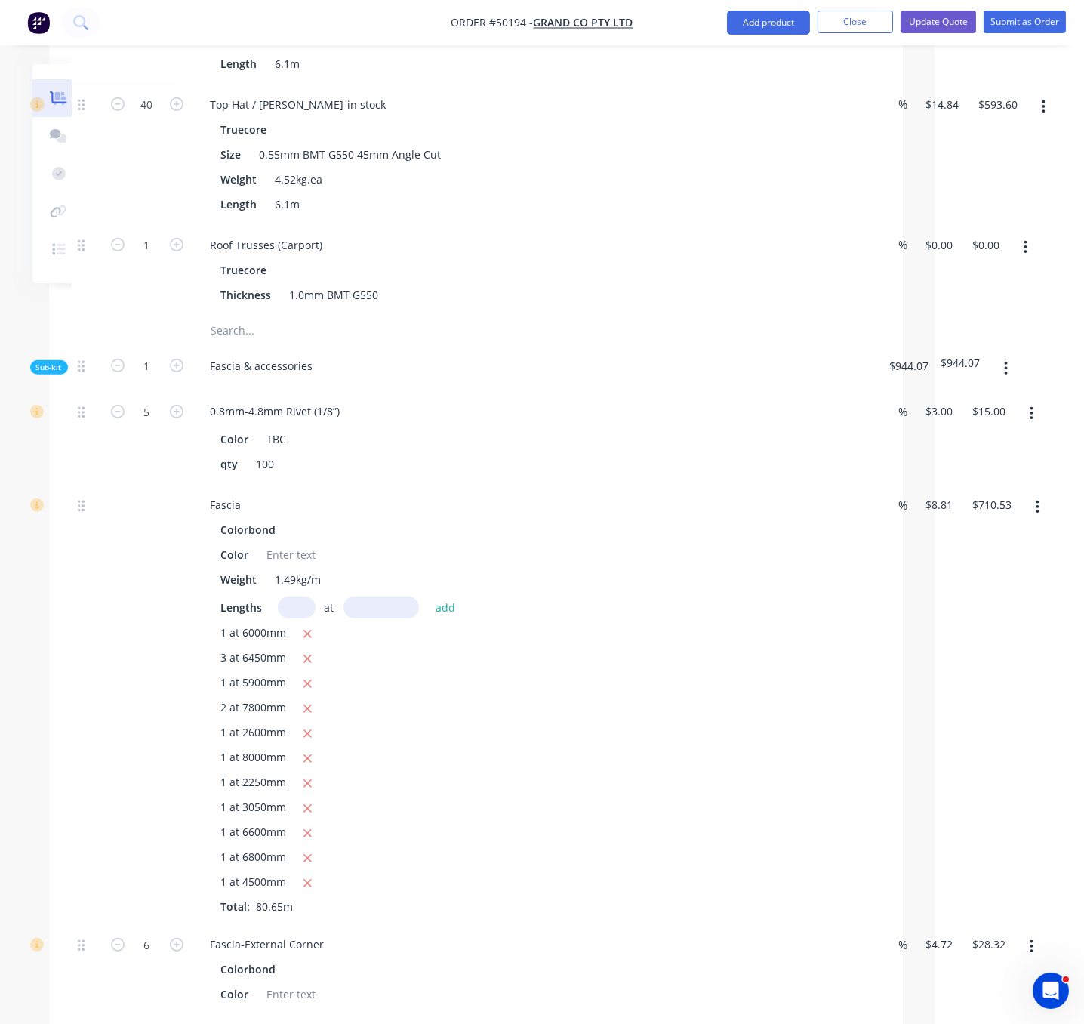
drag, startPoint x: 714, startPoint y: 328, endPoint x: 884, endPoint y: 322, distance: 169.3
click at [880, 296] on div "1 Roof Trusses (Carport) Truecore Thickness 1.0mm BMT G550 % 0 $0.00 $0.00 $0.00" at bounding box center [476, 270] width 809 height 91
type input "$1,500.00"
click at [982, 316] on div "$1,500.00 $0.00" at bounding box center [979, 270] width 47 height 91
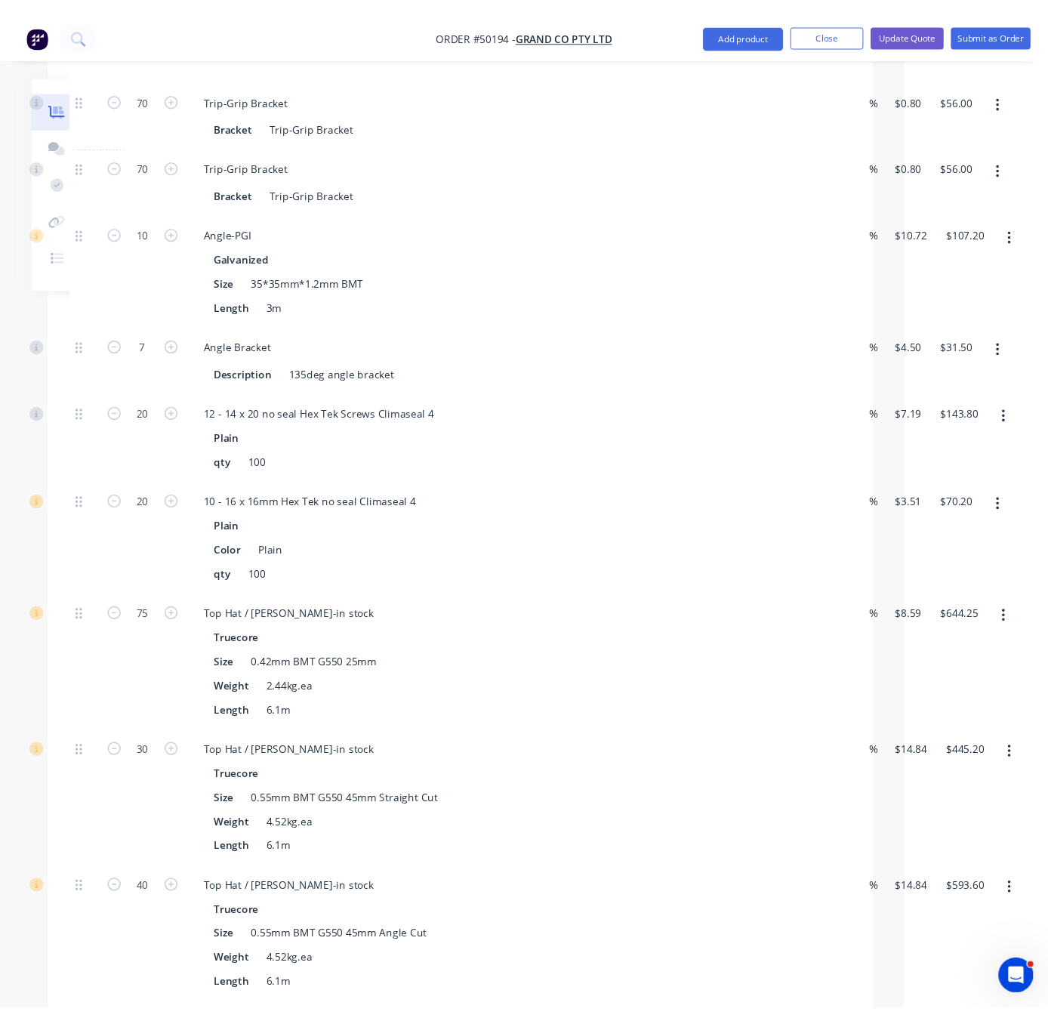
scroll to position [1236, 155]
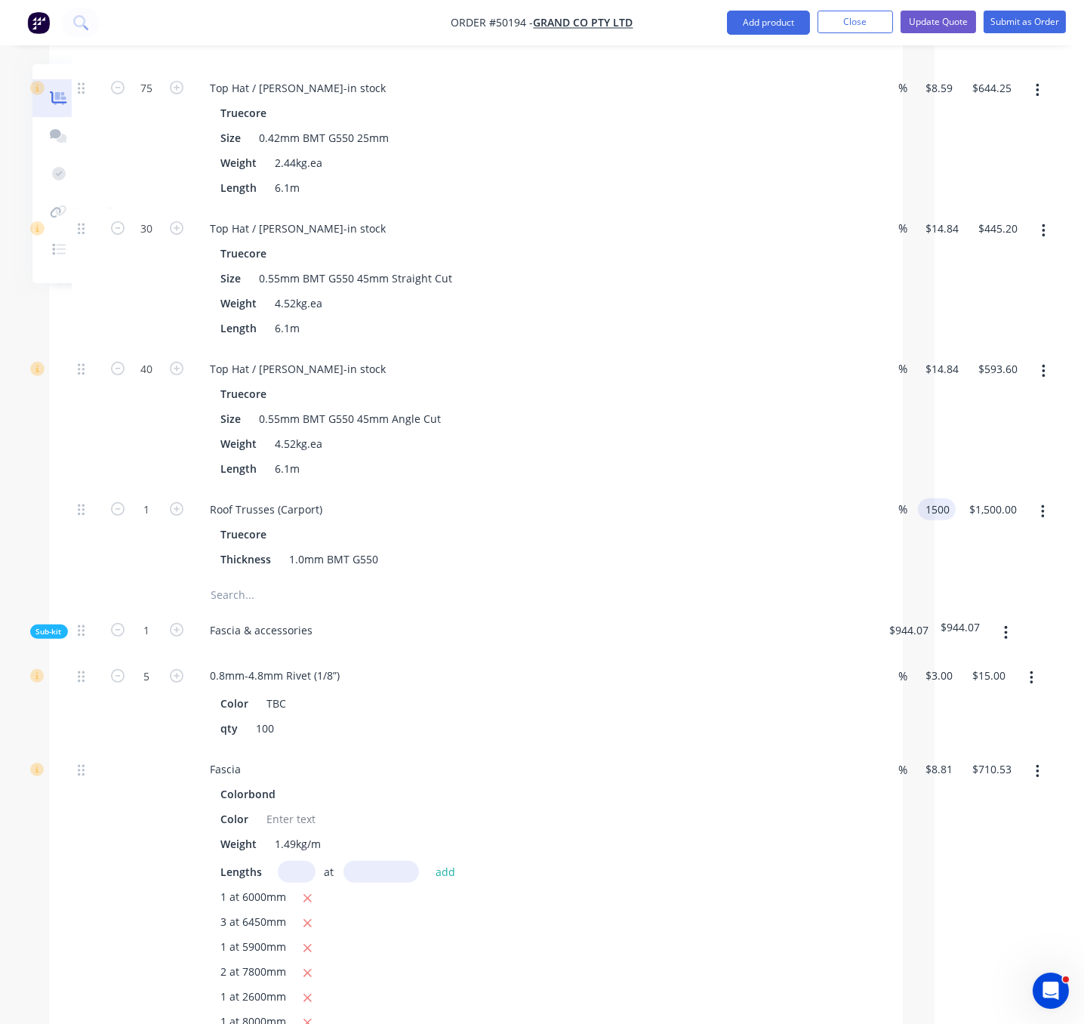
click at [939, 520] on input "1500" at bounding box center [940, 509] width 32 height 22
type input "$1,650.00"
click at [948, 580] on div "$1,650.00 1650" at bounding box center [934, 534] width 44 height 91
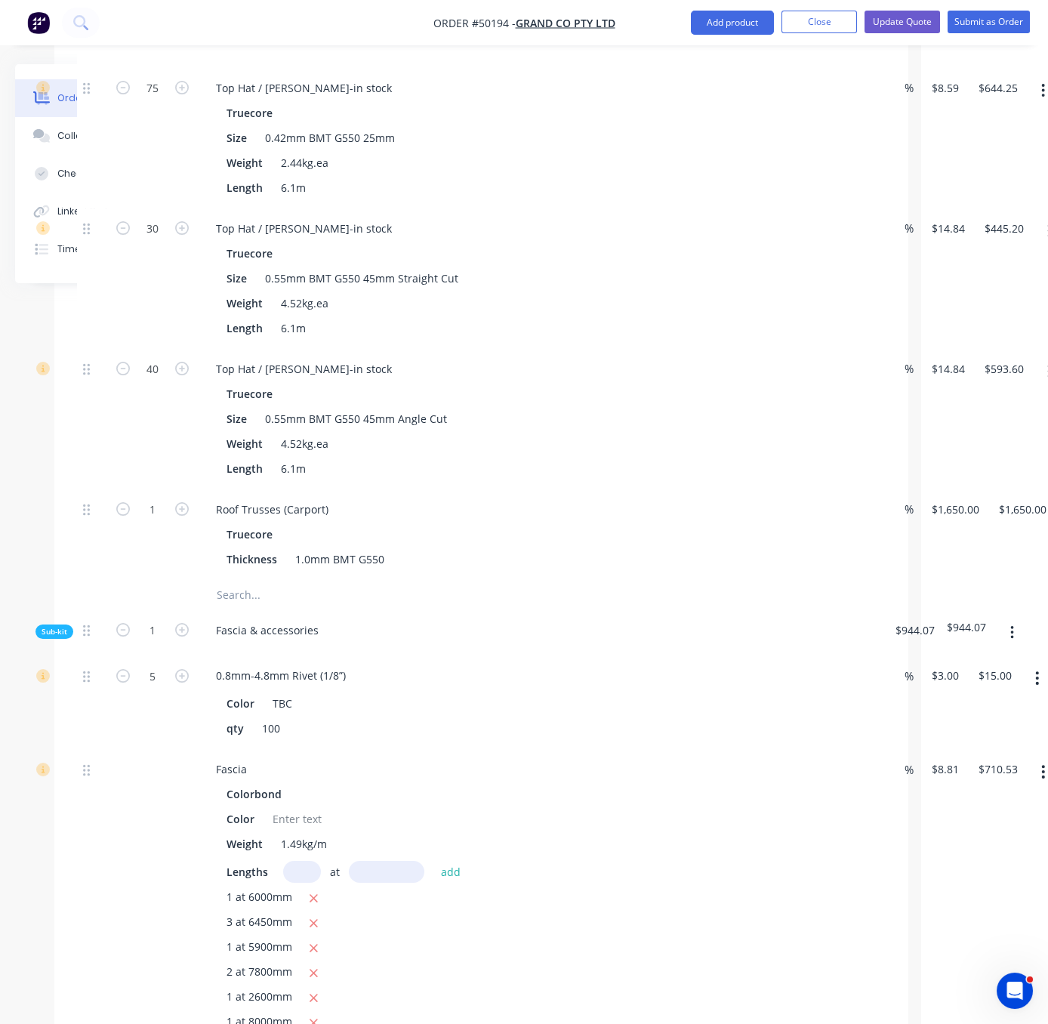
scroll to position [1500, 127]
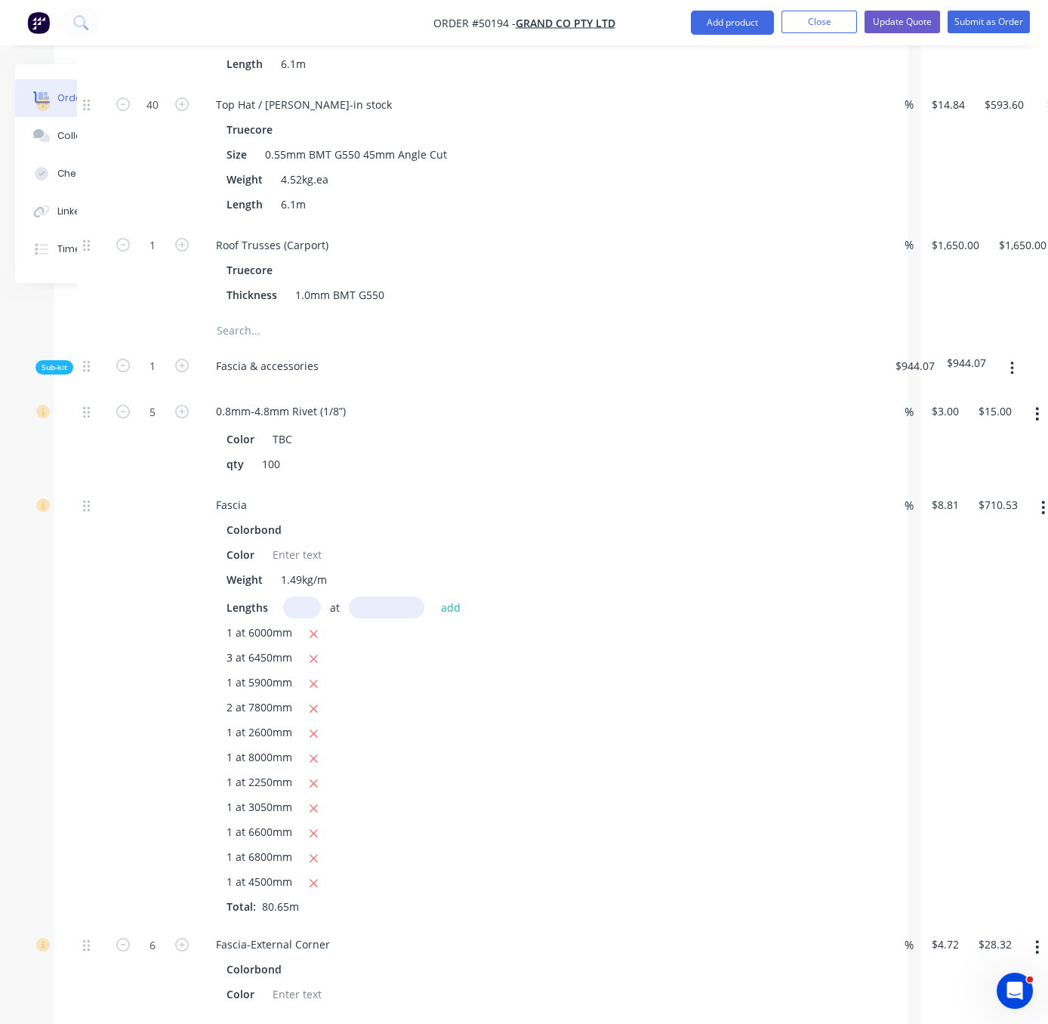
click at [94, 316] on div at bounding box center [92, 270] width 30 height 91
click at [140, 316] on div "1" at bounding box center [152, 270] width 91 height 91
click at [132, 346] on div at bounding box center [152, 331] width 91 height 30
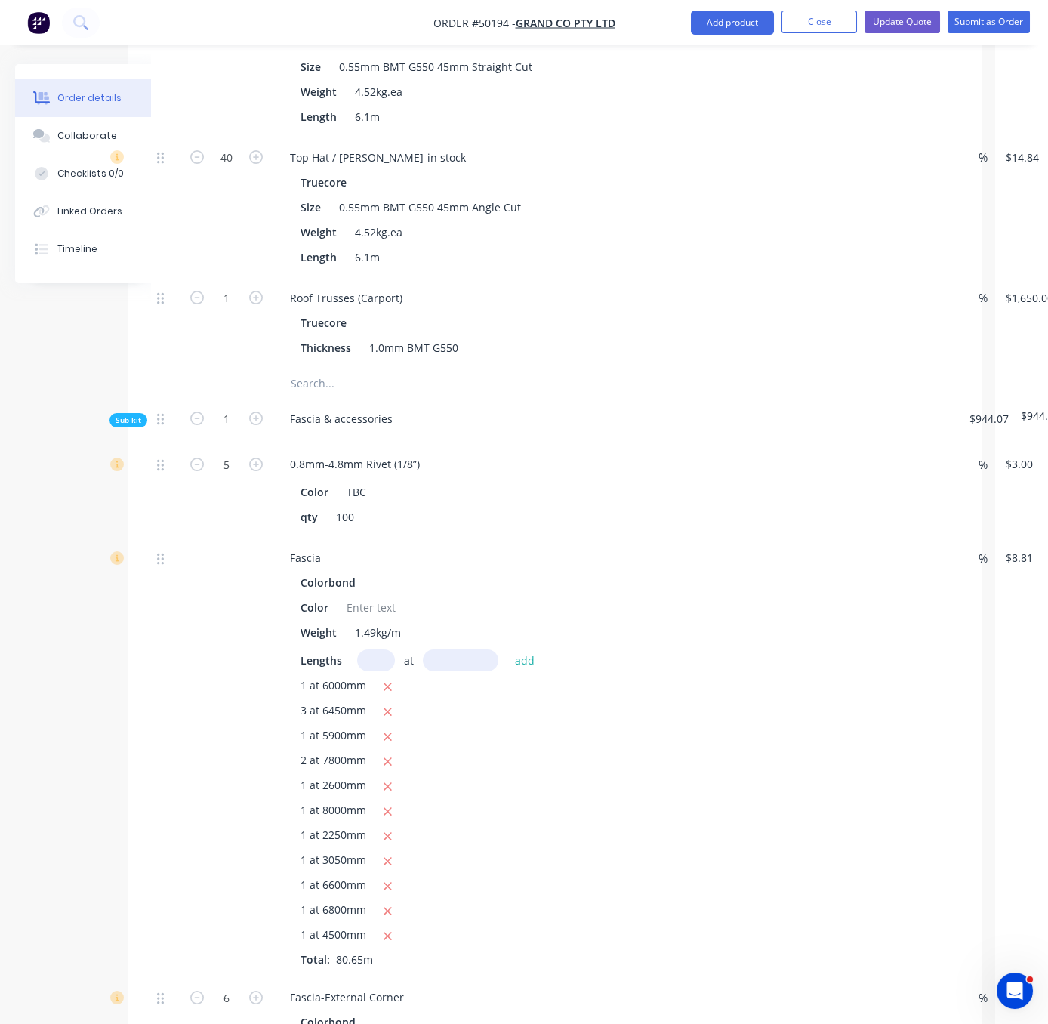
scroll to position [1435, 53]
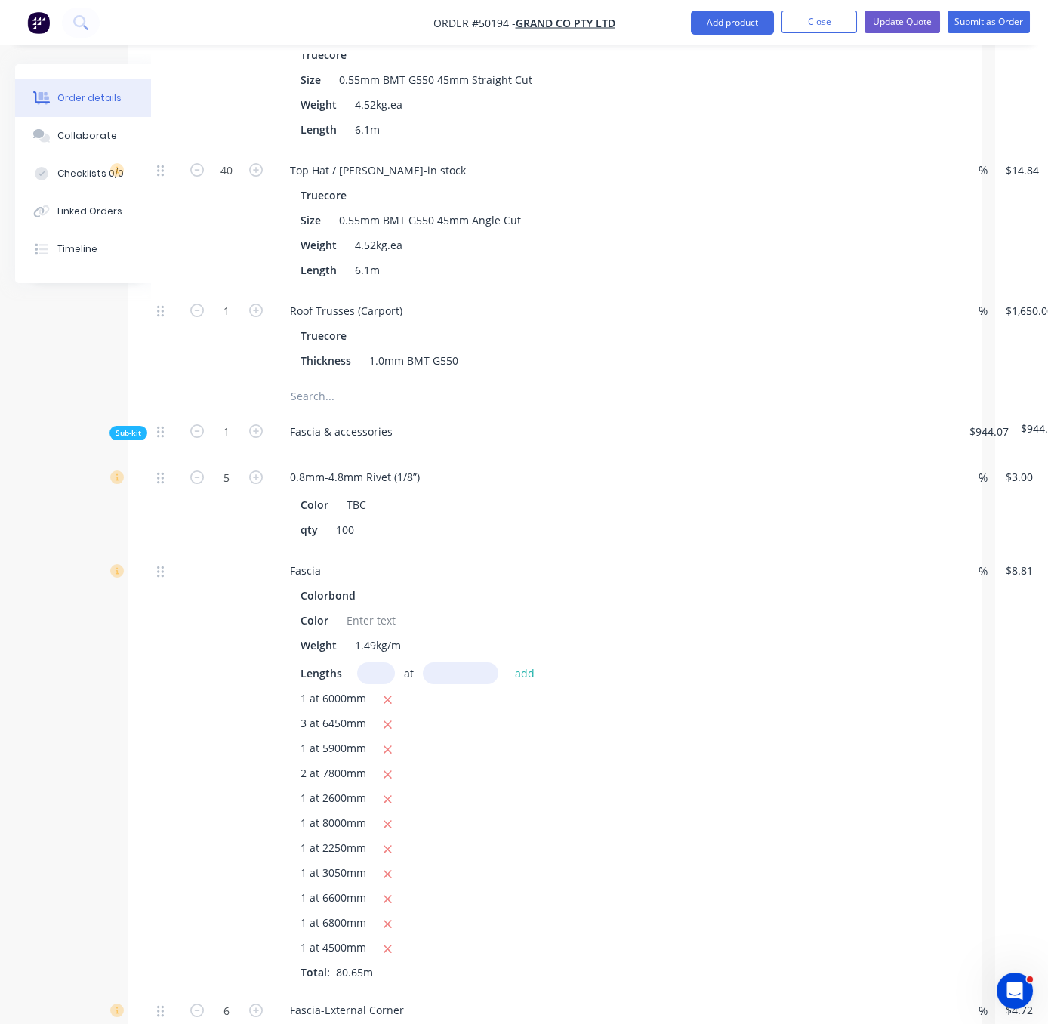
click at [178, 412] on div at bounding box center [166, 396] width 30 height 30
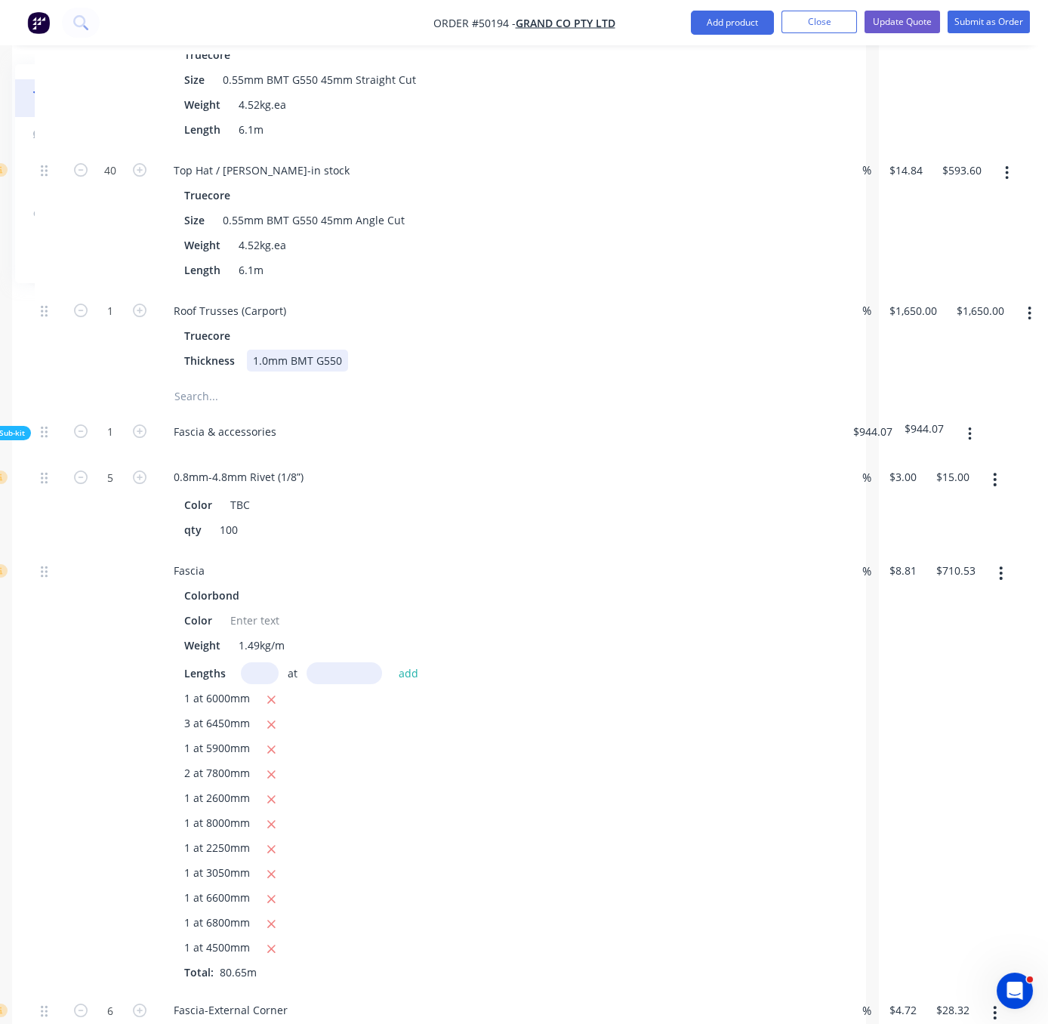
drag, startPoint x: 582, startPoint y: 406, endPoint x: 878, endPoint y: 424, distance: 296.5
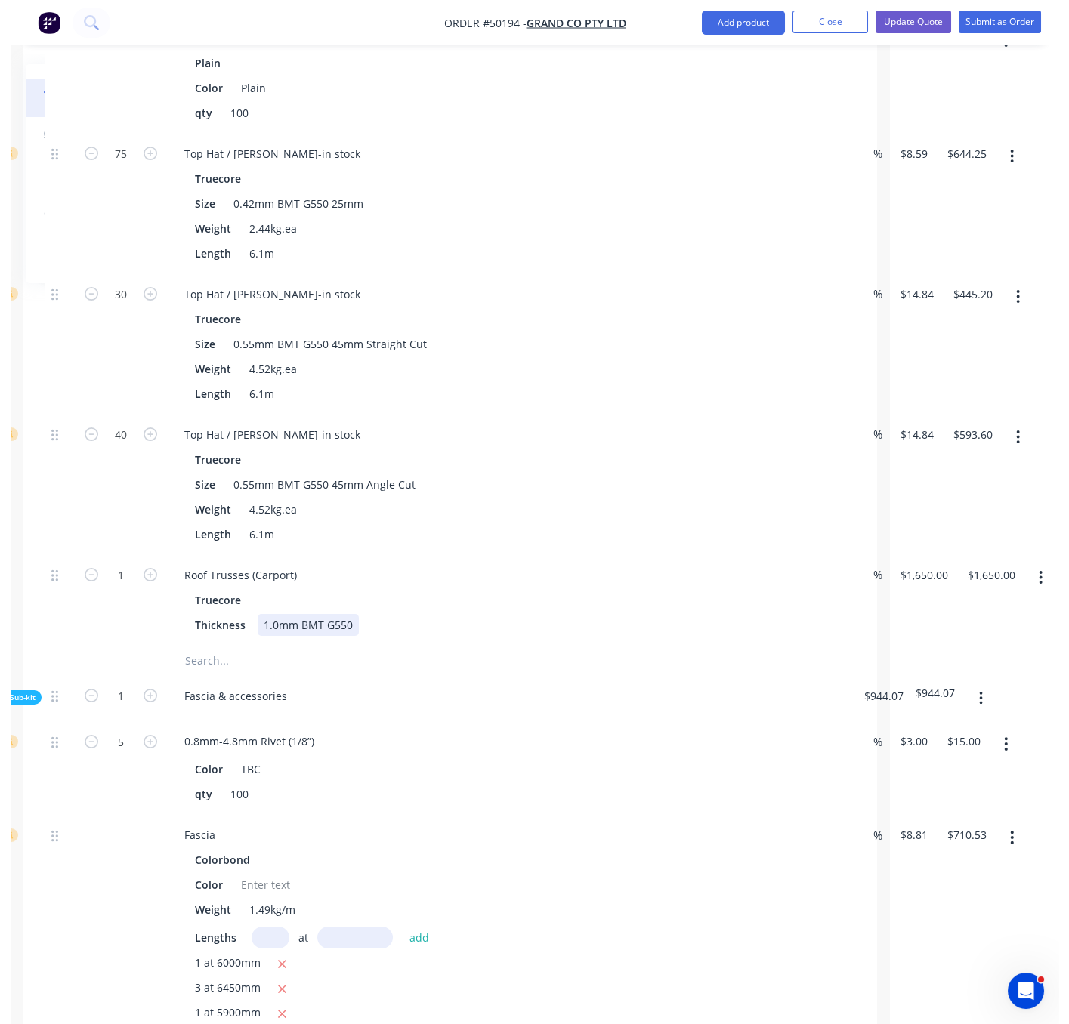
scroll to position [1170, 163]
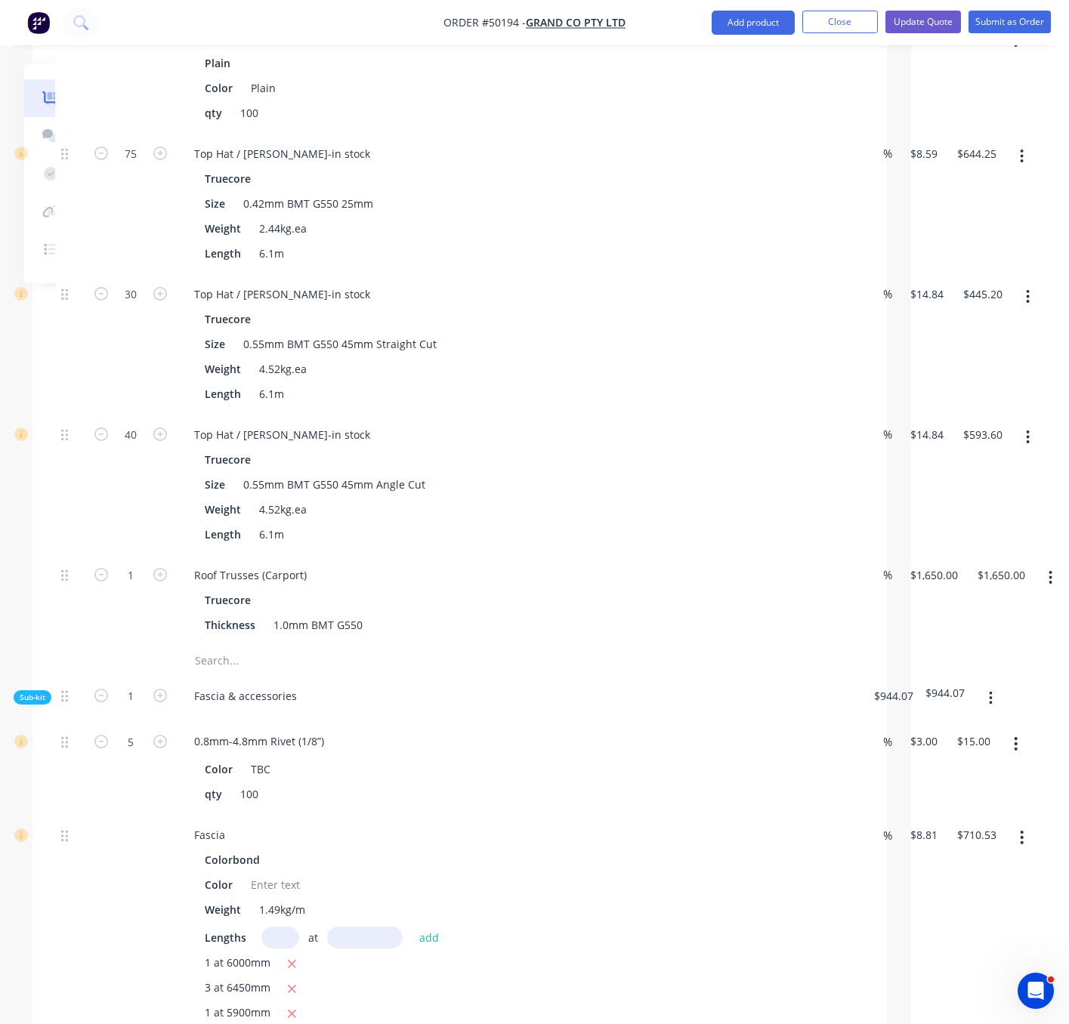
click at [540, 636] on div "Thickness 1.0mm BMT G550" at bounding box center [513, 625] width 628 height 22
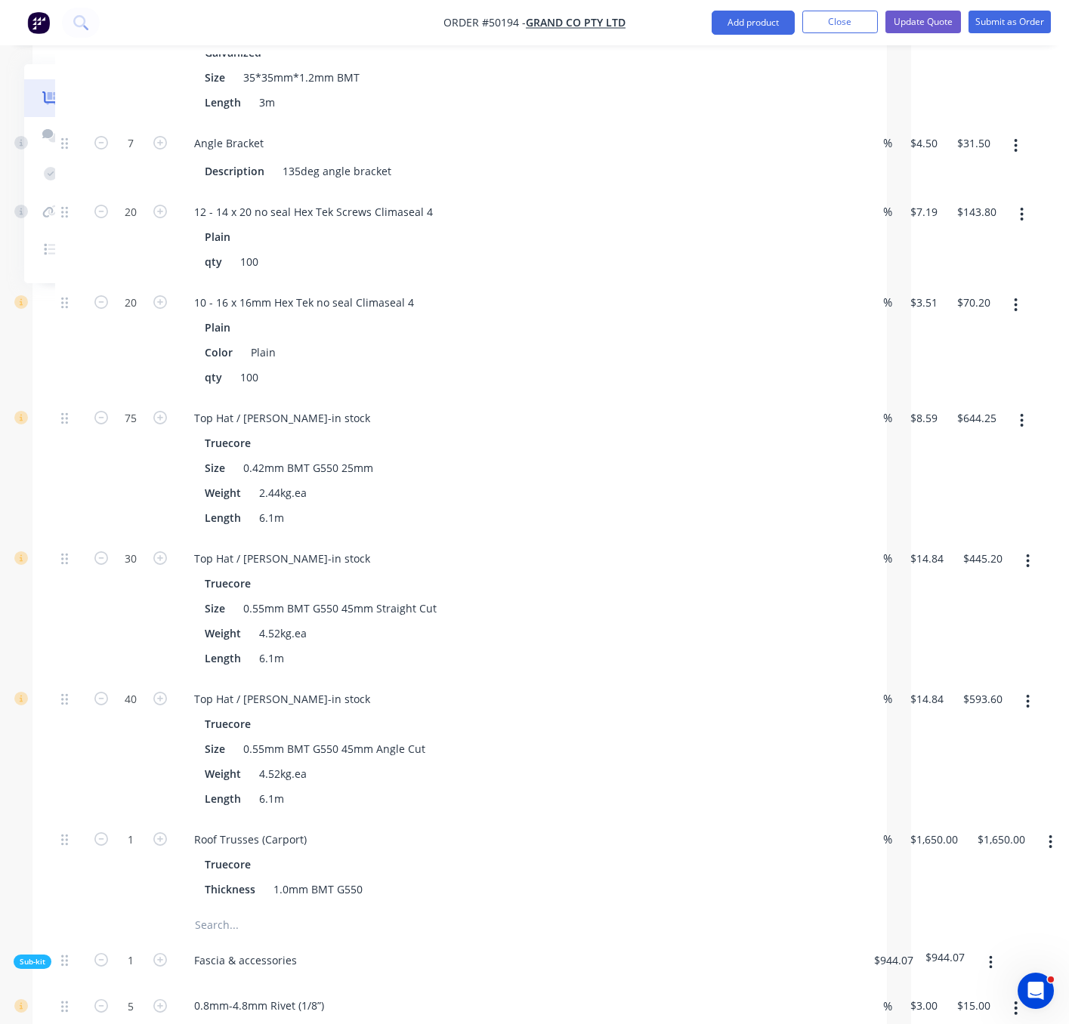
click at [140, 387] on div "20" at bounding box center [130, 340] width 91 height 116
click at [123, 570] on input "30" at bounding box center [130, 558] width 39 height 23
type input "42"
type input "$623.28"
click at [114, 523] on div "75" at bounding box center [130, 468] width 91 height 140
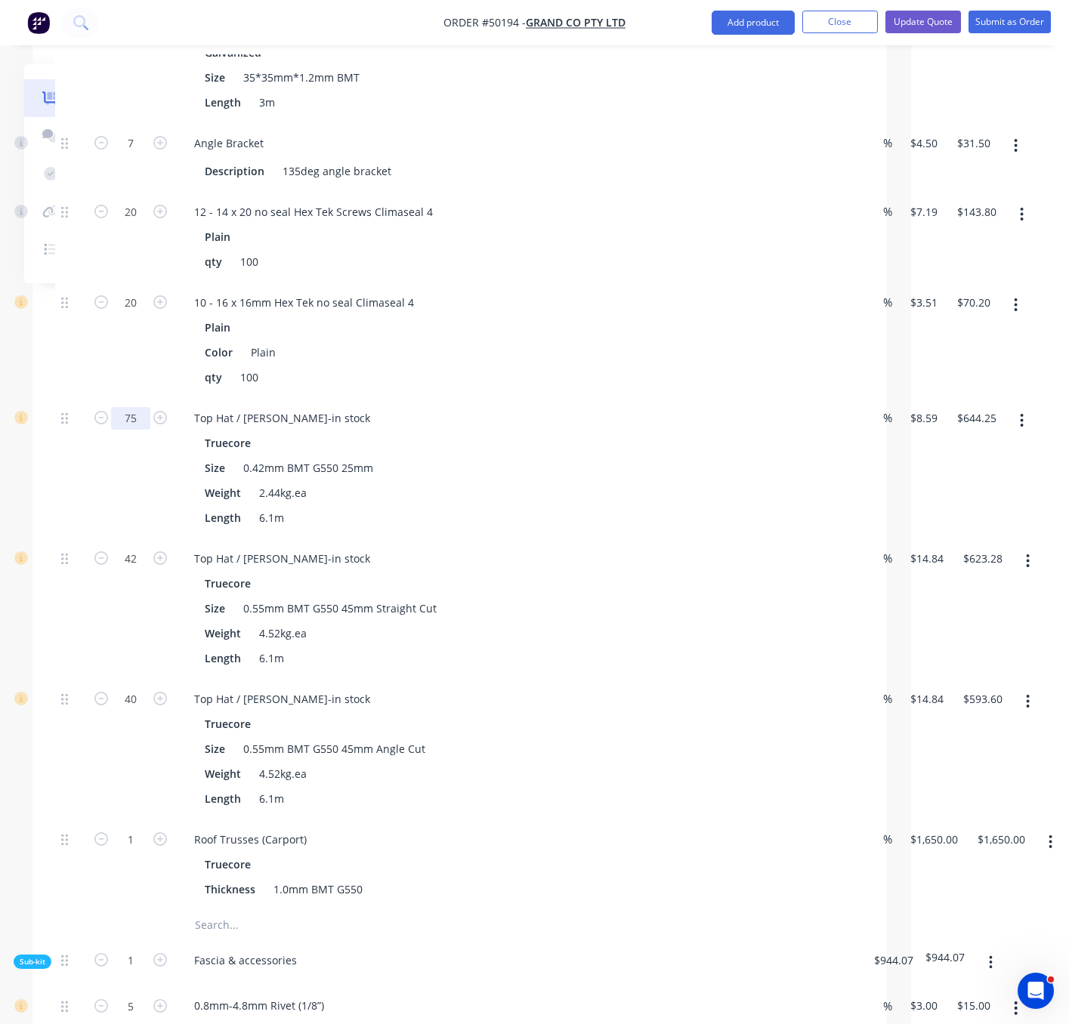
click at [131, 430] on input "75" at bounding box center [130, 418] width 39 height 23
type input "92"
type input "$790.28"
click at [124, 387] on div "20" at bounding box center [130, 340] width 91 height 116
click at [116, 314] on input "20" at bounding box center [130, 302] width 39 height 23
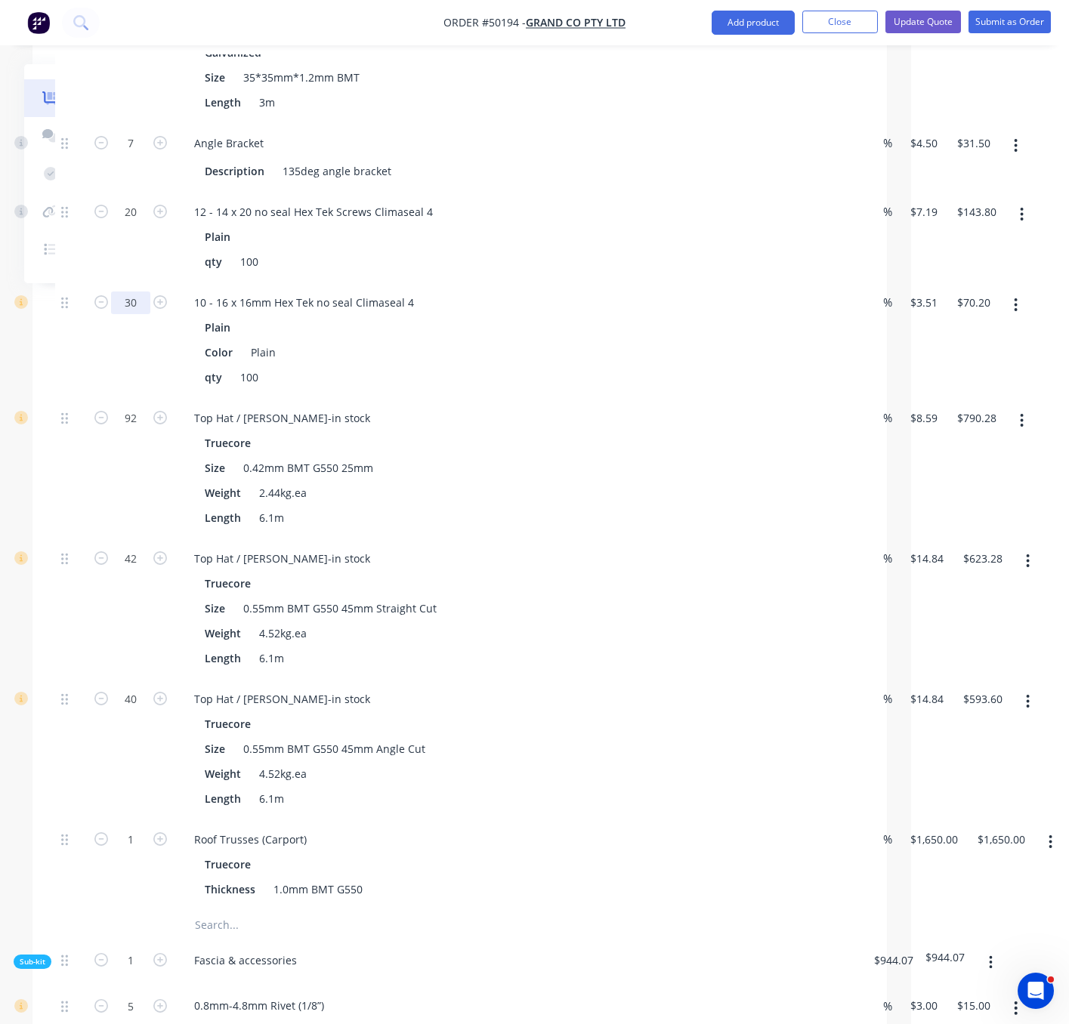
type input "30"
type input "$105.30"
click at [85, 380] on div "30" at bounding box center [130, 340] width 91 height 116
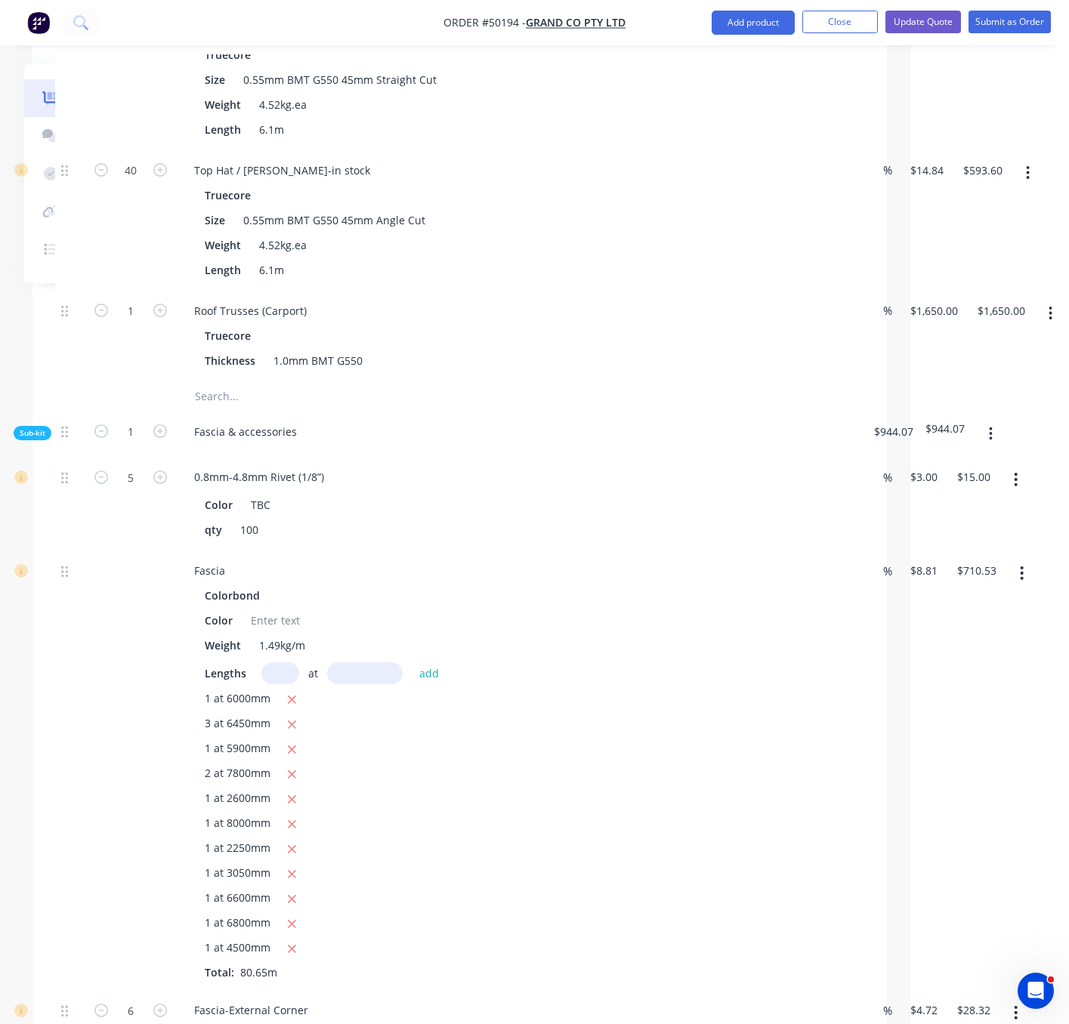
scroll to position [1699, 163]
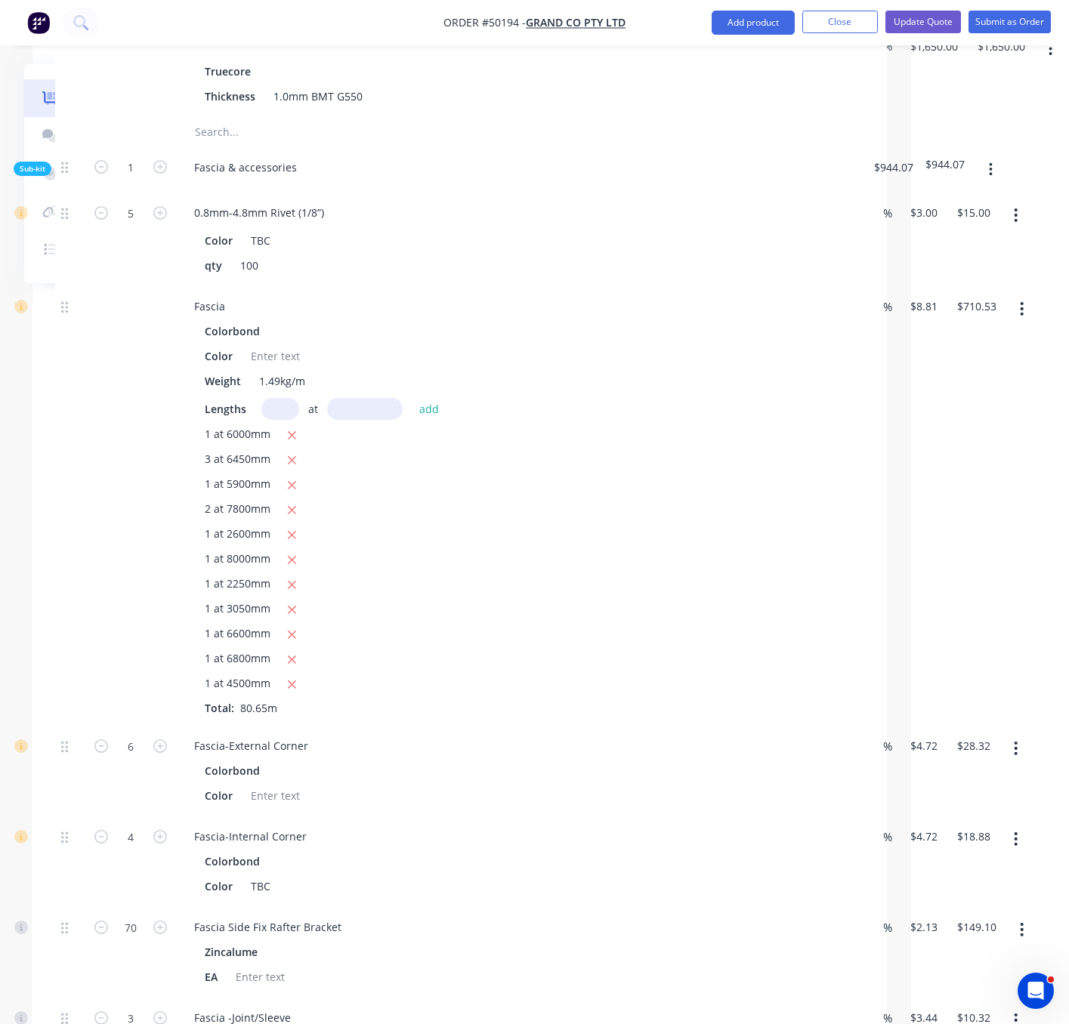
click at [273, 420] on input "text" at bounding box center [280, 409] width 38 height 22
type input "1"
click at [378, 420] on input "6mm" at bounding box center [365, 409] width 76 height 22
type input "6"
type input "7800"
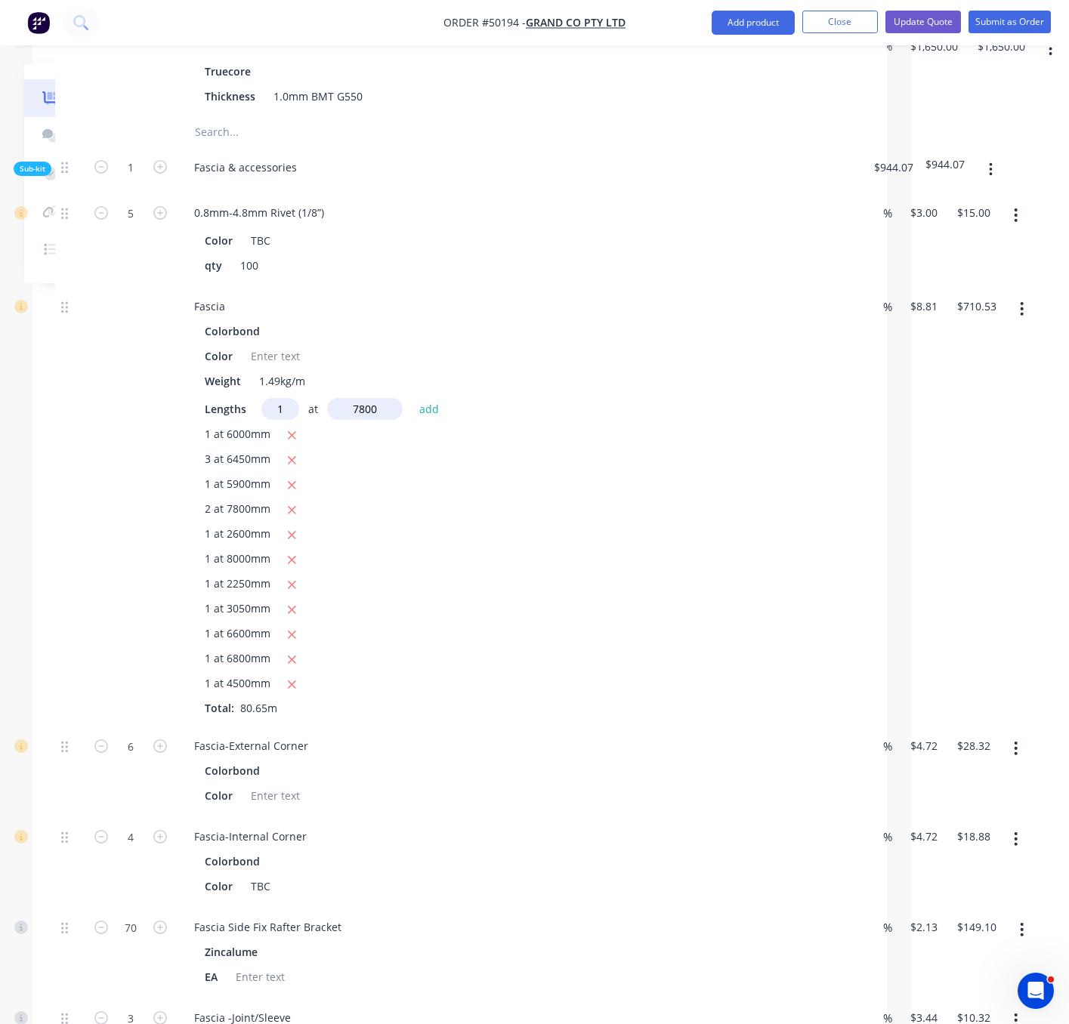
click at [412, 399] on button "add" at bounding box center [429, 409] width 35 height 20
type input "$779.24"
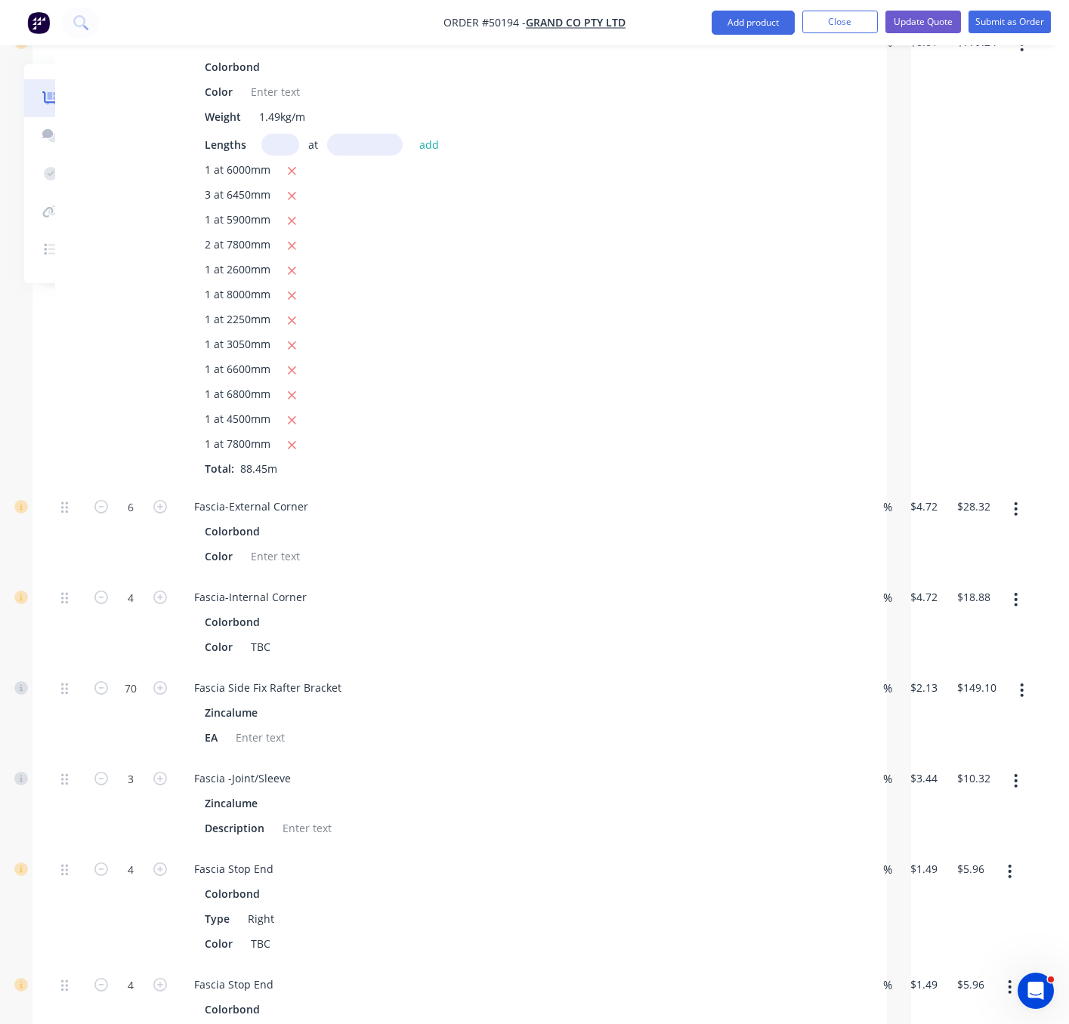
scroll to position [2228, 163]
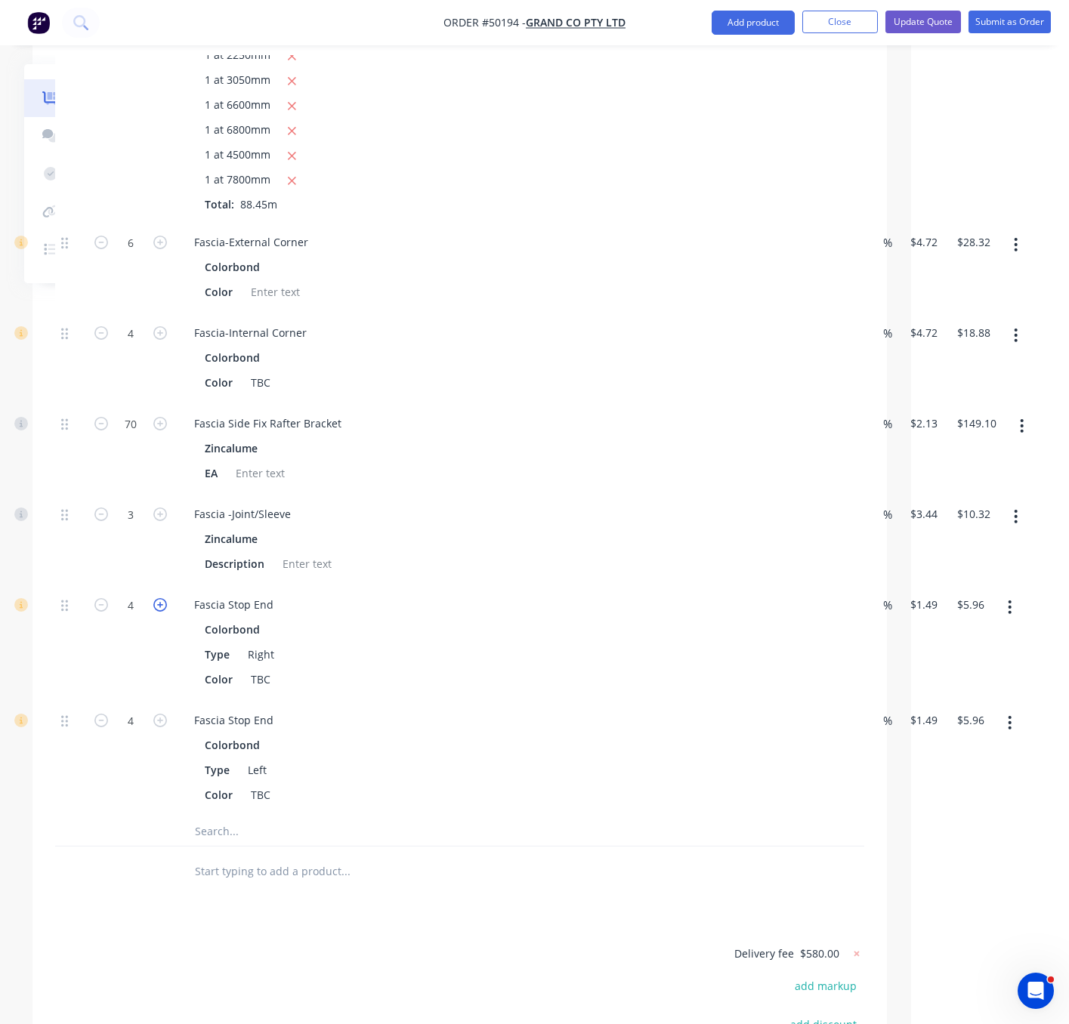
click at [160, 612] on icon "button" at bounding box center [160, 605] width 14 height 14
type input "5"
type input "$7.45"
click at [155, 730] on form "4" at bounding box center [130, 719] width 79 height 23
click at [154, 727] on icon "button" at bounding box center [160, 721] width 14 height 14
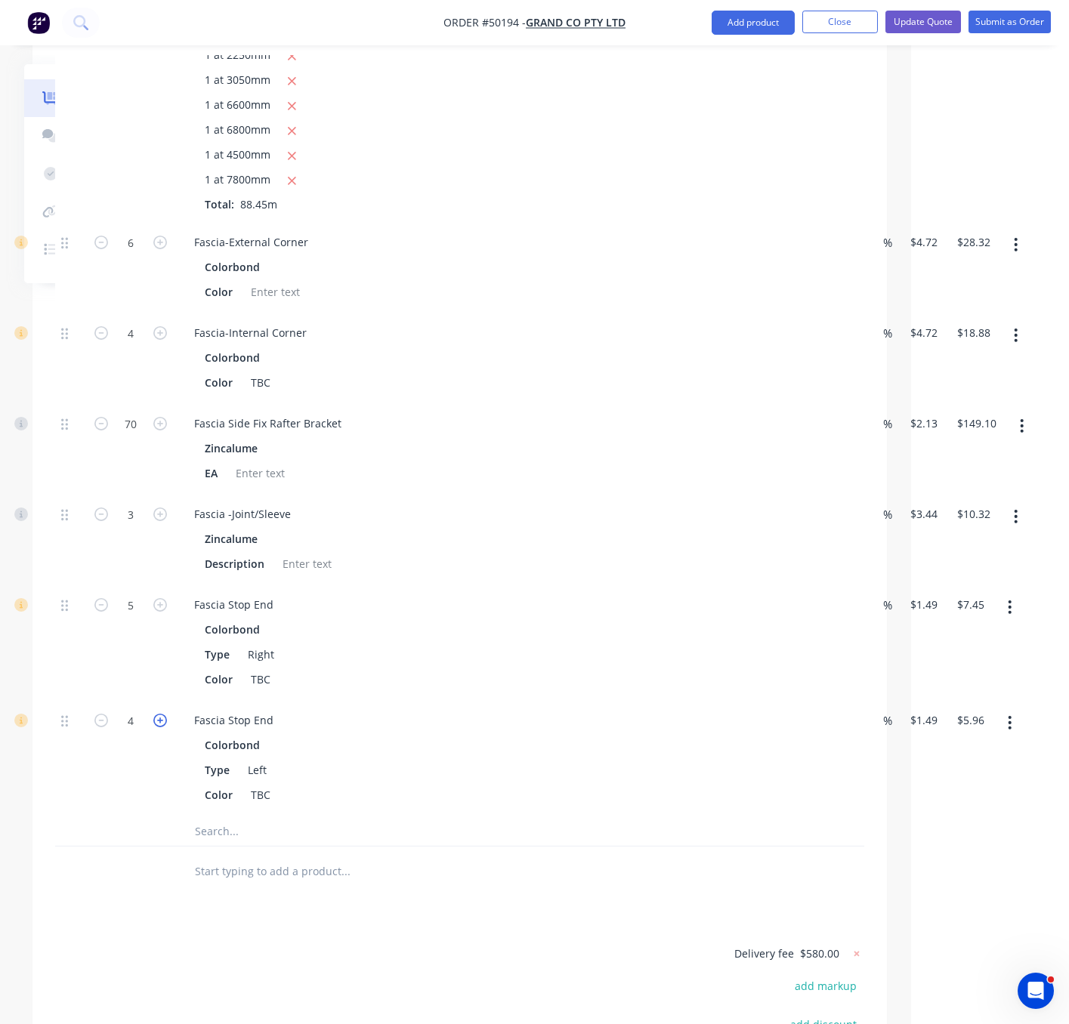
type input "5"
type input "$7.45"
click at [119, 435] on input "70" at bounding box center [130, 423] width 39 height 23
type input "80"
type input "$170.40"
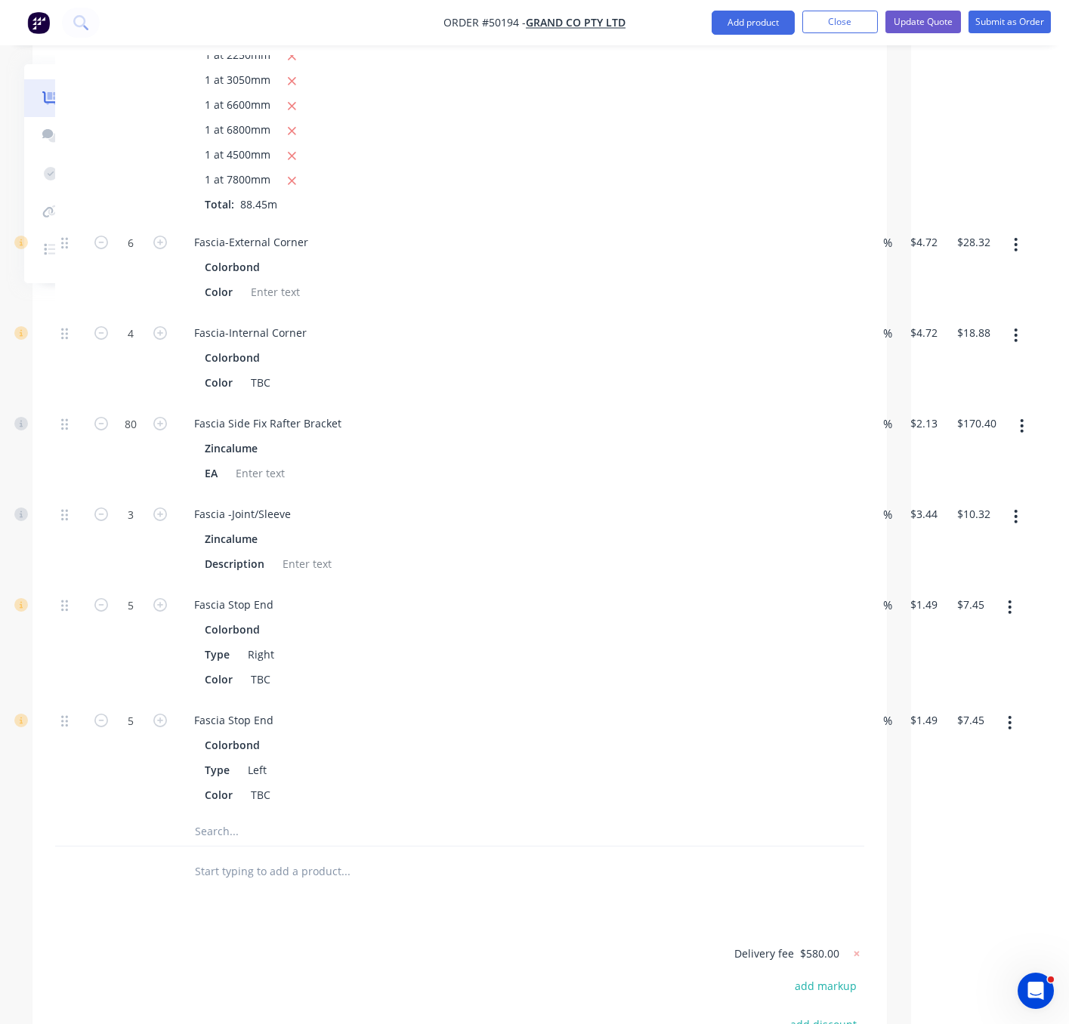
click at [139, 494] on div "80" at bounding box center [130, 448] width 91 height 91
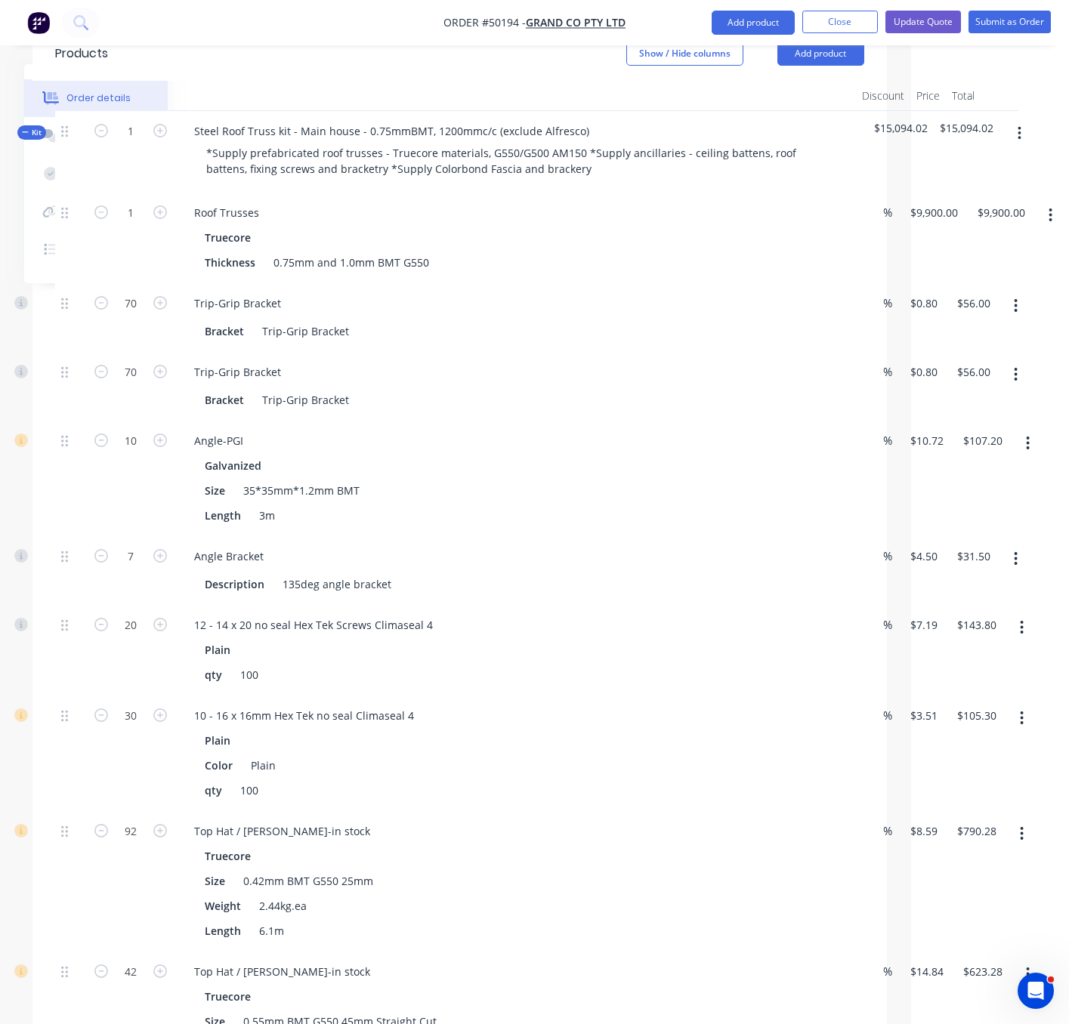
scroll to position [378, 163]
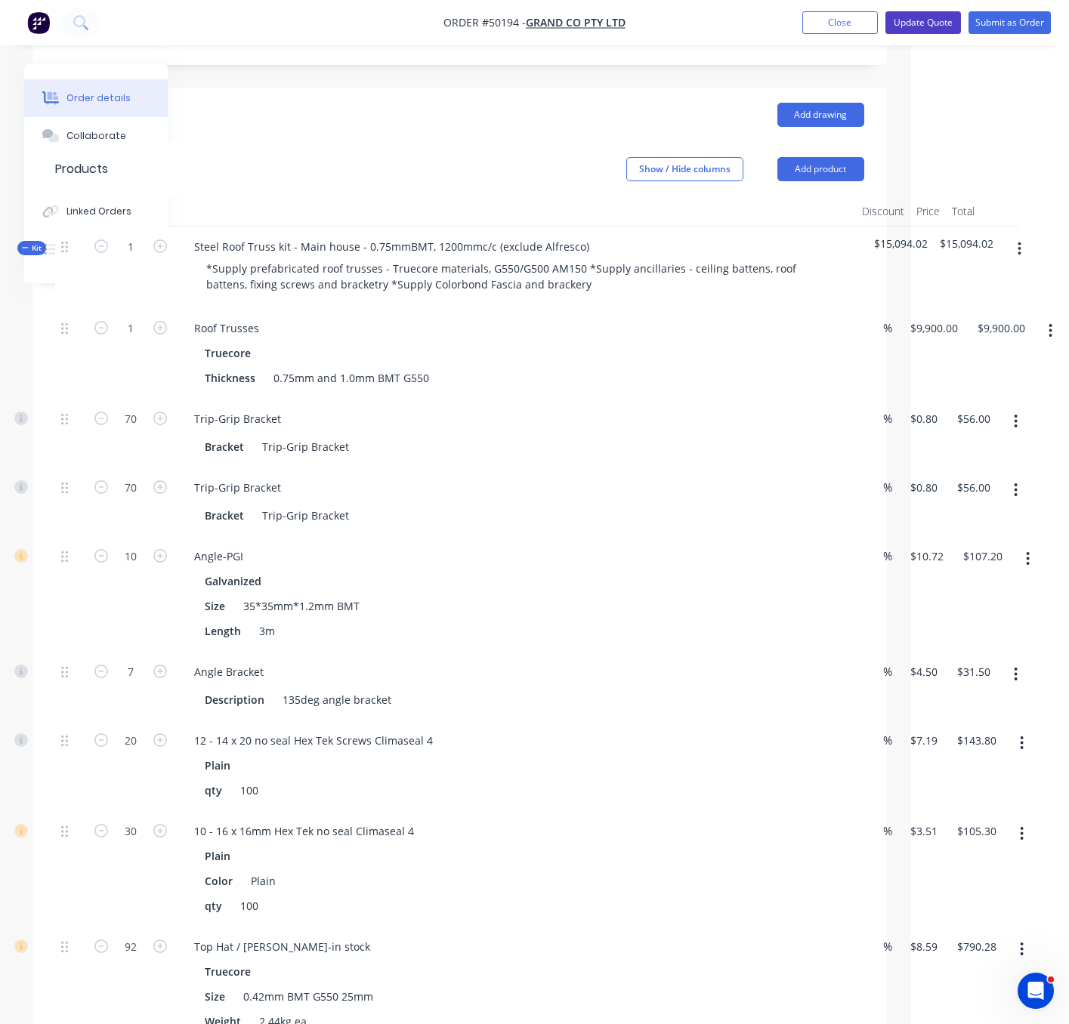
click at [916, 21] on button "Update Quote" at bounding box center [923, 22] width 76 height 23
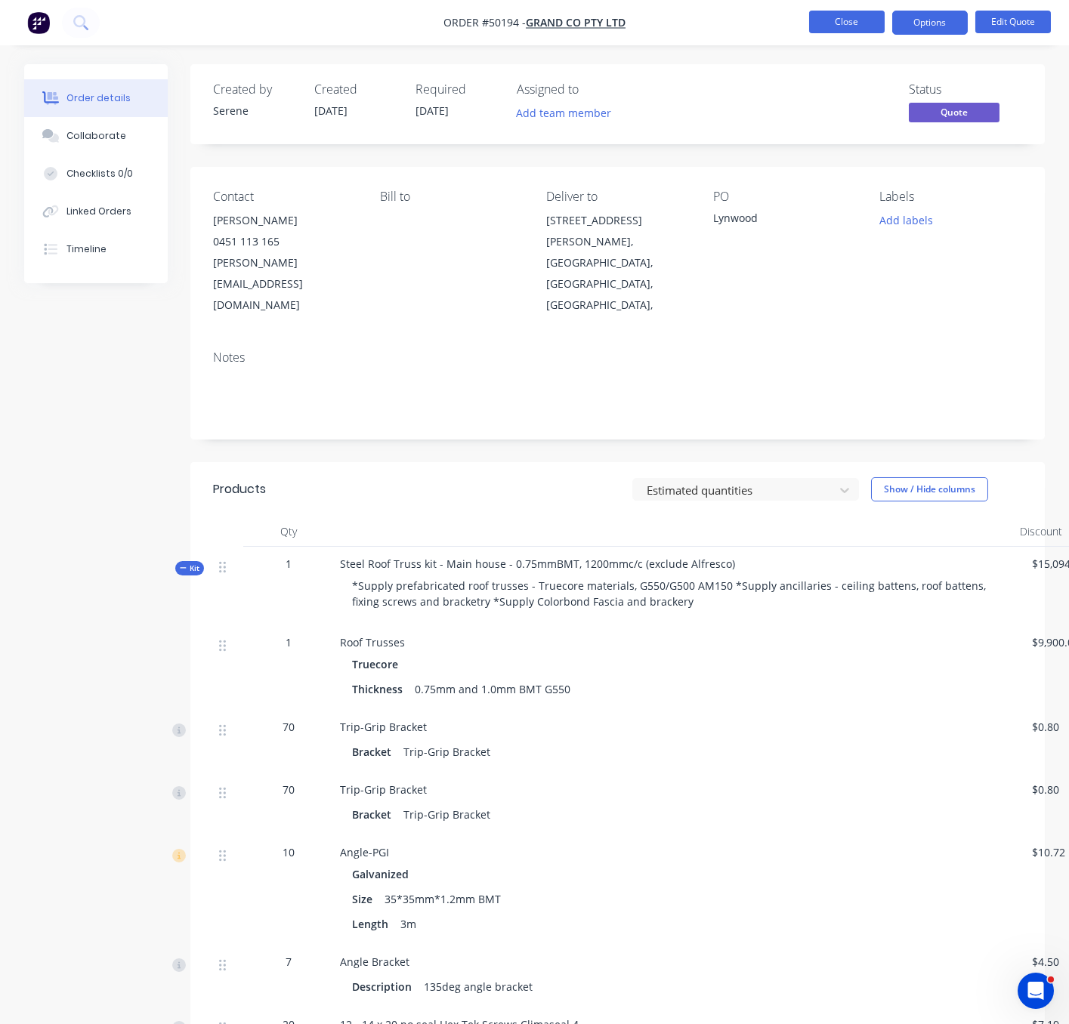
click at [849, 23] on button "Close" at bounding box center [847, 22] width 76 height 23
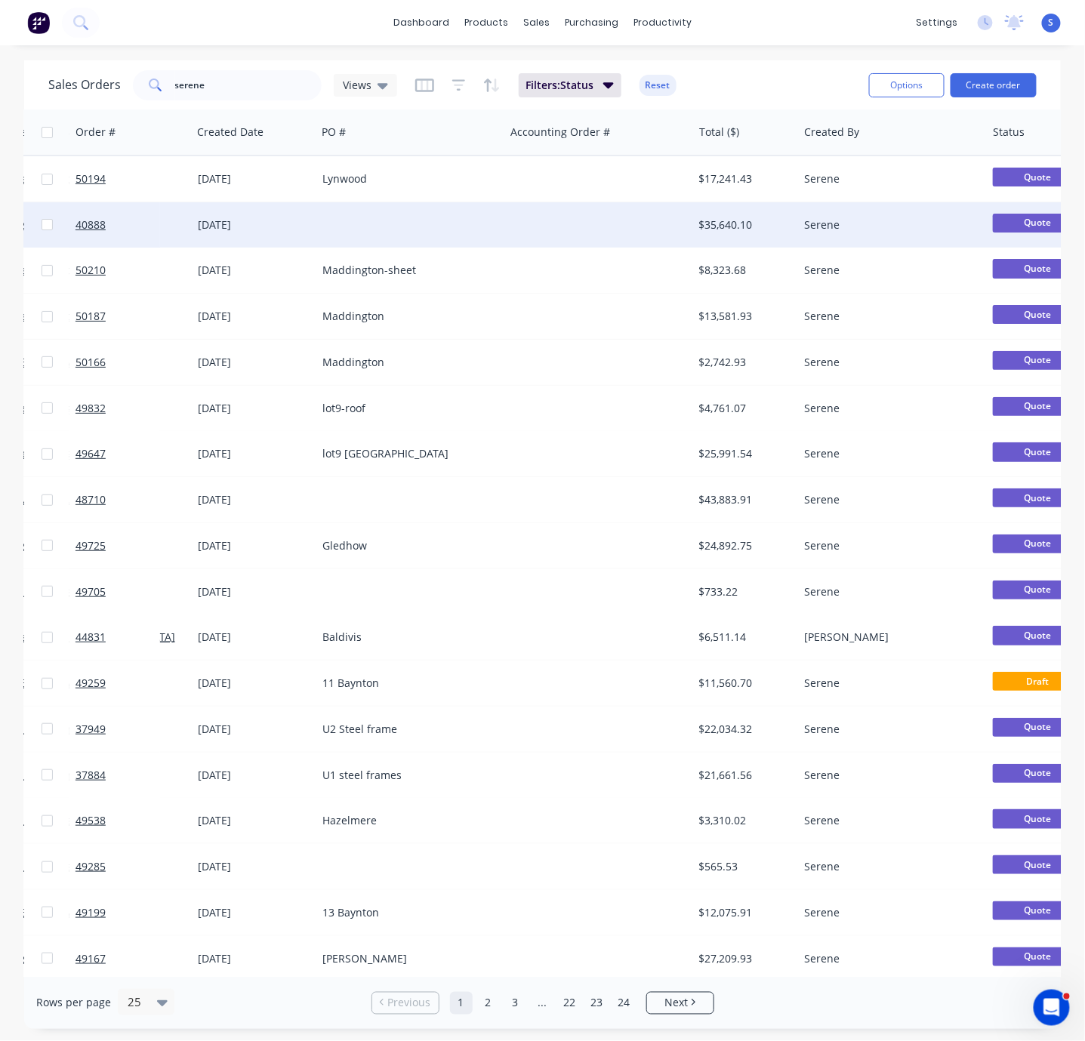
drag, startPoint x: 632, startPoint y: 202, endPoint x: 766, endPoint y: 205, distance: 133.7
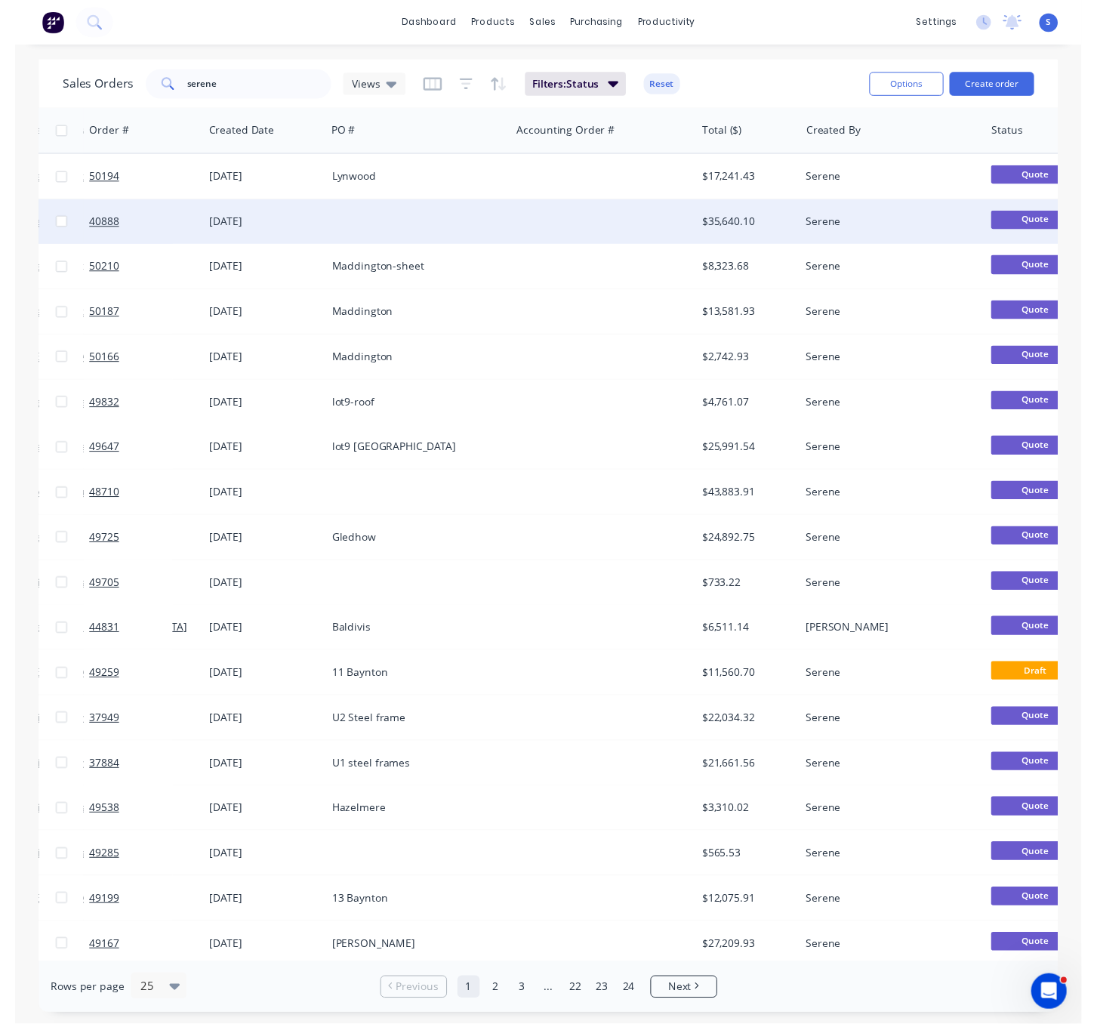
scroll to position [0, 247]
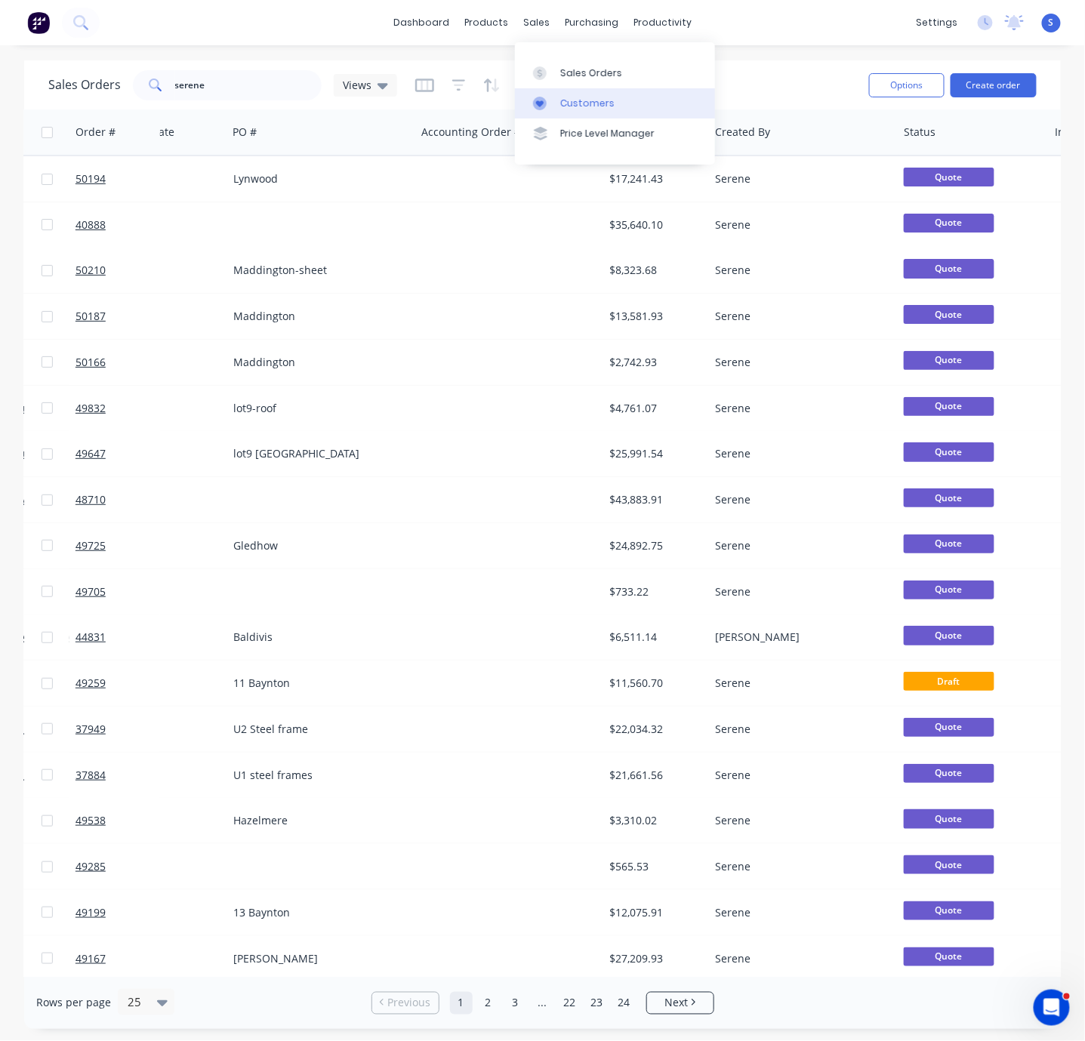
click at [575, 108] on div "Customers" at bounding box center [587, 104] width 54 height 14
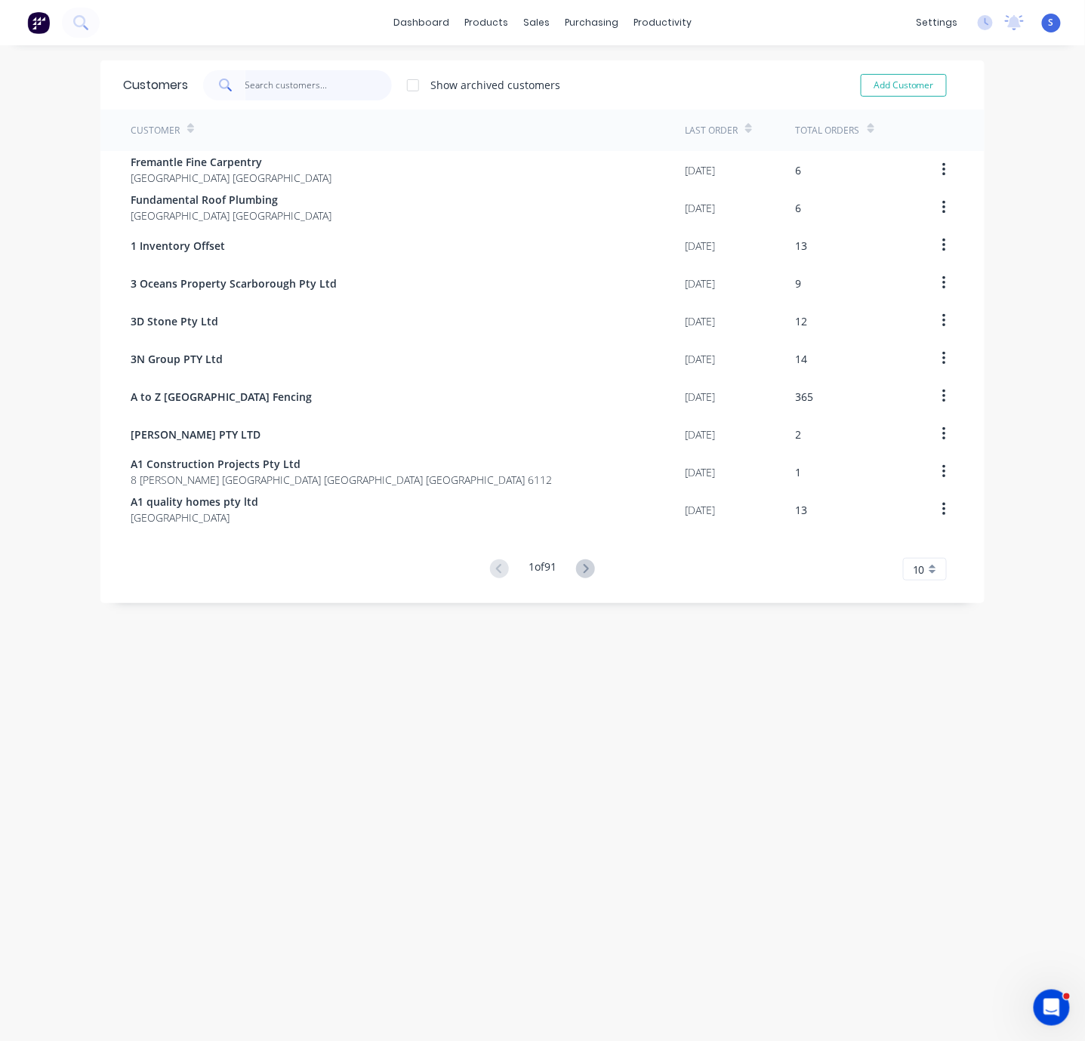
click at [273, 95] on input "text" at bounding box center [318, 85] width 147 height 30
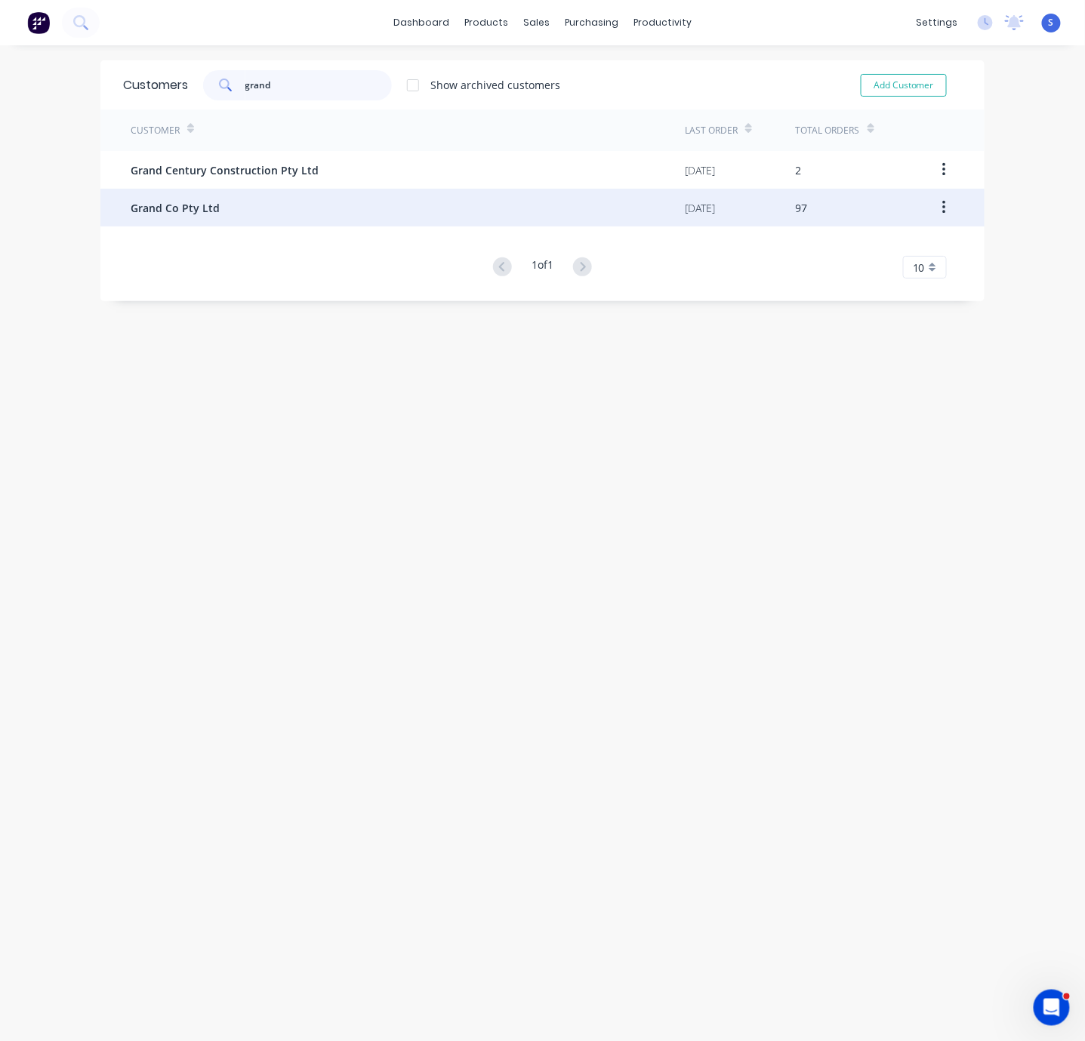
type input "grand"
click at [285, 202] on div "Grand Co Pty Ltd" at bounding box center [408, 208] width 554 height 38
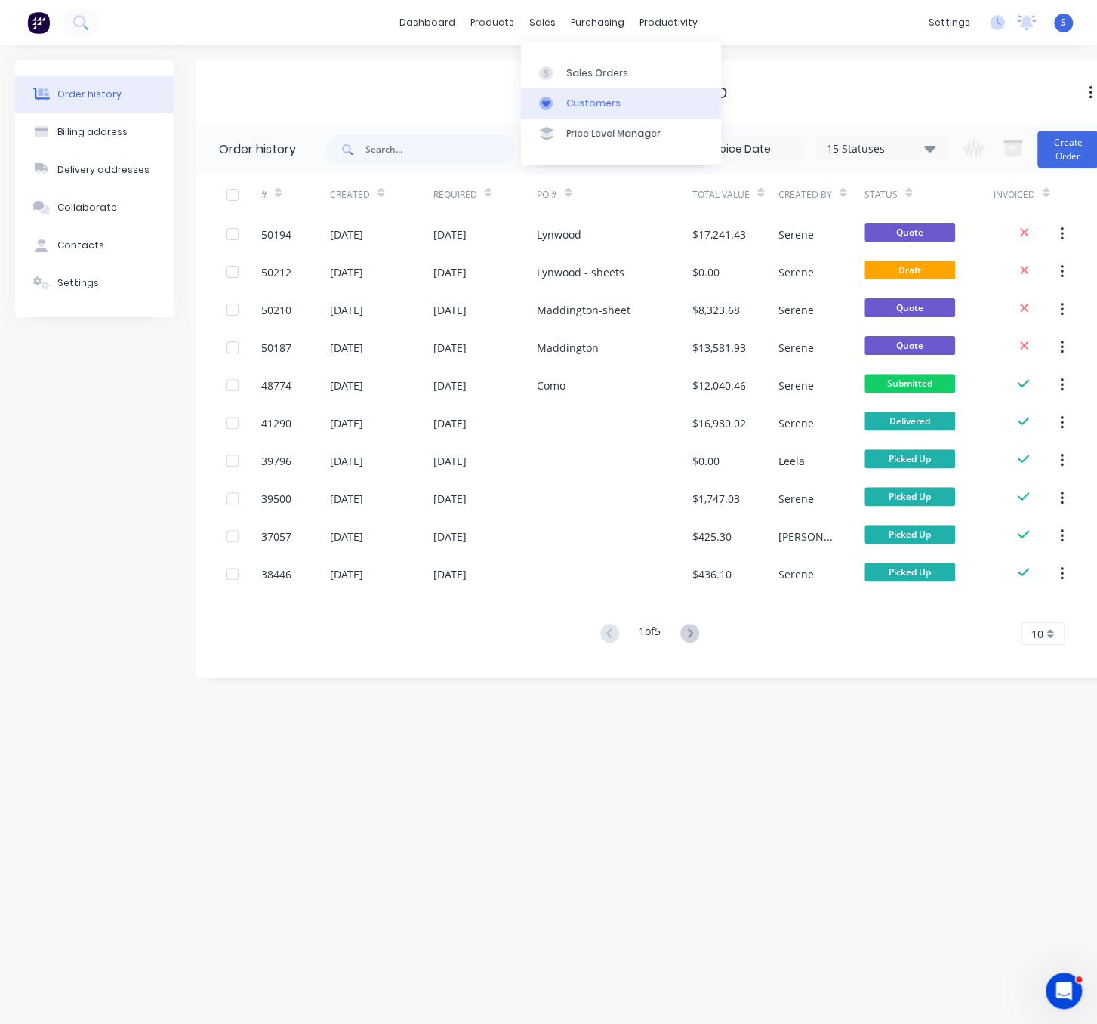
click at [586, 95] on link "Customers" at bounding box center [621, 103] width 200 height 30
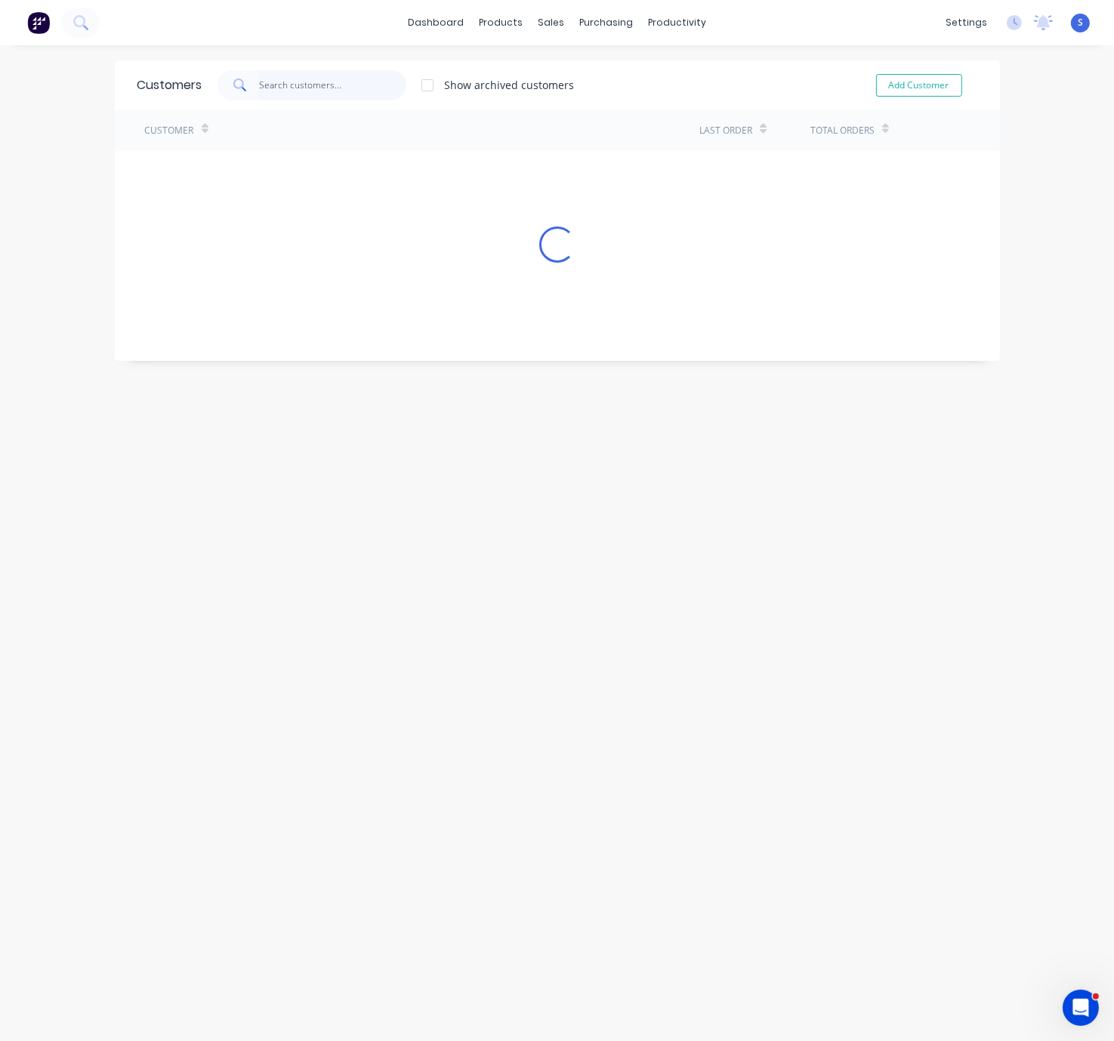
click at [302, 84] on input "text" at bounding box center [332, 85] width 147 height 30
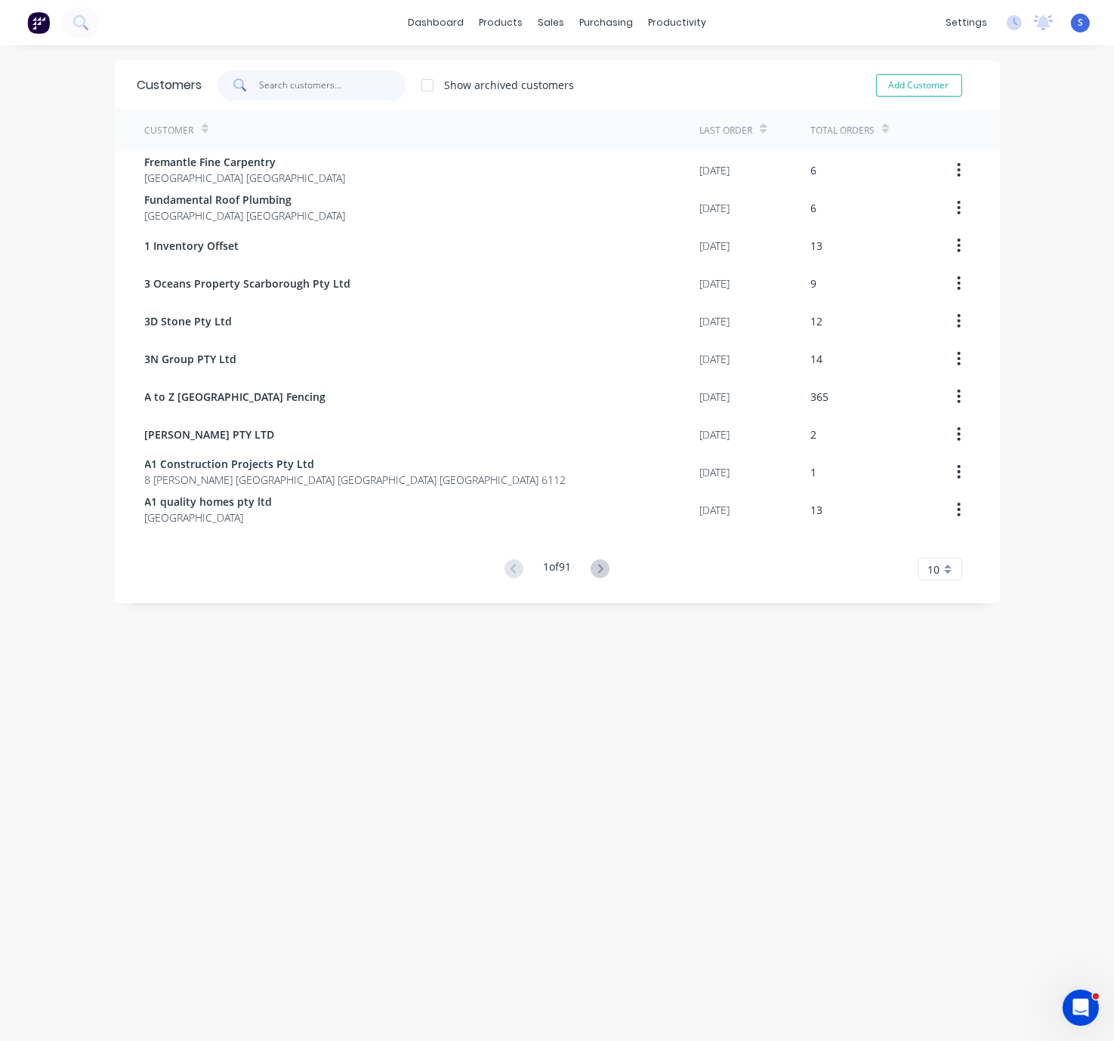
type input "g"
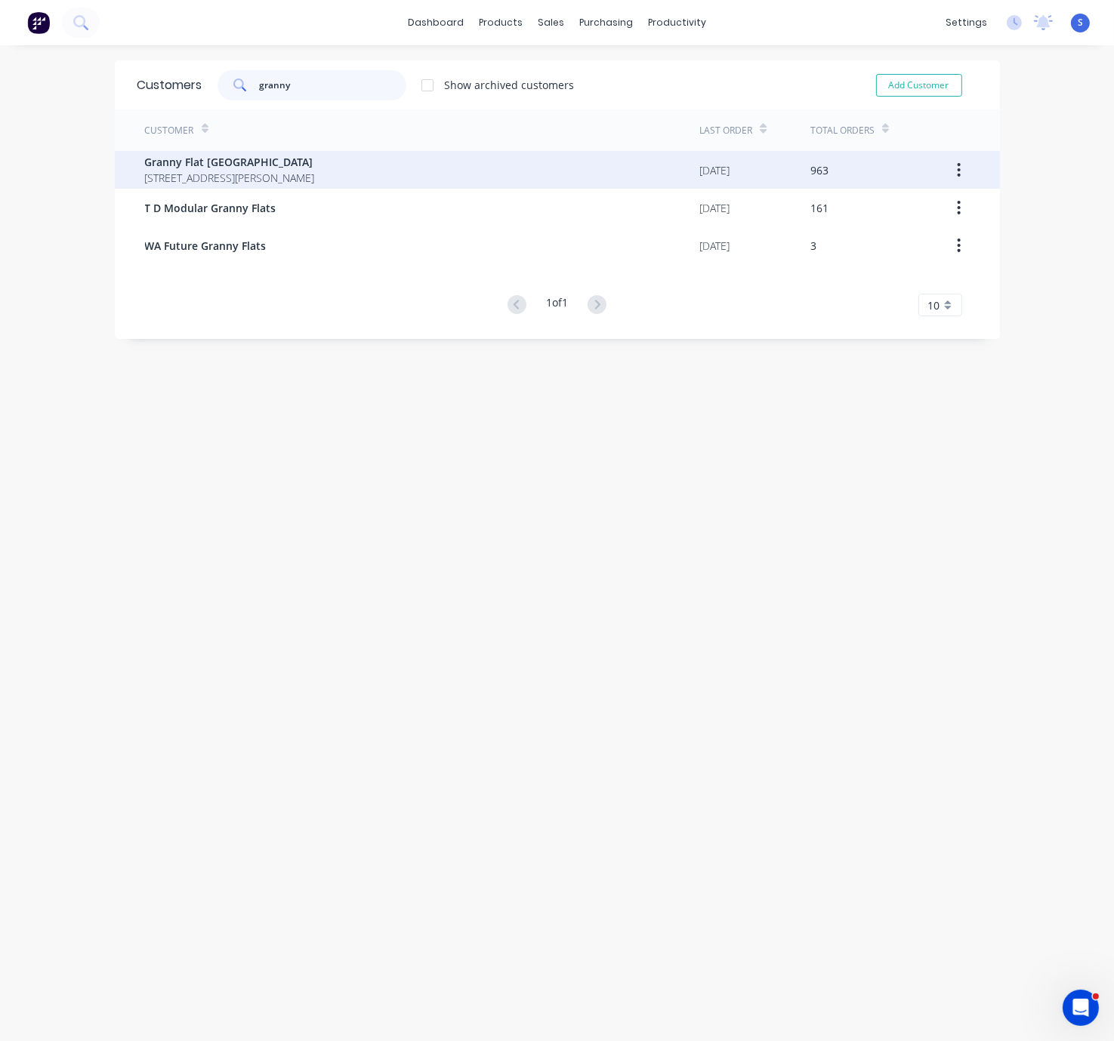
type input "granny"
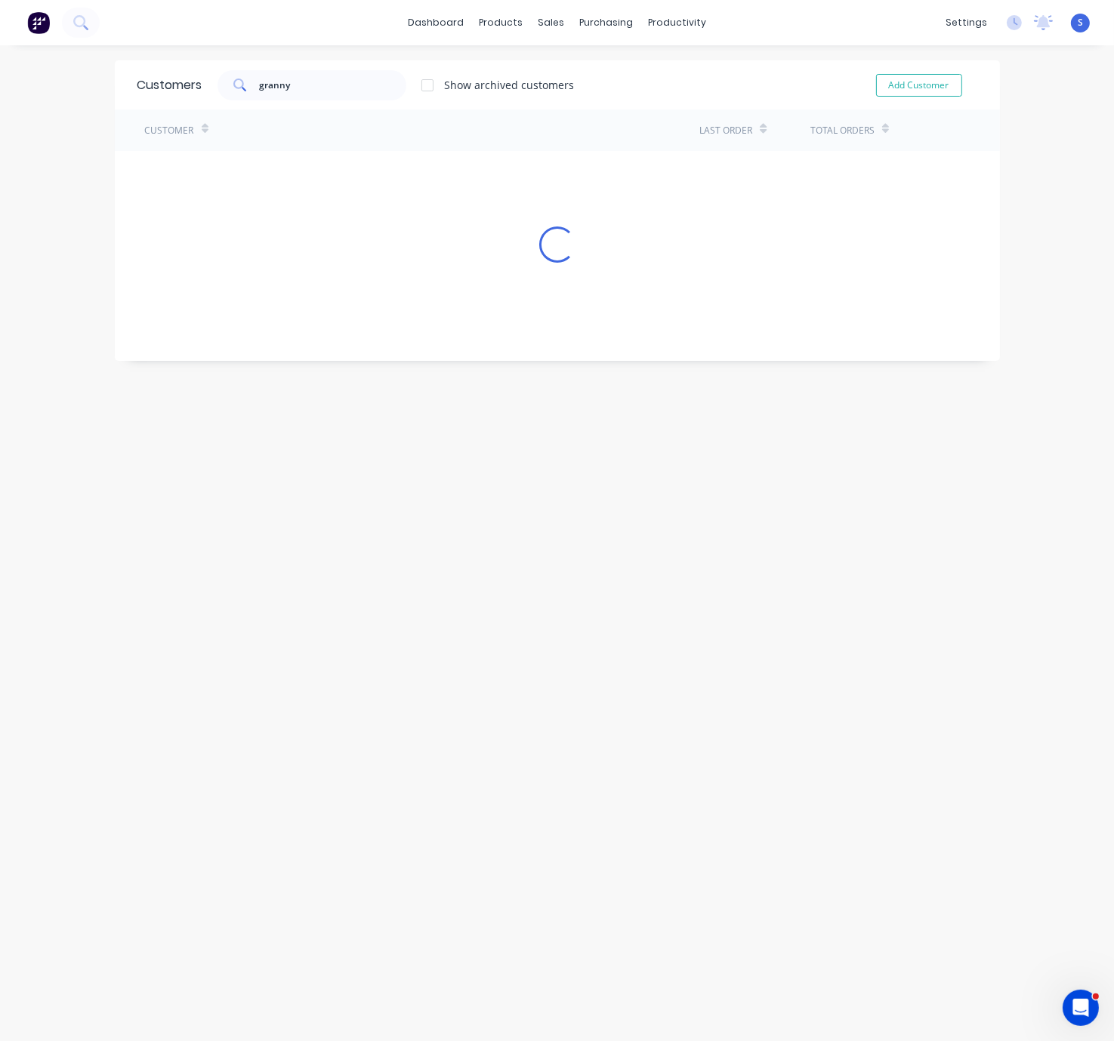
click at [339, 162] on div "Customer Last Order Total Orders Loading..." at bounding box center [557, 185] width 885 height 153
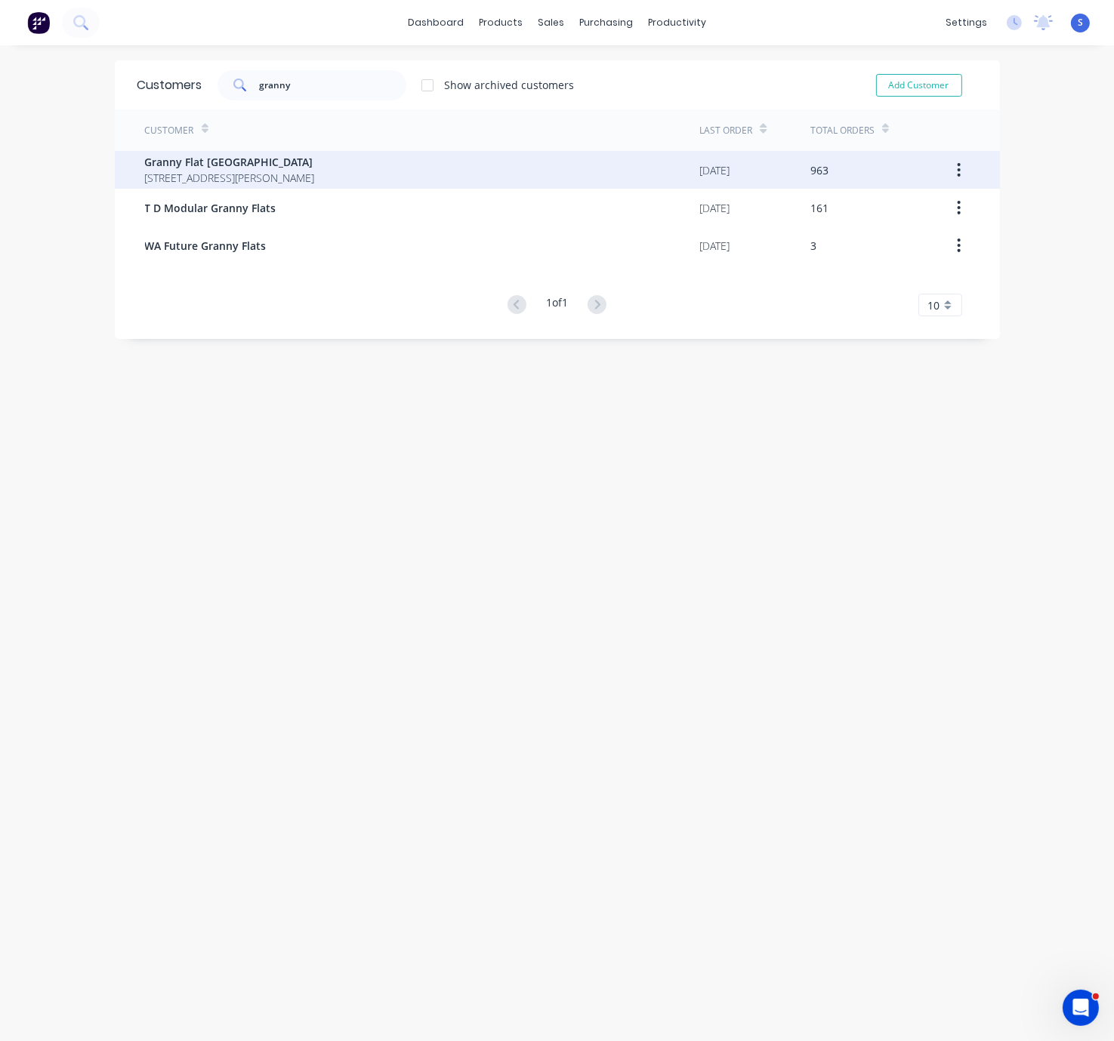
click at [315, 170] on span "[STREET_ADDRESS][PERSON_NAME]" at bounding box center [230, 178] width 170 height 16
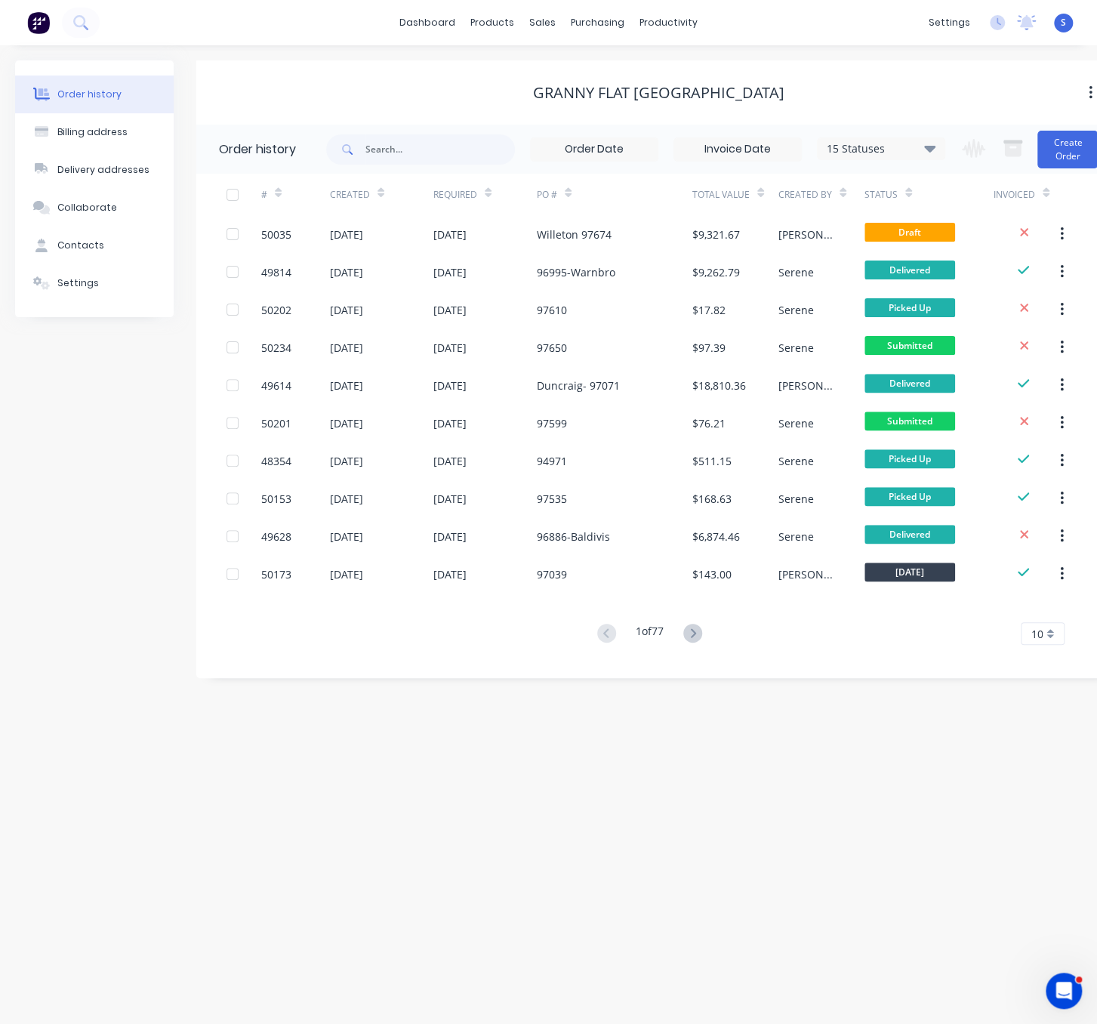
scroll to position [0, 27]
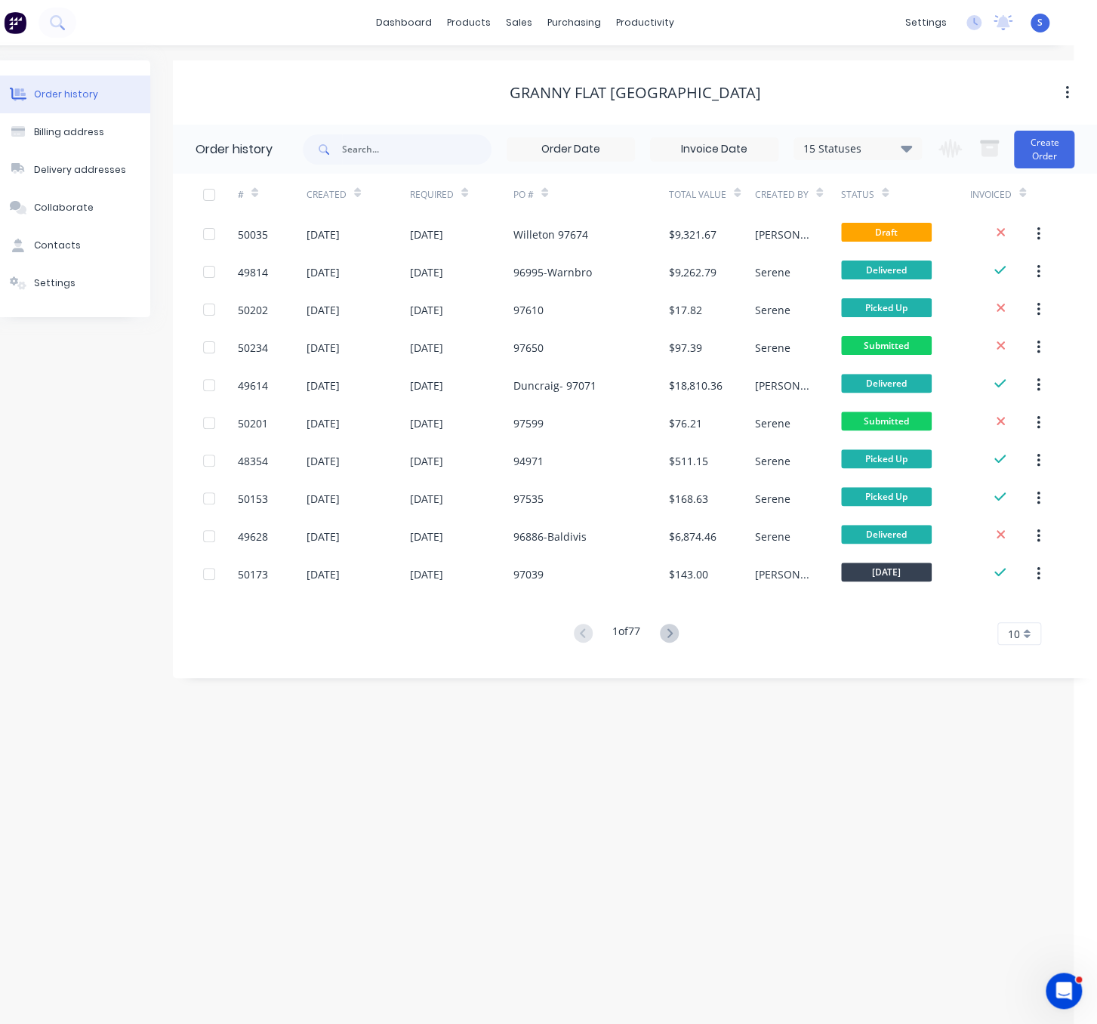
drag, startPoint x: 318, startPoint y: 69, endPoint x: 529, endPoint y: 78, distance: 210.8
click at [390, 148] on input "text" at bounding box center [417, 149] width 150 height 30
type input "gosnells"
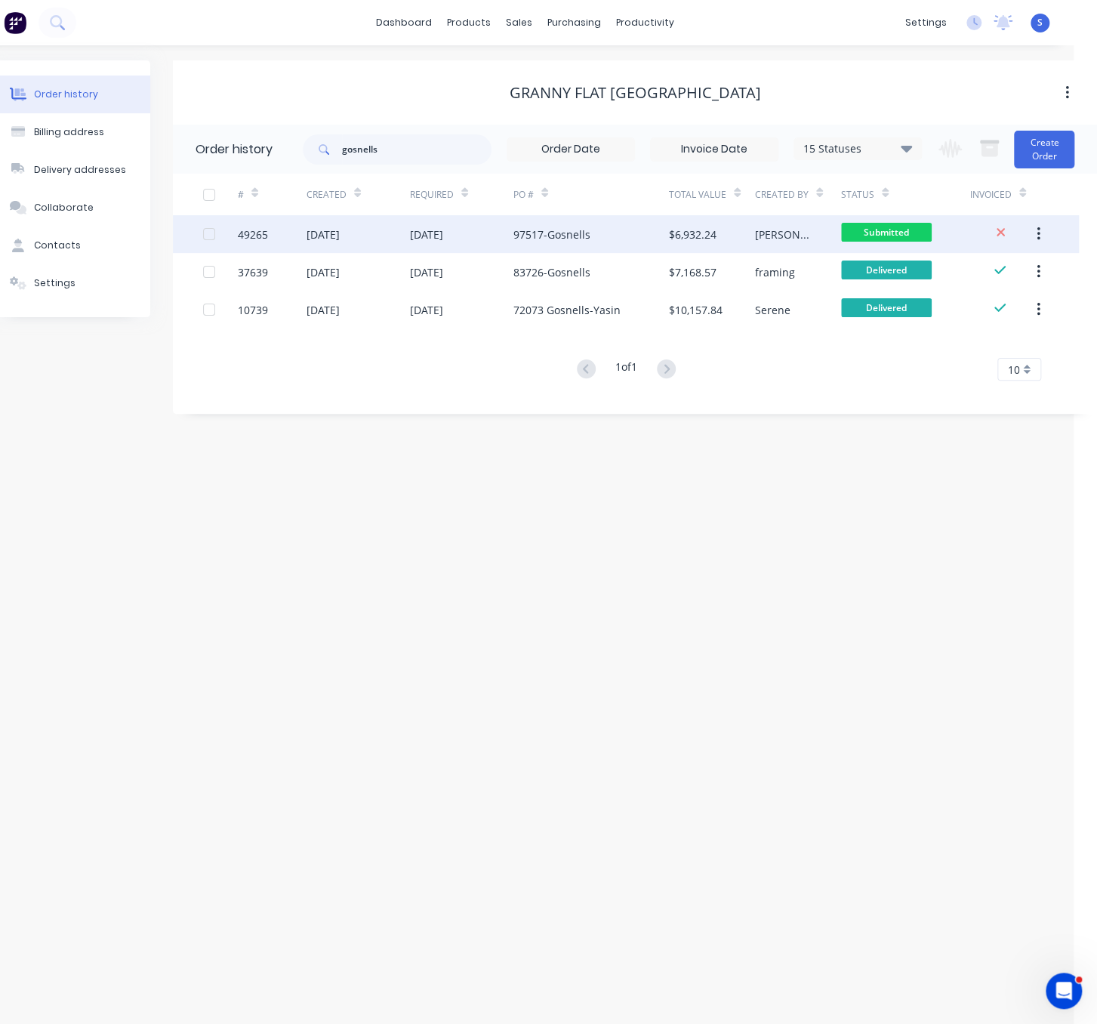
click at [477, 243] on div "[DATE]" at bounding box center [461, 234] width 103 height 38
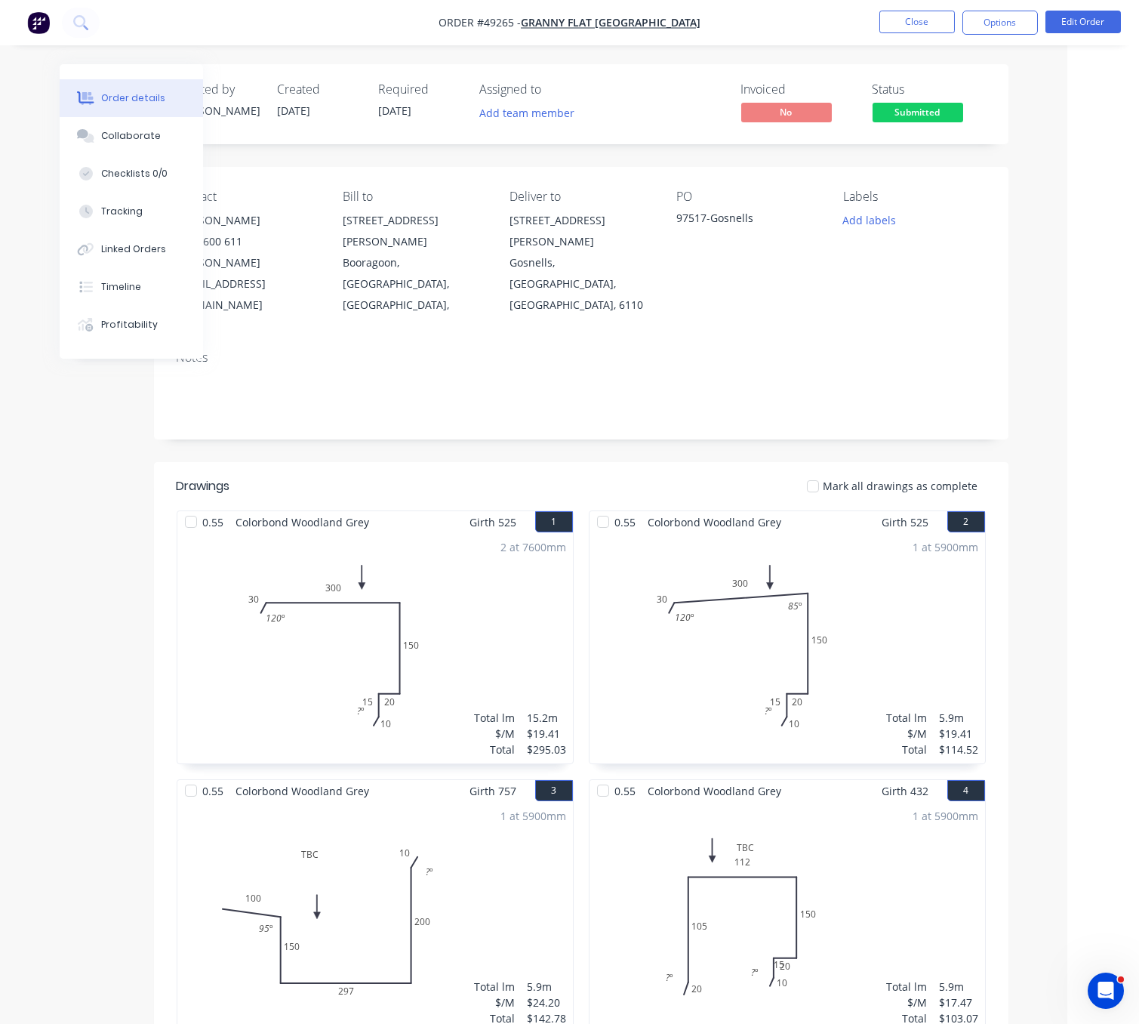
scroll to position [0, 76]
drag, startPoint x: 584, startPoint y: 419, endPoint x: 686, endPoint y: 420, distance: 102.7
click at [899, 22] on button "Close" at bounding box center [918, 22] width 76 height 23
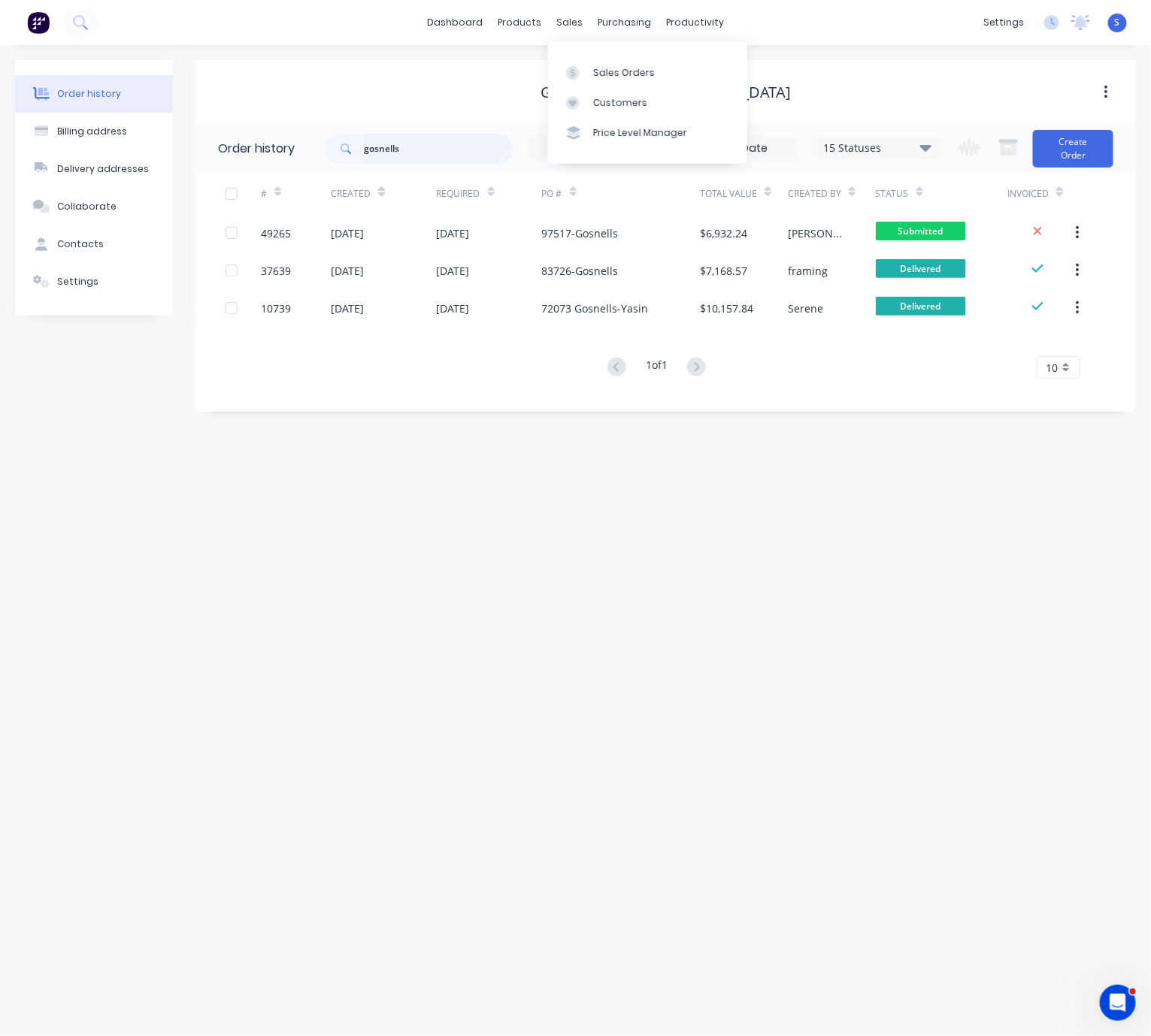
click at [301, 145] on header "Order history gosnells 15 Statuses Invoice Status Invoiced Not Invoiced Partial…" at bounding box center [665, 148] width 941 height 49
click at [610, 109] on div "Customers" at bounding box center [620, 104] width 54 height 14
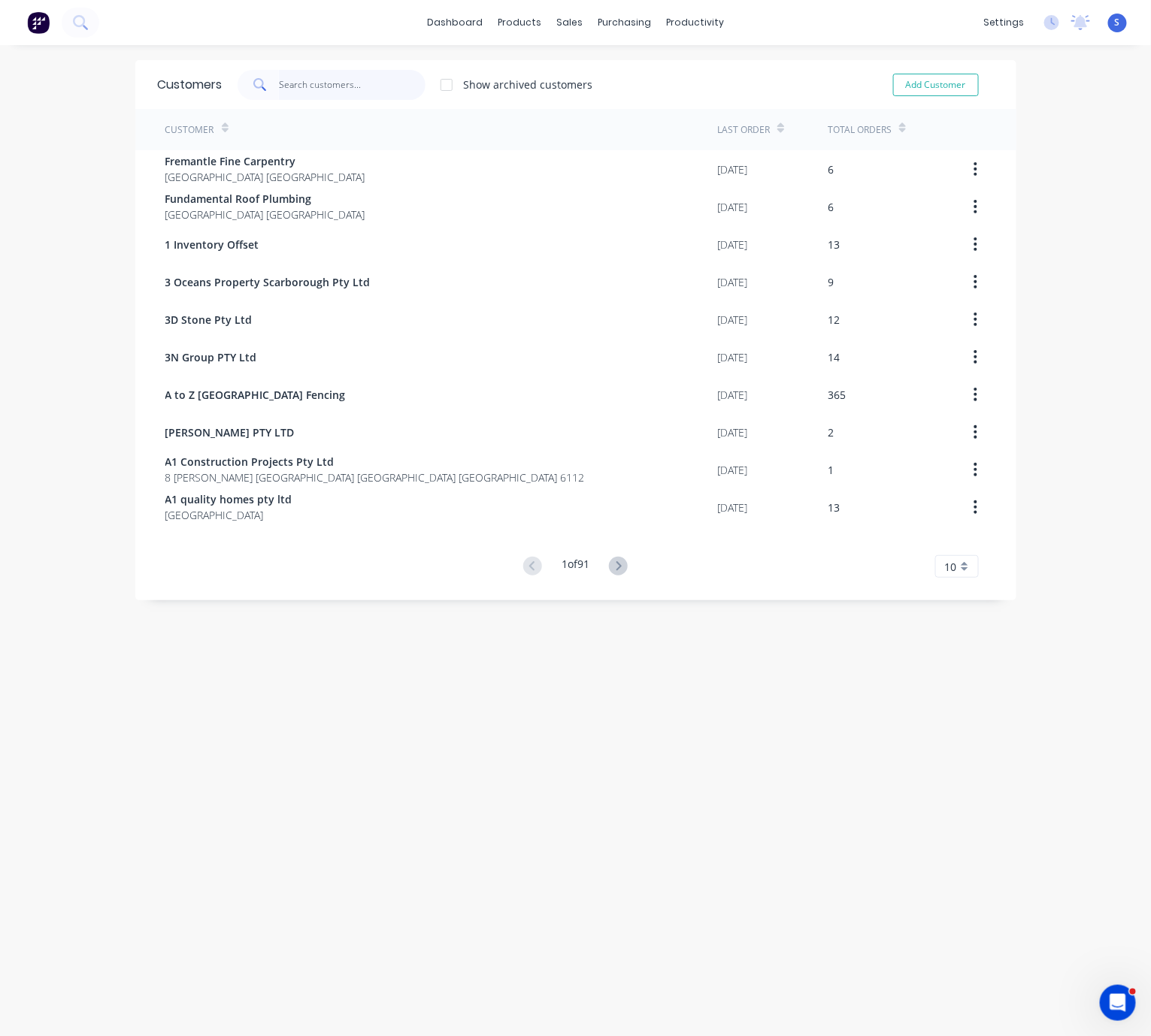
click at [294, 88] on input "text" at bounding box center [351, 85] width 146 height 30
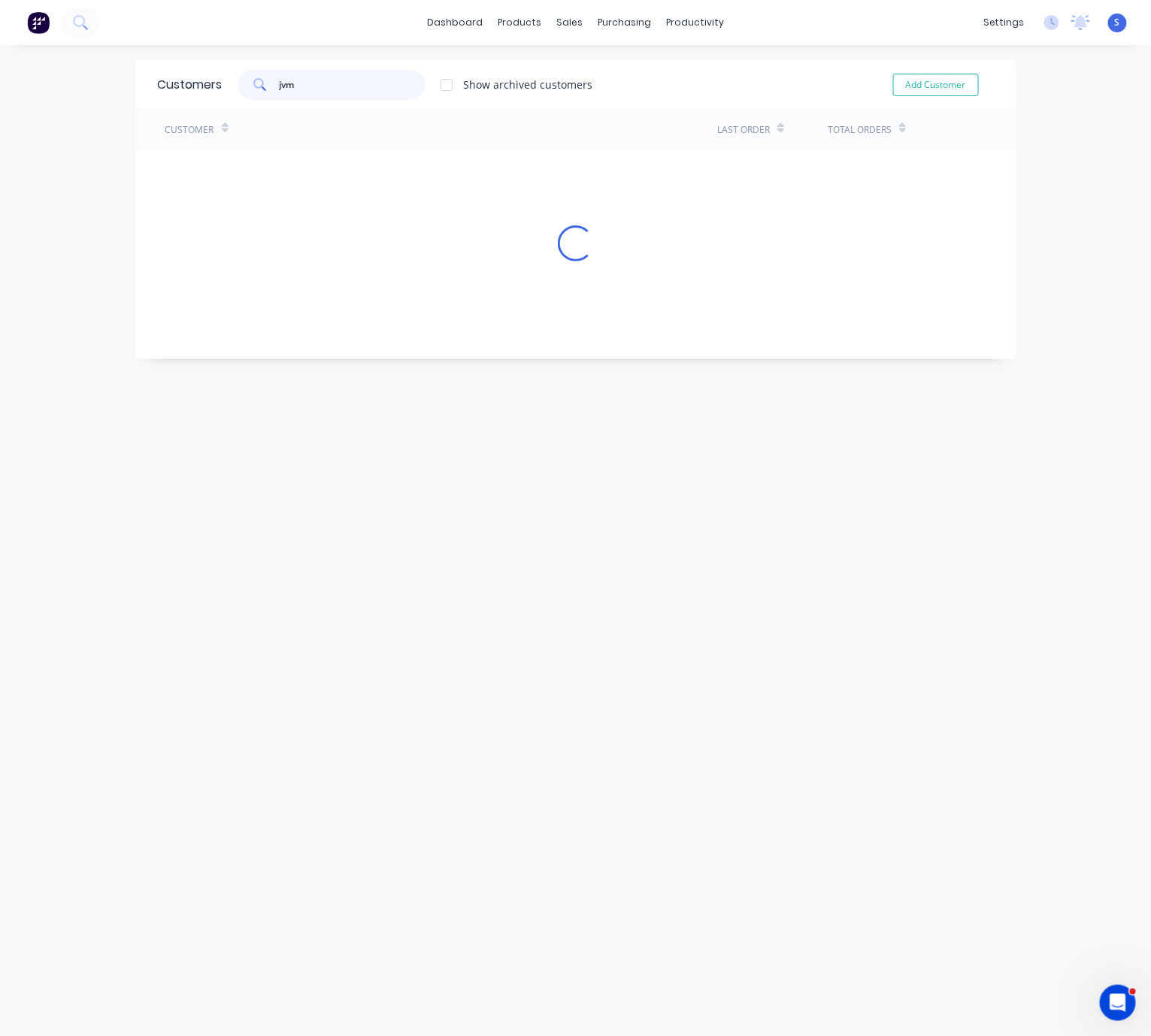
type input "jvm"
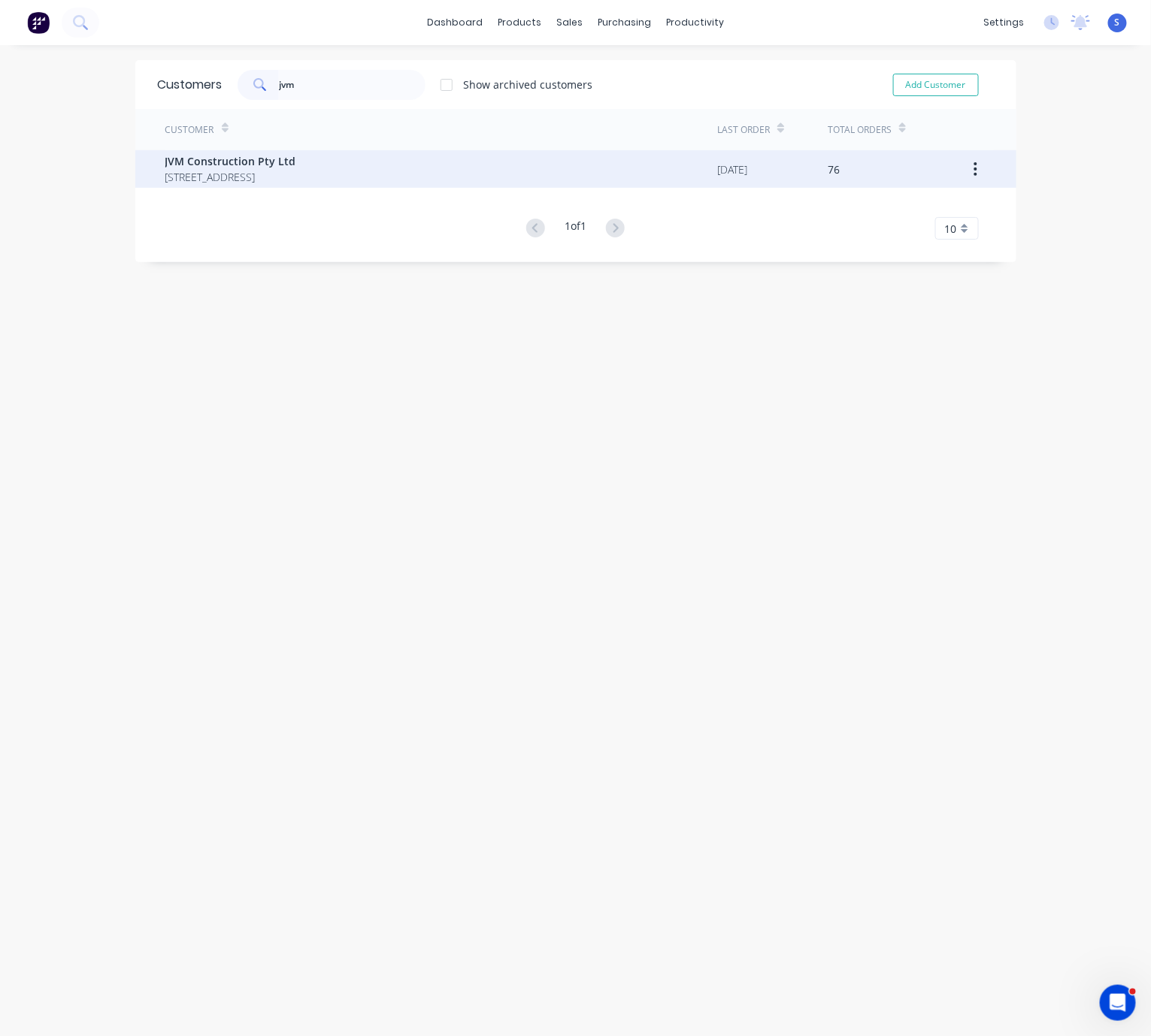
click at [265, 158] on span "JVM Construction Pty Ltd" at bounding box center [230, 161] width 130 height 16
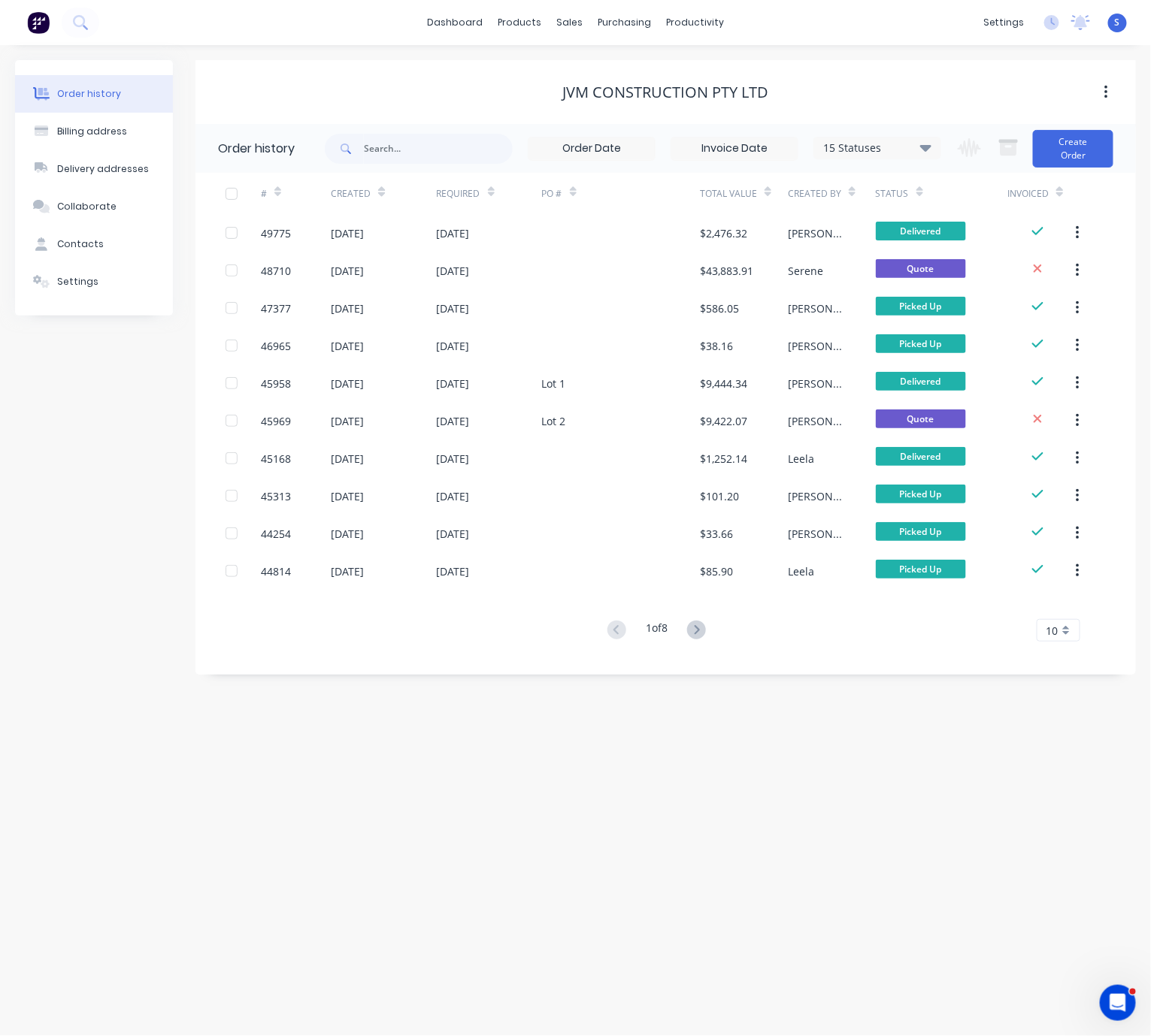
drag, startPoint x: 444, startPoint y: 66, endPoint x: 524, endPoint y: 83, distance: 81.8
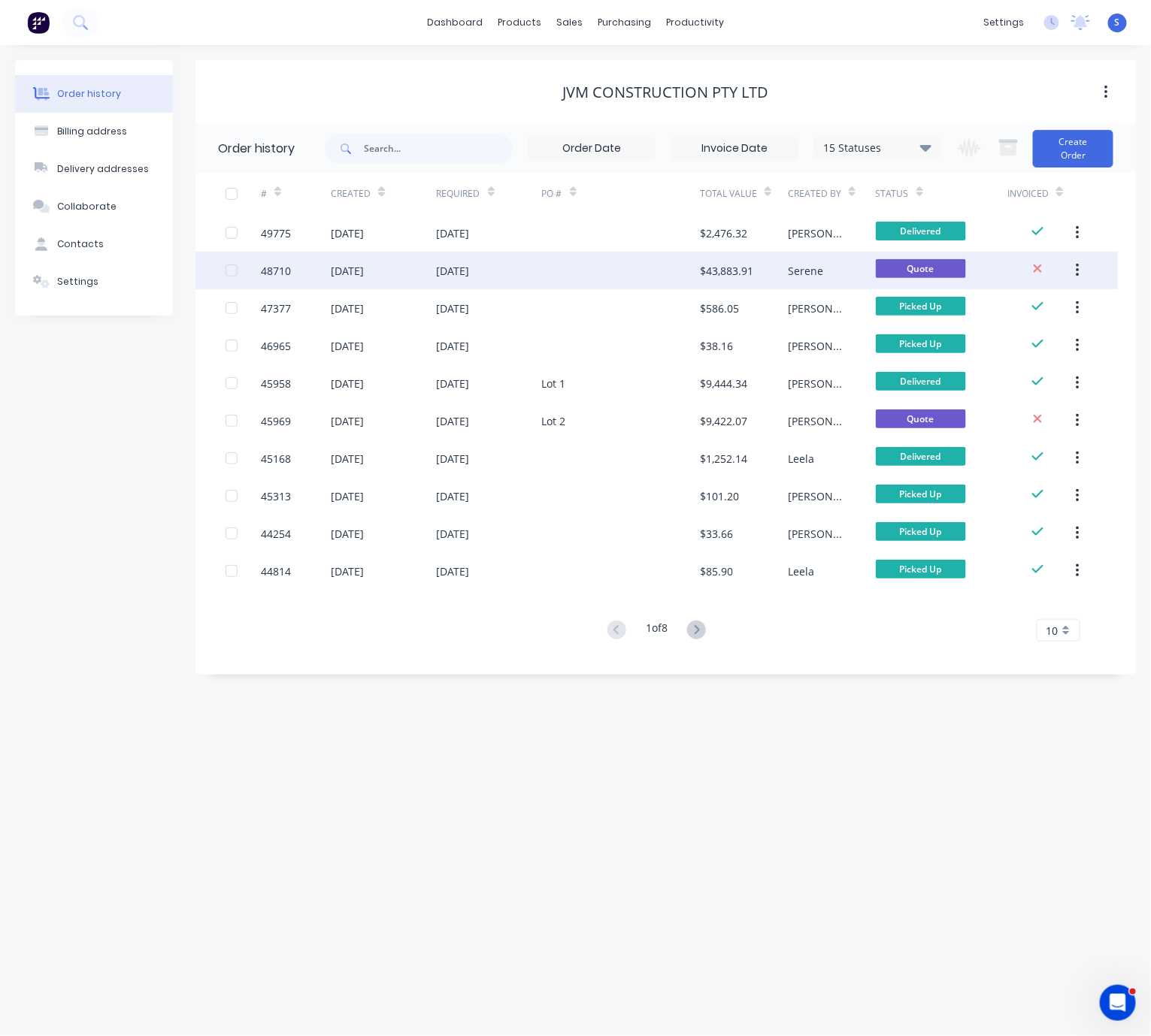
click at [470, 277] on div "01 Sep 2025" at bounding box center [453, 271] width 33 height 16
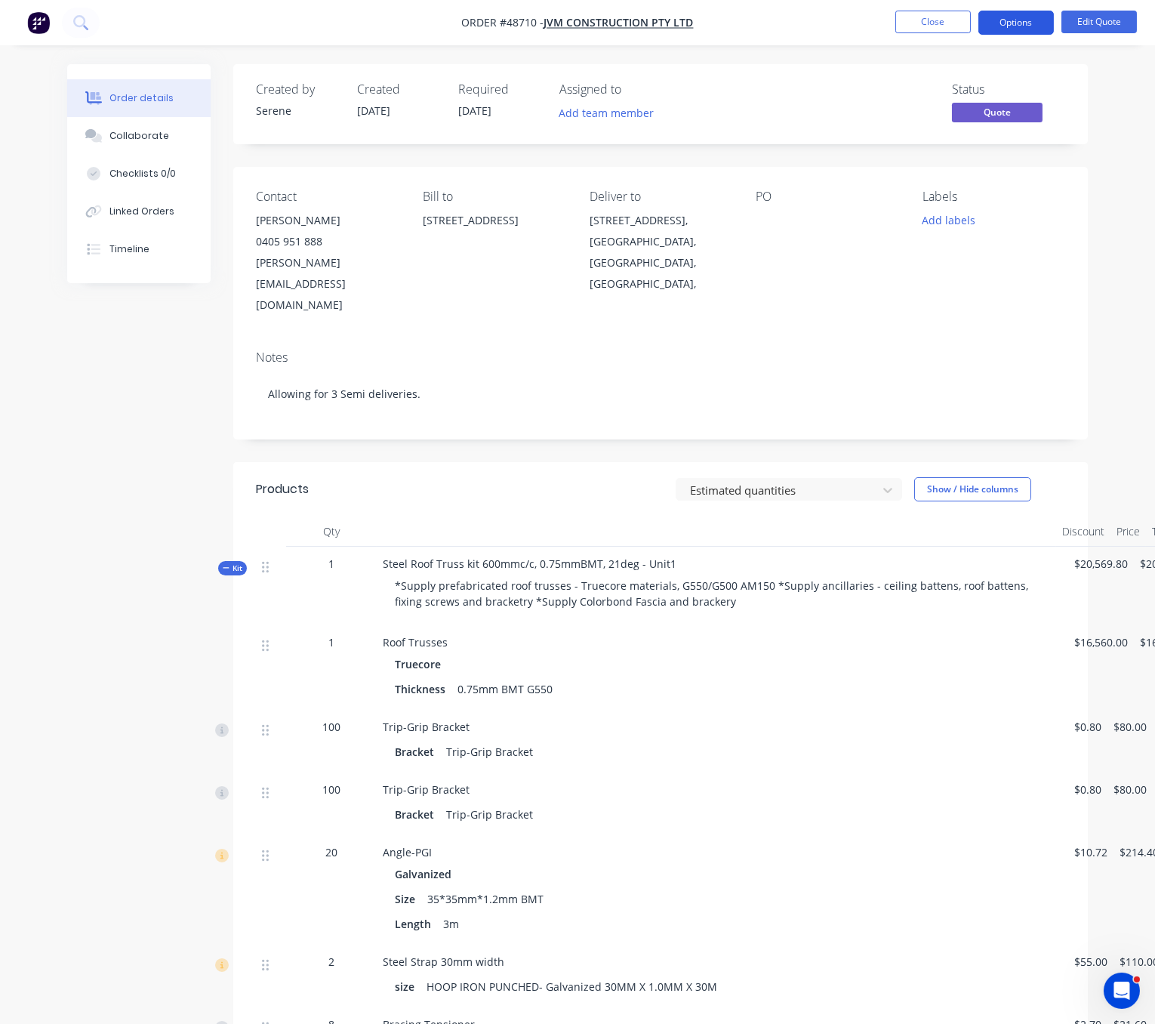
click at [1029, 17] on button "Options" at bounding box center [1017, 23] width 76 height 24
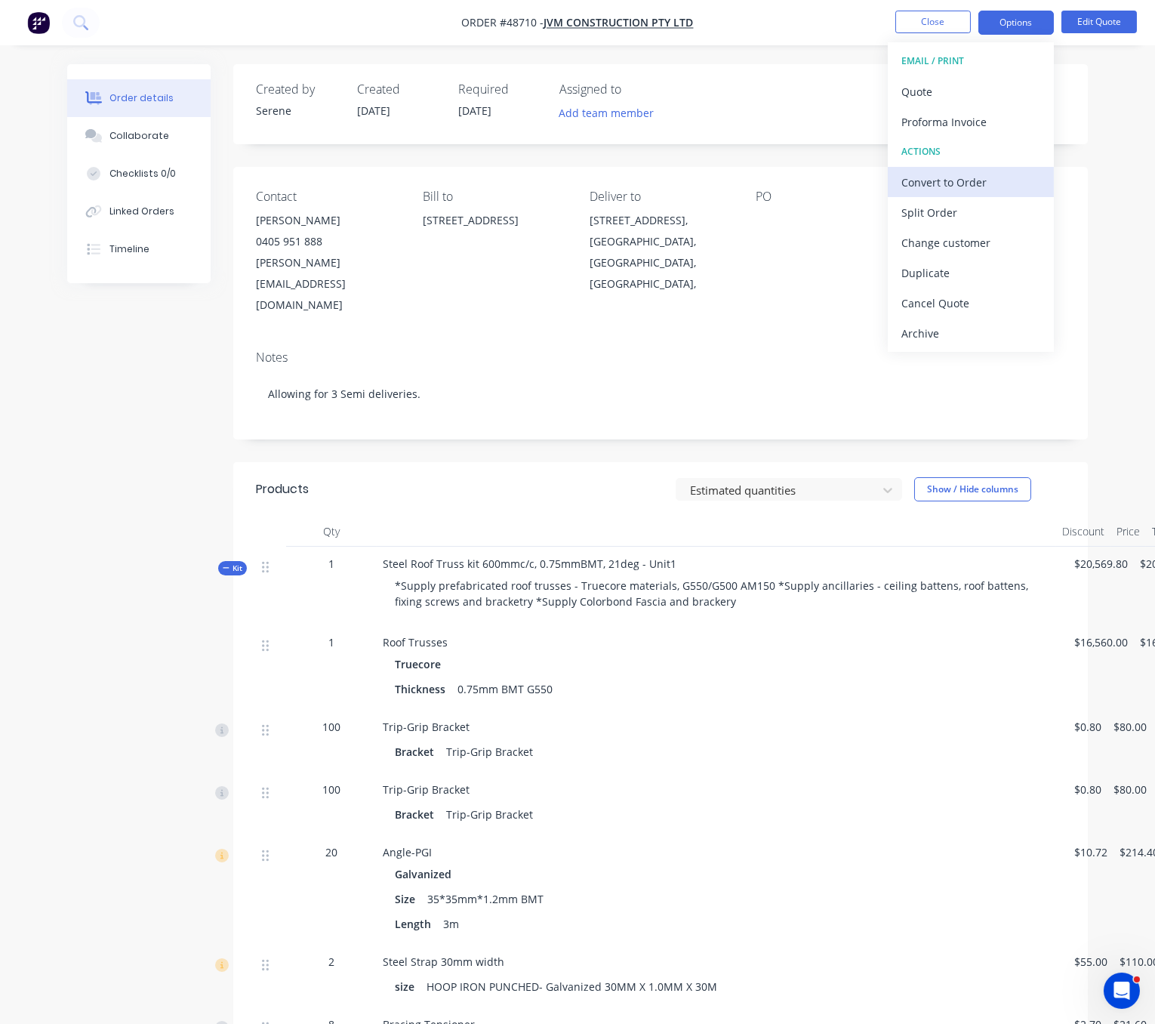
click at [978, 182] on div "Convert to Order" at bounding box center [971, 182] width 139 height 22
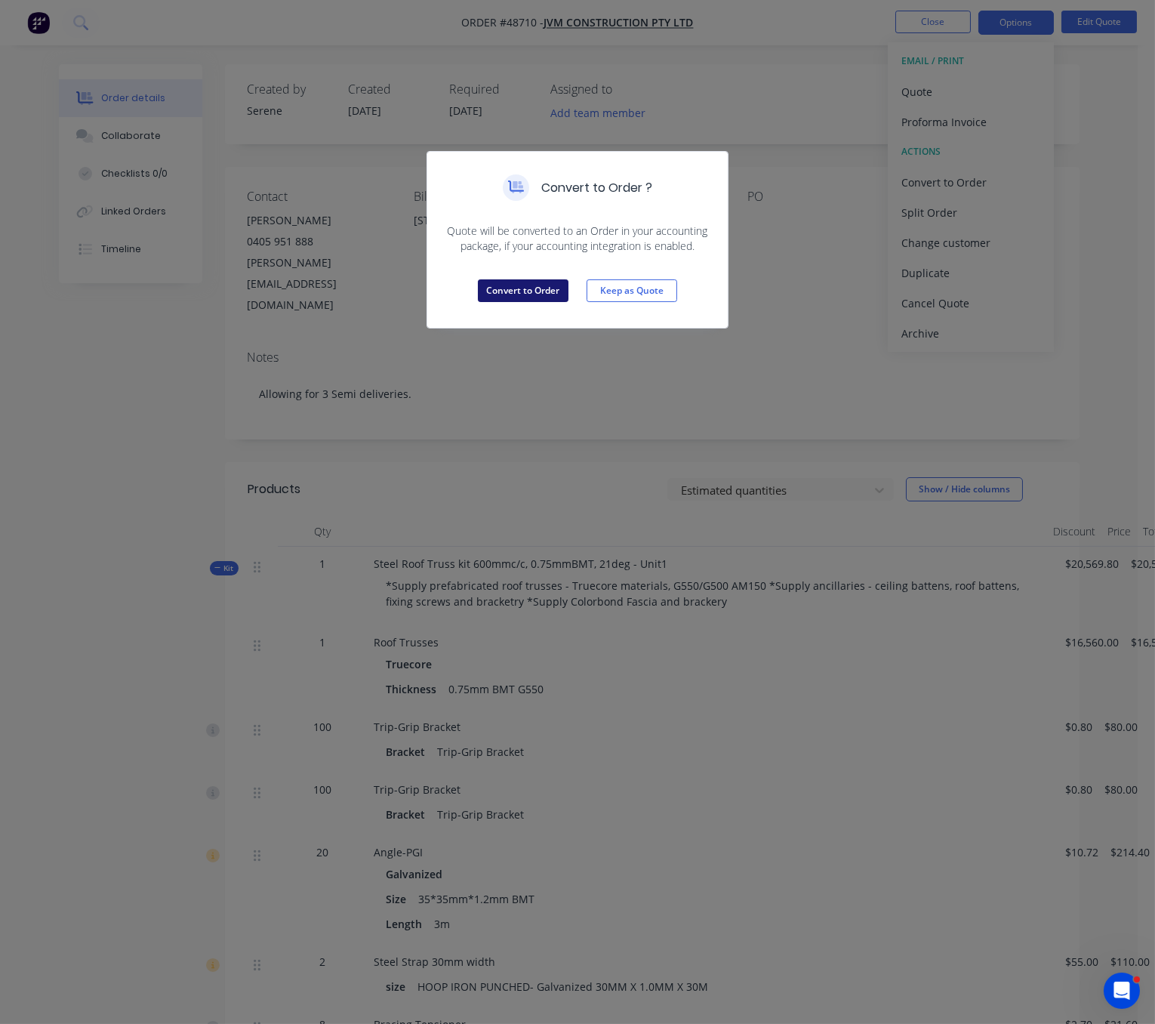
click at [523, 302] on button "Convert to Order" at bounding box center [523, 290] width 91 height 23
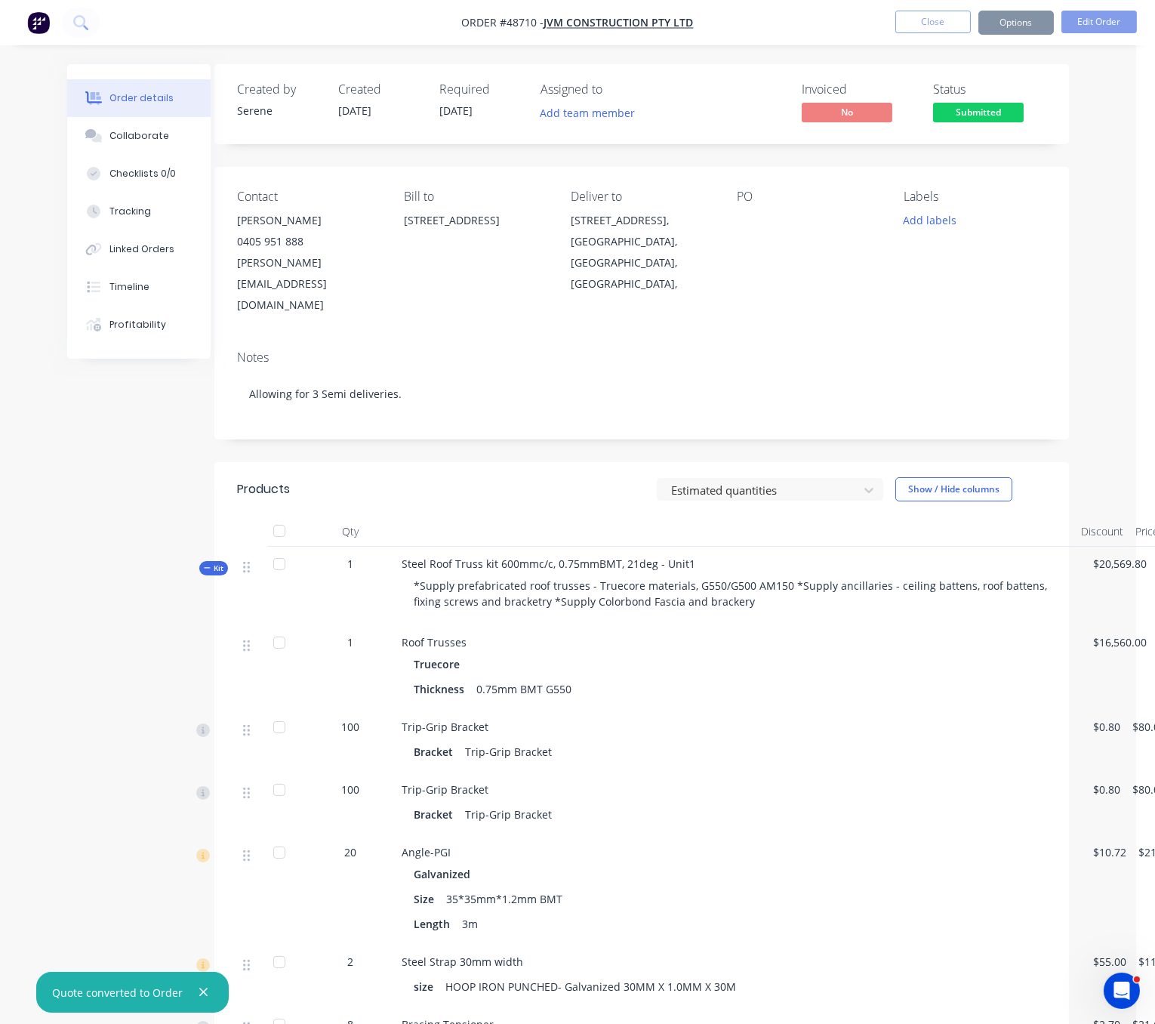
scroll to position [0, 94]
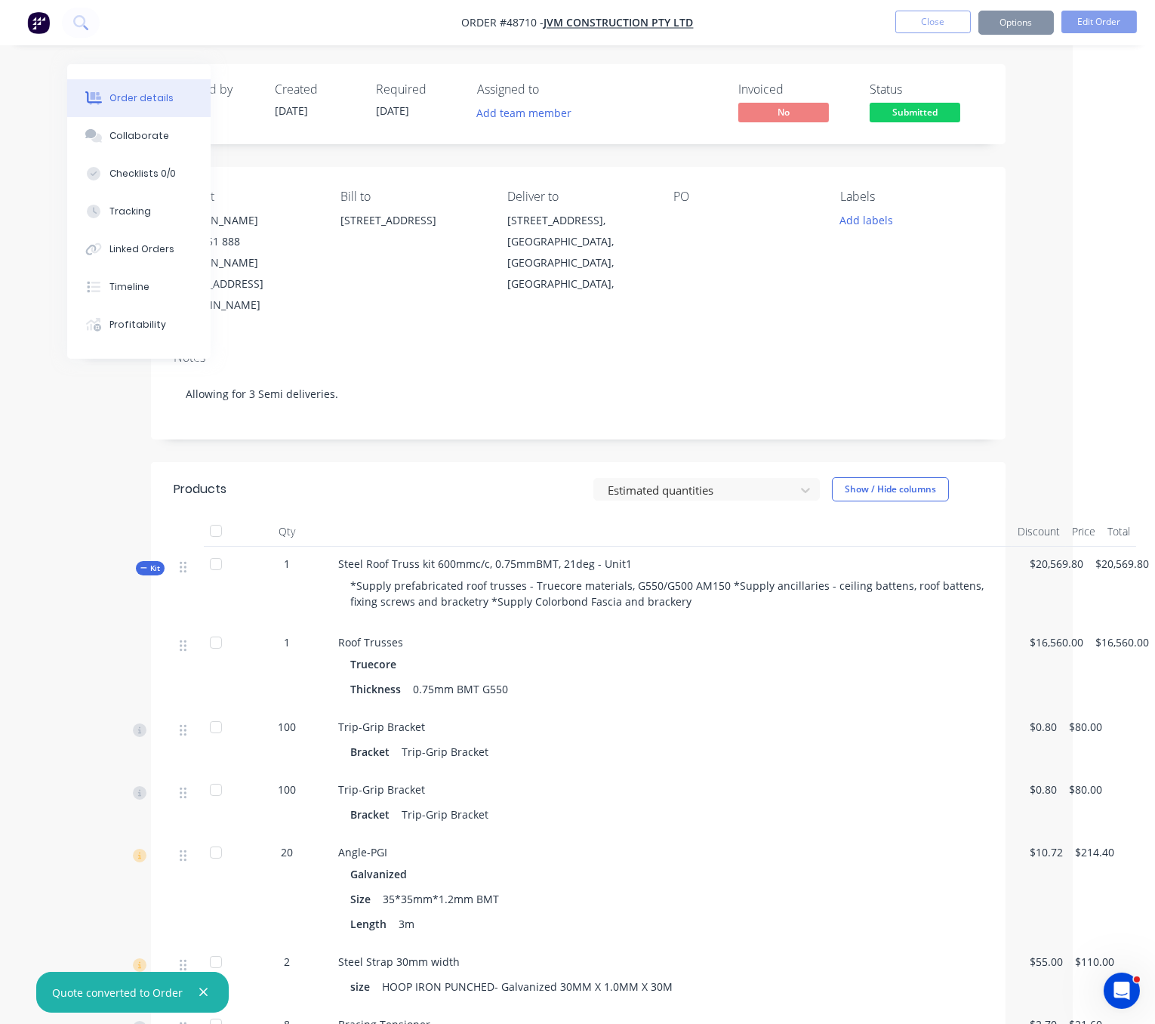
drag, startPoint x: 427, startPoint y: 475, endPoint x: 585, endPoint y: 477, distance: 157.8
drag, startPoint x: 415, startPoint y: 484, endPoint x: 445, endPoint y: 483, distance: 30.2
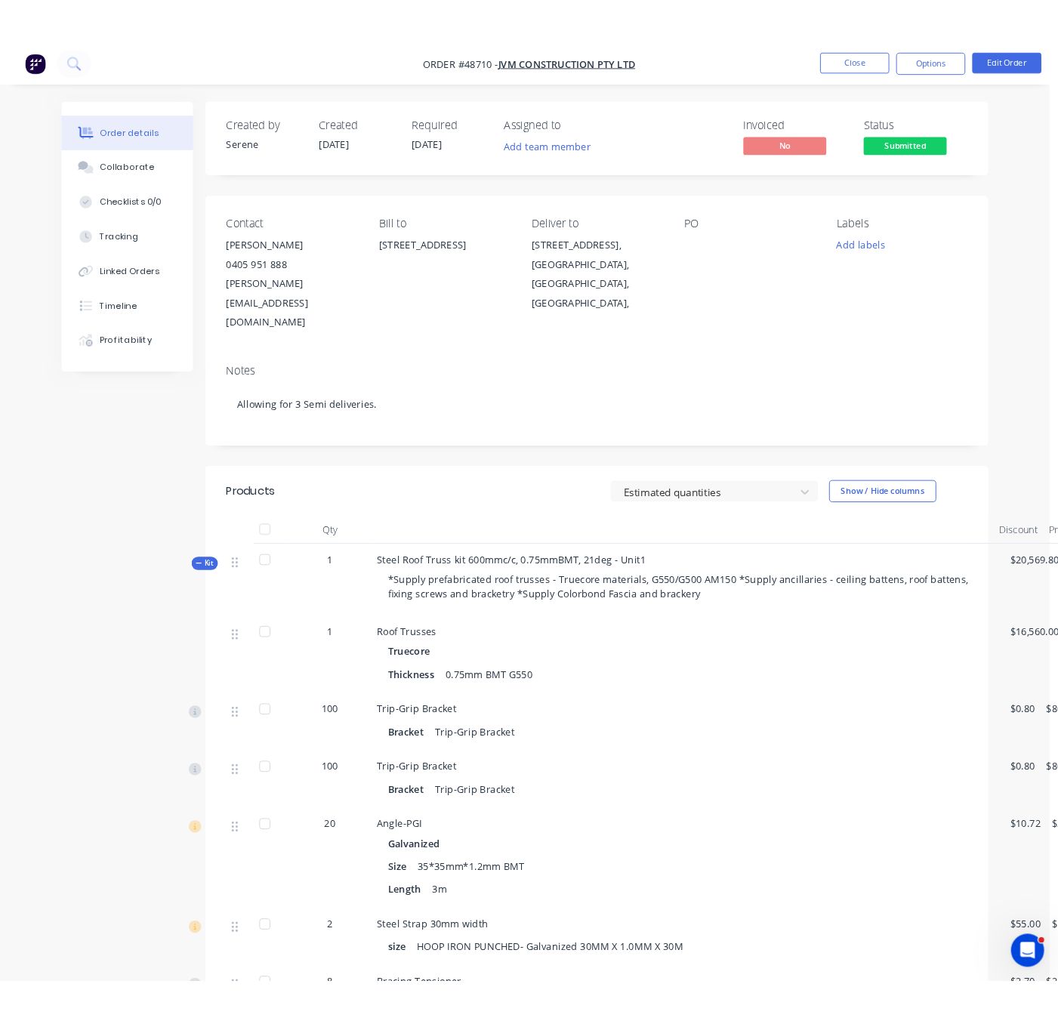
scroll to position [0, 0]
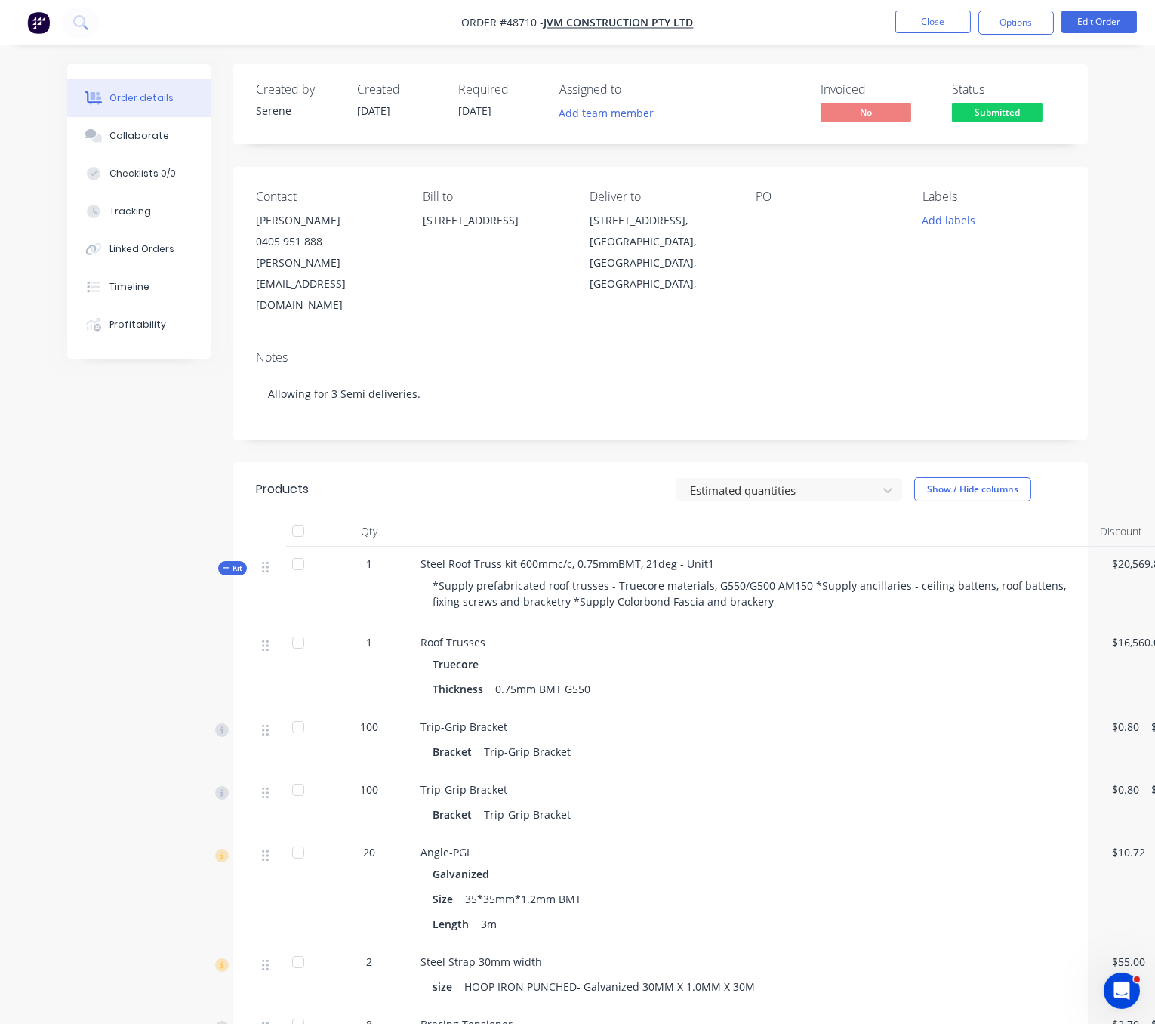
drag, startPoint x: 487, startPoint y: 456, endPoint x: 332, endPoint y: 447, distance: 155.8
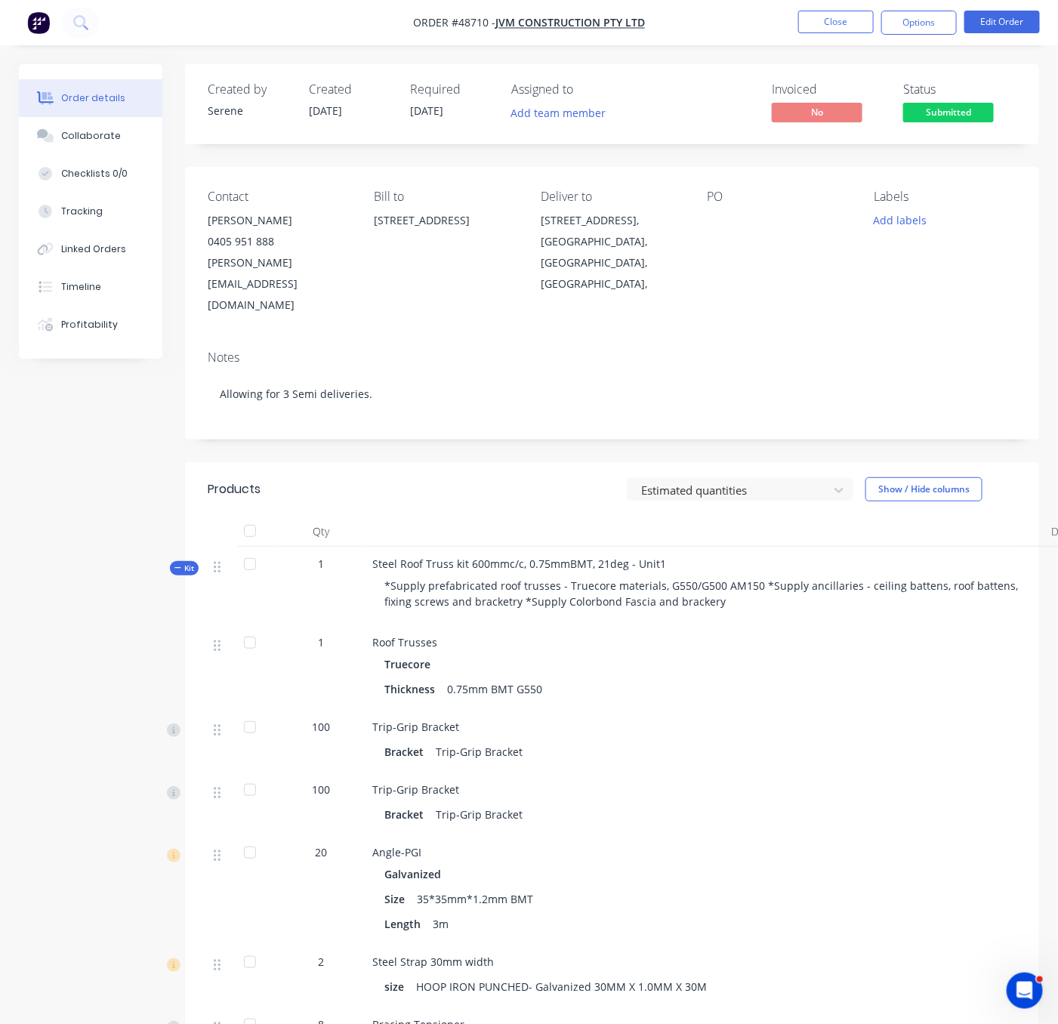
click at [356, 486] on div "Products" at bounding box center [294, 489] width 172 height 24
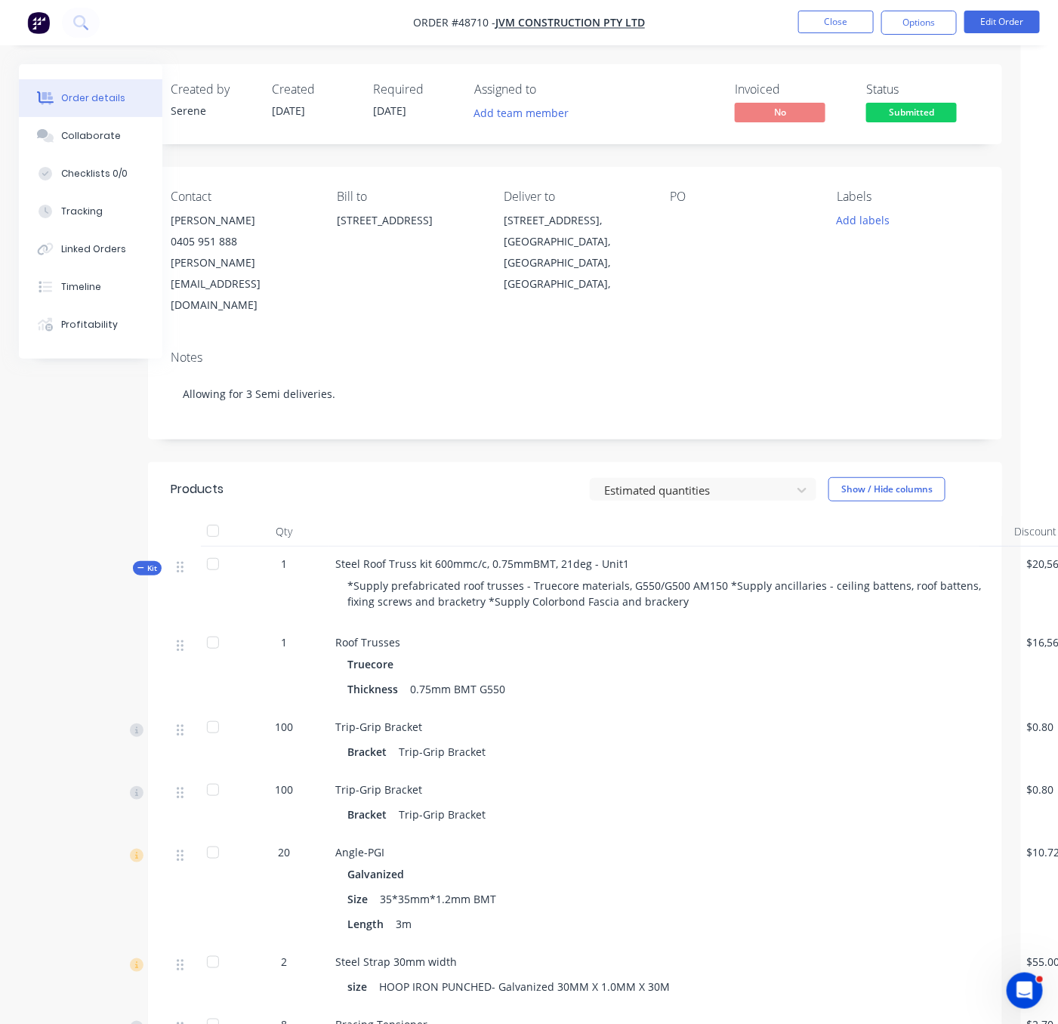
drag, startPoint x: 405, startPoint y: 475, endPoint x: 489, endPoint y: 468, distance: 84.1
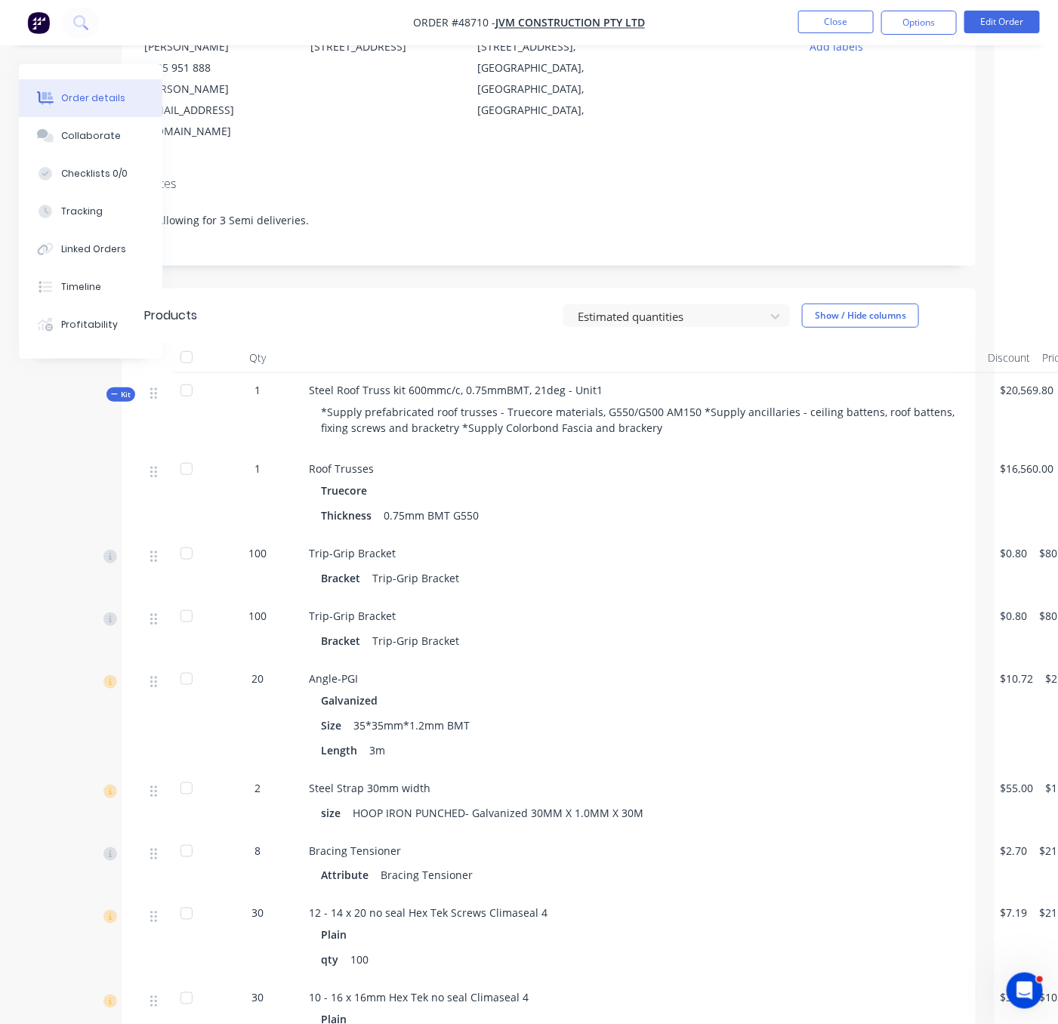
scroll to position [0, 63]
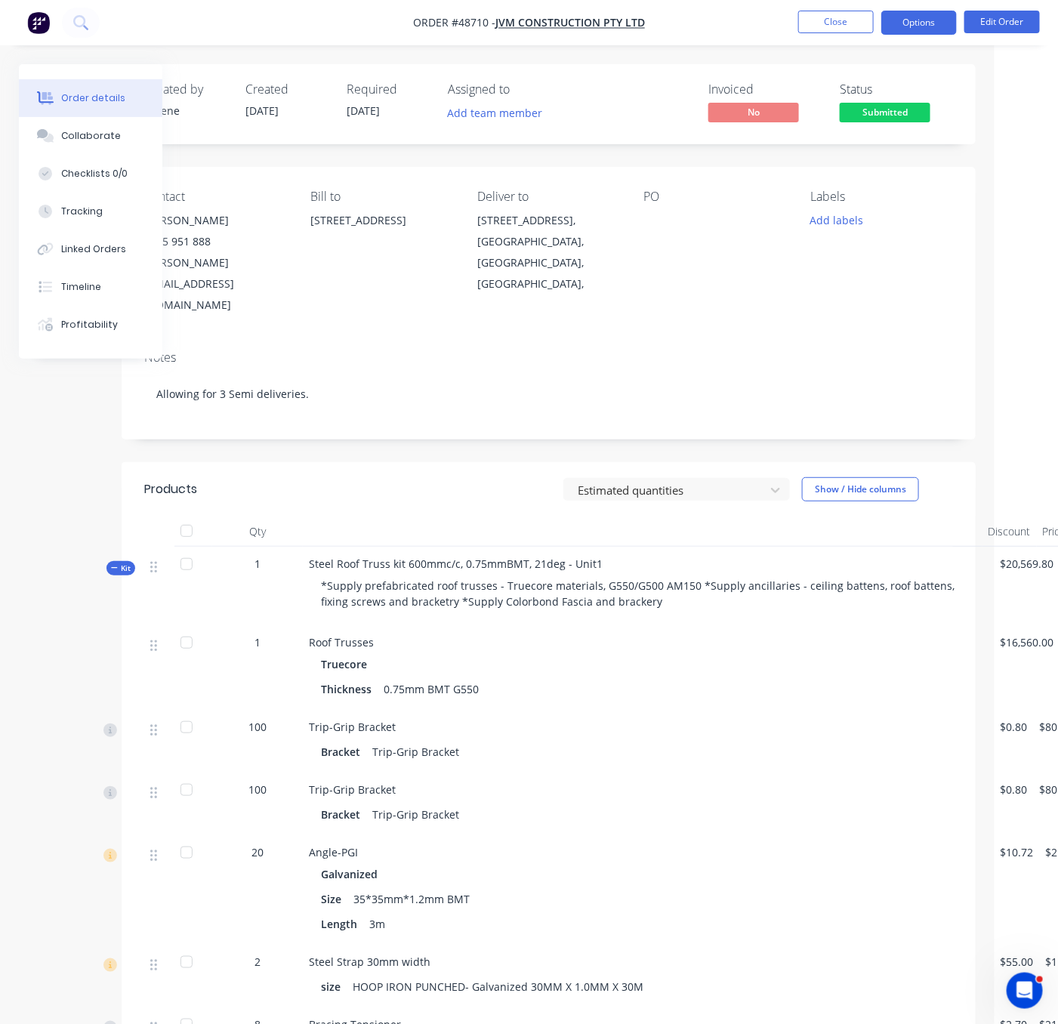
click at [928, 22] on button "Options" at bounding box center [919, 23] width 76 height 24
click at [451, 478] on header "Products Estimated quantities Show / Hide columns" at bounding box center [549, 489] width 854 height 54
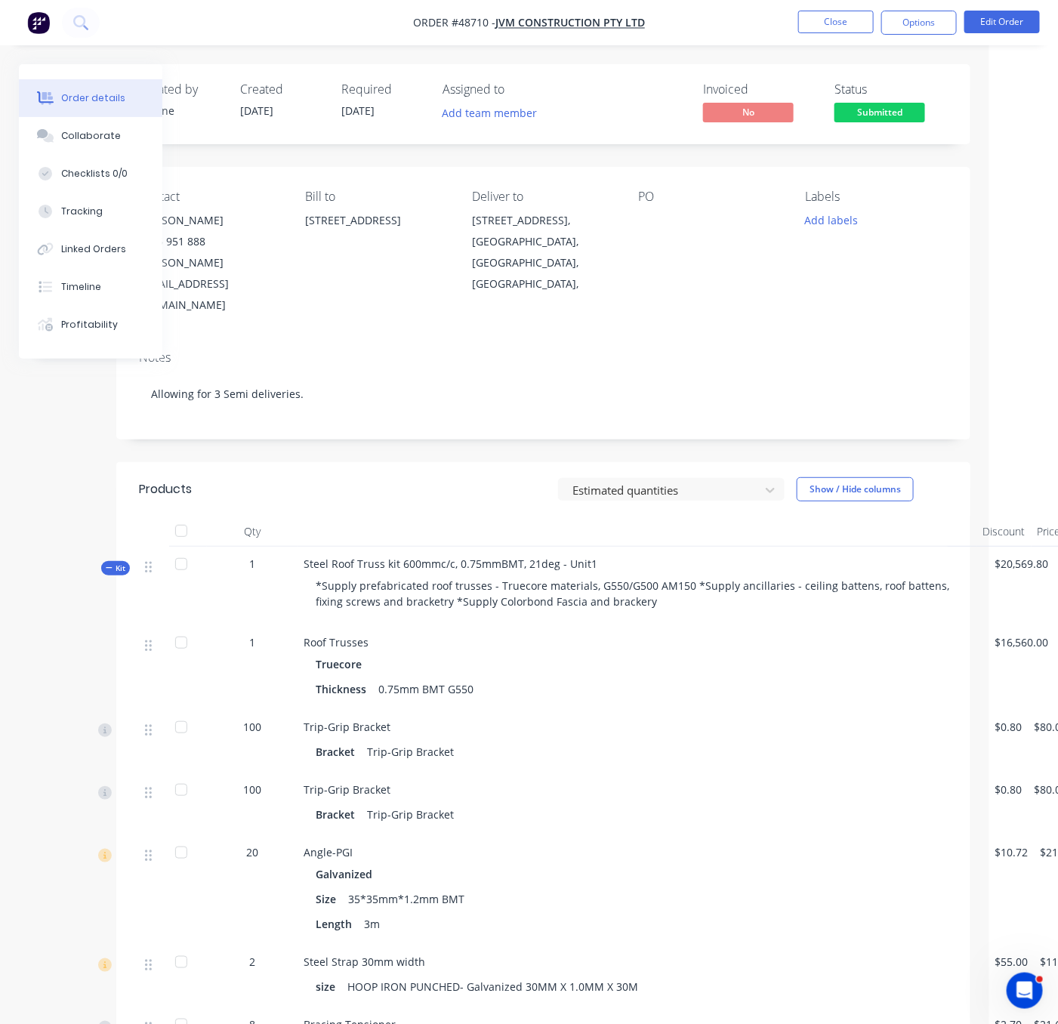
drag, startPoint x: 396, startPoint y: 483, endPoint x: 445, endPoint y: 485, distance: 49.1
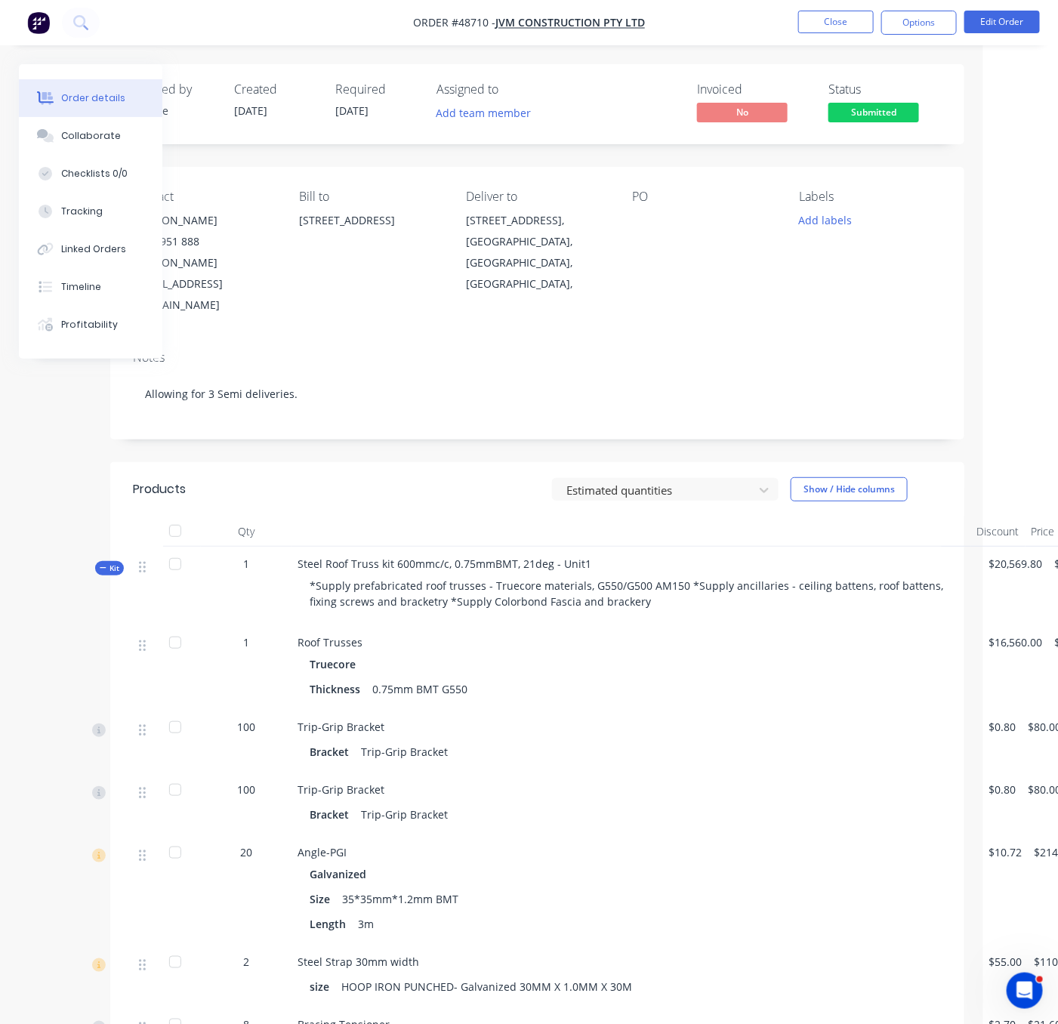
scroll to position [0, 79]
drag, startPoint x: 349, startPoint y: 480, endPoint x: 384, endPoint y: 480, distance: 34.7
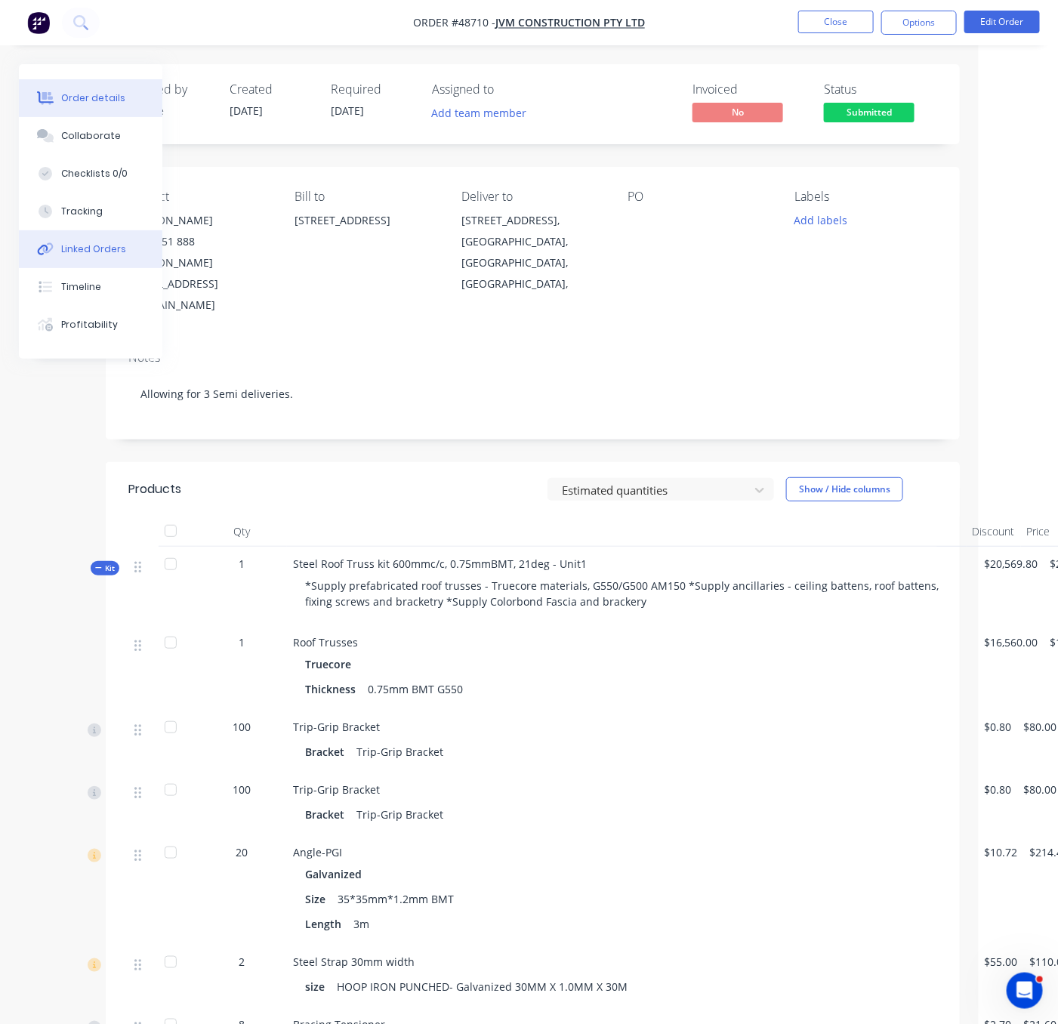
click at [94, 256] on div "Linked Orders" at bounding box center [93, 249] width 65 height 14
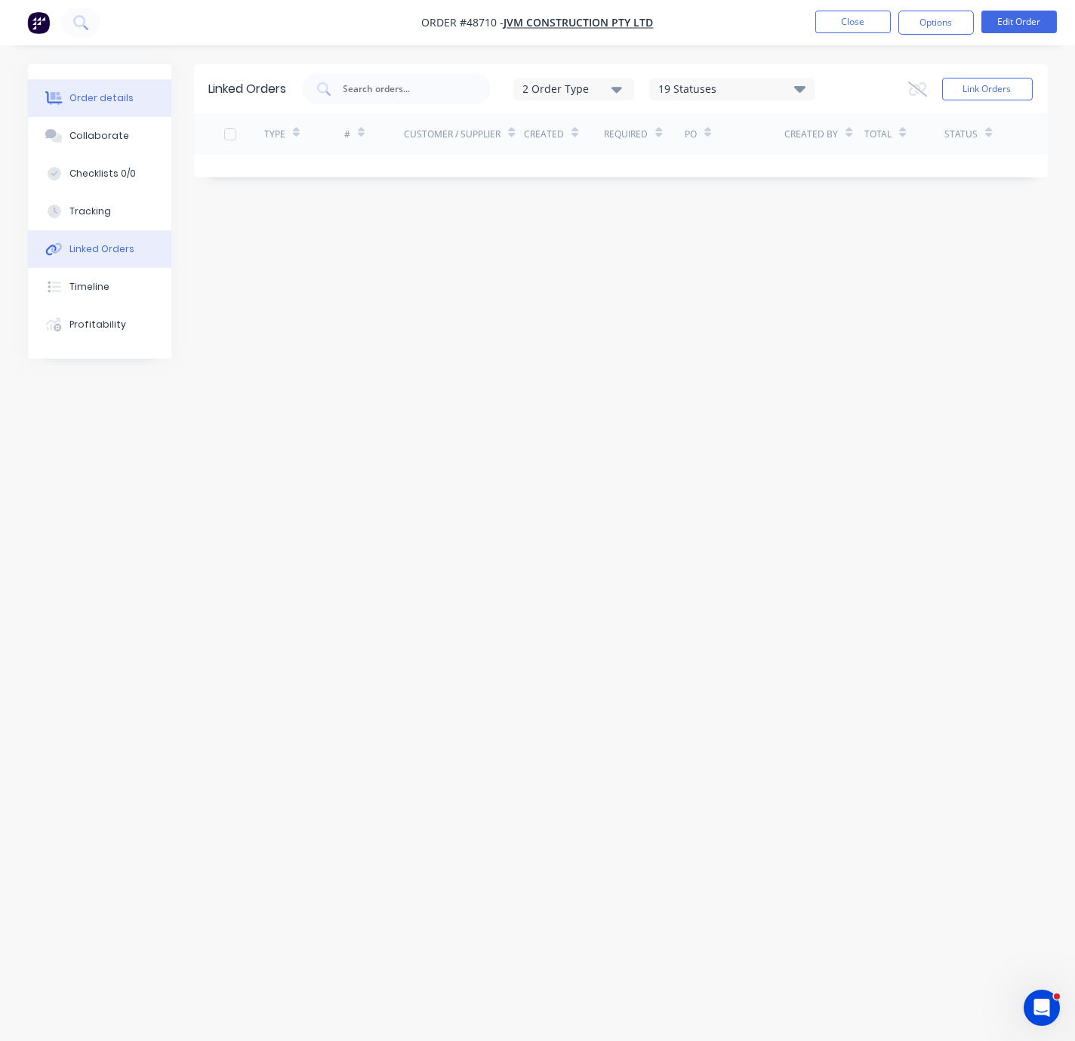
click at [100, 91] on button "Order details" at bounding box center [99, 98] width 143 height 38
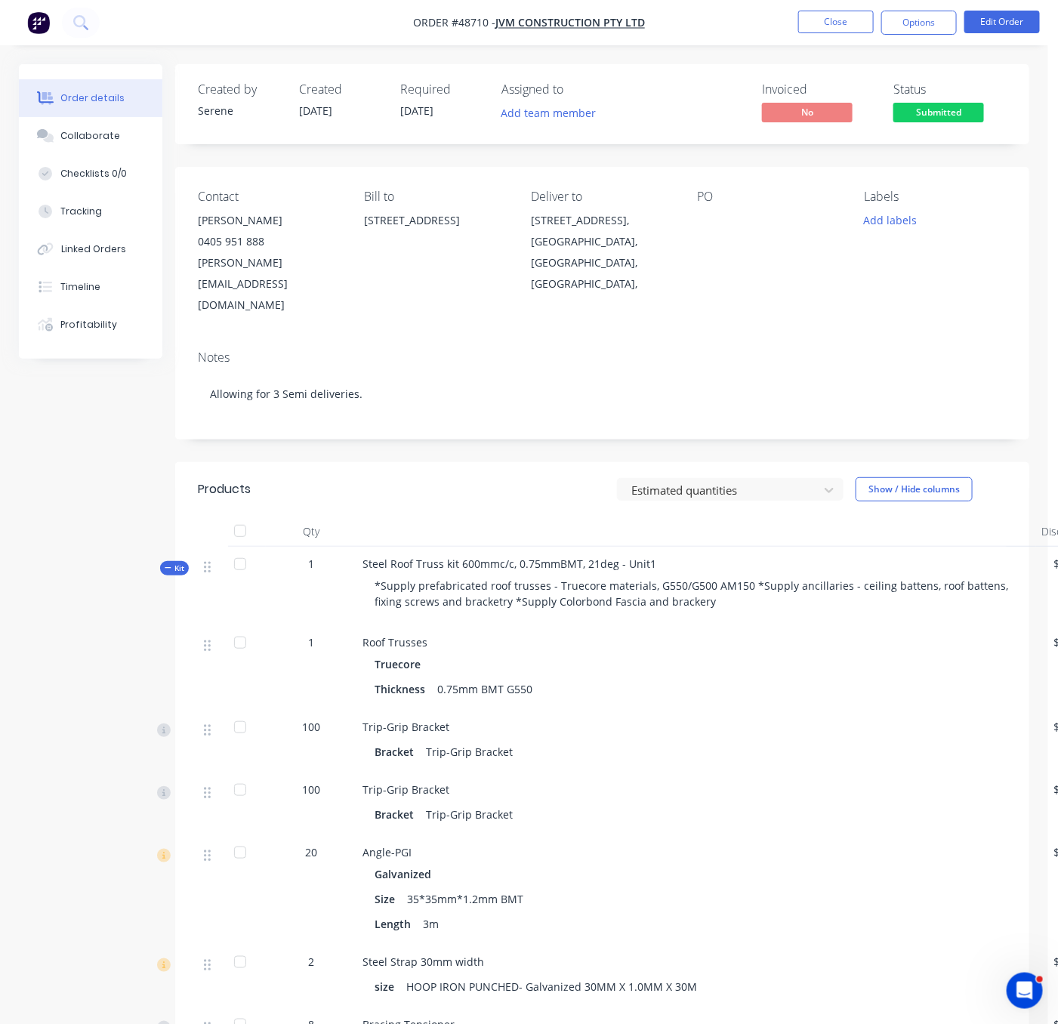
drag, startPoint x: 389, startPoint y: 494, endPoint x: 448, endPoint y: 488, distance: 59.2
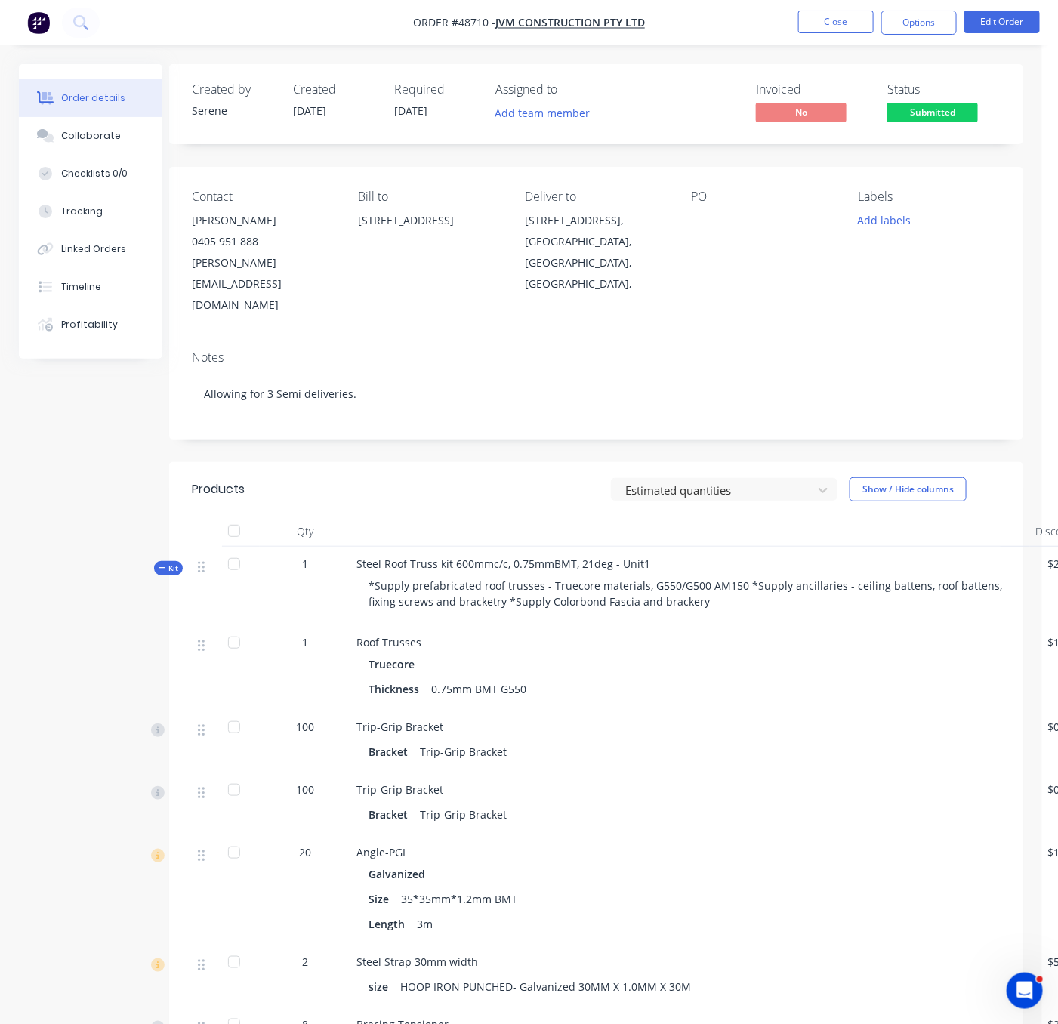
click at [387, 480] on div "Estimated quantities Show / Hide columns" at bounding box center [682, 489] width 637 height 24
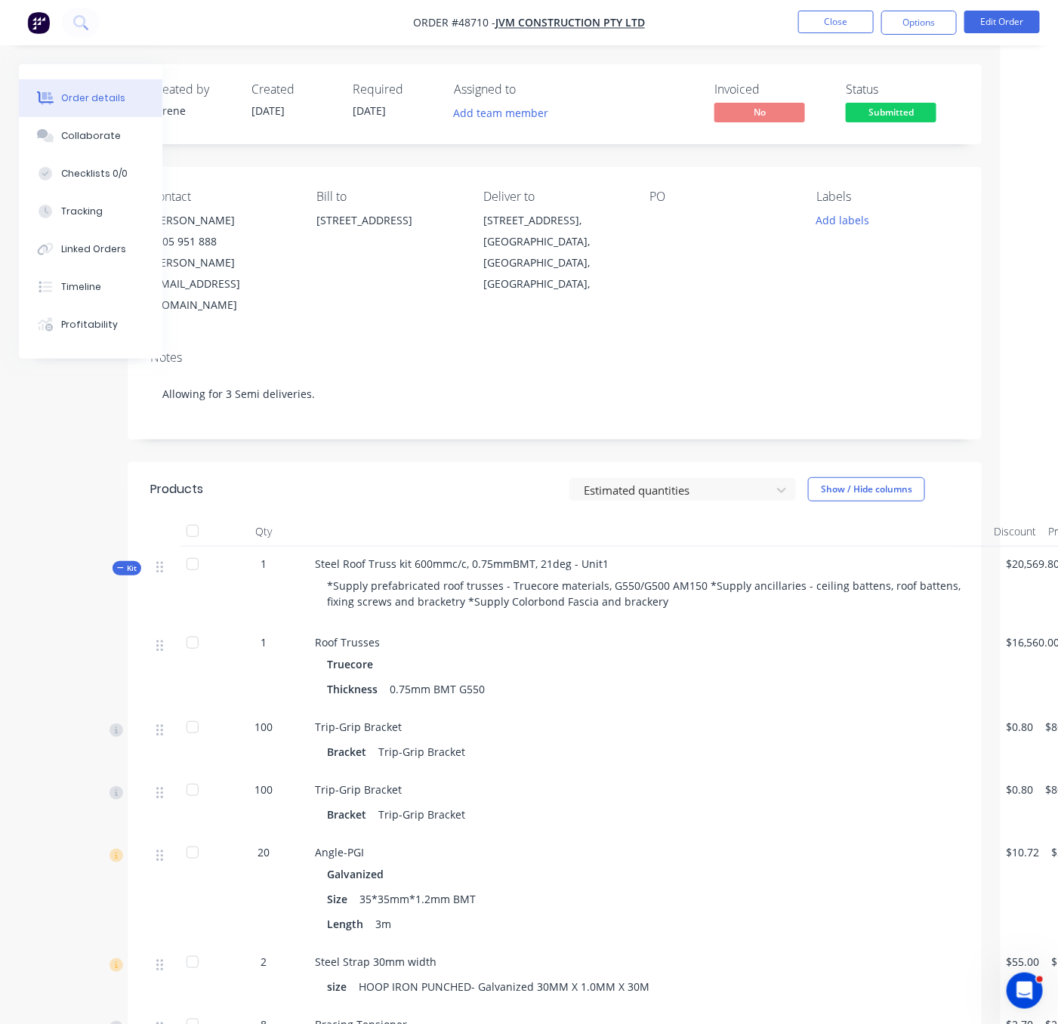
drag, startPoint x: 429, startPoint y: 493, endPoint x: 501, endPoint y: 480, distance: 73.6
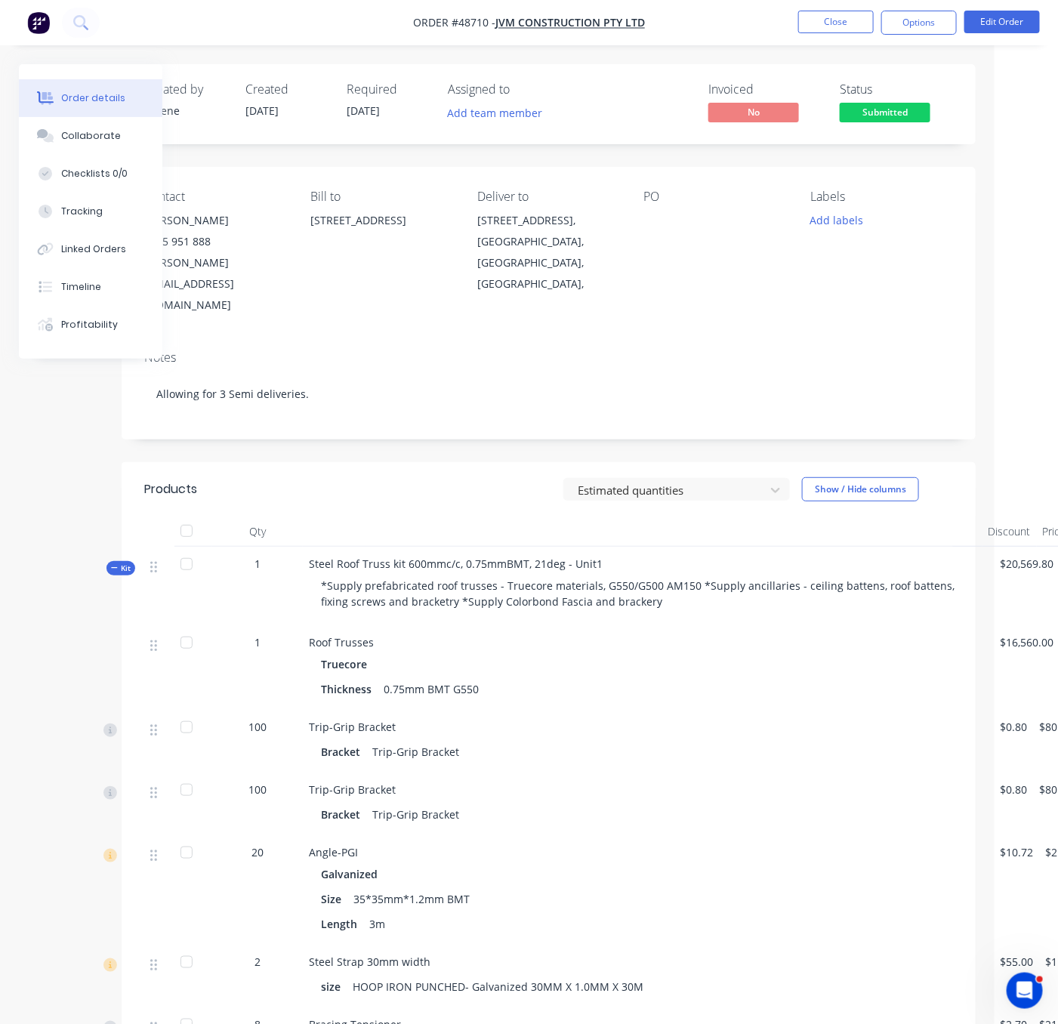
drag, startPoint x: 370, startPoint y: 480, endPoint x: 409, endPoint y: 477, distance: 38.6
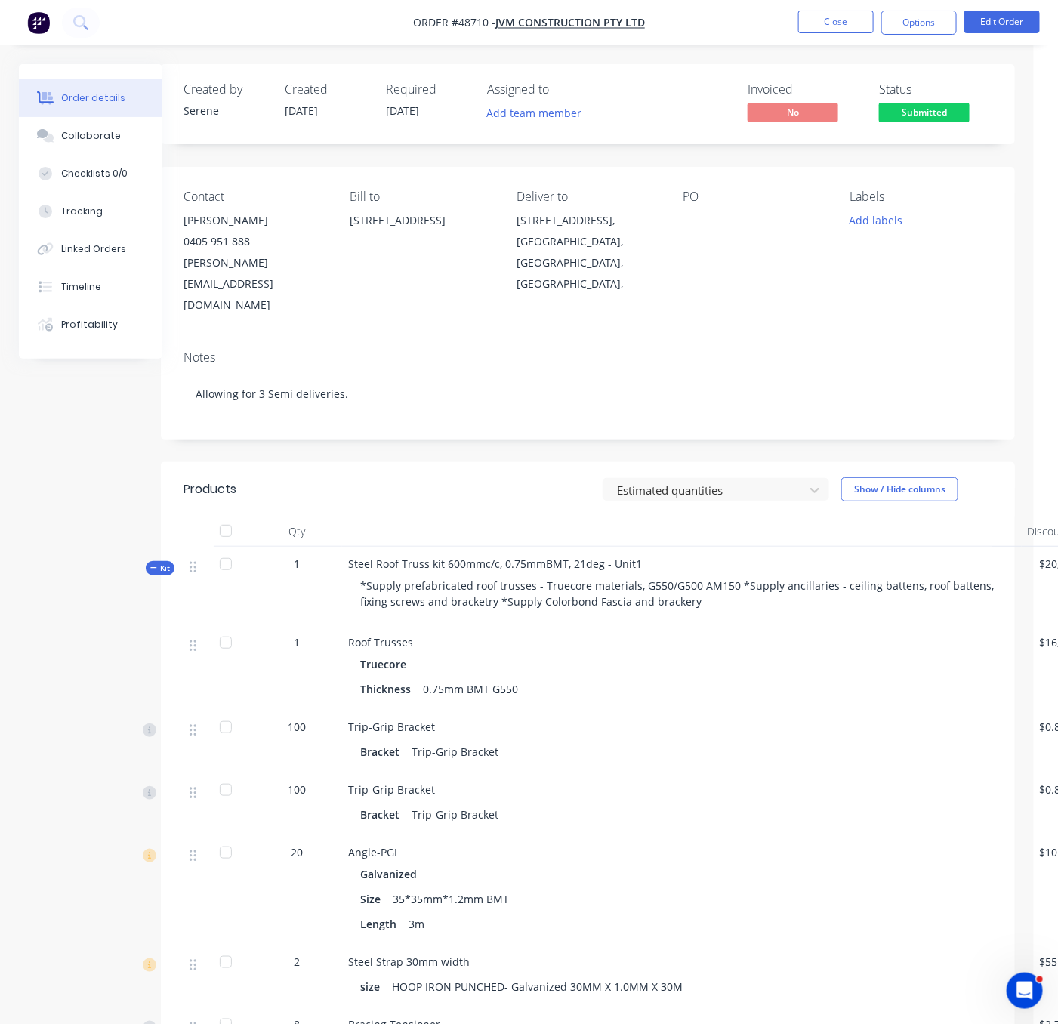
drag, startPoint x: 418, startPoint y: 480, endPoint x: 332, endPoint y: 476, distance: 87.0
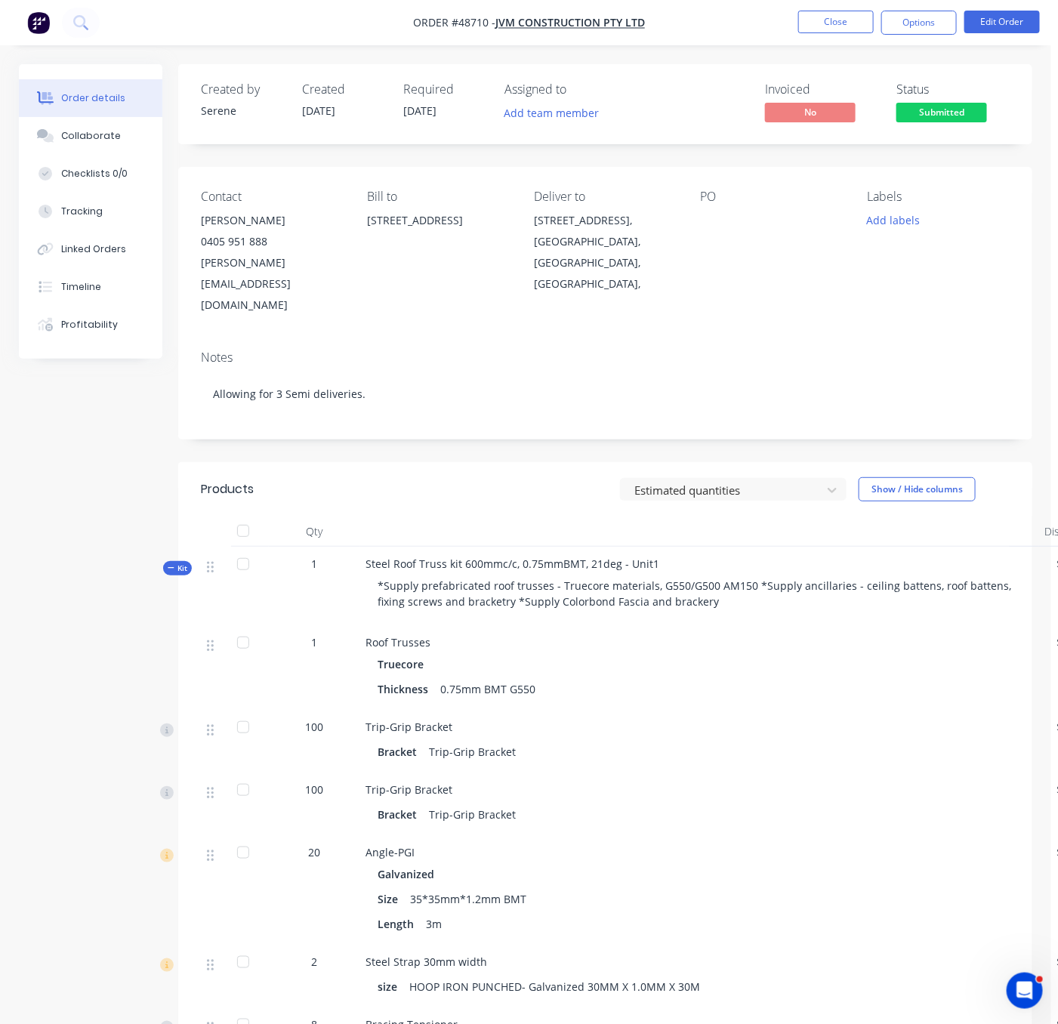
drag, startPoint x: 324, startPoint y: 480, endPoint x: 382, endPoint y: 480, distance: 58.1
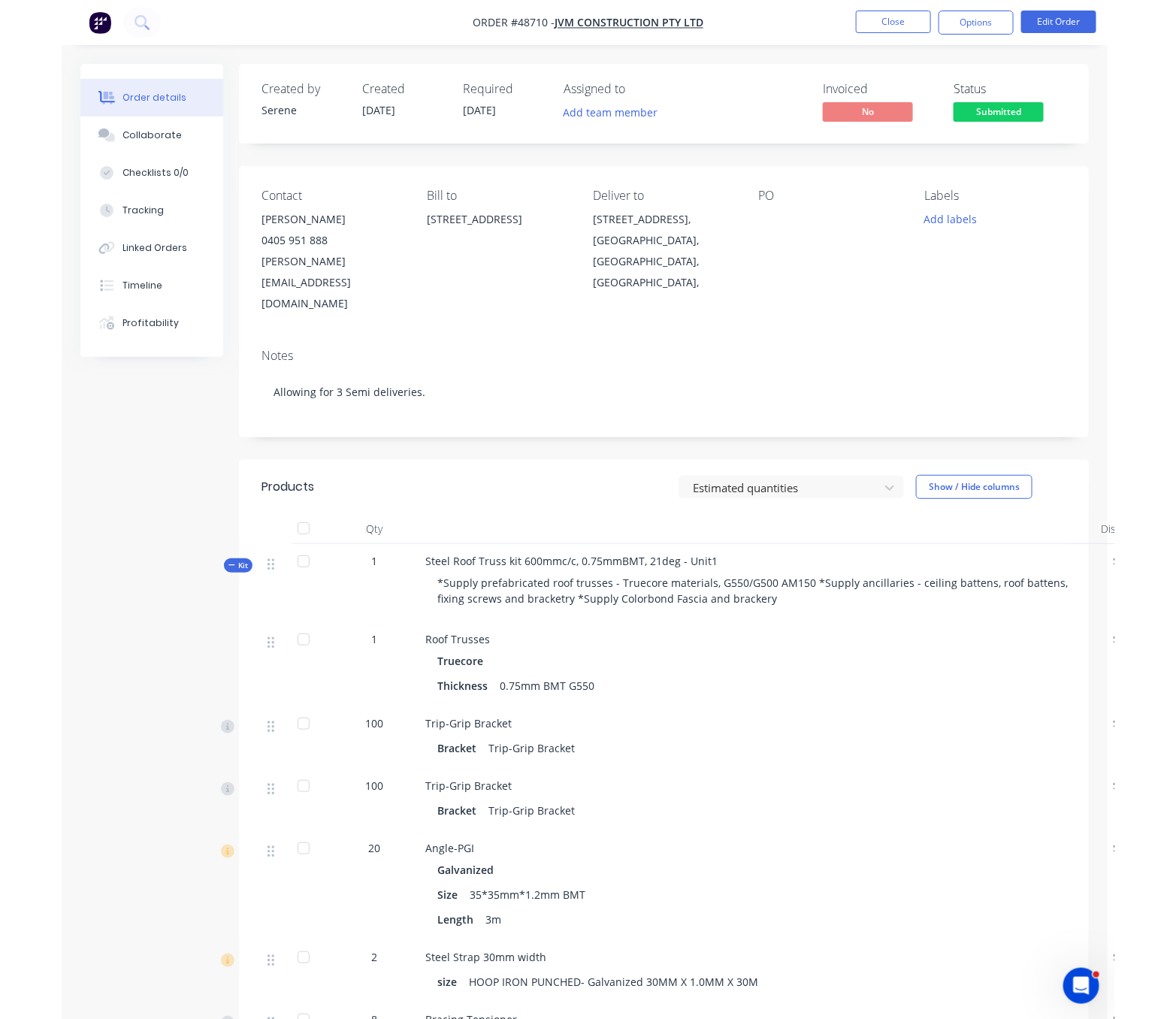
scroll to position [0, 13]
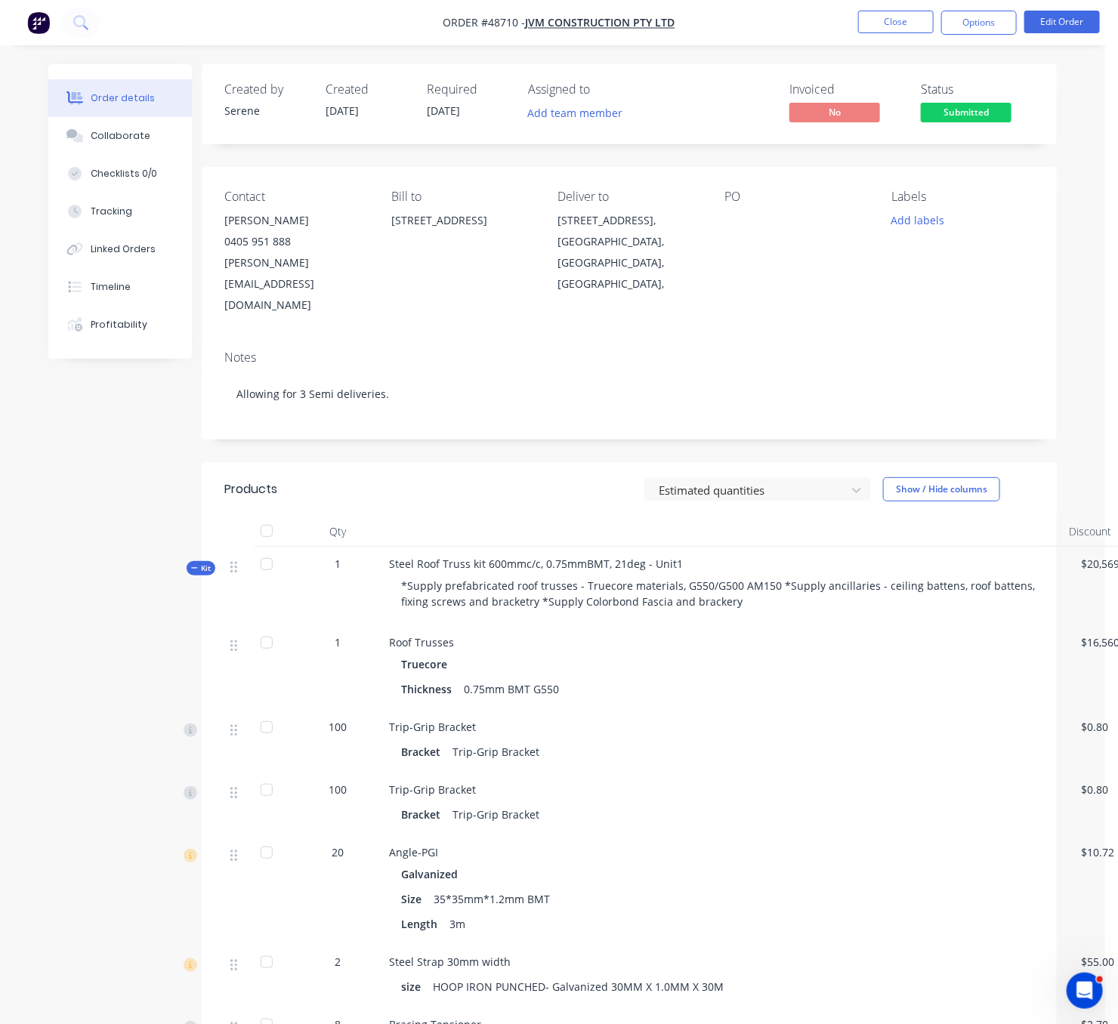
click at [443, 481] on div "Estimated quantities Show / Hide columns" at bounding box center [714, 489] width 637 height 24
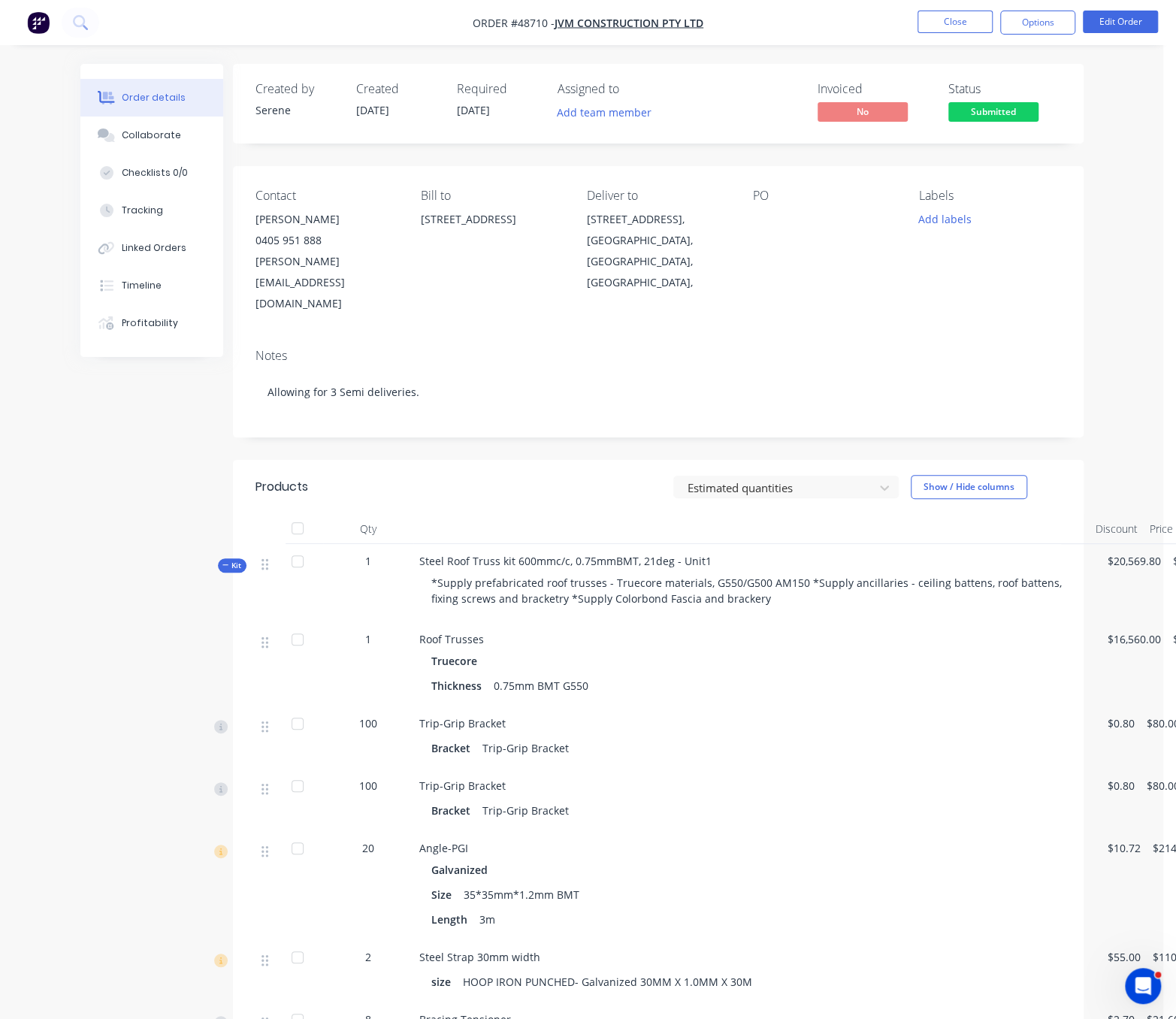
click at [437, 495] on div "Estimated quantities Show / Hide columns" at bounding box center [742, 487] width 634 height 24
click at [549, 505] on header "Products Estimated quantities Show / Hide columns" at bounding box center [658, 487] width 851 height 54
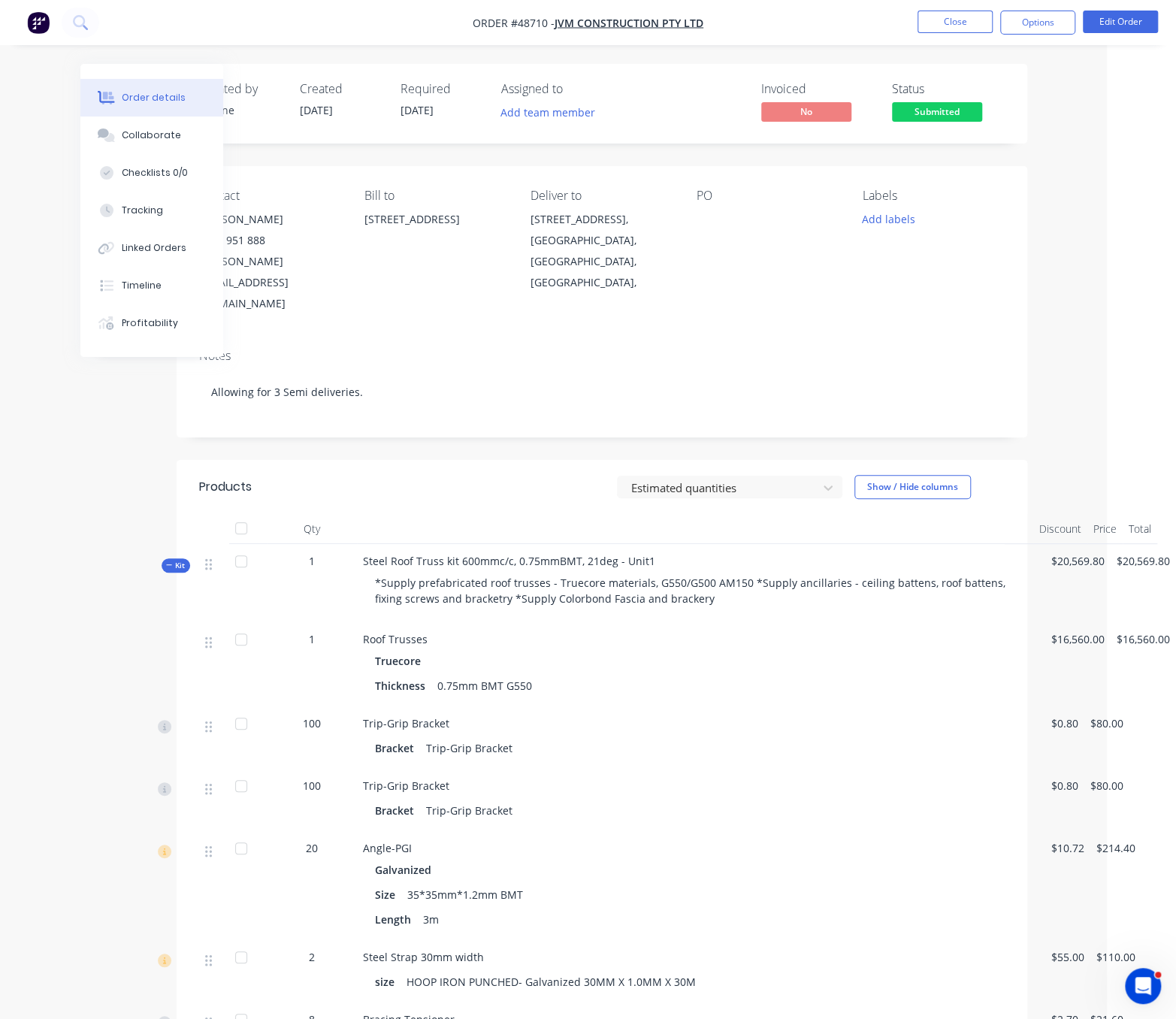
drag, startPoint x: 529, startPoint y: 476, endPoint x: 557, endPoint y: 475, distance: 28.0
click at [1043, 21] on button "Options" at bounding box center [1038, 23] width 76 height 24
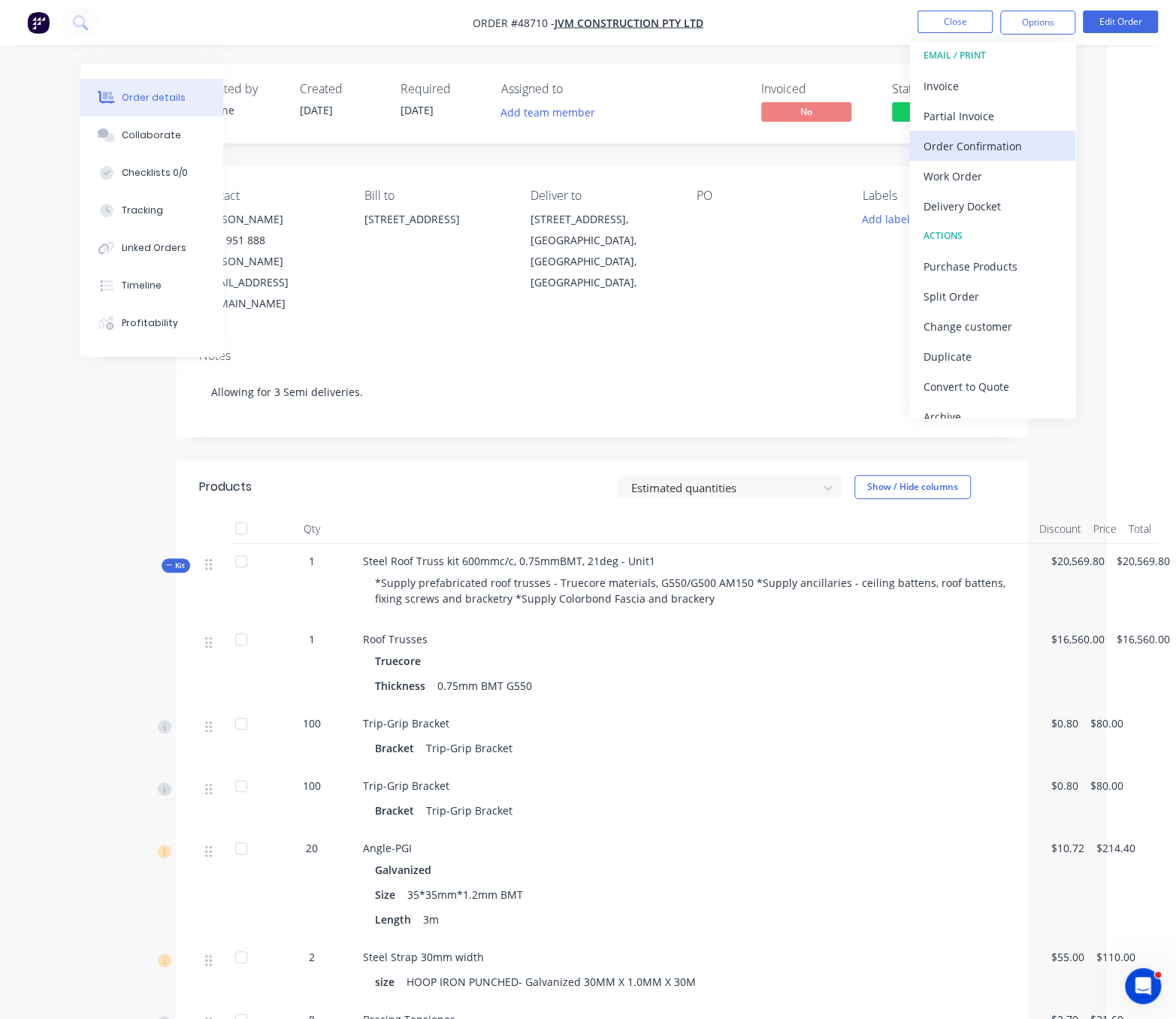
scroll to position [7, 0]
click at [965, 117] on div "Partial Invoice" at bounding box center [992, 114] width 138 height 22
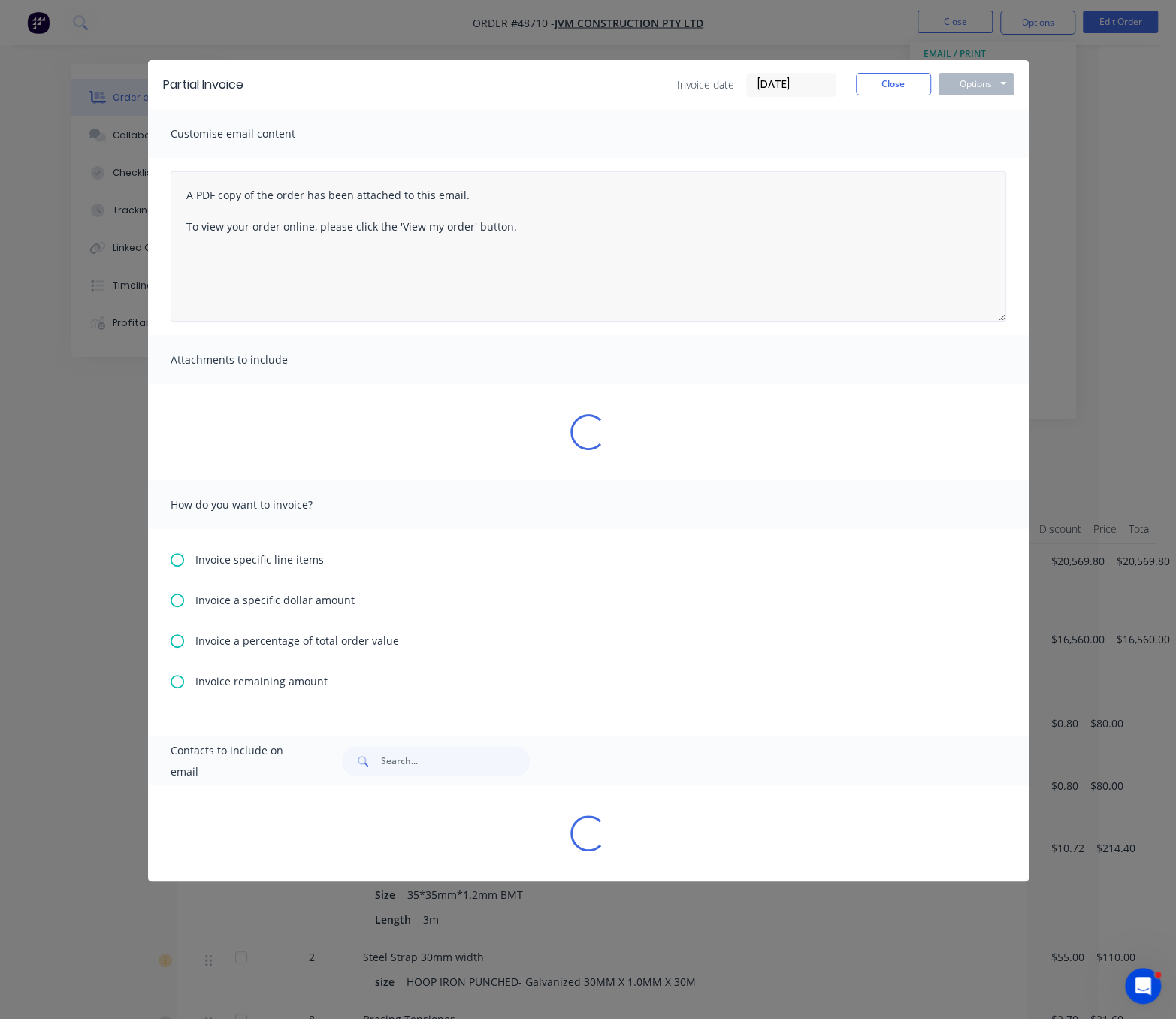
scroll to position [0, 72]
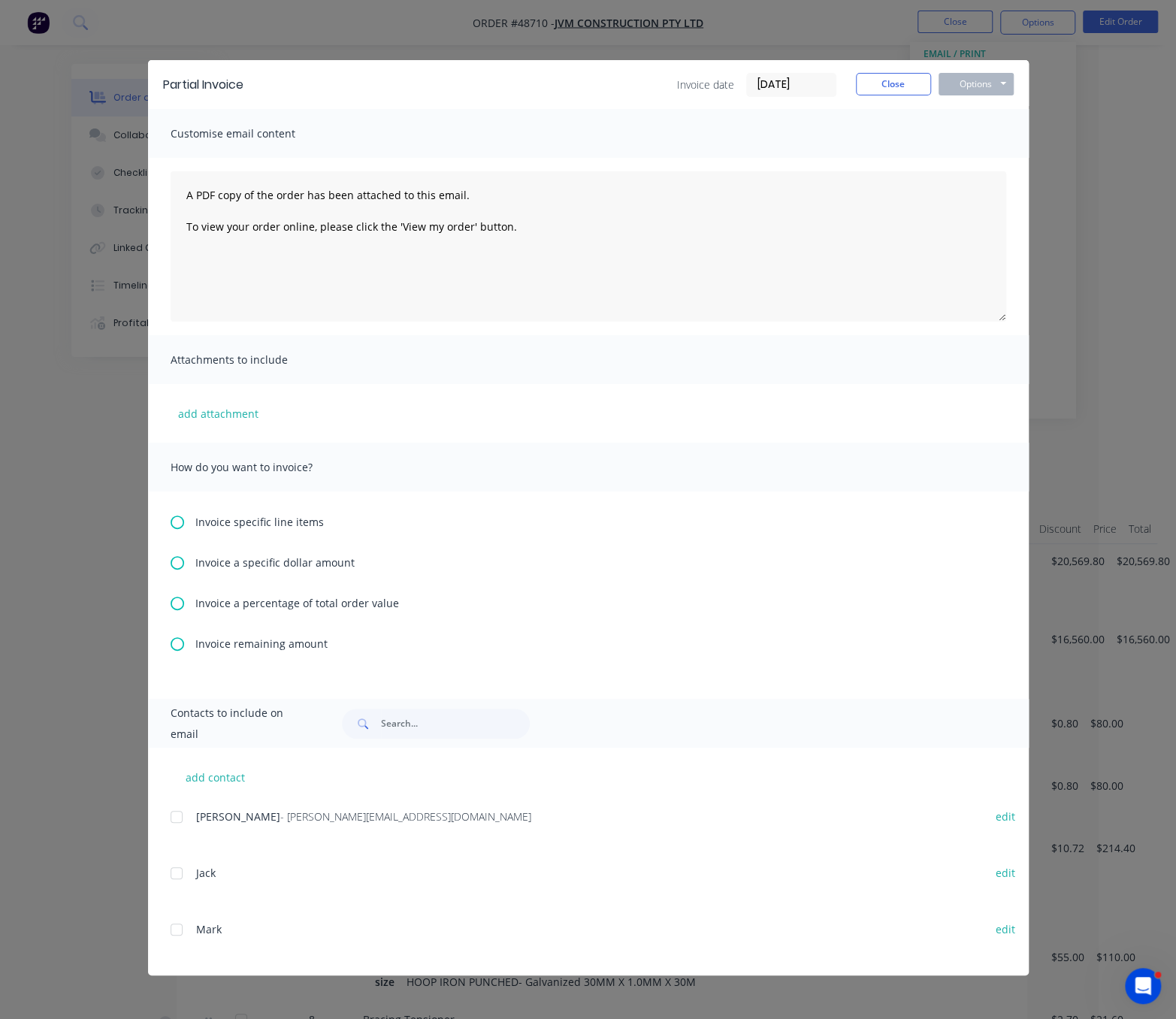
click at [173, 567] on icon at bounding box center [177, 563] width 14 height 14
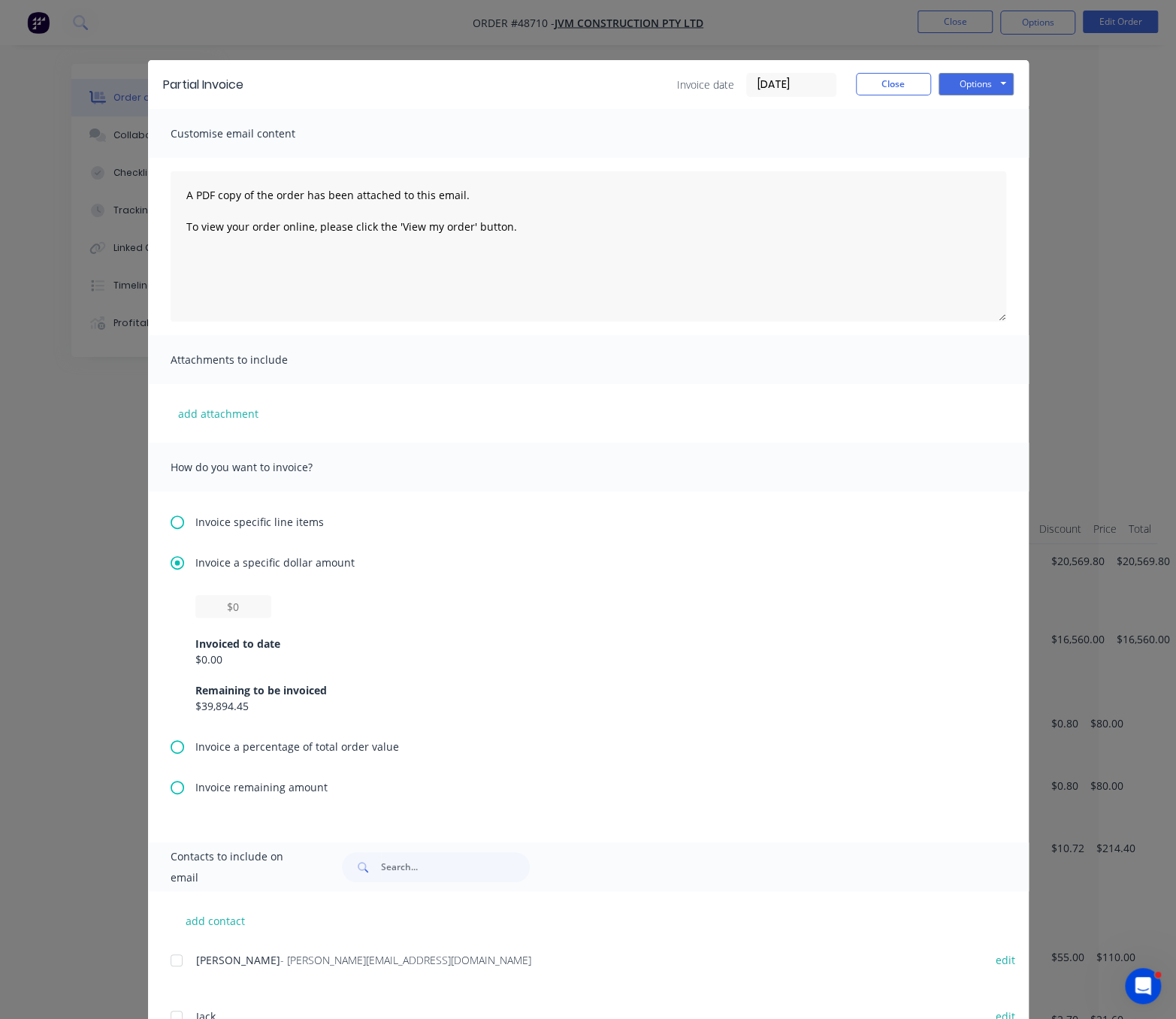
click at [170, 526] on icon at bounding box center [177, 522] width 14 height 14
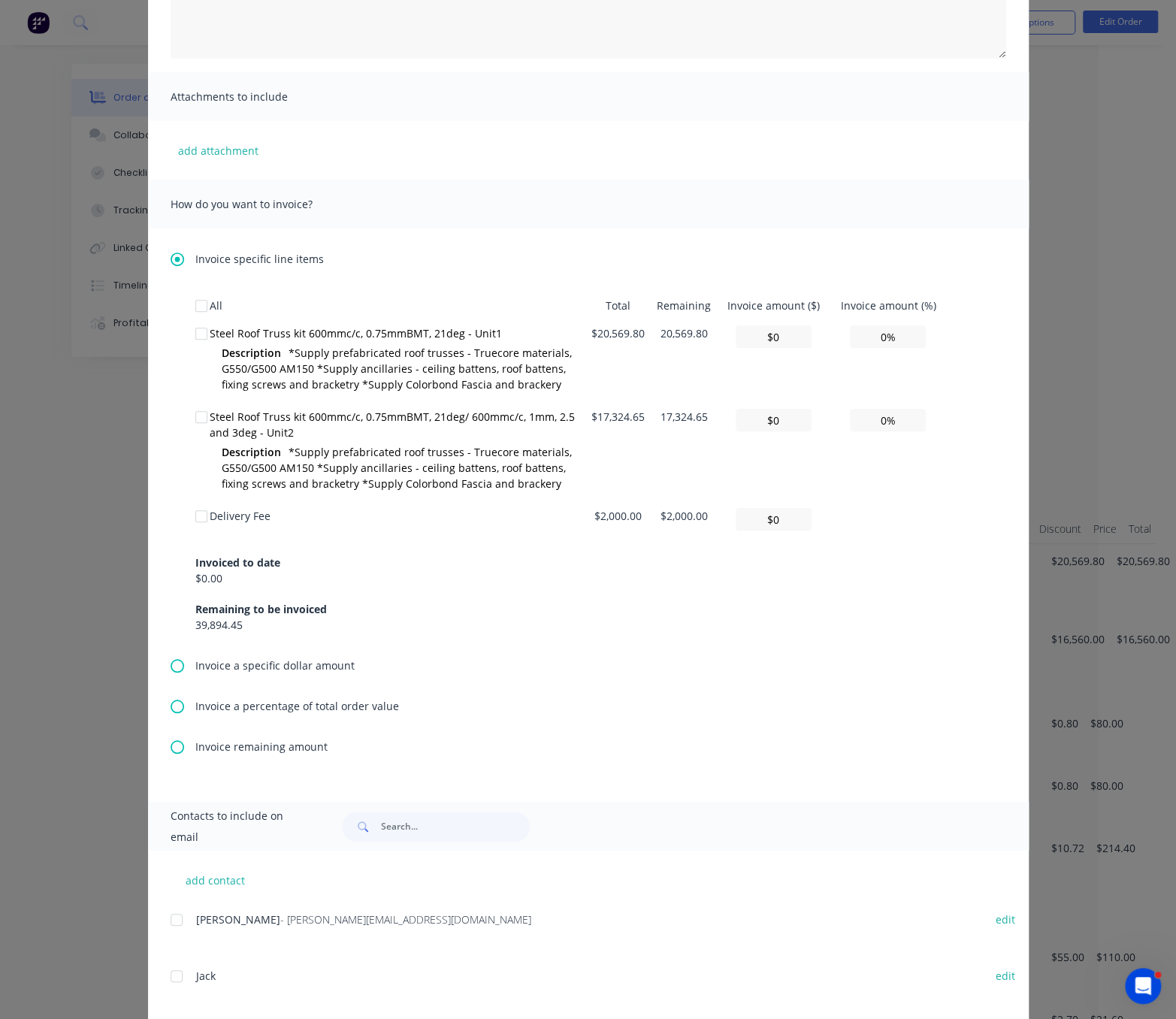
scroll to position [363, 0]
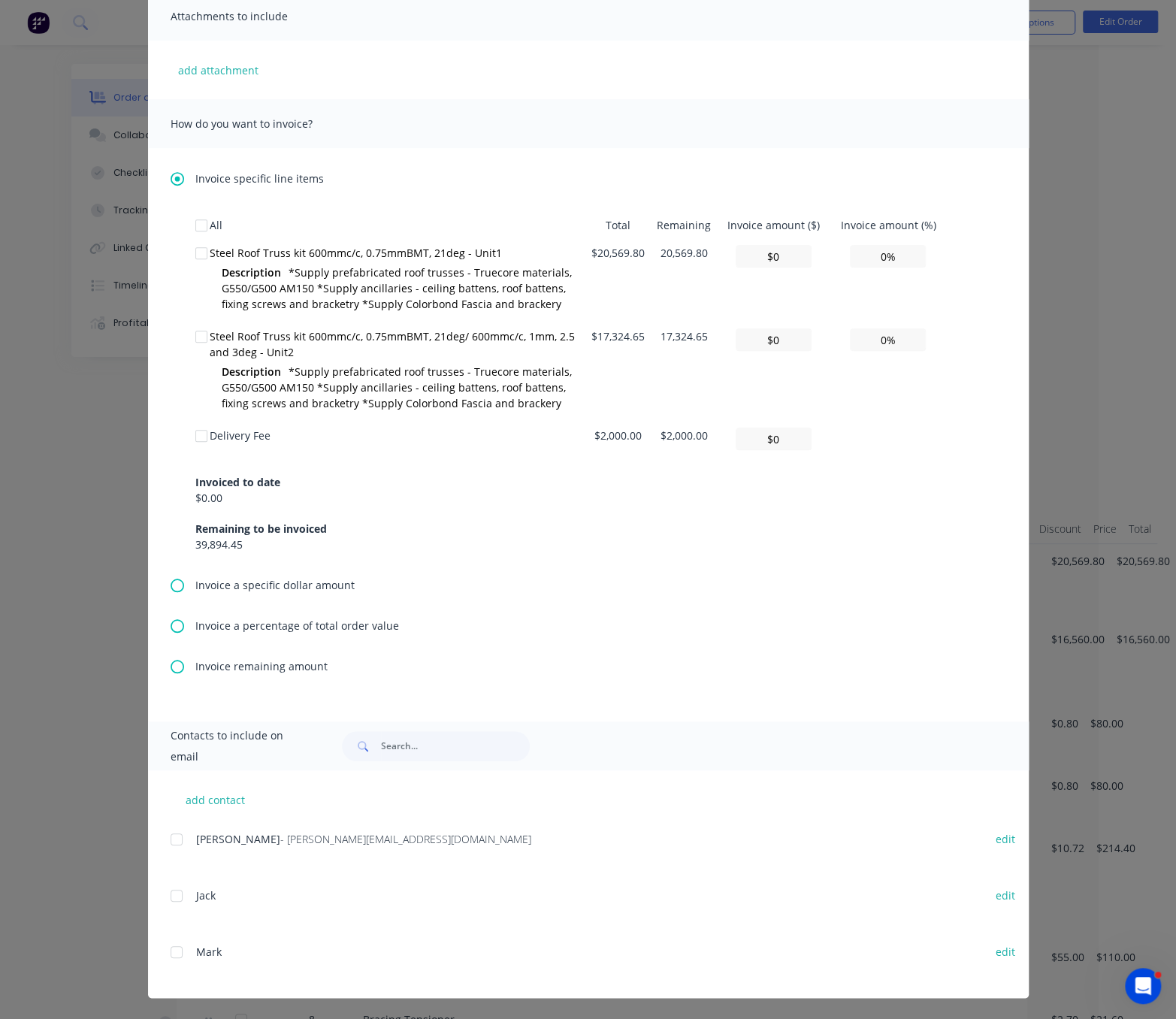
click at [173, 578] on icon at bounding box center [177, 585] width 14 height 14
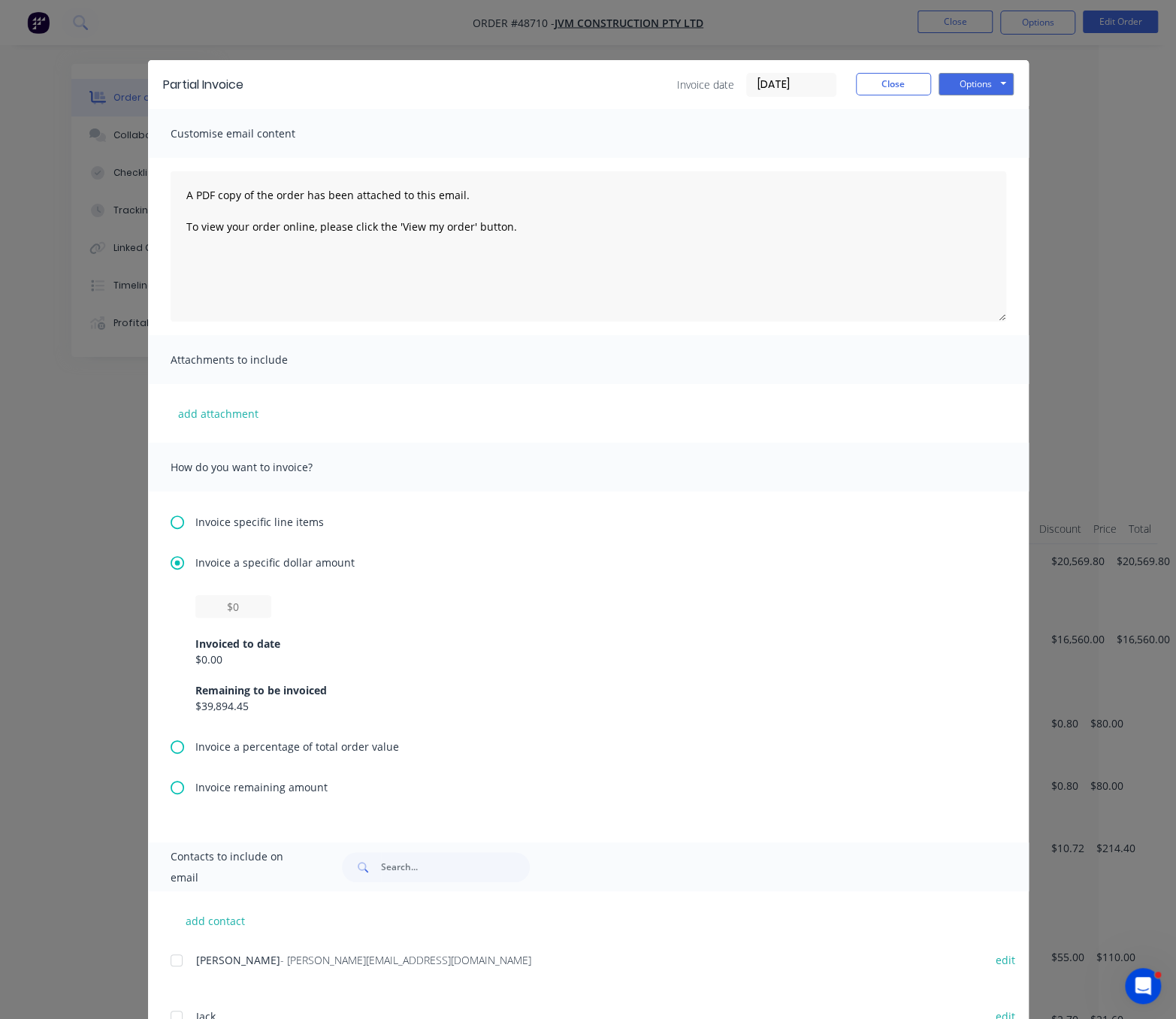
scroll to position [137, 0]
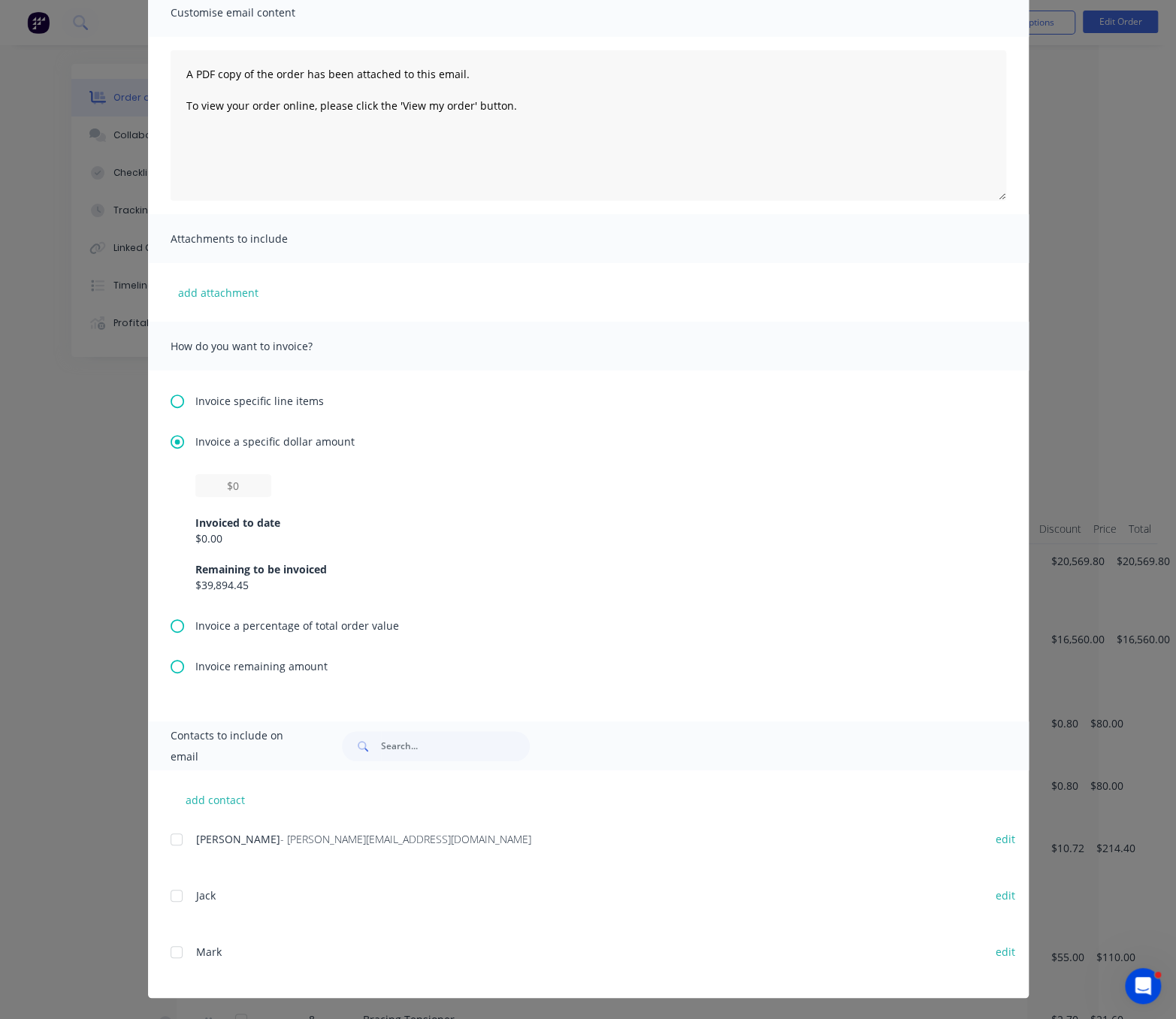
click at [195, 497] on div at bounding box center [195, 497] width 0 height 0
click at [211, 484] on input "text" at bounding box center [233, 485] width 76 height 23
type input "$1,500"
click at [350, 514] on div "Invoiced to date" at bounding box center [588, 522] width 786 height 16
click at [265, 520] on div "Invoiced to date" at bounding box center [588, 522] width 786 height 16
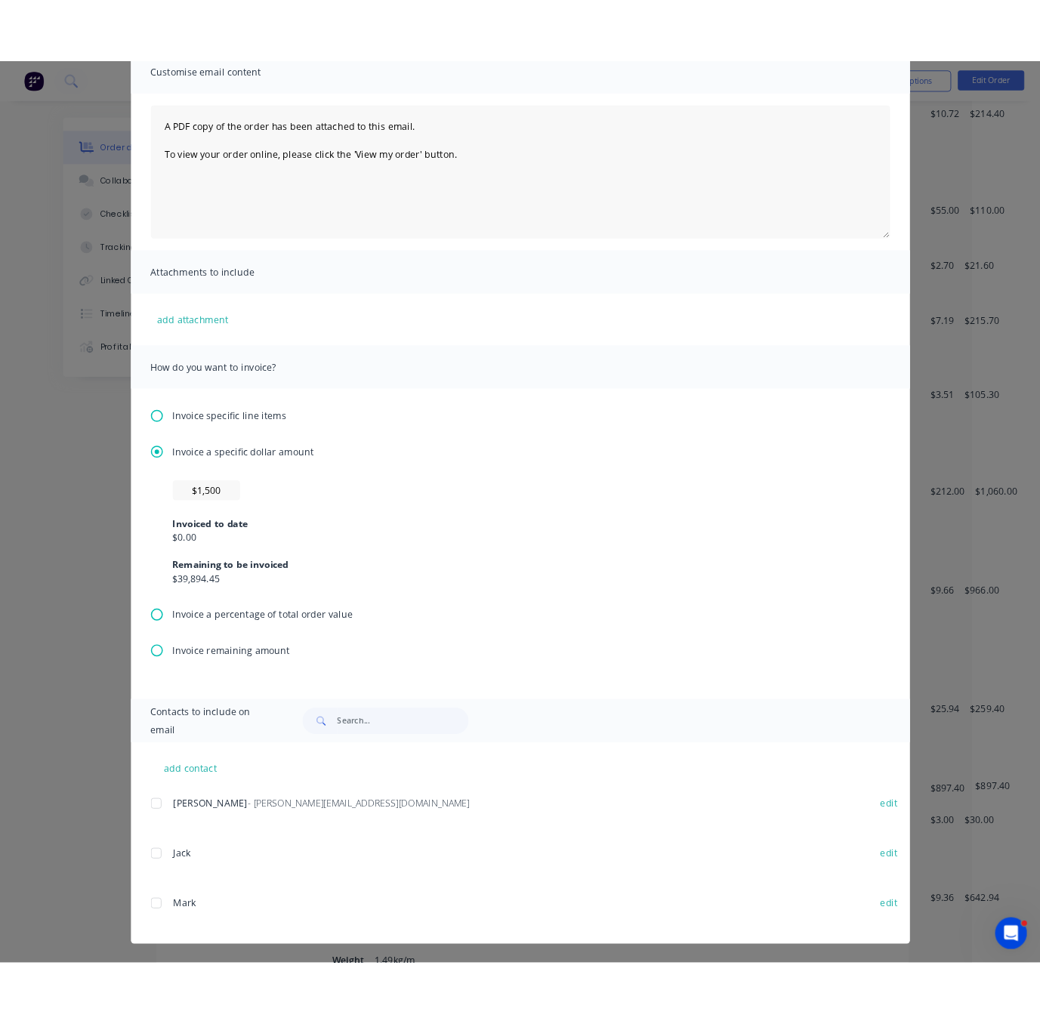
scroll to position [0, 0]
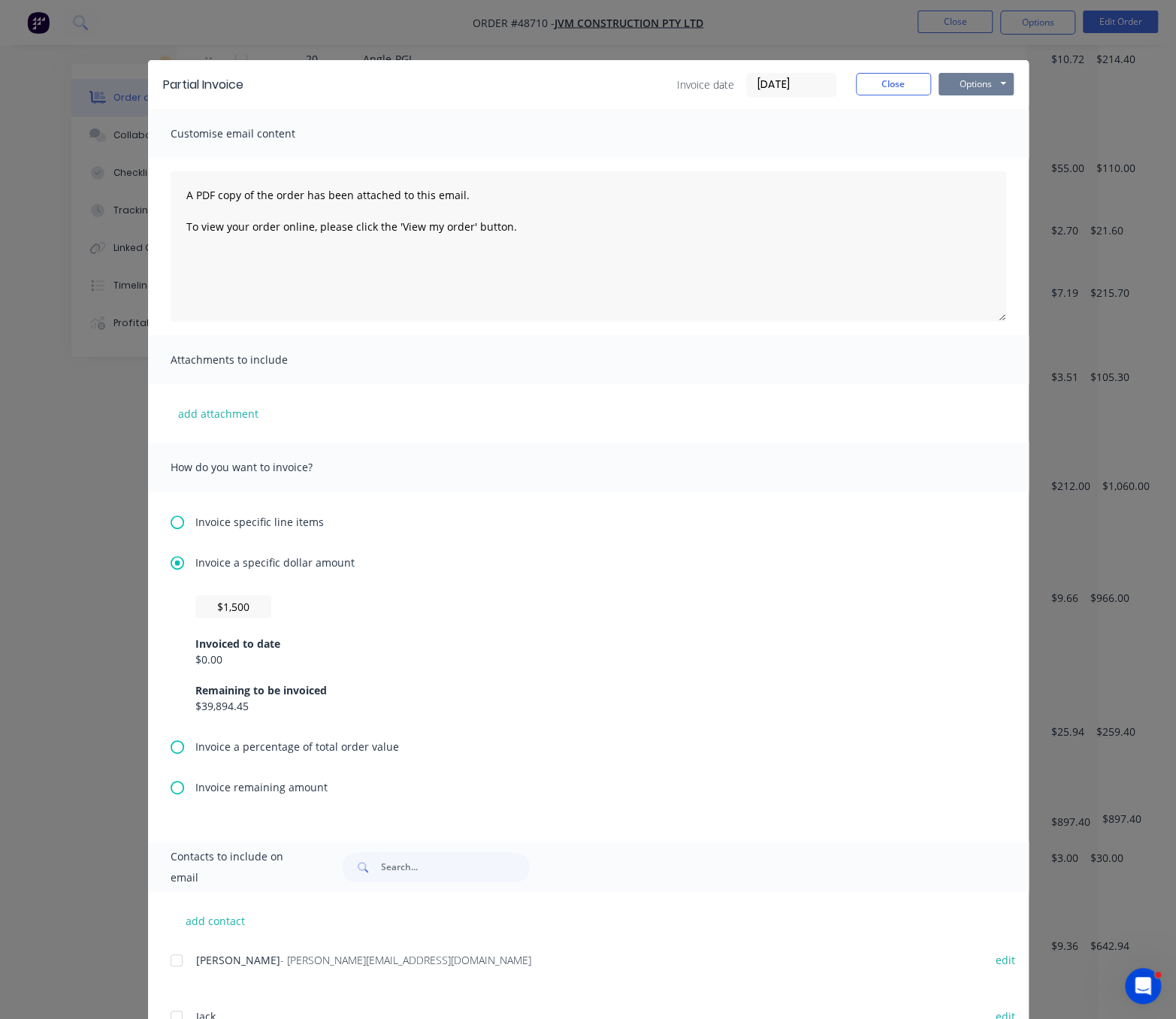
click at [978, 82] on button "Options" at bounding box center [976, 84] width 76 height 23
click at [983, 146] on button "Print" at bounding box center [986, 134] width 97 height 25
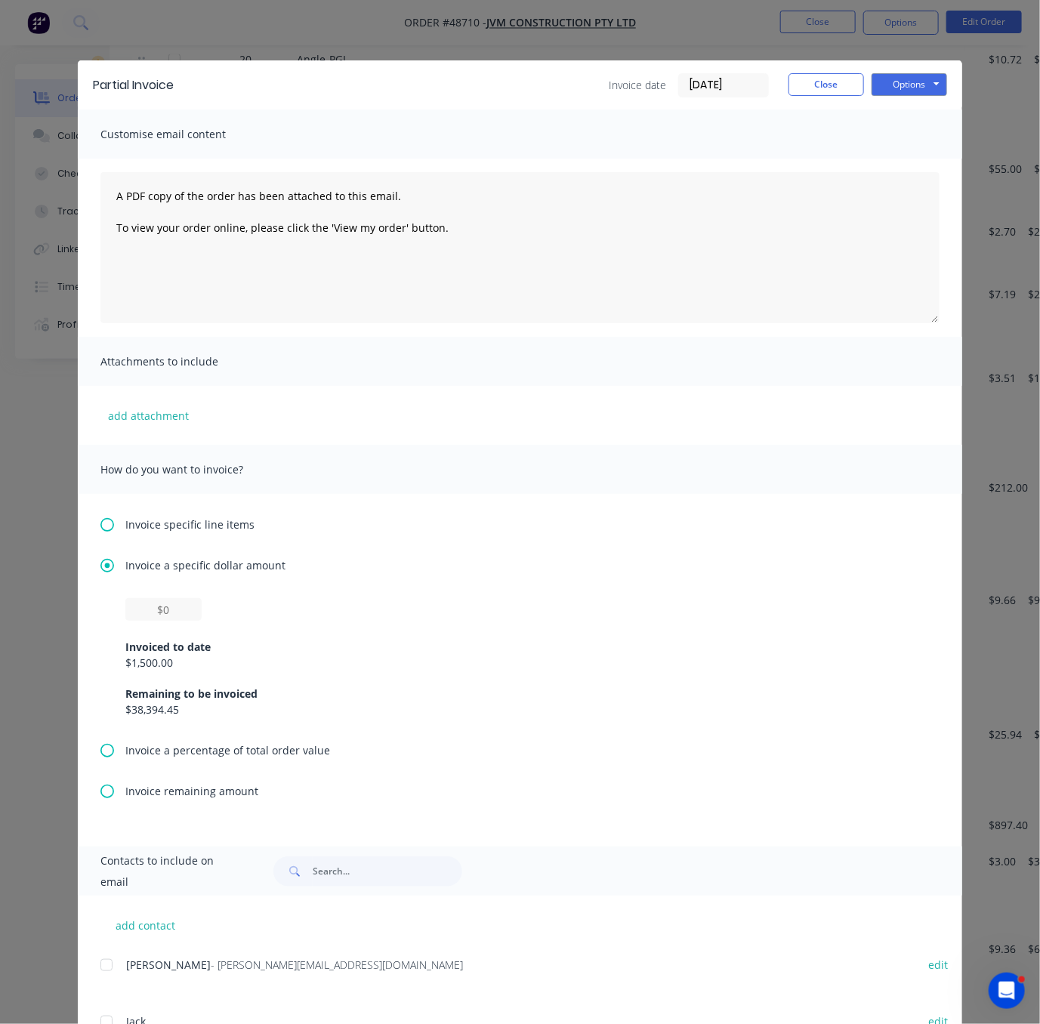
click at [103, 530] on icon at bounding box center [107, 525] width 14 height 14
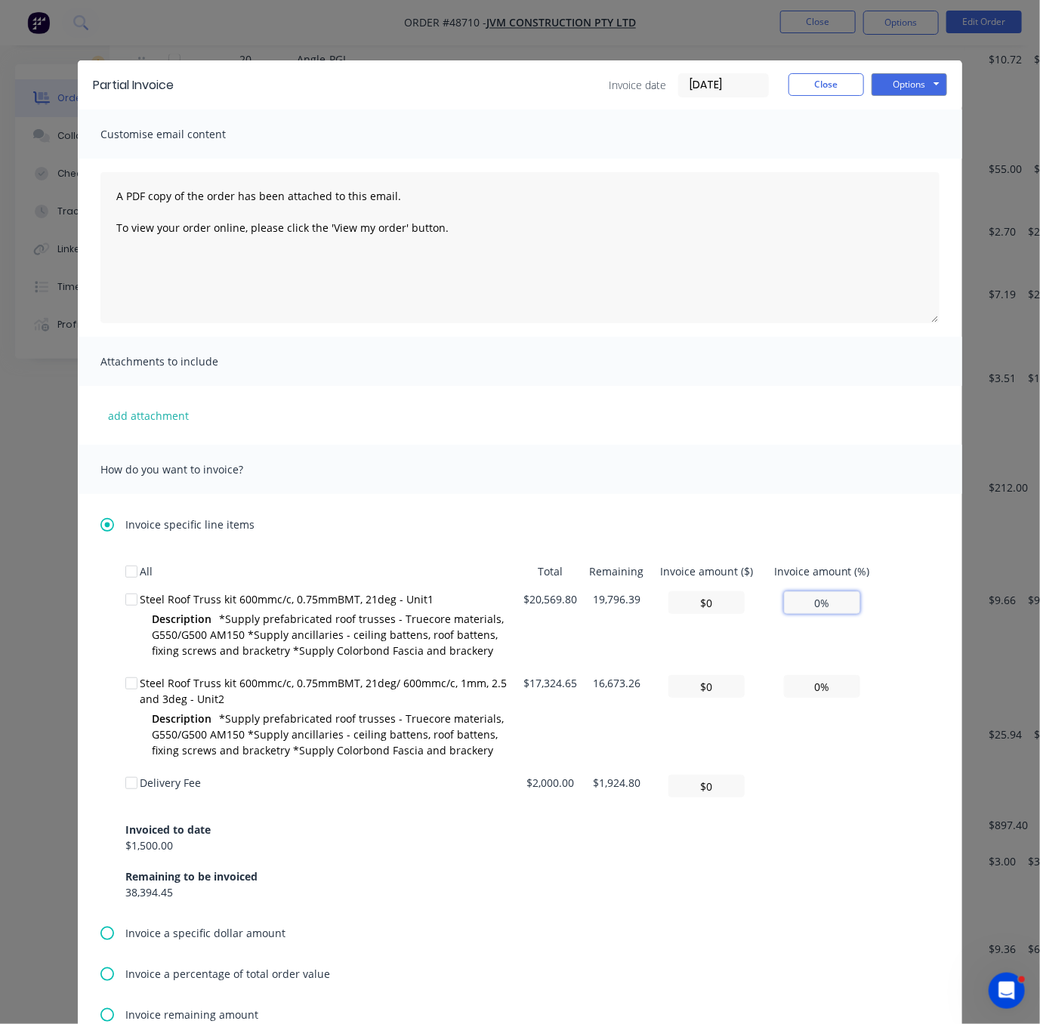
click at [810, 614] on input "0%" at bounding box center [822, 602] width 76 height 23
type input "0%"
type input "$1,028.49"
type input "5%"
type input "$10,284.90"
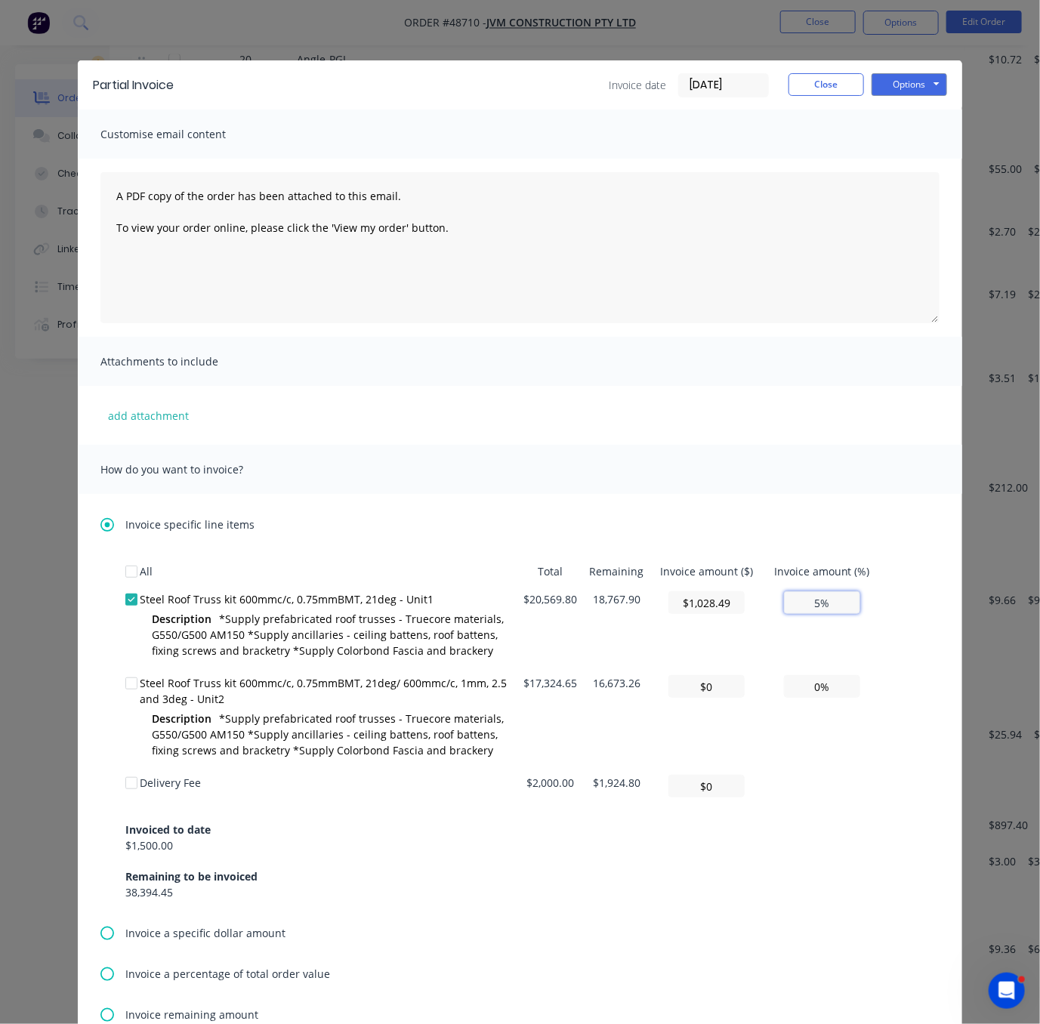
type input "50%"
type input "$19,796.39"
type input "96.24%"
type input "$19,788.15"
type input "96.2%"
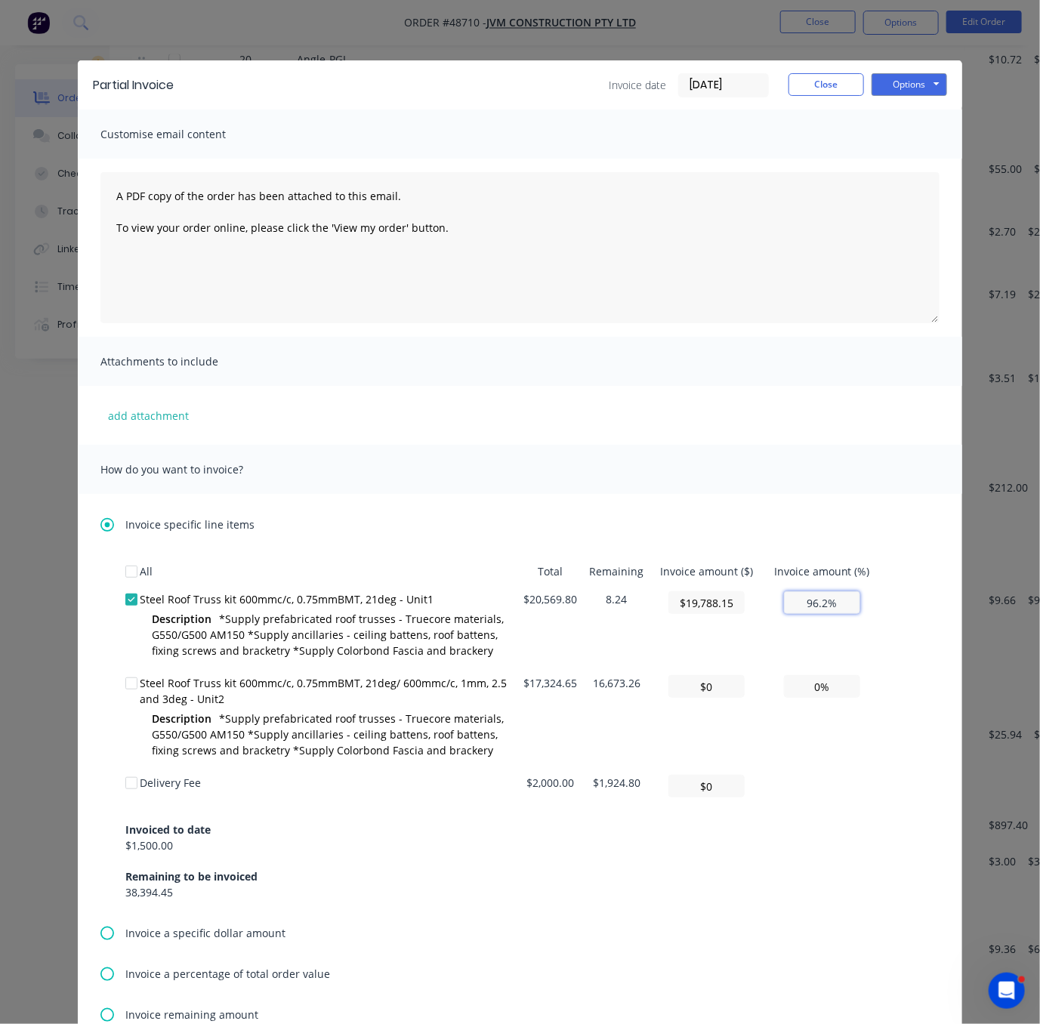
type input "$19,747.01"
type input "96%"
type input "$1,851.28"
type input "9%"
type input "$0"
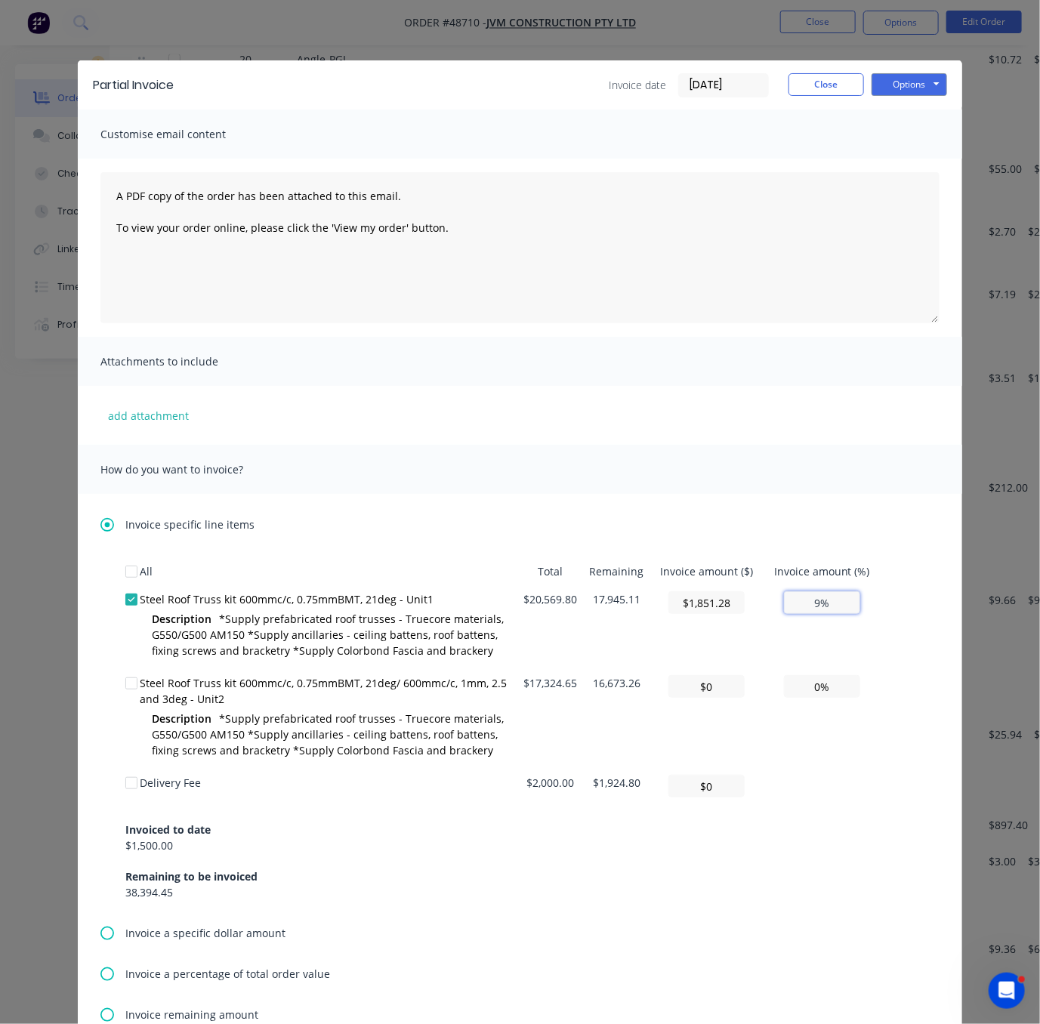
type input "0%"
type input "$1,028.49"
type input "5%"
type input "$10,284.90"
type input "50%"
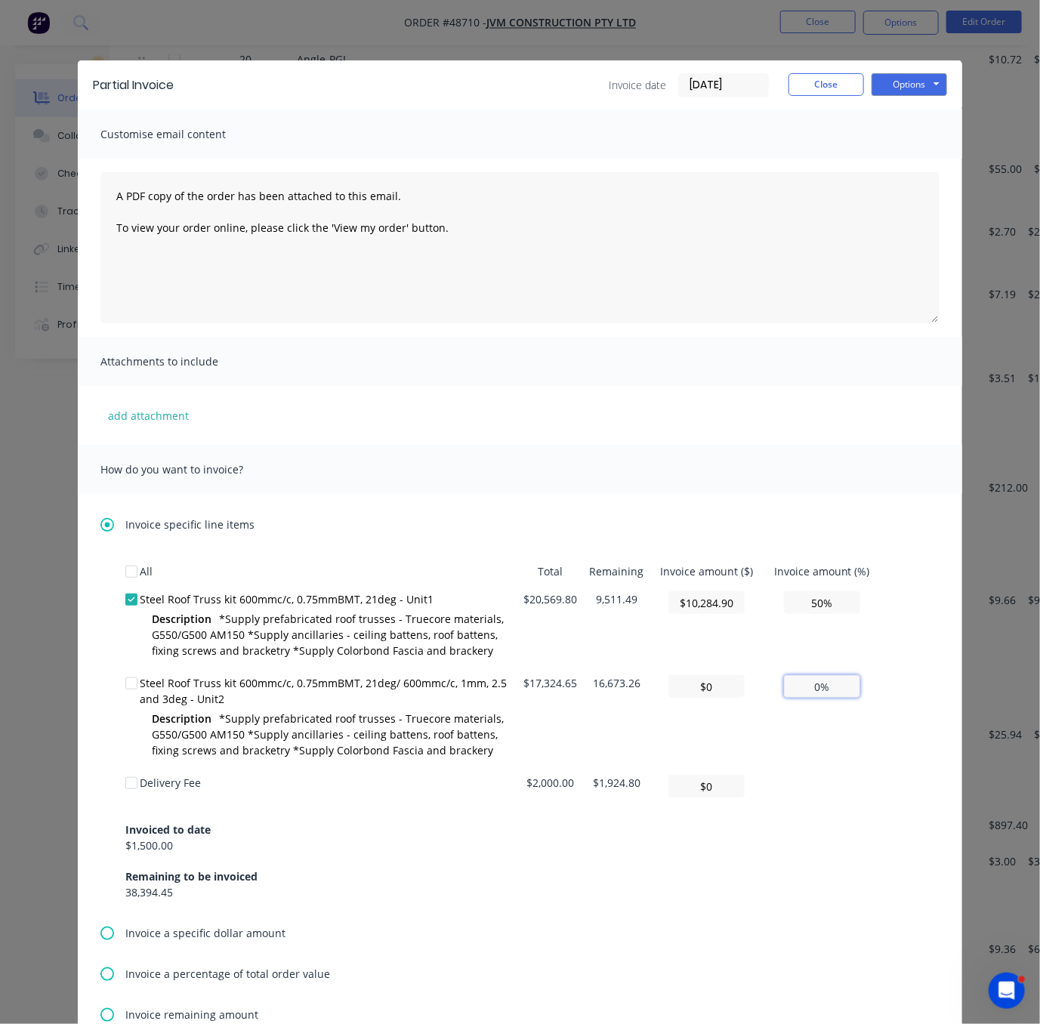
click at [808, 698] on input "0%" at bounding box center [822, 686] width 76 height 23
type input "$866.23"
type input "5%"
type input "$8,662.33"
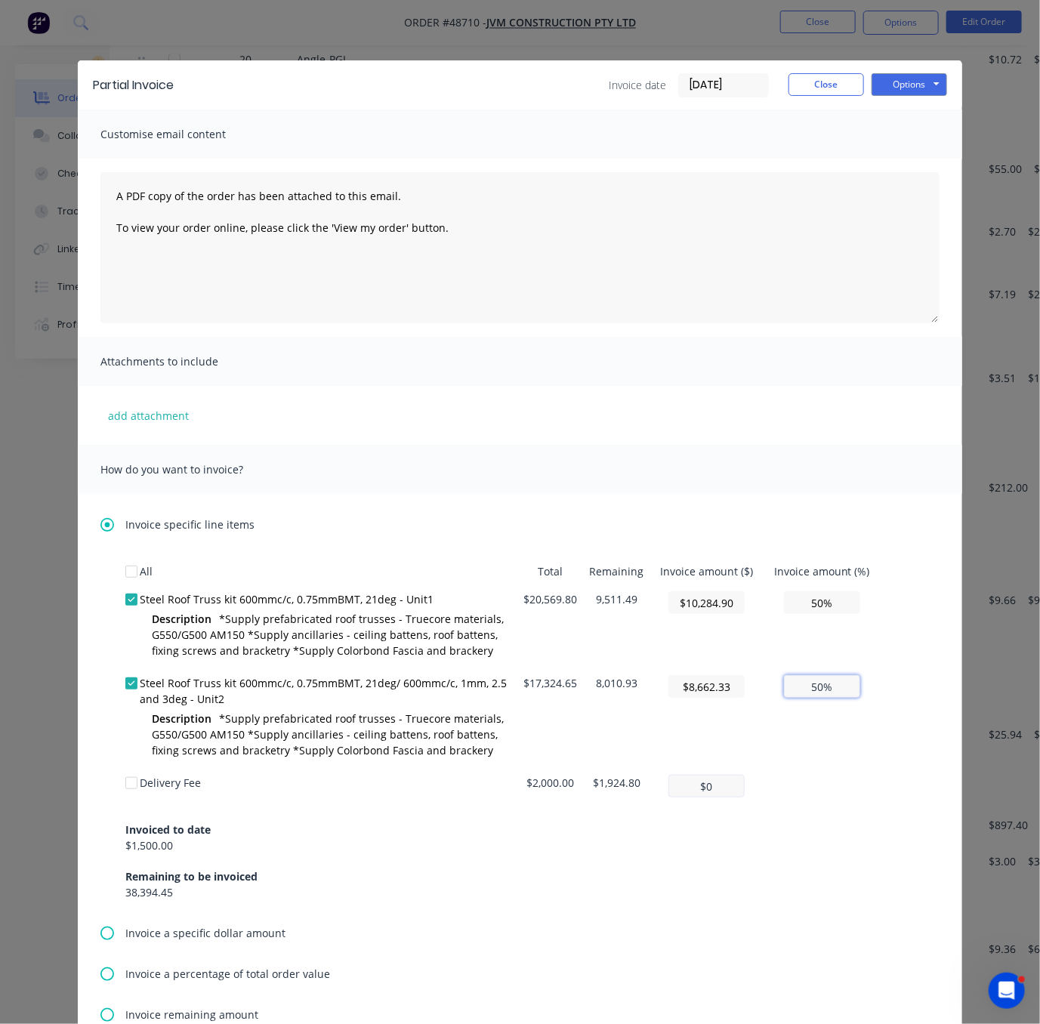
type input "50%"
click at [705, 793] on input "$0" at bounding box center [706, 786] width 76 height 23
type input "$50"
click at [805, 769] on td "50%" at bounding box center [821, 719] width 117 height 100
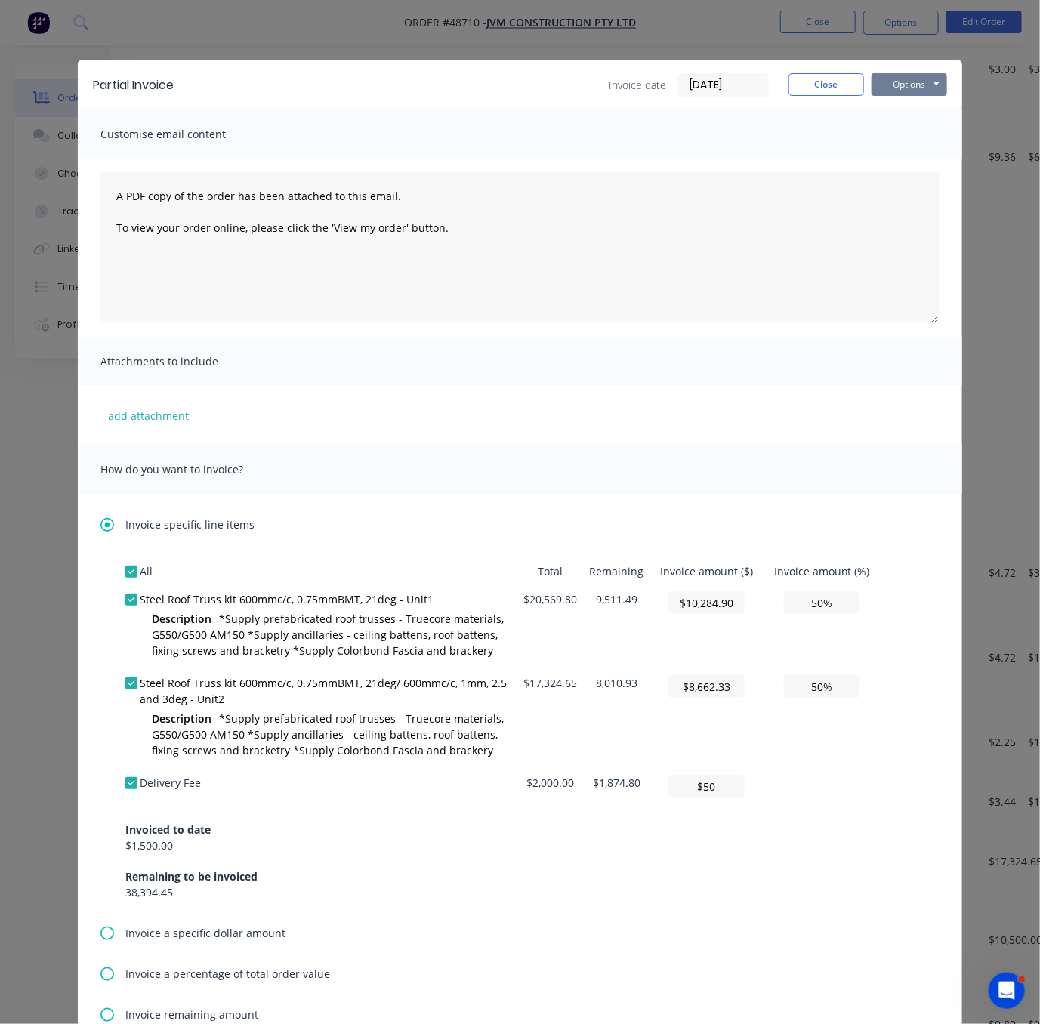
click at [911, 85] on button "Options" at bounding box center [909, 84] width 76 height 23
click at [929, 138] on button "Print" at bounding box center [919, 135] width 97 height 25
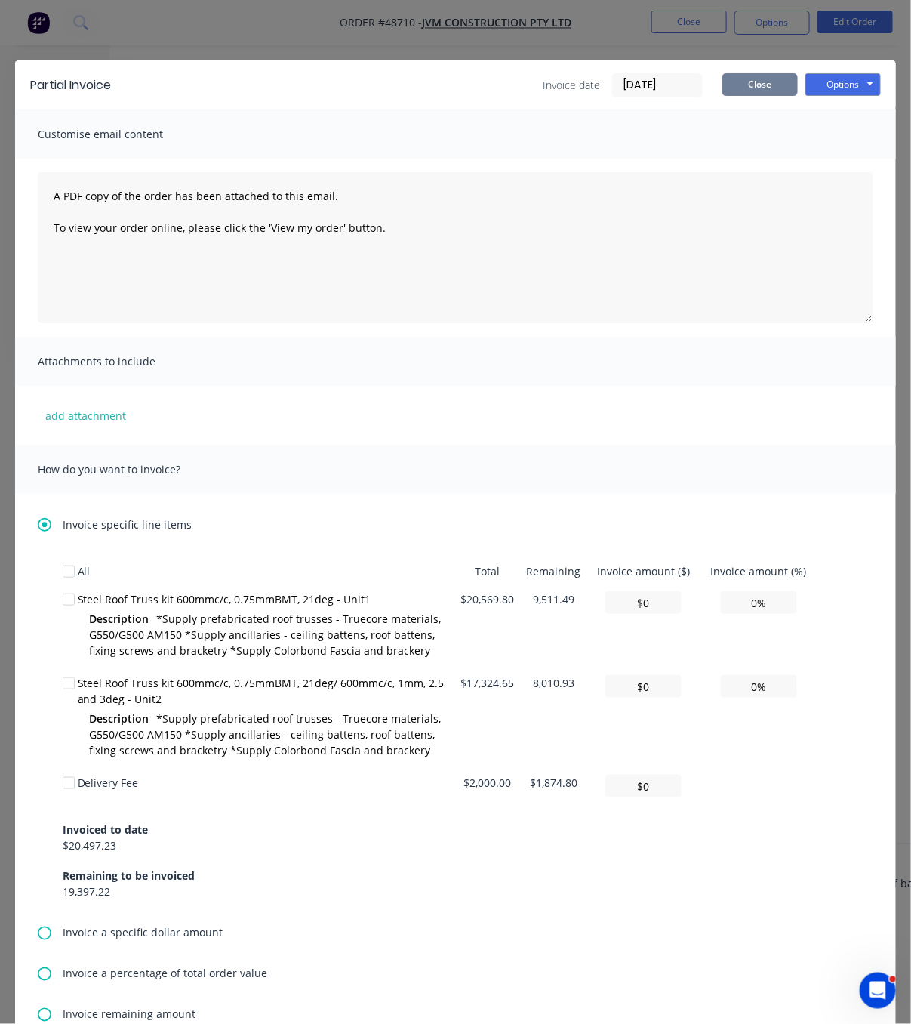
click at [739, 96] on button "Close" at bounding box center [761, 84] width 76 height 23
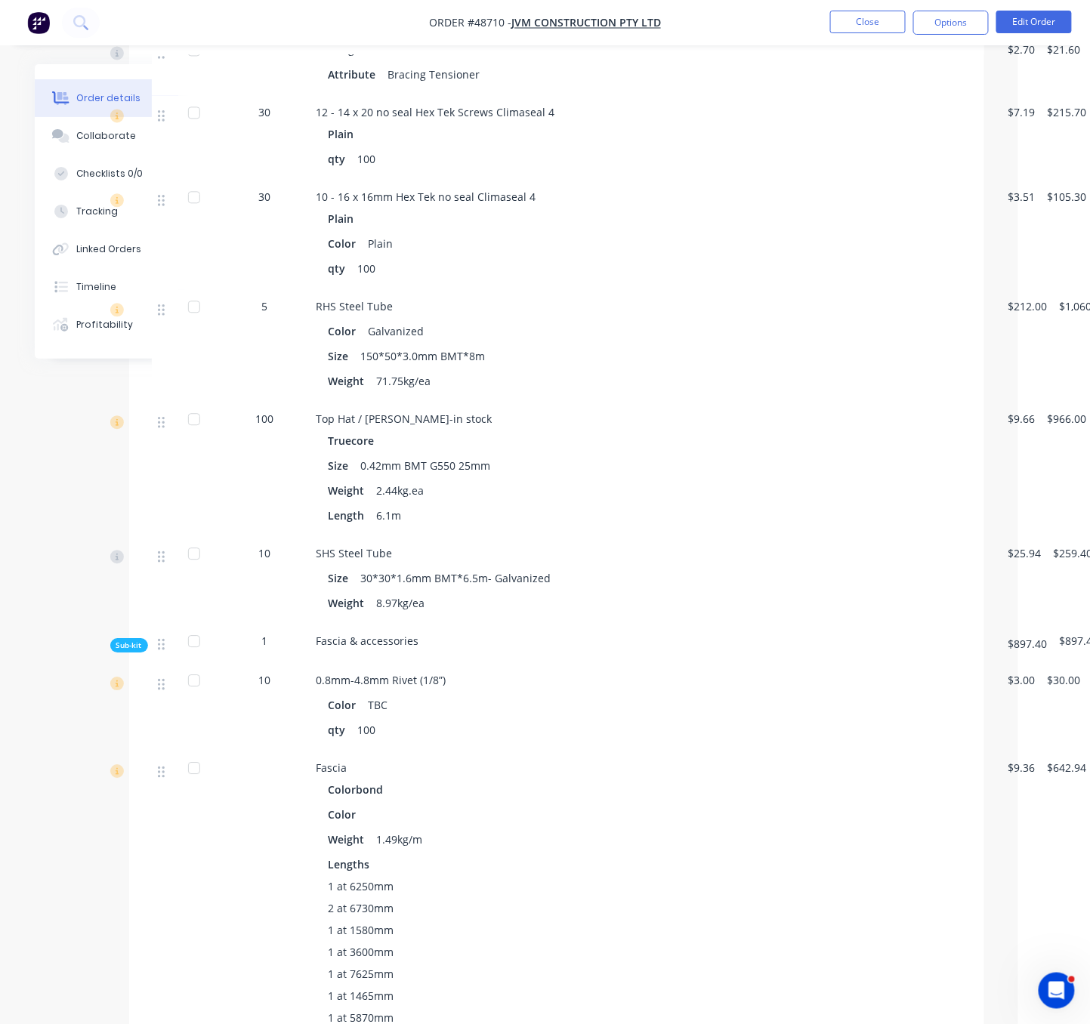
scroll to position [529, 72]
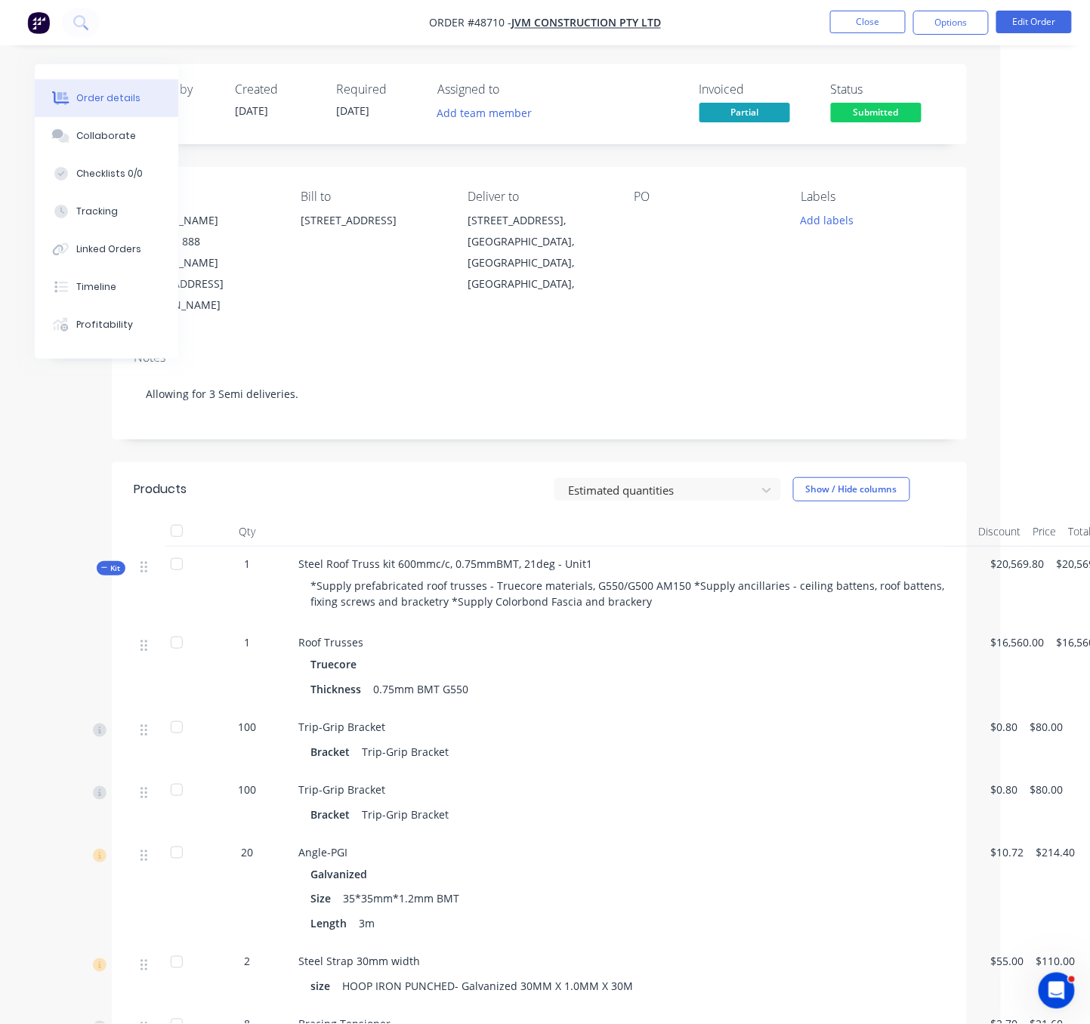
drag, startPoint x: 422, startPoint y: 500, endPoint x: 498, endPoint y: 509, distance: 76.8
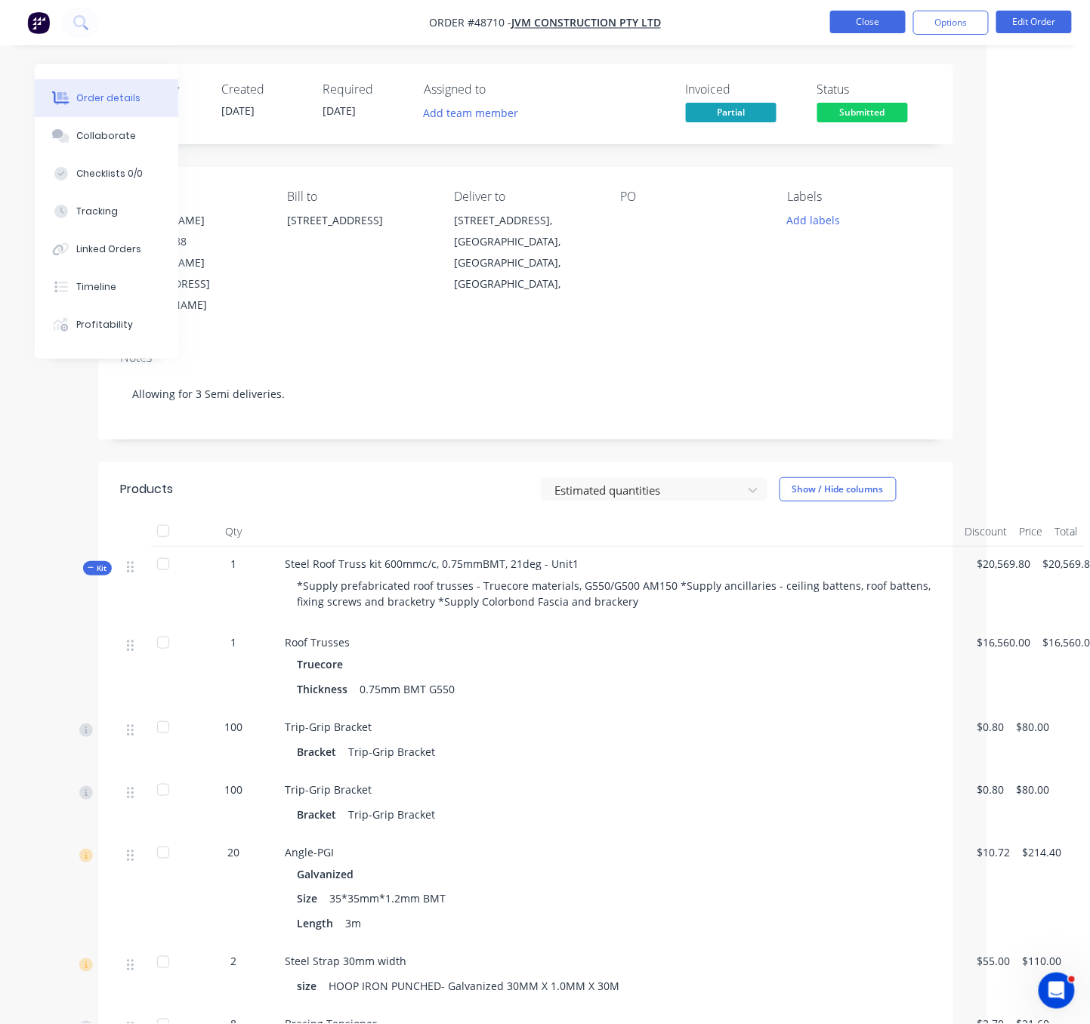
click at [877, 26] on button "Close" at bounding box center [868, 22] width 76 height 23
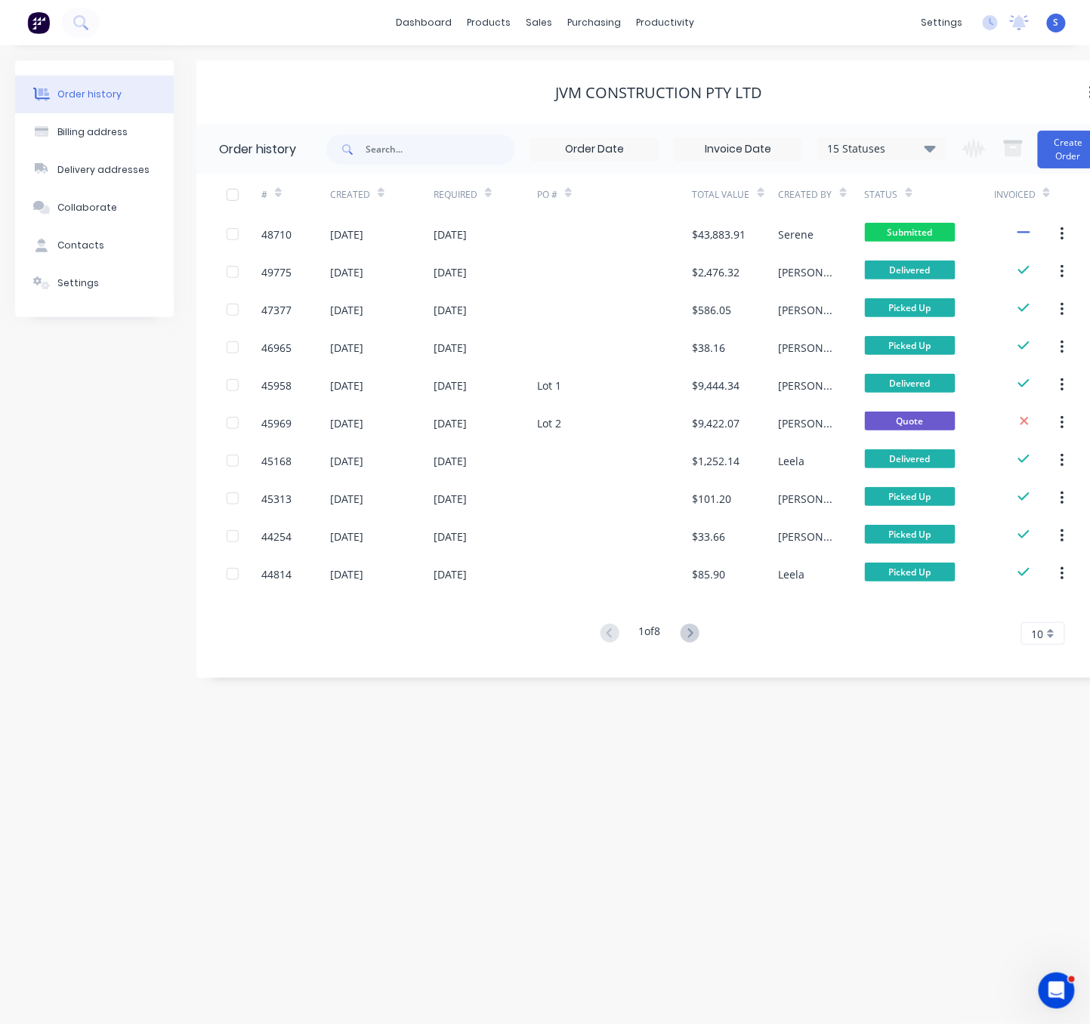
scroll to position [0, 34]
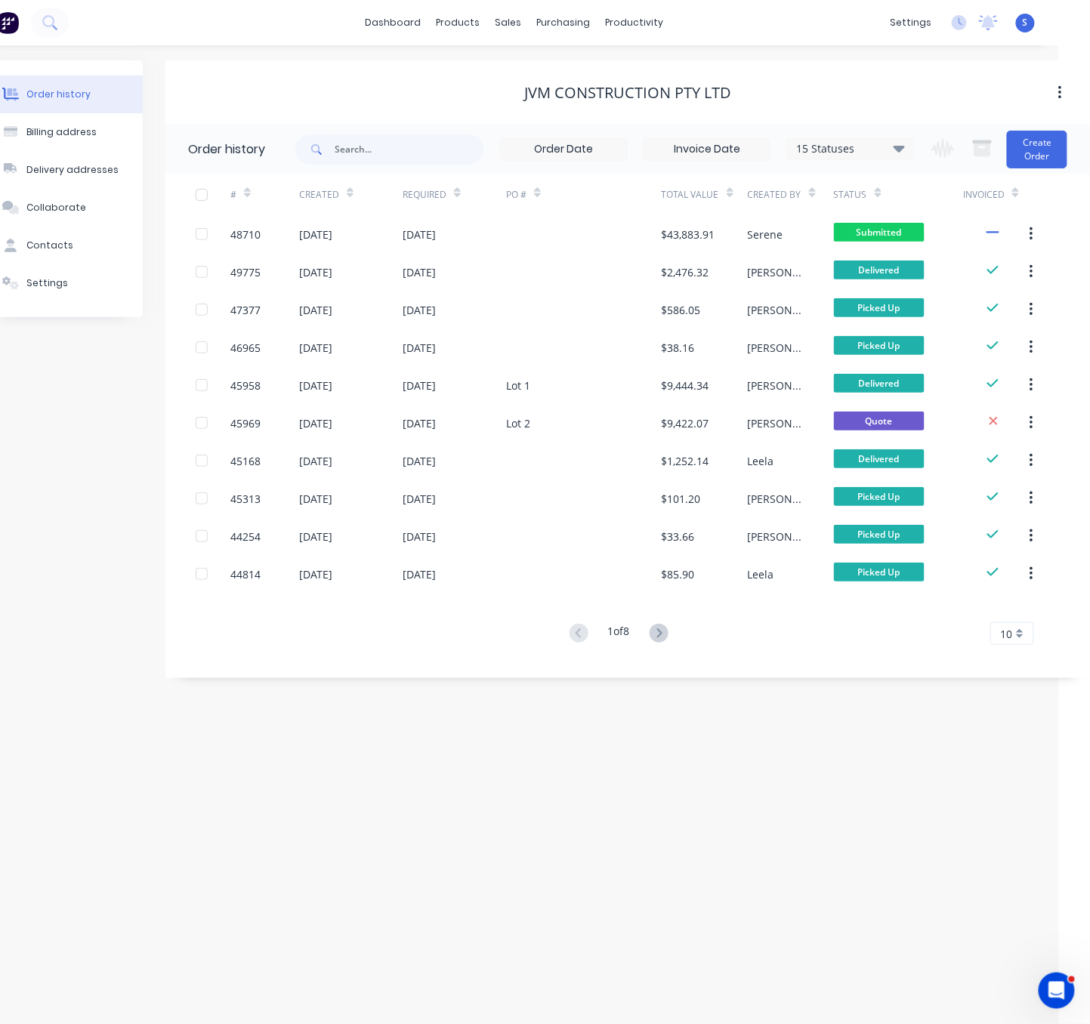
drag, startPoint x: 656, startPoint y: 795, endPoint x: 665, endPoint y: 795, distance: 8.3
click at [545, 110] on div "Customers" at bounding box center [559, 104] width 54 height 14
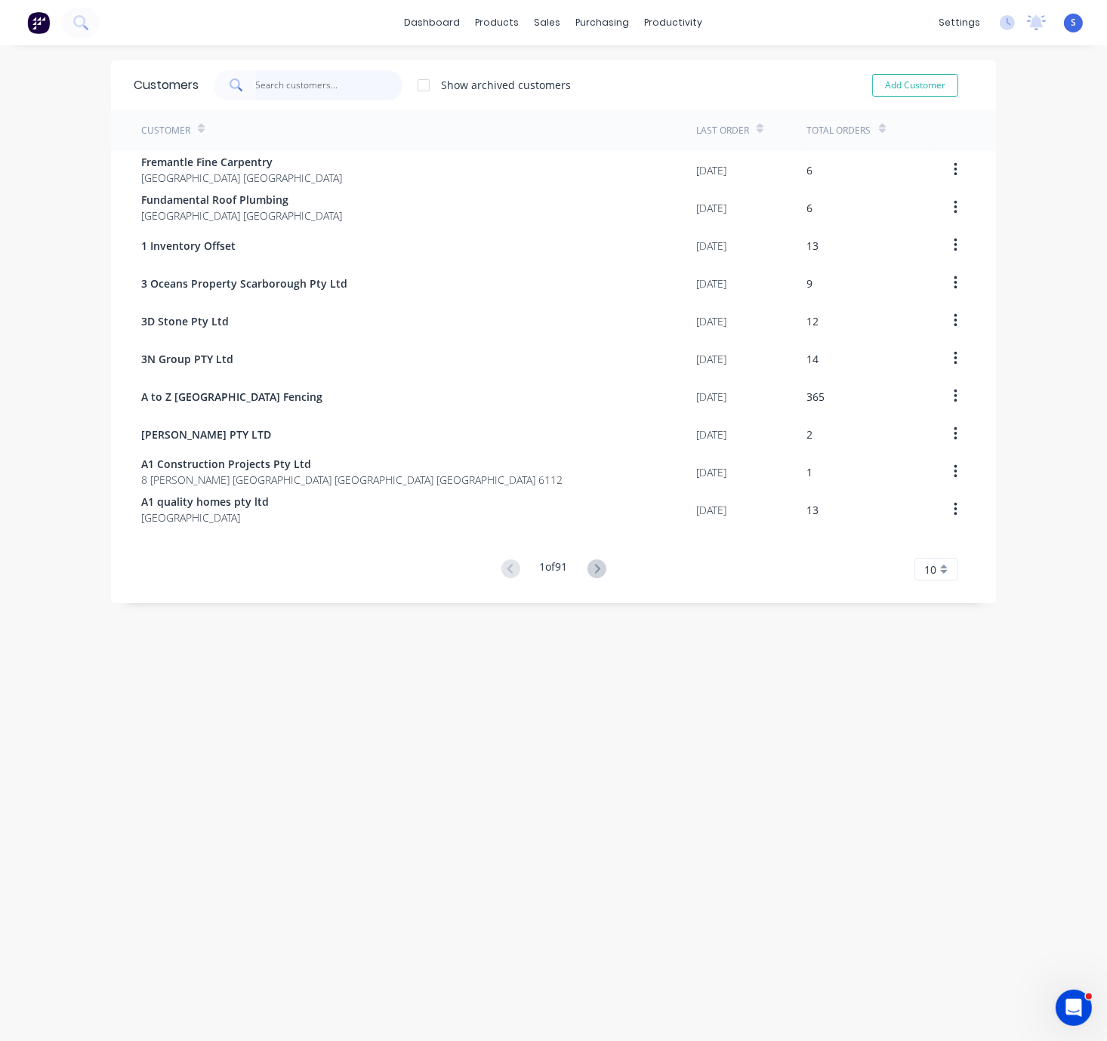
click at [291, 91] on input "text" at bounding box center [329, 85] width 147 height 30
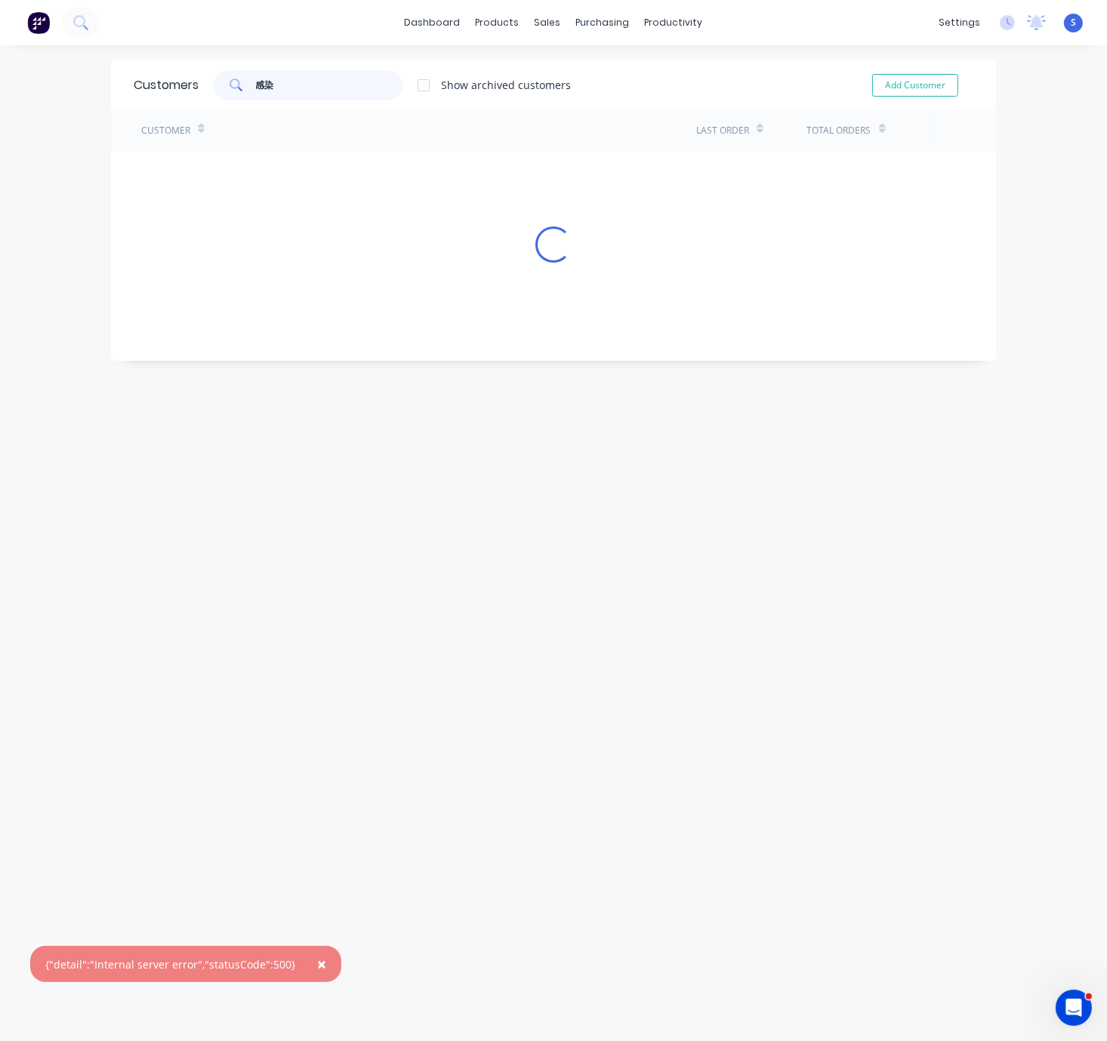
type input "感"
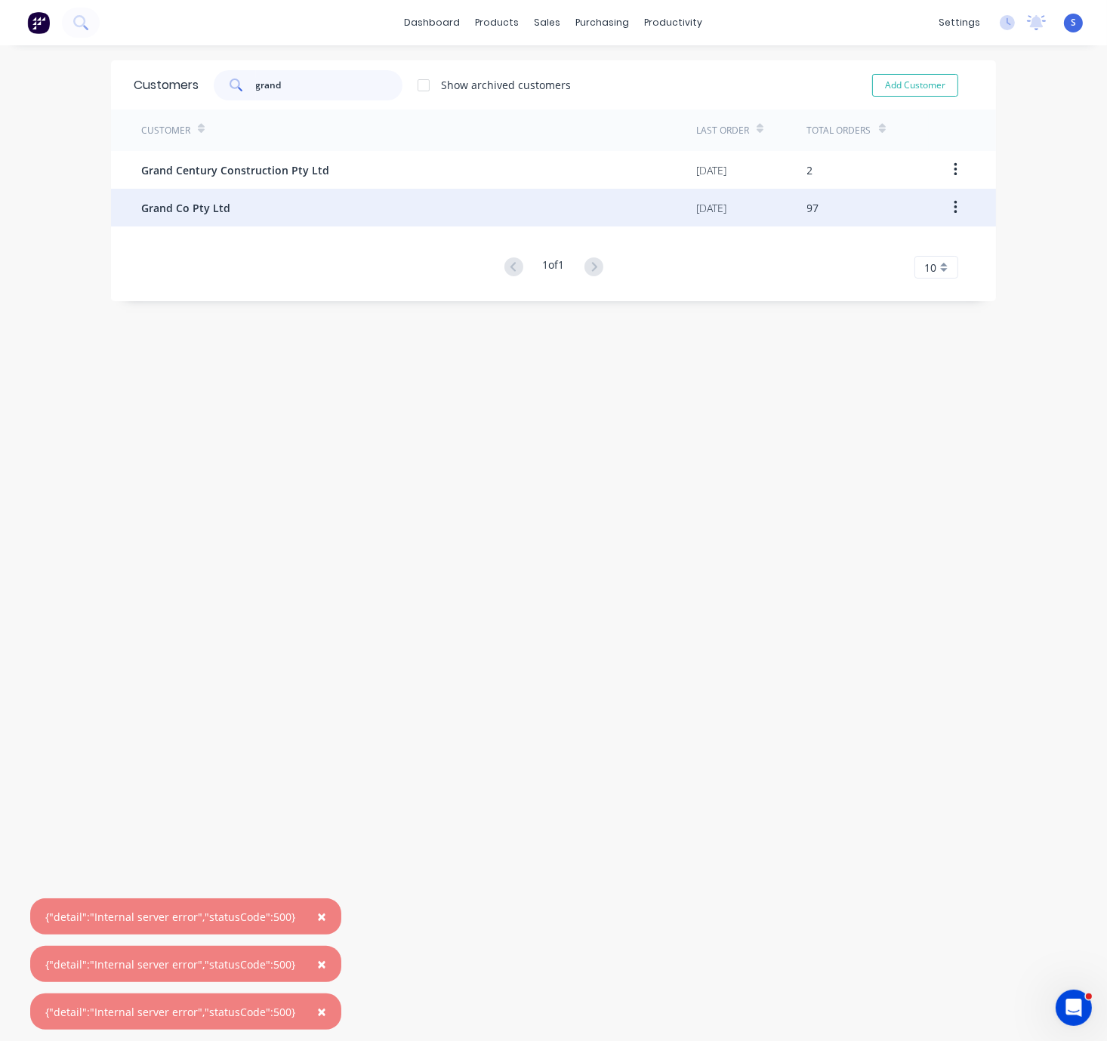
type input "grand"
click at [276, 197] on div "Grand Co Pty Ltd" at bounding box center [418, 208] width 555 height 38
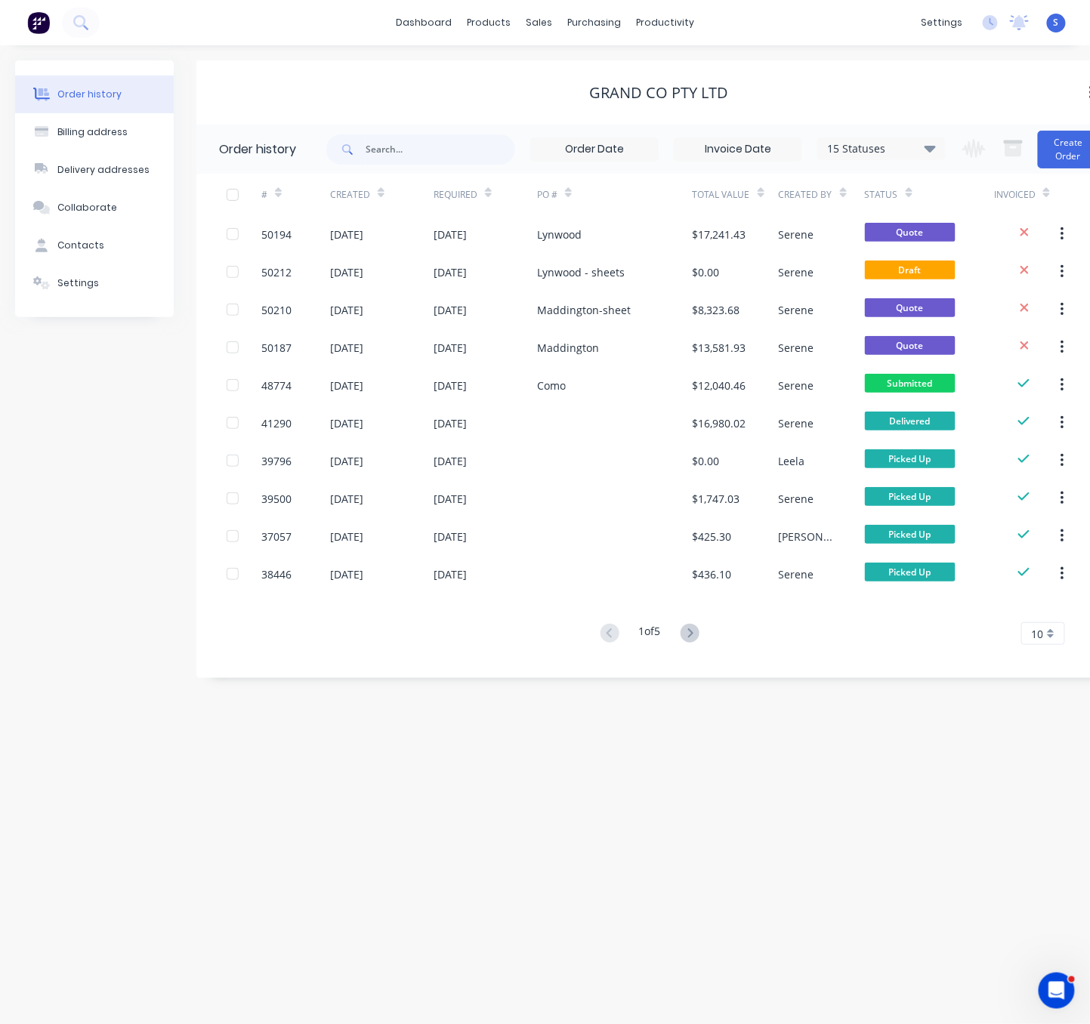
scroll to position [0, 34]
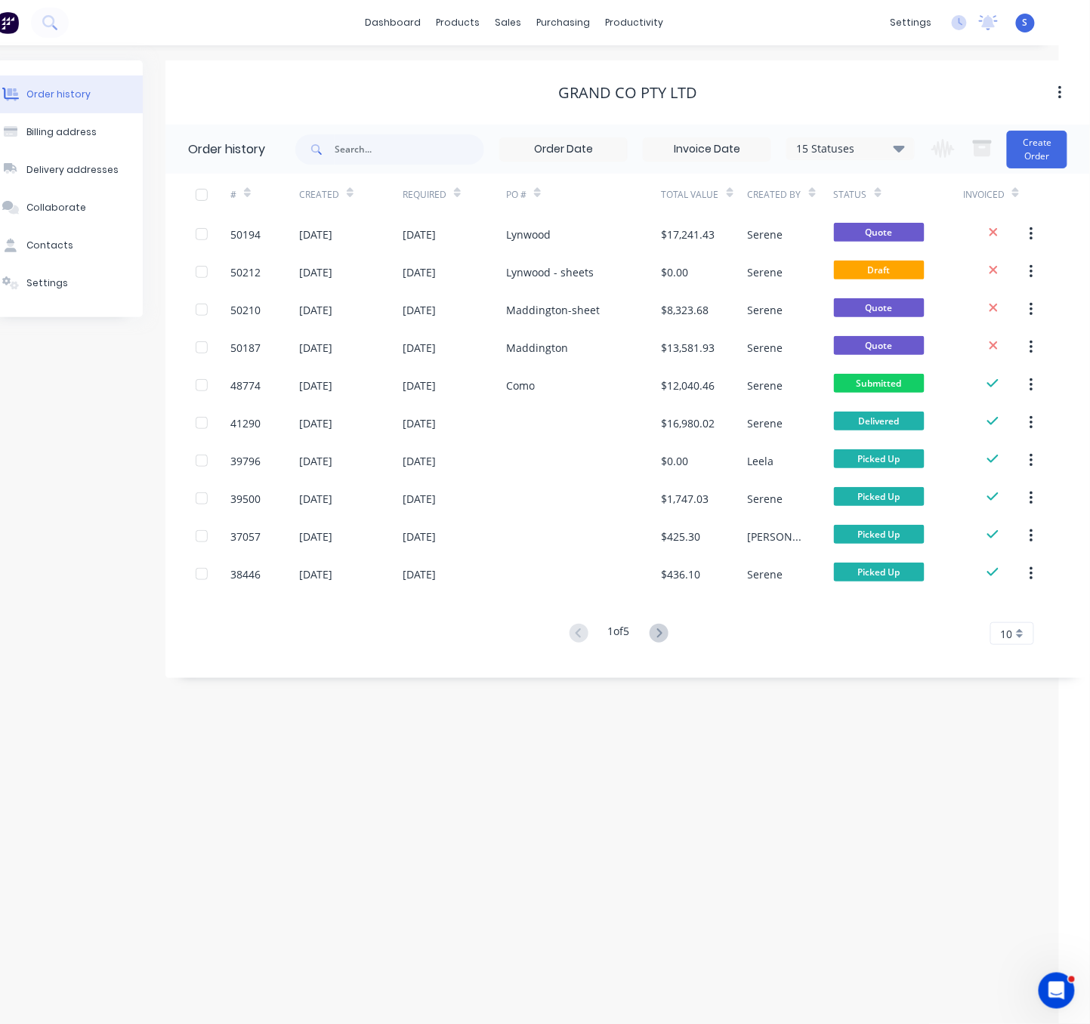
drag, startPoint x: 495, startPoint y: 756, endPoint x: 777, endPoint y: 787, distance: 284.1
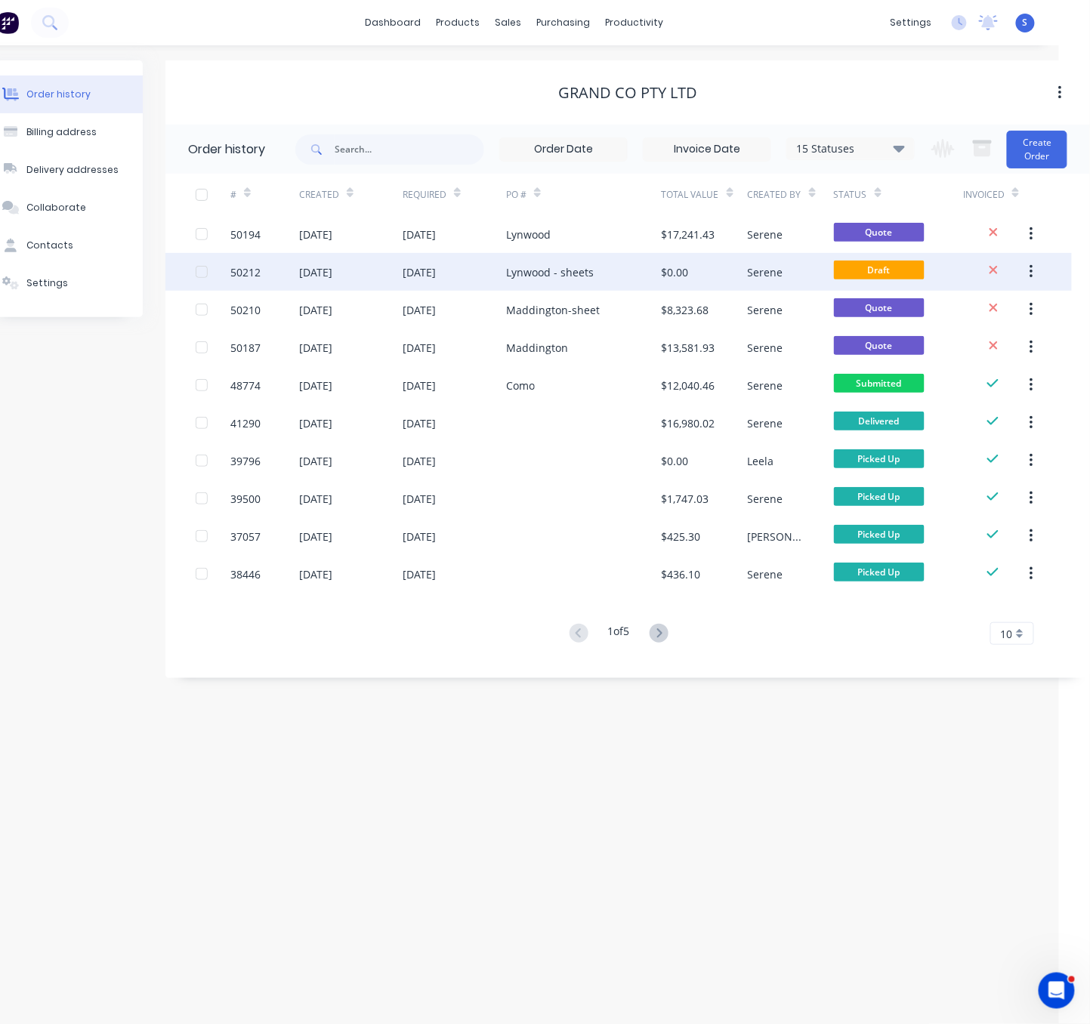
click at [478, 276] on div "[DATE]" at bounding box center [453, 272] width 103 height 38
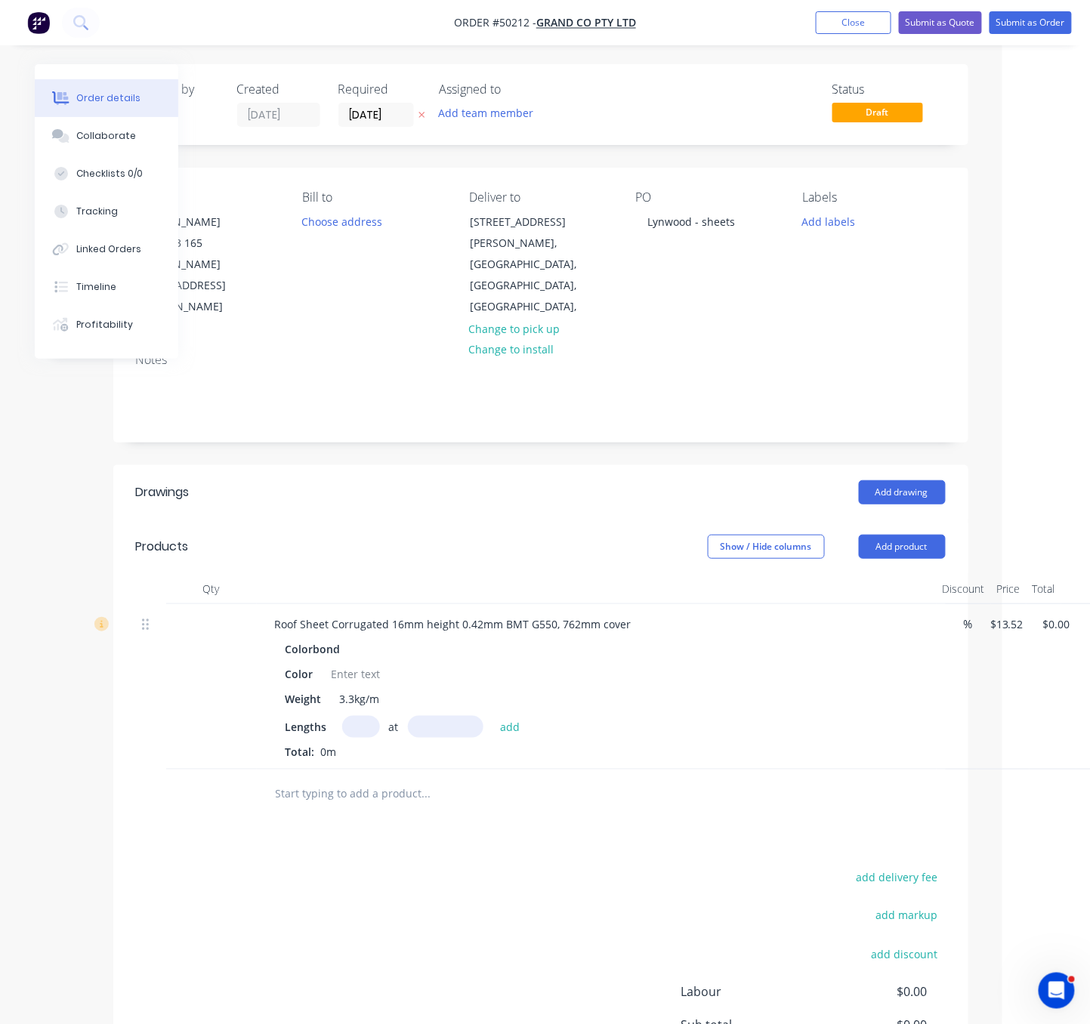
scroll to position [0, 117]
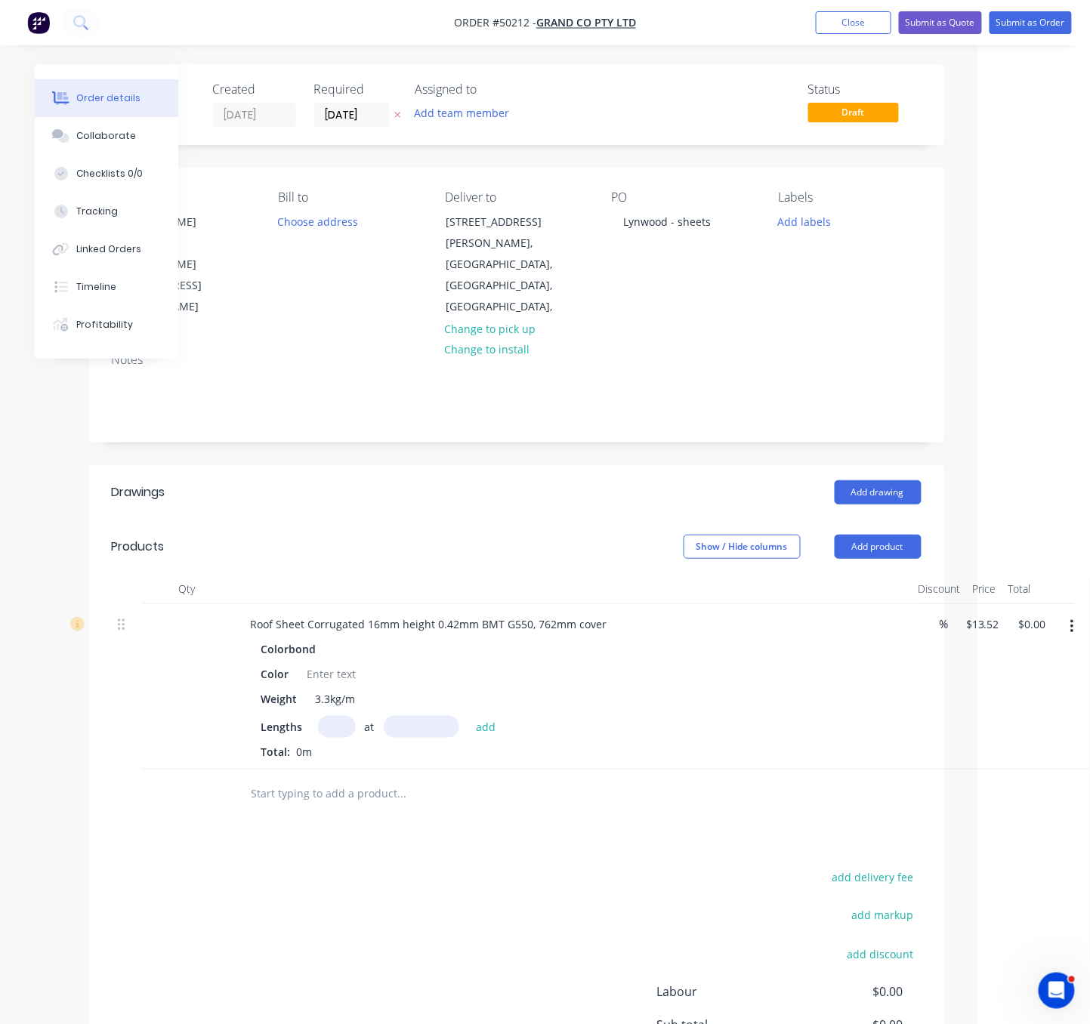
drag, startPoint x: 476, startPoint y: 503, endPoint x: 507, endPoint y: 504, distance: 31.7
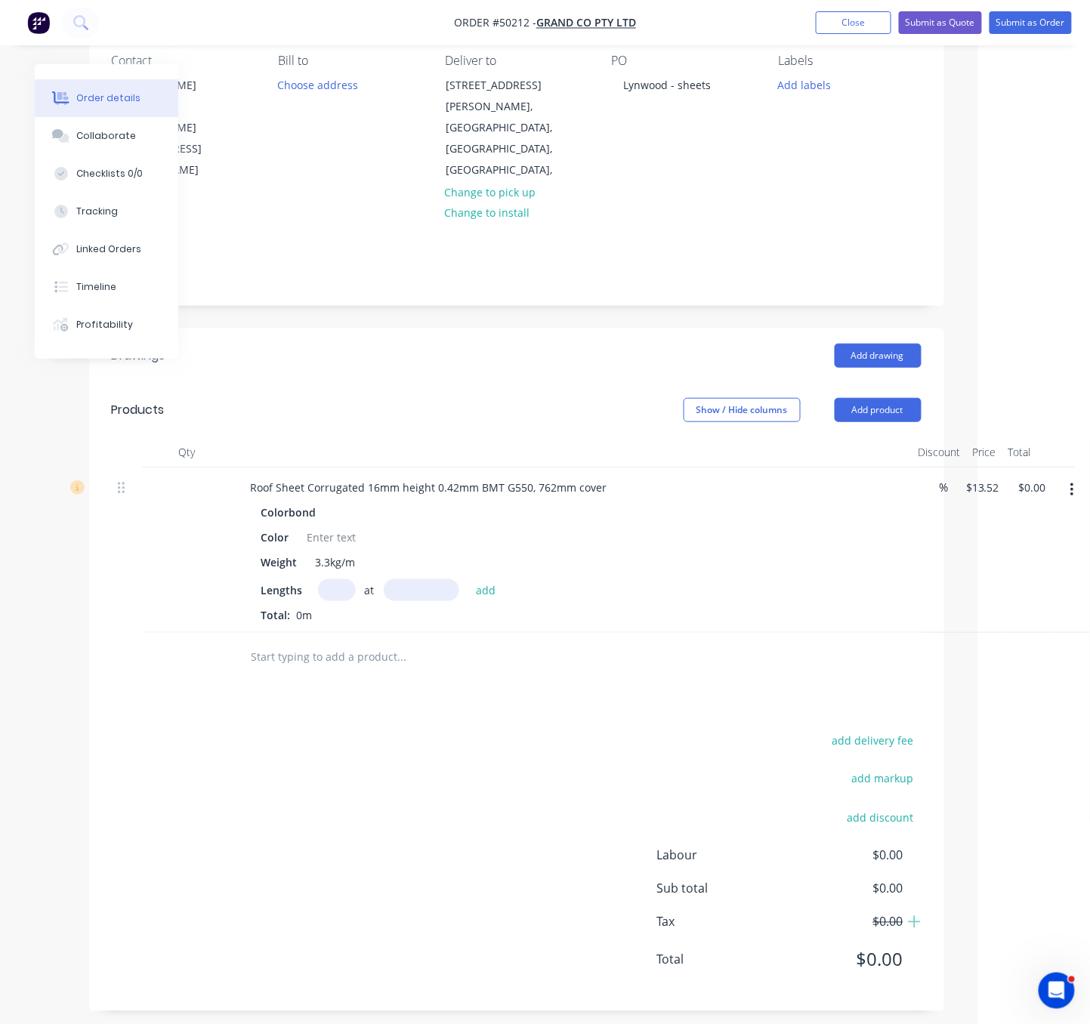
scroll to position [153, 117]
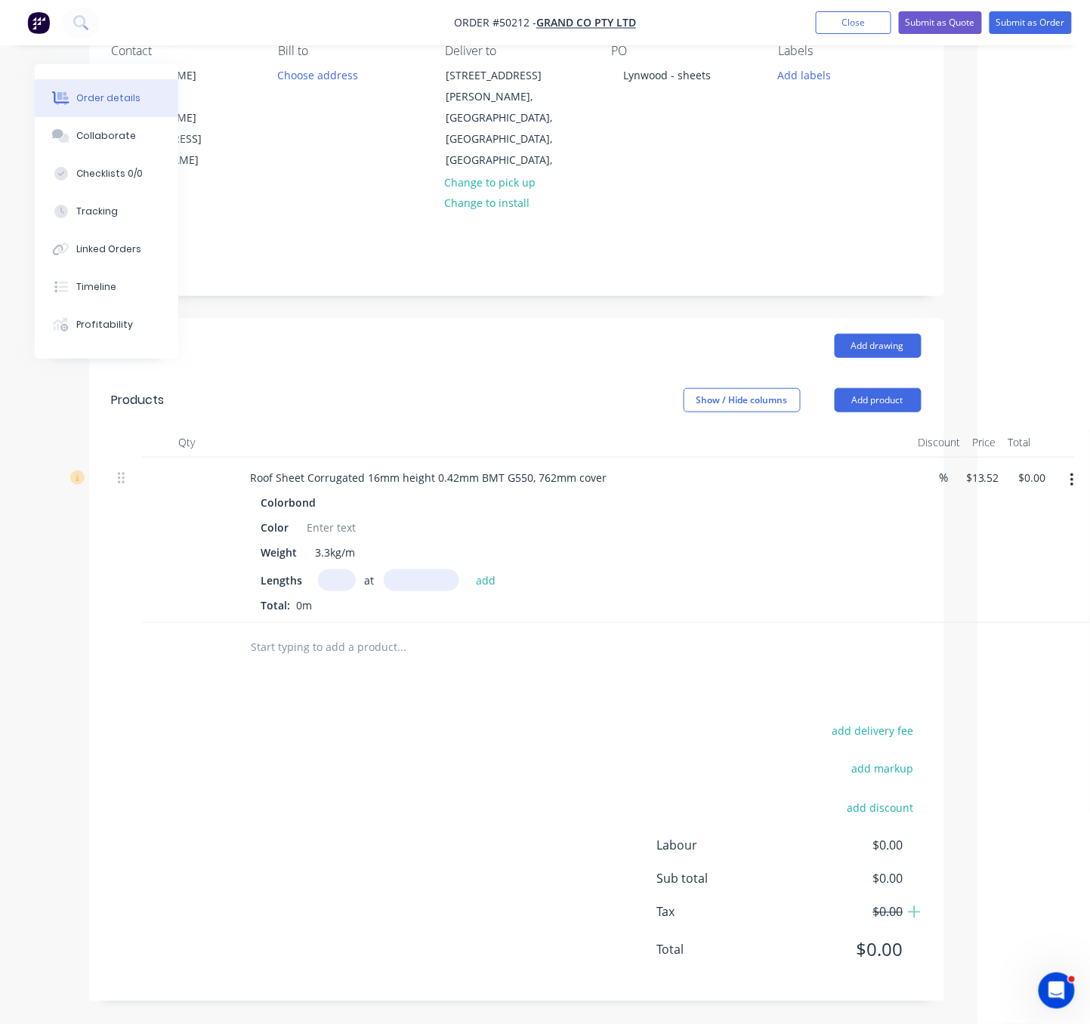
click at [379, 388] on div "Show / Hide columns Add product" at bounding box center [601, 400] width 637 height 24
